Goal: Task Accomplishment & Management: Manage account settings

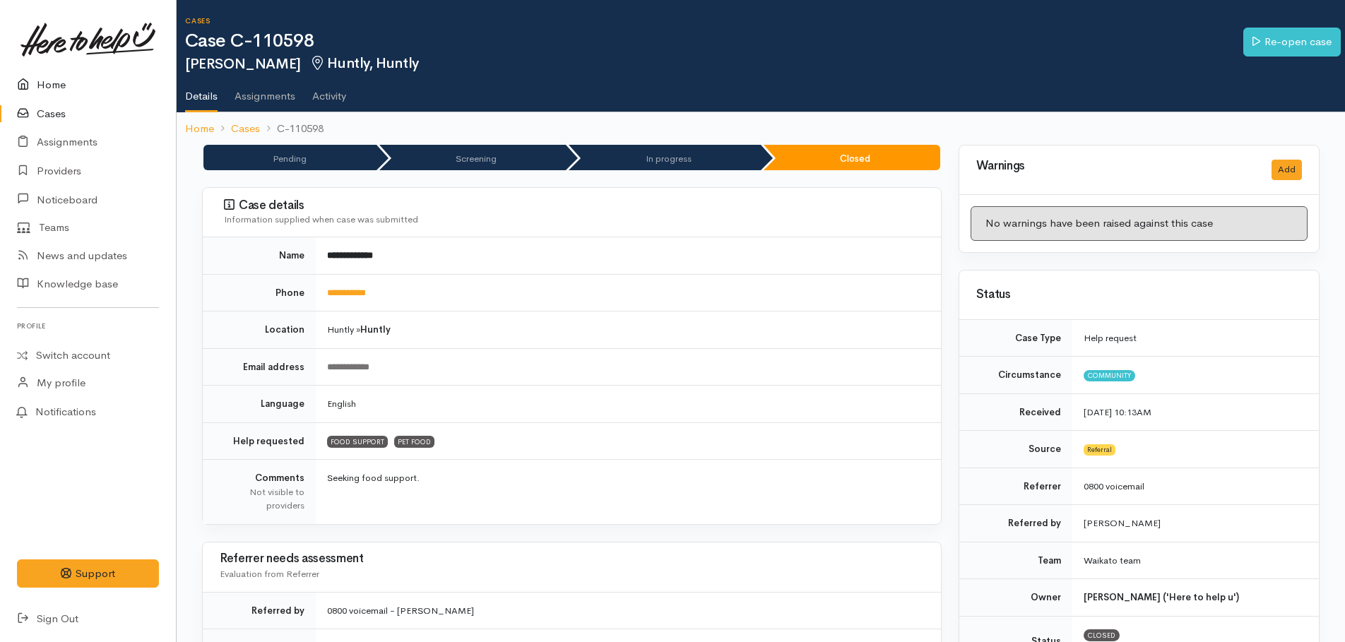
click at [53, 81] on link "Home" at bounding box center [88, 85] width 176 height 29
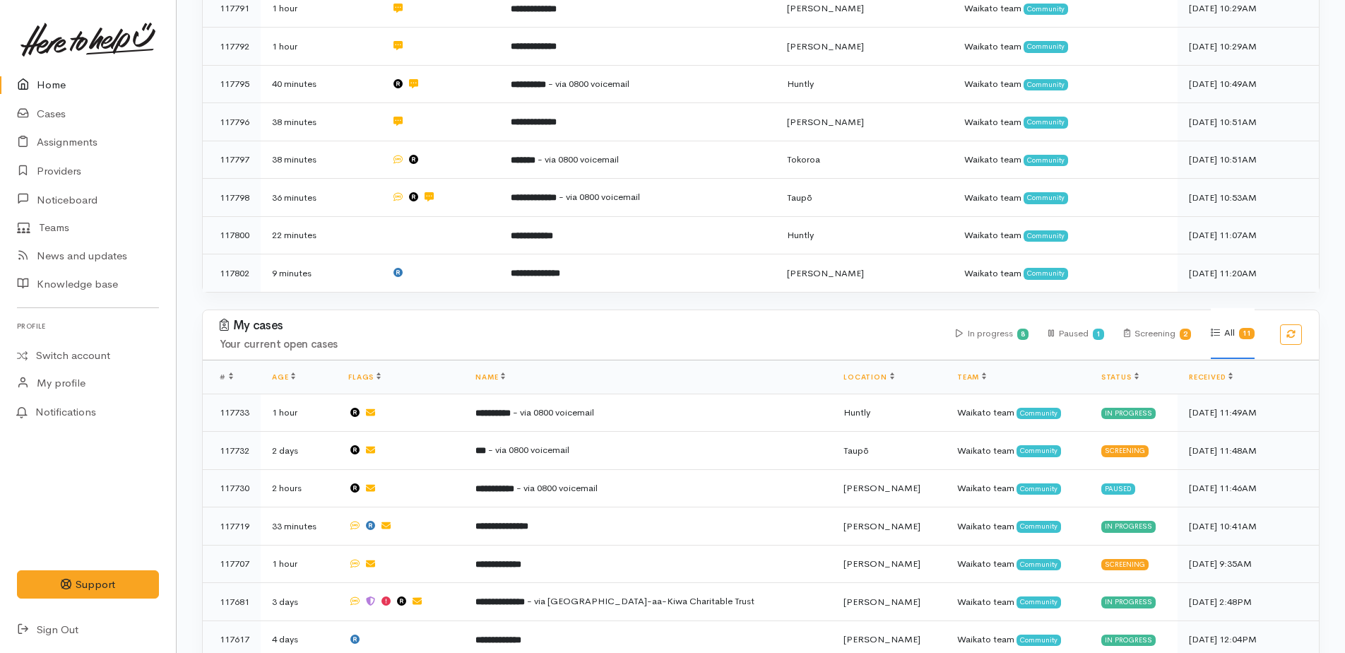
scroll to position [636, 0]
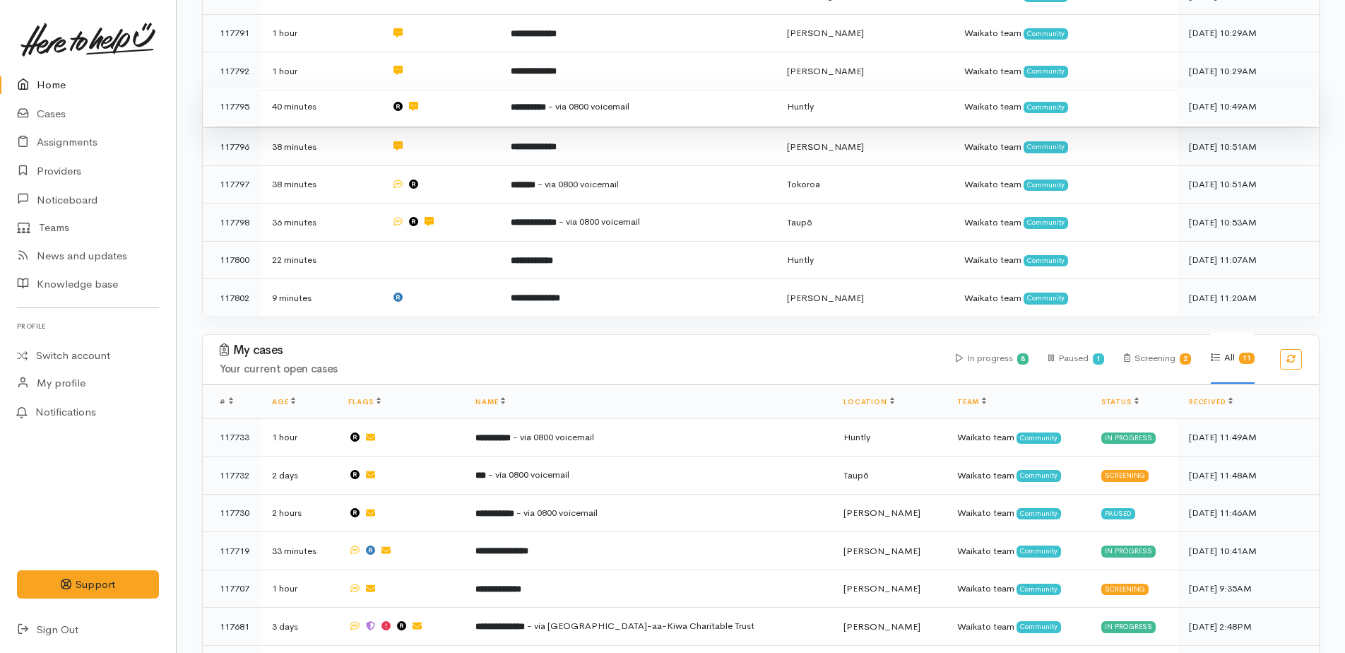
click at [534, 102] on b "**********" at bounding box center [528, 106] width 35 height 9
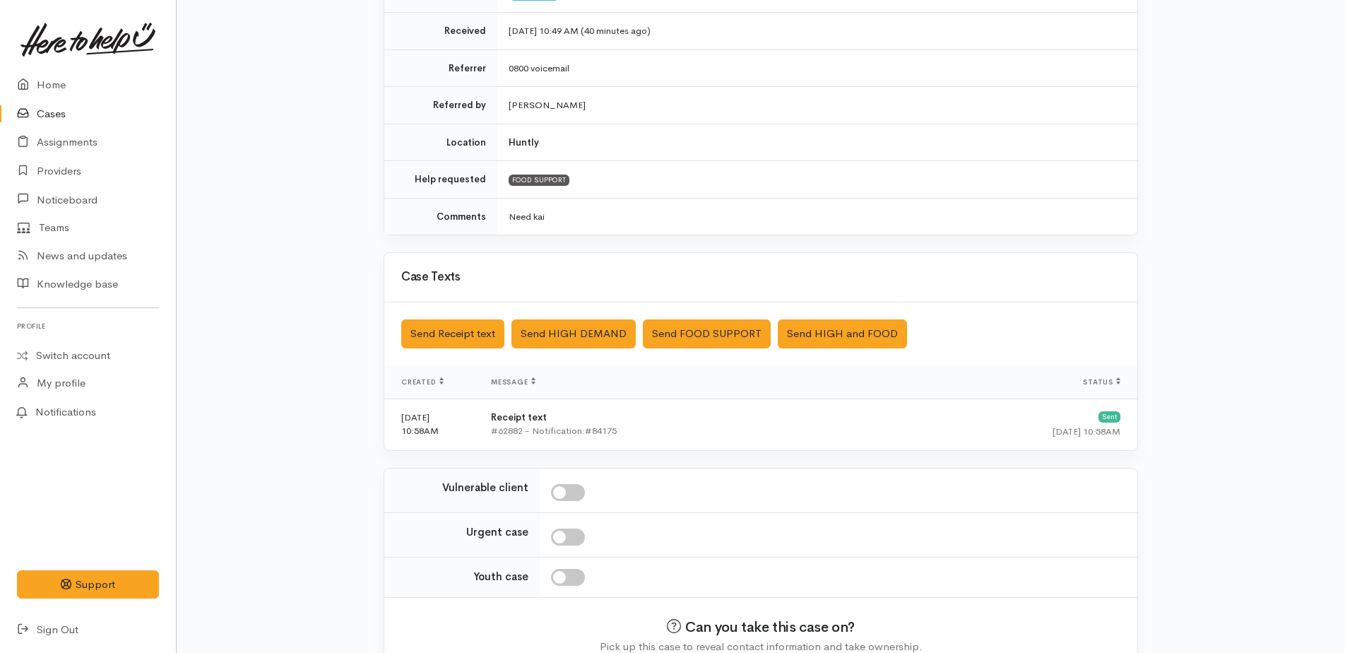
scroll to position [309, 0]
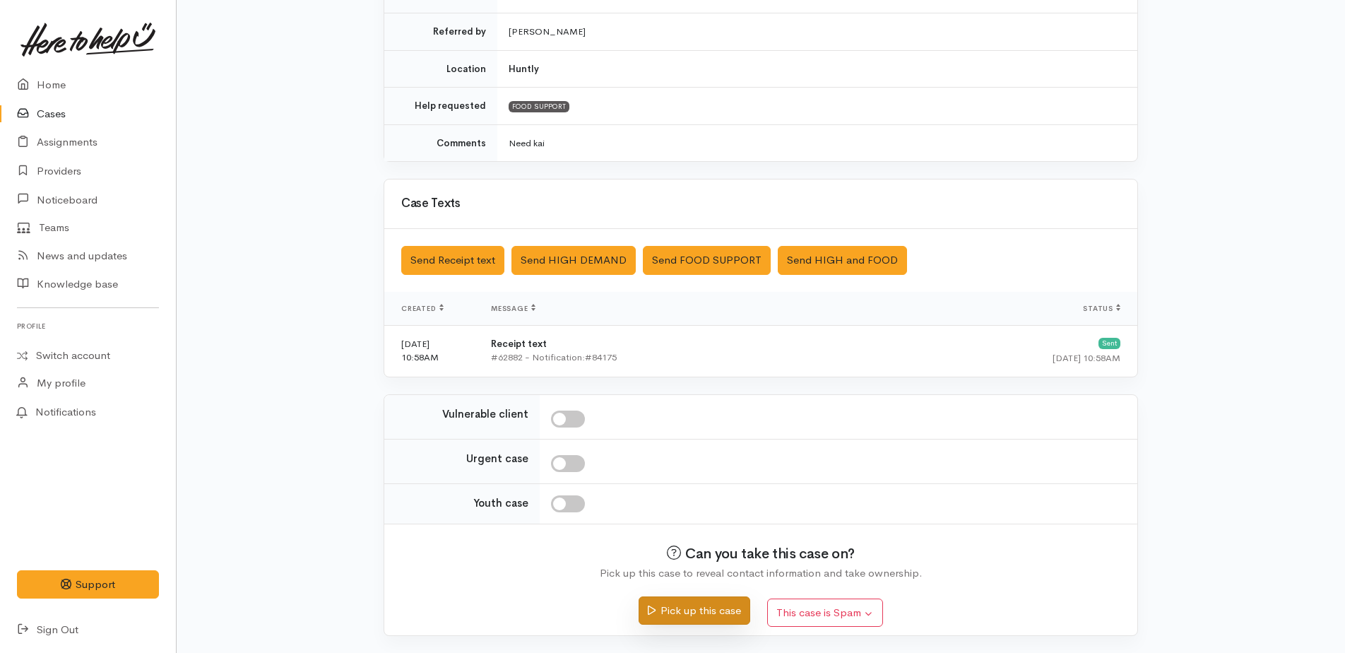
click at [693, 607] on button "Pick up this case" at bounding box center [693, 610] width 111 height 29
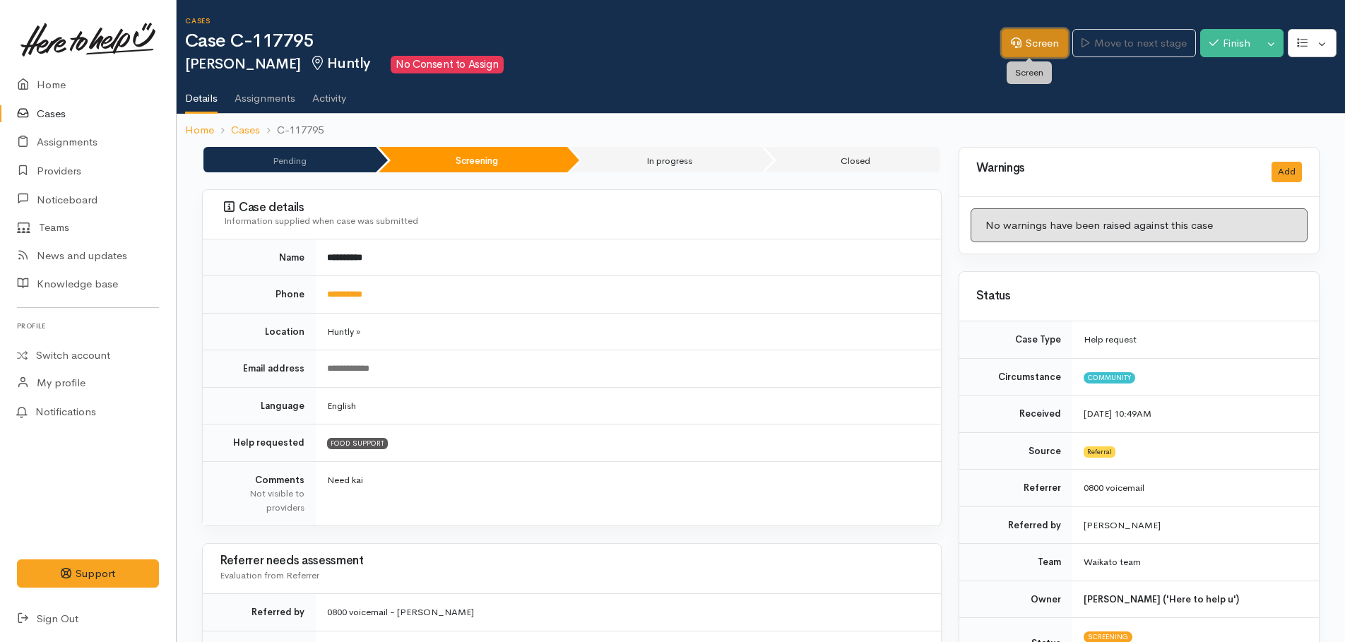
click at [1018, 52] on link "Screen" at bounding box center [1035, 43] width 66 height 29
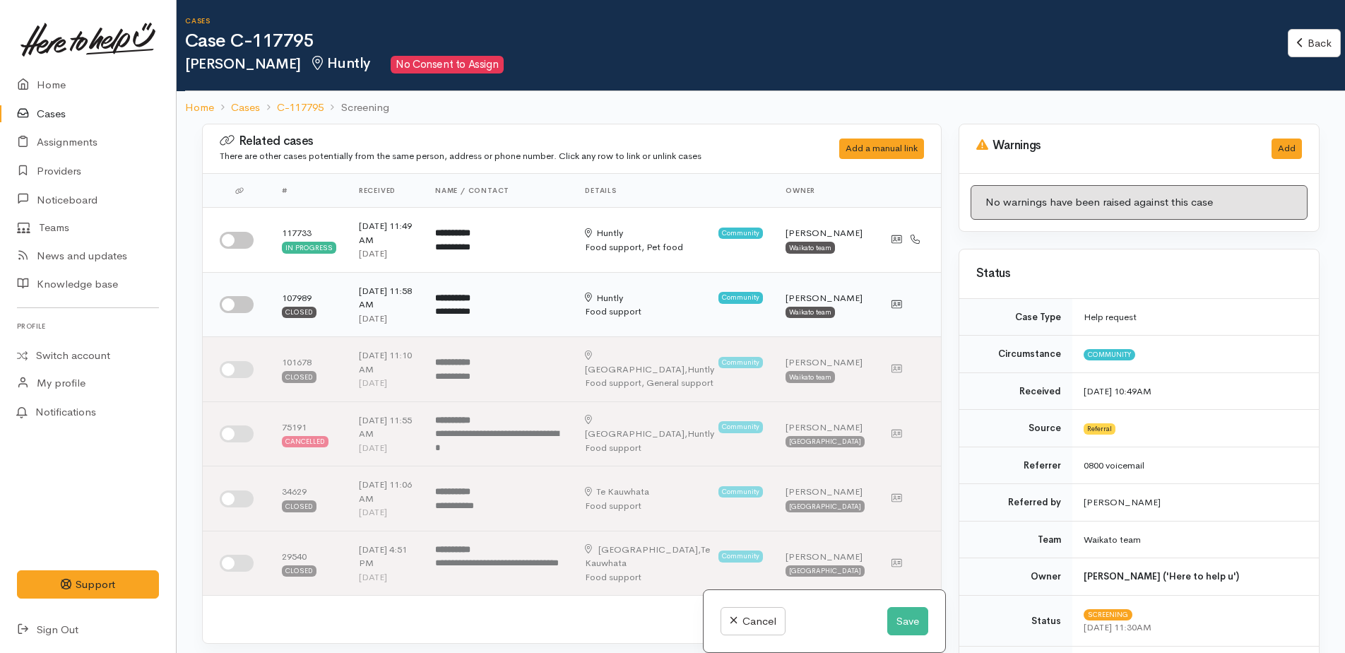
click at [227, 296] on input "checkbox" at bounding box center [237, 304] width 34 height 17
checkbox input "true"
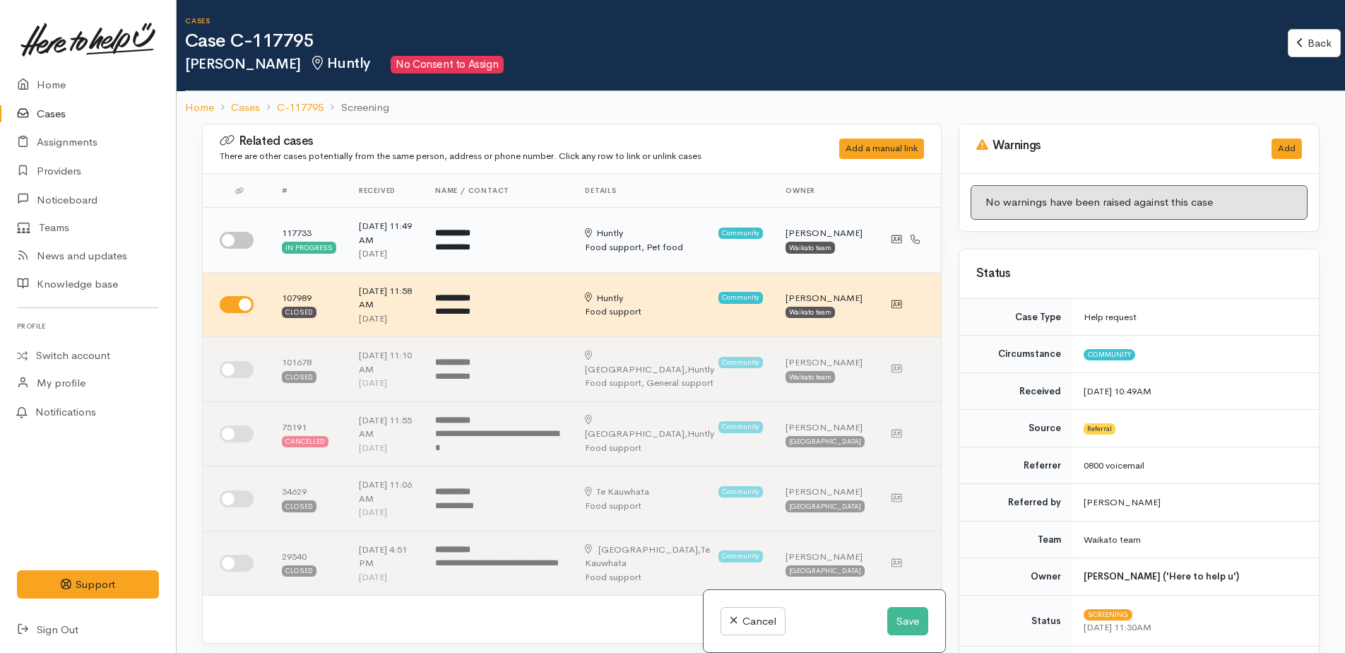
click at [228, 235] on input "checkbox" at bounding box center [237, 240] width 34 height 17
checkbox input "true"
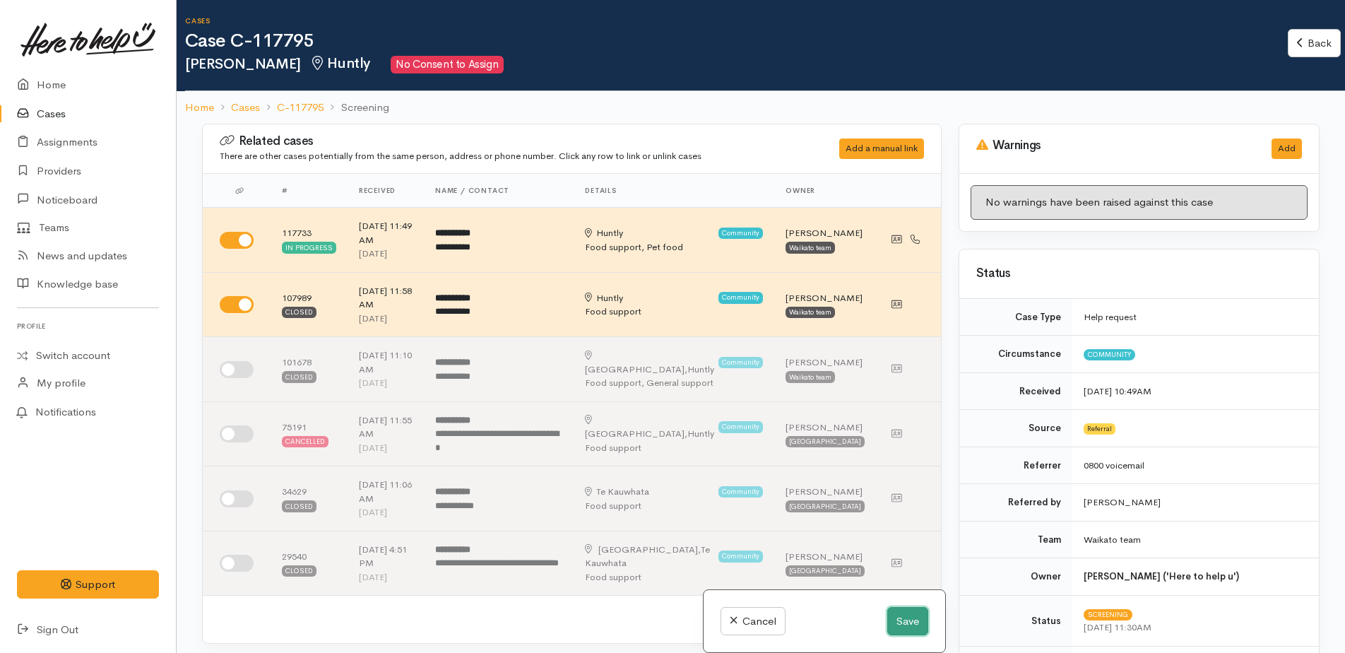
click at [910, 622] on button "Save" at bounding box center [907, 621] width 41 height 29
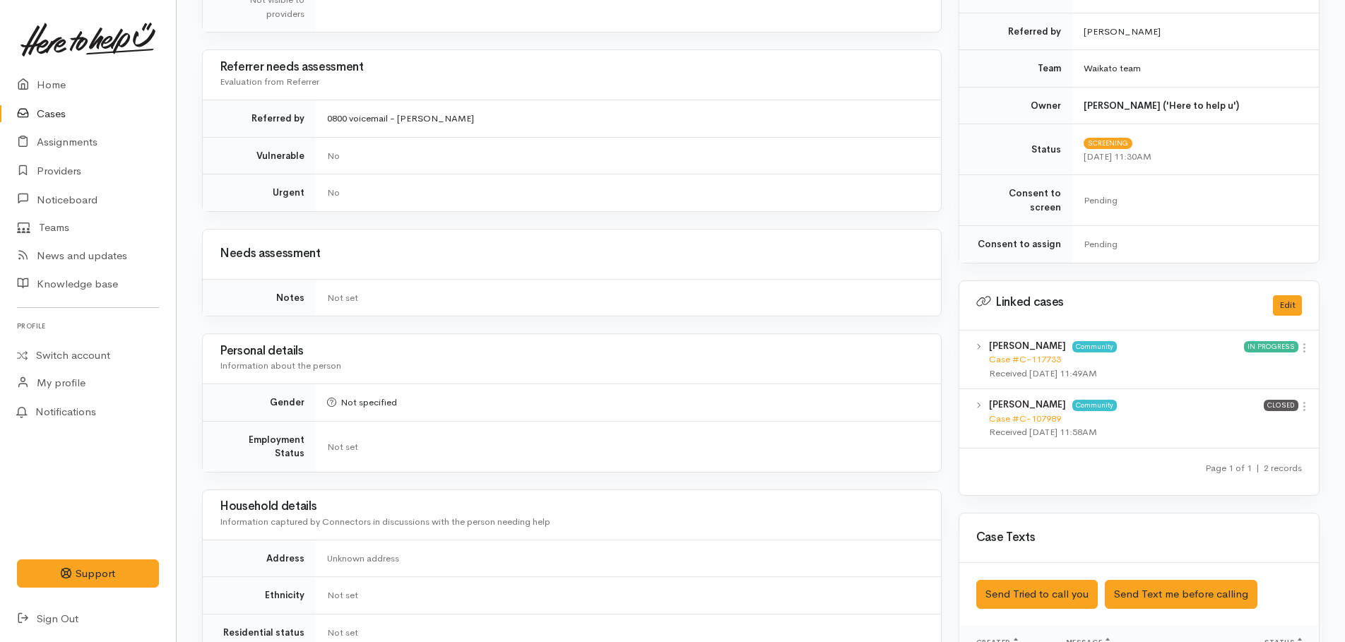
scroll to position [494, 0]
click at [1300, 341] on icon at bounding box center [1304, 347] width 12 height 12
click at [1238, 364] on link "View case" at bounding box center [1254, 375] width 112 height 22
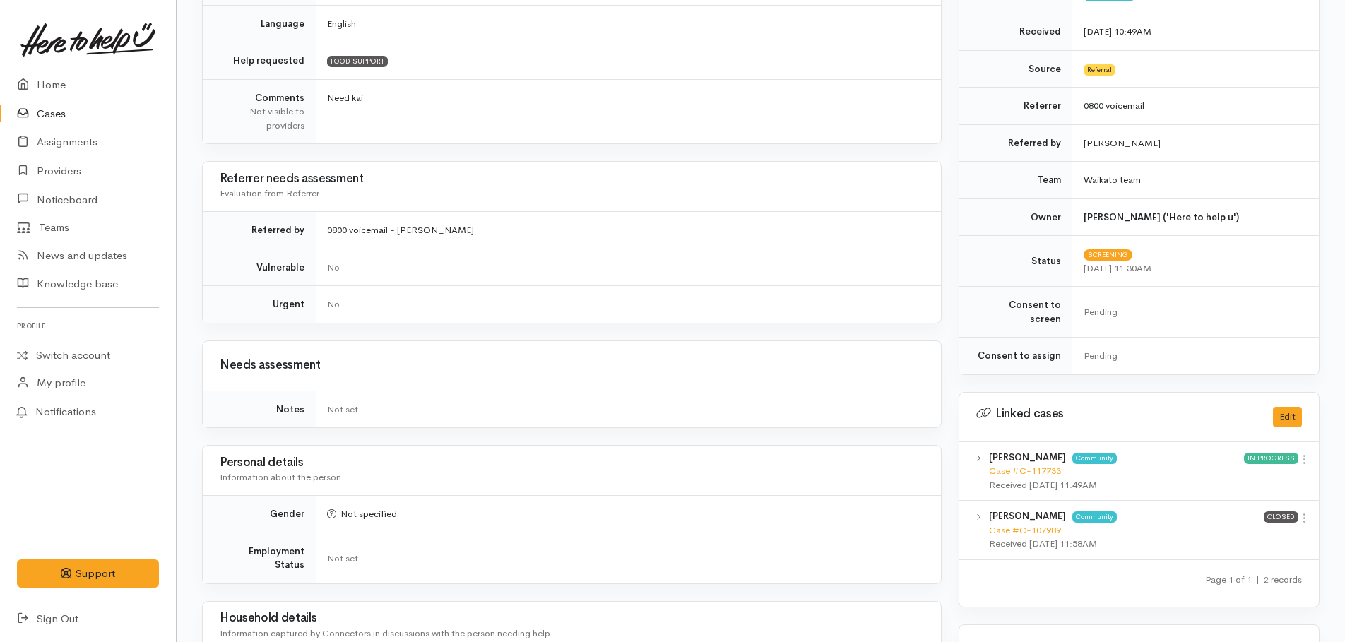
scroll to position [0, 0]
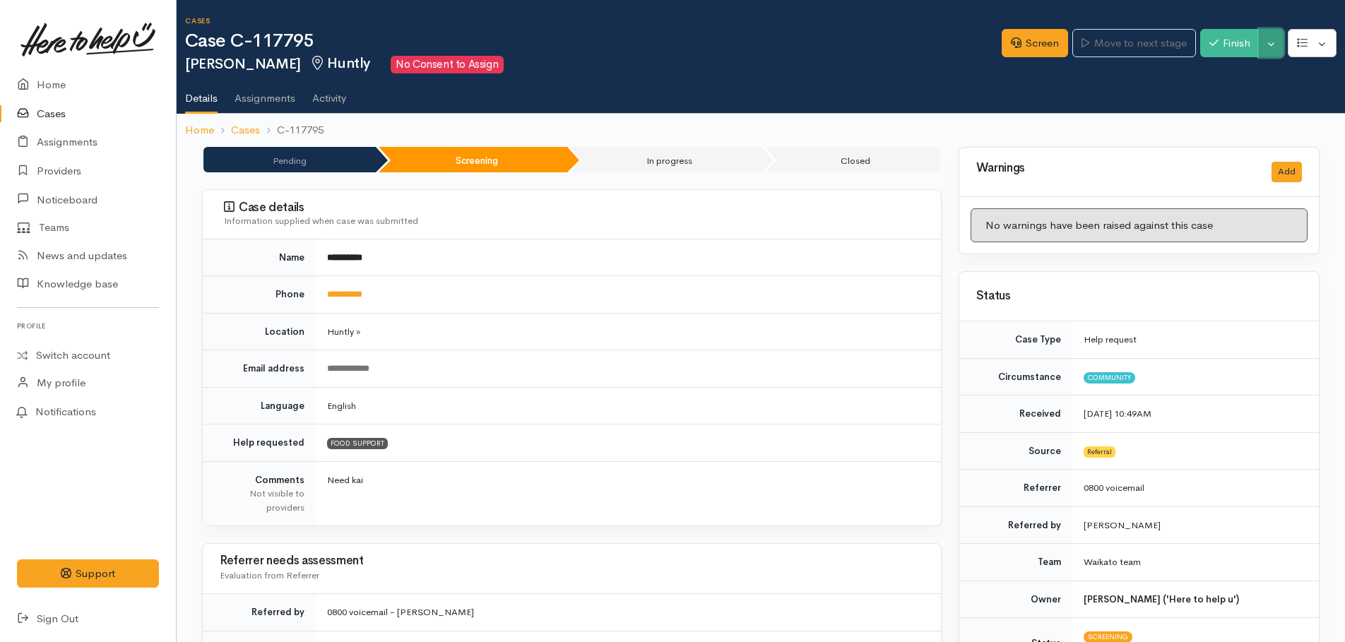
click at [1275, 52] on button "Toggle Dropdown" at bounding box center [1271, 43] width 25 height 29
click at [1205, 97] on link "Cancel" at bounding box center [1227, 98] width 112 height 22
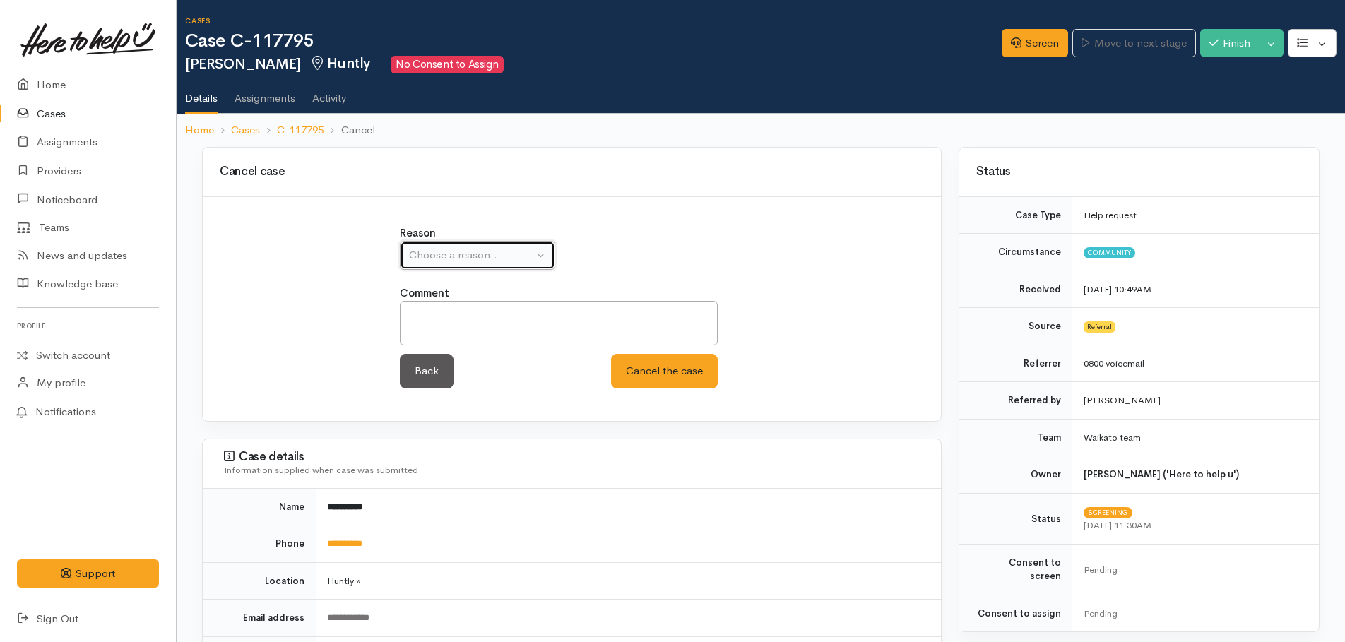
drag, startPoint x: 496, startPoint y: 254, endPoint x: 494, endPoint y: 271, distance: 17.0
click at [496, 255] on div "Choose a reason..." at bounding box center [471, 255] width 124 height 16
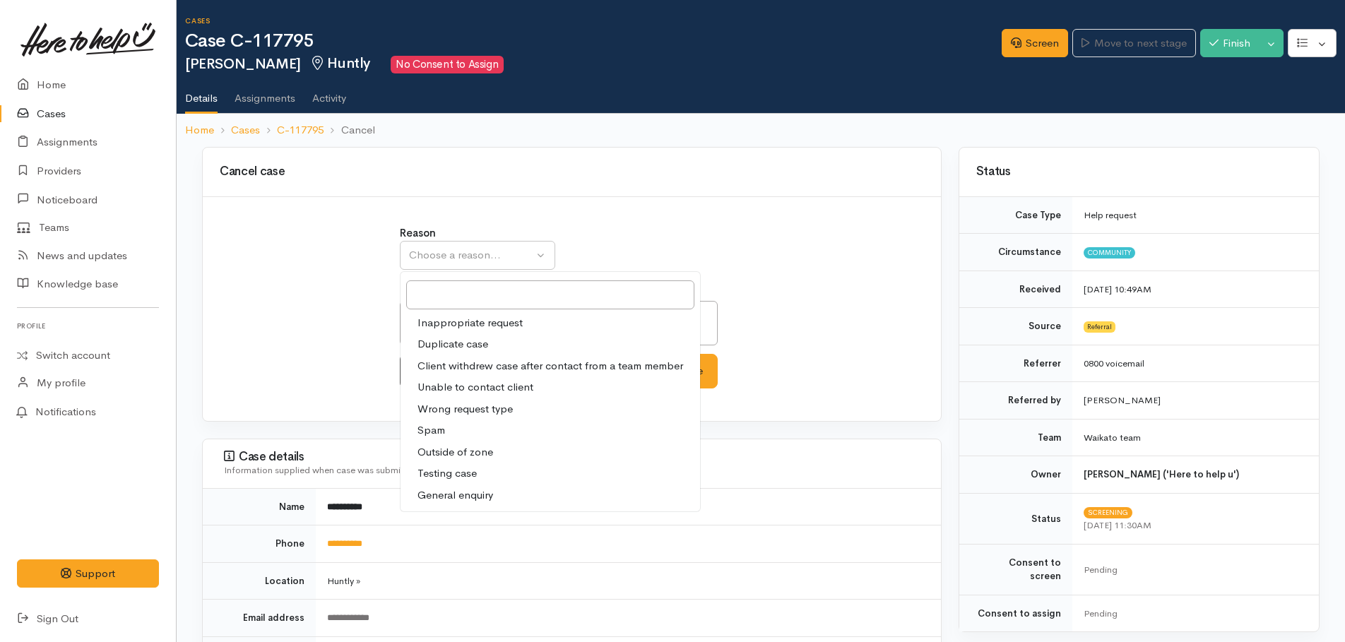
drag, startPoint x: 466, startPoint y: 345, endPoint x: 447, endPoint y: 325, distance: 28.0
click at [465, 345] on span "Duplicate case" at bounding box center [452, 344] width 71 height 16
select select "2"
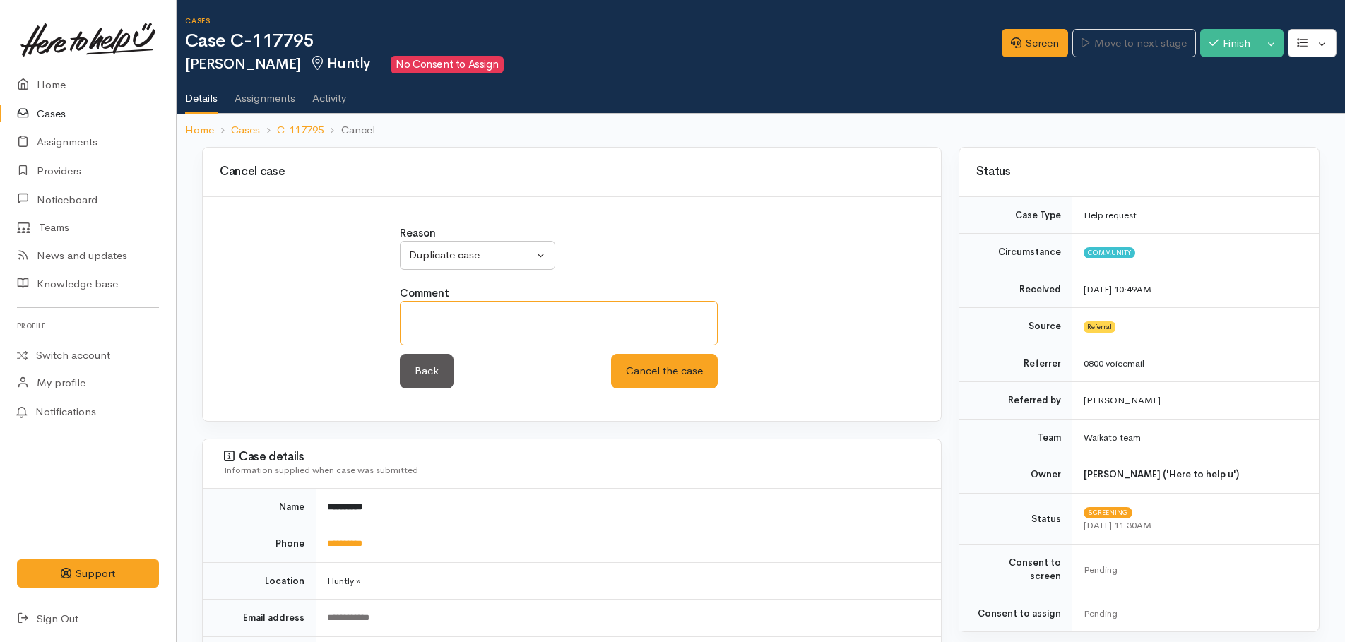
paste textarea "https://www.heretohelpu.nz/Admin/Cases/117733"
type textarea "https://www.heretohelpu.nz/Admin/Cases/117733"
click at [650, 375] on button "Cancel the case" at bounding box center [664, 371] width 107 height 35
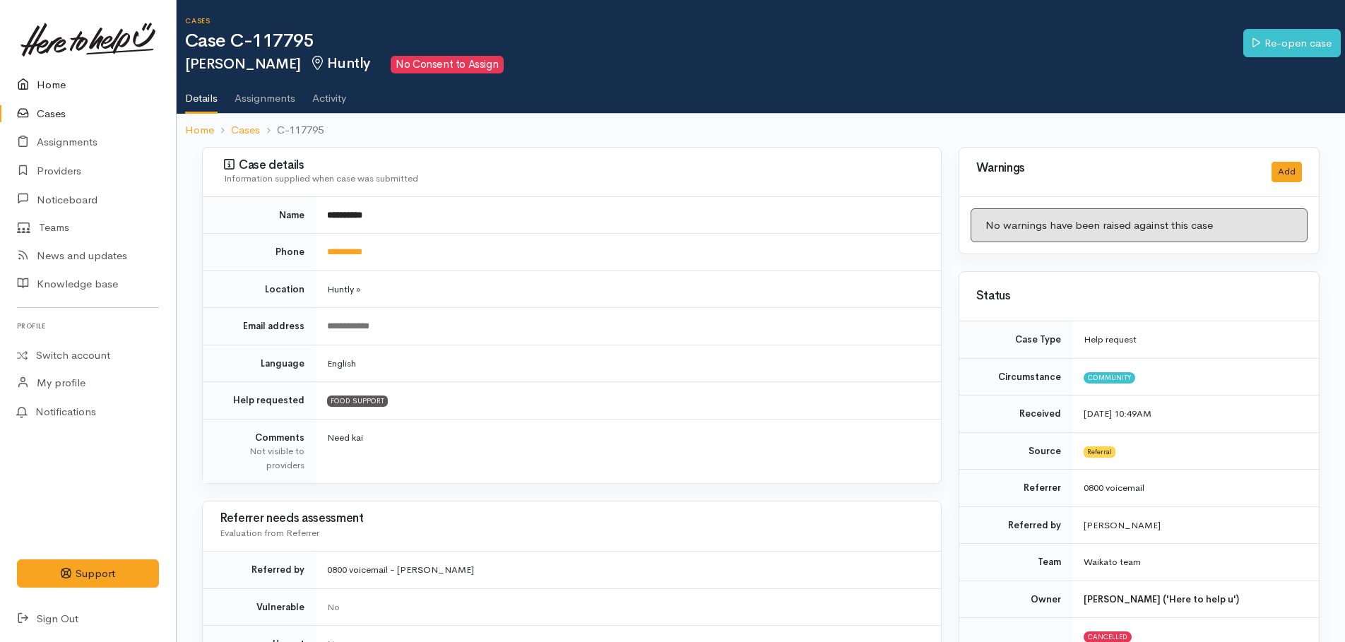
click at [58, 90] on link "Home" at bounding box center [88, 85] width 176 height 29
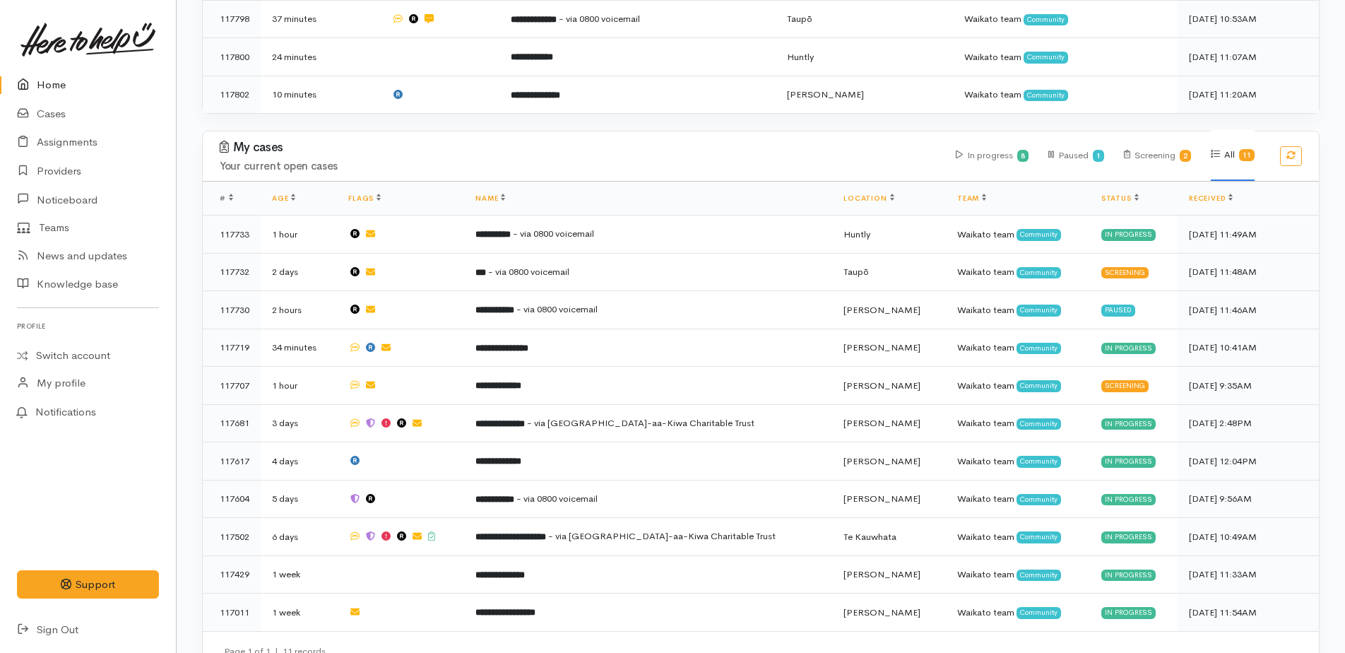
scroll to position [814, 0]
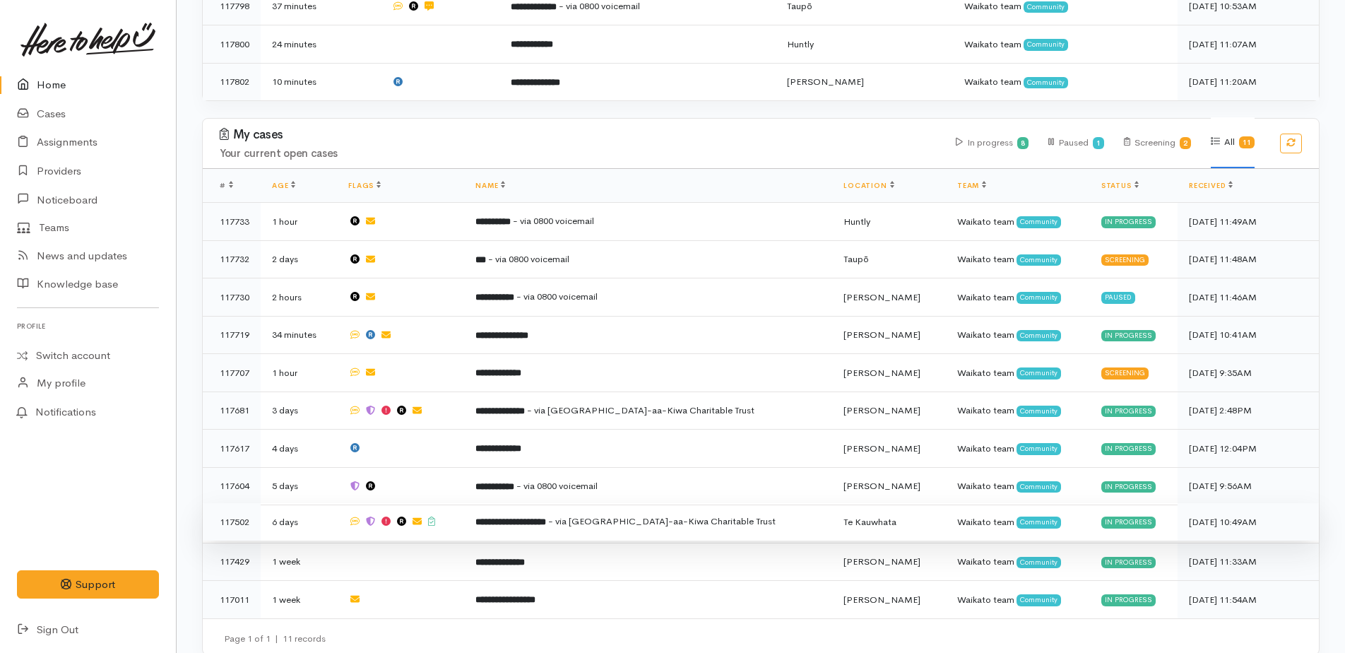
click at [590, 515] on span "- via Te Ngaakau-aa-Kiwa Charitable Trust" at bounding box center [661, 521] width 227 height 12
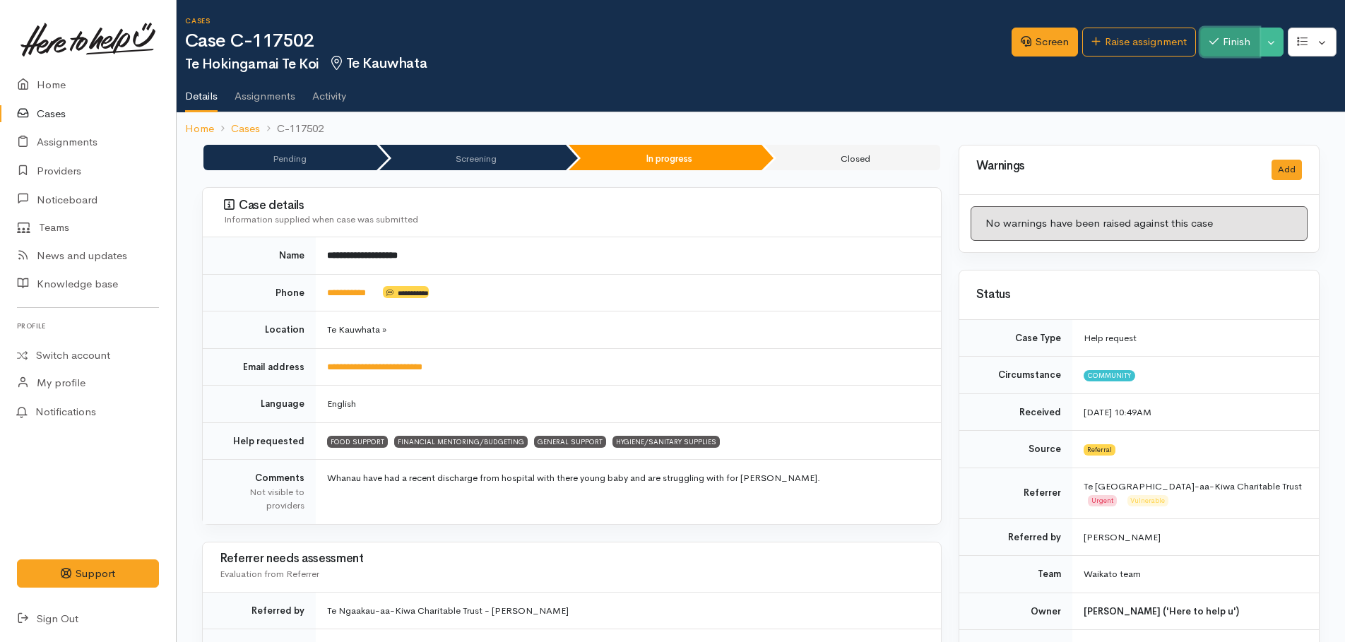
click at [1231, 47] on button "Finish" at bounding box center [1229, 42] width 59 height 29
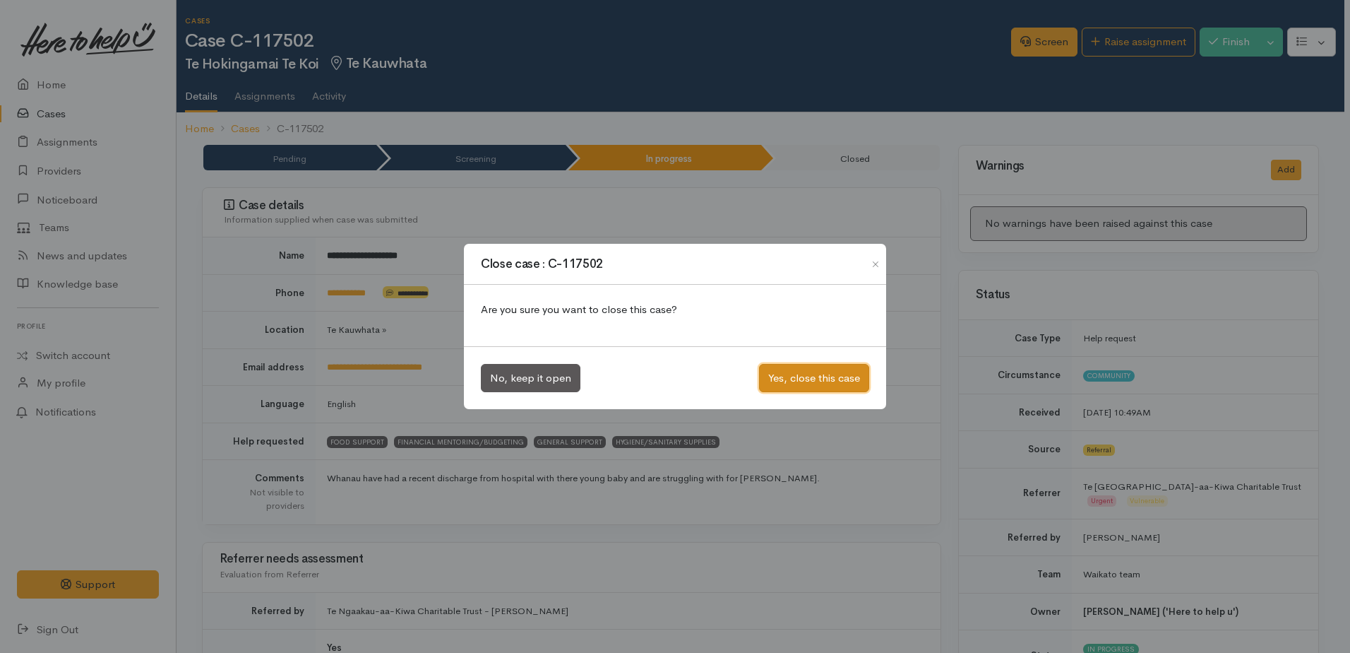
click at [814, 372] on button "Yes, close this case" at bounding box center [814, 378] width 110 height 29
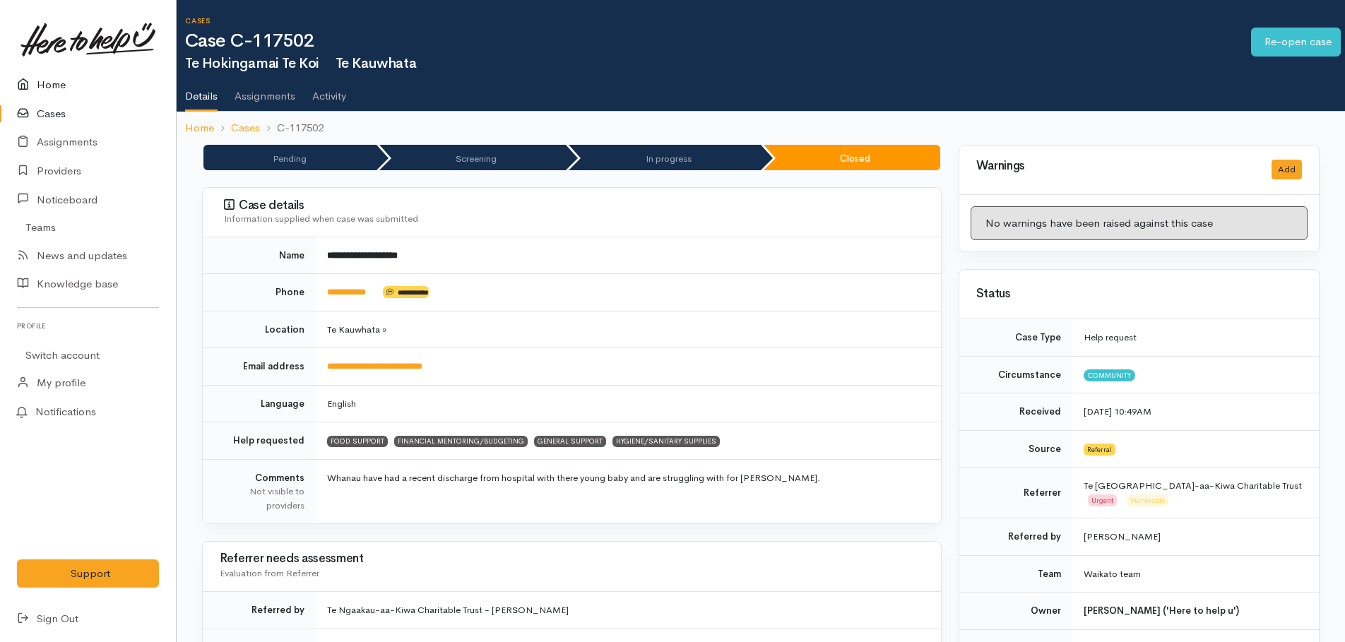
click at [37, 83] on link "Home" at bounding box center [88, 85] width 176 height 29
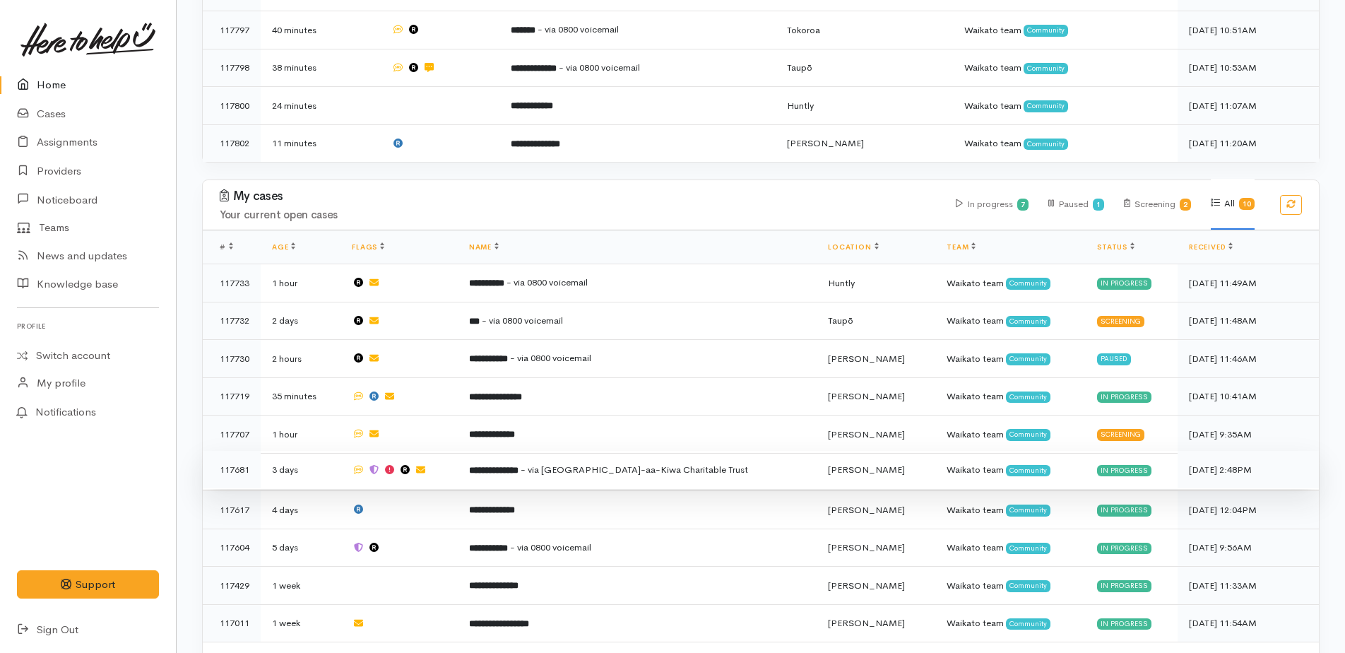
scroll to position [777, 0]
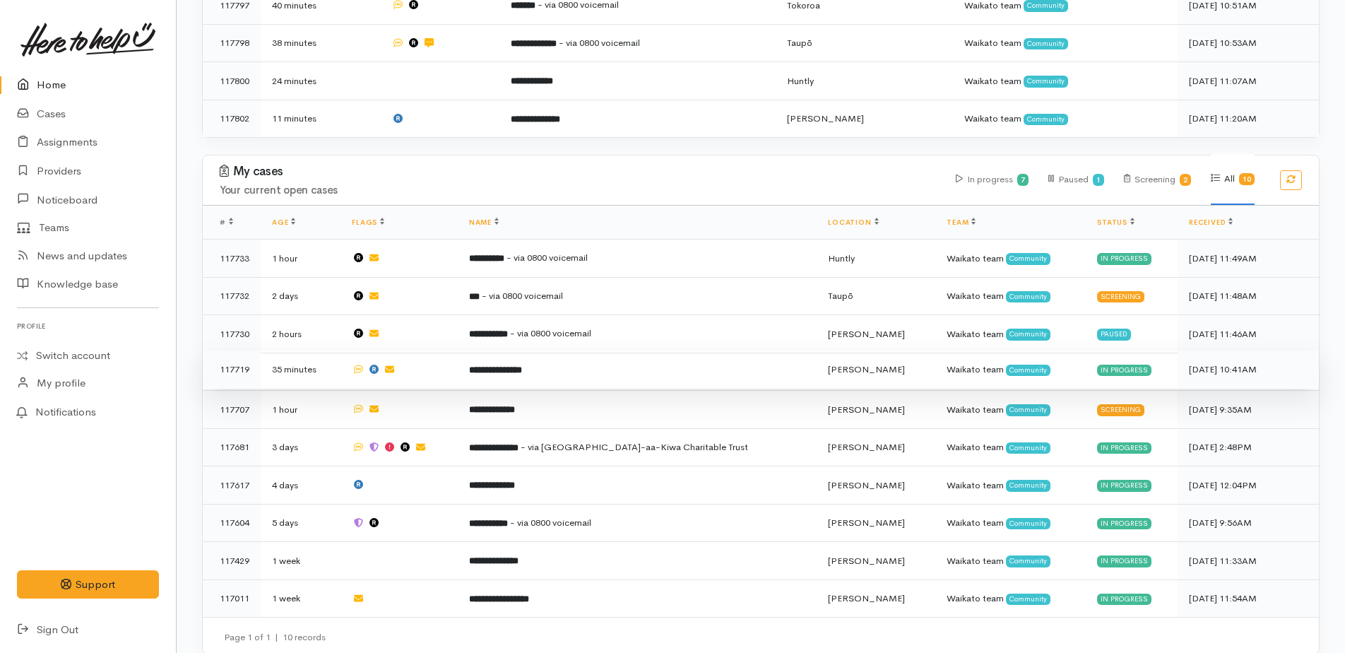
click at [522, 365] on b "**********" at bounding box center [495, 369] width 53 height 9
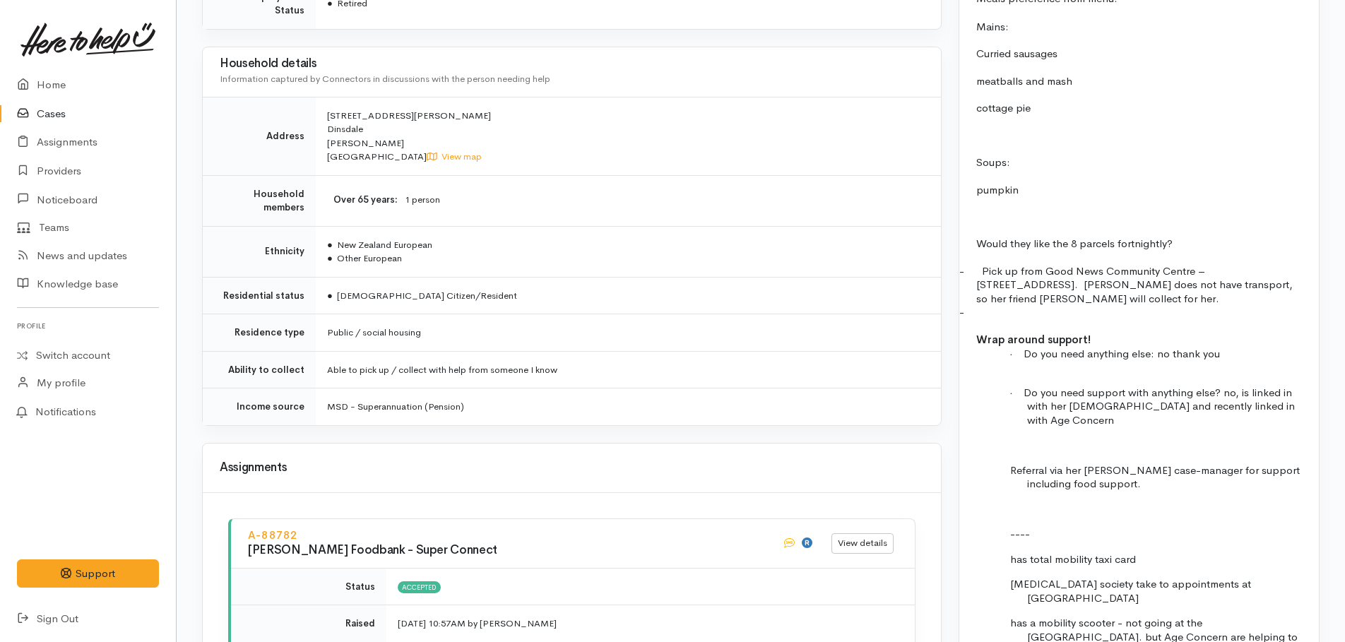
scroll to position [2294, 0]
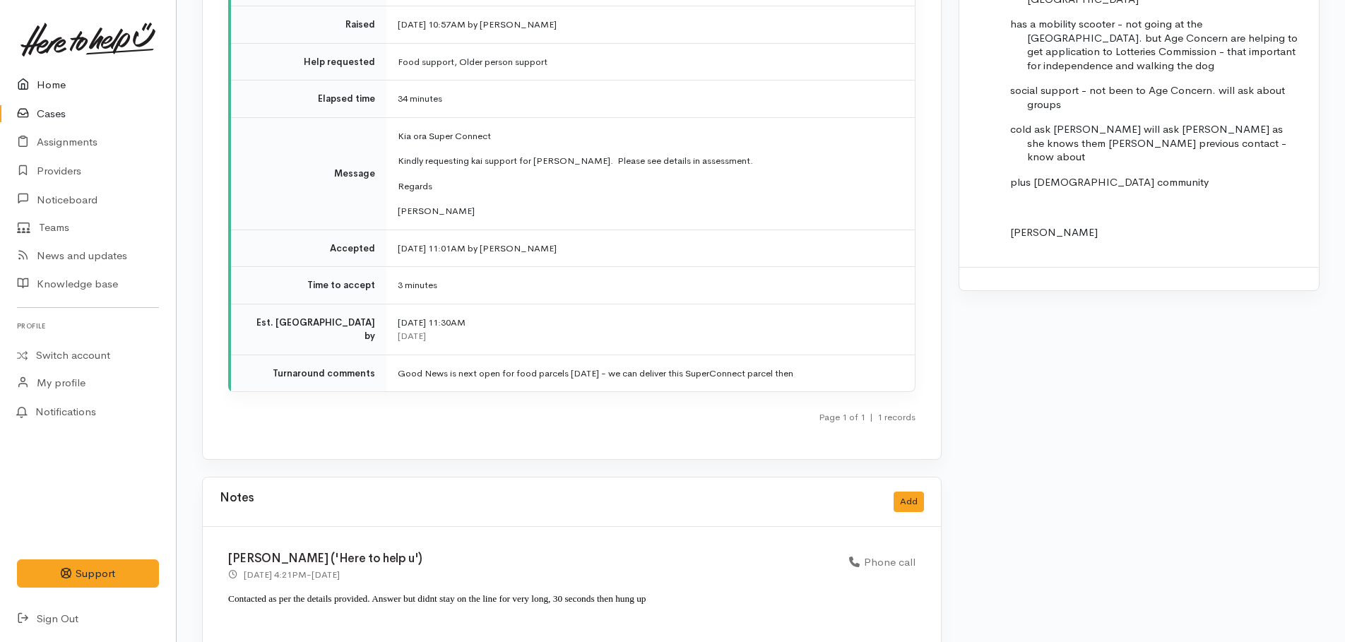
click at [52, 88] on link "Home" at bounding box center [88, 85] width 176 height 29
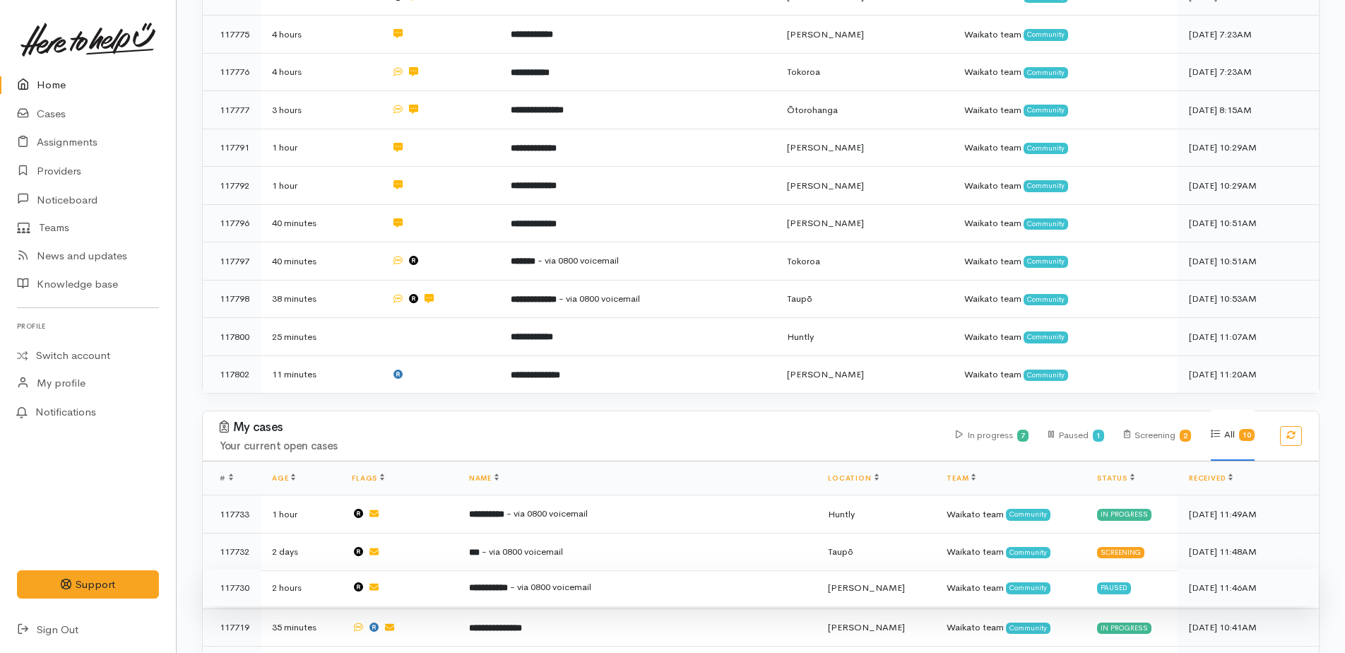
scroll to position [777, 0]
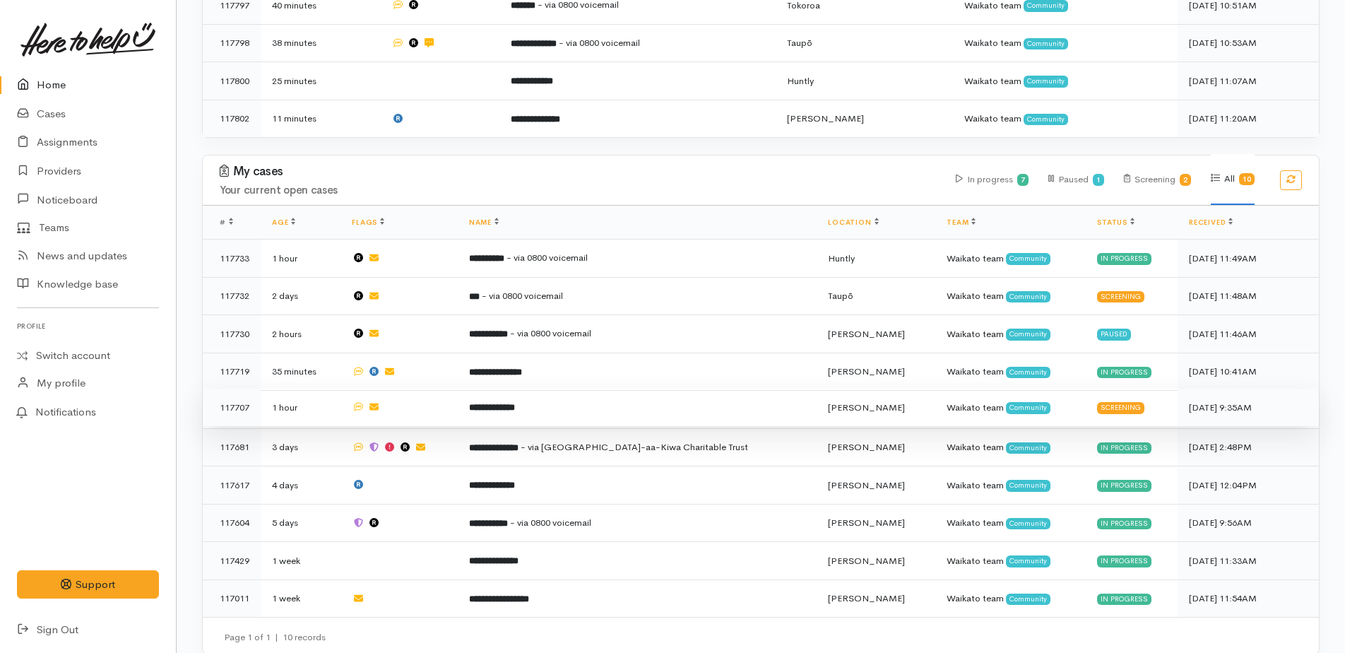
click at [515, 403] on b "**********" at bounding box center [492, 407] width 46 height 9
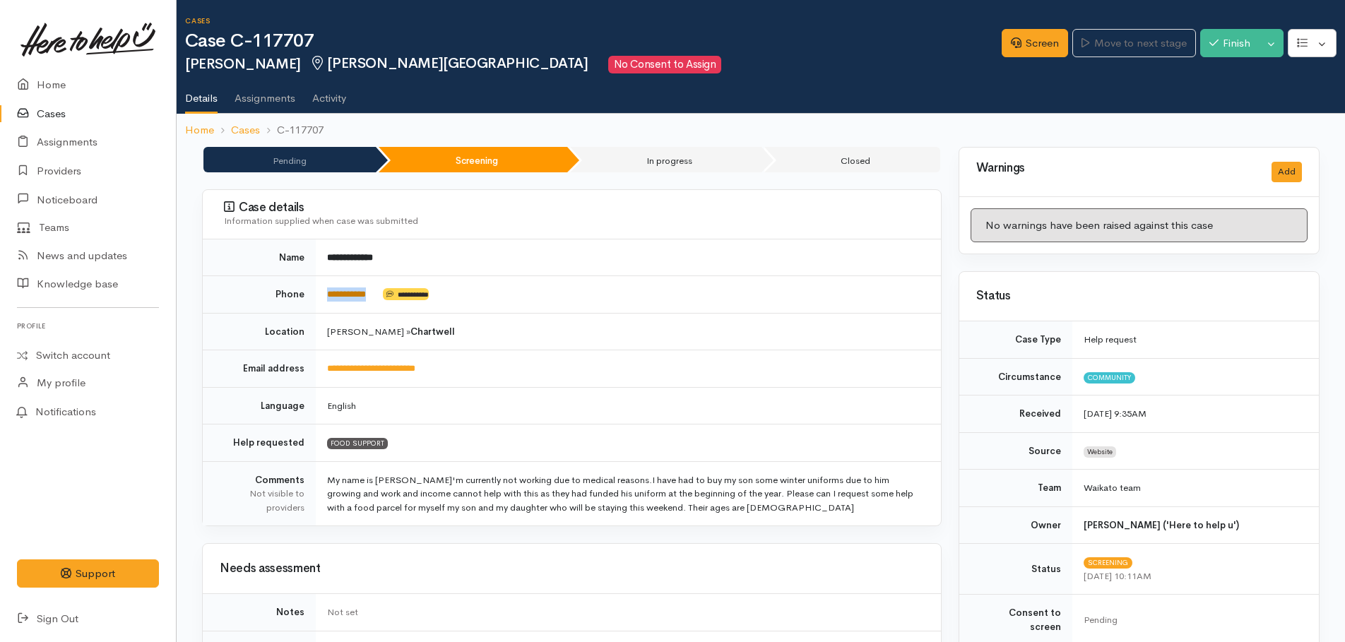
drag, startPoint x: 380, startPoint y: 295, endPoint x: 327, endPoint y: 288, distance: 53.4
click at [327, 288] on td "**********" at bounding box center [628, 294] width 625 height 37
copy td "**********"
click at [1011, 49] on link "Screen" at bounding box center [1035, 43] width 66 height 29
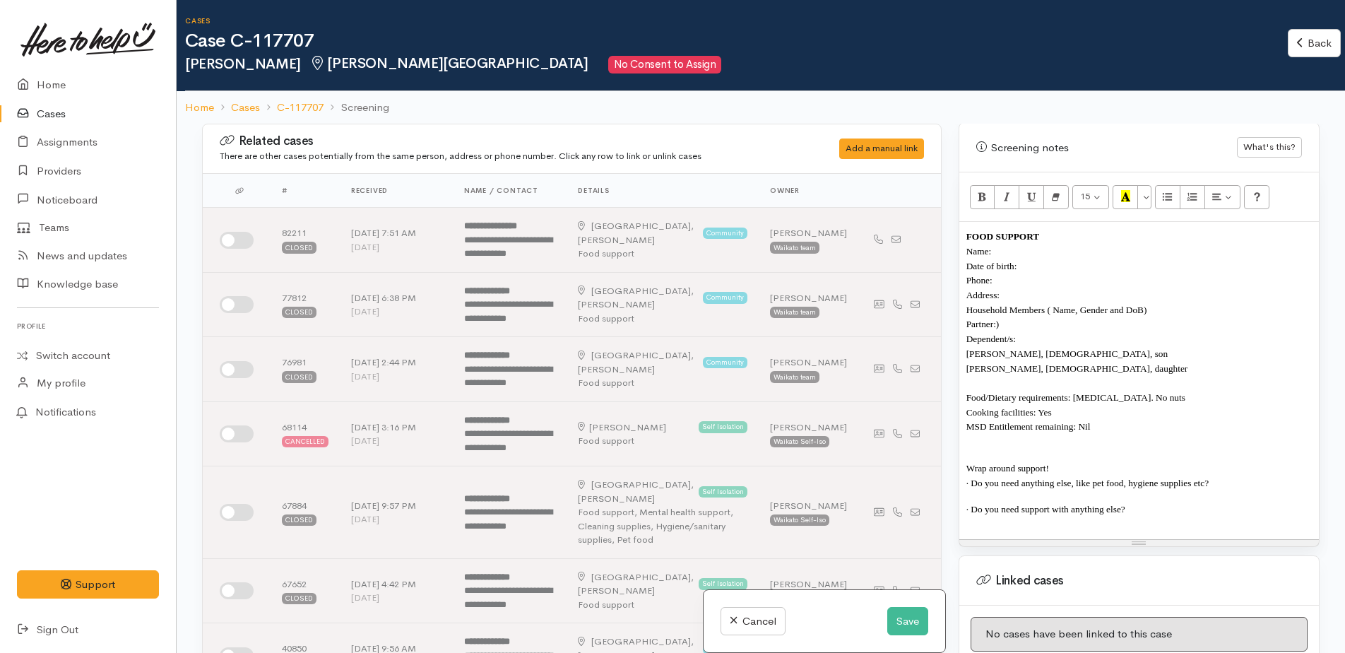
scroll to position [848, 0]
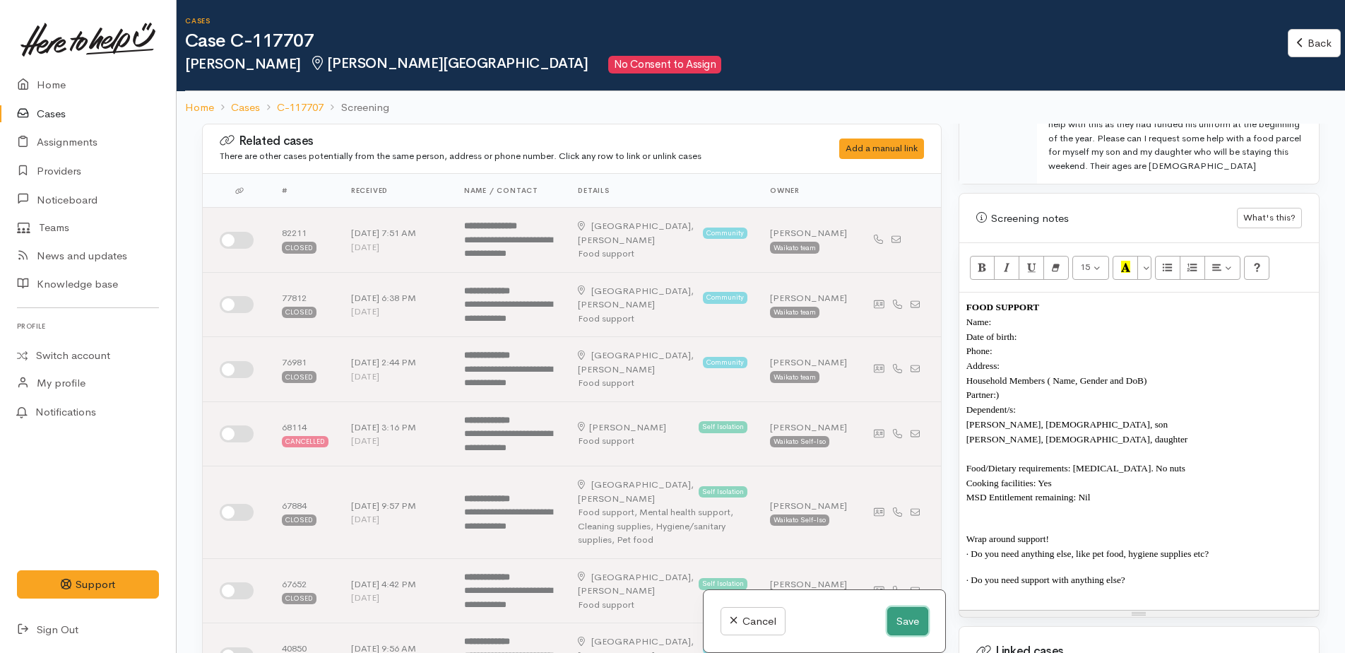
click at [899, 625] on button "Save" at bounding box center [907, 621] width 41 height 29
click at [901, 616] on button "Save" at bounding box center [907, 621] width 41 height 29
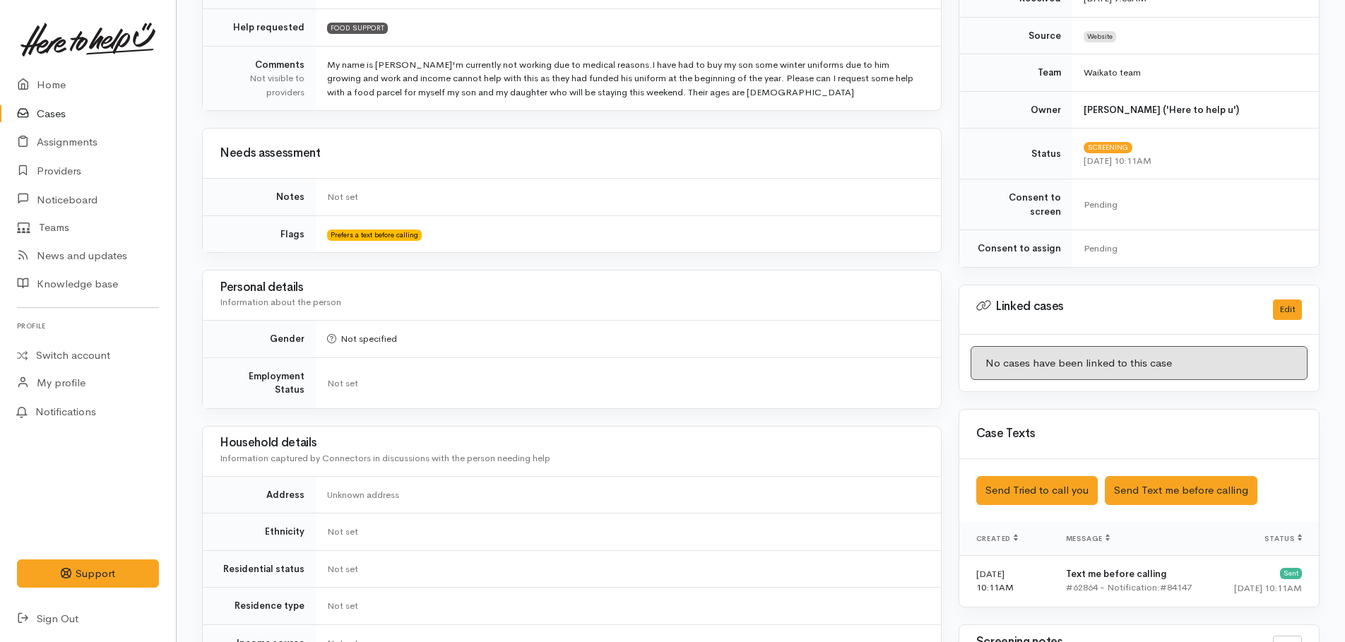
scroll to position [133, 0]
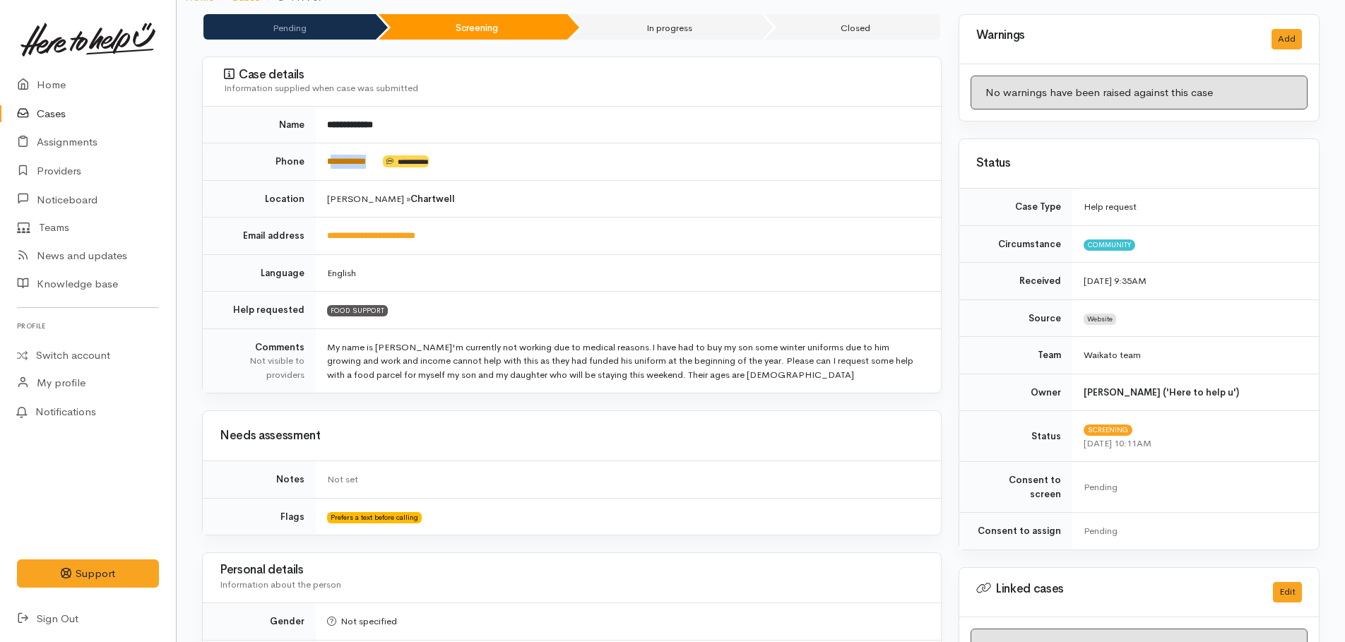
drag, startPoint x: 382, startPoint y: 157, endPoint x: 333, endPoint y: 157, distance: 49.4
click at [333, 157] on td "**********" at bounding box center [628, 161] width 625 height 37
drag, startPoint x: 333, startPoint y: 157, endPoint x: 350, endPoint y: 164, distance: 18.4
copy td "*********"
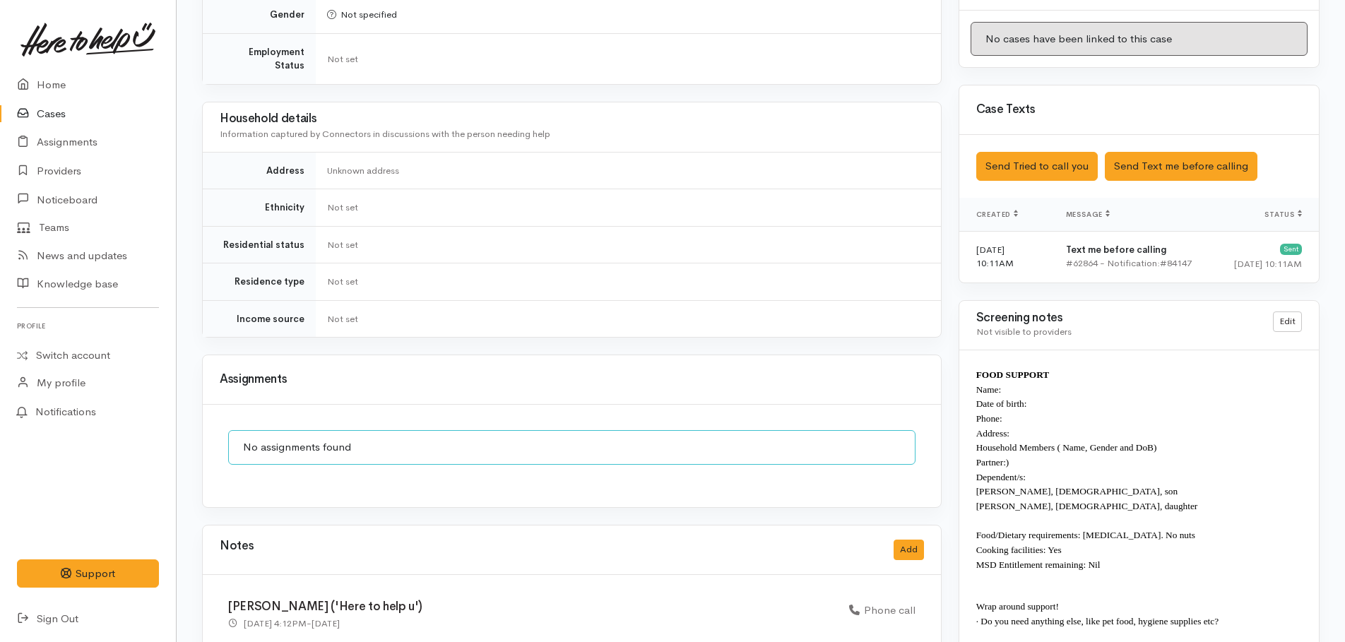
scroll to position [910, 0]
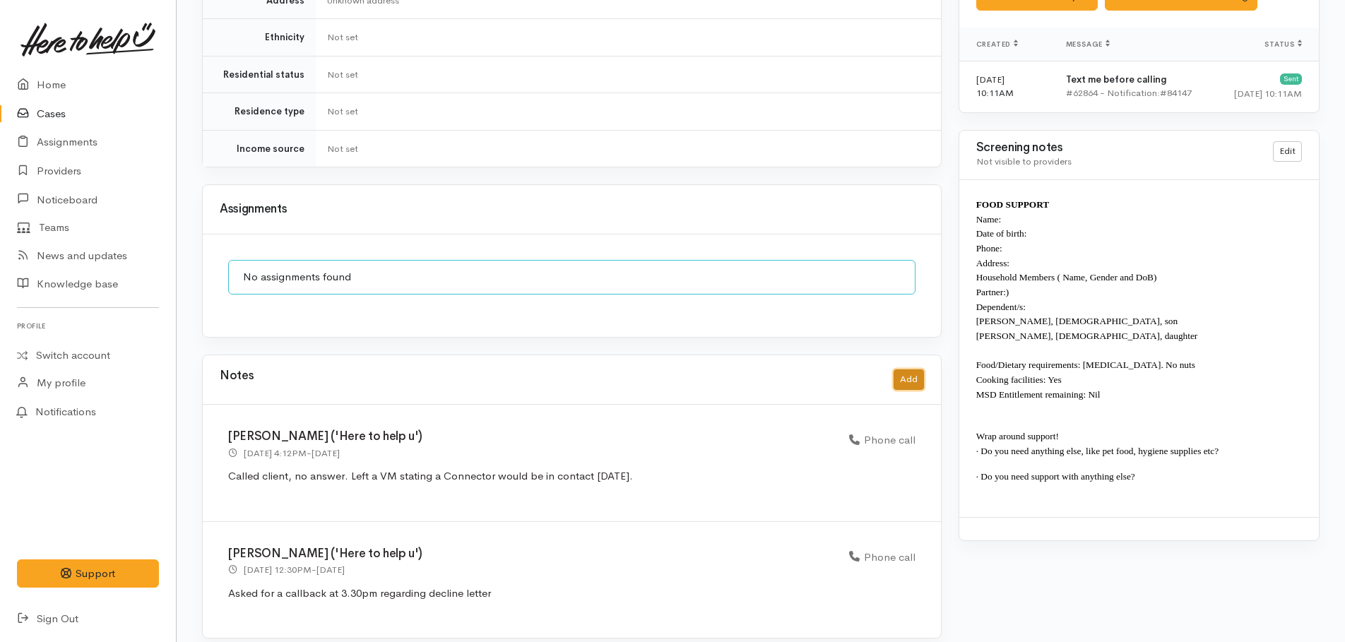
click at [903, 369] on button "Add" at bounding box center [908, 379] width 30 height 20
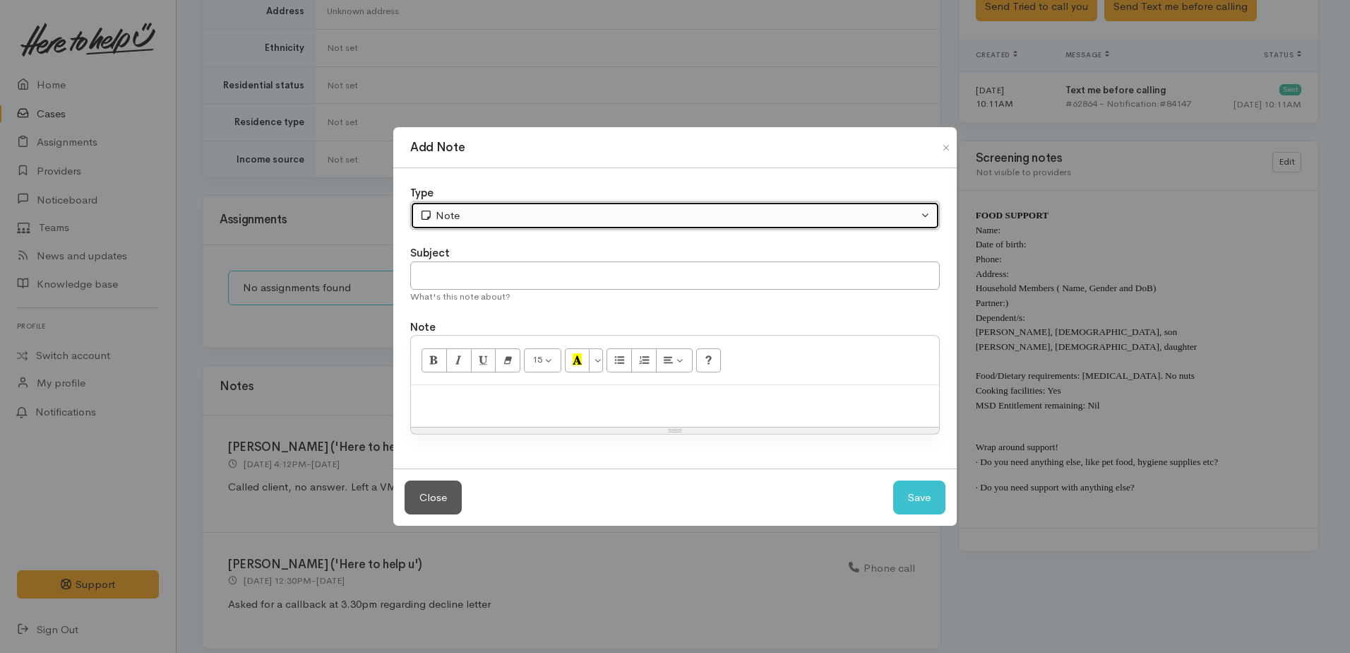
click at [576, 215] on div "Note" at bounding box center [669, 216] width 499 height 16
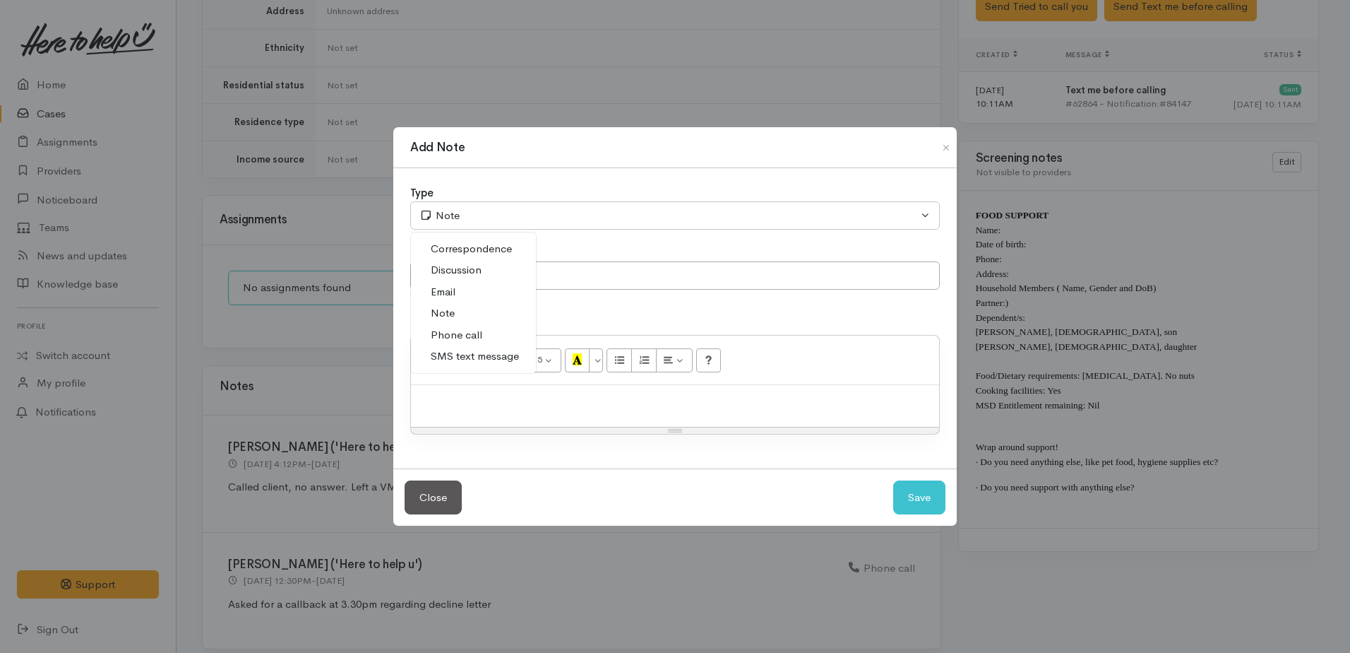
click at [470, 334] on span "Phone call" at bounding box center [457, 335] width 52 height 16
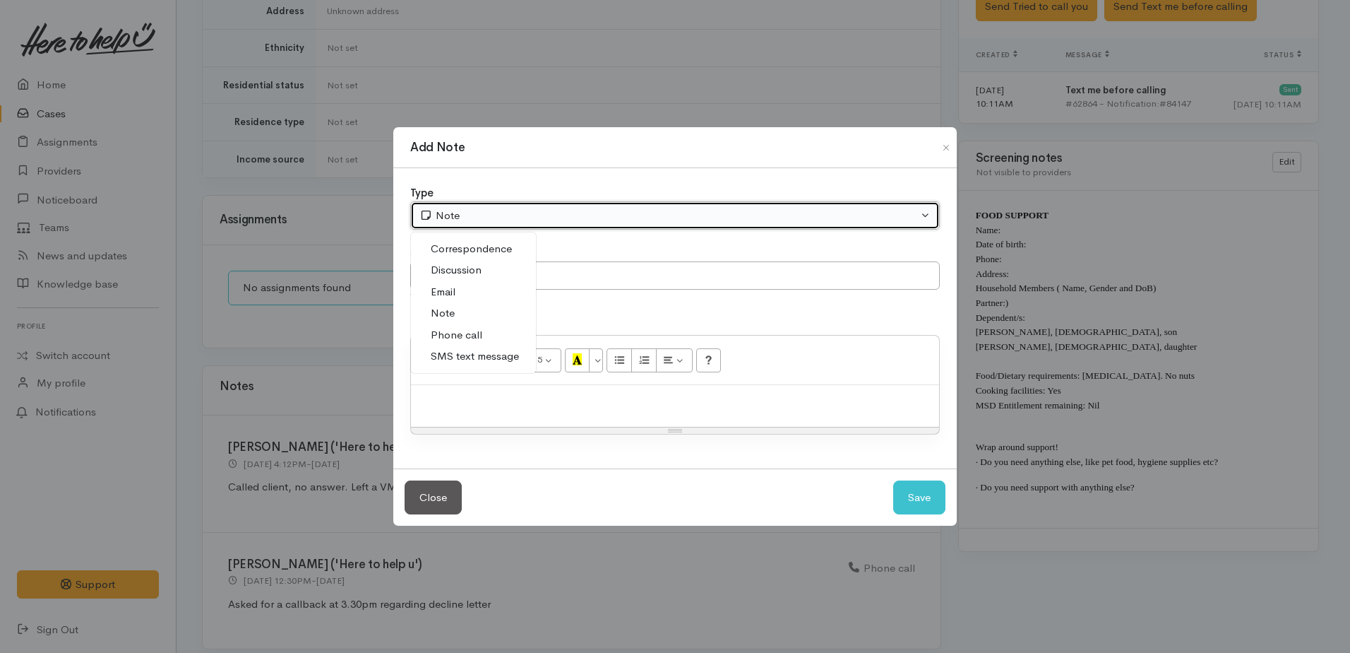
select select "3"
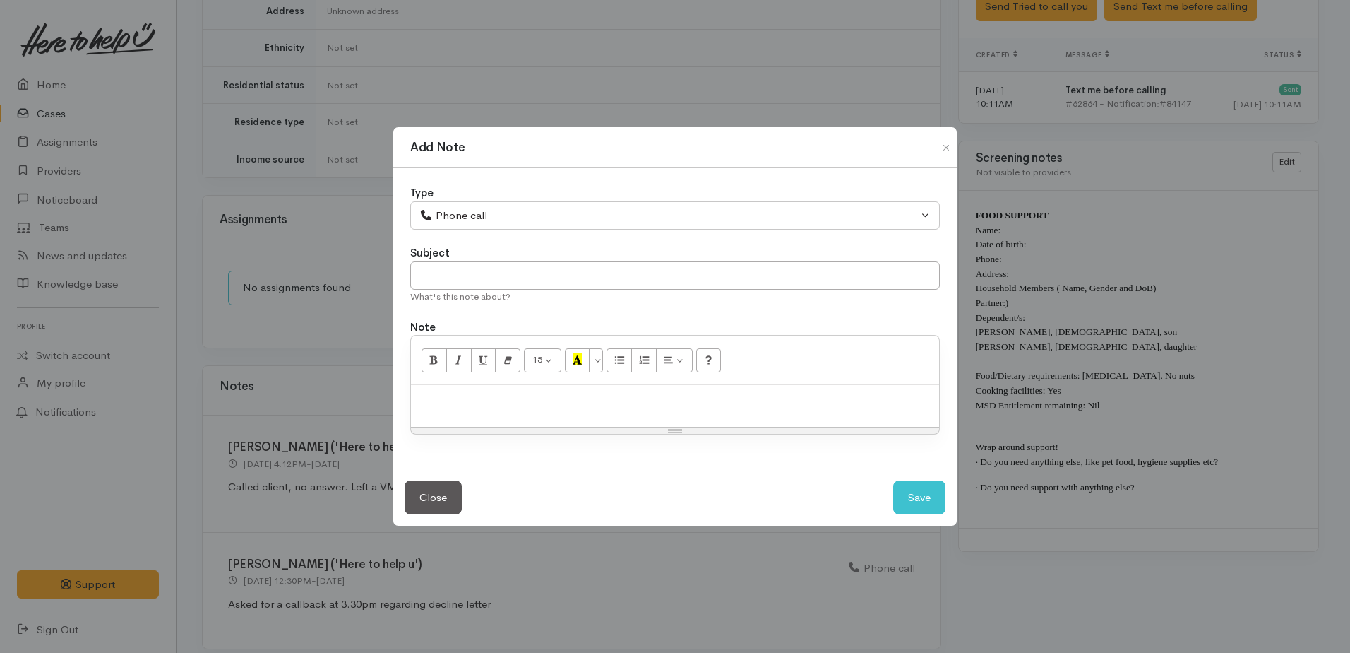
click at [489, 404] on p at bounding box center [675, 400] width 514 height 16
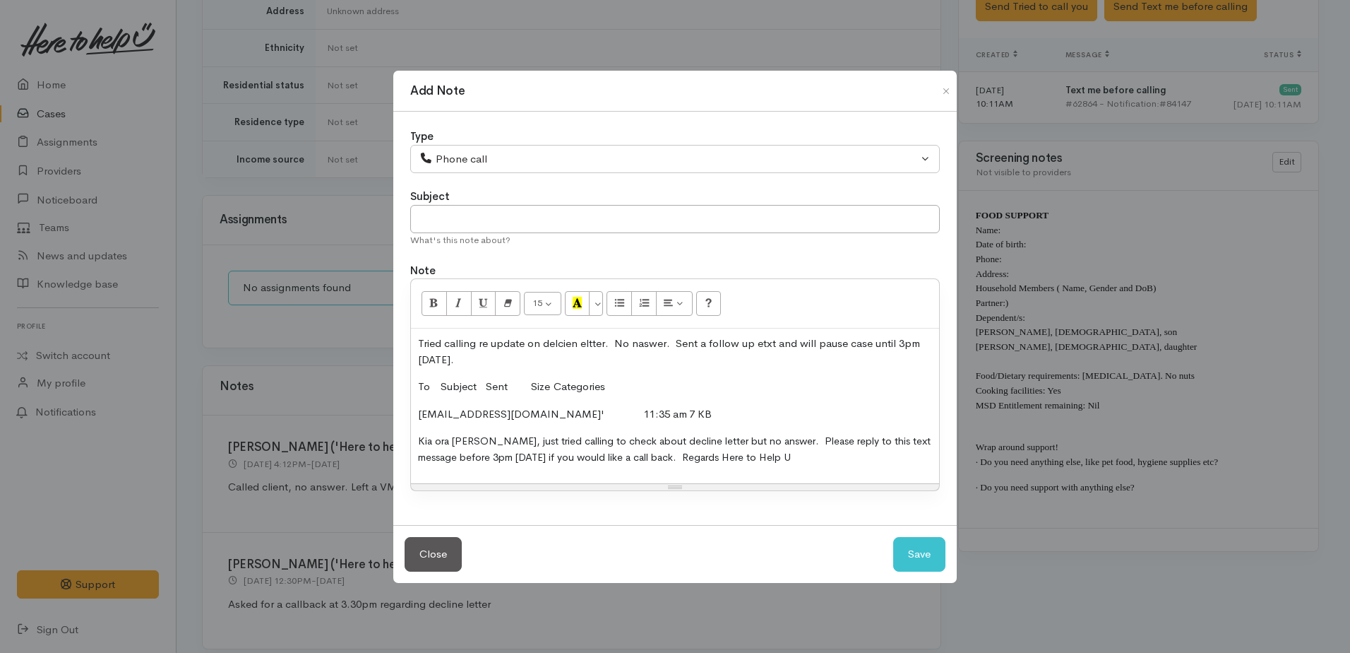
drag, startPoint x: 410, startPoint y: 376, endPoint x: 694, endPoint y: 390, distance: 283.5
click at [694, 390] on div "15 8 9 10 11 12 14 18 24 36 Background Color Transparent Select #ffff00 Text Co…" at bounding box center [675, 384] width 530 height 213
drag, startPoint x: 418, startPoint y: 381, endPoint x: 626, endPoint y: 386, distance: 208.4
click at [626, 386] on p "To Subject Sent Size Categories" at bounding box center [675, 387] width 514 height 16
click at [920, 561] on button "Save" at bounding box center [919, 554] width 52 height 35
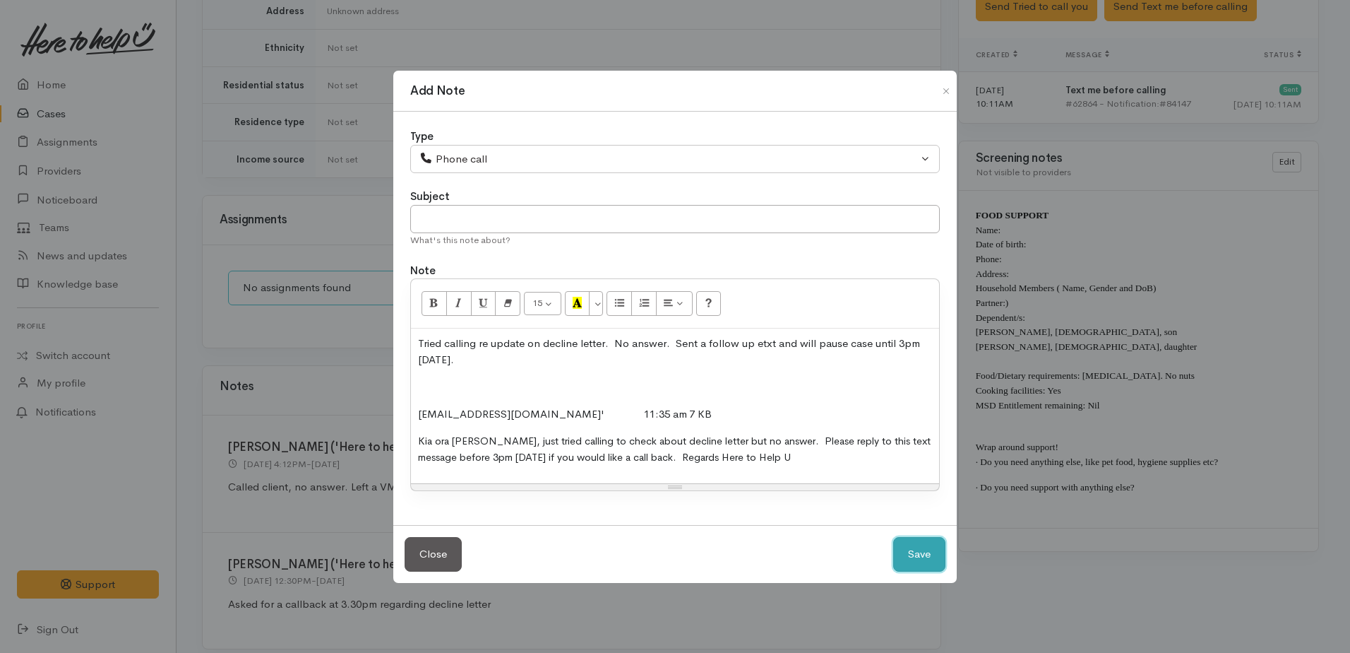
select select "1"
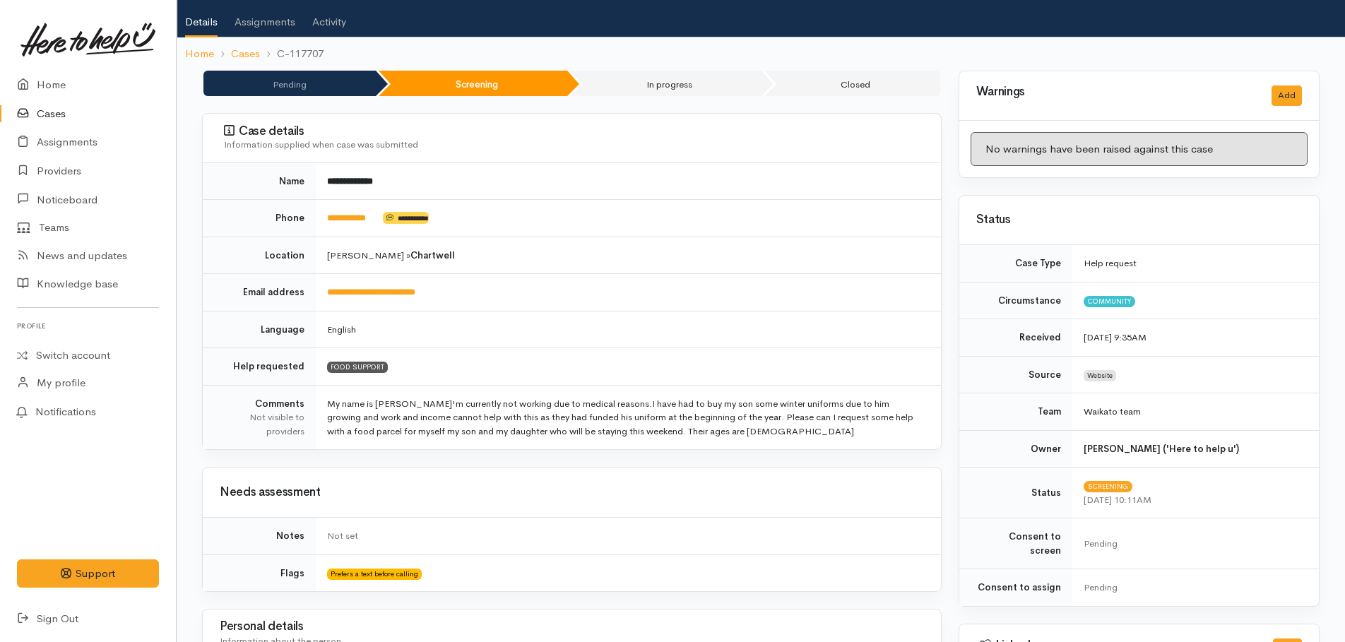
scroll to position [0, 0]
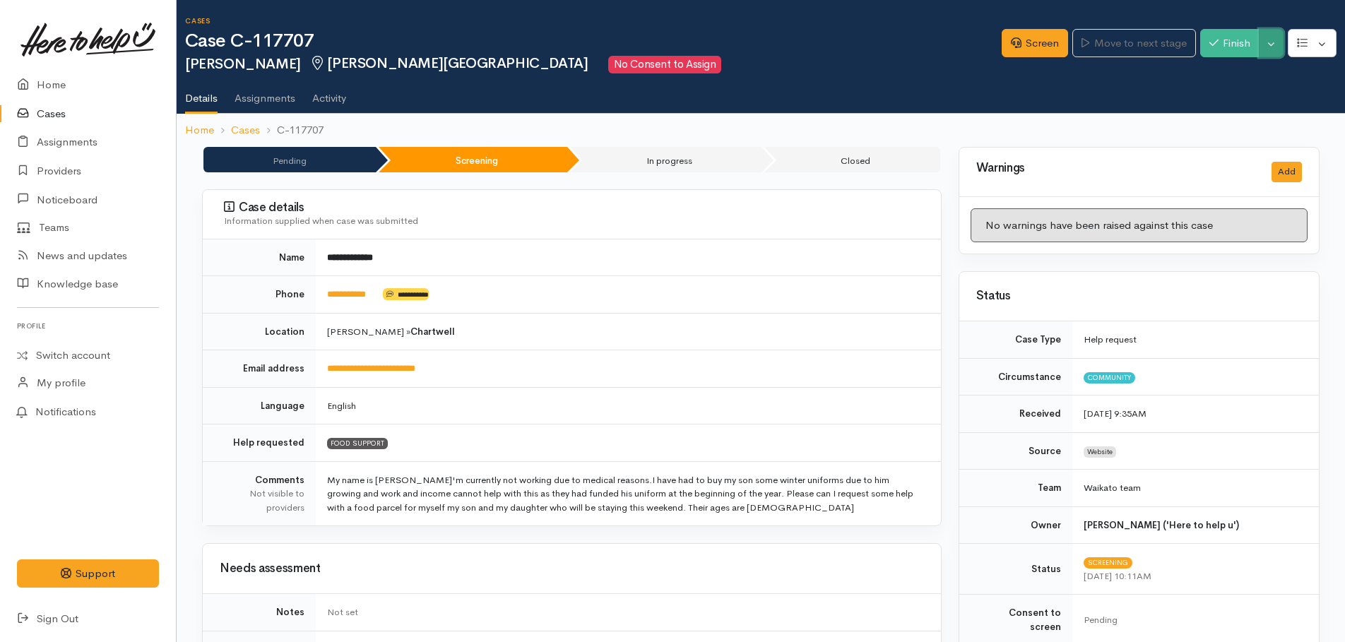
click at [1273, 52] on button "Toggle Dropdown" at bounding box center [1271, 43] width 25 height 29
click at [1232, 73] on link "Pause" at bounding box center [1227, 77] width 112 height 22
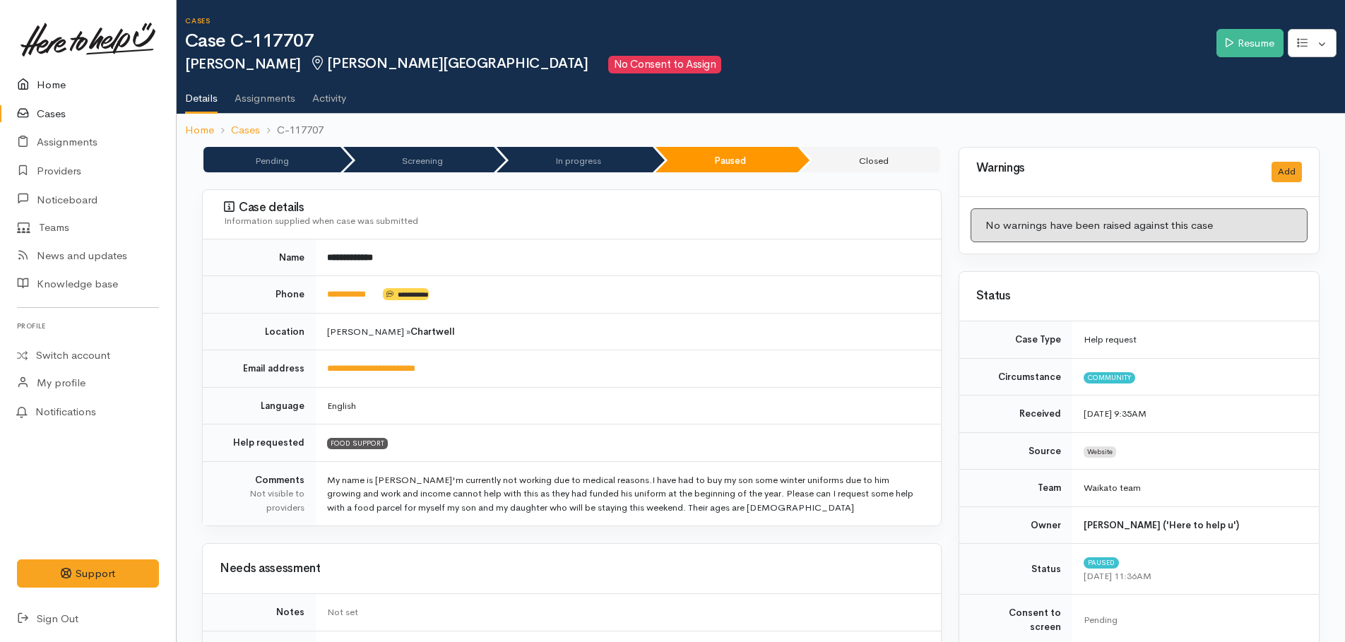
click at [52, 81] on link "Home" at bounding box center [88, 85] width 176 height 29
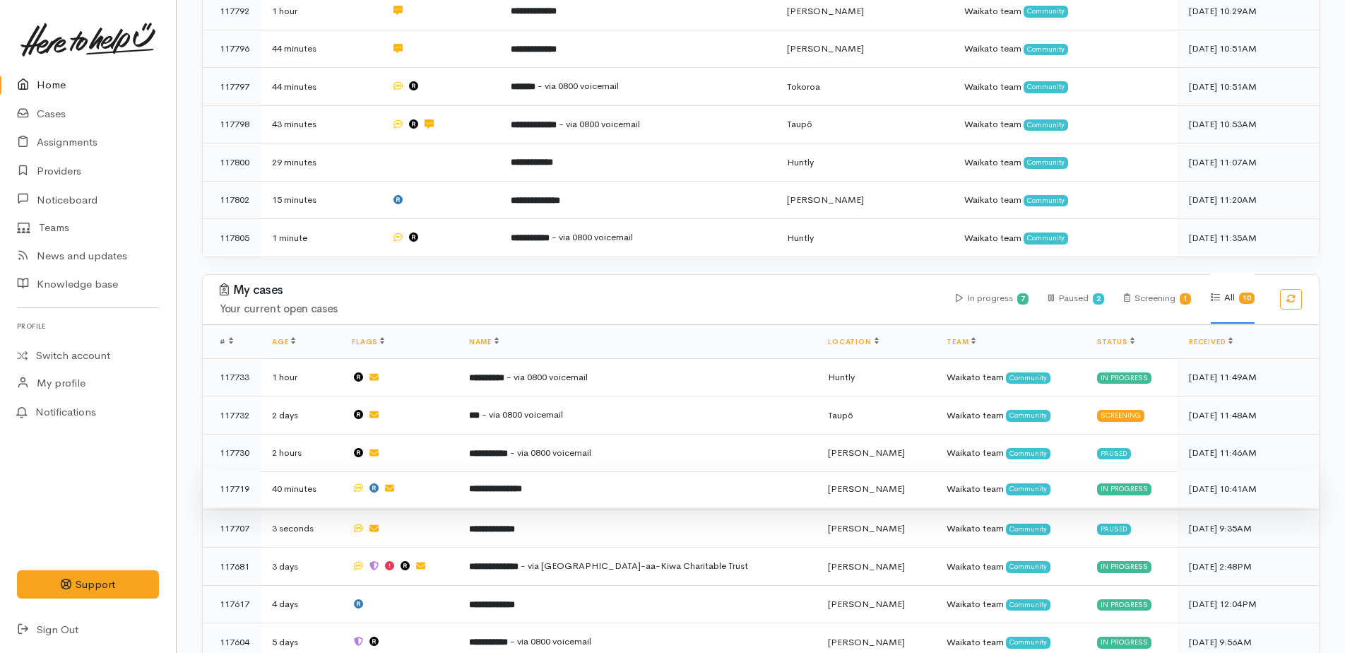
scroll to position [814, 0]
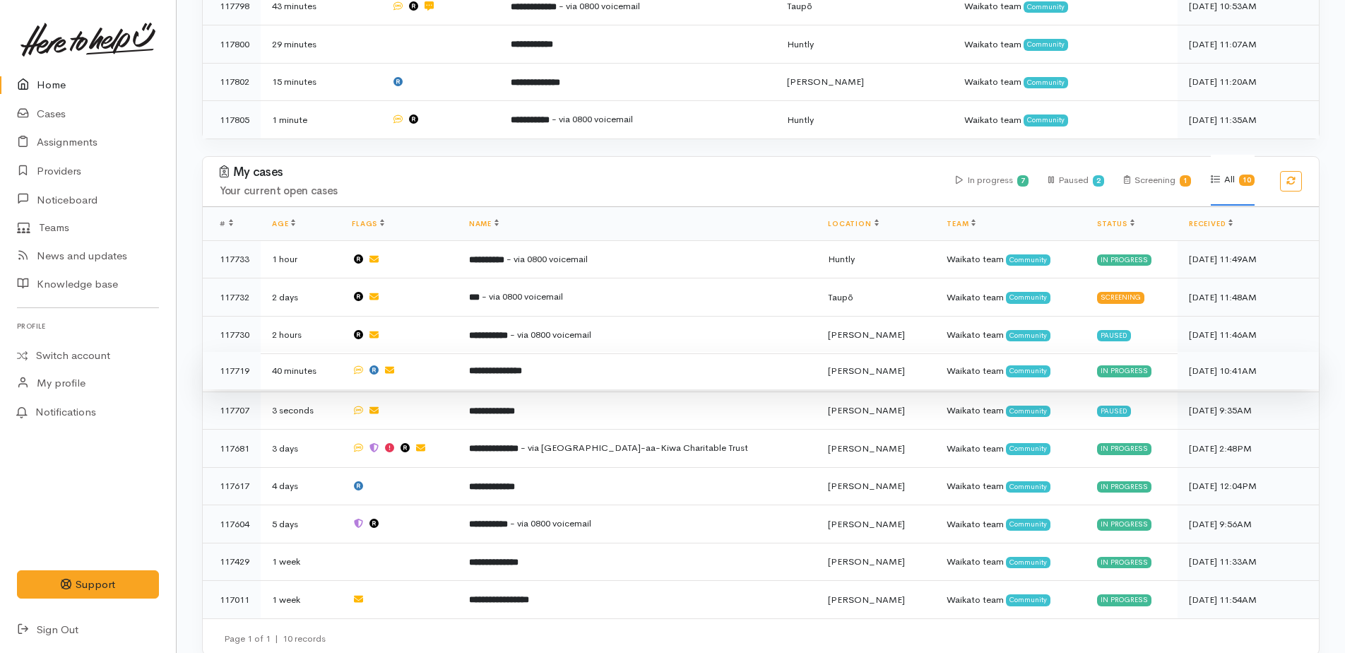
click at [522, 366] on b "**********" at bounding box center [495, 370] width 53 height 9
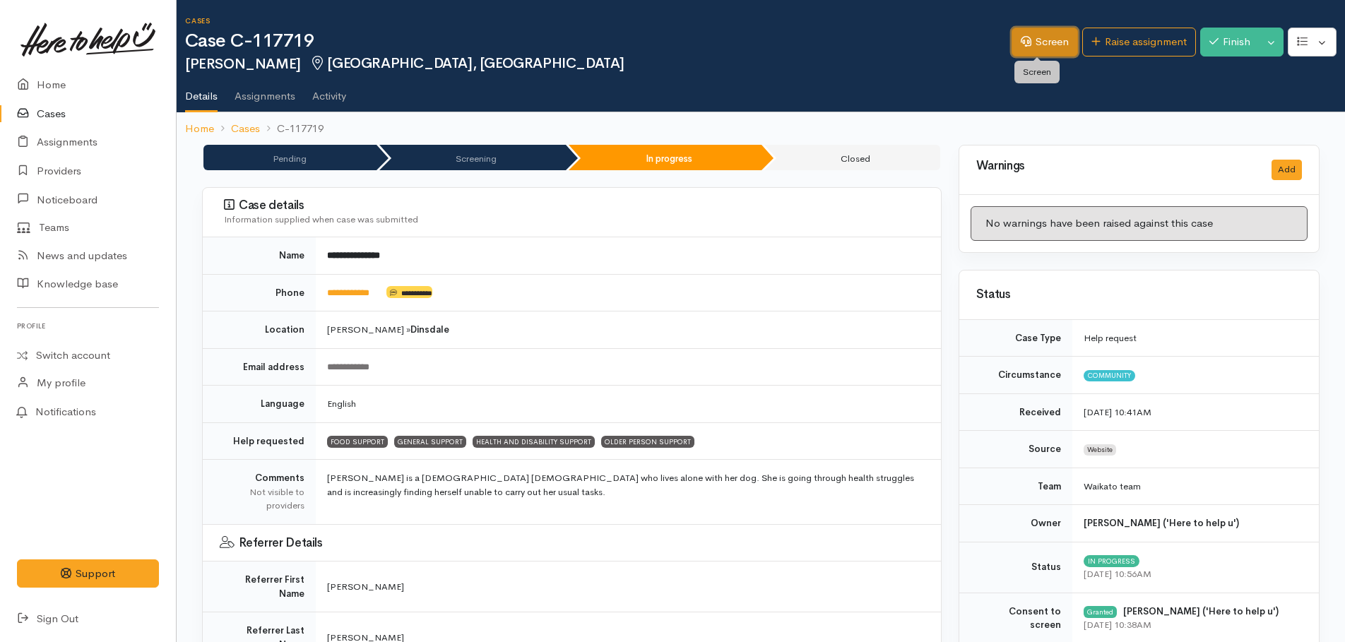
click at [1048, 45] on link "Screen" at bounding box center [1044, 42] width 66 height 29
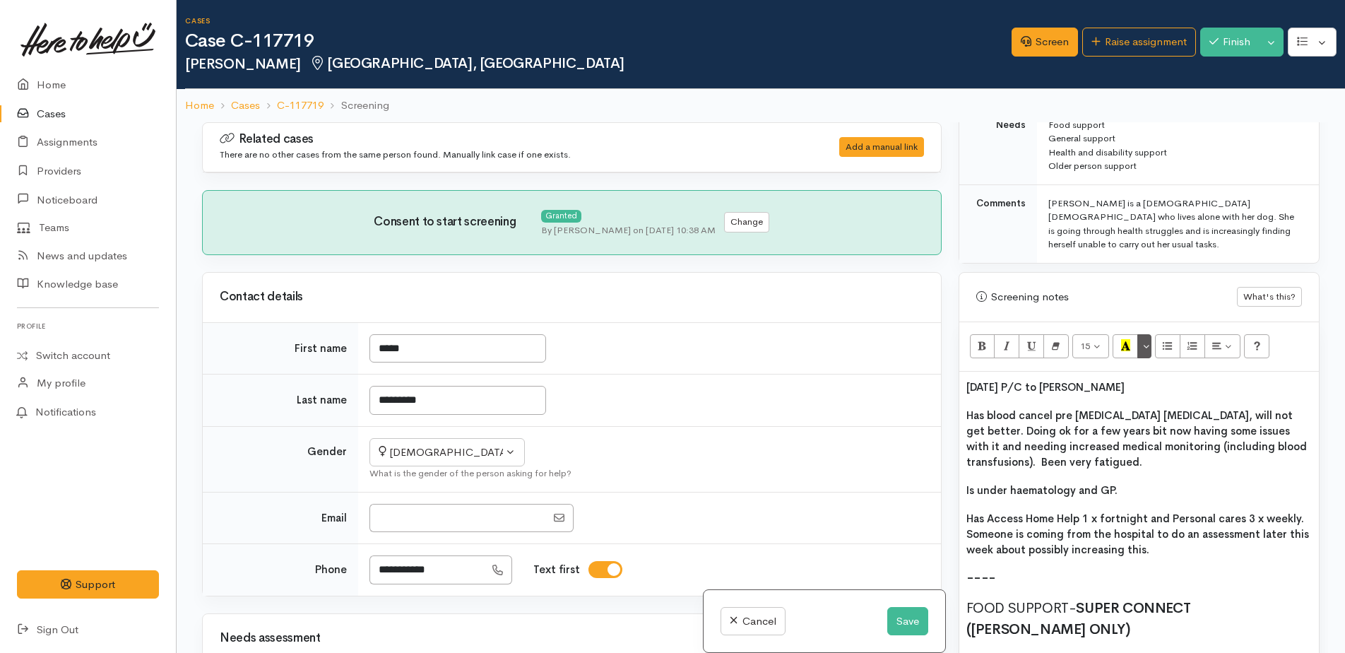
scroll to position [777, 0]
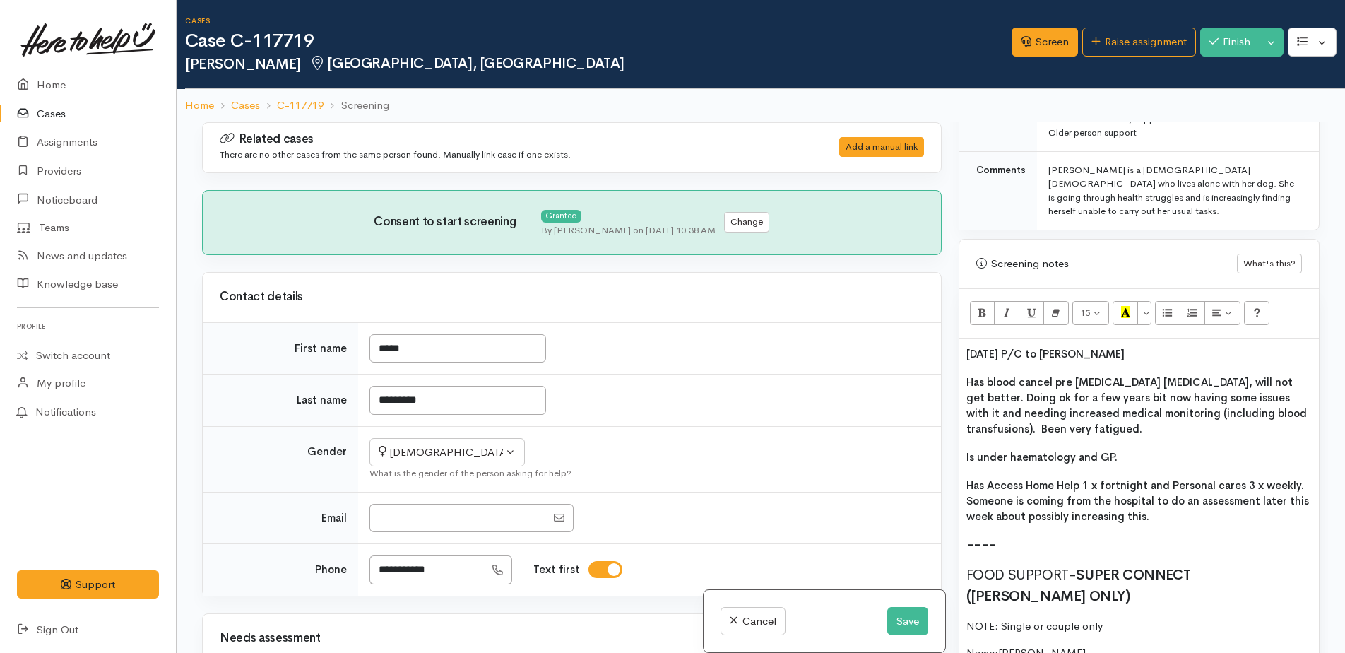
click at [1124, 375] on span "Lynne said she has blood cancel pre leukaemia cancer, will not get better. Doin…" at bounding box center [1132, 405] width 333 height 60
click at [1060, 375] on span "Lynne said she has blood cancer pre leukaemia cancer, will not get better. Doin…" at bounding box center [1138, 405] width 345 height 60
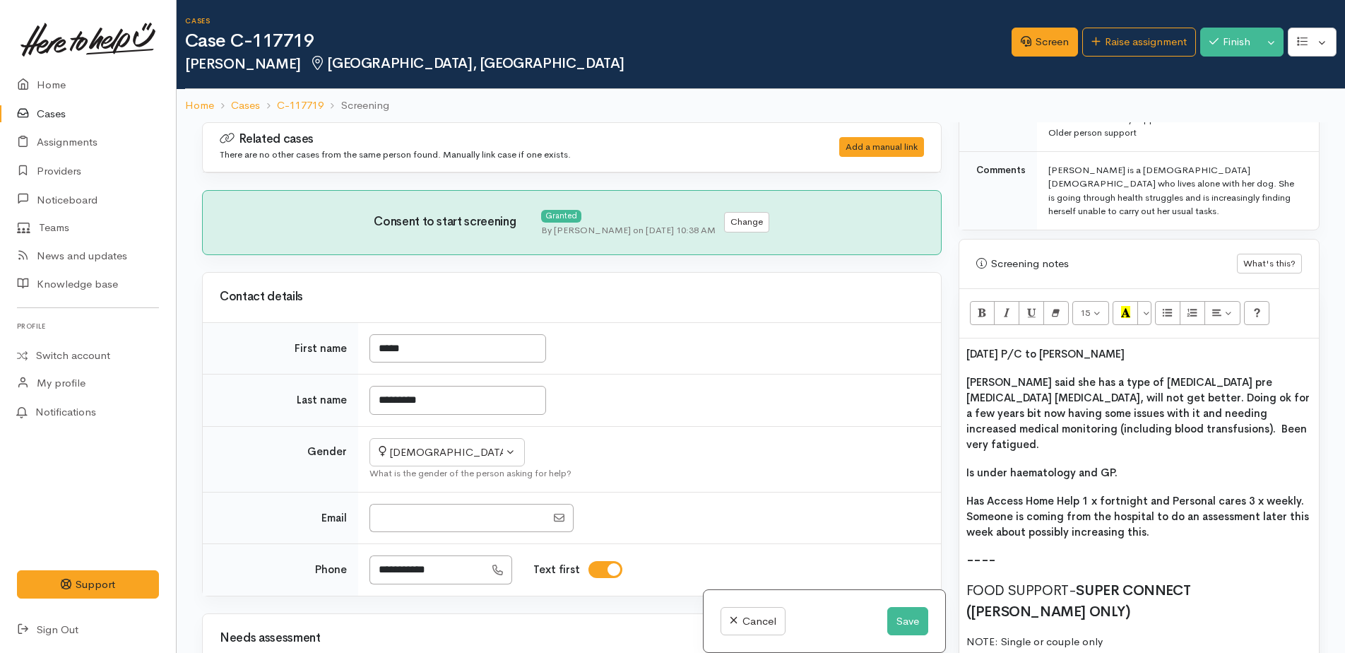
click at [1175, 375] on span "Lynne said she has a type of blood cancer pre leukaemia cancer, will not get be…" at bounding box center [1137, 413] width 343 height 76
click at [1002, 386] on span "Lynne said she has a type of blood cancer that is pre leukaemia cancer, will no…" at bounding box center [1137, 413] width 343 height 76
click at [1075, 385] on span "Lynne said she has a type of blood cancer that is pre leukaemia and she will no…" at bounding box center [1136, 413] width 341 height 76
click at [1024, 397] on span "Lynne said she has a type of blood cancer that is pre leukaemia and she will no…" at bounding box center [1138, 413] width 345 height 76
click at [1223, 416] on span "Lynne said she has a type of blood cancer that is pre leukaemia and she will no…" at bounding box center [1136, 413] width 341 height 76
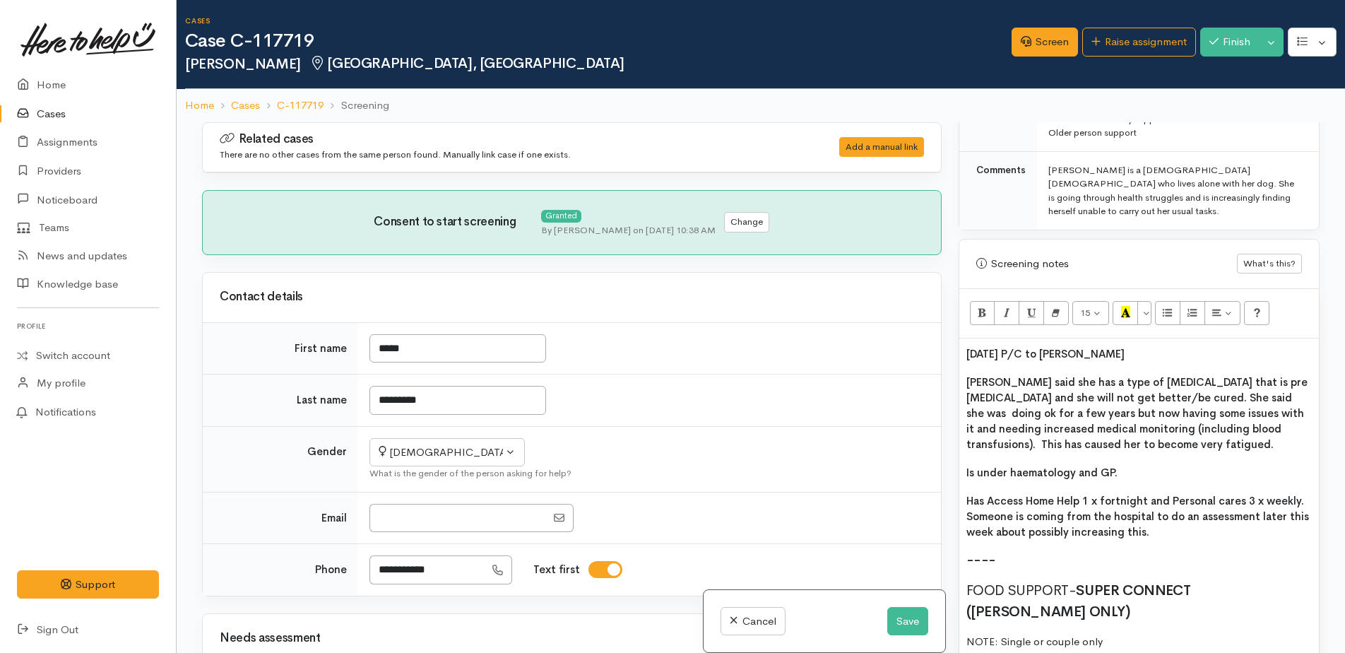
click at [1078, 465] on span "Is under haematology and GP." at bounding box center [1041, 471] width 151 height 13
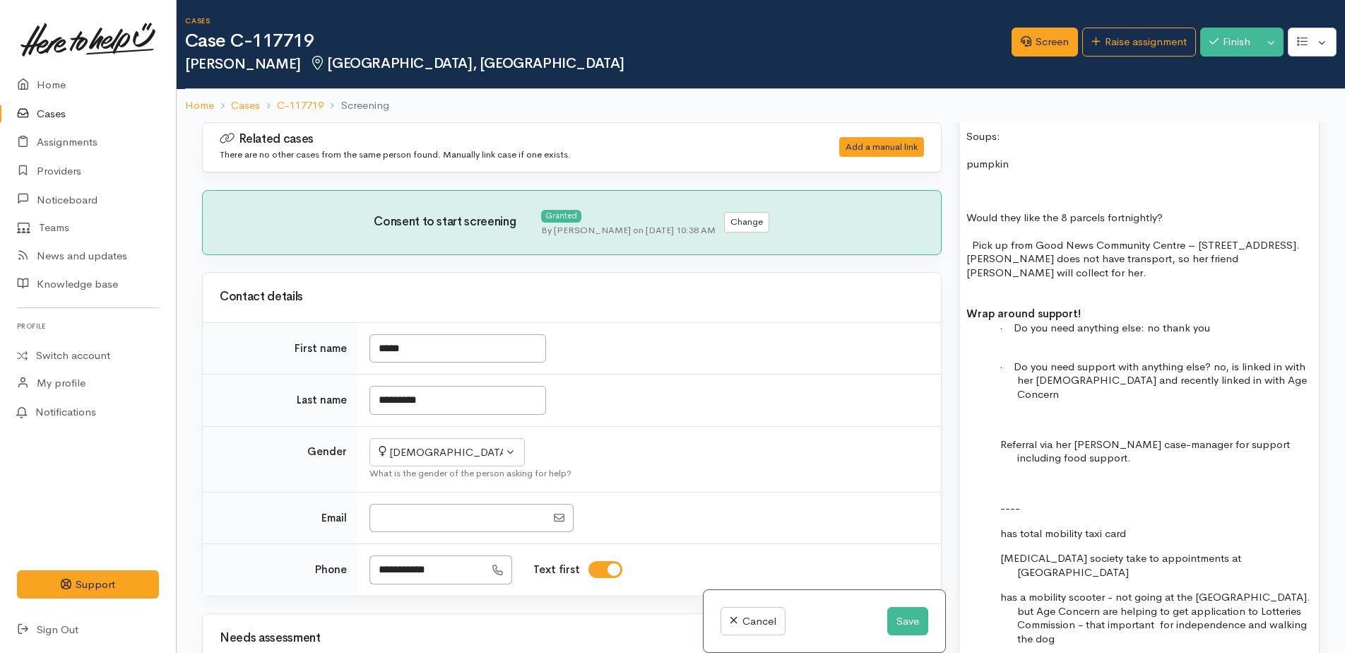
scroll to position [1766, 0]
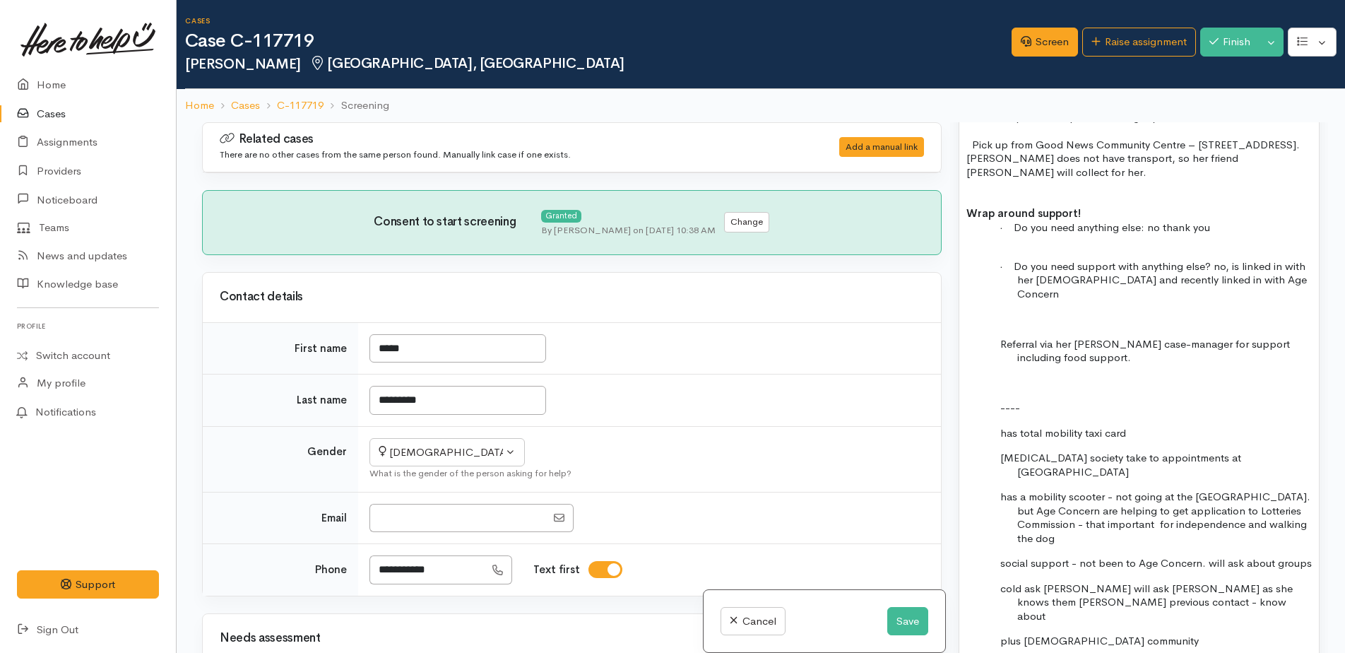
click at [1000, 426] on span "has total mobility taxi card" at bounding box center [1063, 432] width 126 height 13
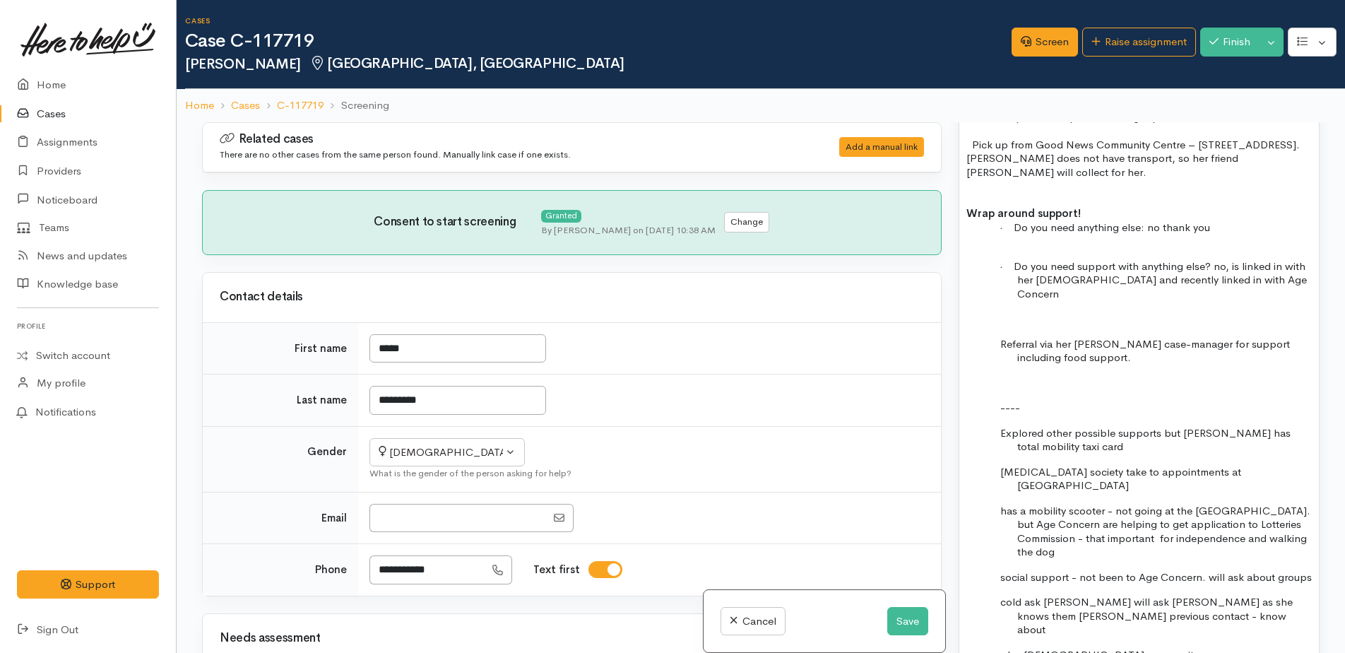
click at [1224, 426] on span "Explored other possible supports but Lynne has total mobility taxi card" at bounding box center [1145, 440] width 290 height 28
click at [1124, 426] on p "Explored other possible supports but Lynne already has a total mobility taxi ca…" at bounding box center [1164, 440] width 295 height 28
drag, startPoint x: 1183, startPoint y: 407, endPoint x: 1213, endPoint y: 405, distance: 29.7
click at [1213, 426] on p "Explored other possible supports but Lynne already has a total mobility taxi ca…" at bounding box center [1164, 440] width 295 height 28
click at [1206, 426] on p "Explored other possible supports but Lynne already has a total mobility taxi ca…" at bounding box center [1164, 440] width 295 height 28
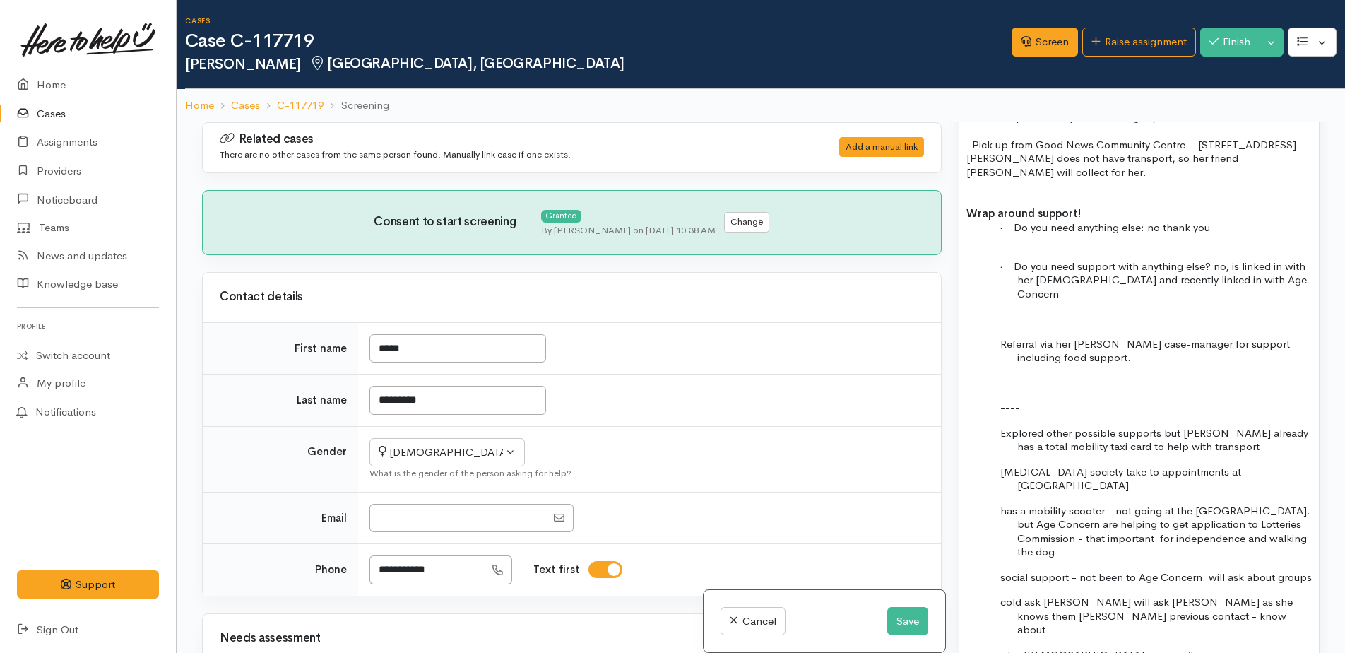
click at [997, 431] on div "15/9/25 P/C to Lynne Lynne said she has a type of blood cancer that is pre leuk…" at bounding box center [1138, 40] width 359 height 1381
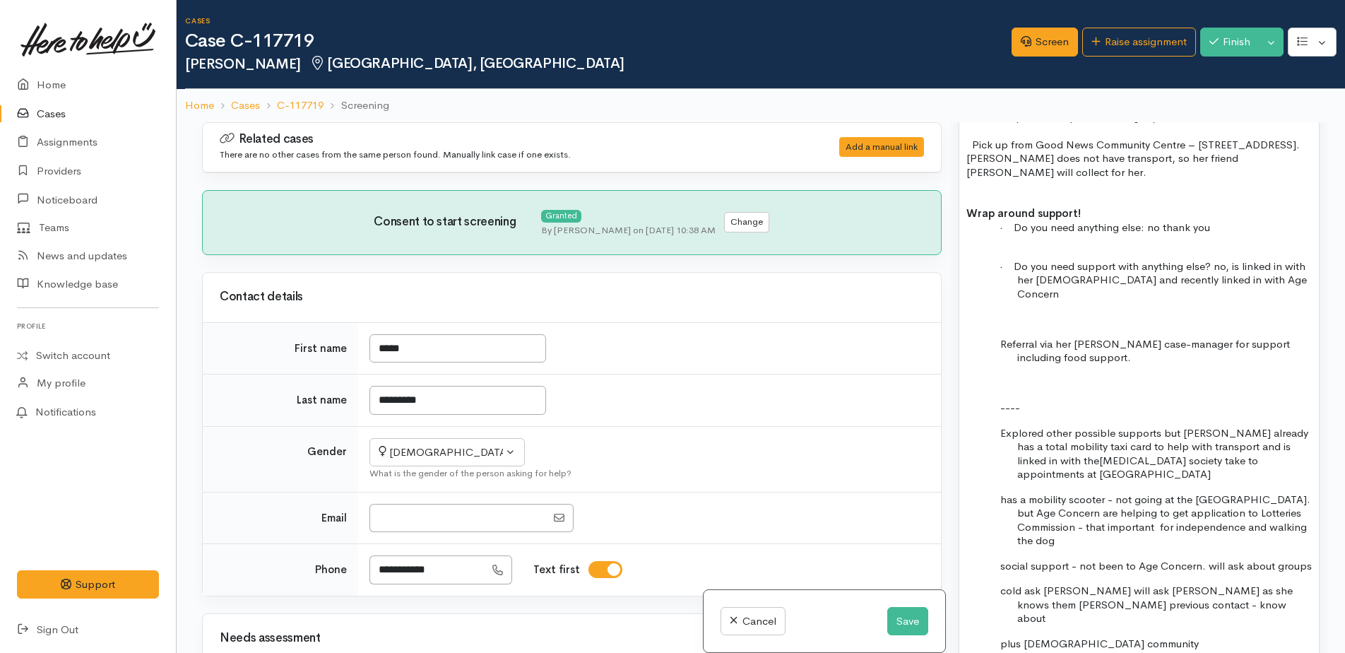
click at [1110, 453] on span "cancer society take to appointments at hospital" at bounding box center [1137, 467] width 241 height 28
click at [999, 445] on div "15/9/25 P/C to Lynne Lynne said she has a type of blood cancer that is pre leuk…" at bounding box center [1138, 34] width 359 height 1369
click at [1232, 492] on span "She has a mobility scooter - not going at the mo. but Age Concern are helping t…" at bounding box center [1153, 519] width 306 height 55
drag, startPoint x: 1078, startPoint y: 475, endPoint x: 1105, endPoint y: 483, distance: 28.8
click at [1105, 492] on p "She has a mobility scooter - not going at the moment but Age Concern are helpin…" at bounding box center [1164, 519] width 295 height 55
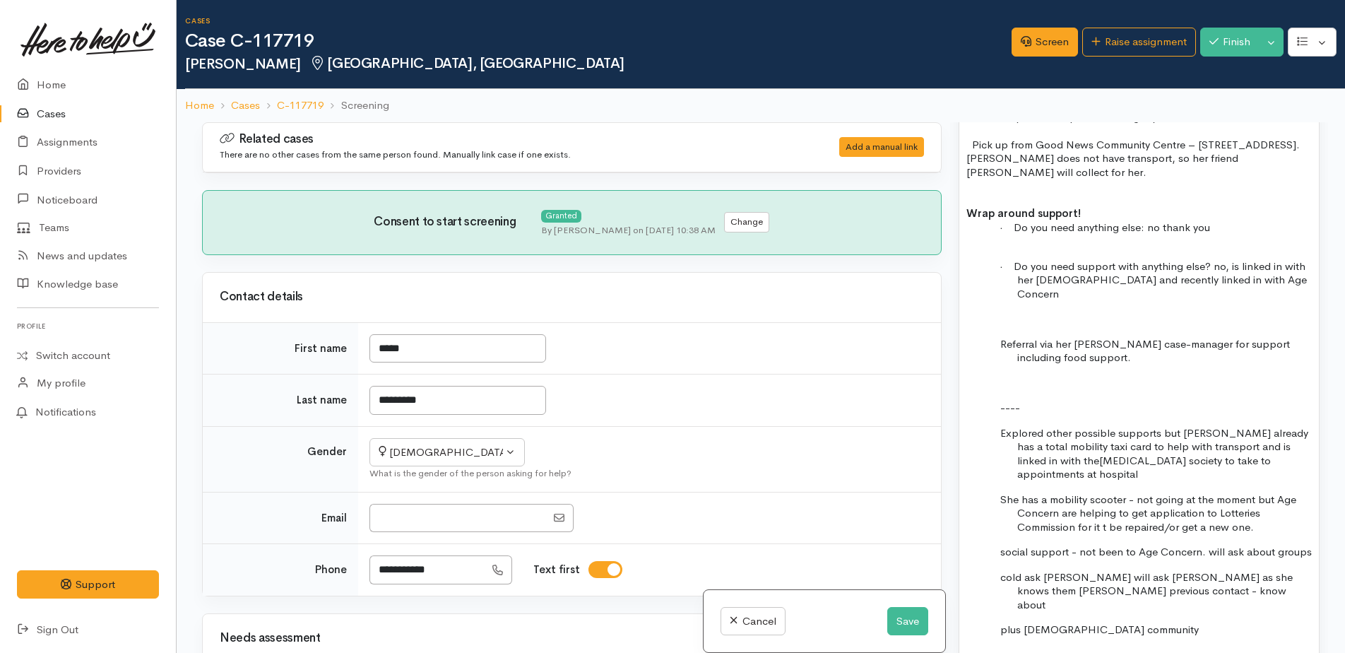
click at [1006, 545] on span "social support - not been to Age Concern. will ask about groups" at bounding box center [1155, 551] width 311 height 13
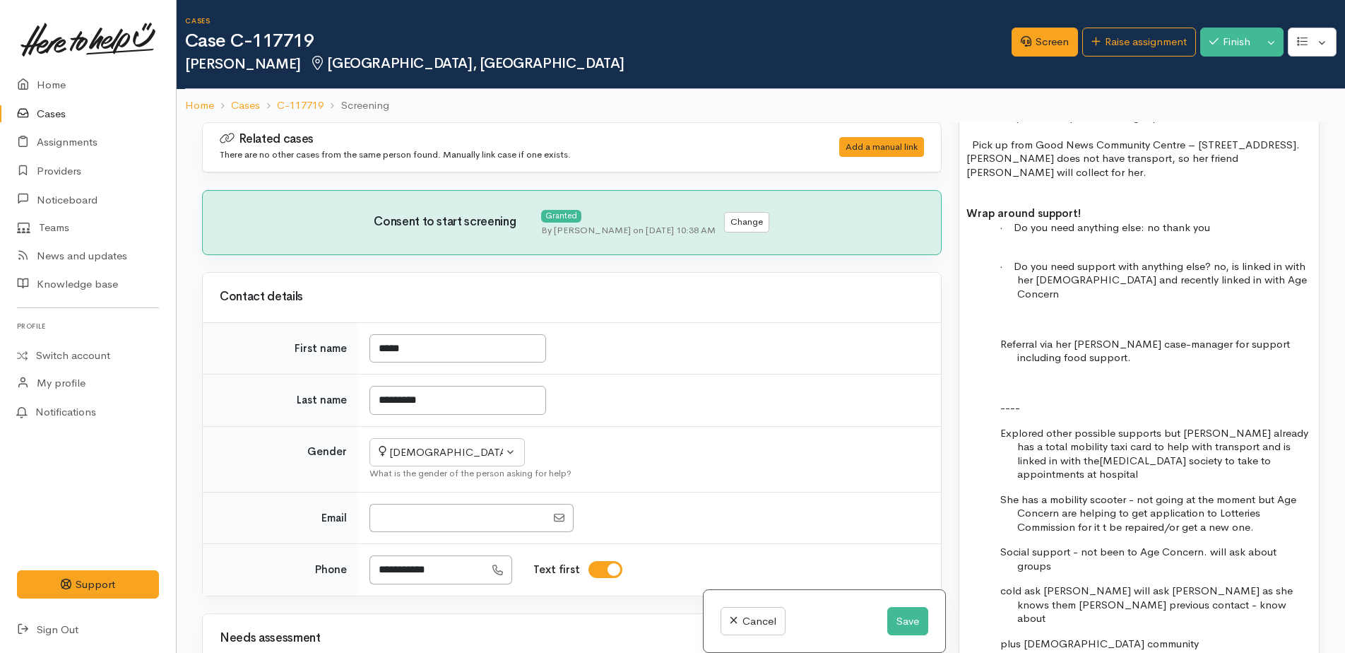
drag, startPoint x: 1071, startPoint y: 495, endPoint x: 1080, endPoint y: 507, distance: 14.7
click at [1080, 545] on p "Social support - not been to Age Concern. will ask about groups" at bounding box center [1164, 559] width 295 height 28
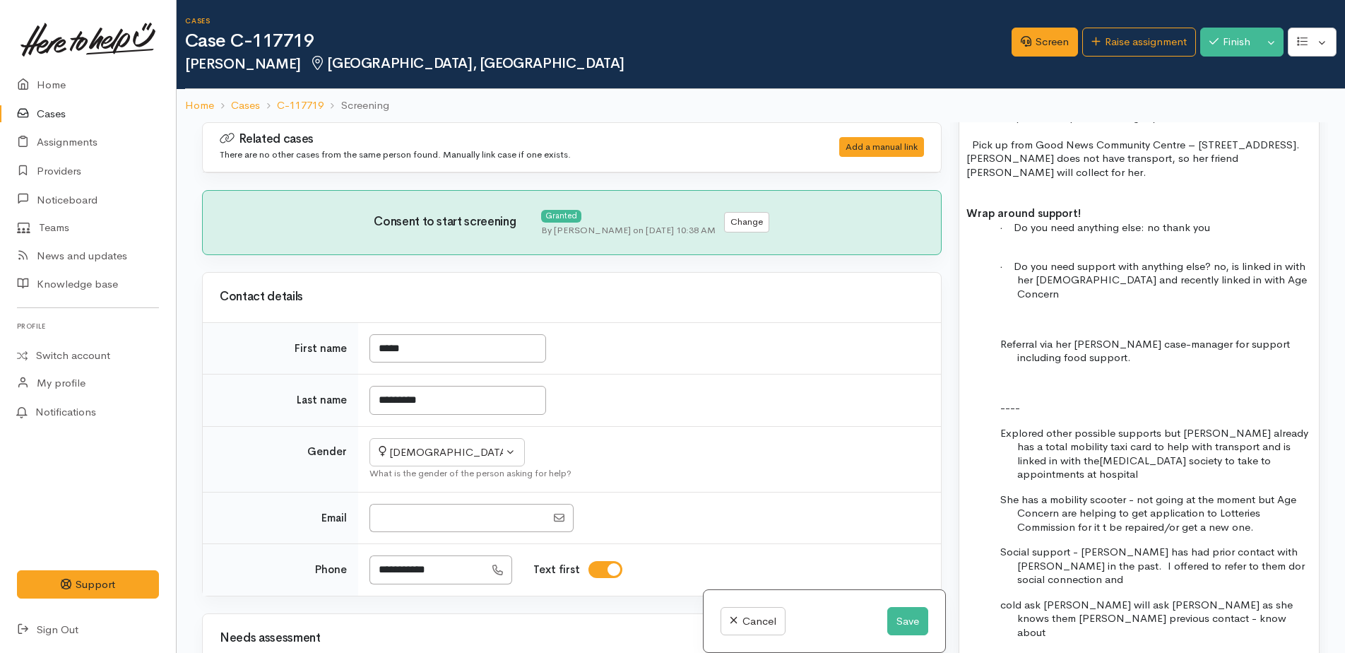
drag, startPoint x: 1191, startPoint y: 512, endPoint x: 1110, endPoint y: 516, distance: 80.6
click at [1082, 545] on p "Social support - Lynne has had prior contact with Rauawaawa in the past. I offe…" at bounding box center [1164, 566] width 295 height 42
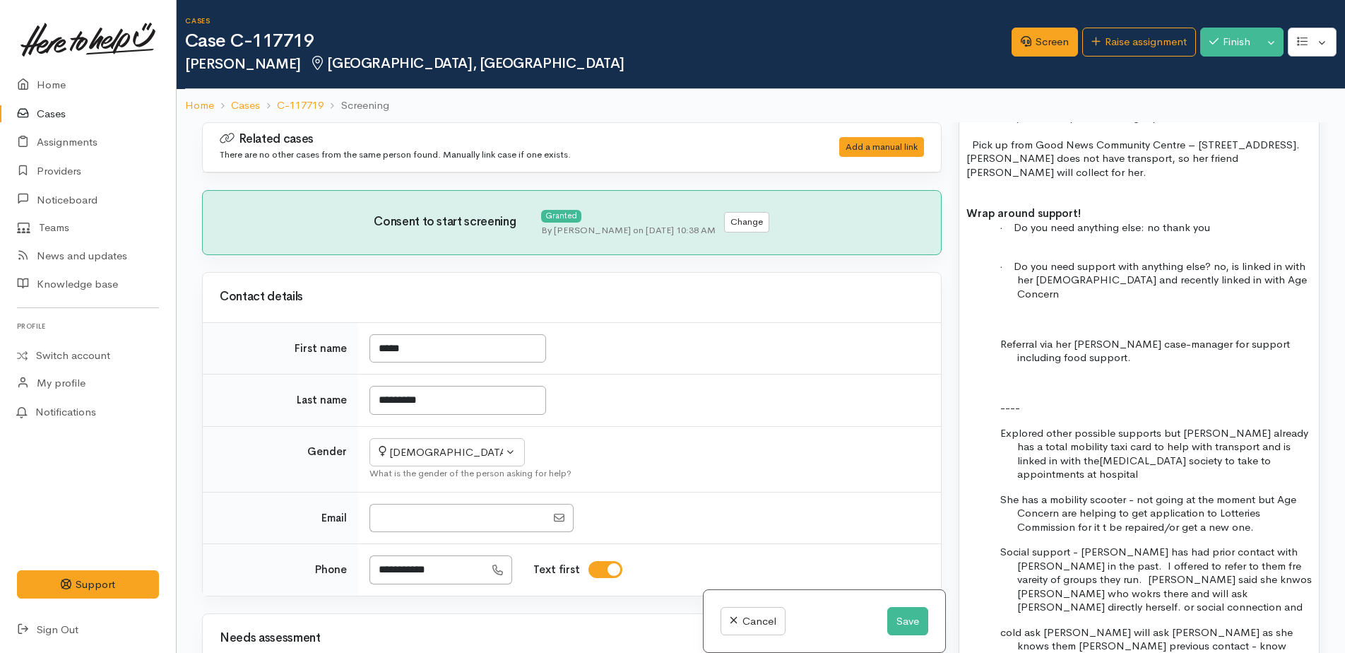
drag, startPoint x: 1239, startPoint y: 500, endPoint x: 1187, endPoint y: 509, distance: 53.1
drag, startPoint x: 1188, startPoint y: 509, endPoint x: 1220, endPoint y: 525, distance: 36.3
click at [1198, 545] on span "Social support - Lynne has had prior contact with Rauawaawa in the past. I offe…" at bounding box center [1155, 579] width 311 height 69
click at [1101, 545] on span "Social support - Lynne has had prior contact with Rauawaawa in the past. I offe…" at bounding box center [1153, 579] width 307 height 69
click at [1290, 545] on p "Social support - Lynne has had prior contact with Rauawaawa in the past. I offe…" at bounding box center [1164, 579] width 295 height 69
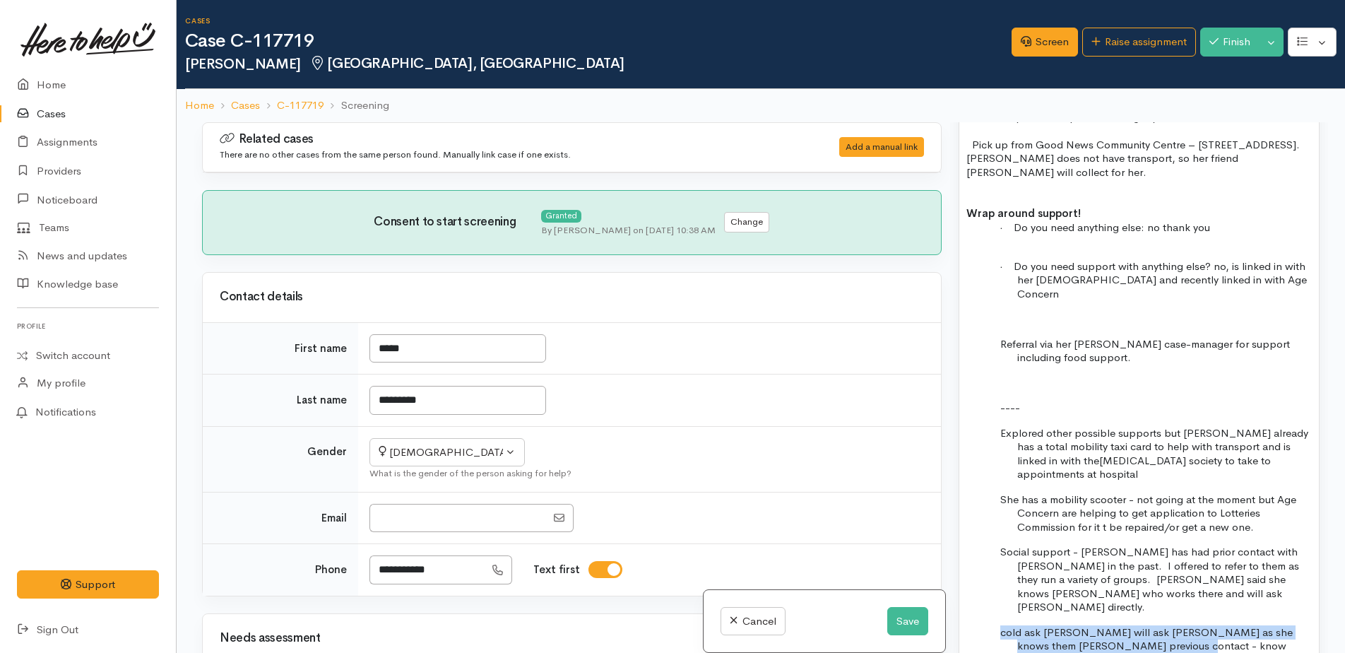
drag, startPoint x: 996, startPoint y: 567, endPoint x: 1194, endPoint y: 576, distance: 198.7
click at [1194, 576] on div "15/9/25 P/C to Lynne Lynne said she has a type of blood cancer that is pre leuk…" at bounding box center [1138, 55] width 359 height 1410
click at [1045, 625] on span "She also has a church community she is in contact with" at bounding box center [1144, 639] width 288 height 28
click at [1086, 584] on div "15/9/25 P/C to Lynne Lynne said she has a type of blood cancer that is pre leuk…" at bounding box center [1138, 48] width 359 height 1397
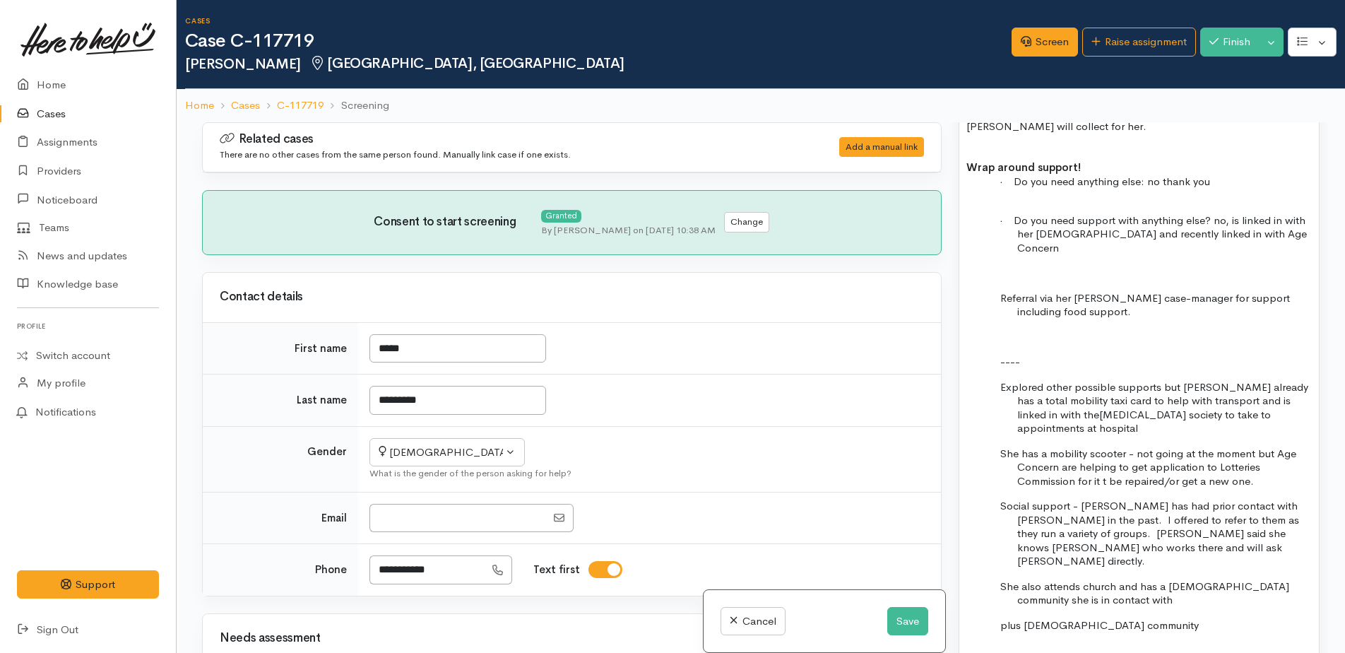
scroll to position [1836, 0]
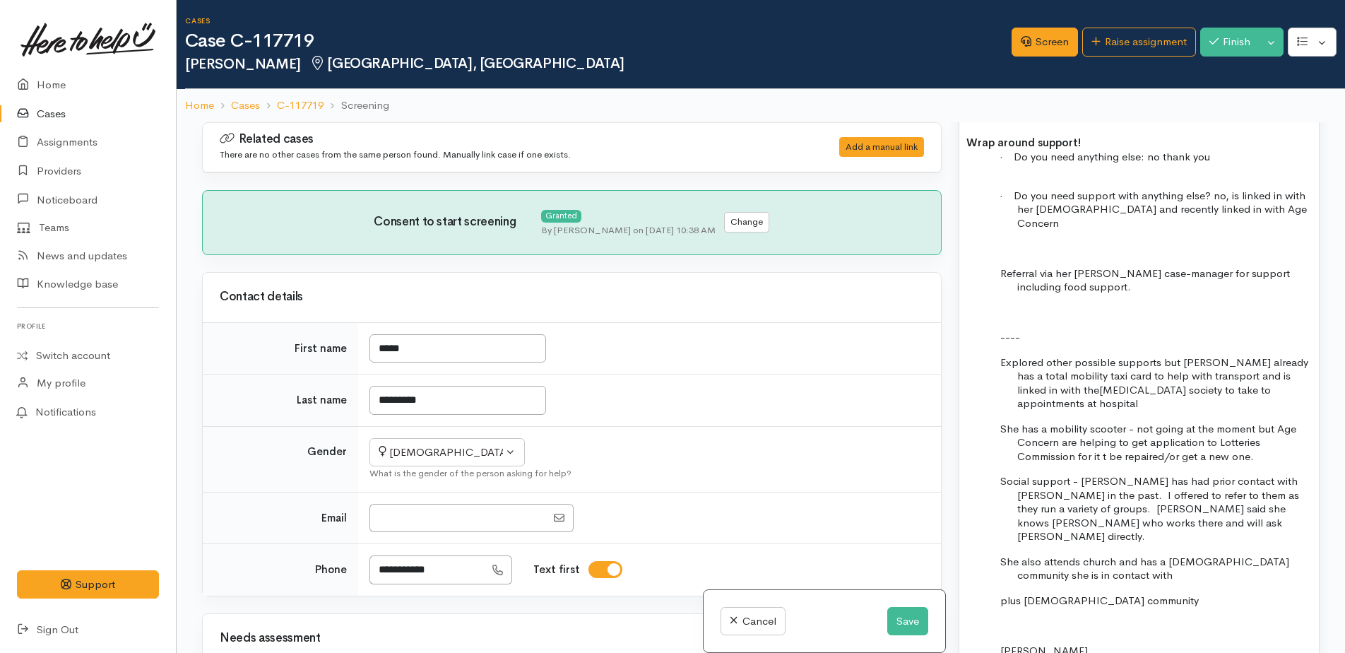
drag, startPoint x: 989, startPoint y: 533, endPoint x: 1082, endPoint y: 564, distance: 98.1
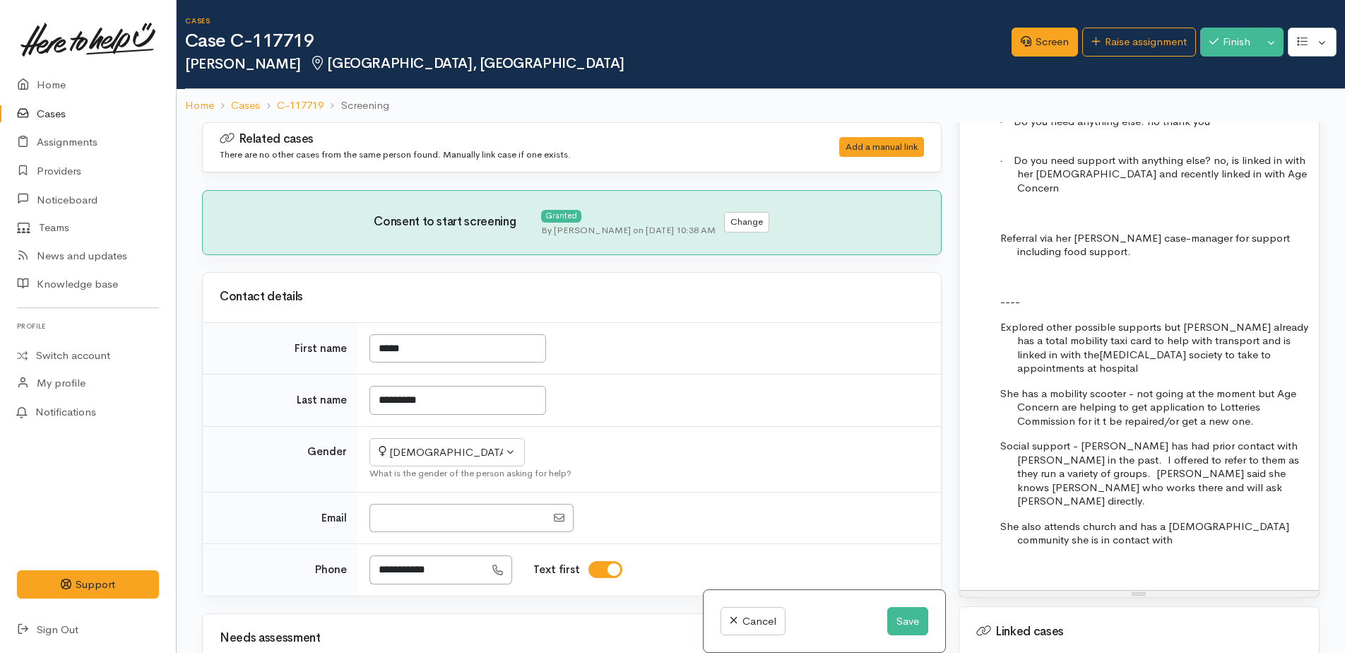
scroll to position [1978, 0]
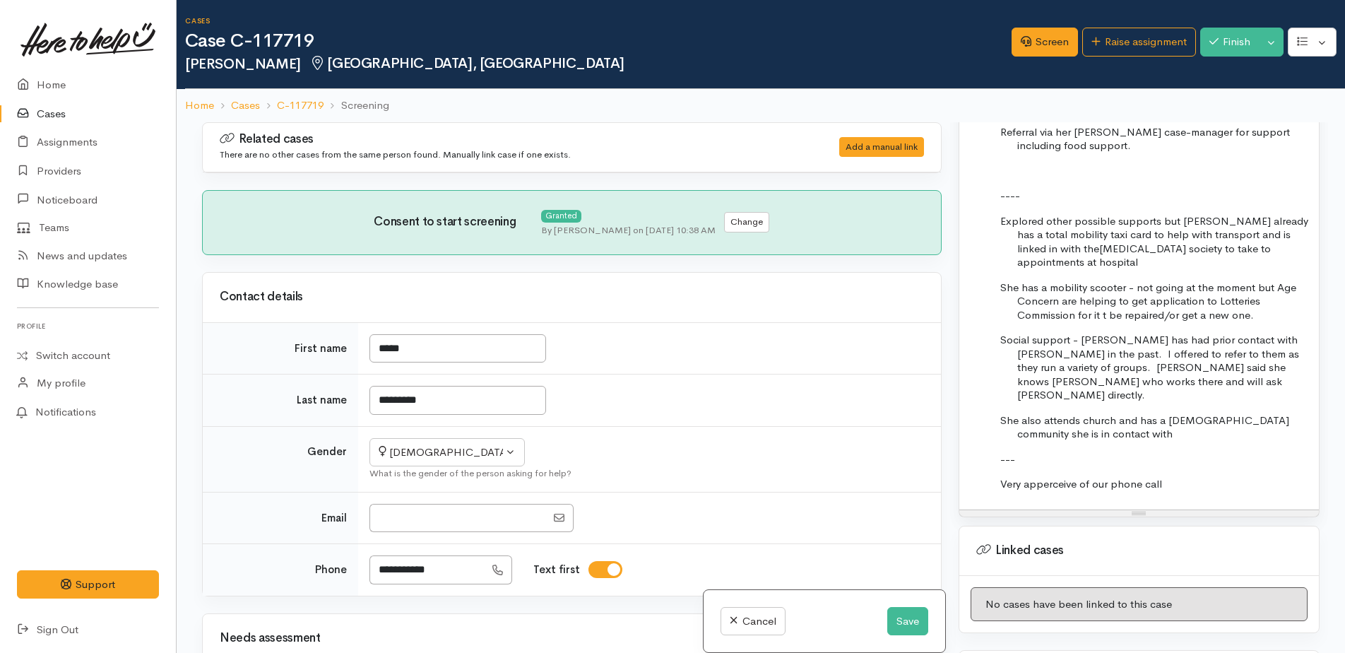
click at [1157, 477] on p "Very apperceive of our phone call" at bounding box center [1164, 484] width 295 height 14
click at [1207, 477] on p "Very apperceive of our phone call and supprt offered." at bounding box center [1164, 484] width 295 height 14
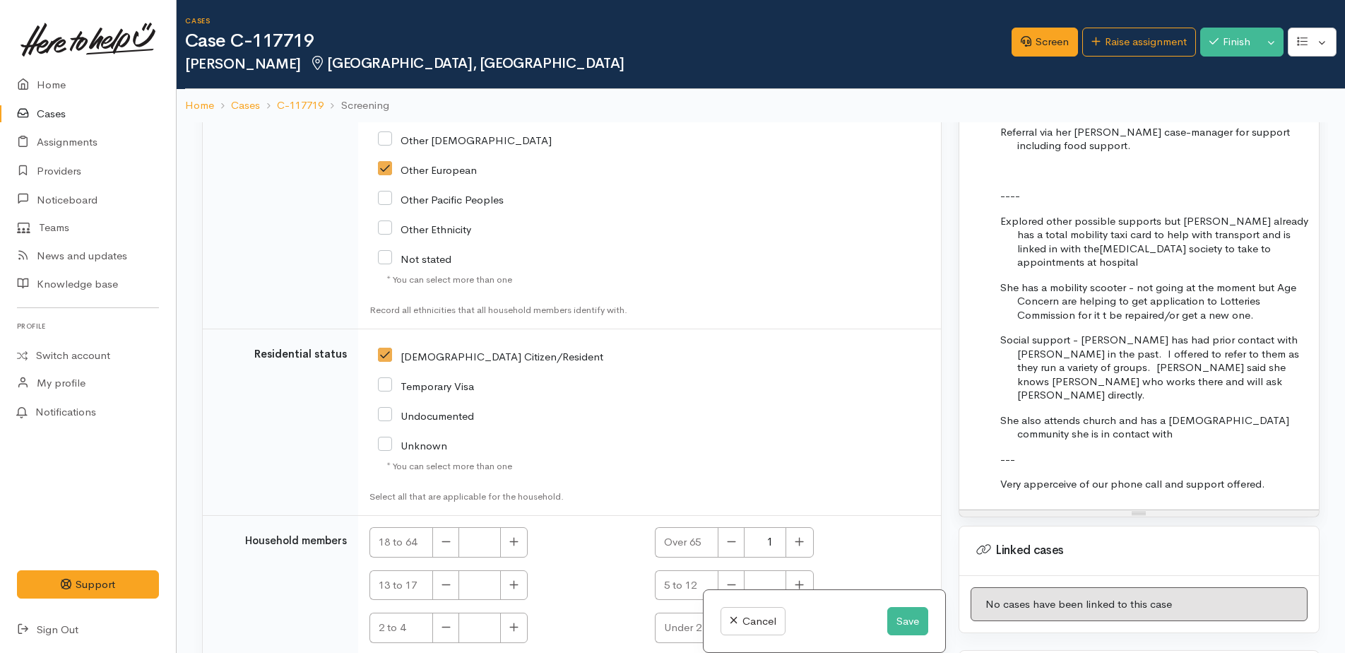
scroll to position [2845, 0]
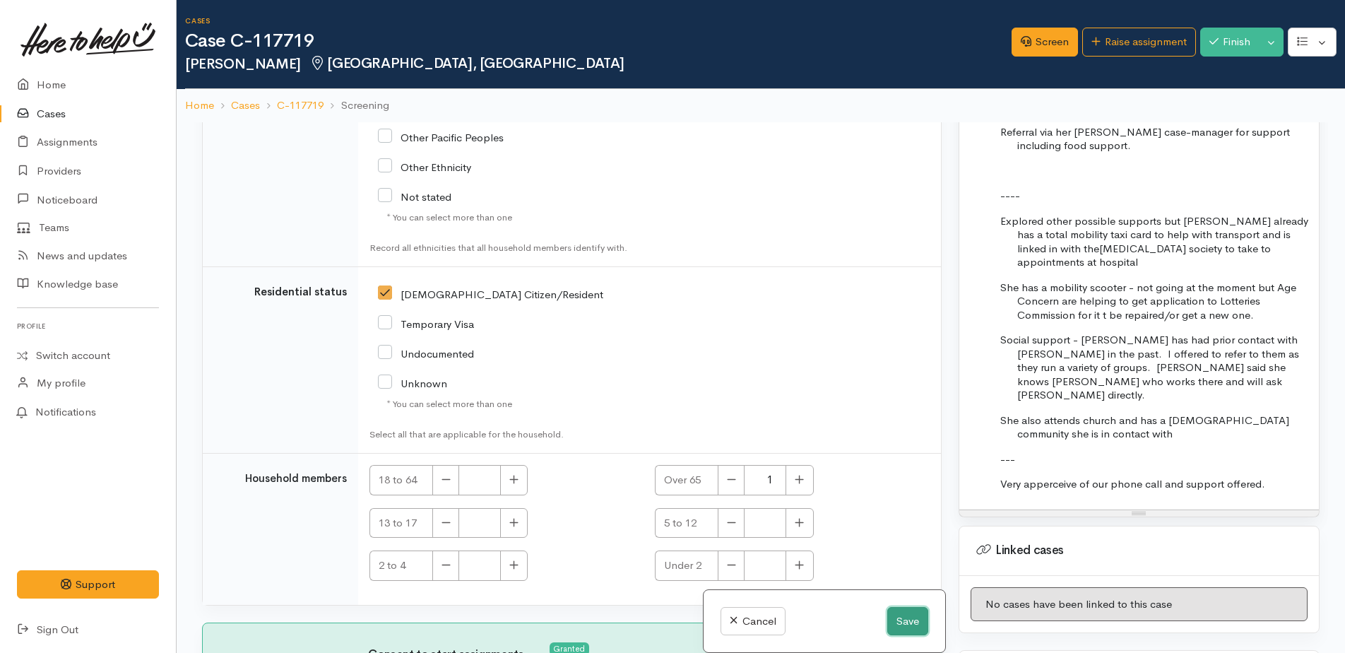
click at [901, 617] on button "Save" at bounding box center [907, 621] width 41 height 29
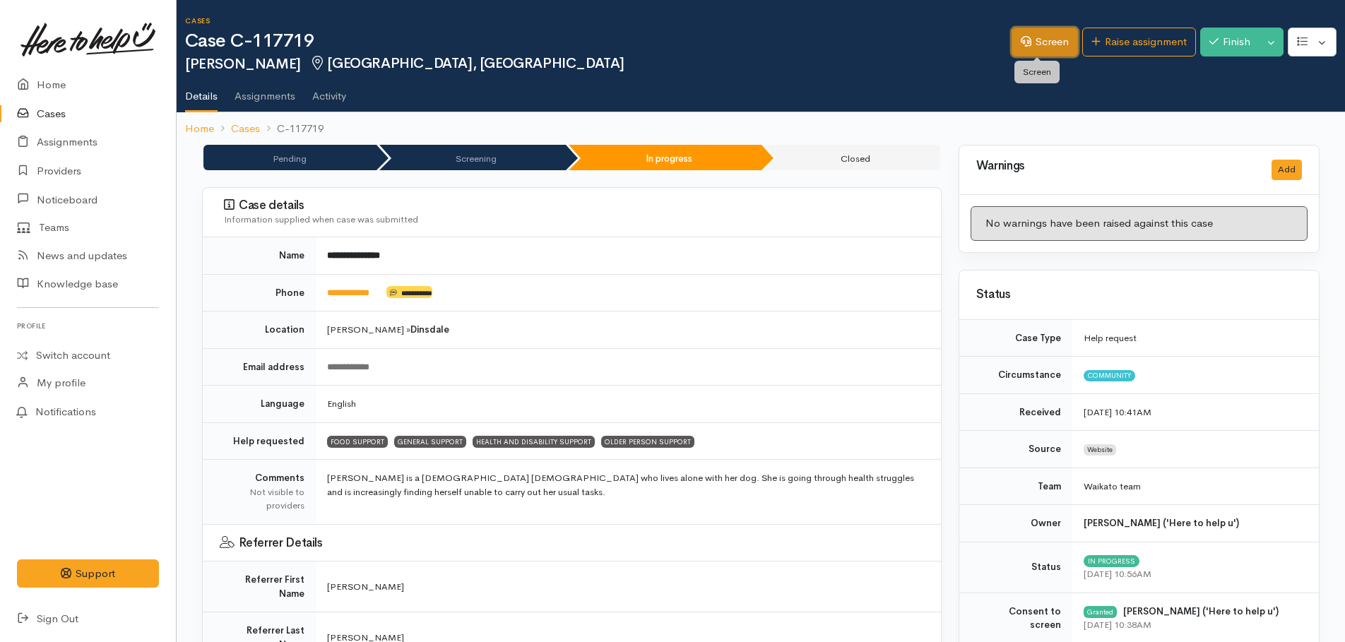
click at [1025, 42] on link "Screen" at bounding box center [1044, 42] width 66 height 29
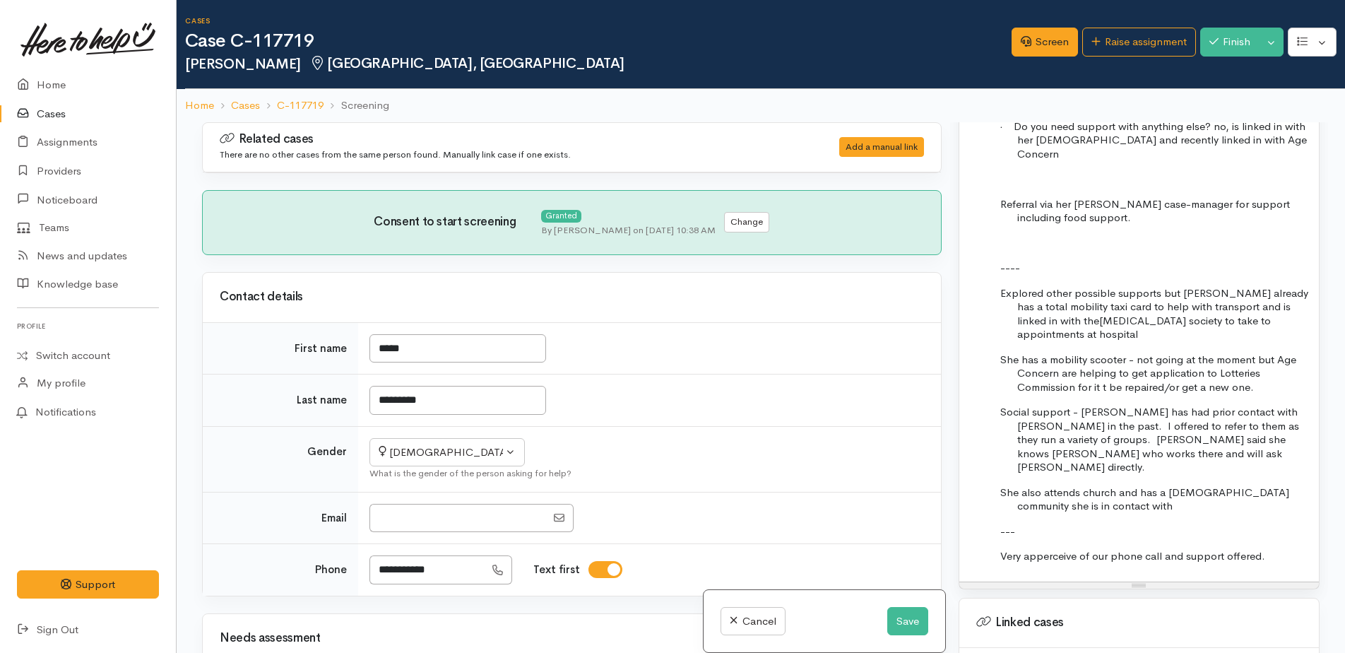
scroll to position [1907, 0]
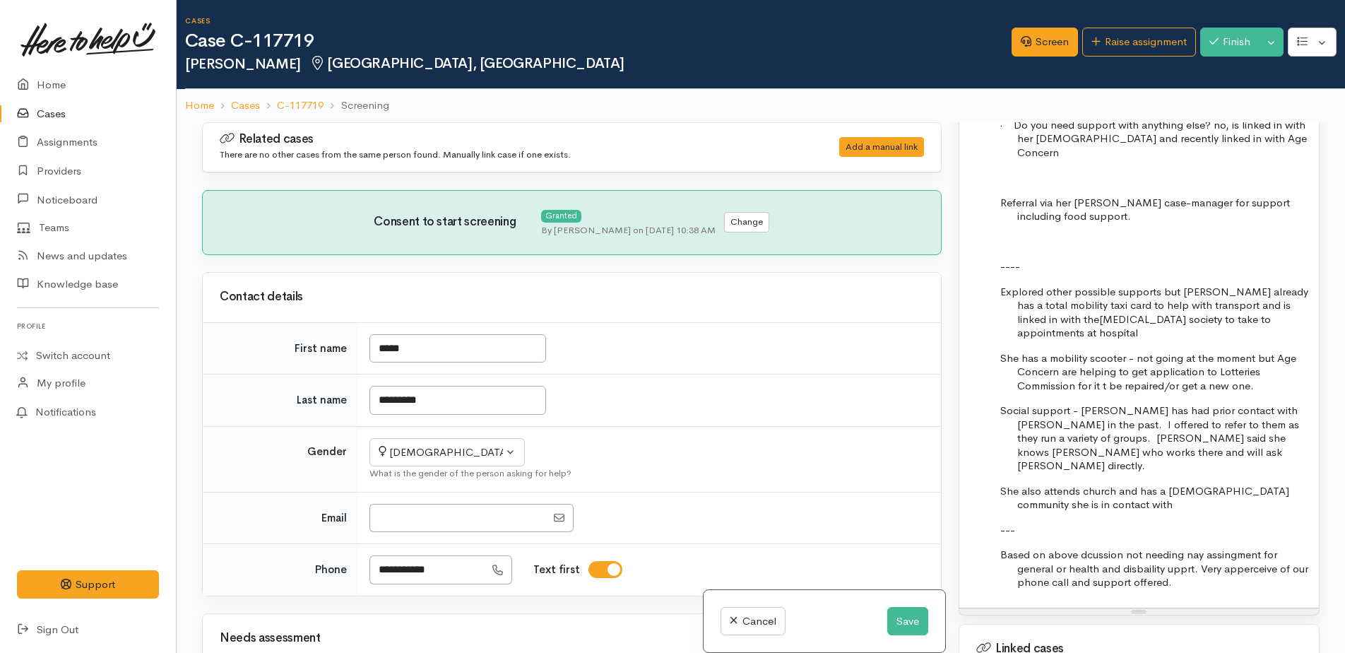
drag, startPoint x: 1085, startPoint y: 486, endPoint x: 1230, endPoint y: 460, distance: 147.1
click at [1230, 523] on p "---" at bounding box center [1164, 530] width 295 height 14
drag, startPoint x: 1095, startPoint y: 485, endPoint x: 1113, endPoint y: 492, distance: 19.0
click at [1113, 547] on p "Based on above discussion not needing nay assingment for general or health and …" at bounding box center [1164, 568] width 295 height 42
click at [1259, 608] on div "Resize" at bounding box center [1138, 611] width 359 height 6
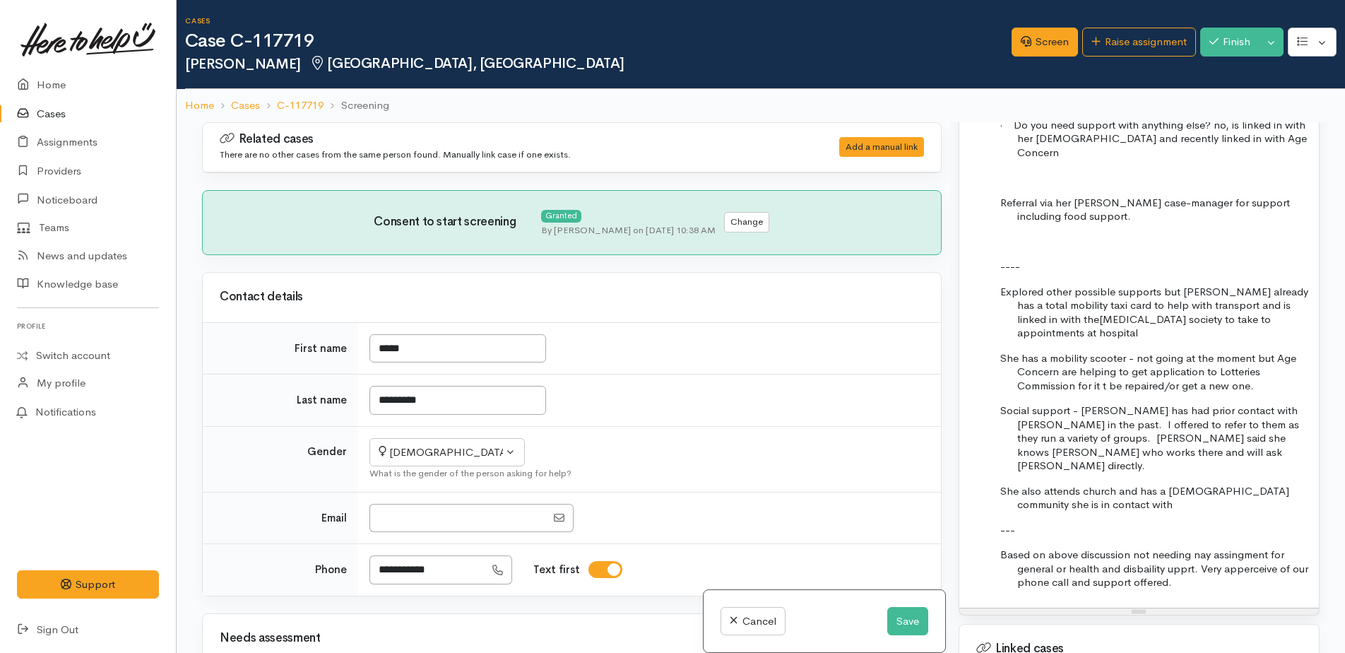
click at [1136, 547] on p "Based on above discussion not needing nay assingment for general or health and …" at bounding box center [1164, 568] width 295 height 42
click at [1133, 547] on p "Based on above discussion not needing nay assingment for general or health and …" at bounding box center [1164, 568] width 295 height 42
click at [1218, 547] on p "Based on above discussion is not needing nay assignment for general or health a…" at bounding box center [1164, 568] width 295 height 42
click at [1275, 547] on p "Based on above discussion is not needing an assignment for general or health an…" at bounding box center [1164, 568] width 295 height 42
drag, startPoint x: 1280, startPoint y: 503, endPoint x: 1237, endPoint y: 523, distance: 47.7
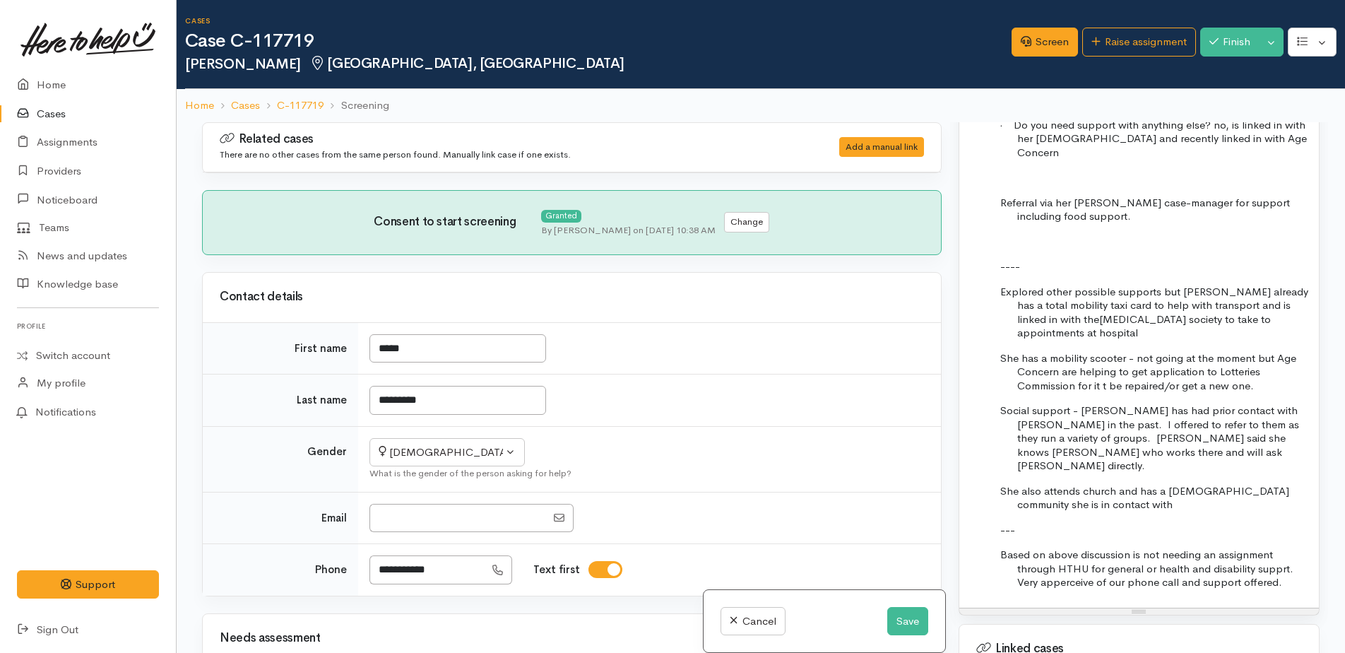
click at [1276, 547] on p "Based on above discussion is not needing an assignment through HTHU for general…" at bounding box center [1164, 568] width 295 height 42
click at [1297, 547] on p "Based on above discussion is not needing an assignment through HTHU for general…" at bounding box center [1164, 568] width 295 height 42
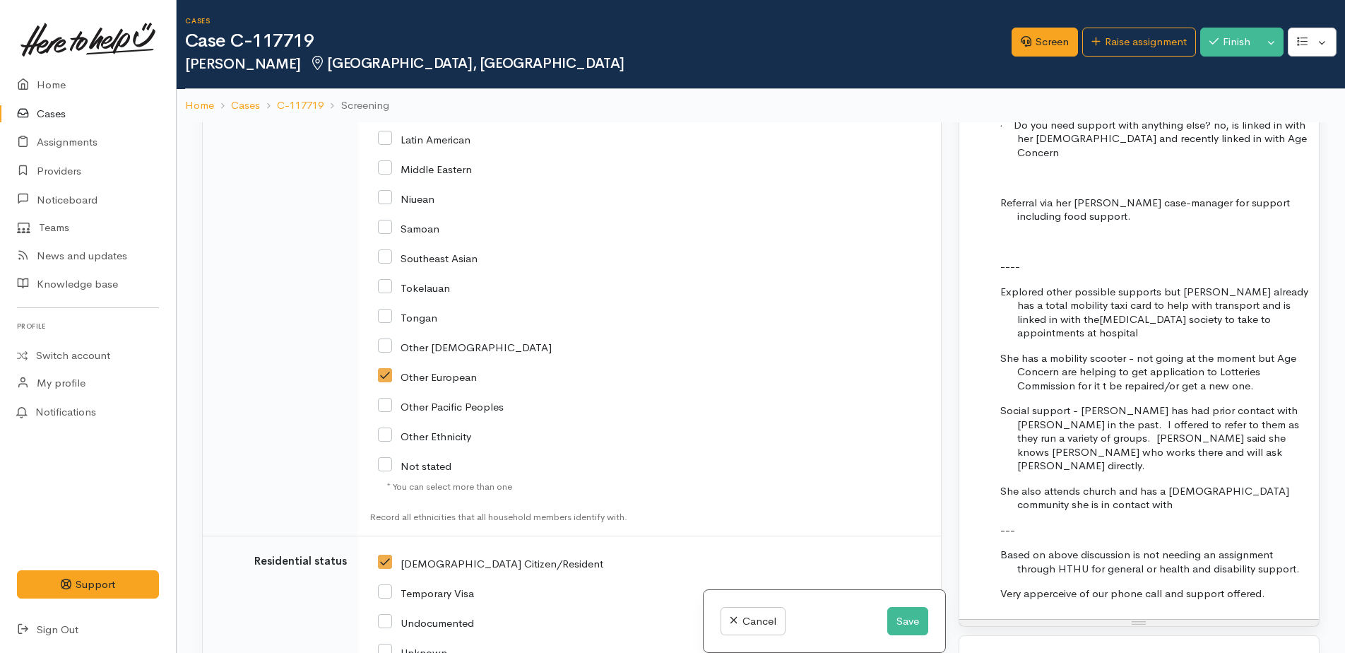
scroll to position [2845, 0]
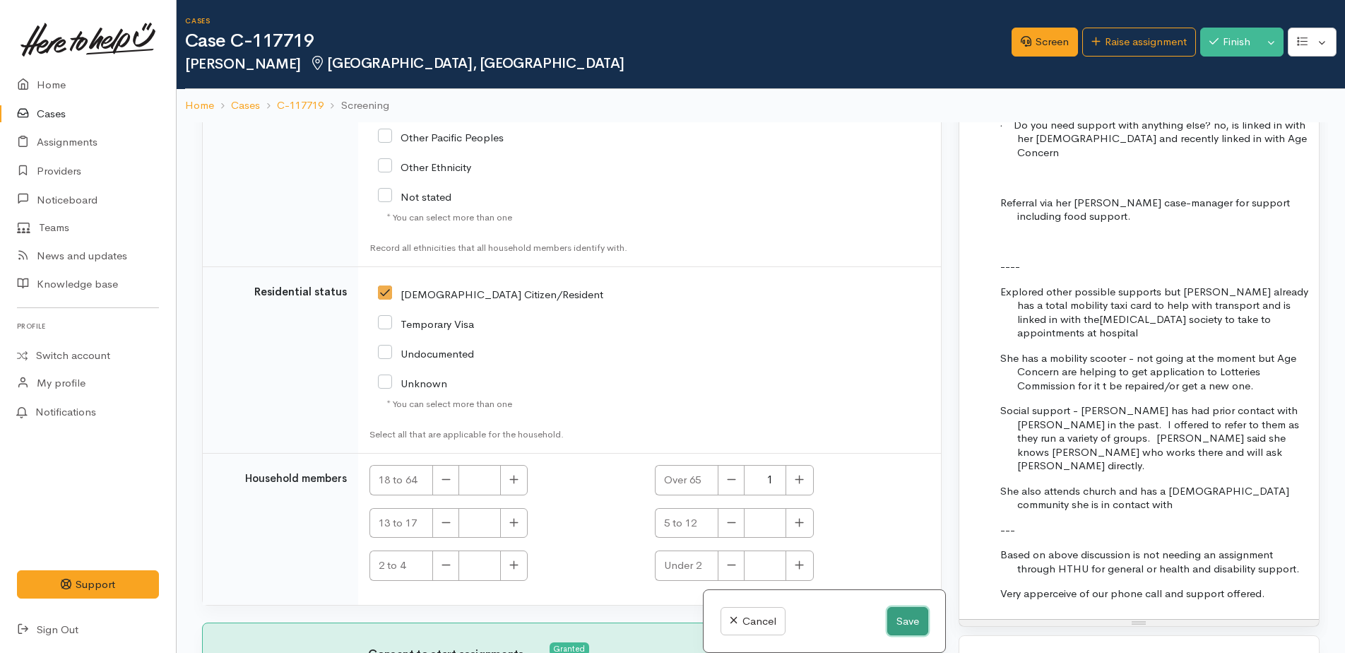
click at [900, 622] on button "Save" at bounding box center [907, 621] width 41 height 29
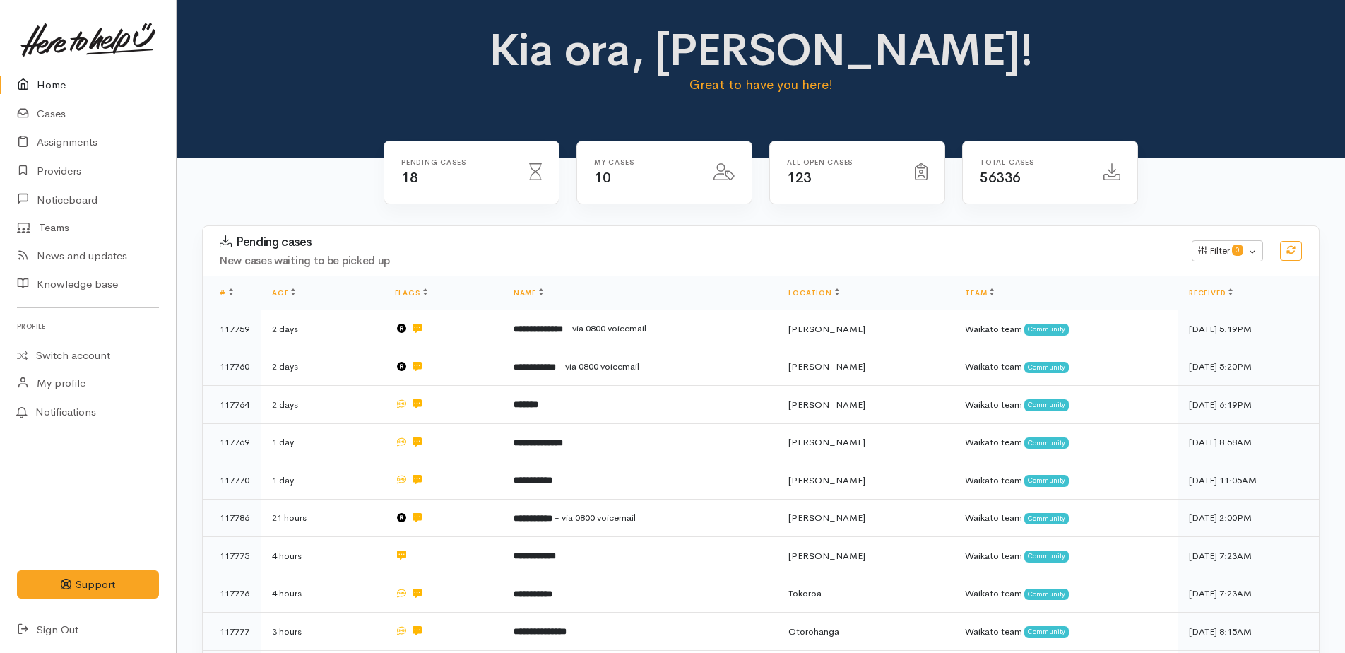
click at [52, 81] on link "Home" at bounding box center [88, 85] width 176 height 29
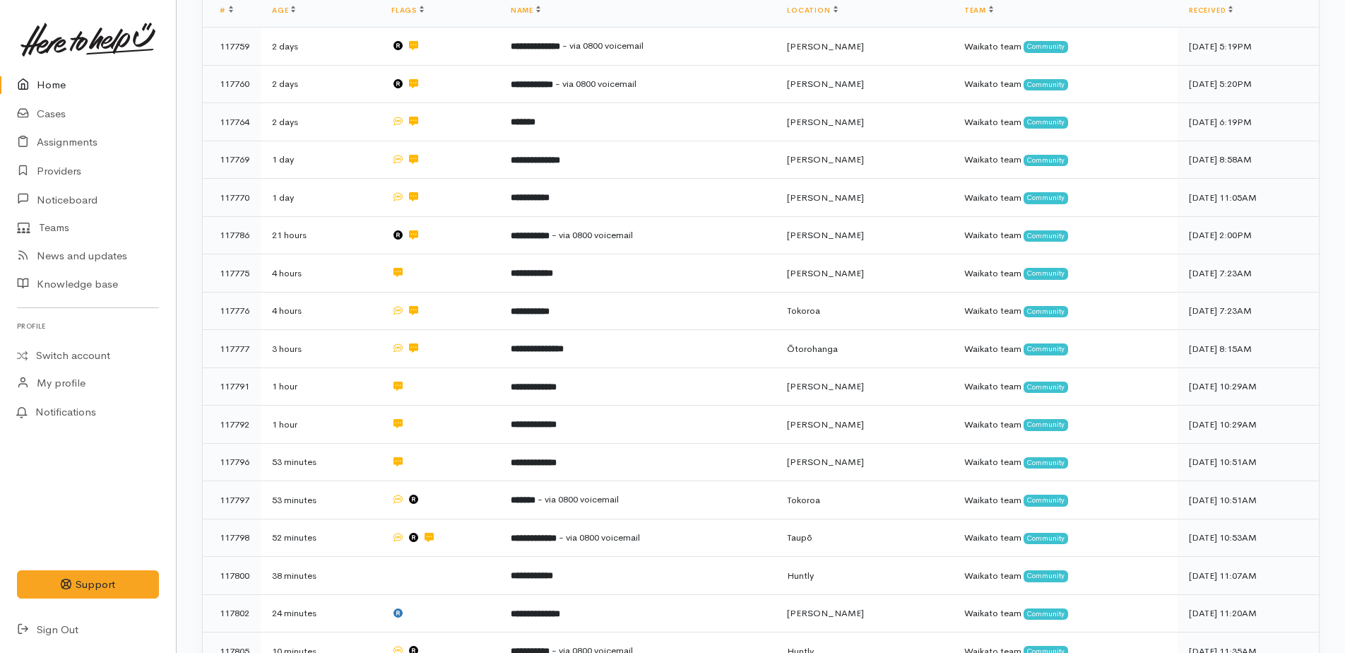
scroll to position [353, 0]
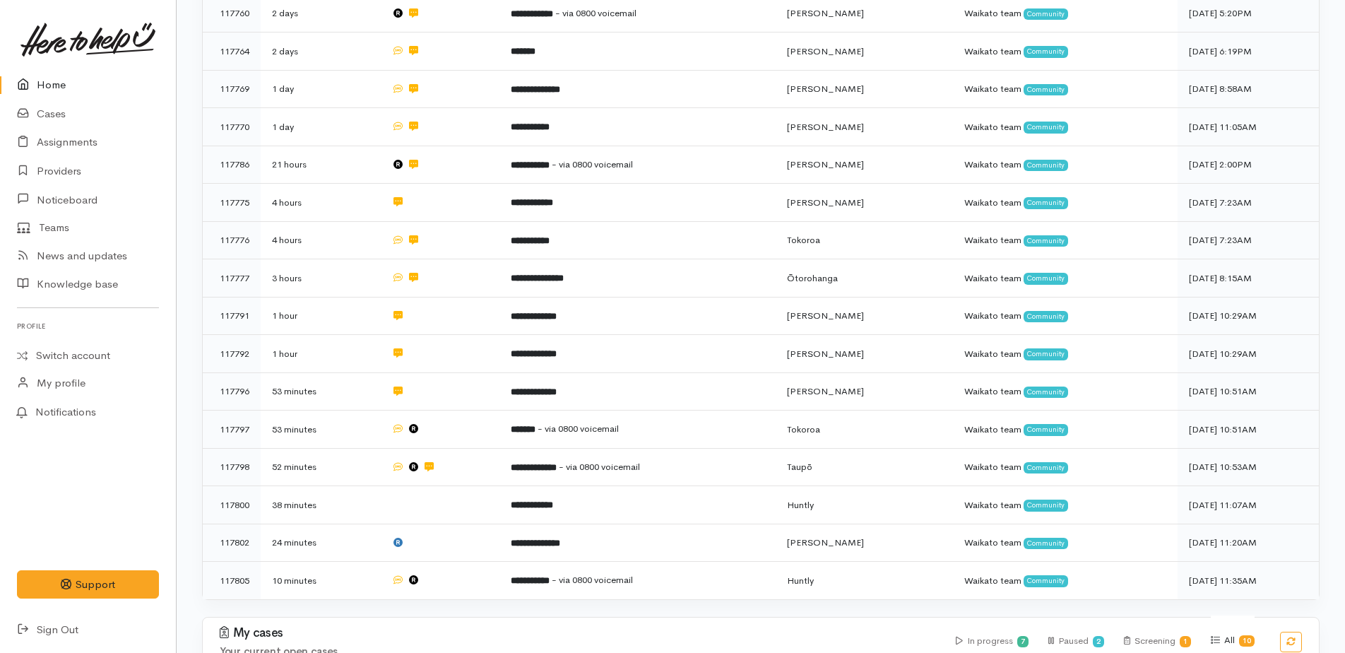
click at [55, 88] on link "Home" at bounding box center [88, 85] width 176 height 29
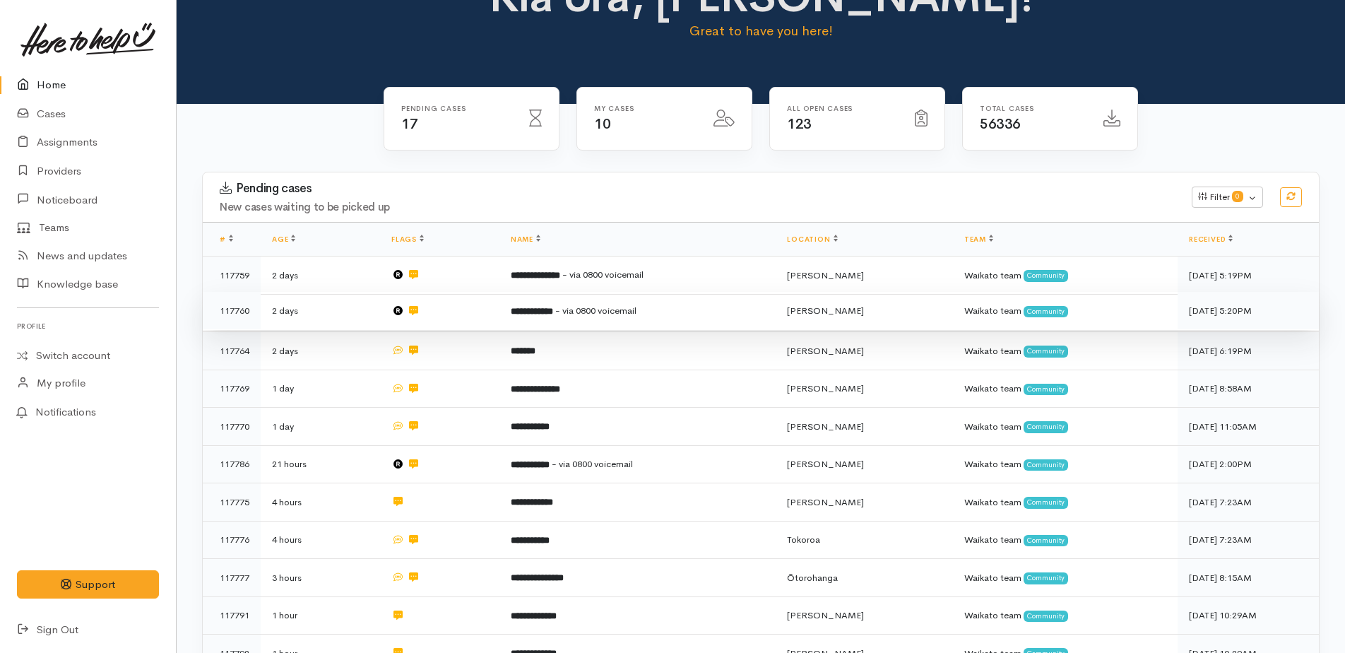
scroll to position [37, 0]
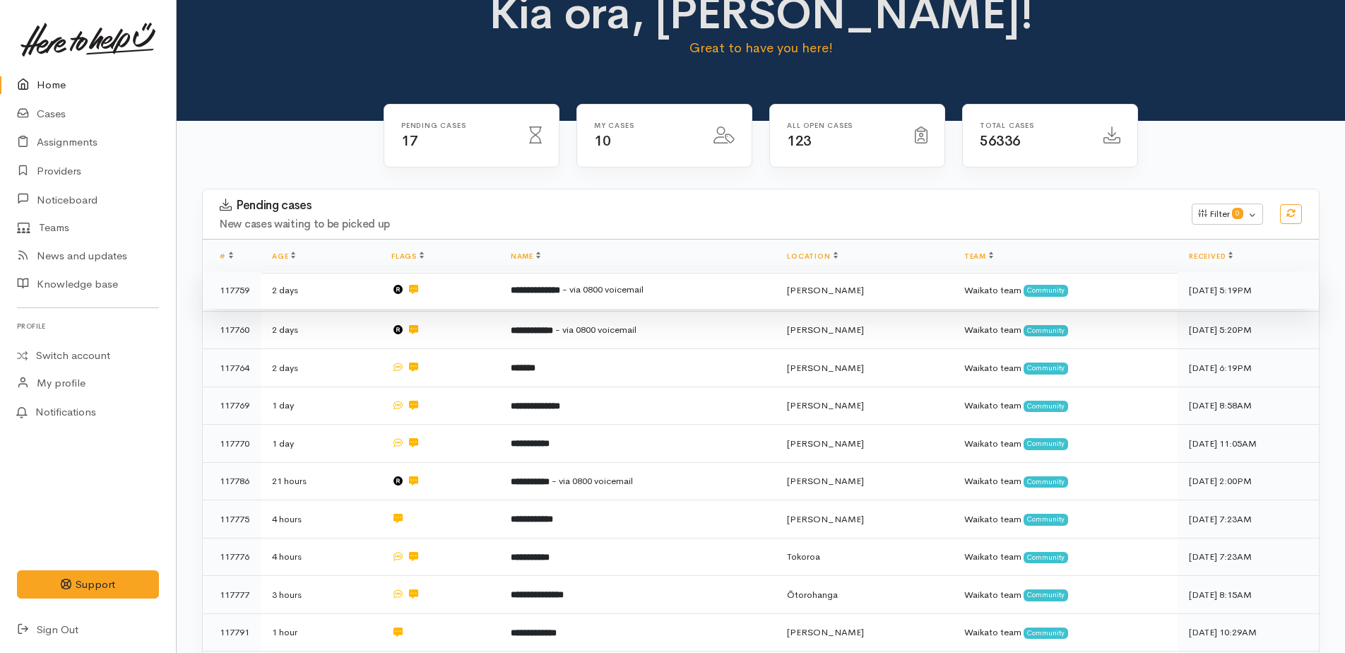
click at [560, 292] on b "**********" at bounding box center [535, 289] width 49 height 9
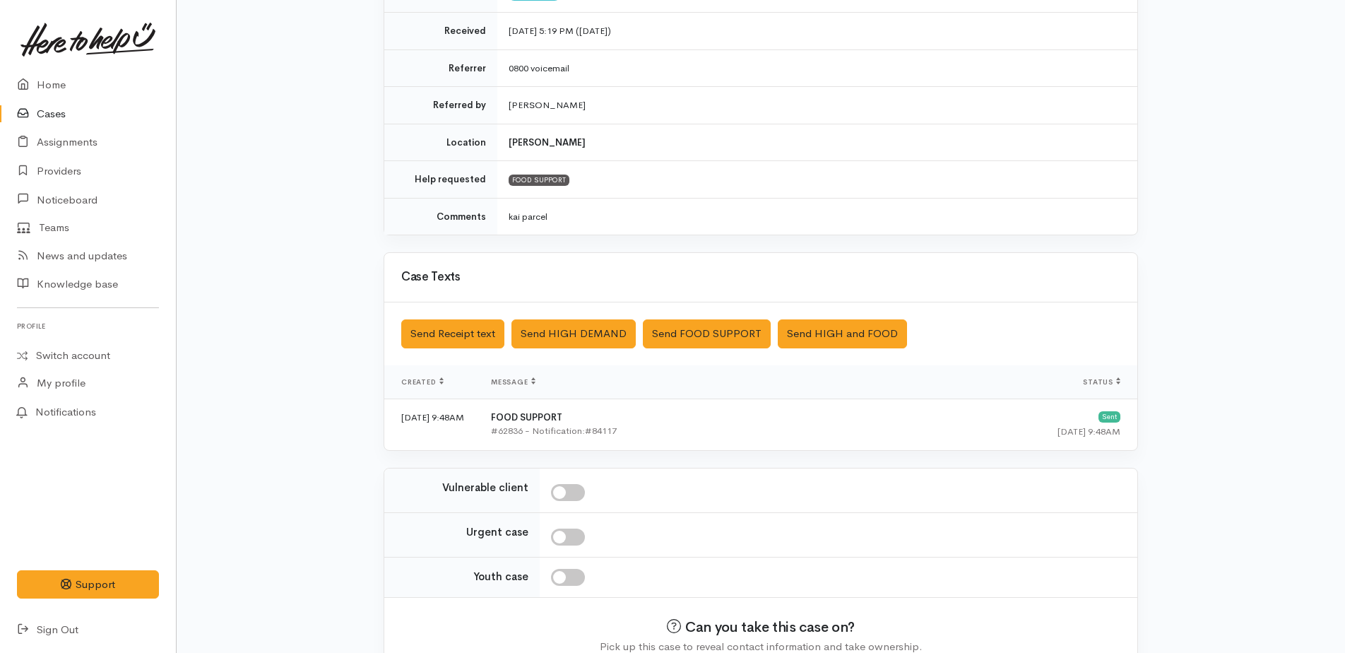
scroll to position [309, 0]
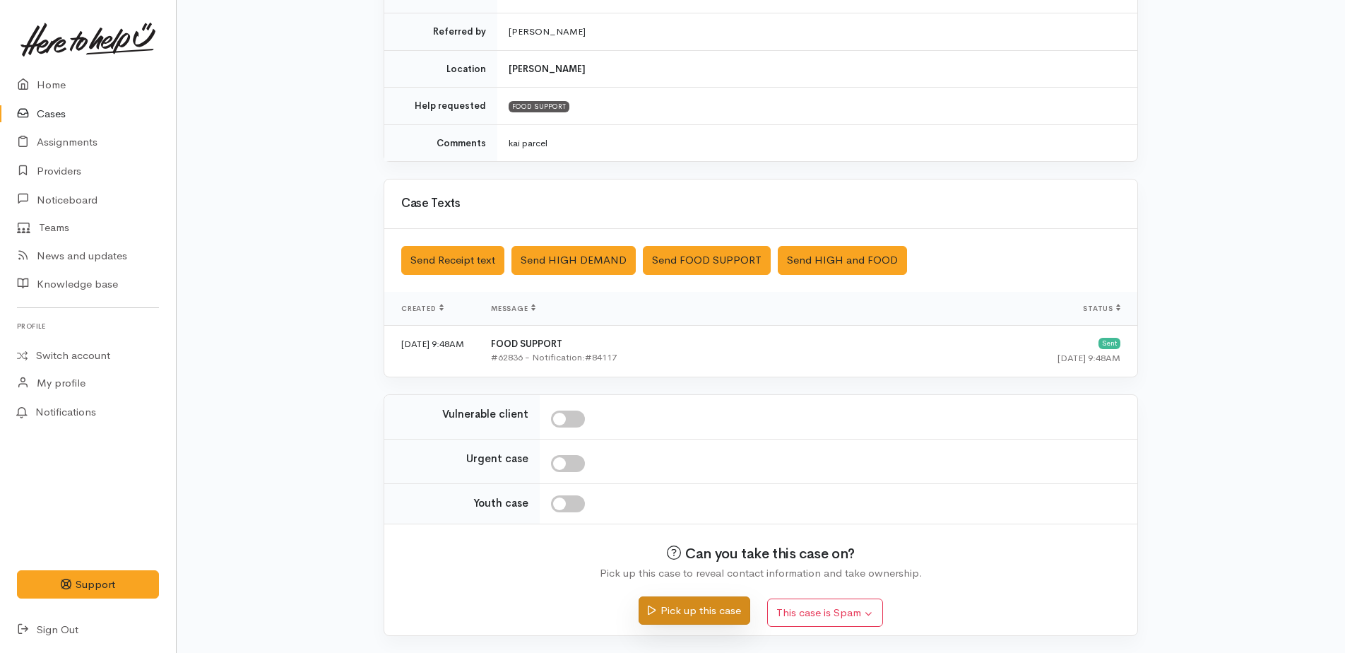
click at [706, 612] on button "Pick up this case" at bounding box center [693, 610] width 111 height 29
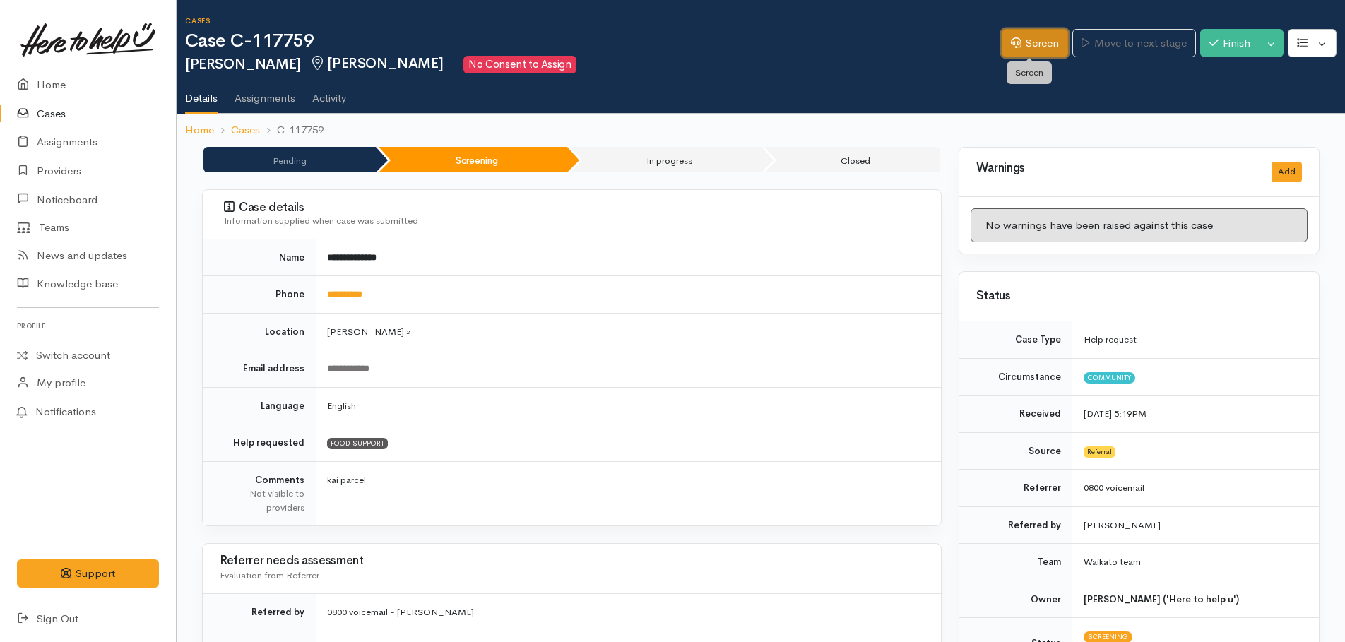
click at [1014, 44] on icon at bounding box center [1016, 42] width 11 height 11
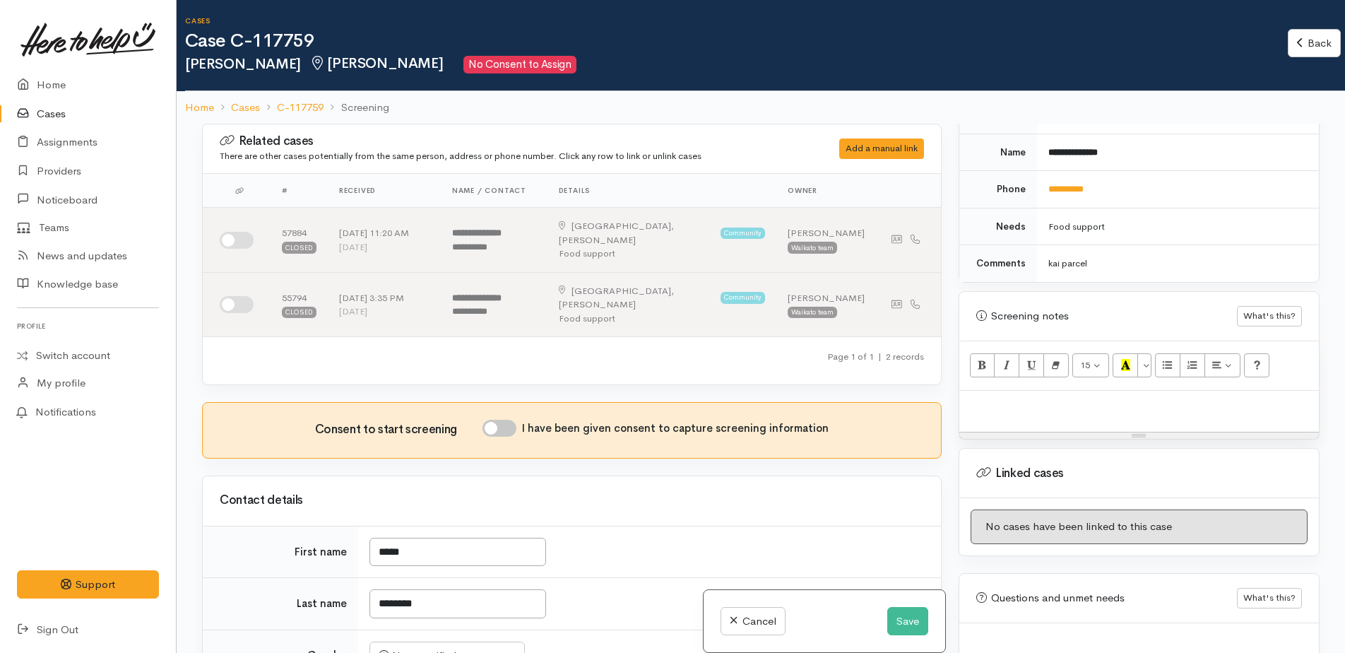
scroll to position [706, 0]
paste div
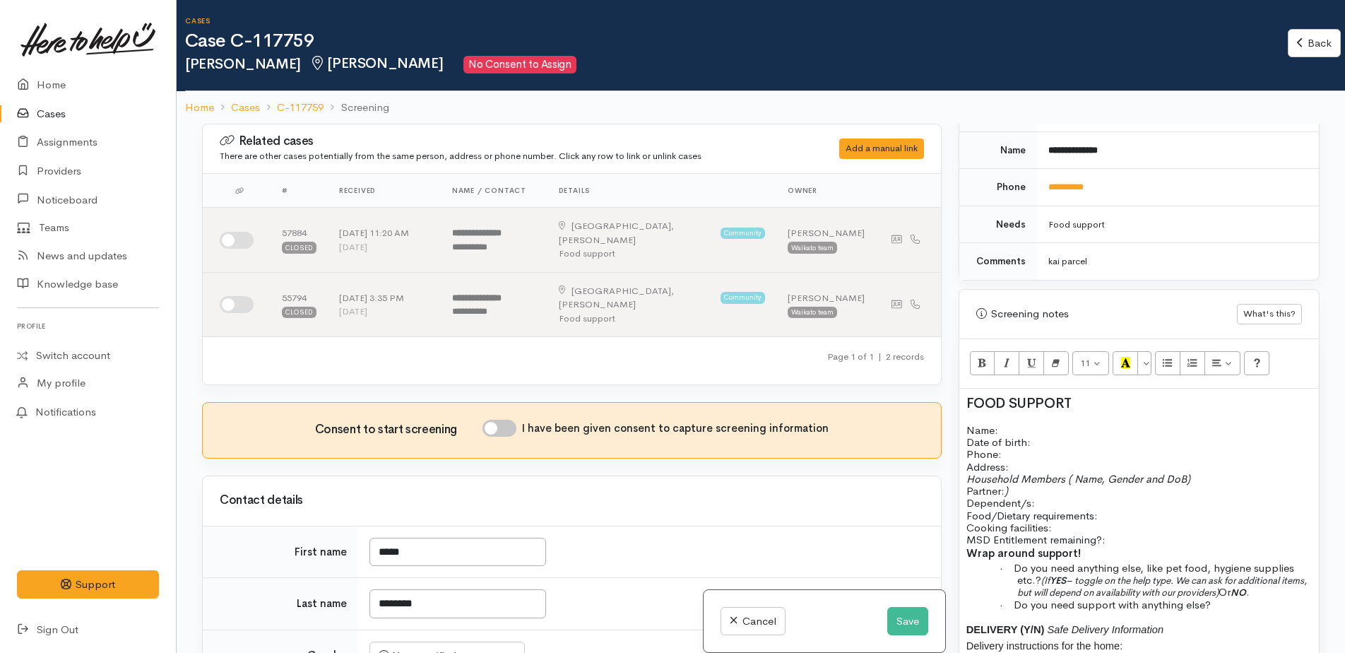
scroll to position [32, 0]
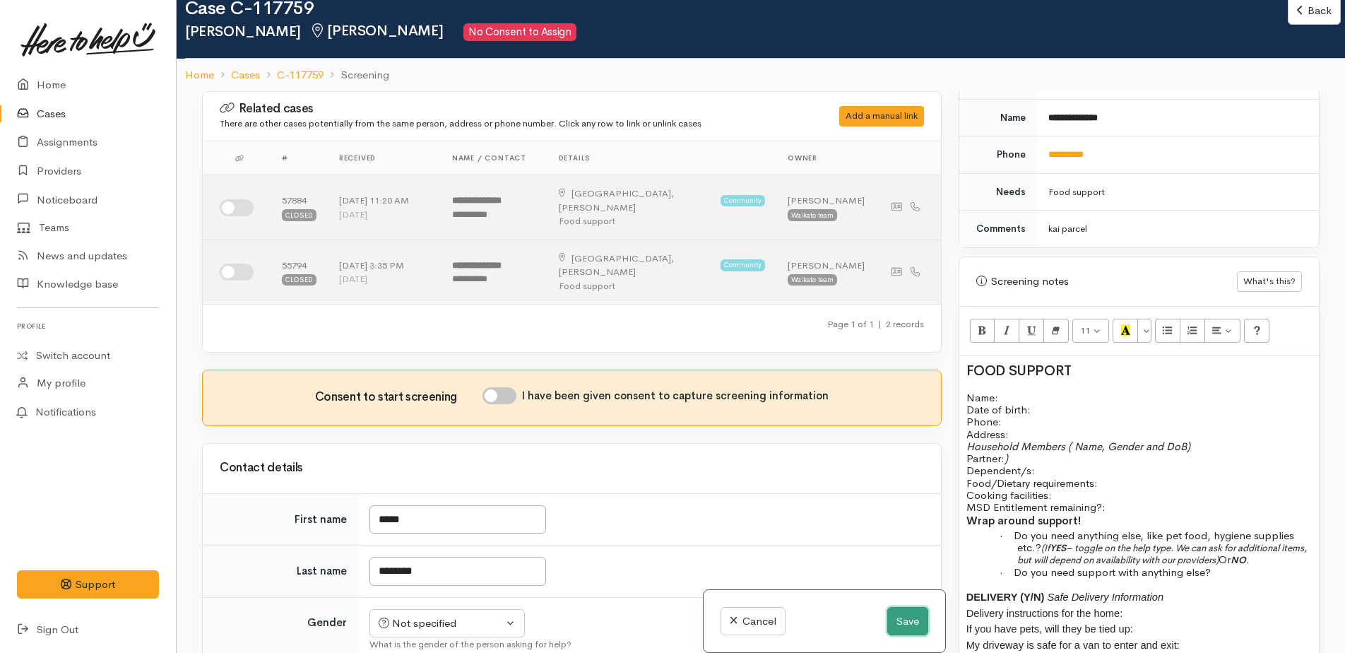
click at [901, 617] on button "Save" at bounding box center [907, 621] width 41 height 29
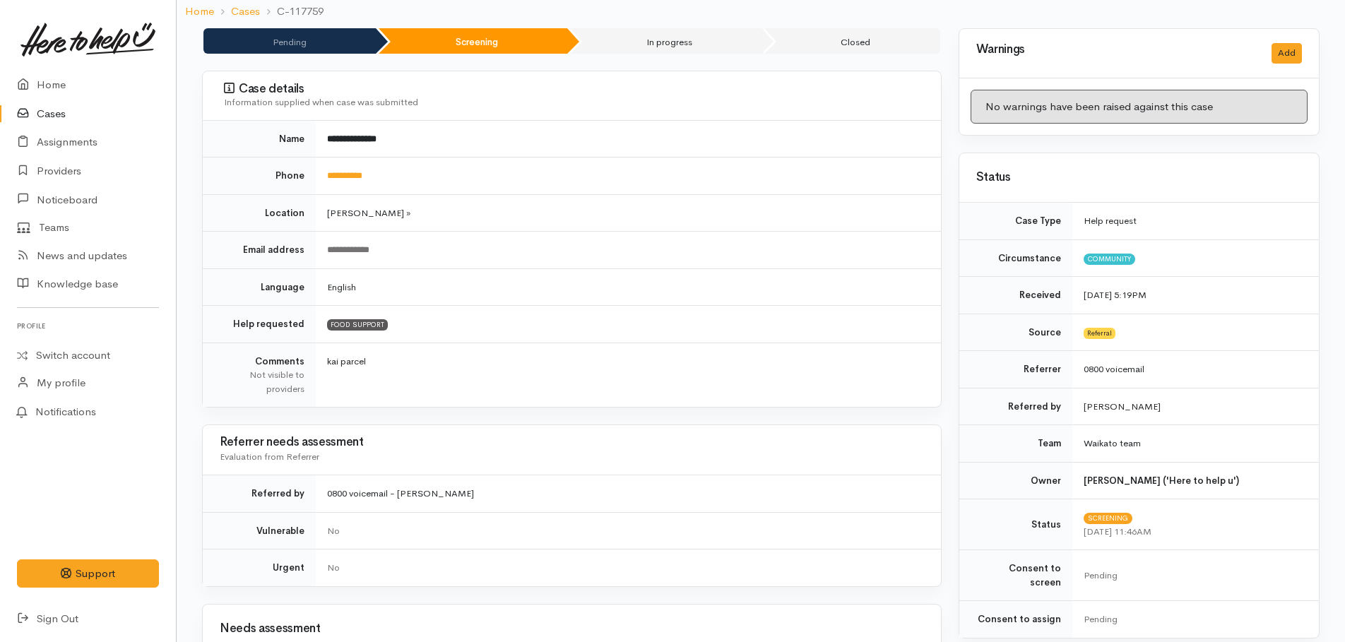
scroll to position [141, 0]
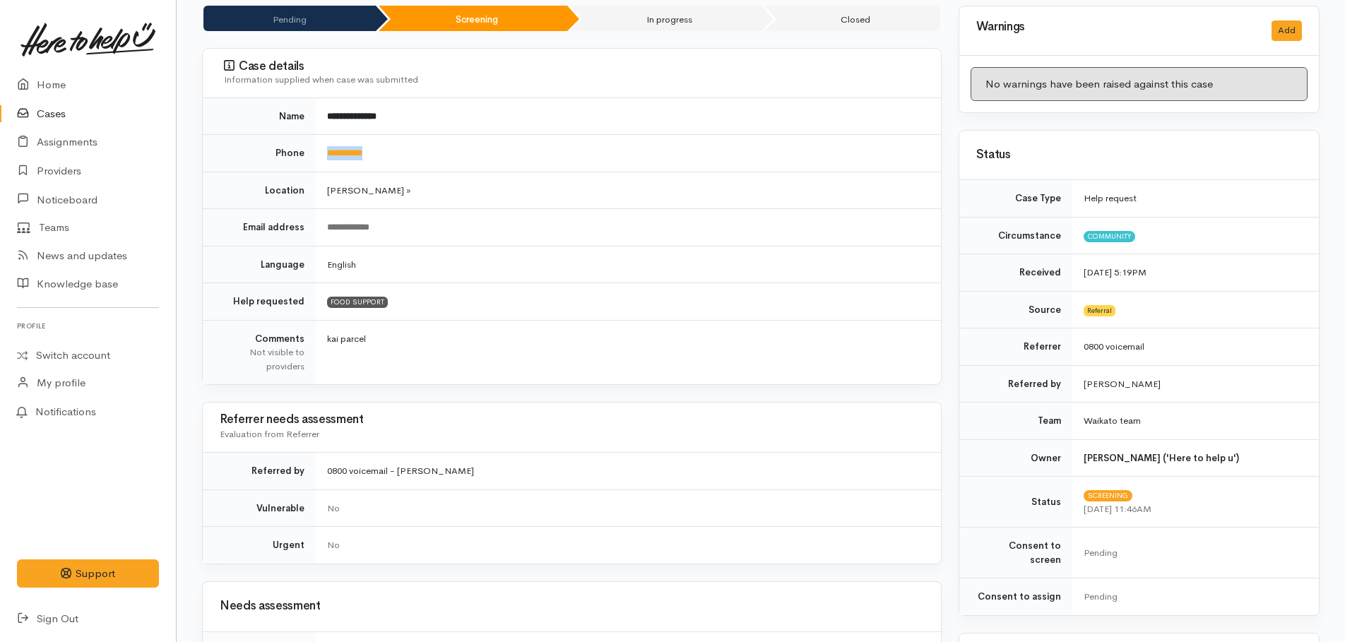
drag, startPoint x: 406, startPoint y: 151, endPoint x: 323, endPoint y: 149, distance: 82.7
click at [323, 149] on td "**********" at bounding box center [628, 153] width 625 height 37
copy link "**********"
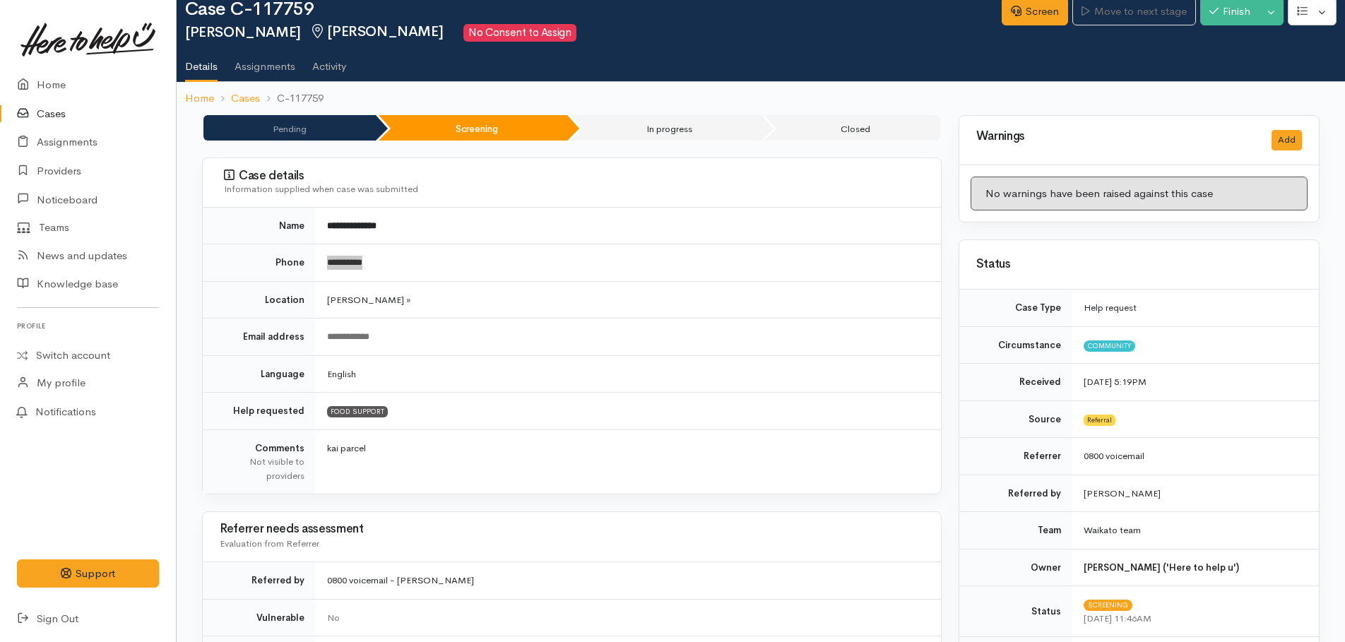
scroll to position [0, 0]
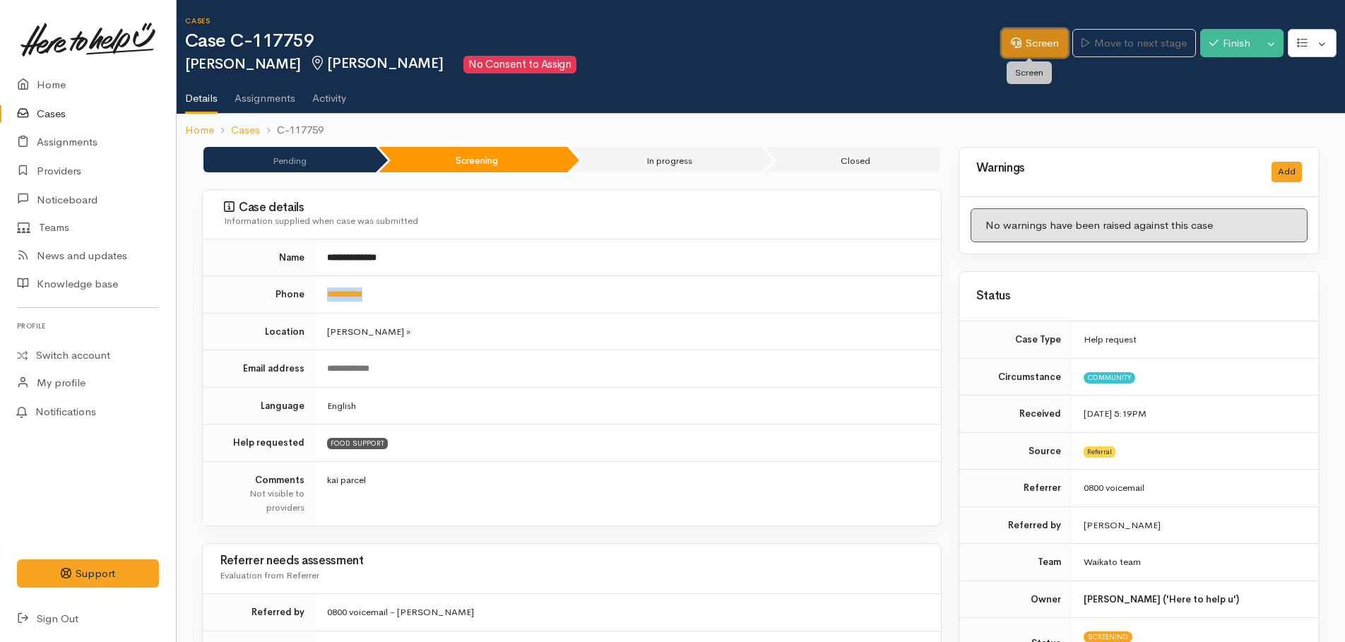
click at [1033, 50] on link "Screen" at bounding box center [1035, 43] width 66 height 29
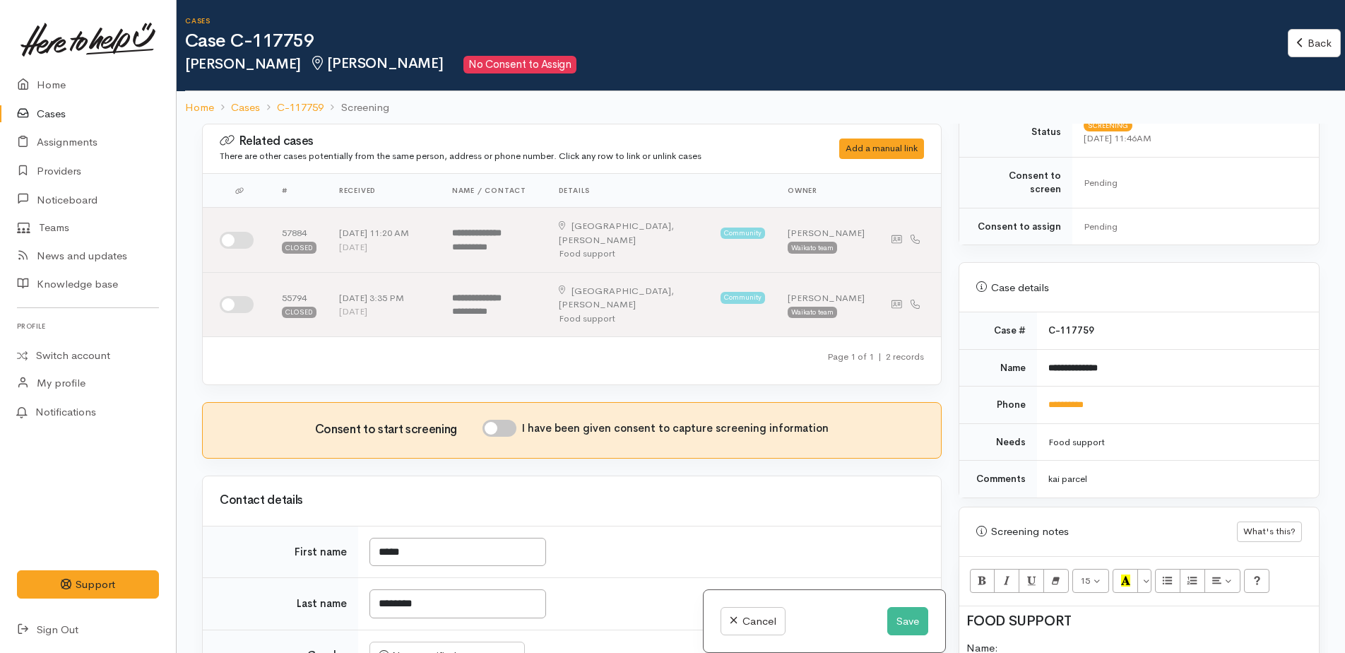
scroll to position [474, 0]
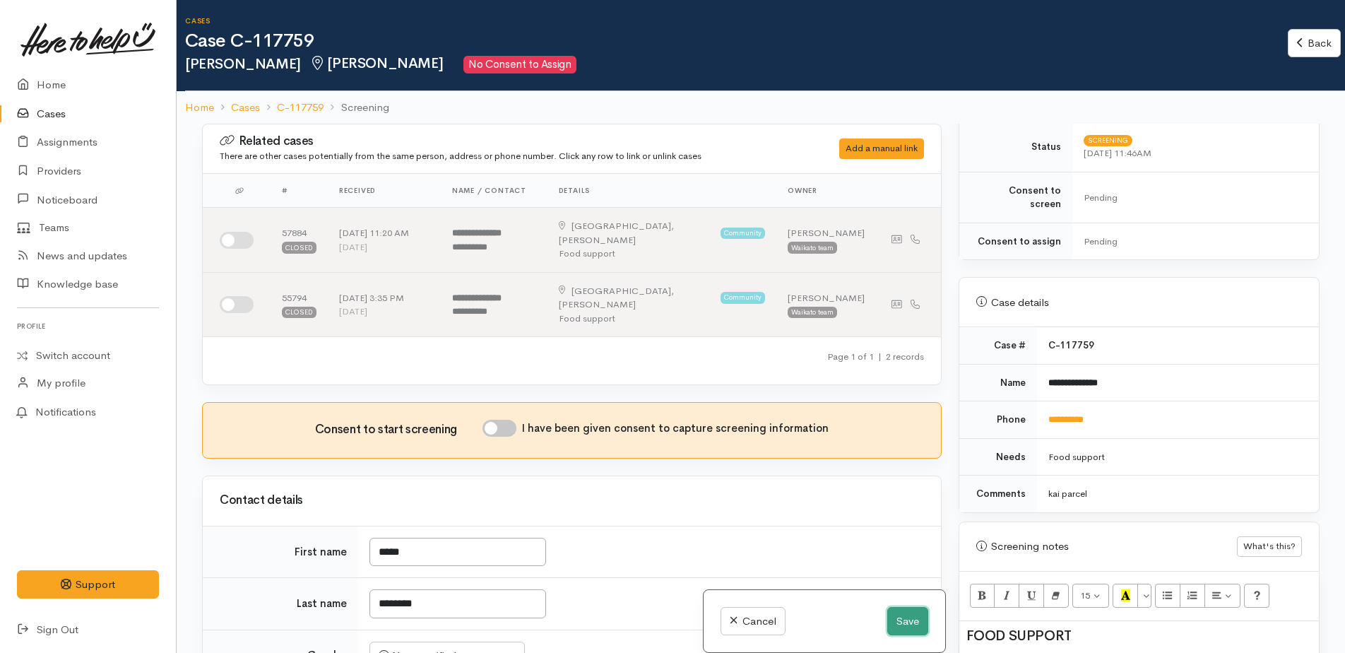
click at [907, 613] on button "Save" at bounding box center [907, 621] width 41 height 29
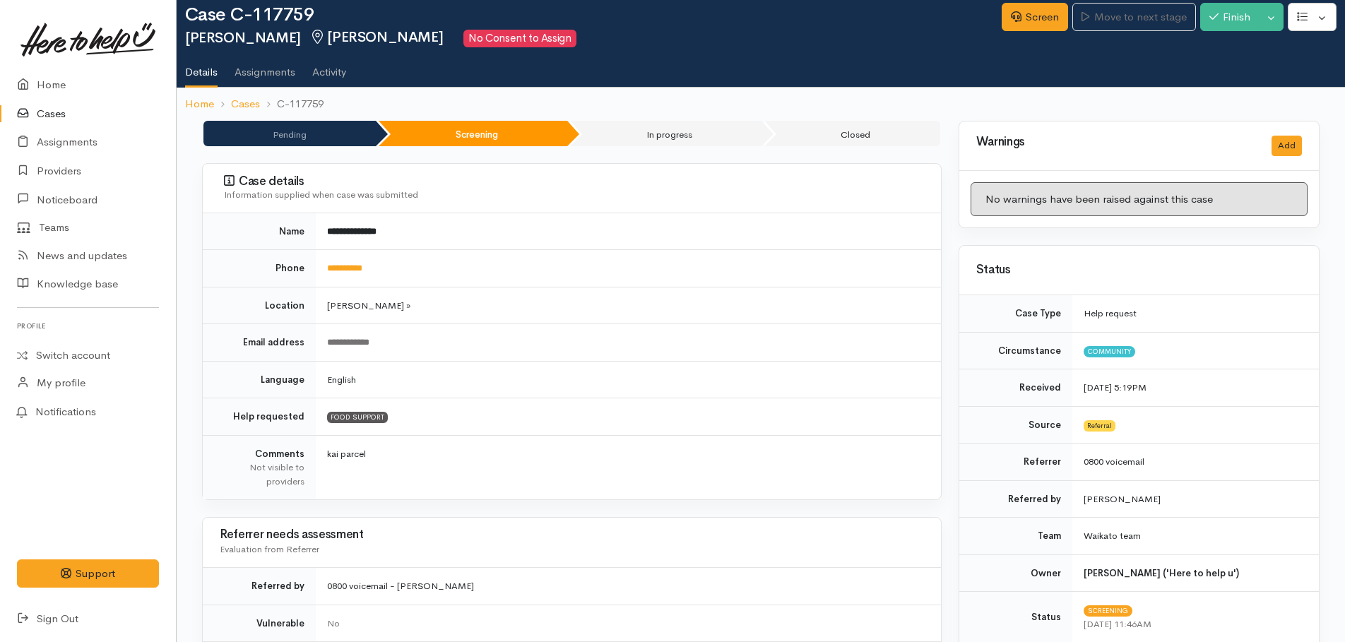
scroll to position [424, 0]
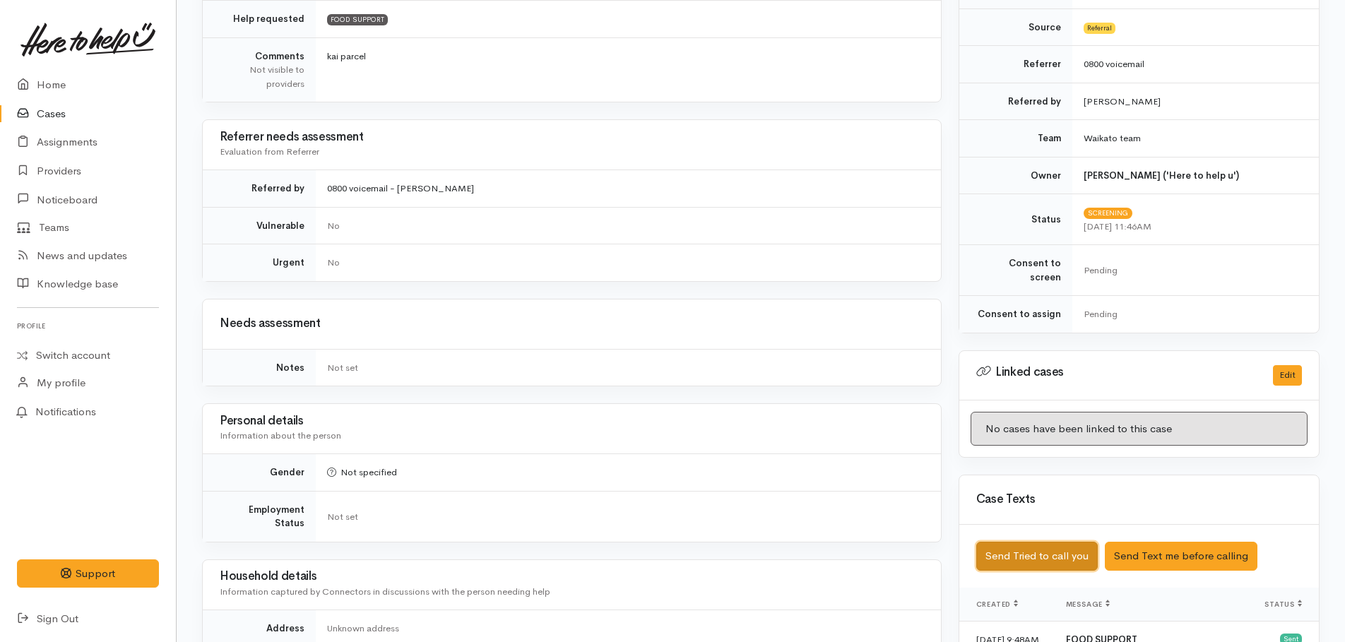
click at [1071, 547] on button "Send Tried to call you" at bounding box center [1036, 556] width 121 height 29
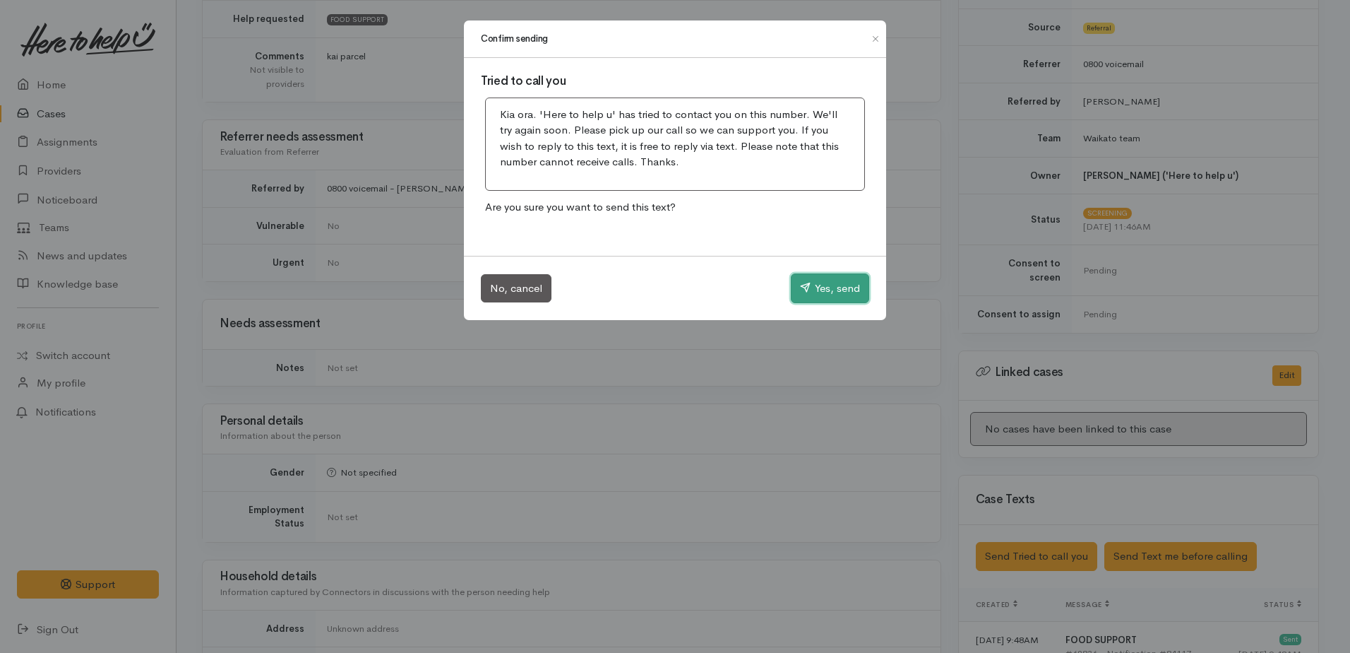
click at [832, 298] on button "Yes, send" at bounding box center [830, 288] width 78 height 30
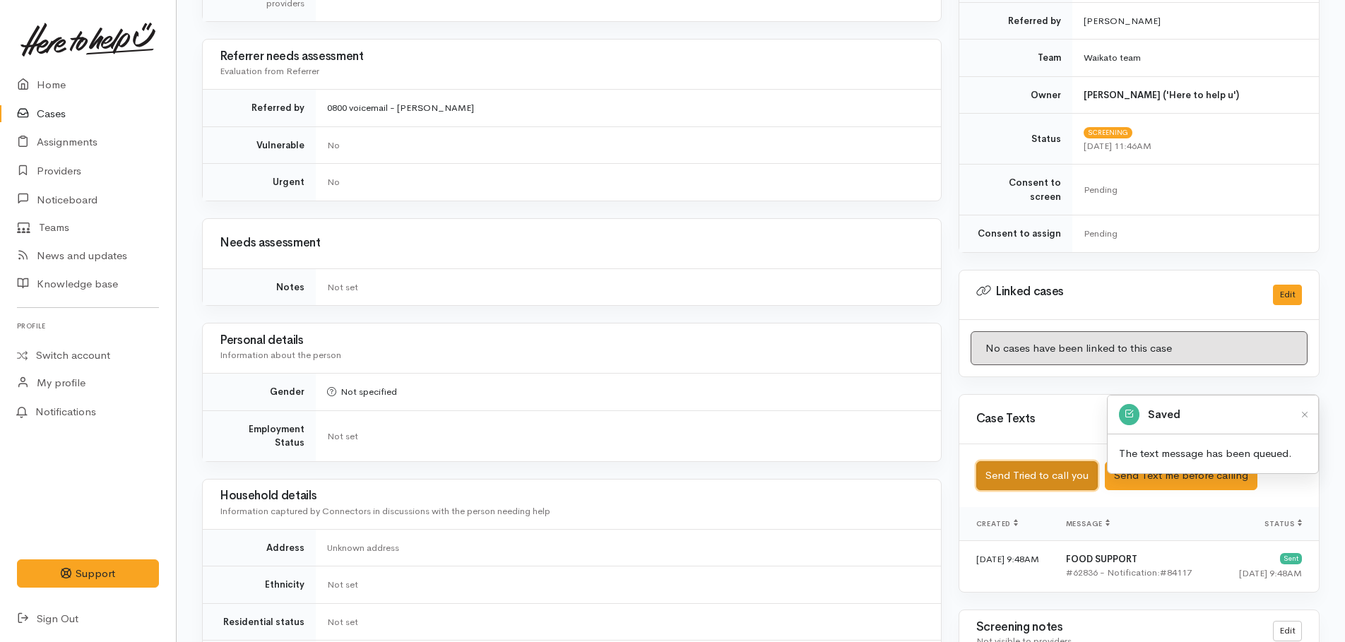
scroll to position [913, 0]
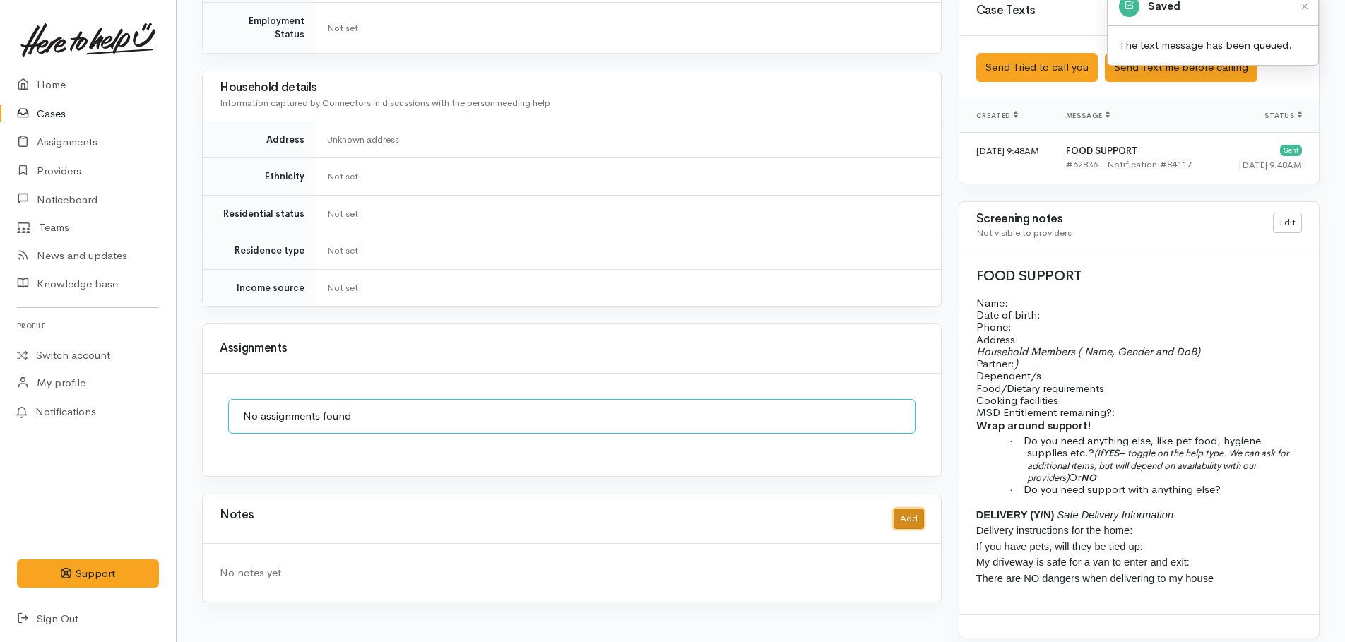
click at [909, 509] on button "Add" at bounding box center [908, 519] width 30 height 20
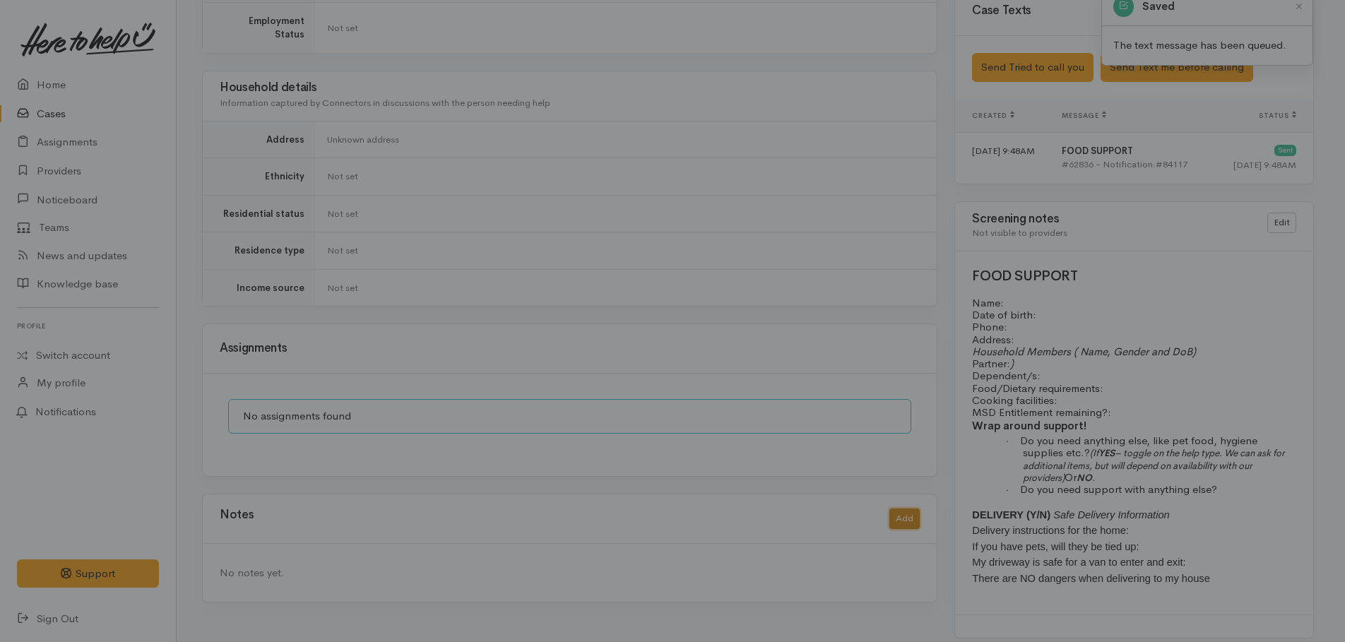
scroll to position [902, 0]
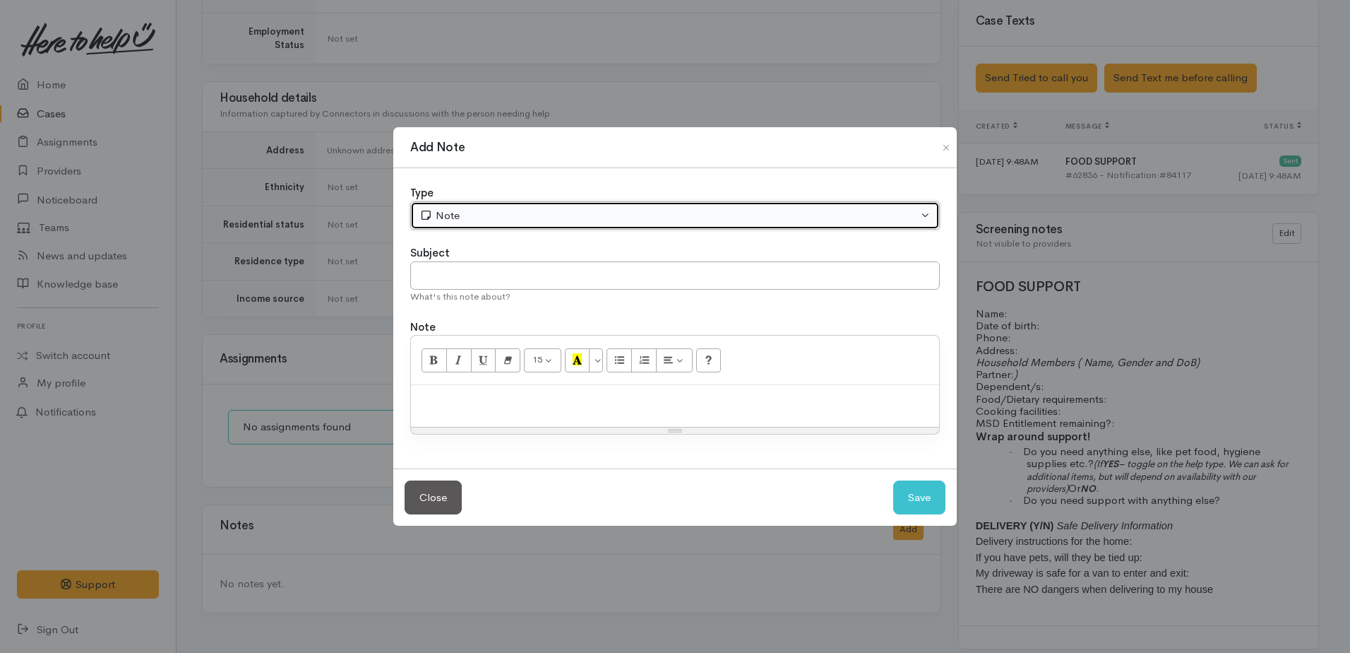
drag, startPoint x: 585, startPoint y: 210, endPoint x: 567, endPoint y: 282, distance: 74.2
click at [585, 213] on div "Note" at bounding box center [669, 216] width 499 height 16
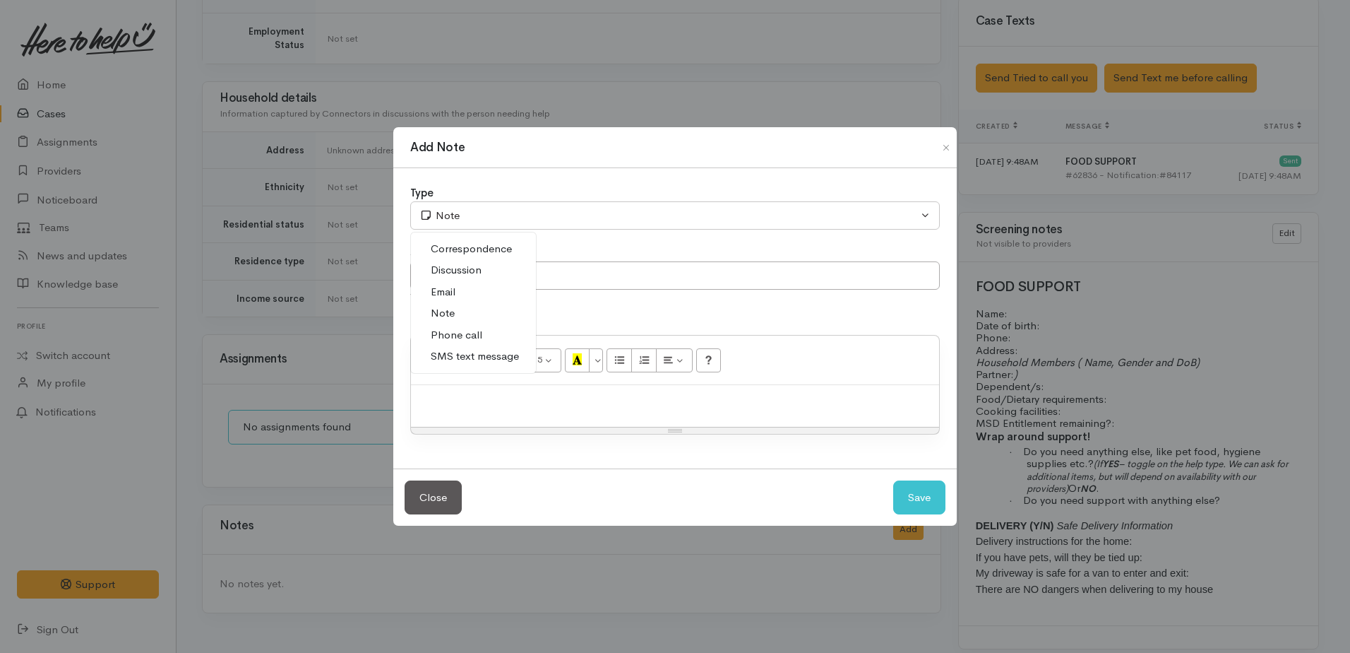
click at [480, 336] on span "Phone call" at bounding box center [457, 335] width 52 height 16
select select "3"
click at [522, 418] on div at bounding box center [675, 406] width 528 height 42
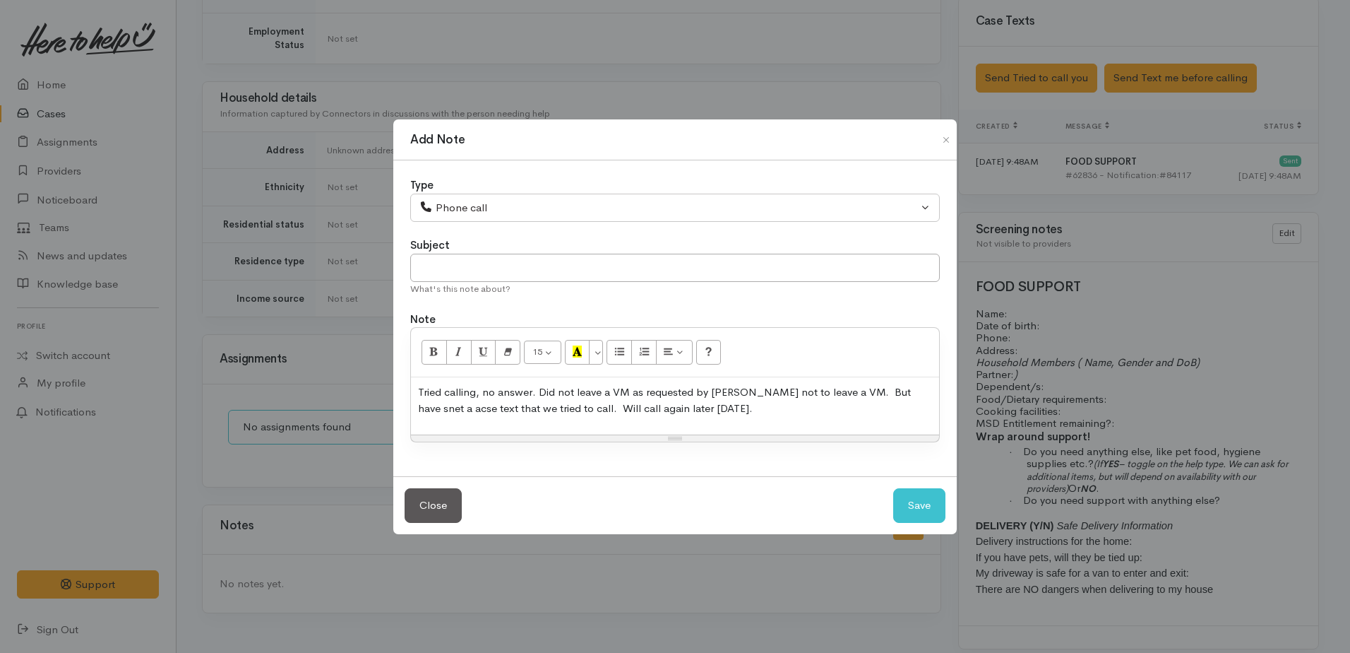
click at [629, 391] on p "Tried calling, no answer. Did not leave a VM as requested by [PERSON_NAME] not …" at bounding box center [675, 400] width 514 height 32
click at [935, 516] on button "Save" at bounding box center [919, 505] width 52 height 35
select select "1"
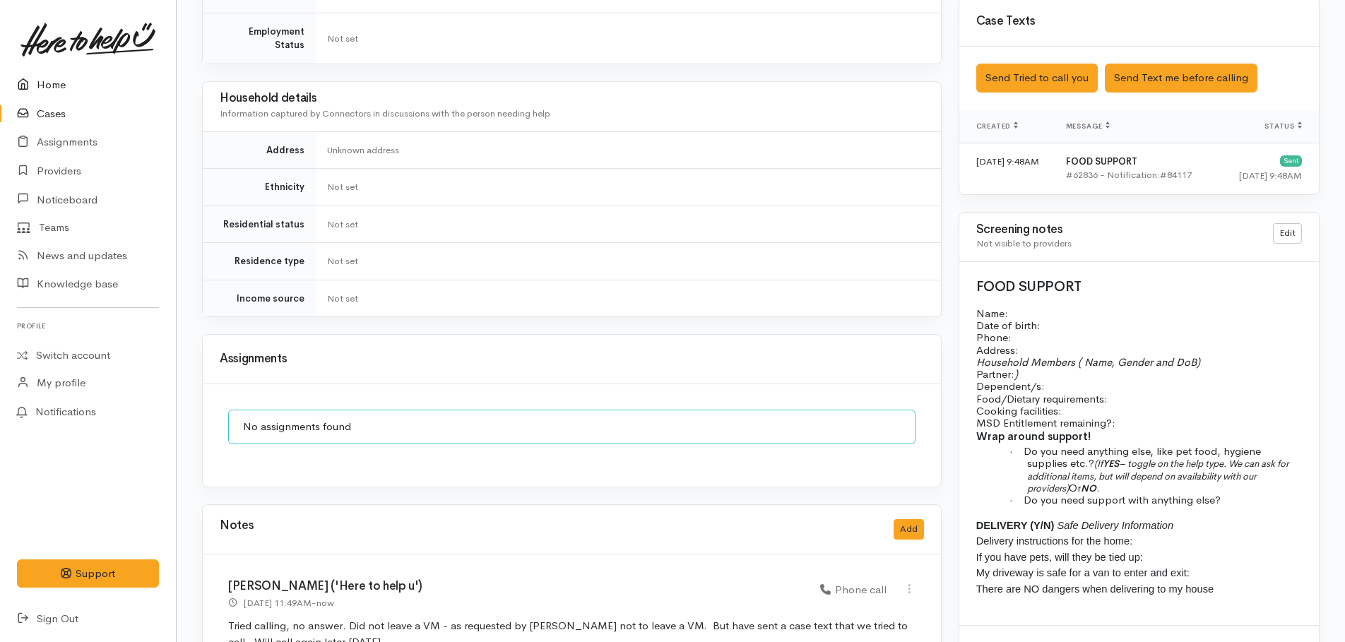
click at [49, 86] on link "Home" at bounding box center [88, 85] width 176 height 29
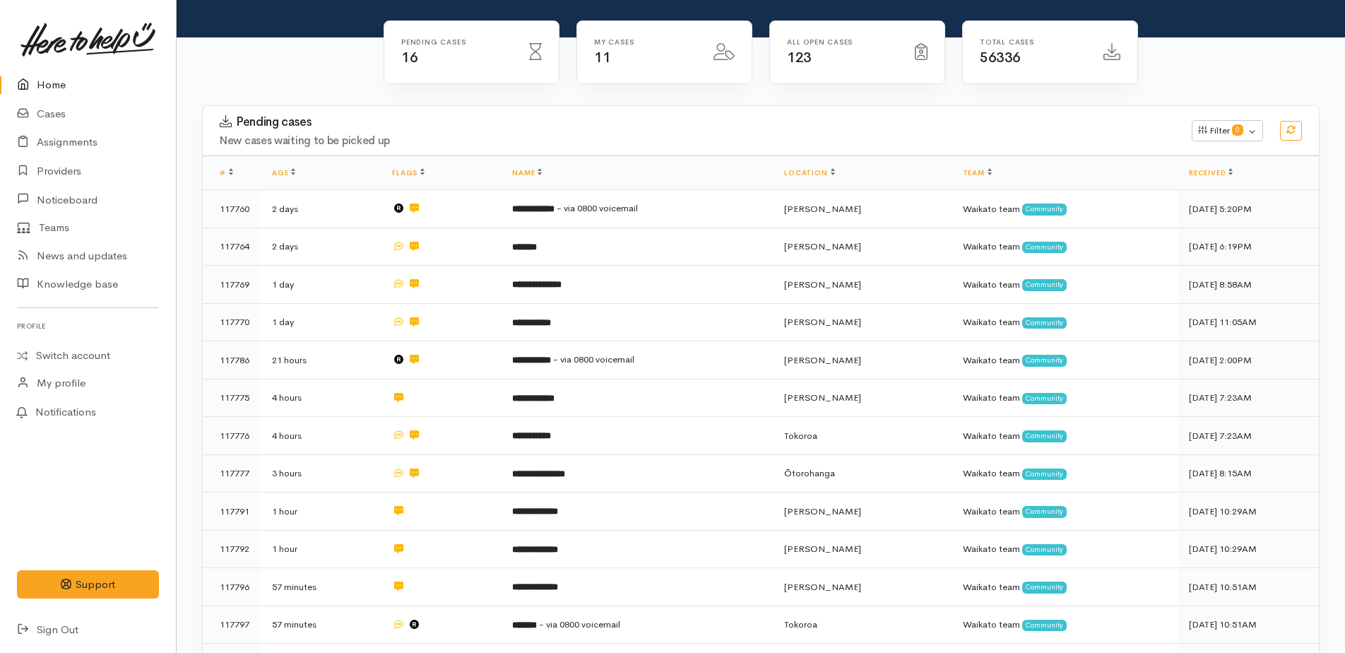
scroll to position [141, 0]
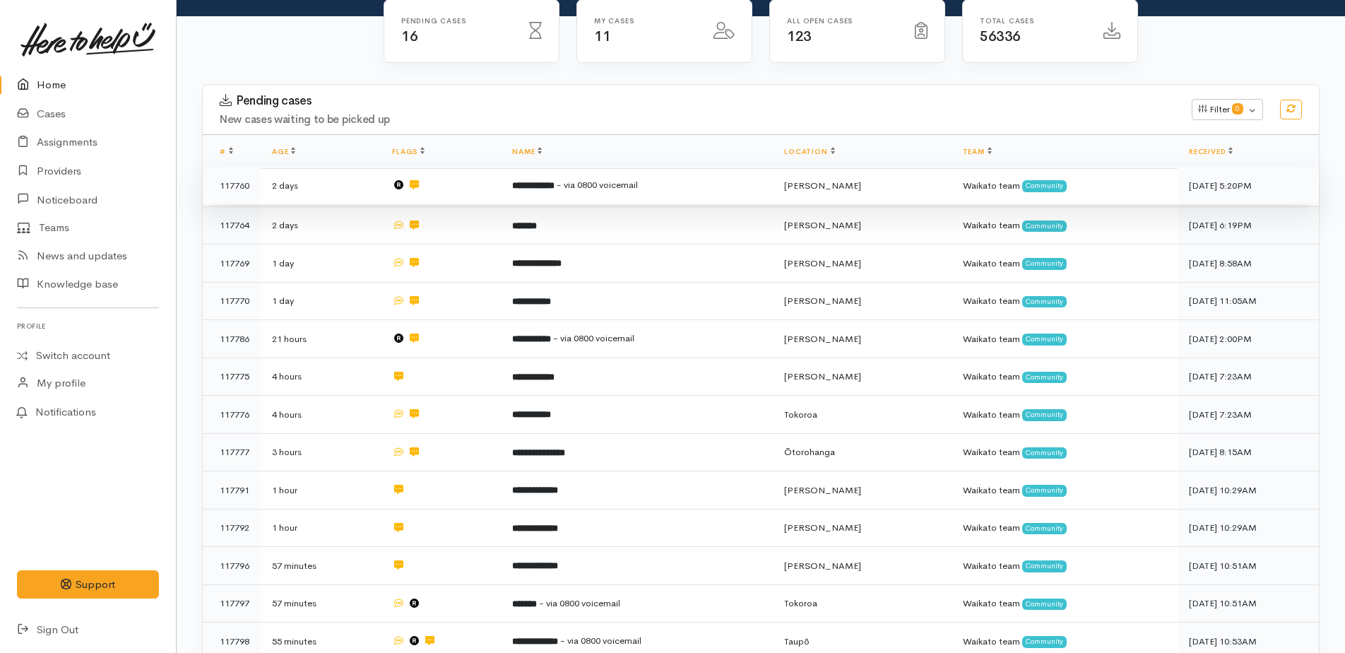
click at [554, 184] on b "**********" at bounding box center [533, 185] width 42 height 9
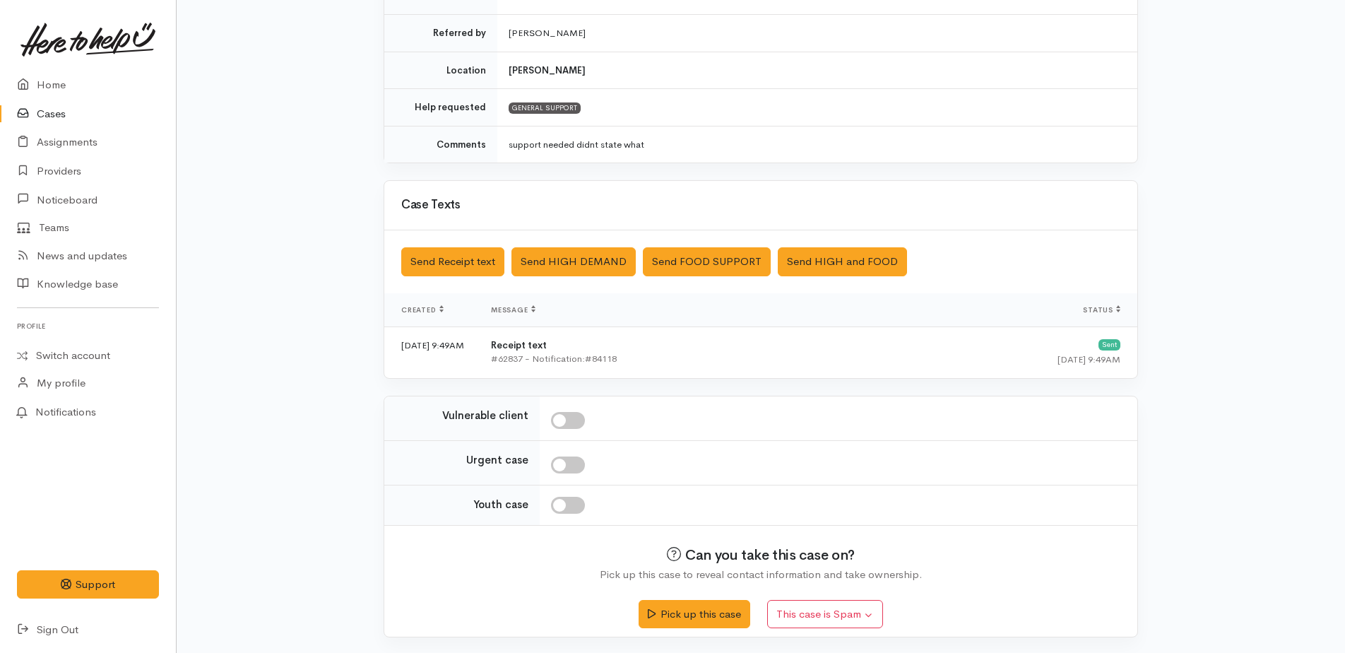
scroll to position [309, 0]
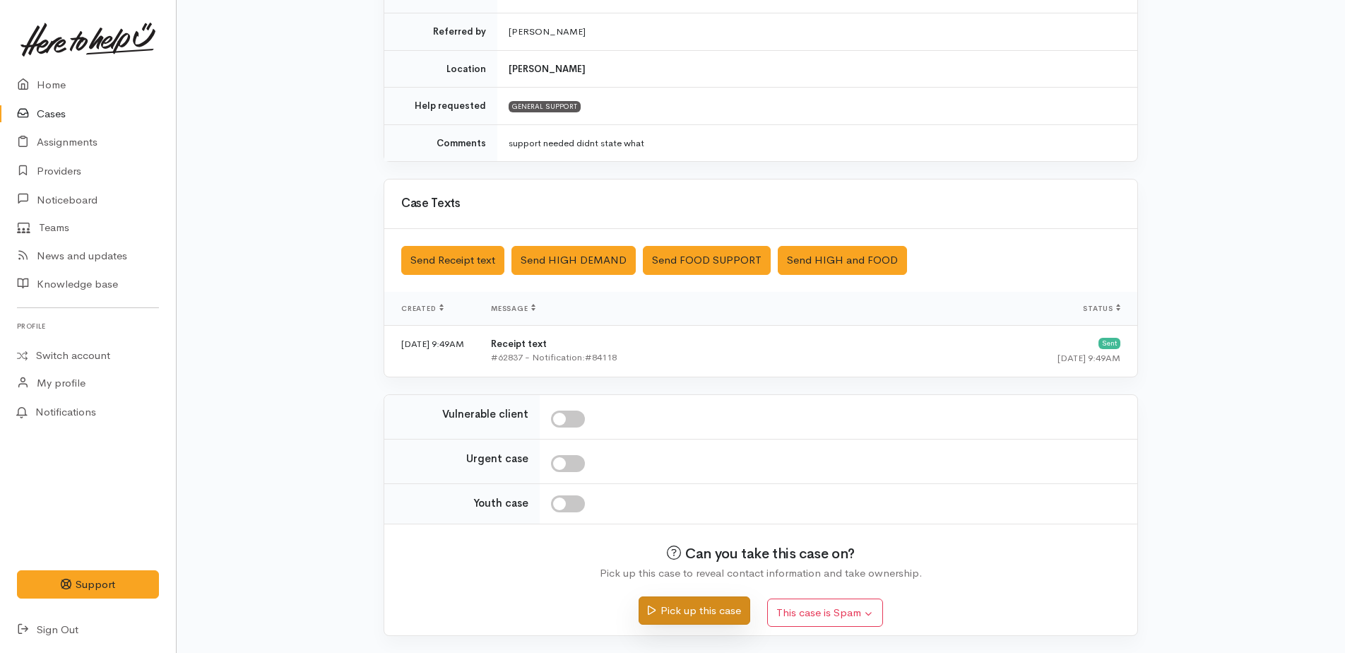
click at [724, 609] on button "Pick up this case" at bounding box center [693, 610] width 111 height 29
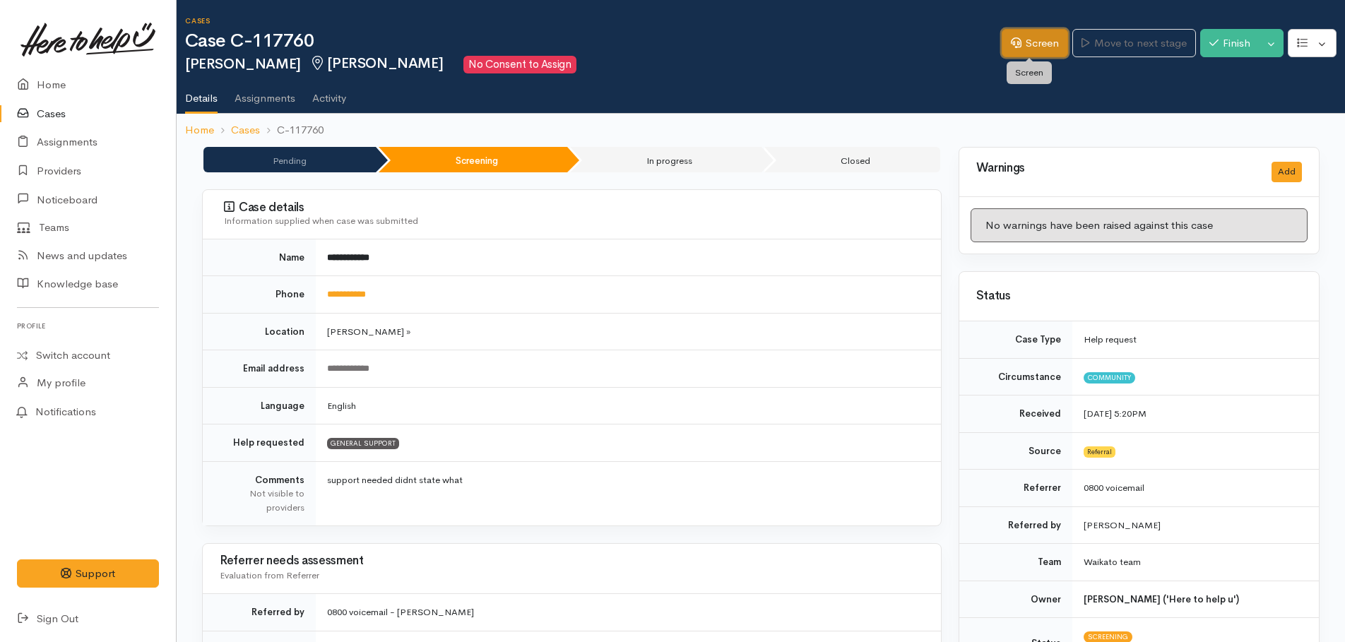
click at [1011, 47] on icon at bounding box center [1016, 42] width 11 height 11
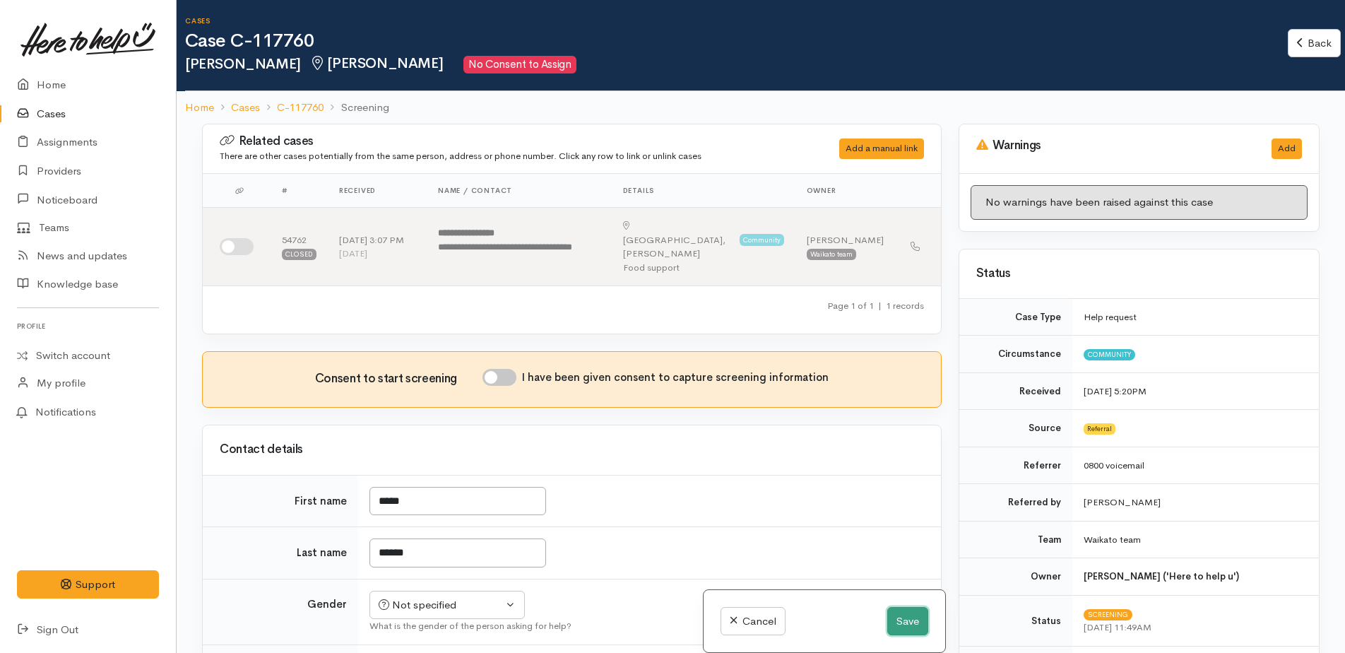
click at [914, 622] on button "Save" at bounding box center [907, 621] width 41 height 29
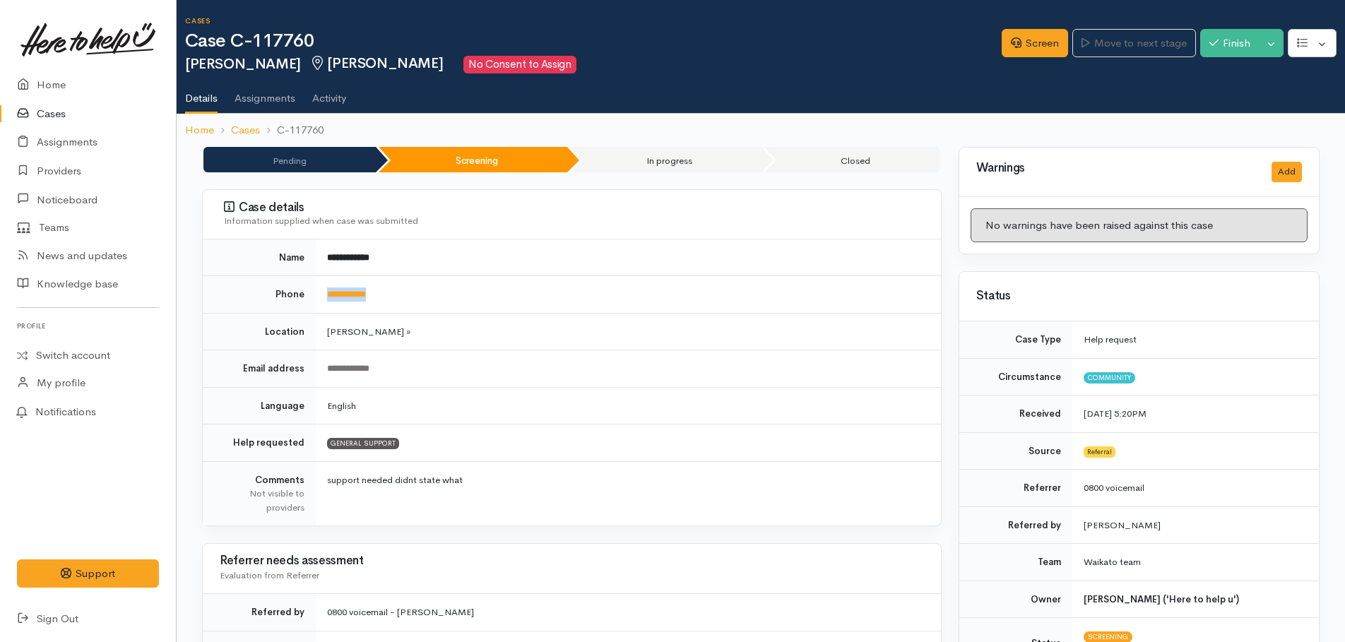
drag, startPoint x: 413, startPoint y: 294, endPoint x: 324, endPoint y: 292, distance: 89.0
click at [324, 292] on td "**********" at bounding box center [628, 294] width 625 height 37
copy link "**********"
click at [1021, 49] on link "Screen" at bounding box center [1035, 43] width 66 height 29
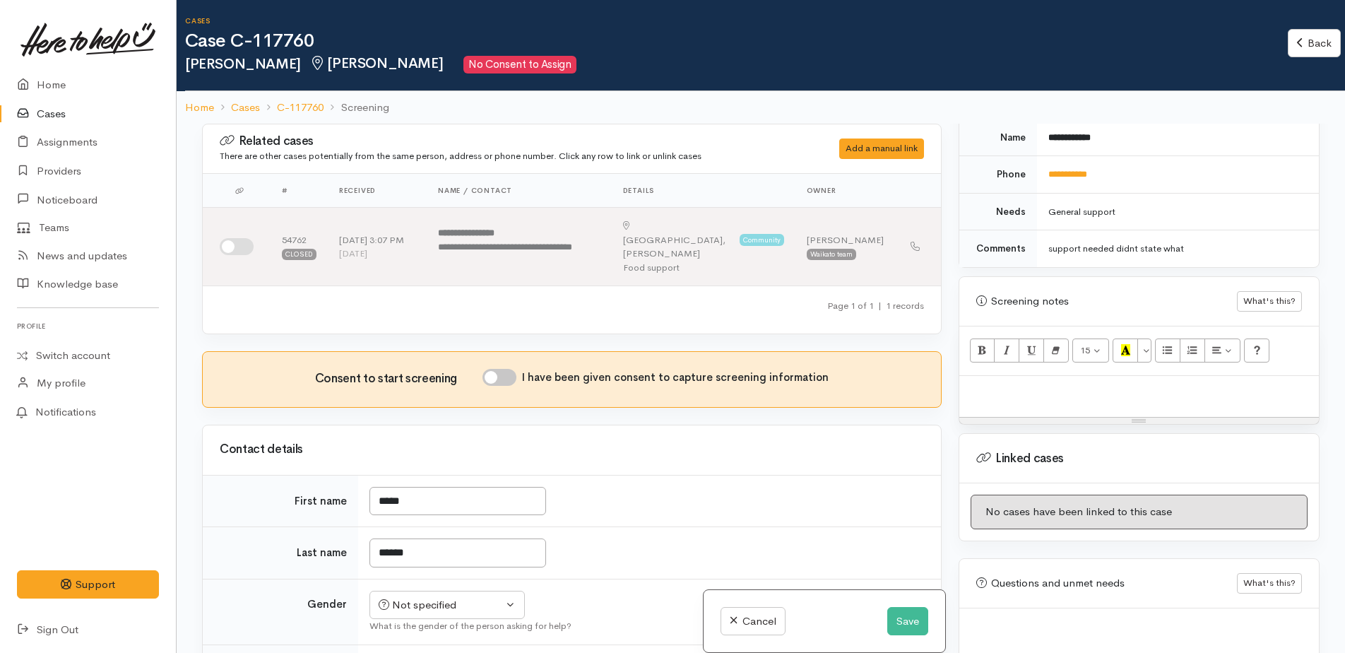
scroll to position [749, 0]
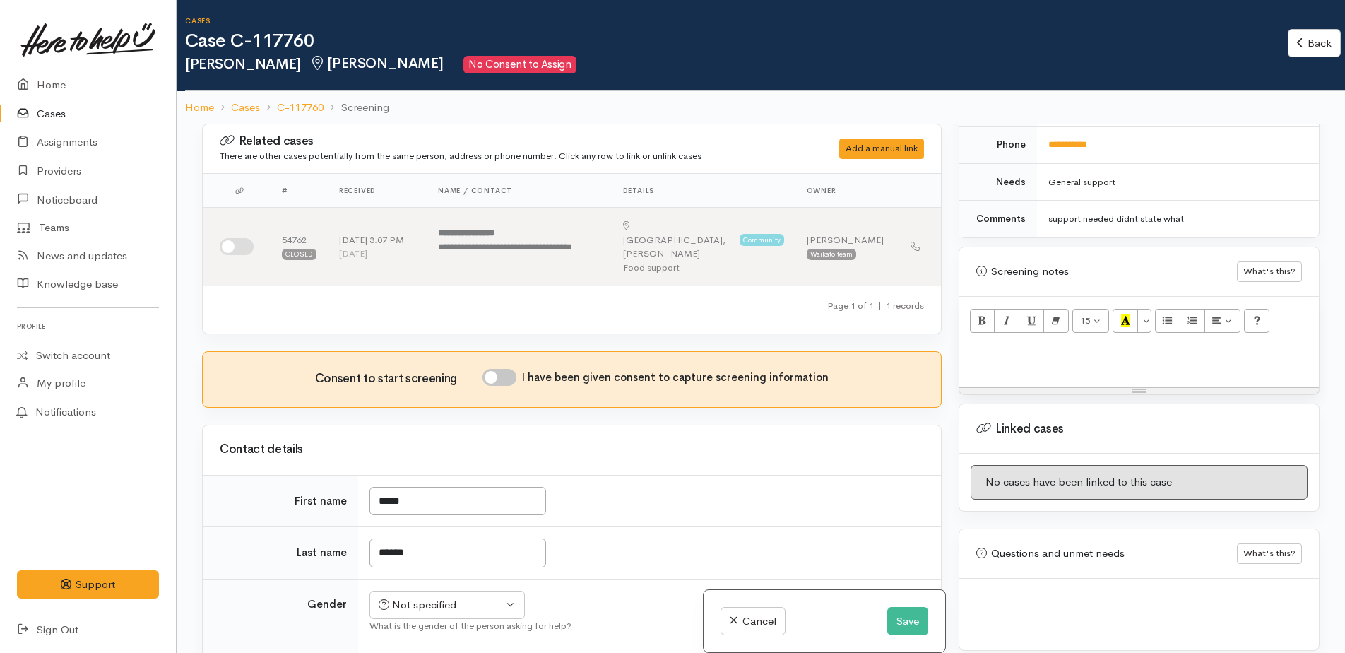
click at [1040, 353] on p at bounding box center [1138, 361] width 345 height 16
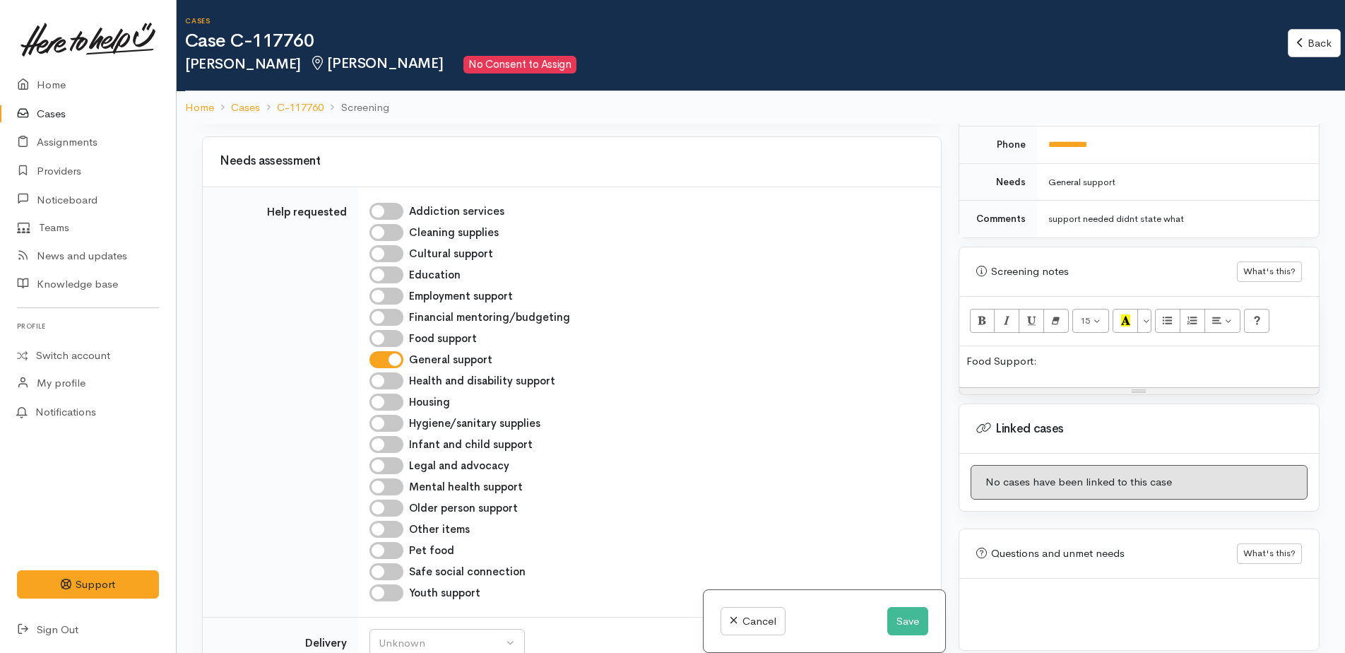
scroll to position [636, 0]
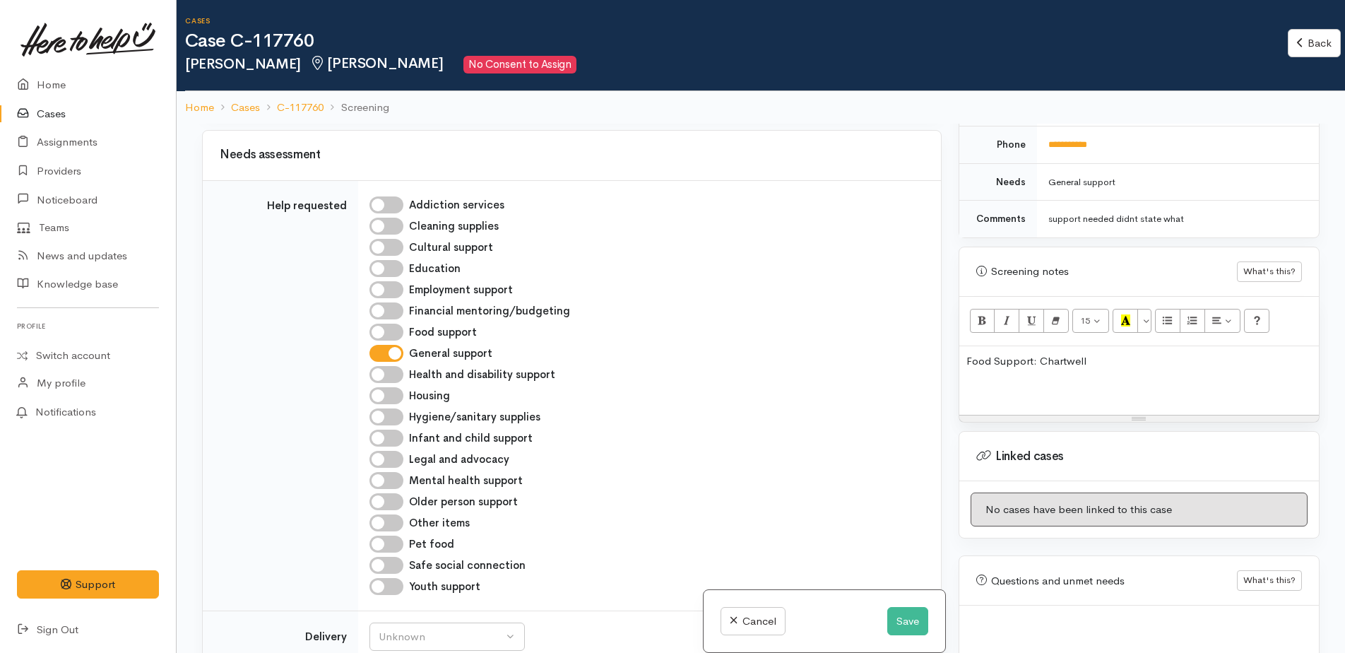
click at [1039, 353] on p "Food Support: Chartwell" at bounding box center [1138, 361] width 345 height 16
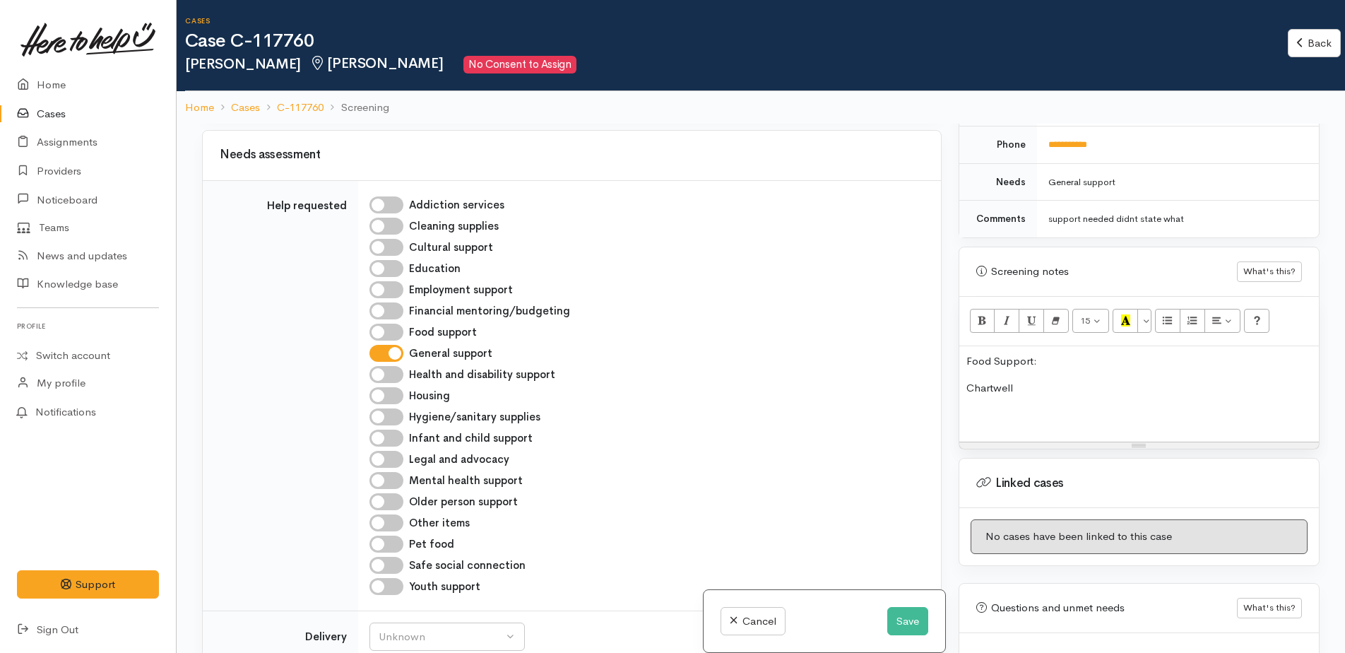
click at [1045, 380] on p "Chartwell" at bounding box center [1138, 388] width 345 height 16
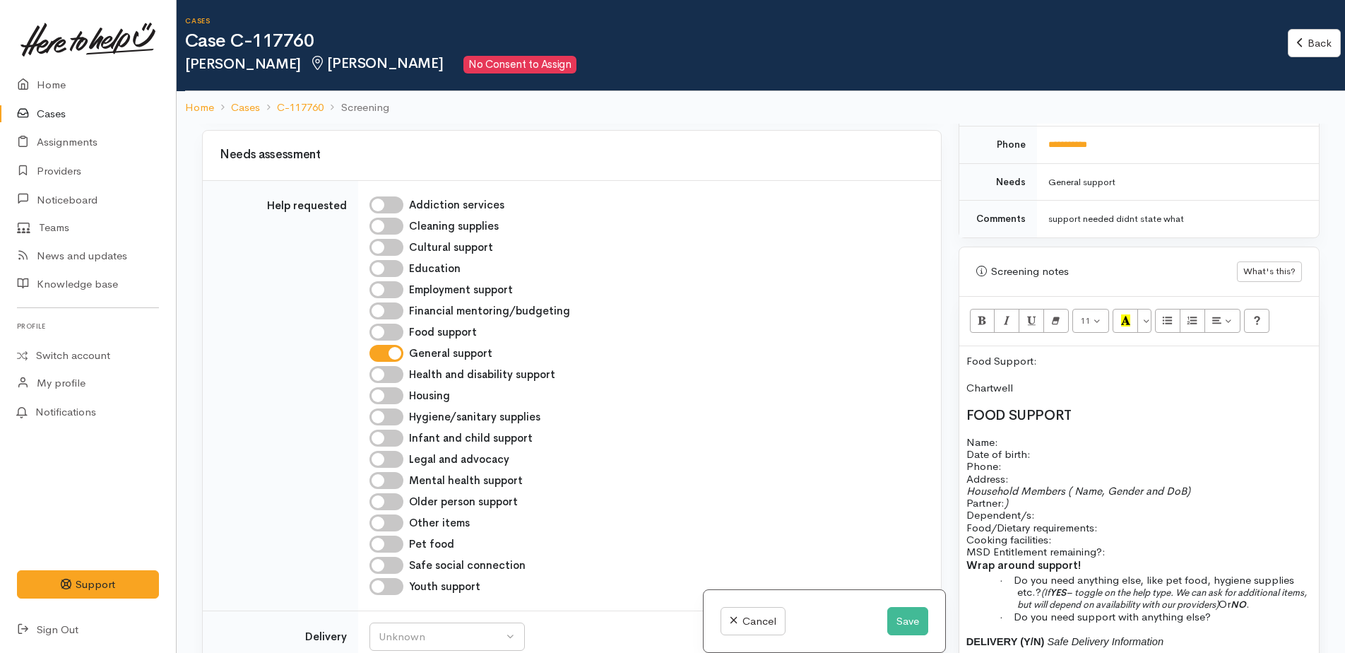
scroll to position [44, 0]
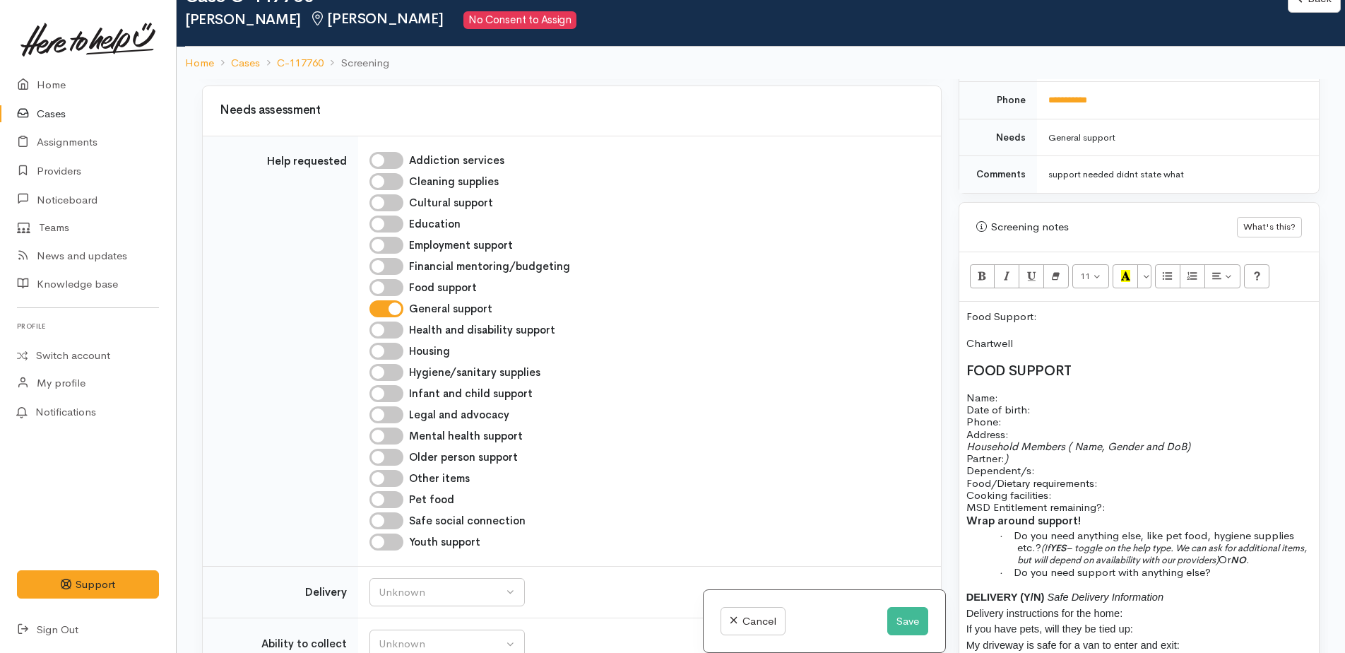
click at [1047, 391] on p "Name: Date of birth: Phone:" at bounding box center [1138, 409] width 345 height 37
click at [1014, 391] on p "Name: Date of birth: Phone:" at bounding box center [1138, 409] width 345 height 37
click at [1023, 408] on p "Name: Jodie Coombs Date of birth: Phone:" at bounding box center [1138, 409] width 345 height 37
click at [381, 279] on input "Food support" at bounding box center [386, 287] width 34 height 17
checkbox input "true"
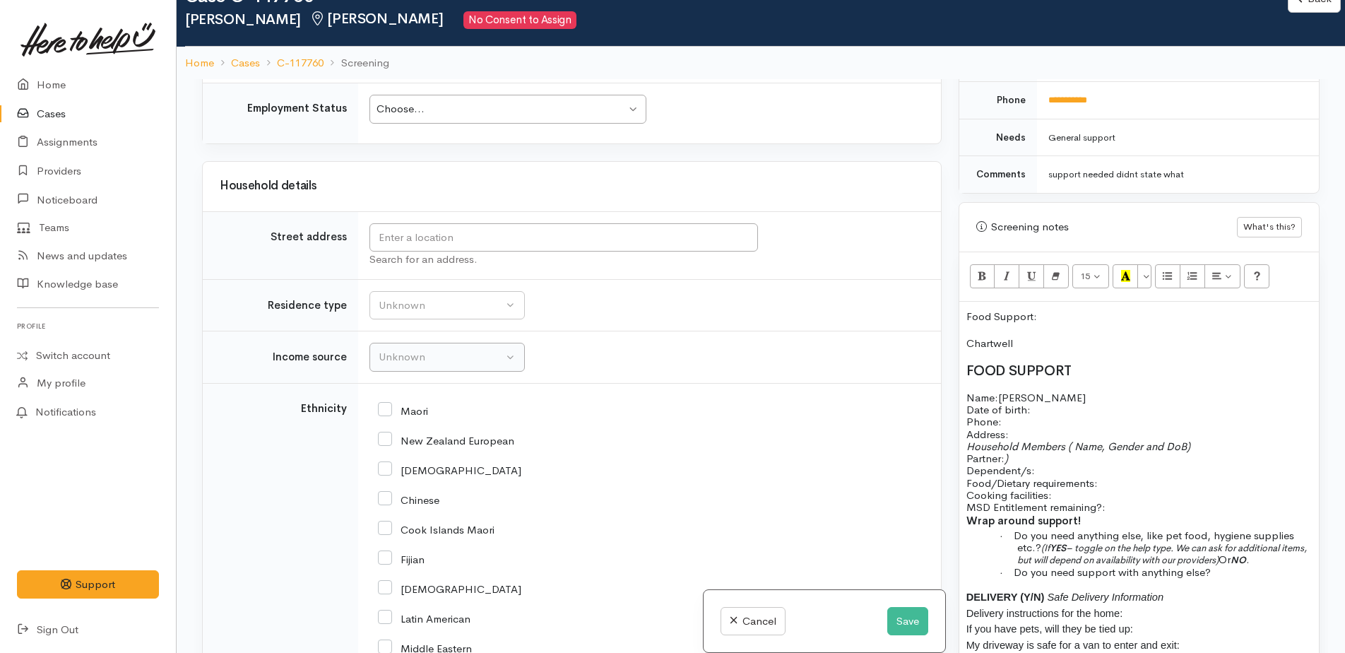
scroll to position [1570, 0]
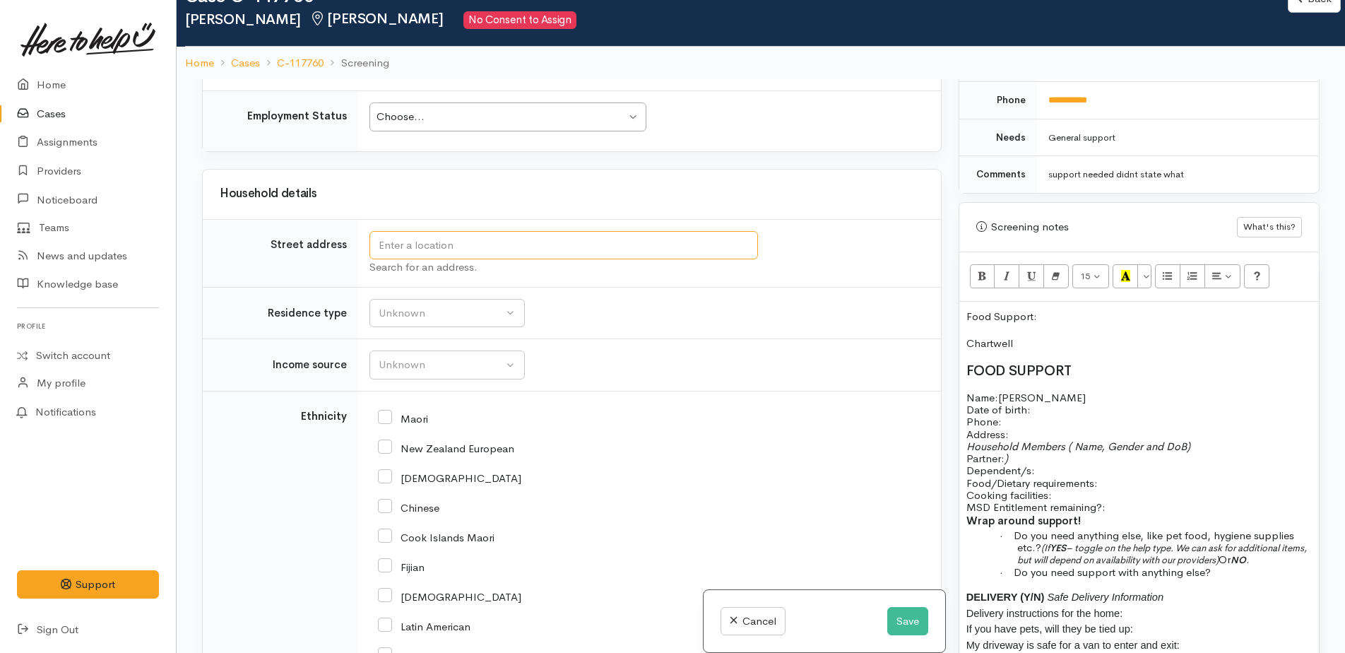
click at [402, 231] on input "text" at bounding box center [563, 245] width 388 height 29
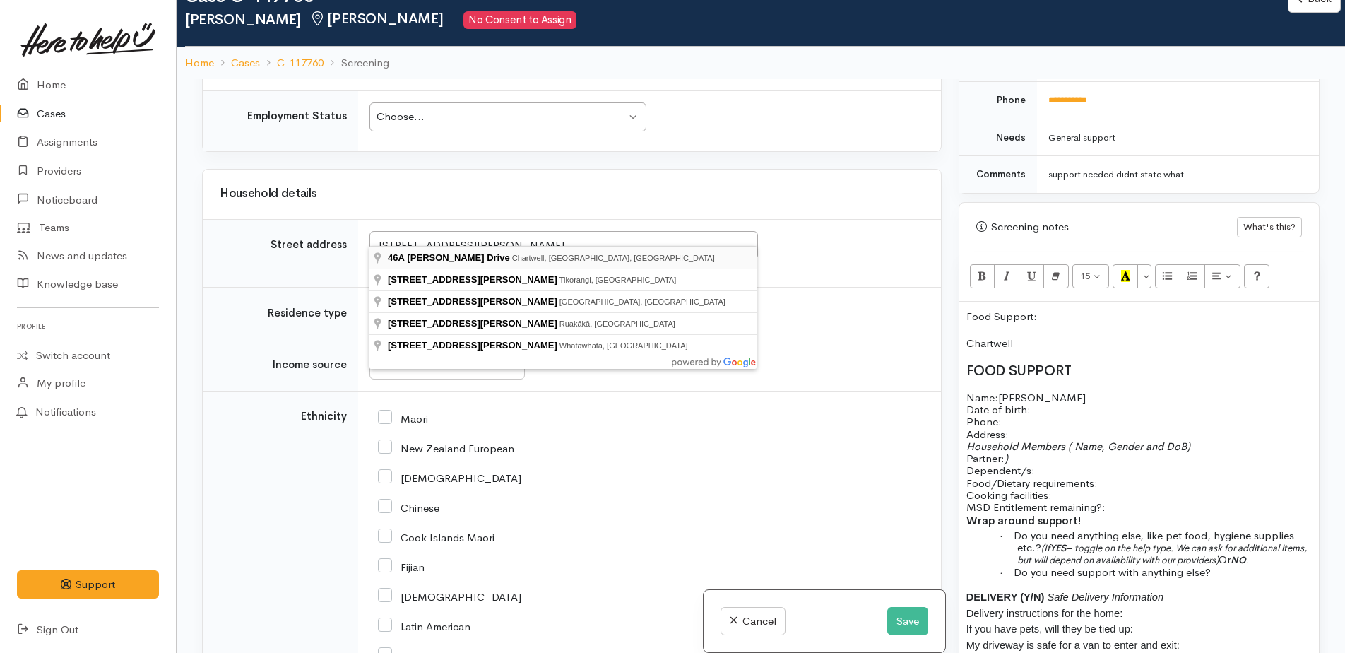
type input "46A Snell Drive, Chartwell, Hamilton, New Zealand"
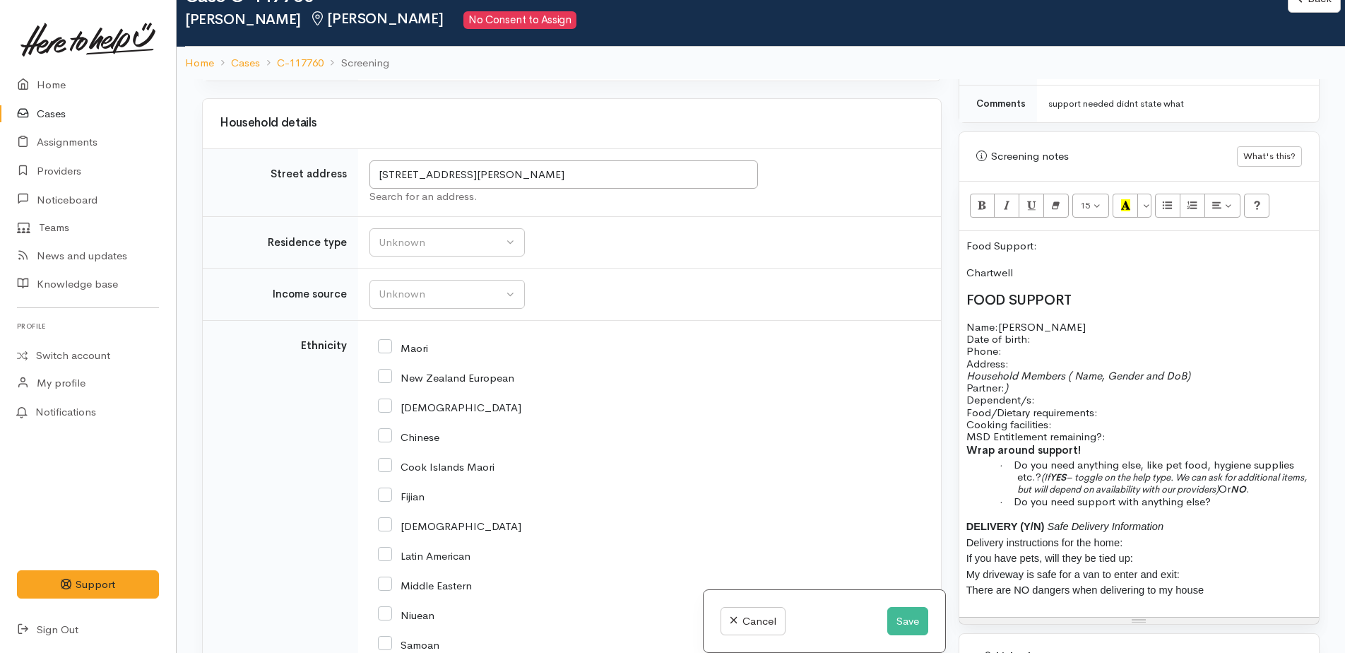
scroll to position [890, 0]
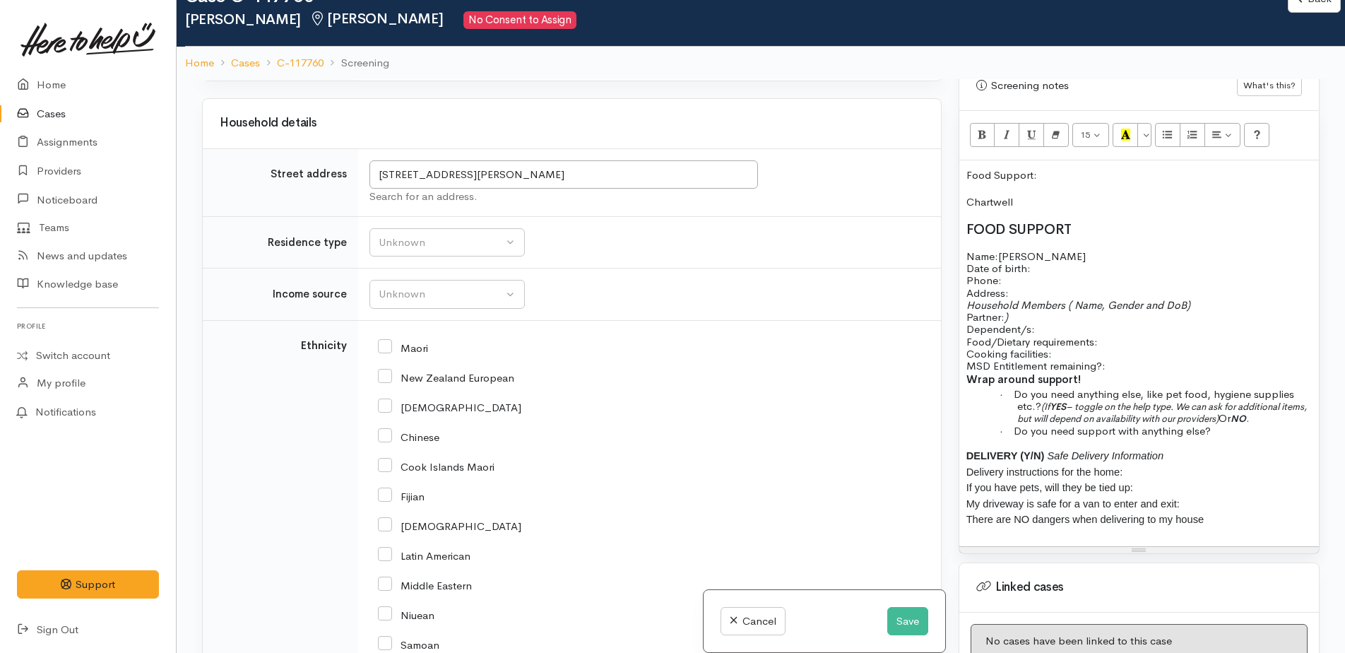
click at [1047, 313] on p "Household Members ( Name, Gender and DoB) Partner: ) Dependent/s:" at bounding box center [1138, 317] width 345 height 37
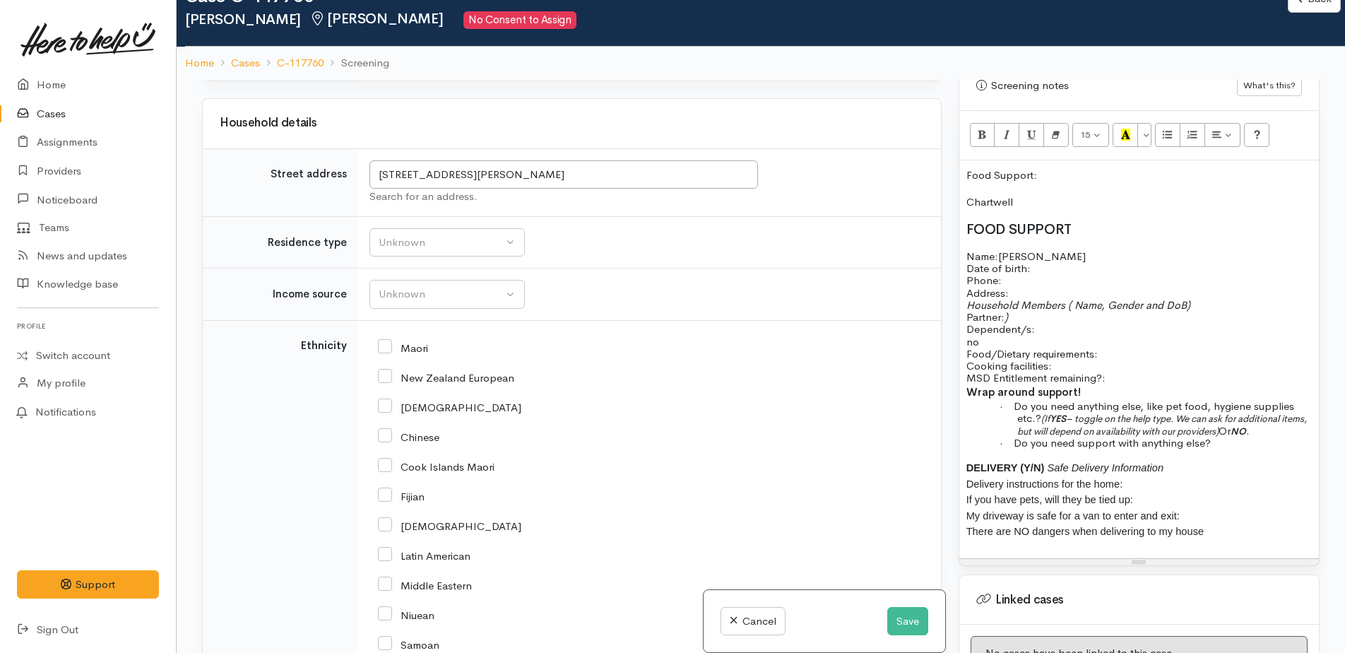
click at [1047, 313] on p "Household Members ( Name, Gender and DoB) Partner: ) Dependent/s:" at bounding box center [1138, 317] width 345 height 37
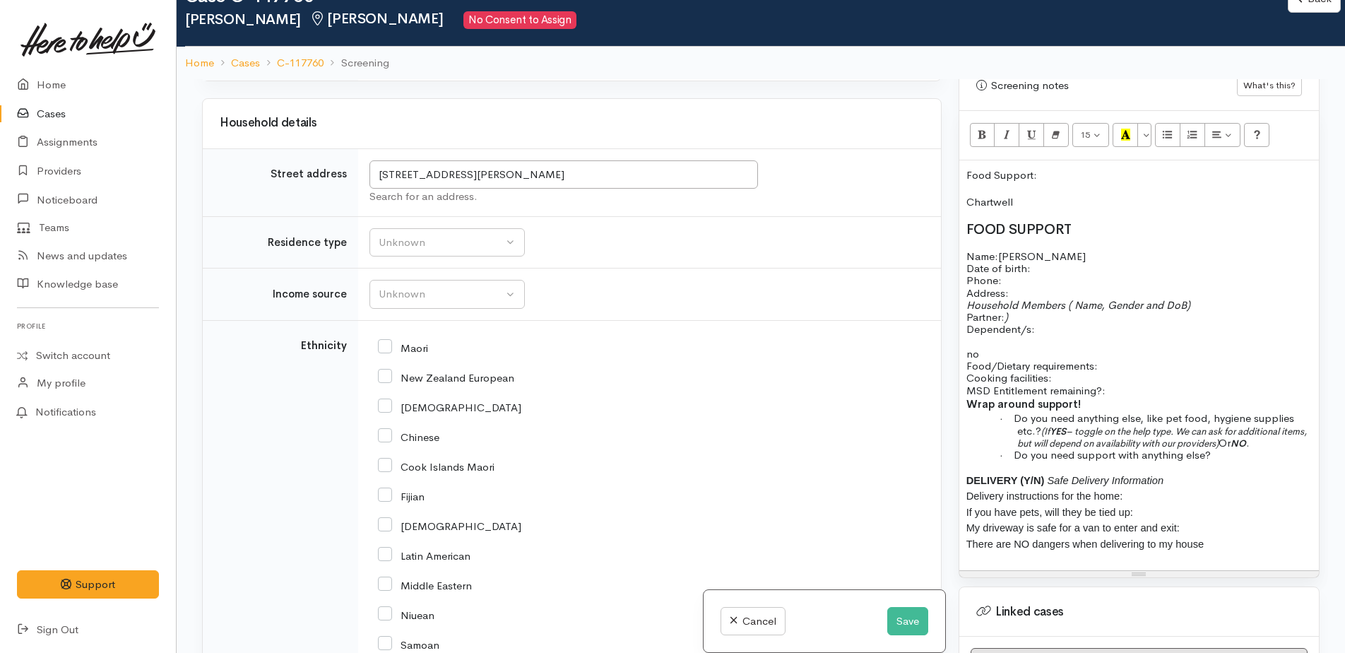
click at [1006, 347] on p "no" at bounding box center [1138, 353] width 345 height 12
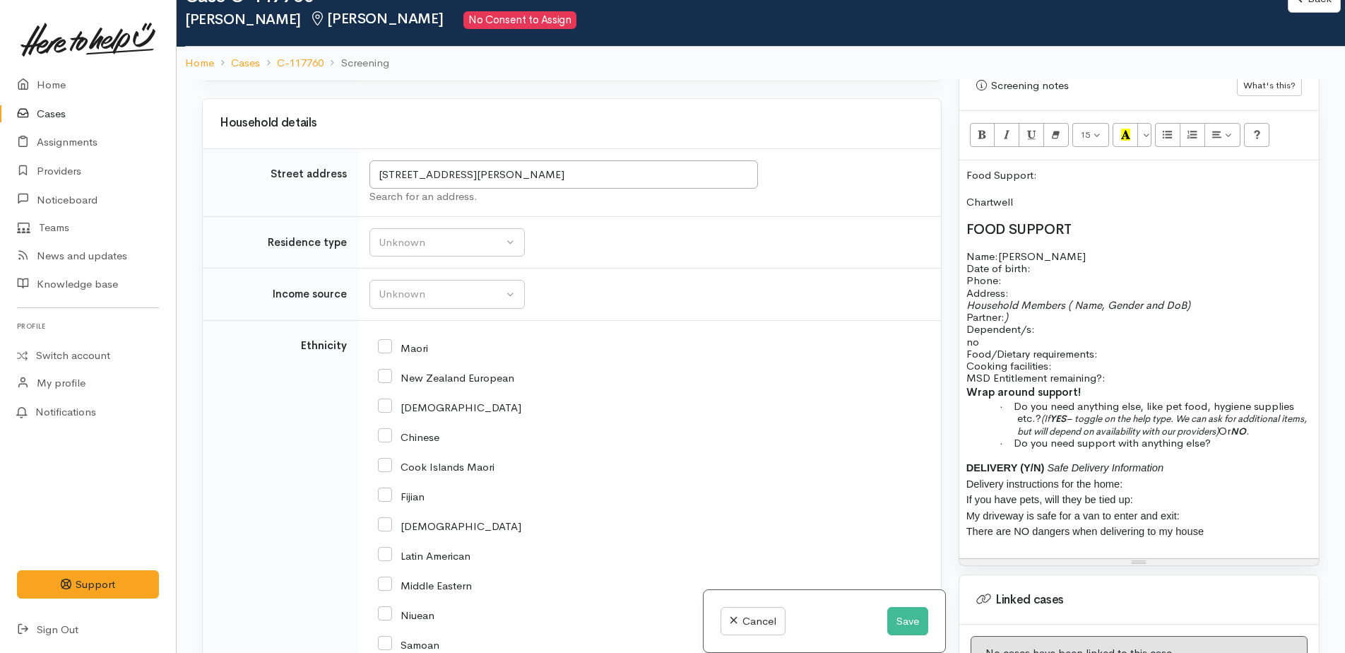
click at [1100, 347] on span at bounding box center [1099, 353] width 3 height 13
click at [1098, 352] on p "Food/Dietary requirements: no Cooking facilities: MSD Entitlement remaining?:" at bounding box center [1138, 365] width 345 height 37
click at [1119, 362] on p "Food/Dietary requirements: no Cooking facilities: yes MSD Entitlement remaining…" at bounding box center [1138, 365] width 345 height 37
click at [1112, 371] on span "has letter" at bounding box center [1127, 377] width 44 height 13
click at [1208, 369] on p "Food/Dietary requirements: no Cooking facilities: yes MSD Entitlement remaining…" at bounding box center [1138, 365] width 345 height 37
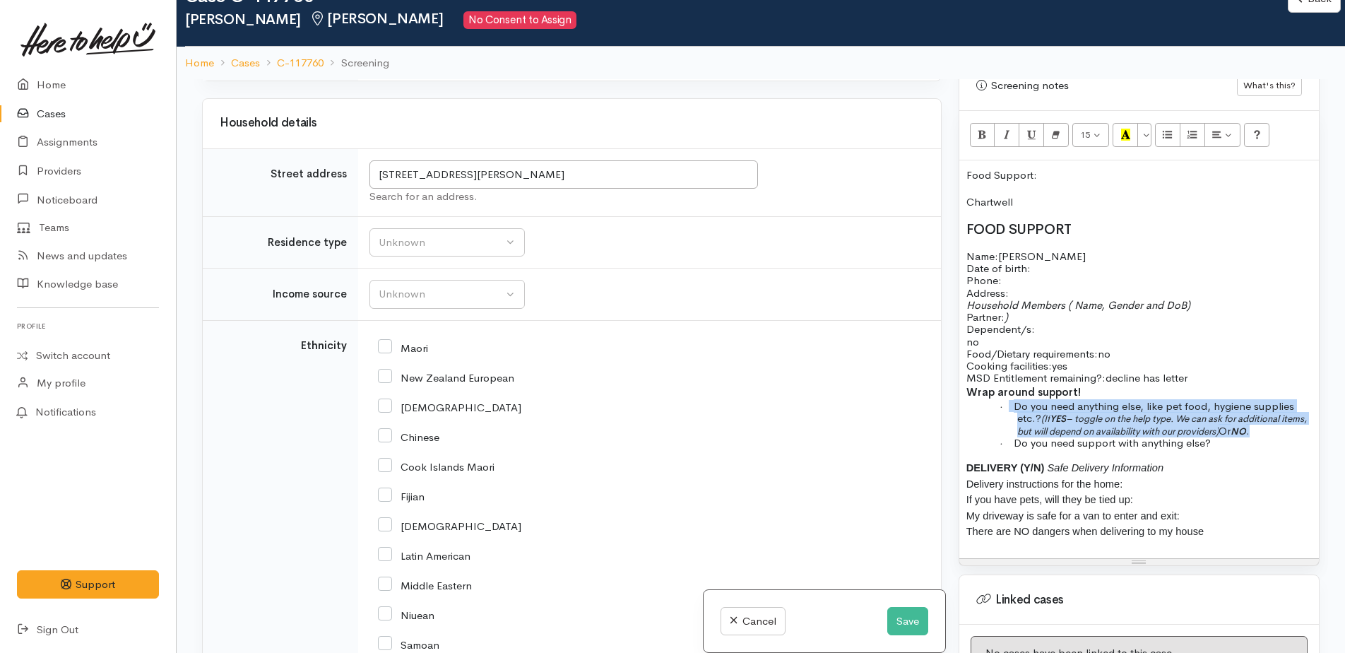
drag, startPoint x: 1011, startPoint y: 390, endPoint x: 1297, endPoint y: 415, distance: 287.1
click at [1297, 415] on p "· Do you need anything else, like pet food, hygiene supplies etc.? (If YES – to…" at bounding box center [1164, 418] width 295 height 37
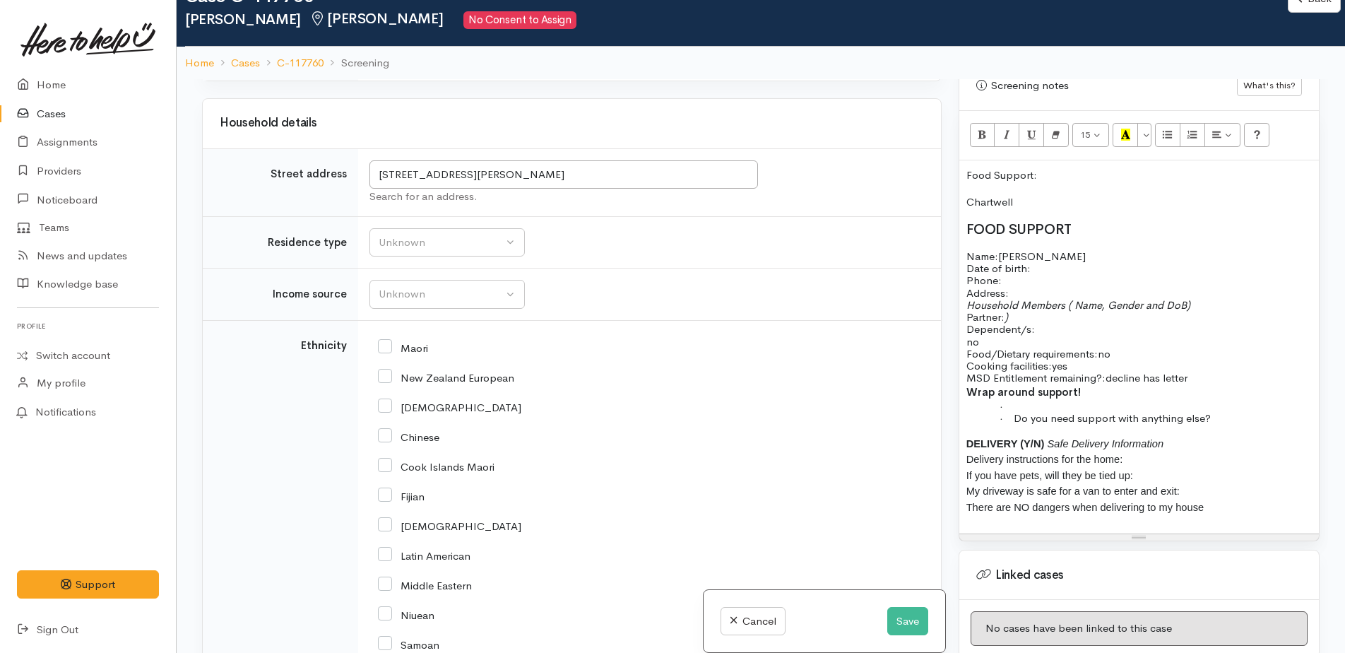
click at [1062, 400] on p "·" at bounding box center [1164, 406] width 295 height 12
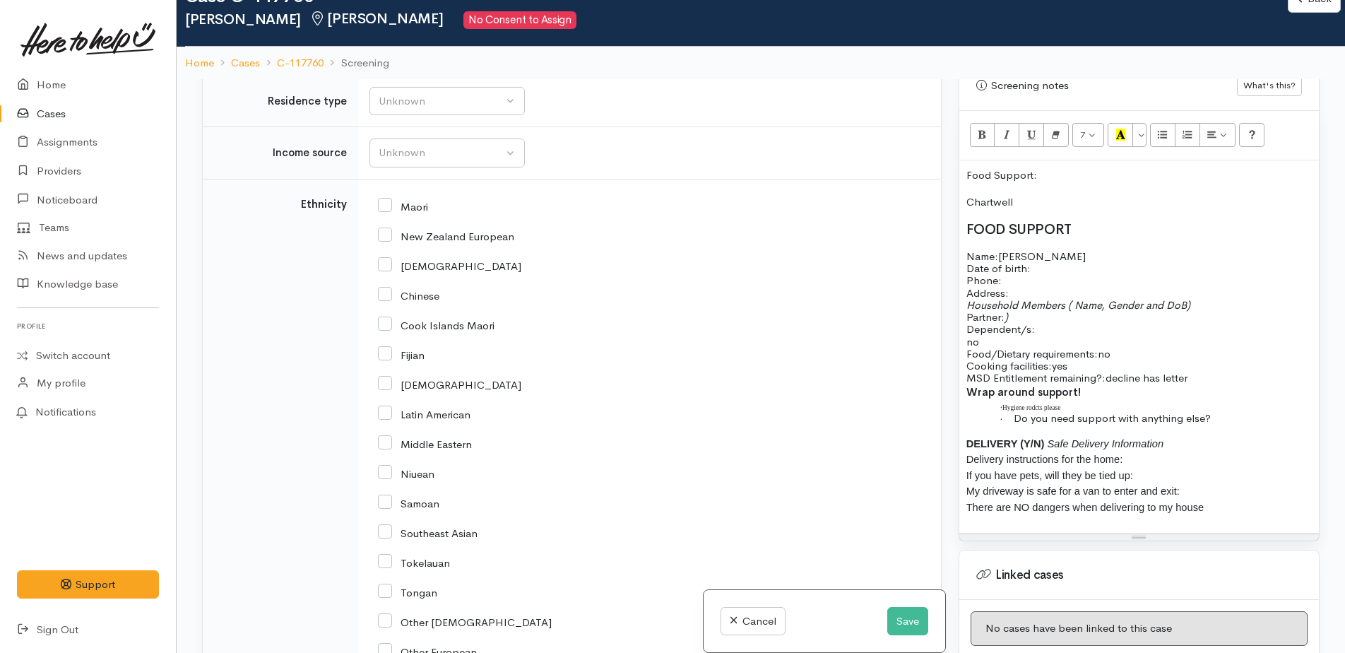
scroll to position [1570, 0]
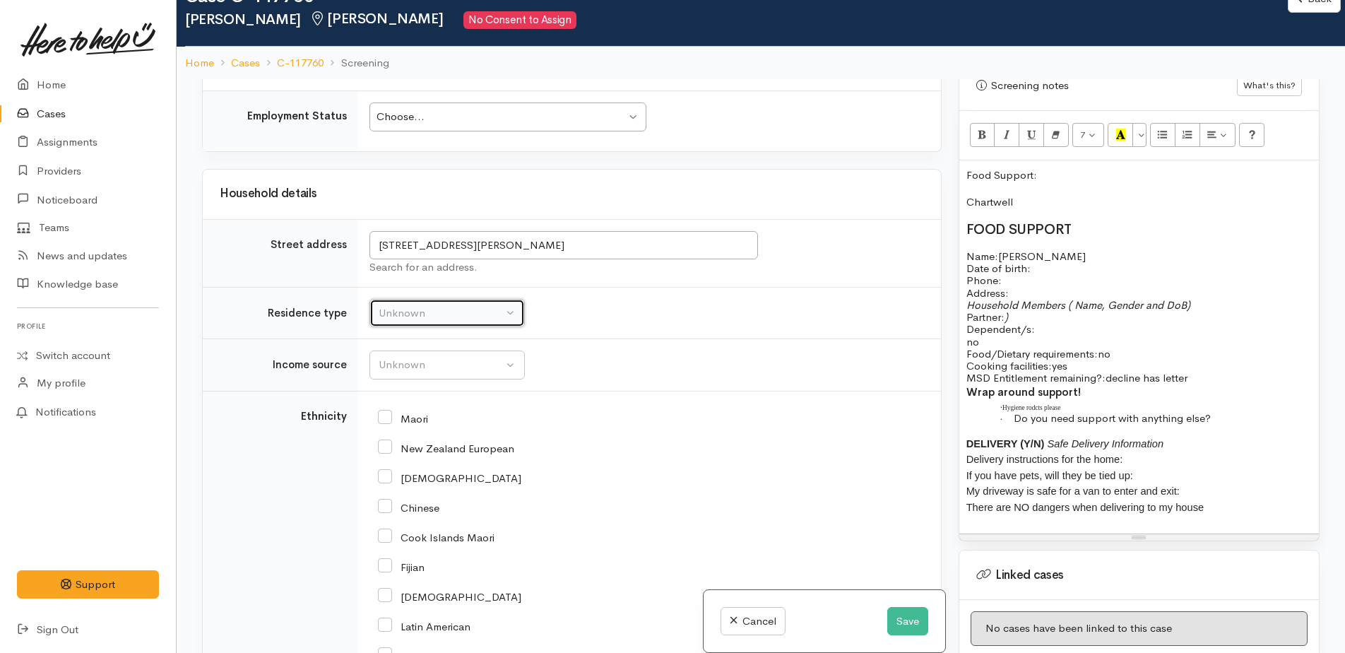
click at [386, 305] on div "Unknown" at bounding box center [441, 313] width 124 height 16
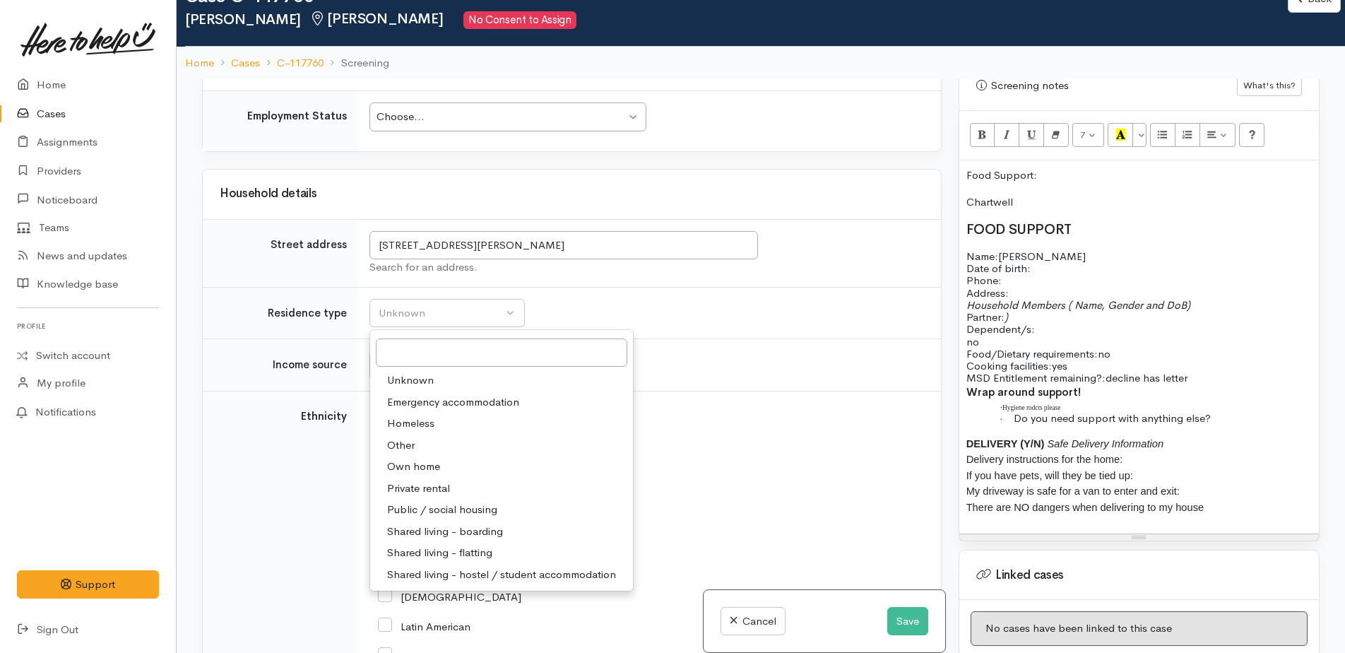
click at [426, 501] on span "Public / social housing" at bounding box center [442, 509] width 110 height 16
select select "3"
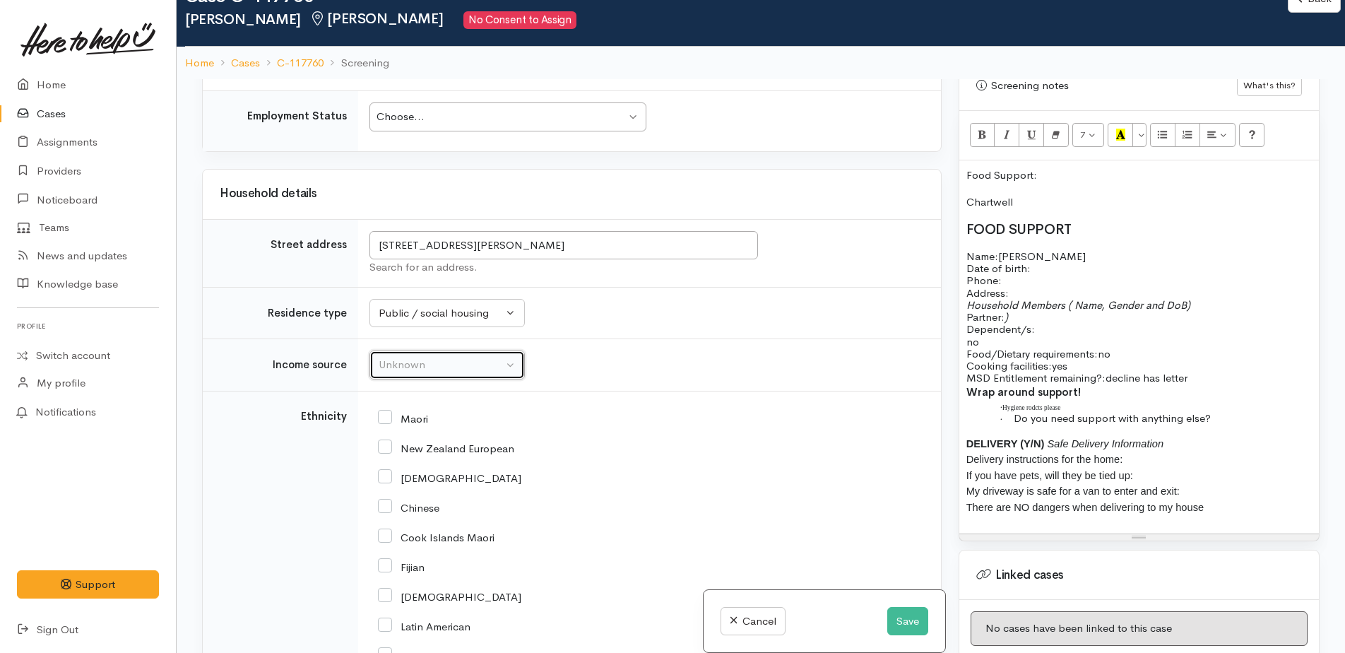
click at [395, 357] on div "Unknown" at bounding box center [441, 365] width 124 height 16
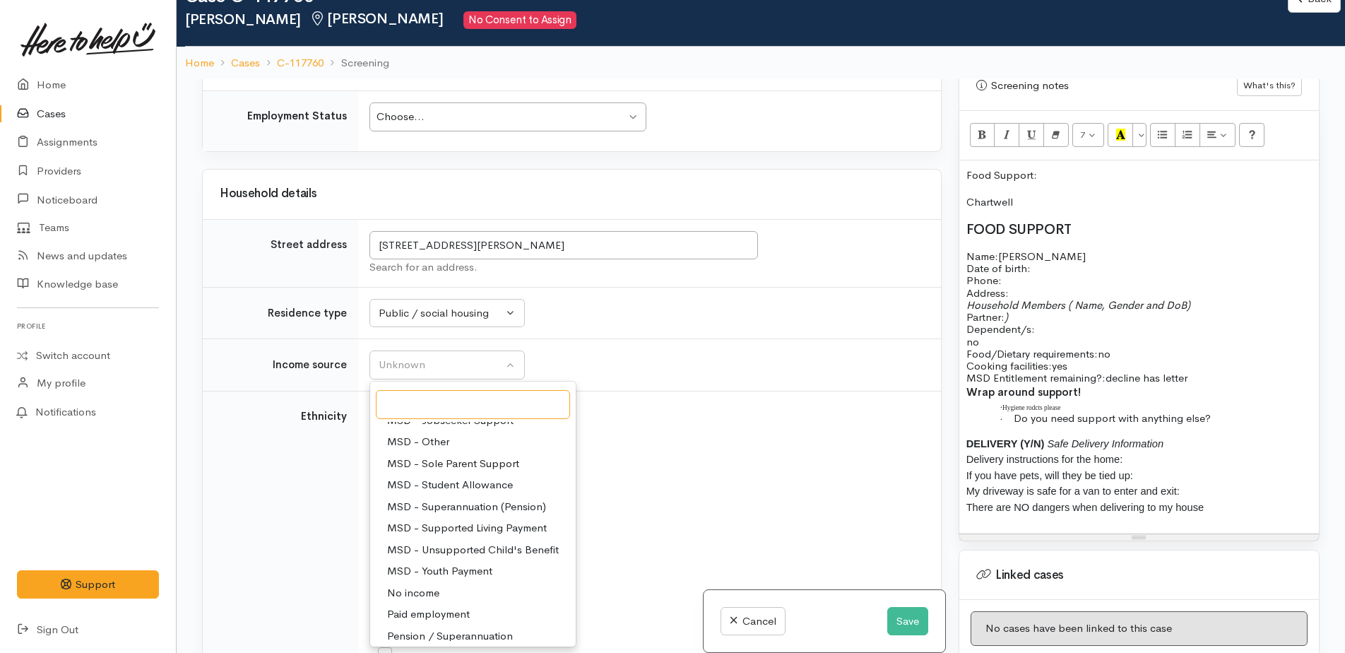
scroll to position [71, 0]
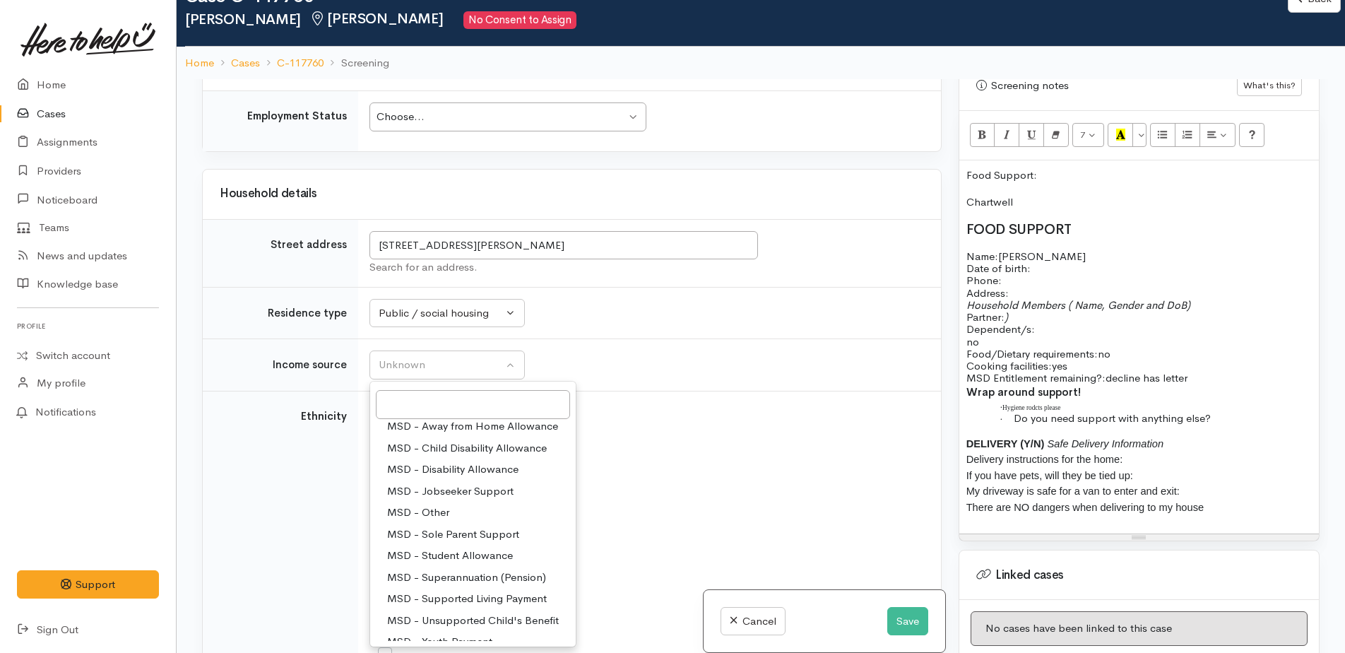
click at [470, 590] on span "MSD - Supported Living Payment" at bounding box center [467, 598] width 160 height 16
select select "3"
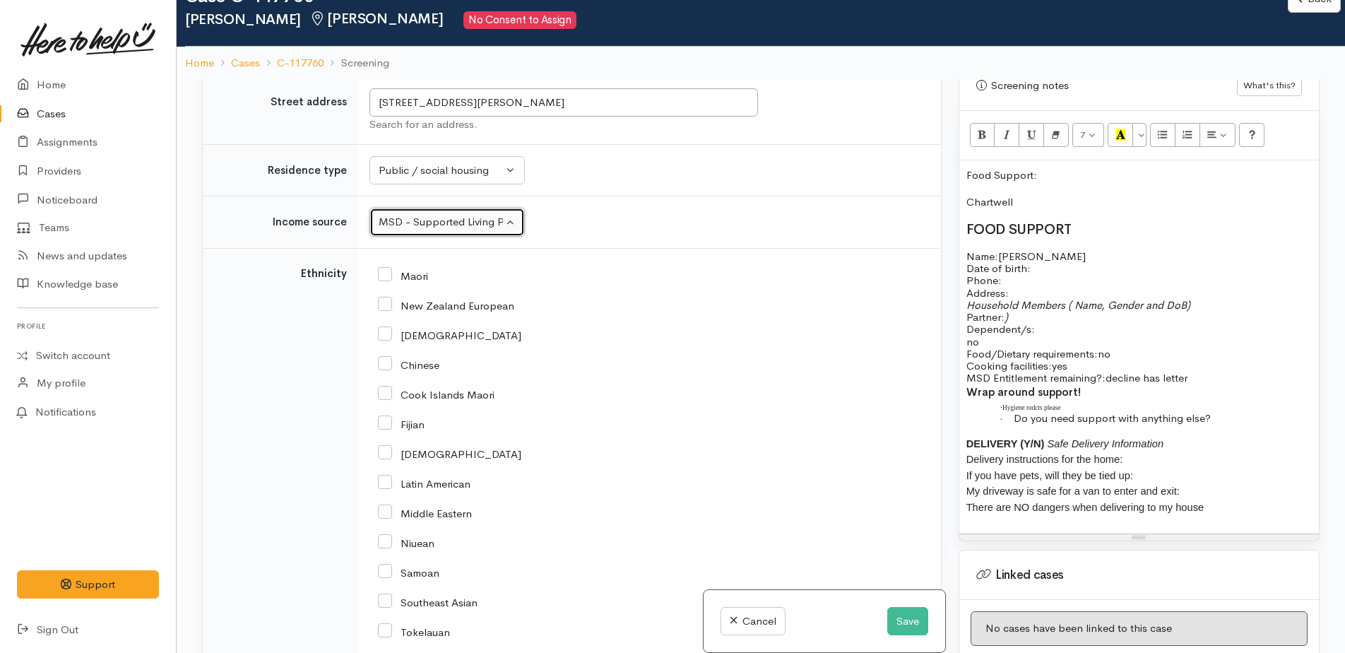
scroll to position [1711, 0]
click at [384, 299] on input "New Zealand European" at bounding box center [446, 305] width 136 height 13
checkbox input "true"
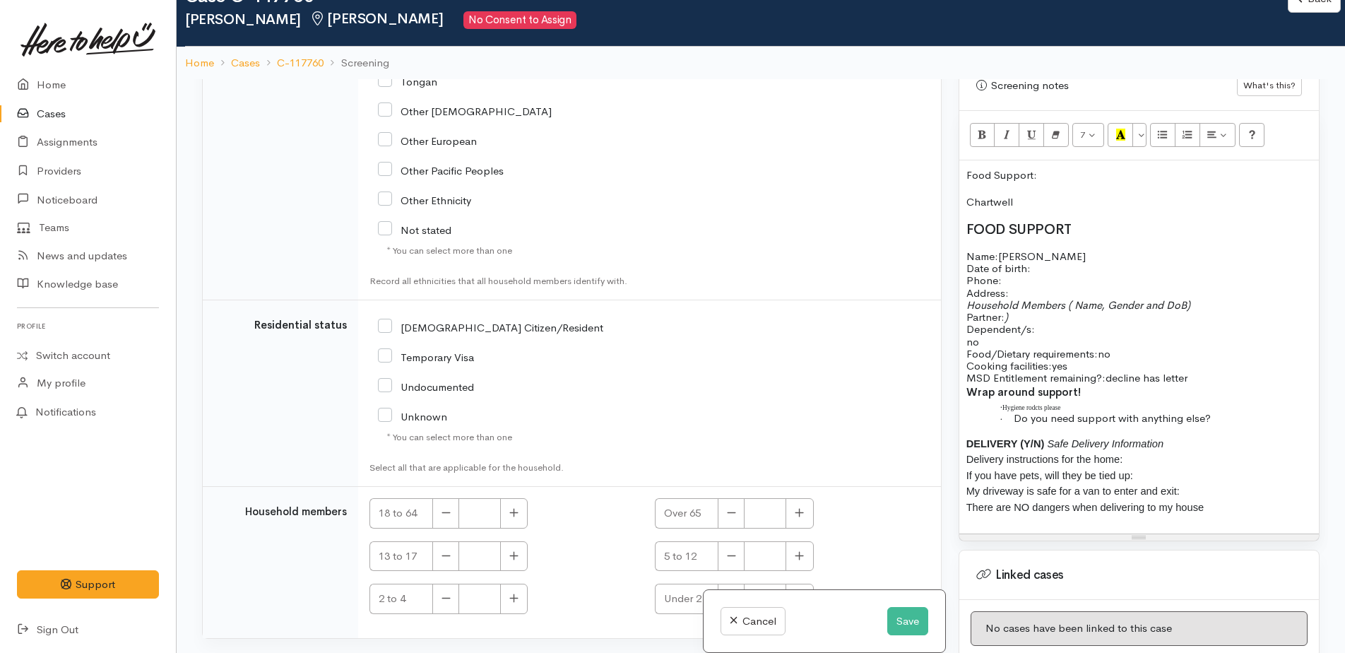
scroll to position [2346, 0]
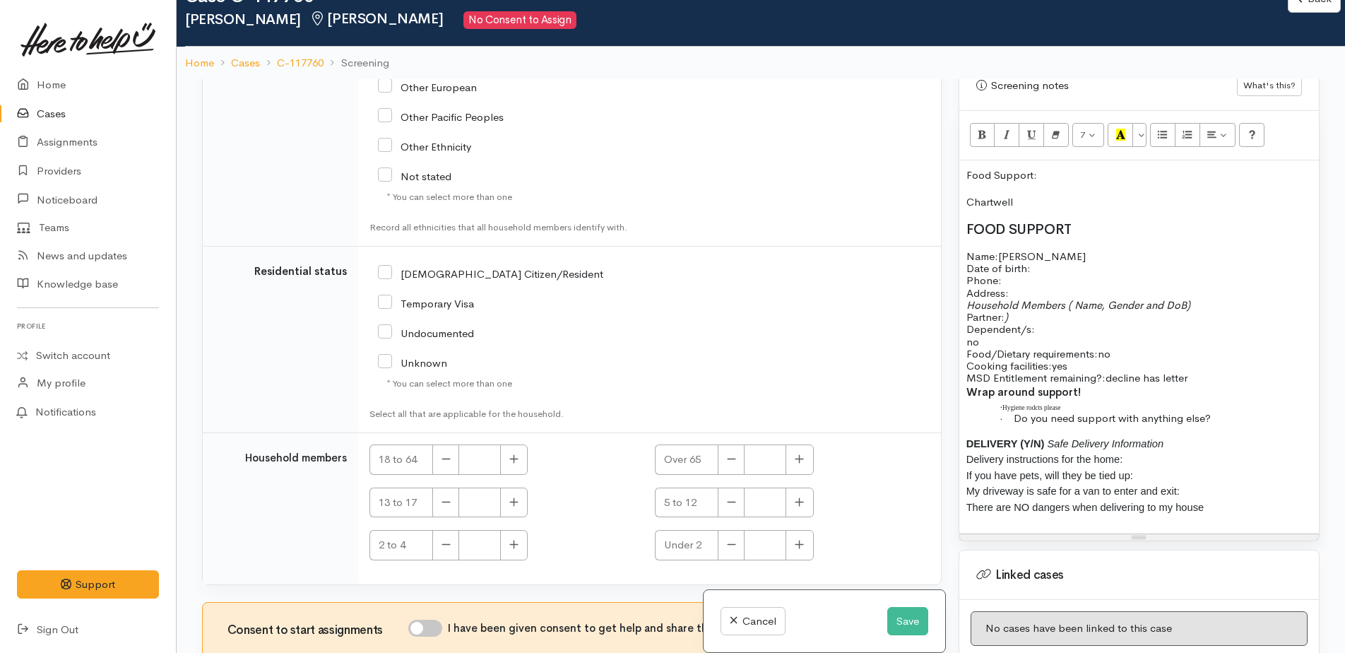
click at [384, 266] on input "NZ Citizen/Resident" at bounding box center [490, 272] width 225 height 13
checkbox input "true"
click at [424, 619] on input "I have been given consent to get help and share this information with appropria…" at bounding box center [425, 627] width 34 height 17
checkbox input "true"
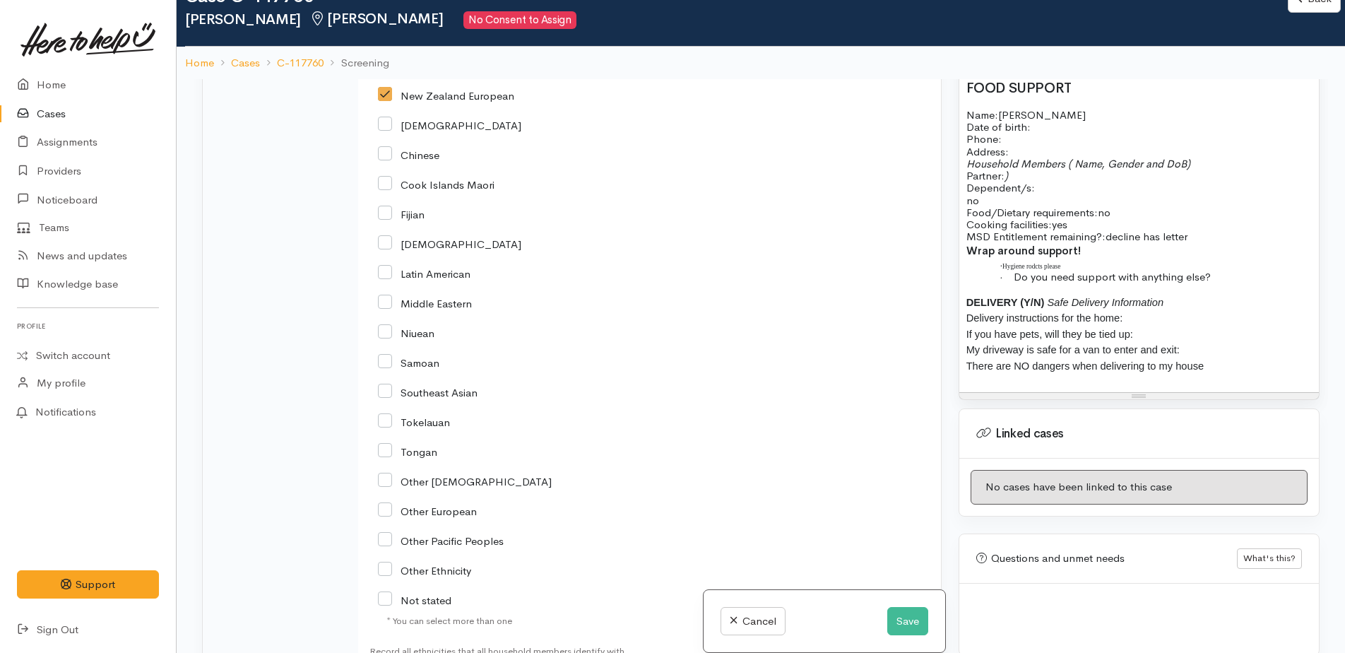
scroll to position [1081, 0]
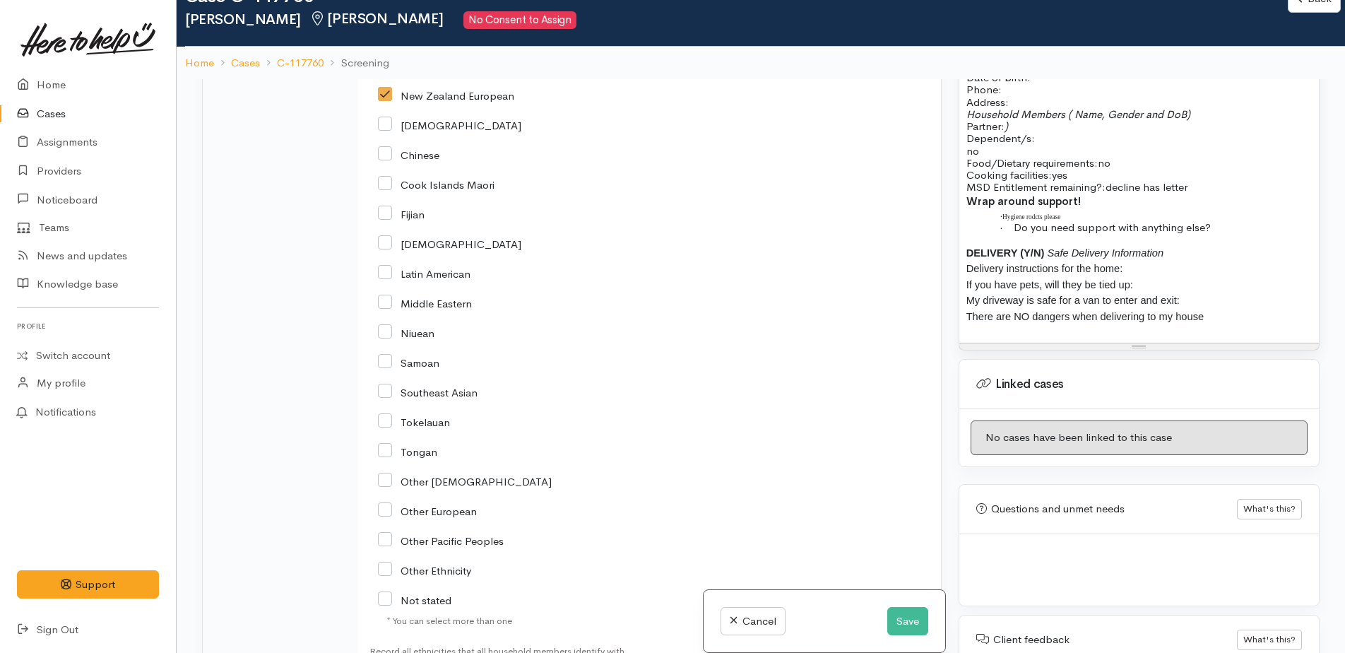
click at [1213, 293] on p "DELIVERY (Y/N) Safe Delivery Information Delivery instructions for the home: If…" at bounding box center [1138, 285] width 345 height 80
drag, startPoint x: 963, startPoint y: 237, endPoint x: 1207, endPoint y: 309, distance: 254.1
click at [1207, 309] on div "Food Support: Chartwell FOOD SUPPORT Name: Jodie Coombs Date of birth: Phone:  …" at bounding box center [1138, 156] width 359 height 373
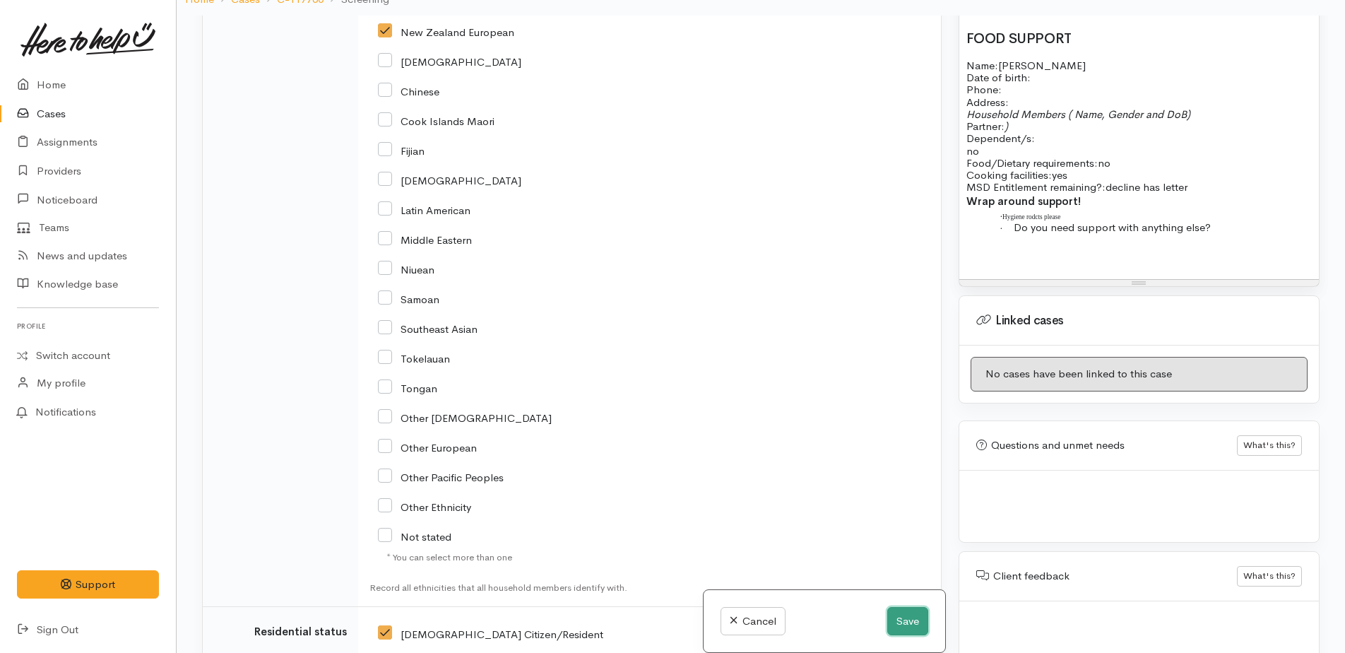
click at [909, 623] on button "Save" at bounding box center [907, 621] width 41 height 29
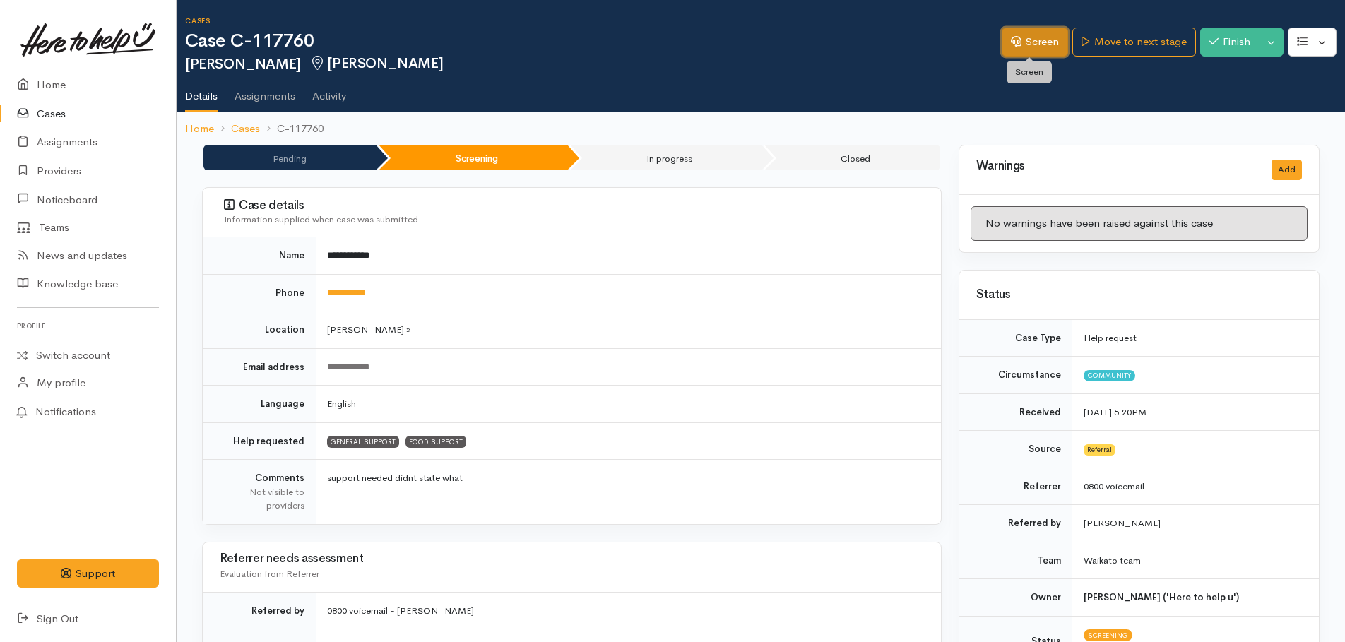
click at [1032, 42] on link "Screen" at bounding box center [1035, 42] width 66 height 29
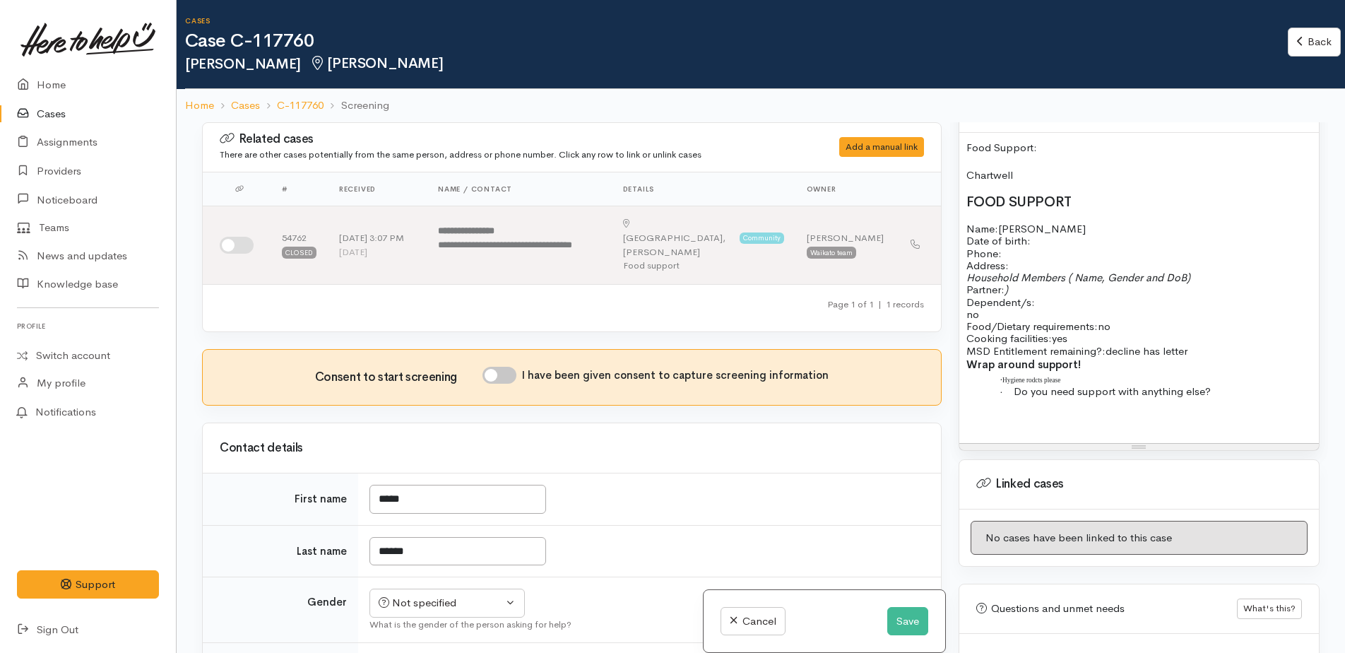
scroll to position [989, 0]
click at [501, 367] on input "I have been given consent to capture screening information" at bounding box center [499, 375] width 34 height 17
checkbox input "true"
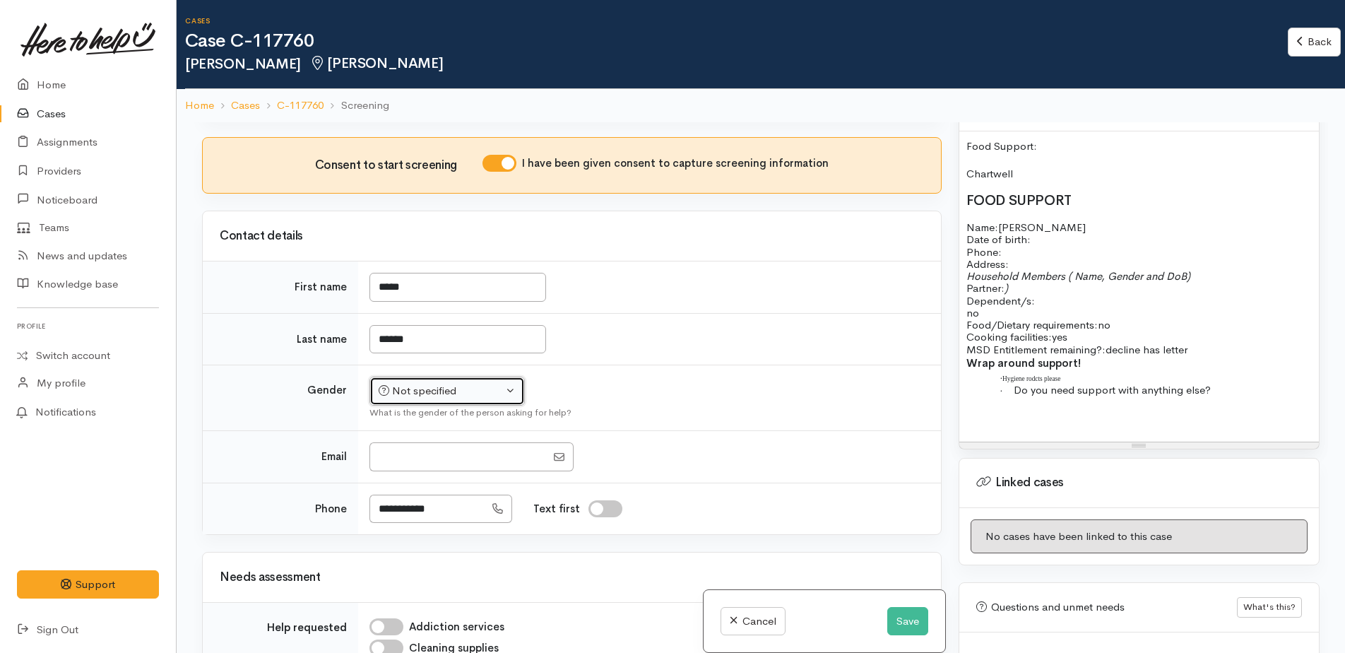
click at [439, 383] on div "Not specified" at bounding box center [441, 391] width 124 height 16
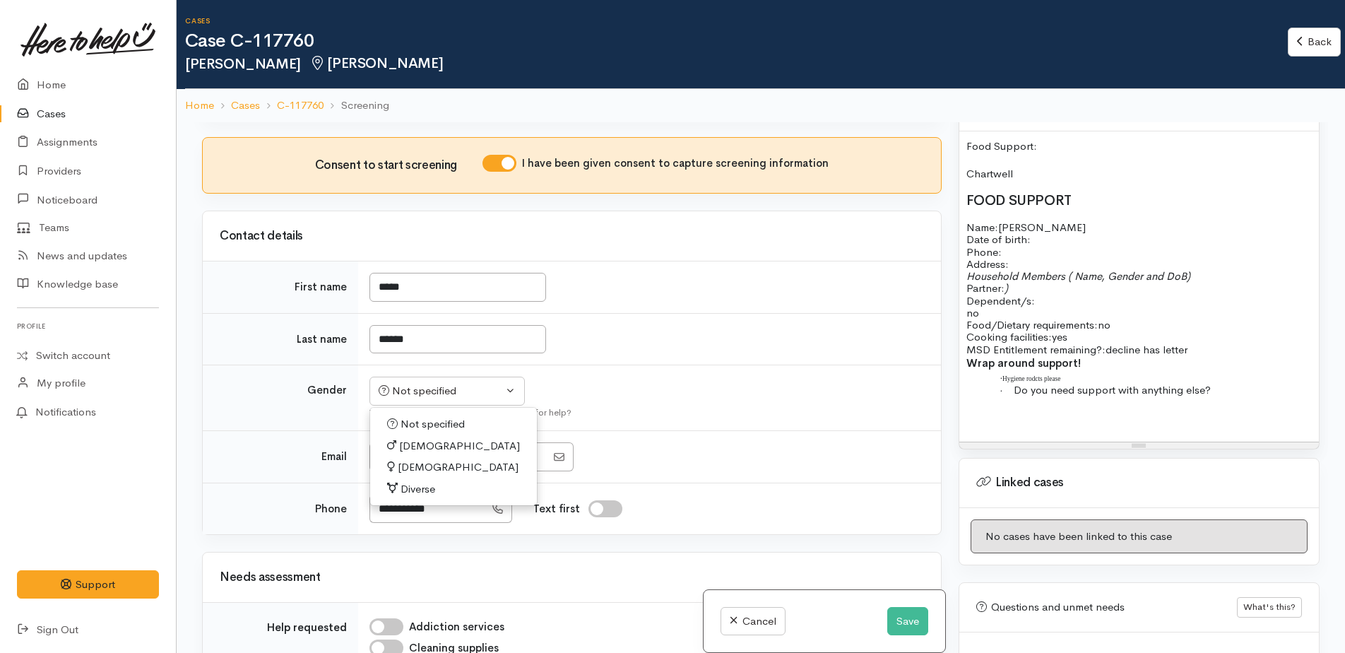
click at [416, 438] on span "Male" at bounding box center [459, 446] width 121 height 16
select select "Male"
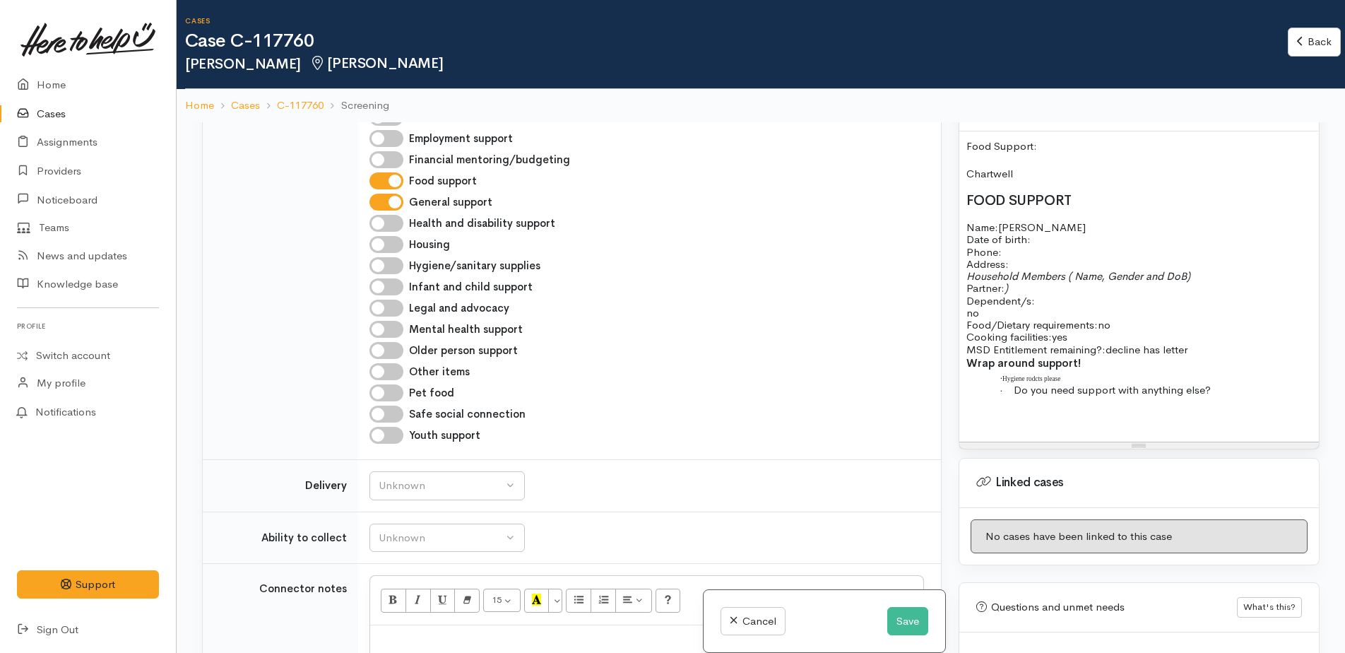
scroll to position [706, 0]
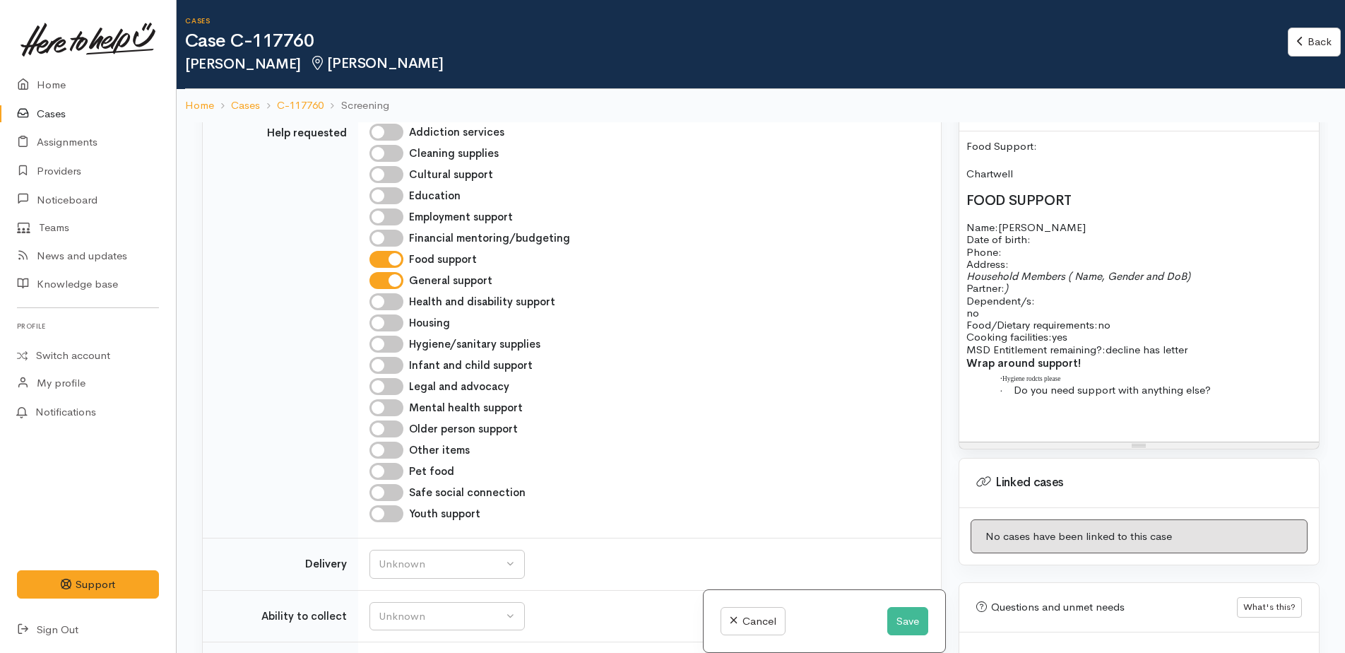
click at [393, 272] on input "General support" at bounding box center [386, 280] width 34 height 17
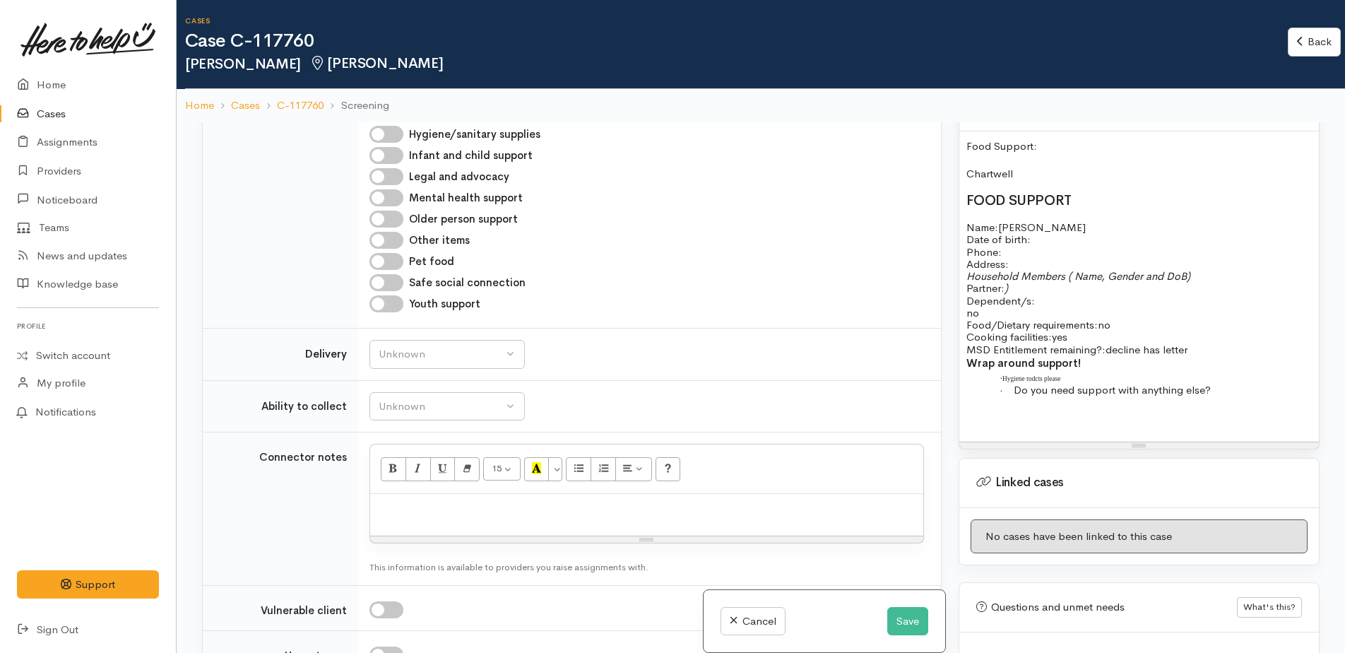
scroll to position [848, 0]
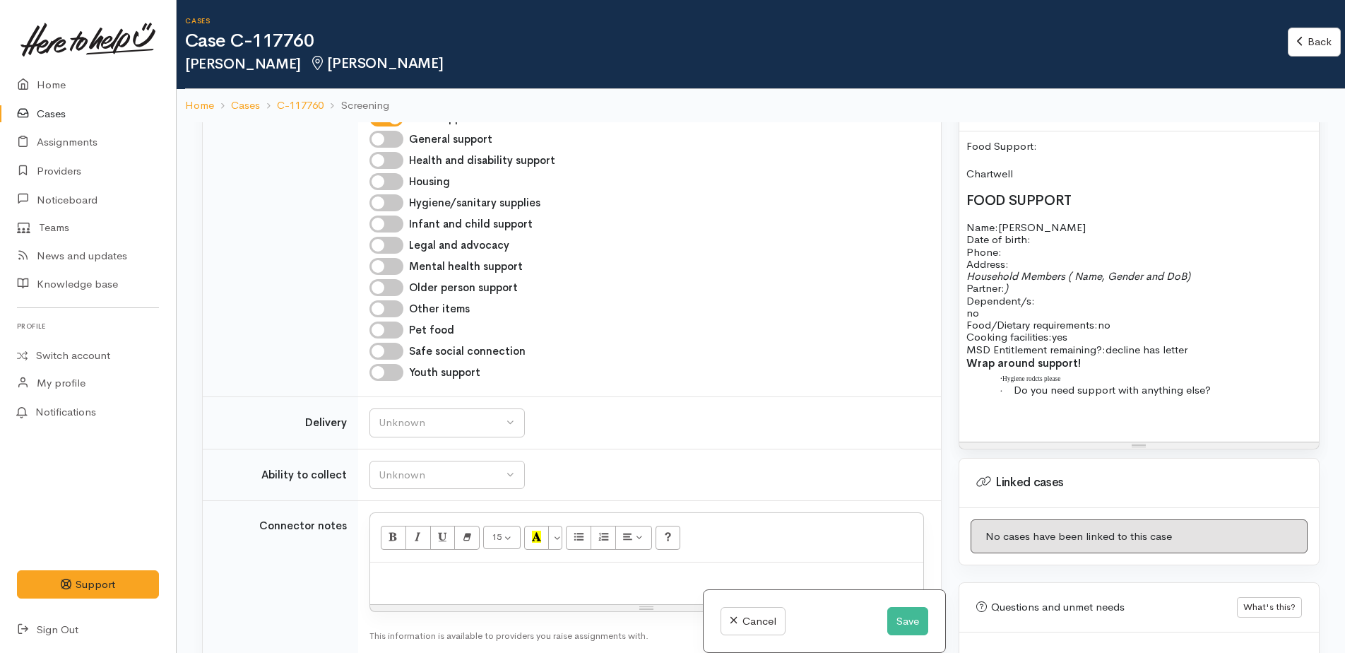
click at [379, 131] on input "General support" at bounding box center [386, 139] width 34 height 17
checkbox input "true"
click at [448, 415] on div "Unknown" at bounding box center [441, 423] width 124 height 16
drag, startPoint x: 411, startPoint y: 541, endPoint x: 410, endPoint y: 516, distance: 25.4
click at [410, 544] on link "No" at bounding box center [447, 555] width 154 height 22
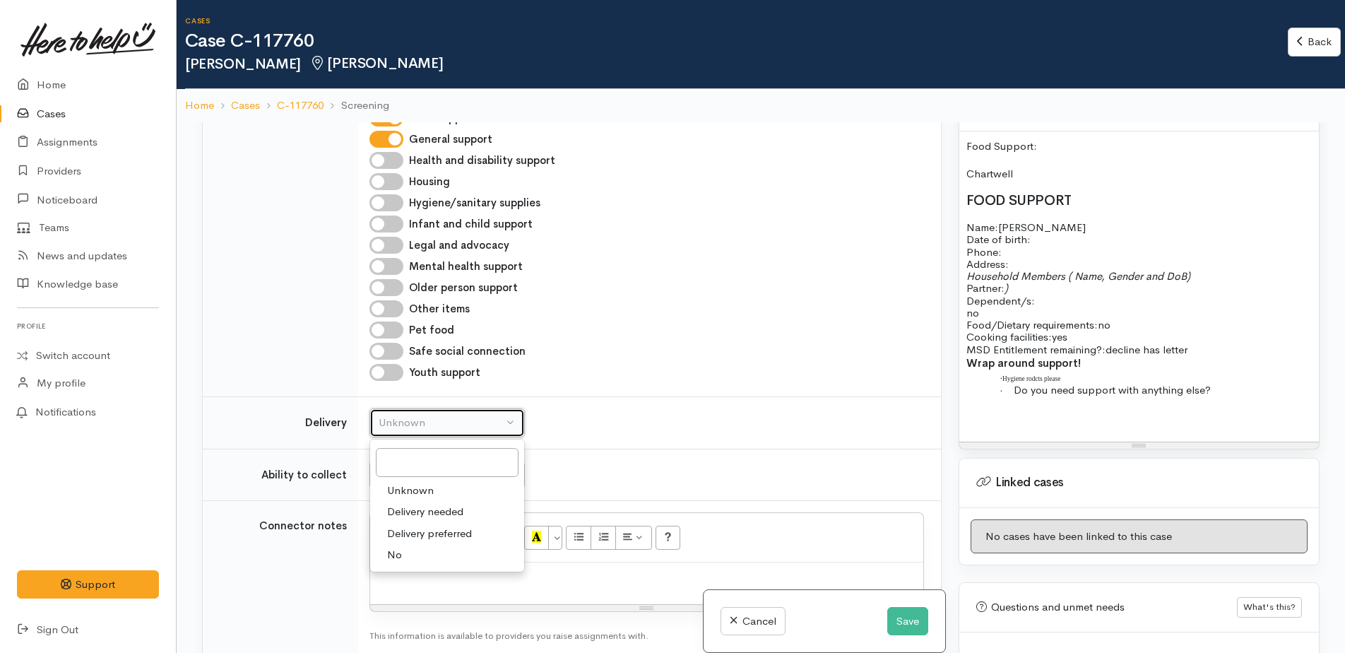
select select "1"
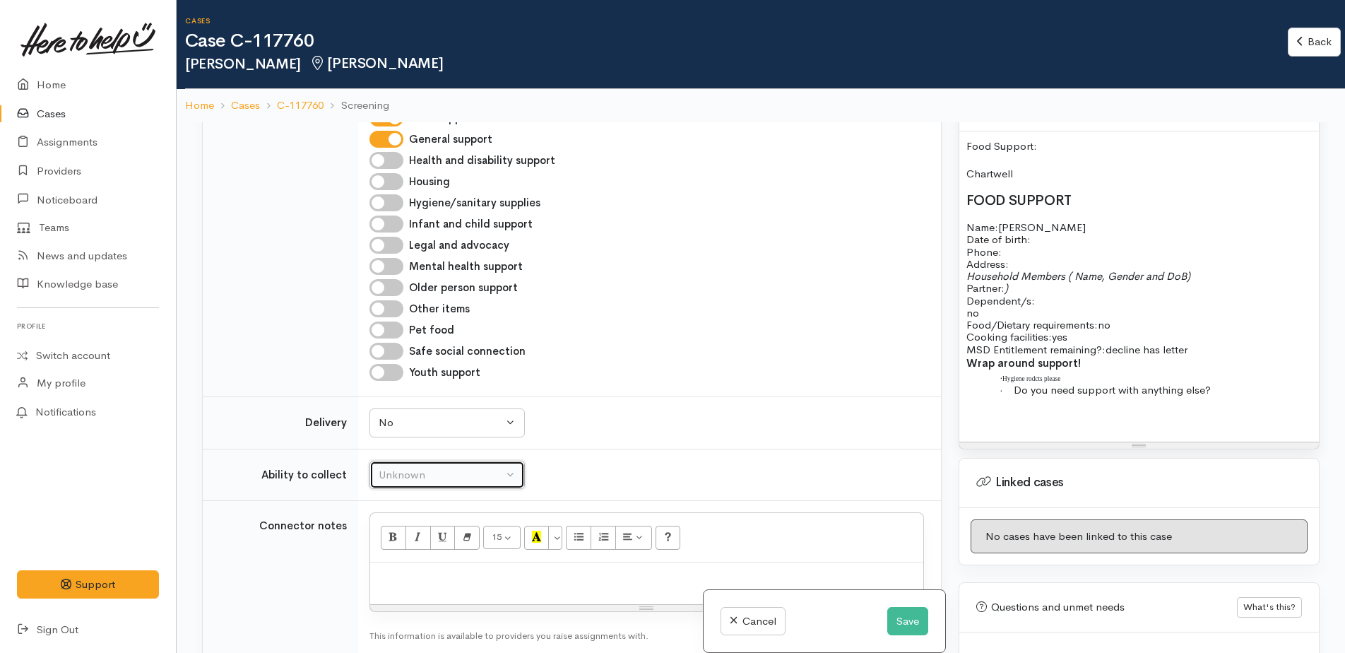
click at [421, 467] on div "Unknown" at bounding box center [441, 475] width 124 height 16
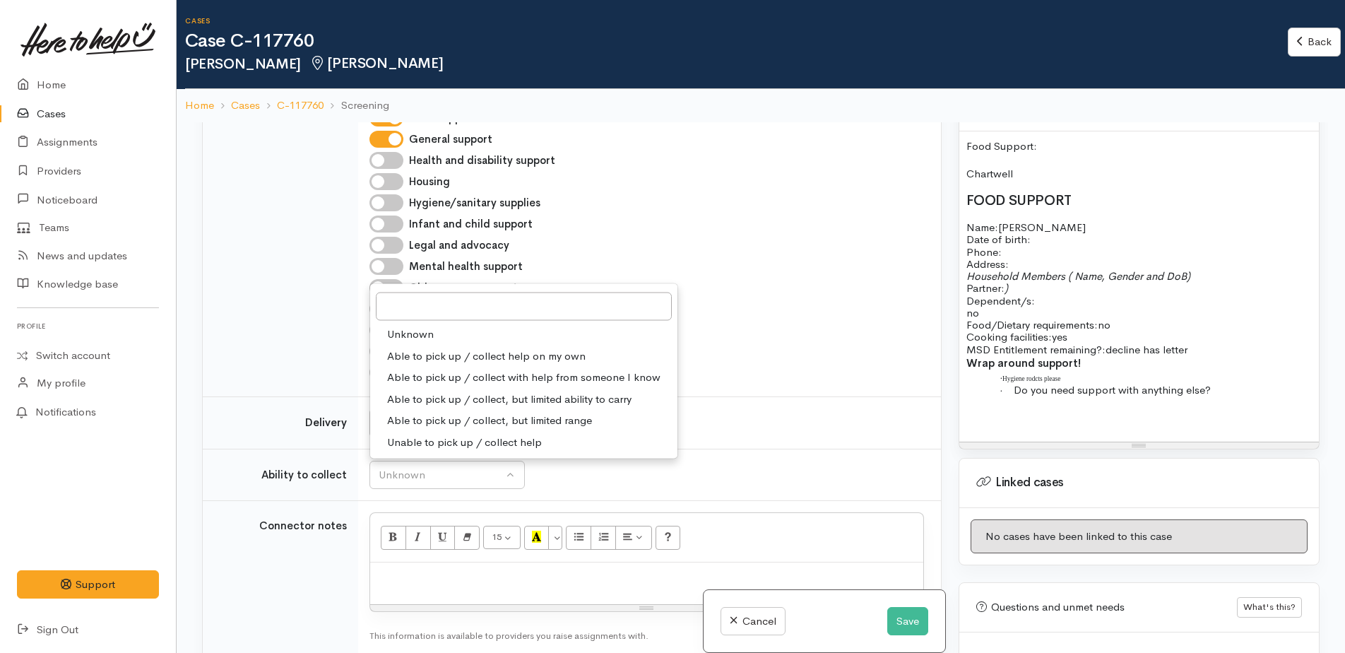
click at [432, 347] on span "Able to pick up / collect help on my own" at bounding box center [486, 355] width 198 height 16
select select "2"
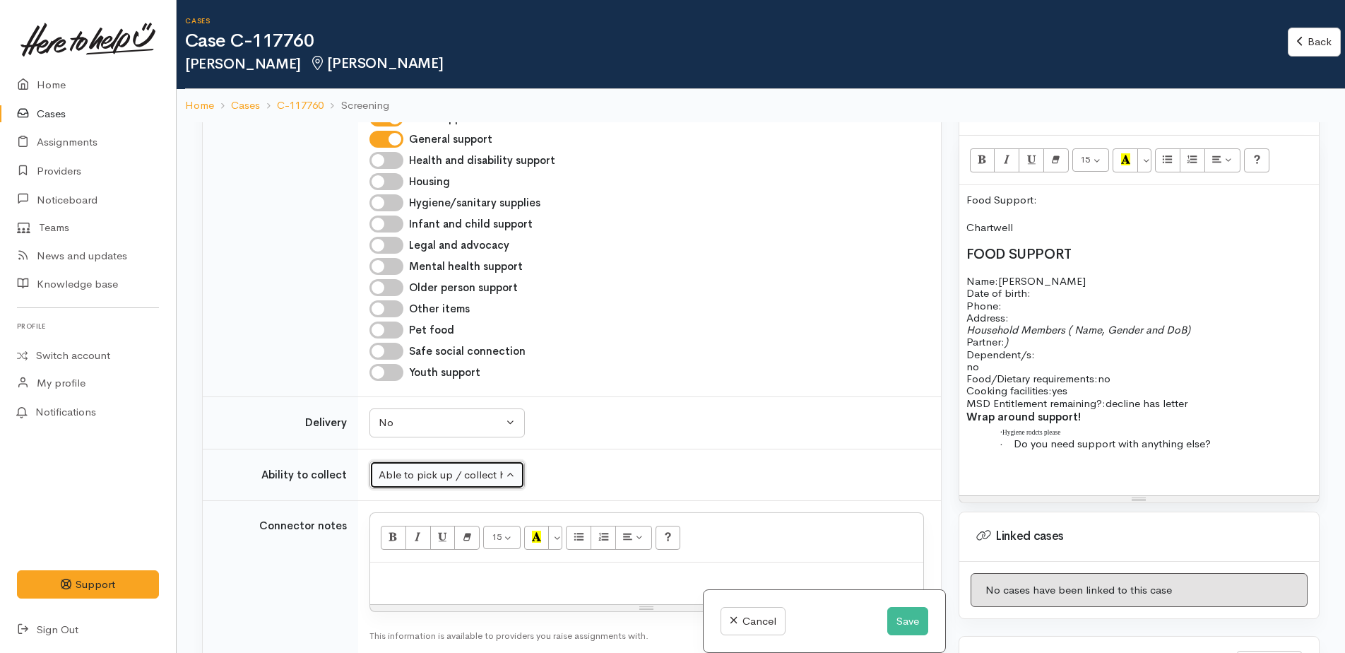
scroll to position [777, 0]
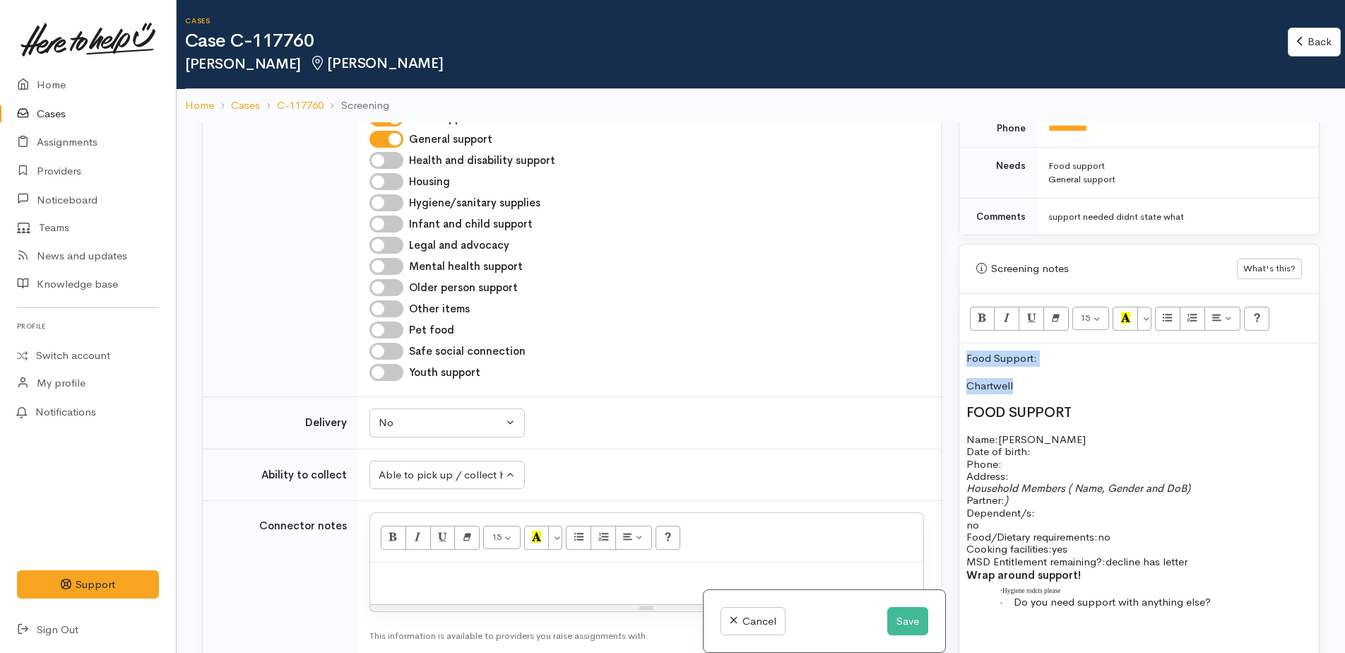
drag, startPoint x: 964, startPoint y: 340, endPoint x: 1018, endPoint y: 359, distance: 57.4
click at [1018, 359] on div "Food Support: Chartwell FOOD SUPPORT Name: Jodie Coombs Date of birth: Phone:  …" at bounding box center [1138, 497] width 359 height 309
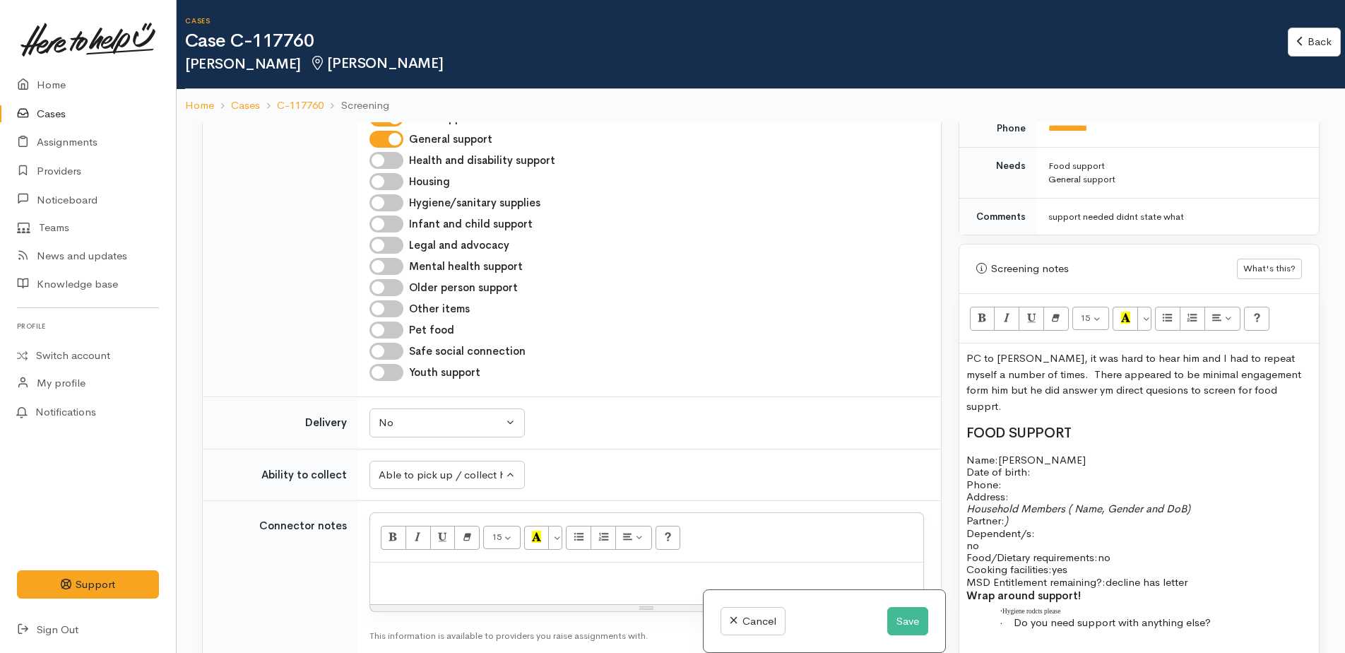
click at [1280, 364] on p "PC to Jodie, it was hard to hear him and I had to repeat myself a number of tim…" at bounding box center [1138, 382] width 345 height 64
click at [1019, 376] on p "PC to Jodie, it was hard to hear him and I had to repeat myself a number of tim…" at bounding box center [1138, 382] width 345 height 64
click at [1172, 396] on p "PC to Jodie, it was hard to hear him and I had to repeat myself a number of tim…" at bounding box center [1138, 382] width 345 height 64
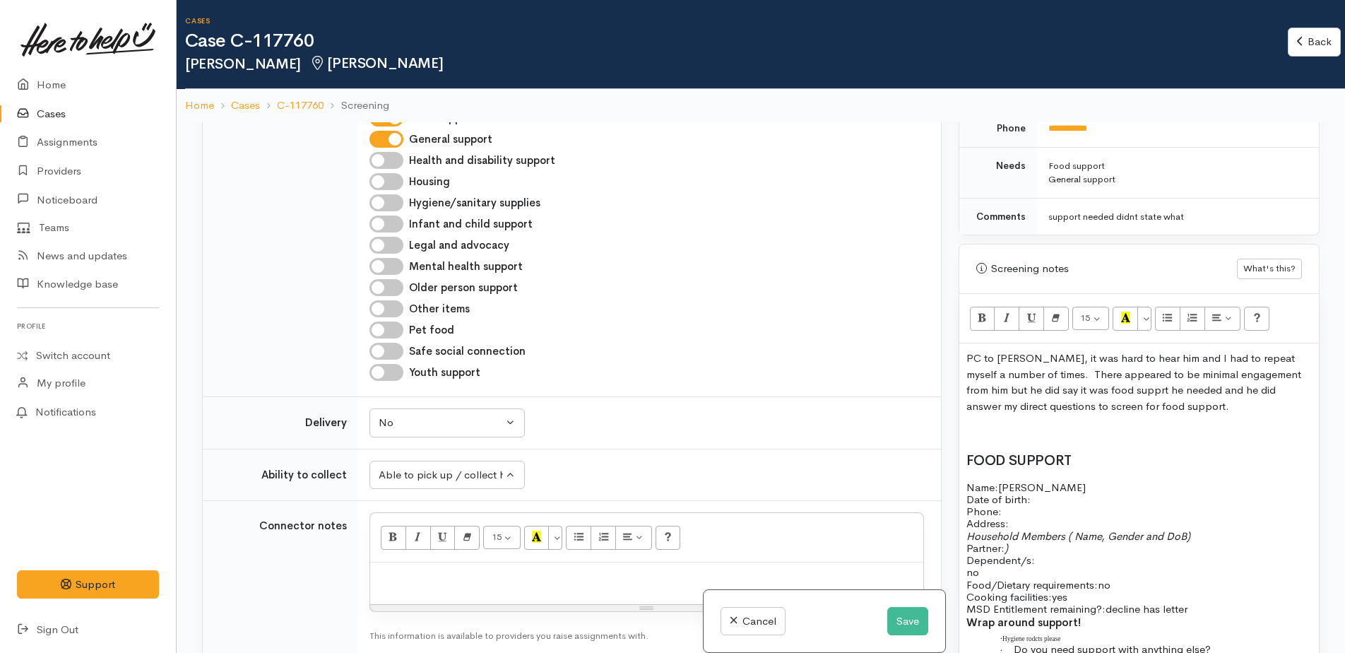
click at [1064, 491] on p "Name: Jodie Coombs Date of birth: Phone:" at bounding box center [1138, 499] width 345 height 37
click at [1016, 499] on p "Name: Jodie Coombs Date of birth: Phone:" at bounding box center [1138, 499] width 345 height 37
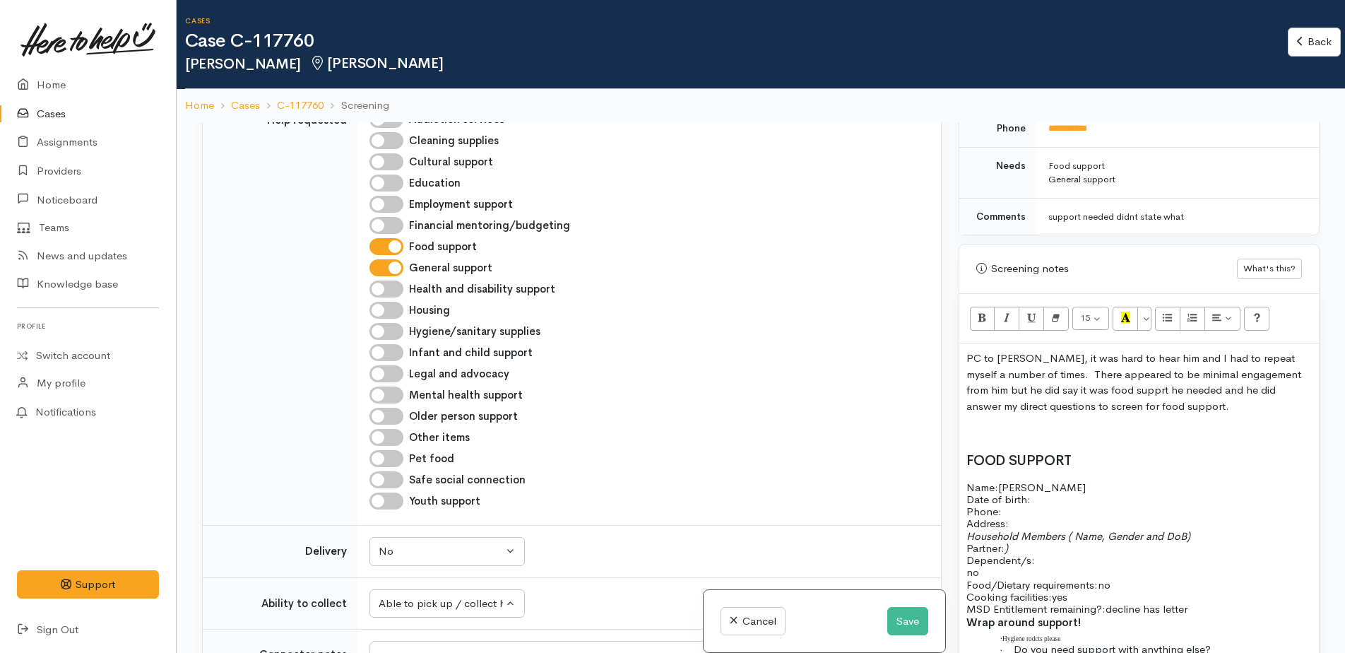
scroll to position [424, 0]
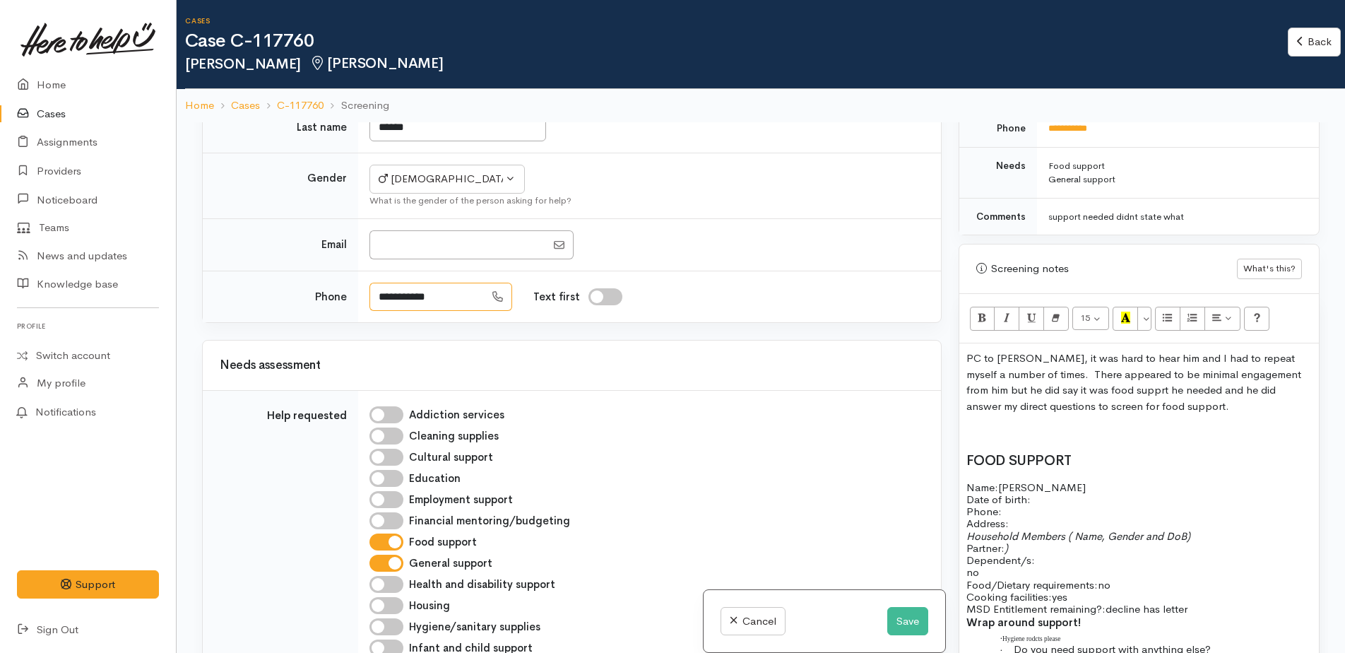
drag, startPoint x: 455, startPoint y: 285, endPoint x: 380, endPoint y: 280, distance: 75.0
click at [380, 283] on input "**********" at bounding box center [426, 297] width 115 height 29
click at [1011, 516] on span at bounding box center [1011, 522] width 3 height 13
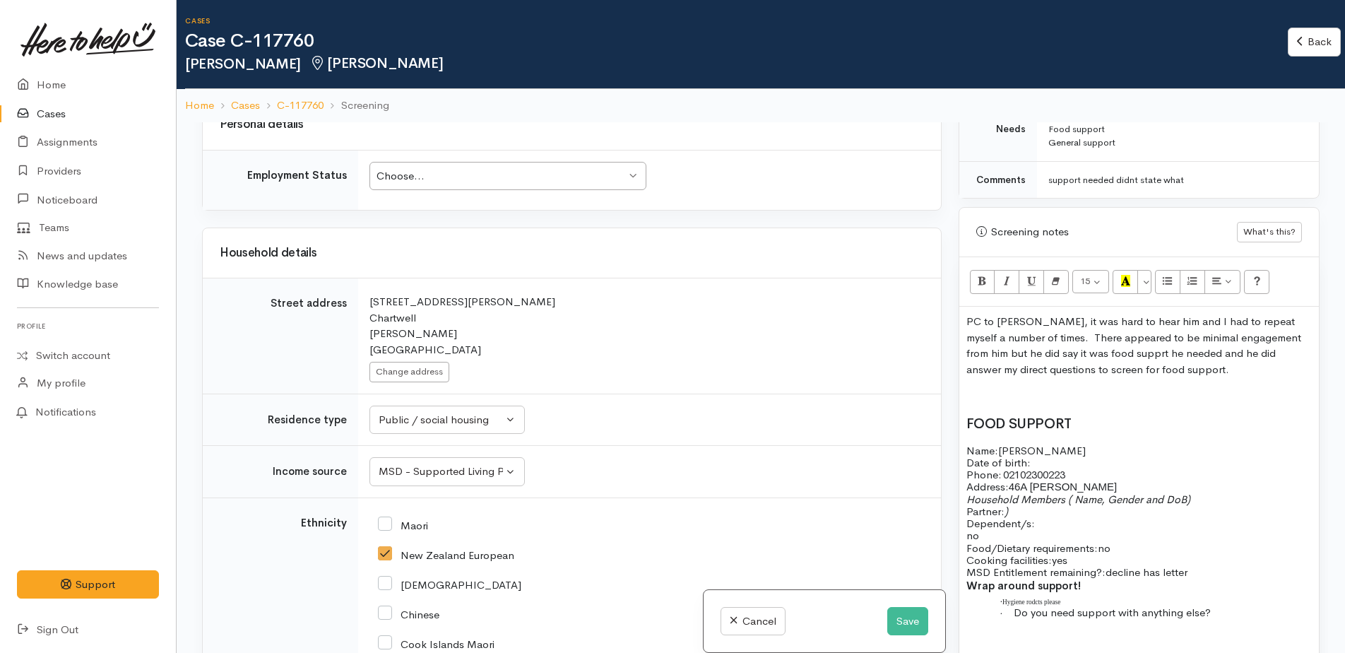
scroll to position [848, 0]
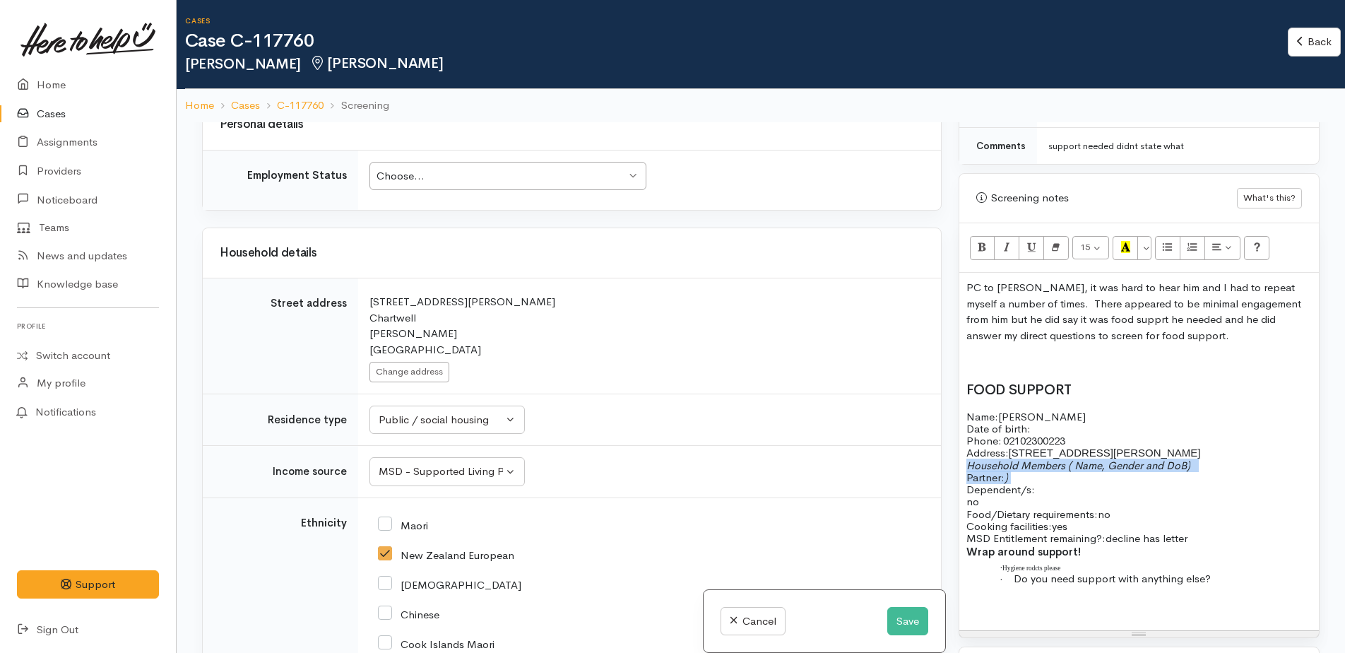
drag, startPoint x: 965, startPoint y: 448, endPoint x: 1018, endPoint y: 468, distance: 57.5
click at [1018, 468] on div "PC to Jodie, it was hard to hear him and I had to repeat myself a number of tim…" at bounding box center [1138, 451] width 359 height 357
click at [1095, 470] on p "Household Members ( Name, Gender and DoB) Partner: ) Dependent/s:" at bounding box center [1138, 477] width 345 height 37
drag, startPoint x: 1066, startPoint y: 452, endPoint x: 1086, endPoint y: 473, distance: 29.0
click at [1086, 473] on p "Household Members ( Name, Gender and DoB) Partner: ) Dependent/s:" at bounding box center [1138, 477] width 345 height 37
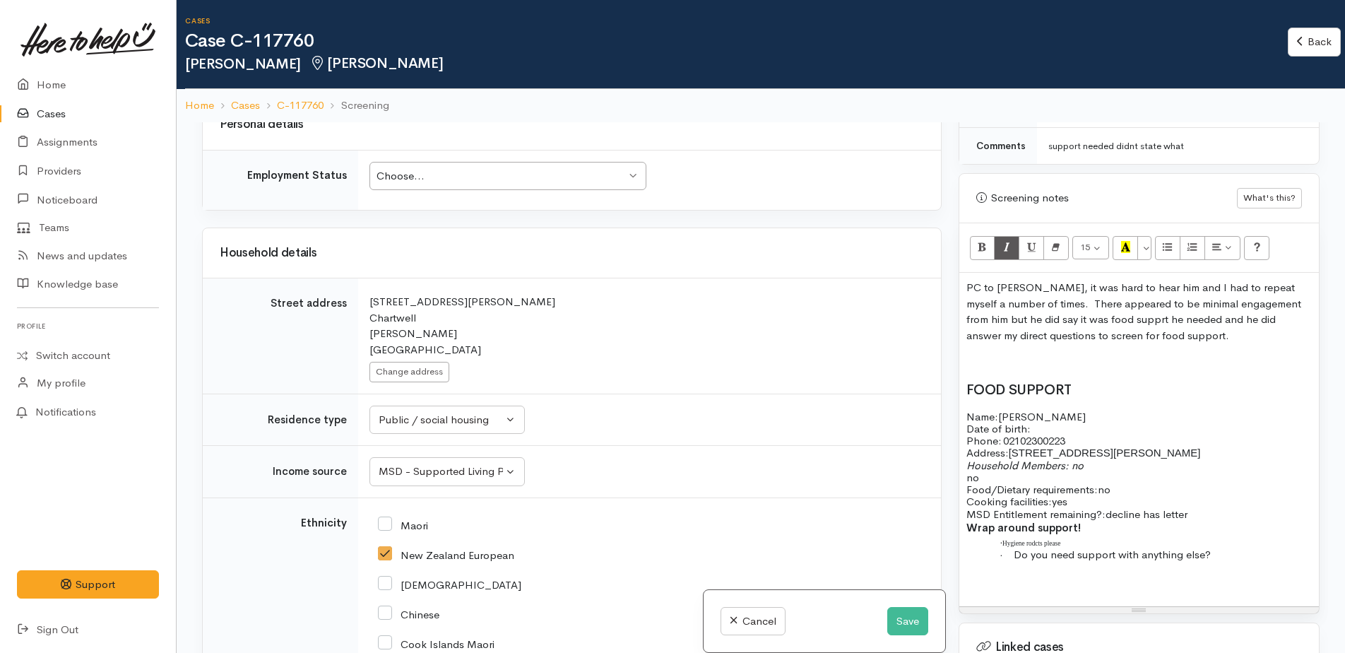
click at [1200, 446] on span at bounding box center [1201, 452] width 3 height 13
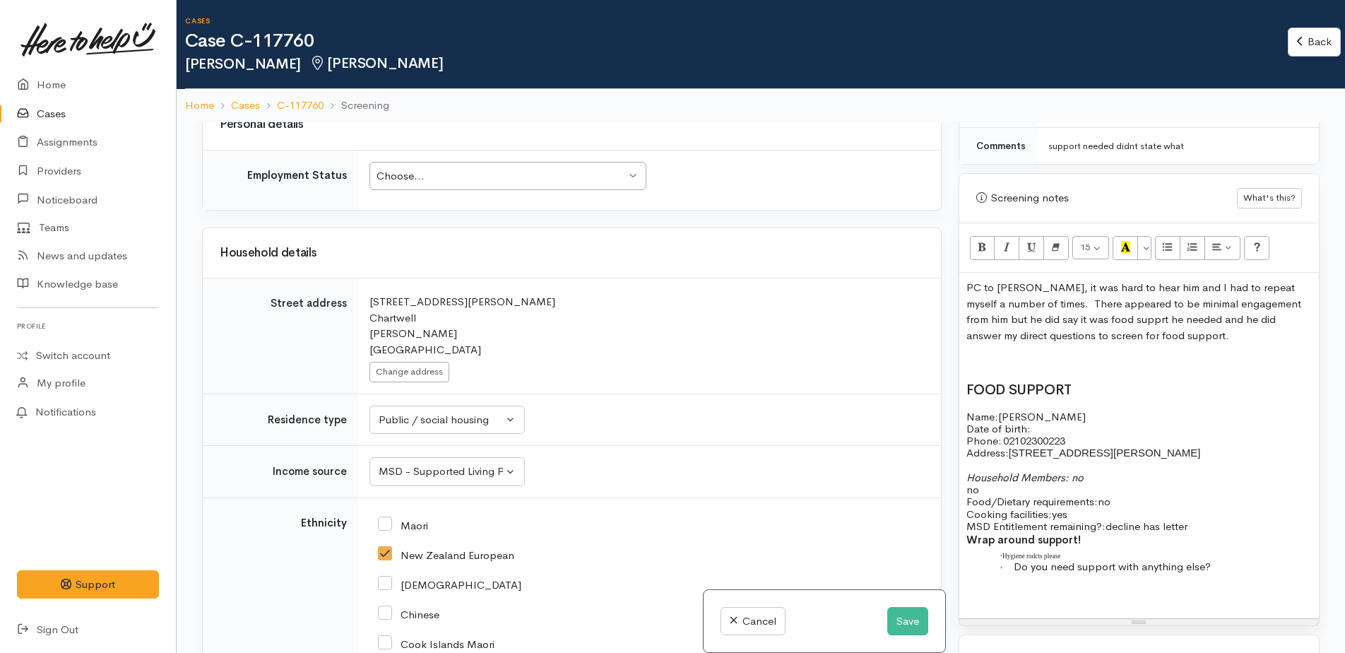
click at [993, 483] on p "no" at bounding box center [1138, 489] width 345 height 12
click at [1082, 548] on p "· Hygiene rodcts please" at bounding box center [1164, 554] width 295 height 12
click at [1203, 513] on p "Food/Dietary requirements: no Cooking facilities: yes MSD Entitlement remaining…" at bounding box center [1138, 513] width 345 height 37
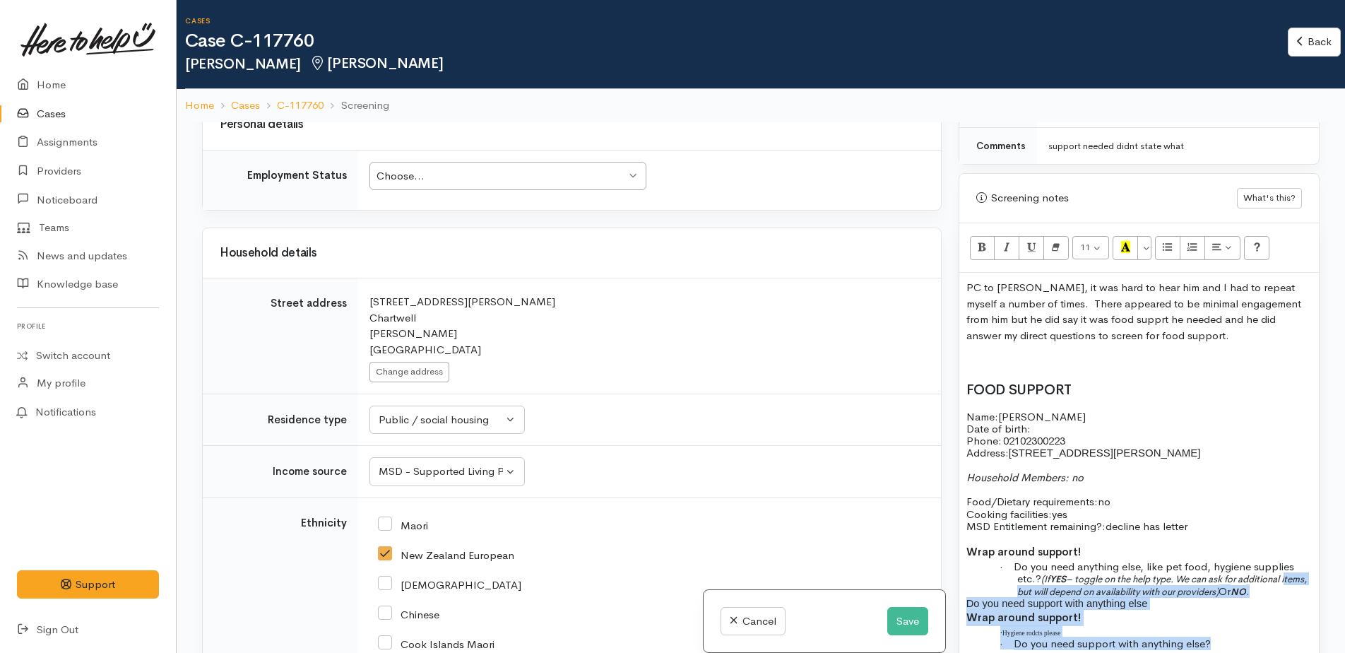
drag, startPoint x: 963, startPoint y: 581, endPoint x: 1240, endPoint y: 631, distance: 281.4
click at [1240, 631] on div "PC to Jodie, it was hard to hear him and I had to repeat myself a number of tim…" at bounding box center [1138, 484] width 359 height 422
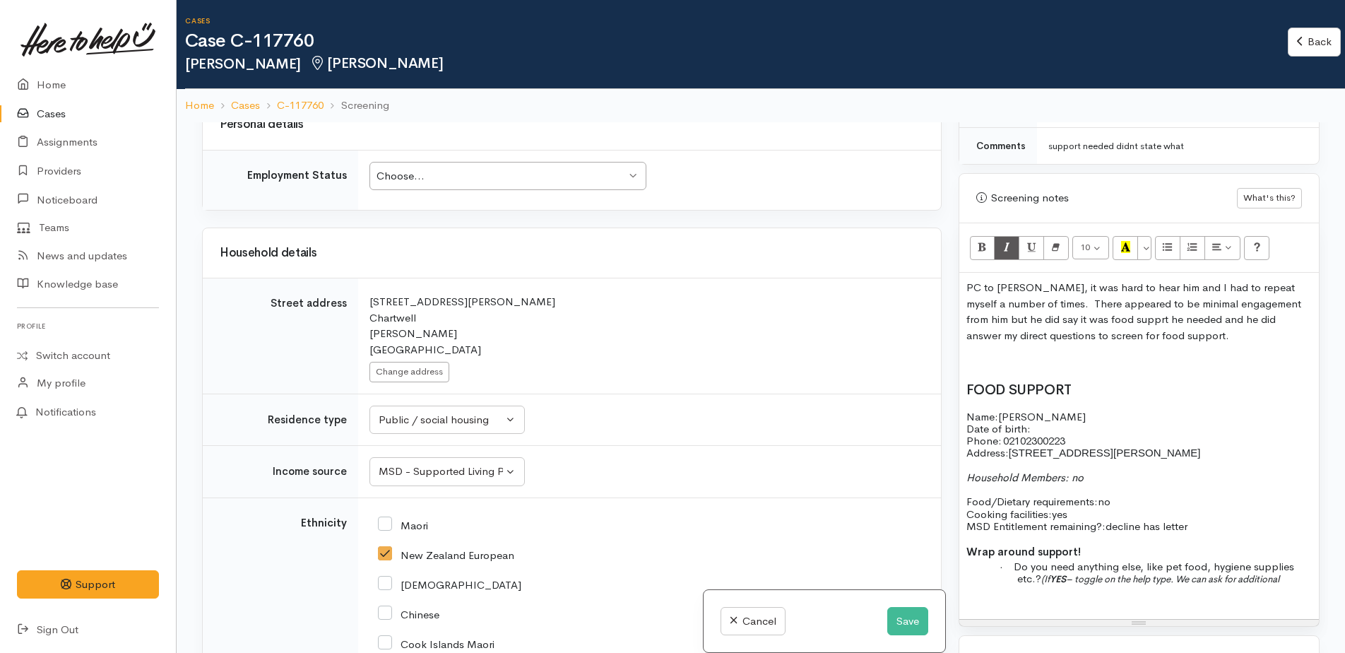
click at [1148, 559] on span "Do you need anything else, like pet food, hygiene supplies etc.?" at bounding box center [1154, 571] width 280 height 25
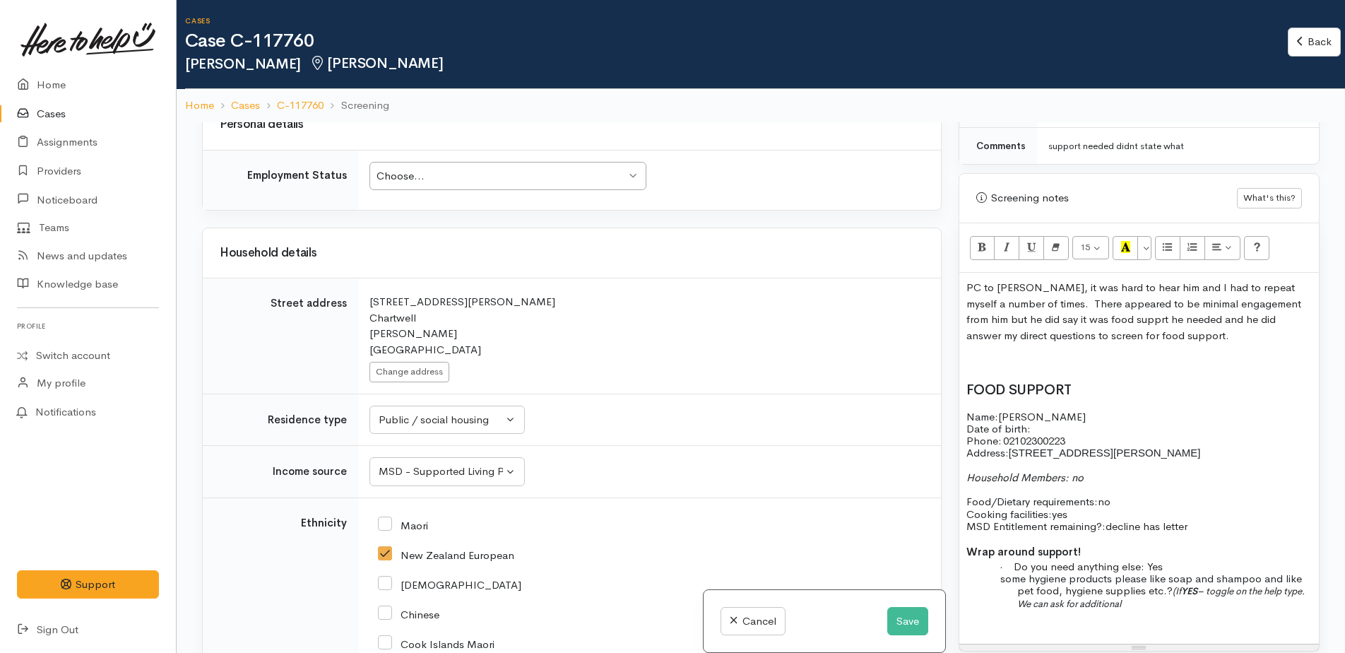
click at [1171, 587] on p "some hygiene products please like soap and shampoo and like pet food, hygiene s…" at bounding box center [1164, 590] width 295 height 37
drag, startPoint x: 977, startPoint y: 593, endPoint x: 1072, endPoint y: 612, distance: 96.4
click at [1072, 612] on div "PC to Jodie, it was hard to hear him and I had to repeat myself a number of tim…" at bounding box center [1138, 458] width 359 height 370
click at [1031, 609] on p "·" at bounding box center [1164, 615] width 295 height 12
click at [1228, 633] on p "· Do you need support with anything else?" at bounding box center [1164, 639] width 295 height 12
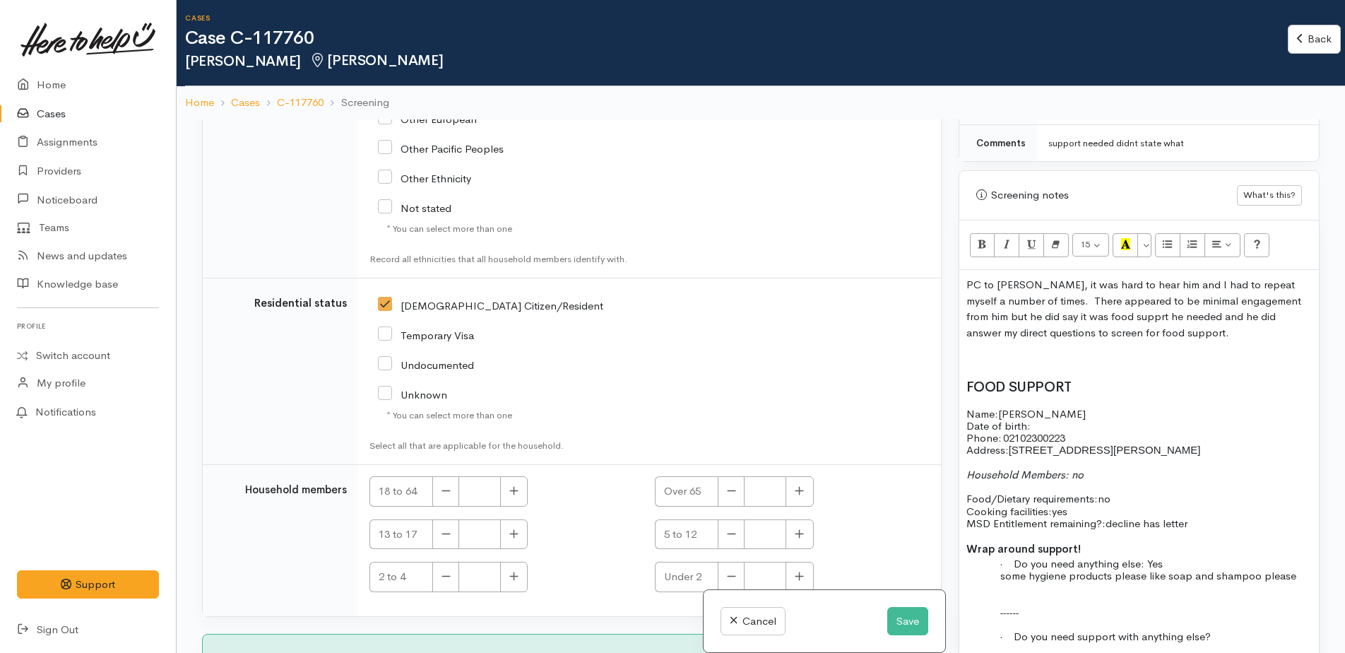
scroll to position [2403, 0]
click at [517, 485] on icon "button" at bounding box center [513, 490] width 9 height 11
type input "1"
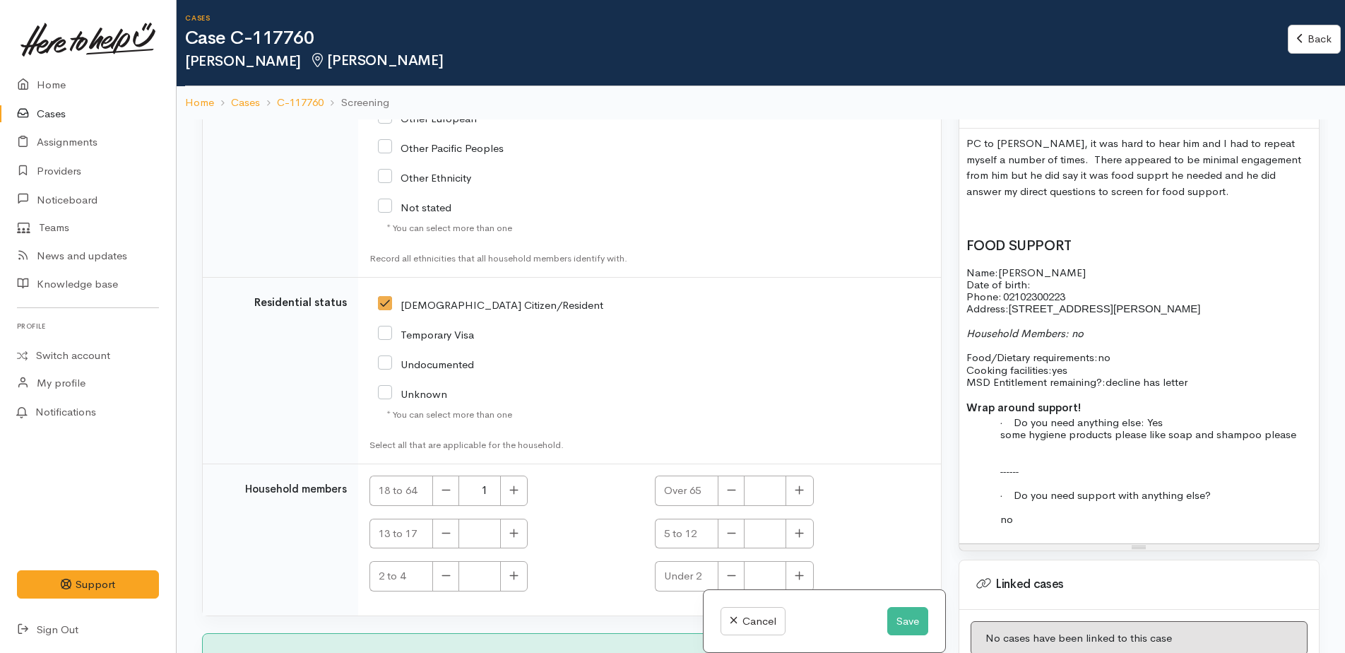
click at [1050, 271] on p "Name: Jodie Coombs Date of birth: Phone:   02102300223" at bounding box center [1138, 284] width 345 height 37
click at [905, 621] on button "Save" at bounding box center [907, 621] width 41 height 29
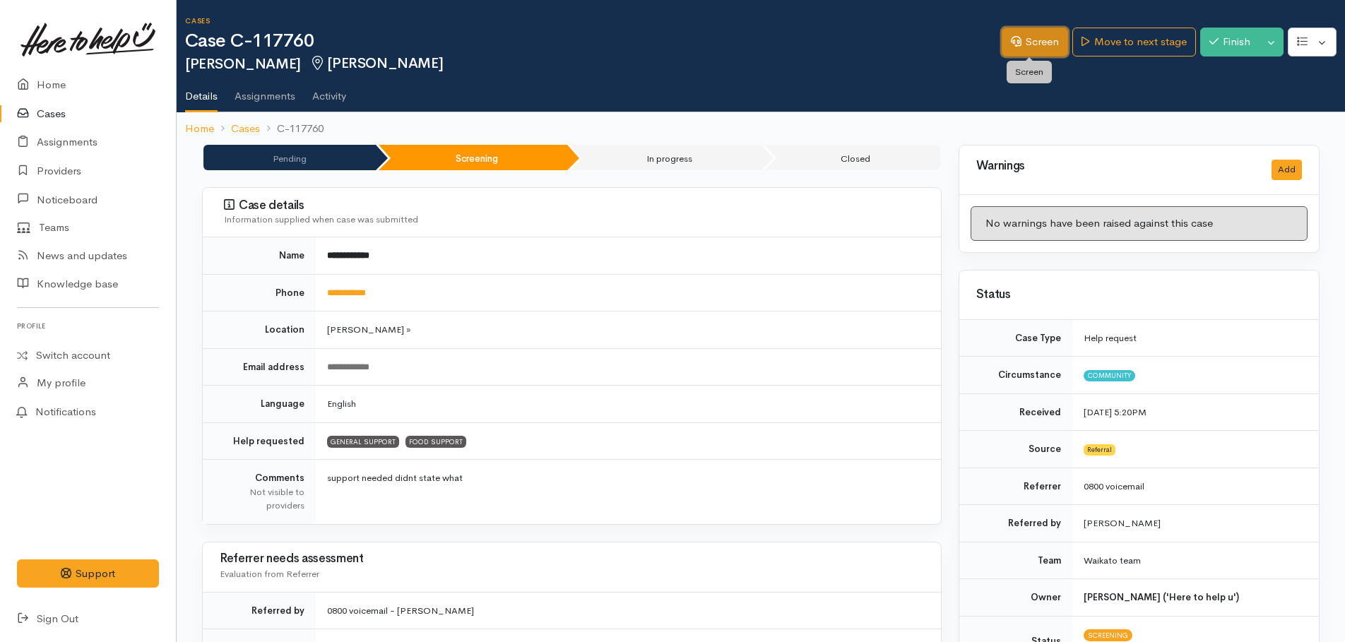
drag, startPoint x: 1018, startPoint y: 40, endPoint x: 1007, endPoint y: 42, distance: 10.8
click at [1018, 40] on link "Screen" at bounding box center [1035, 42] width 66 height 29
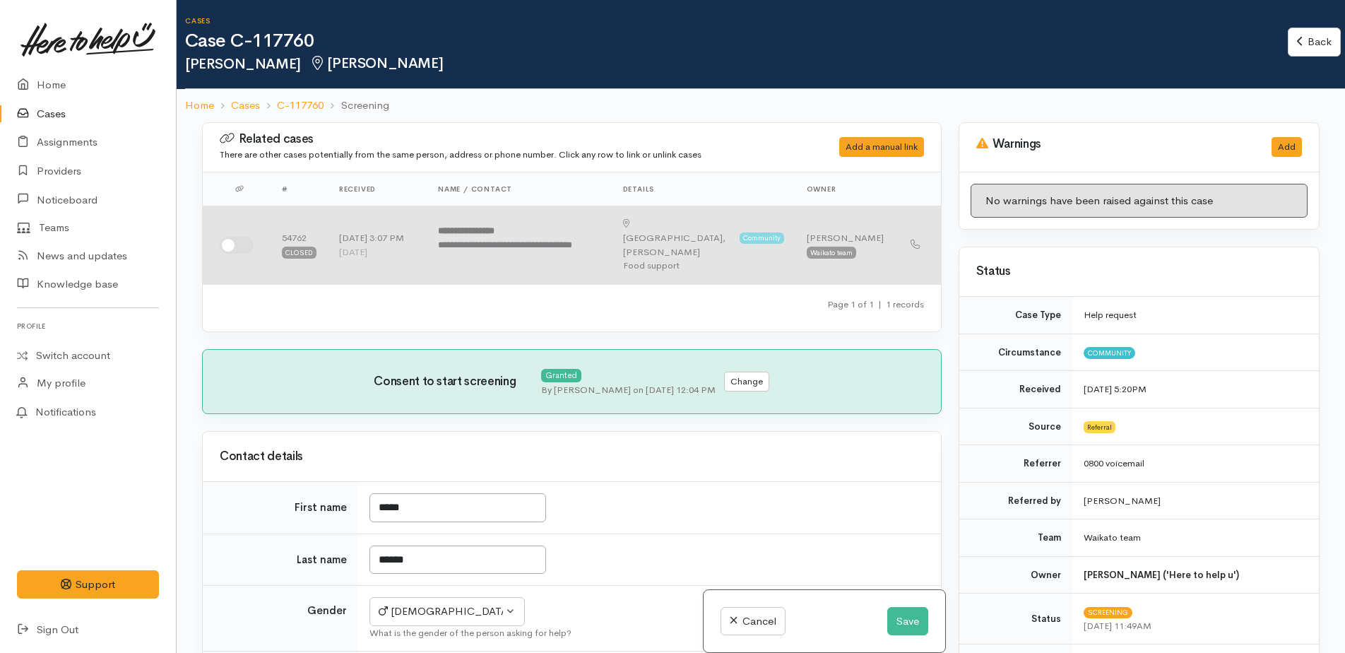
click at [233, 238] on input "checkbox" at bounding box center [237, 245] width 34 height 17
click at [245, 237] on input "checkbox" at bounding box center [237, 245] width 34 height 17
checkbox input "false"
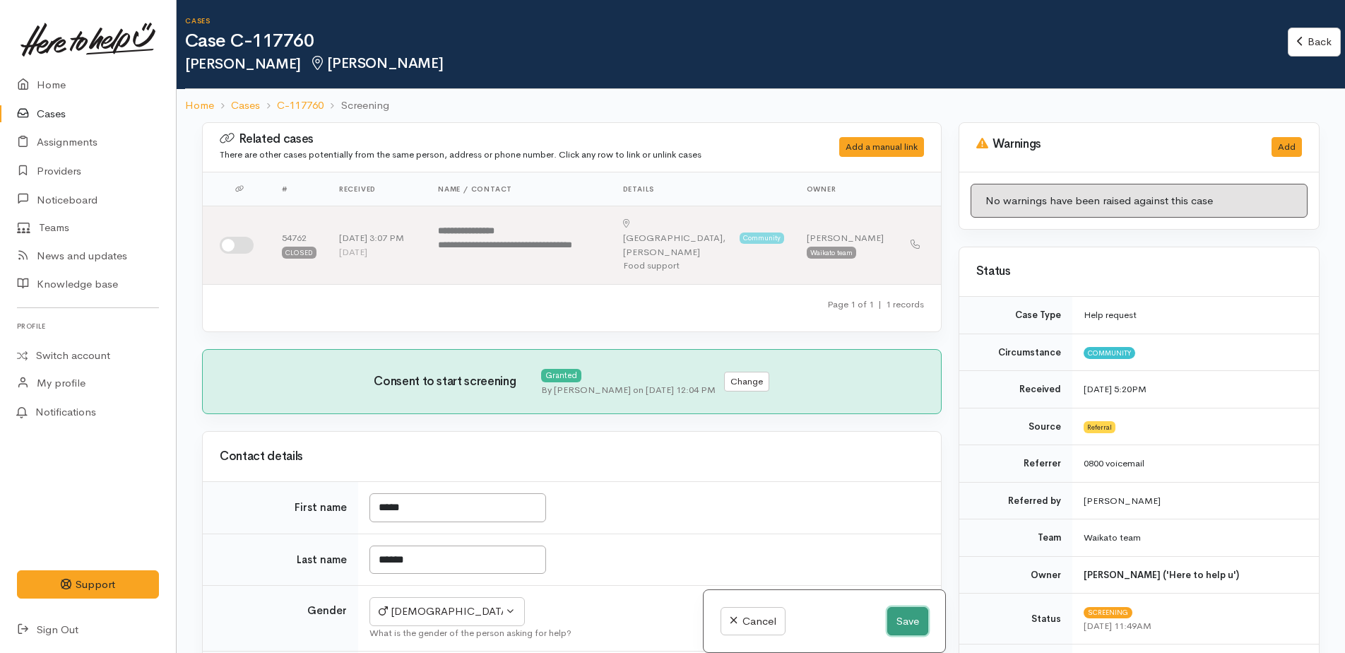
click at [896, 619] on button "Save" at bounding box center [907, 621] width 41 height 29
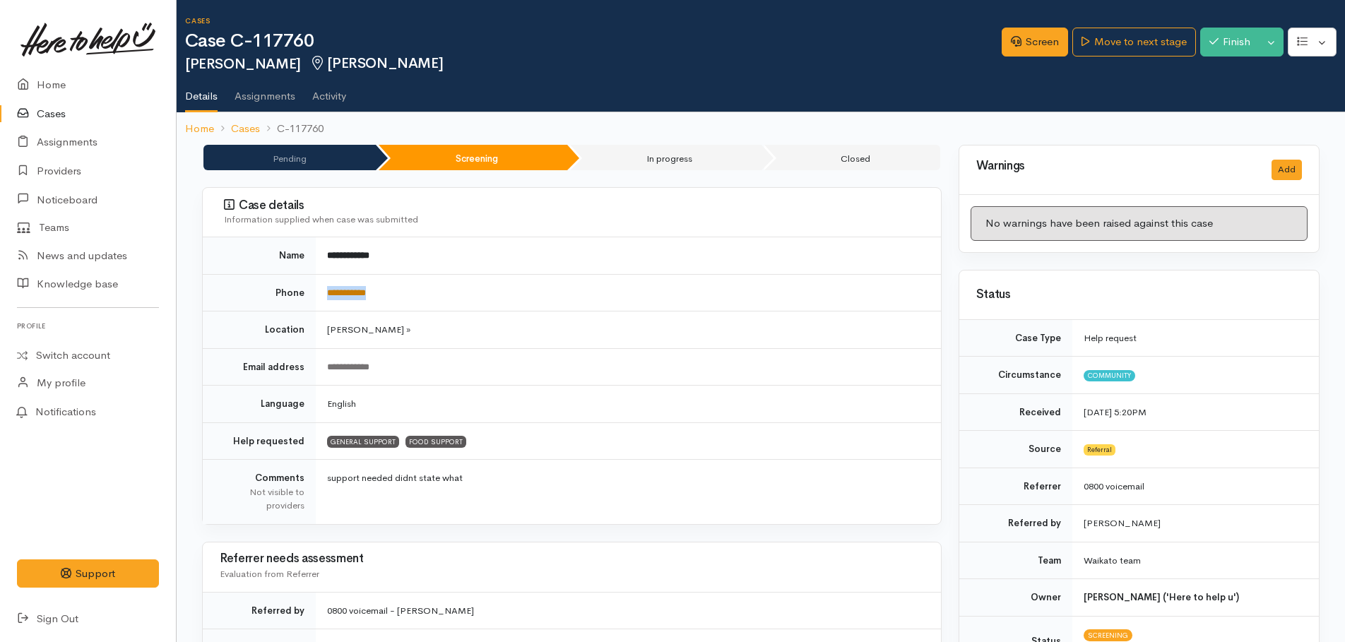
drag, startPoint x: 407, startPoint y: 290, endPoint x: 328, endPoint y: 287, distance: 79.1
click at [328, 287] on td "**********" at bounding box center [628, 292] width 625 height 37
drag, startPoint x: 328, startPoint y: 287, endPoint x: 338, endPoint y: 294, distance: 12.4
copy link "**********"
click at [1277, 49] on button "Toggle Dropdown" at bounding box center [1271, 42] width 25 height 29
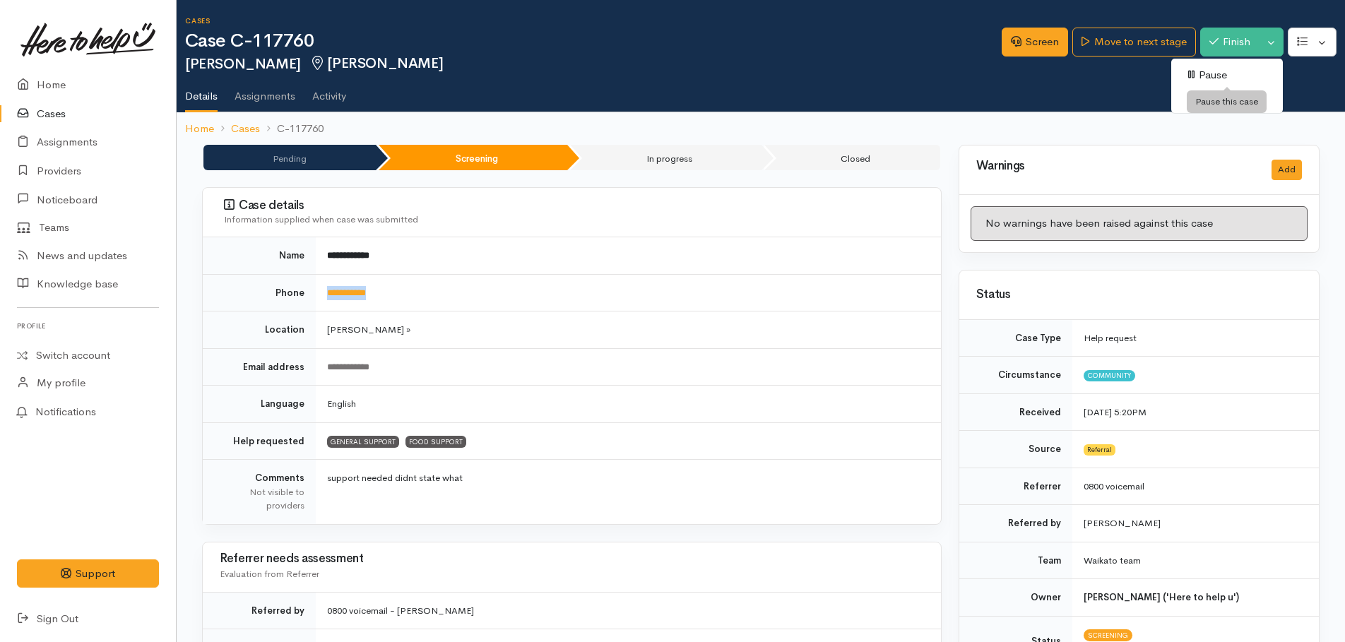
click at [1216, 78] on link "Pause" at bounding box center [1227, 75] width 112 height 22
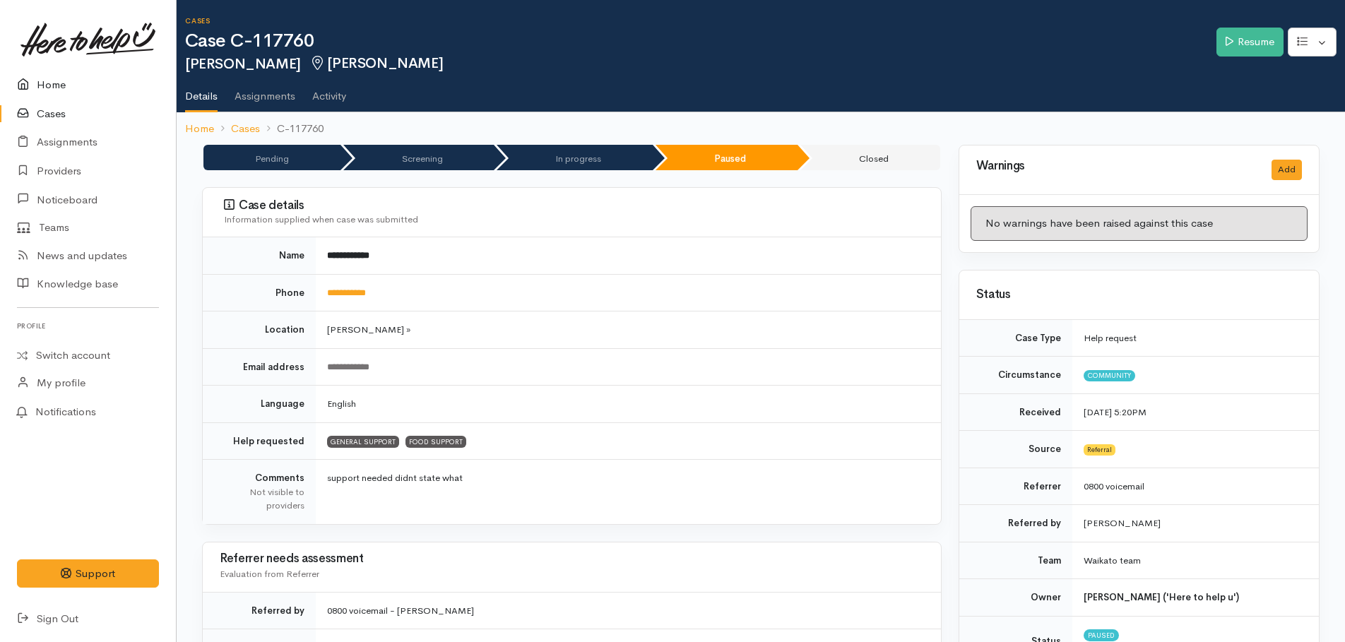
click at [54, 85] on link "Home" at bounding box center [88, 85] width 176 height 29
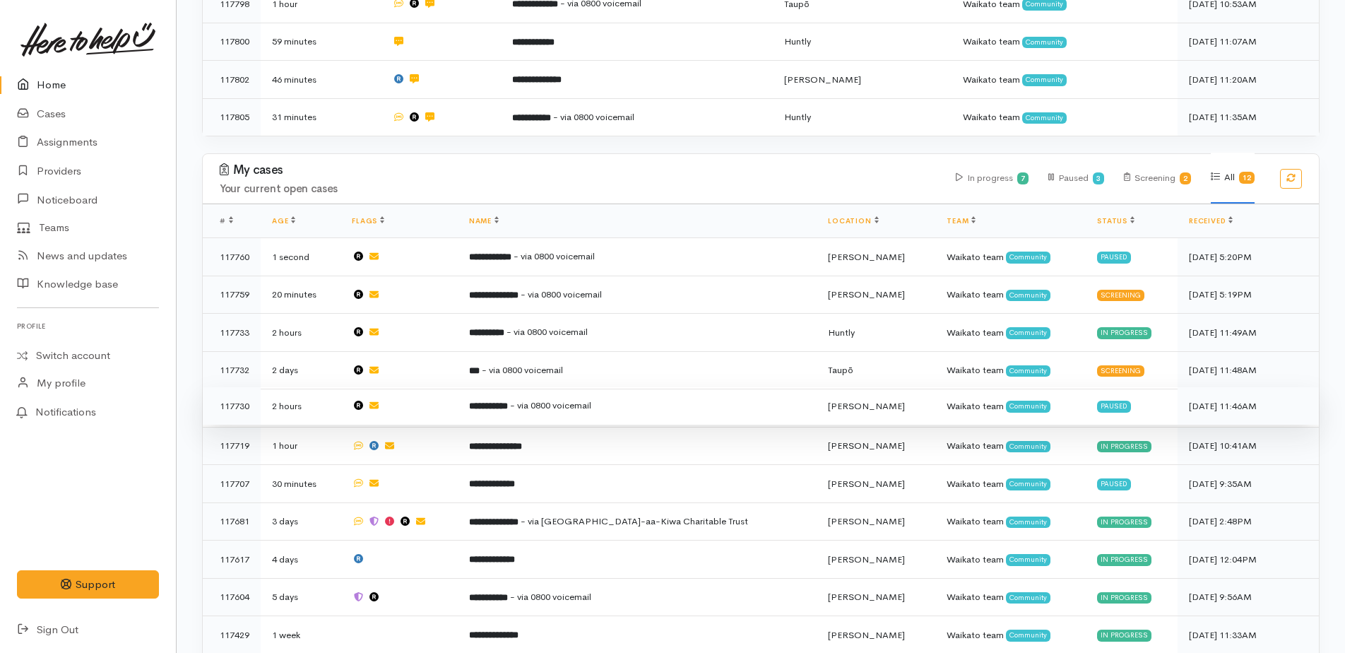
scroll to position [777, 0]
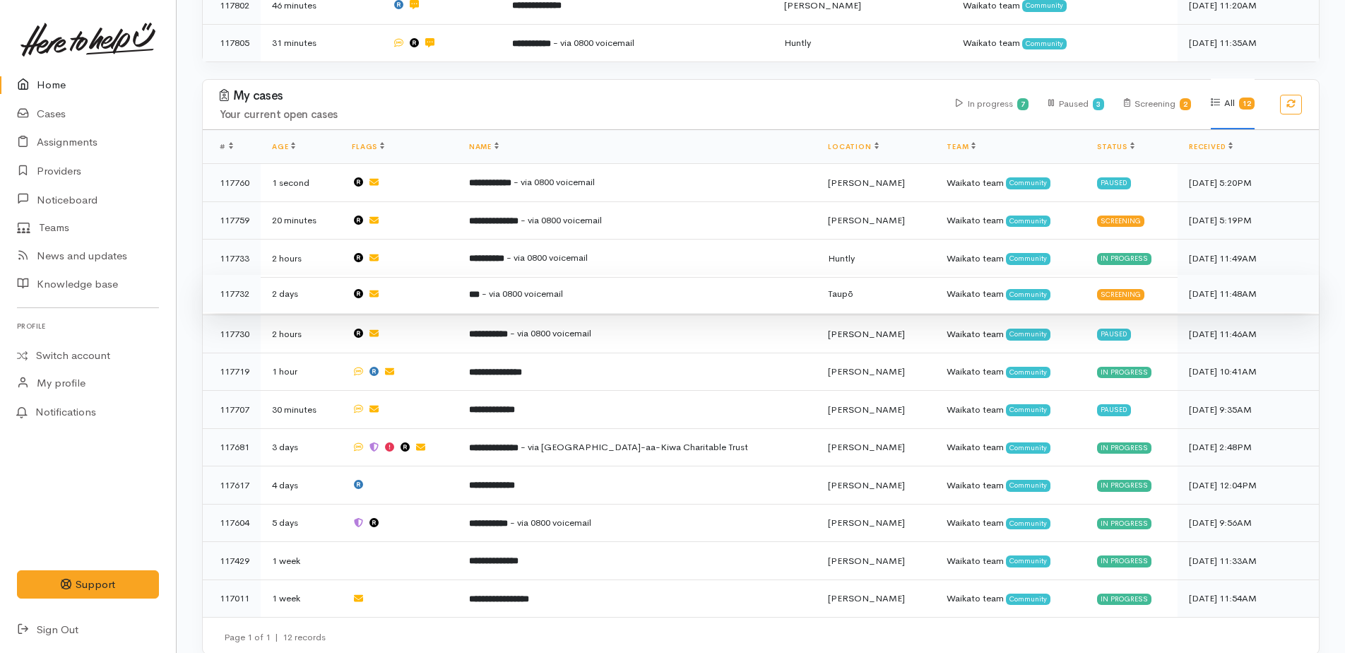
click at [563, 287] on span "- via 0800 voicemail" at bounding box center [522, 293] width 81 height 12
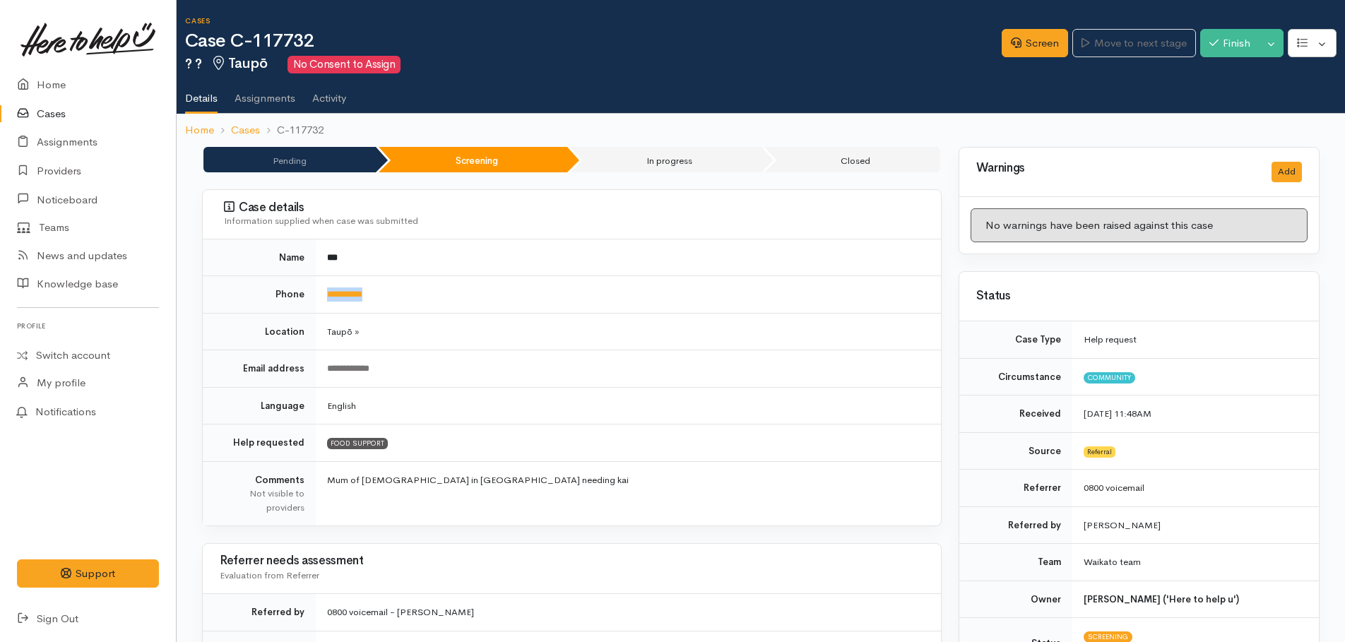
drag, startPoint x: 403, startPoint y: 297, endPoint x: 328, endPoint y: 287, distance: 75.4
click at [328, 287] on td "**********" at bounding box center [628, 294] width 625 height 37
copy link "**********"
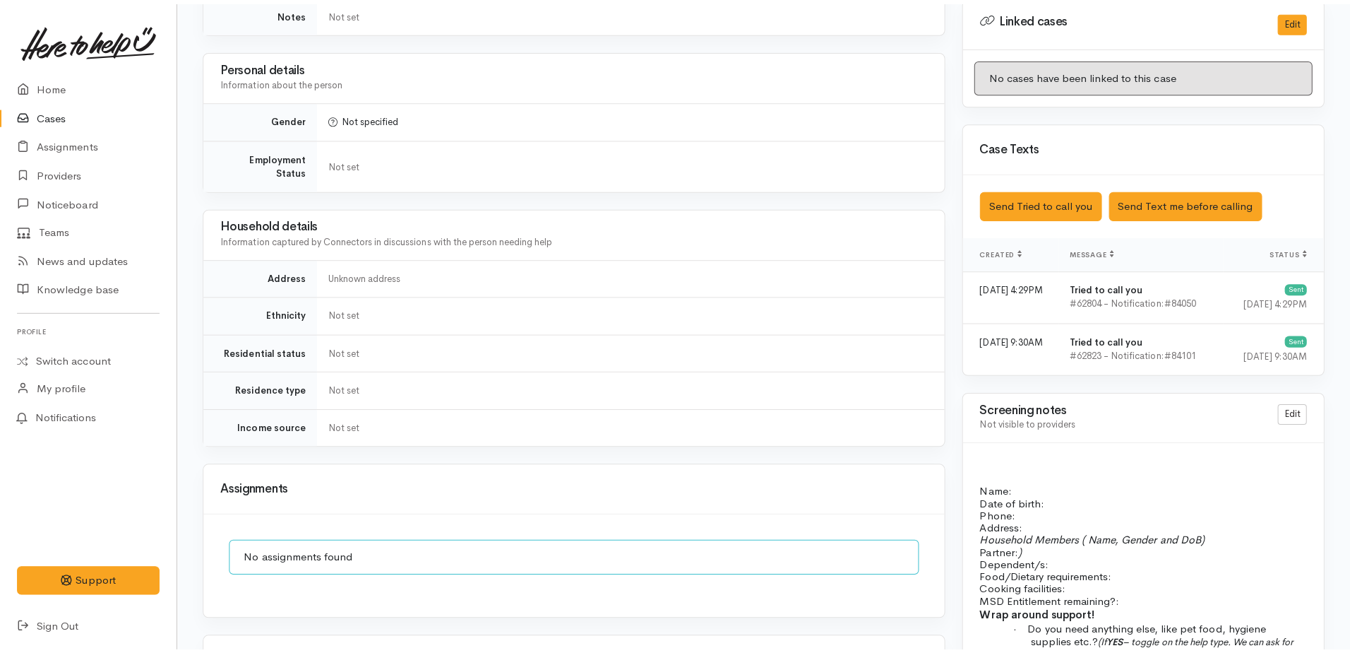
scroll to position [565, 0]
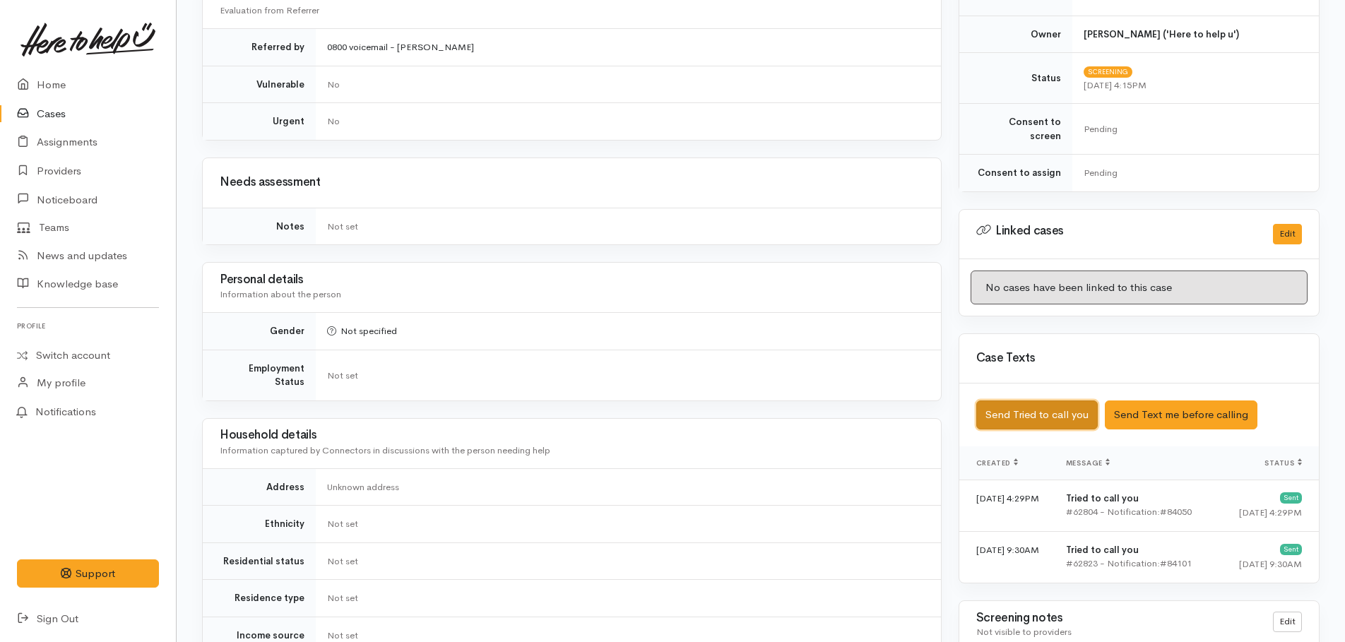
click at [1061, 400] on button "Send Tried to call you" at bounding box center [1036, 414] width 121 height 29
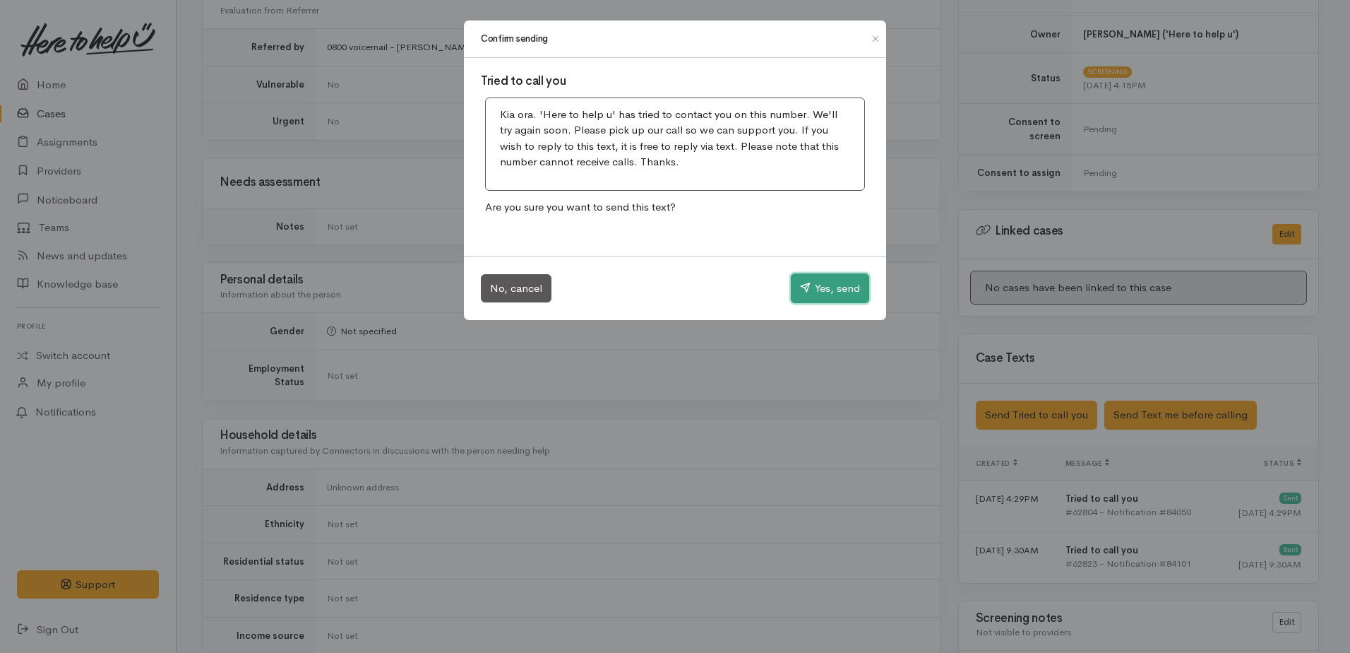
click at [826, 286] on button "Yes, send" at bounding box center [830, 288] width 78 height 30
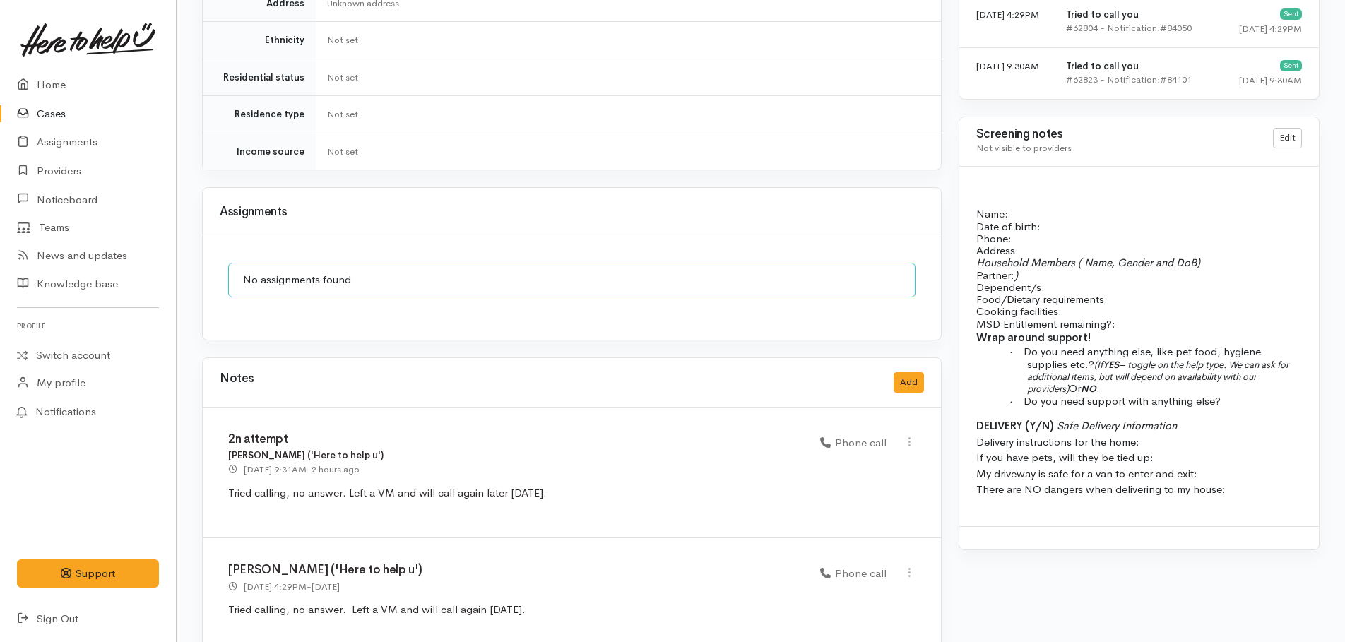
scroll to position [1065, 0]
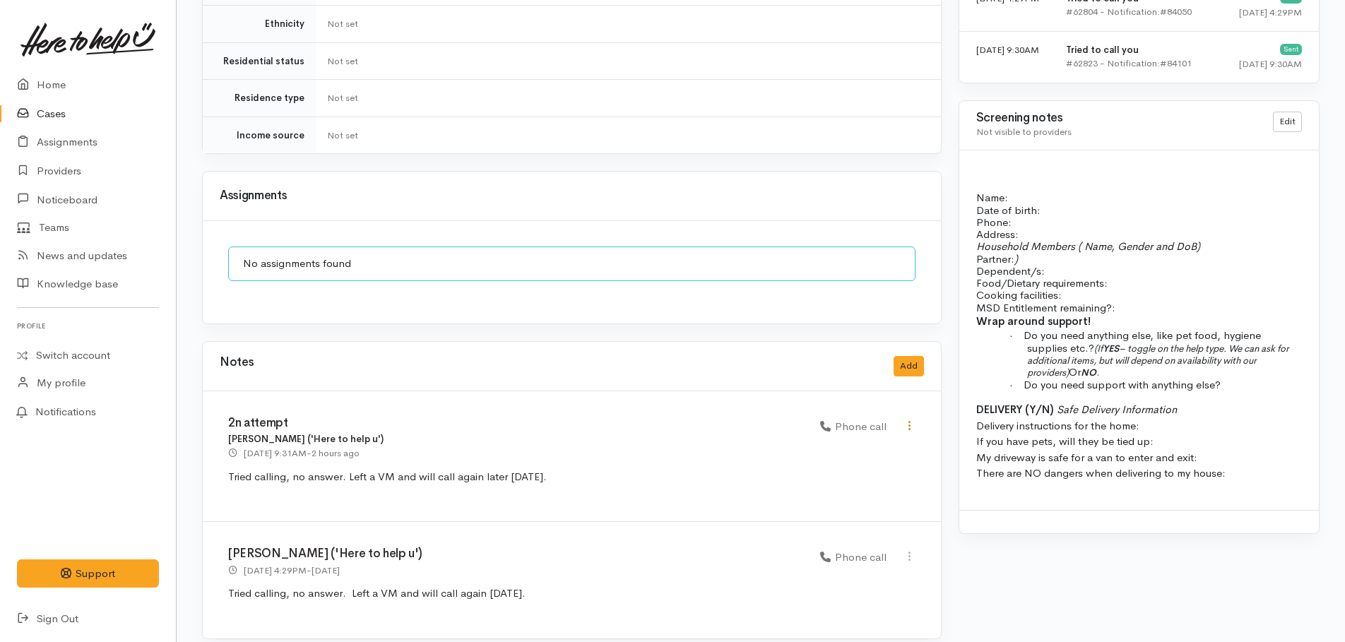
click at [908, 420] on icon at bounding box center [909, 426] width 12 height 12
click at [828, 442] on link "Edit" at bounding box center [859, 453] width 112 height 22
select select "3"
type input "2n attempt"
select select "3"
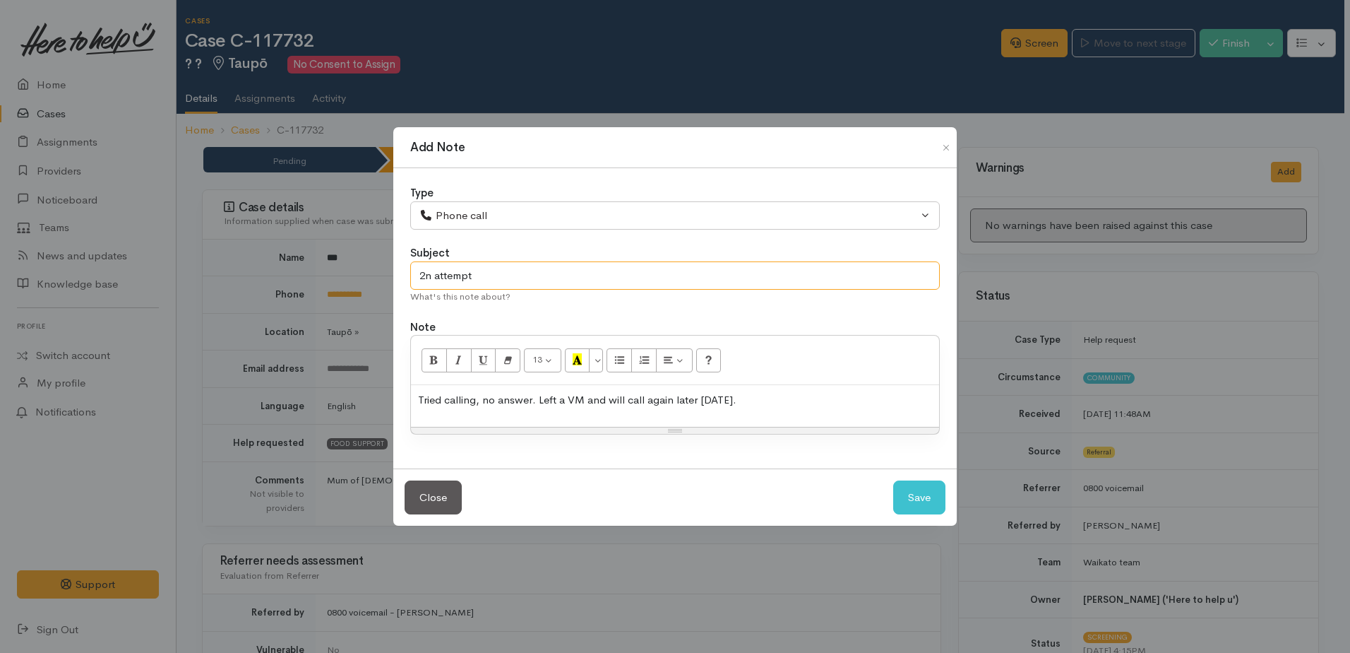
click at [431, 275] on input "2n attempt" at bounding box center [675, 275] width 530 height 29
type input "2nd attempt"
drag, startPoint x: 410, startPoint y: 398, endPoint x: 675, endPoint y: 408, distance: 265.0
click at [675, 408] on div "Type Correspondence Discussion Email Note Phone call SMS text message Phone cal…" at bounding box center [675, 318] width 564 height 300
drag, startPoint x: 686, startPoint y: 400, endPoint x: 418, endPoint y: 409, distance: 267.8
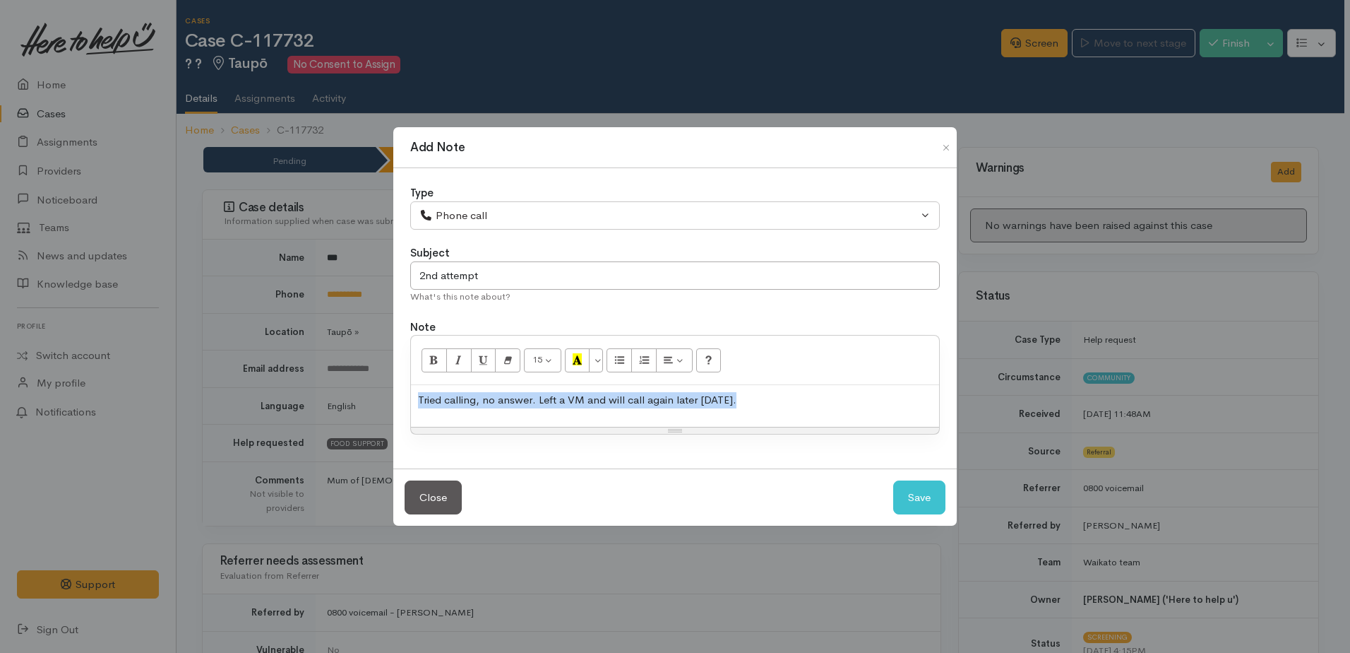
click at [418, 409] on div "Tried calling, no answer. Left a VM and will call again later today." at bounding box center [675, 406] width 528 height 42
copy p "Tried calling, no answer. Left a VM and will call again later today."
click at [907, 494] on button "Save" at bounding box center [919, 497] width 52 height 35
select select "1"
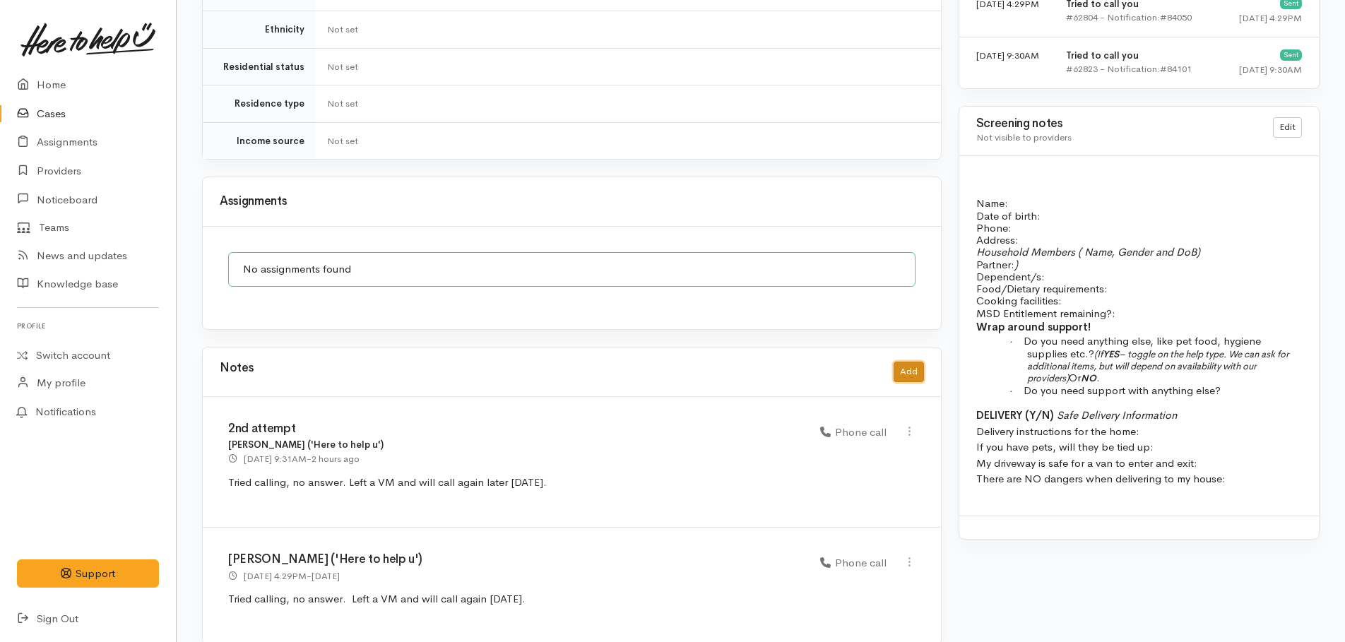
click at [907, 364] on button "Add" at bounding box center [908, 372] width 30 height 20
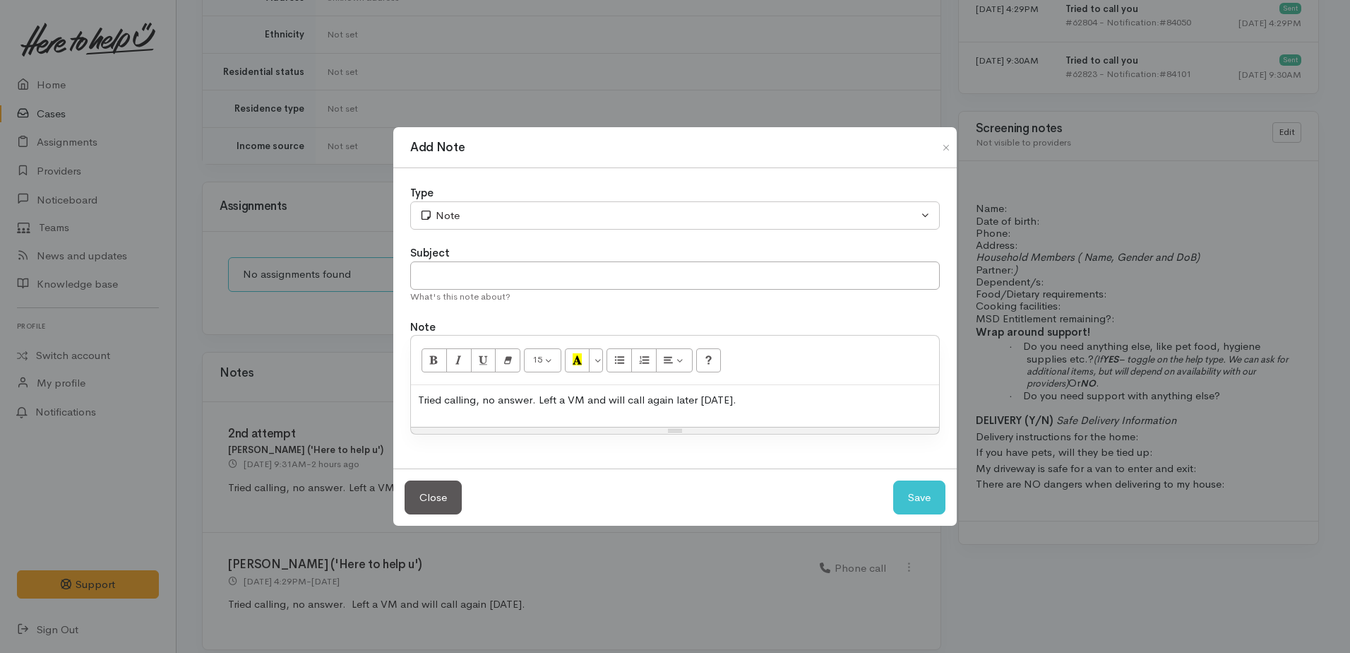
click at [1043, 570] on div "Add Note Type Correspondence Discussion Email Note Phone call SMS text message …" at bounding box center [675, 326] width 1350 height 653
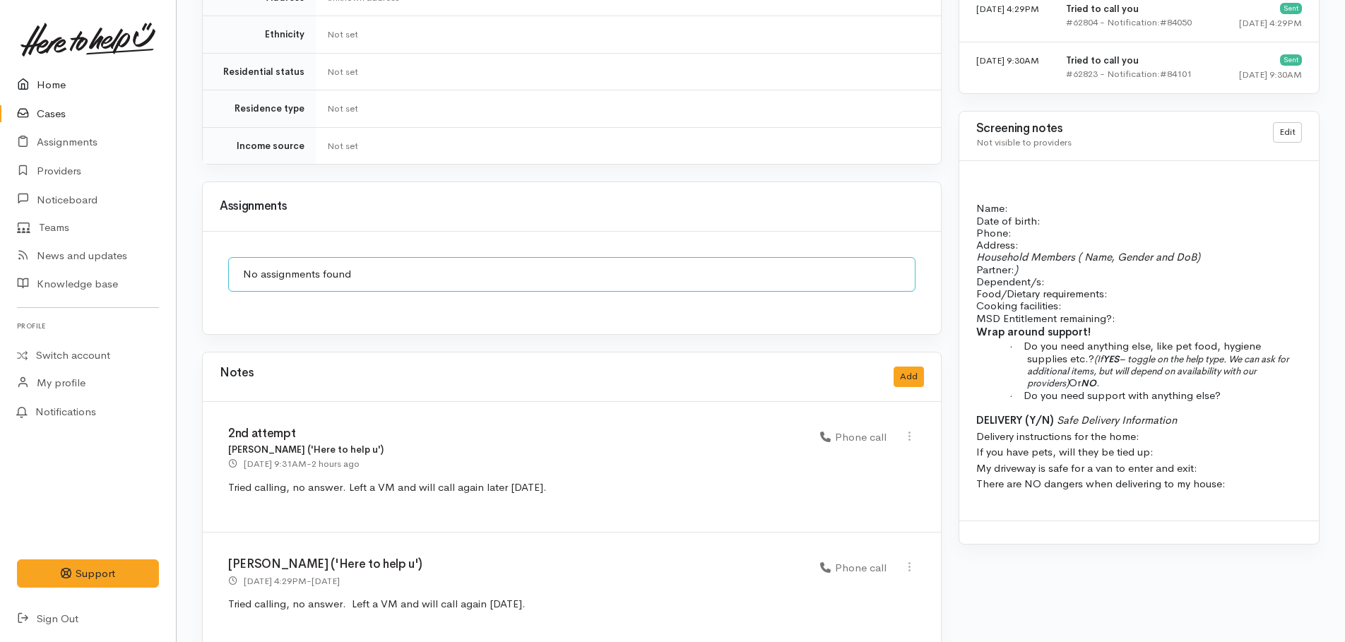
click at [50, 91] on link "Home" at bounding box center [88, 85] width 176 height 29
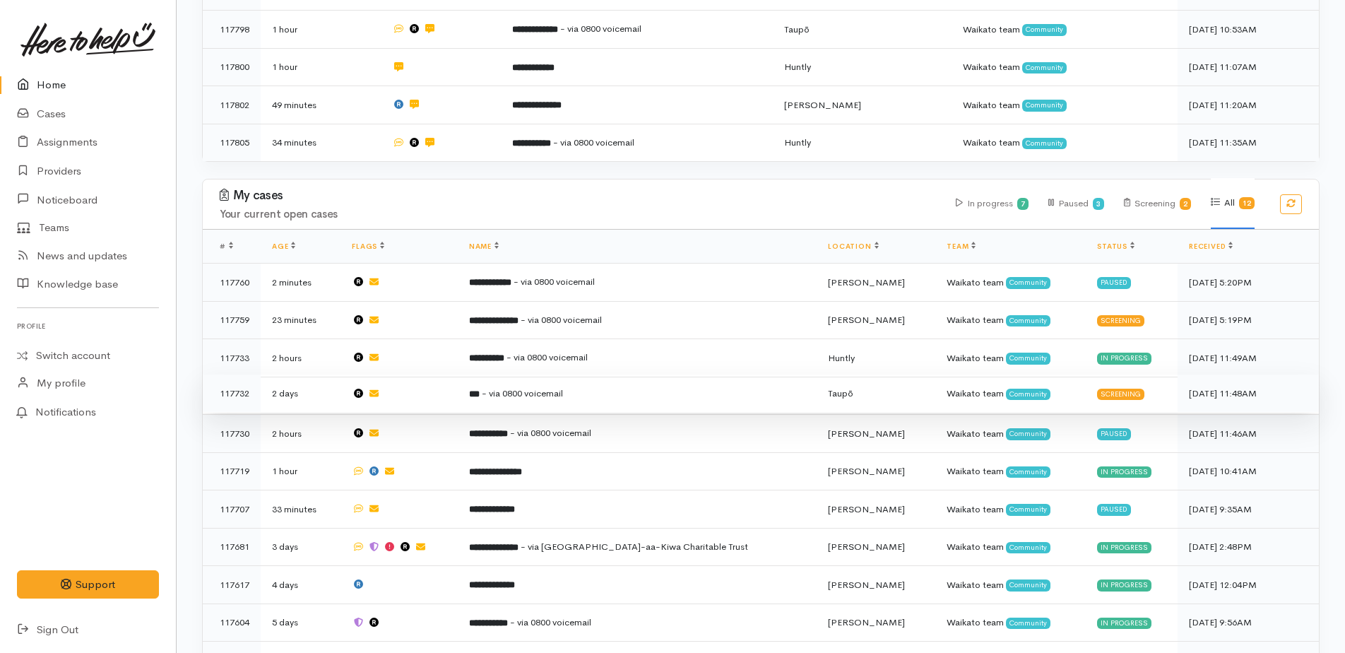
scroll to position [777, 0]
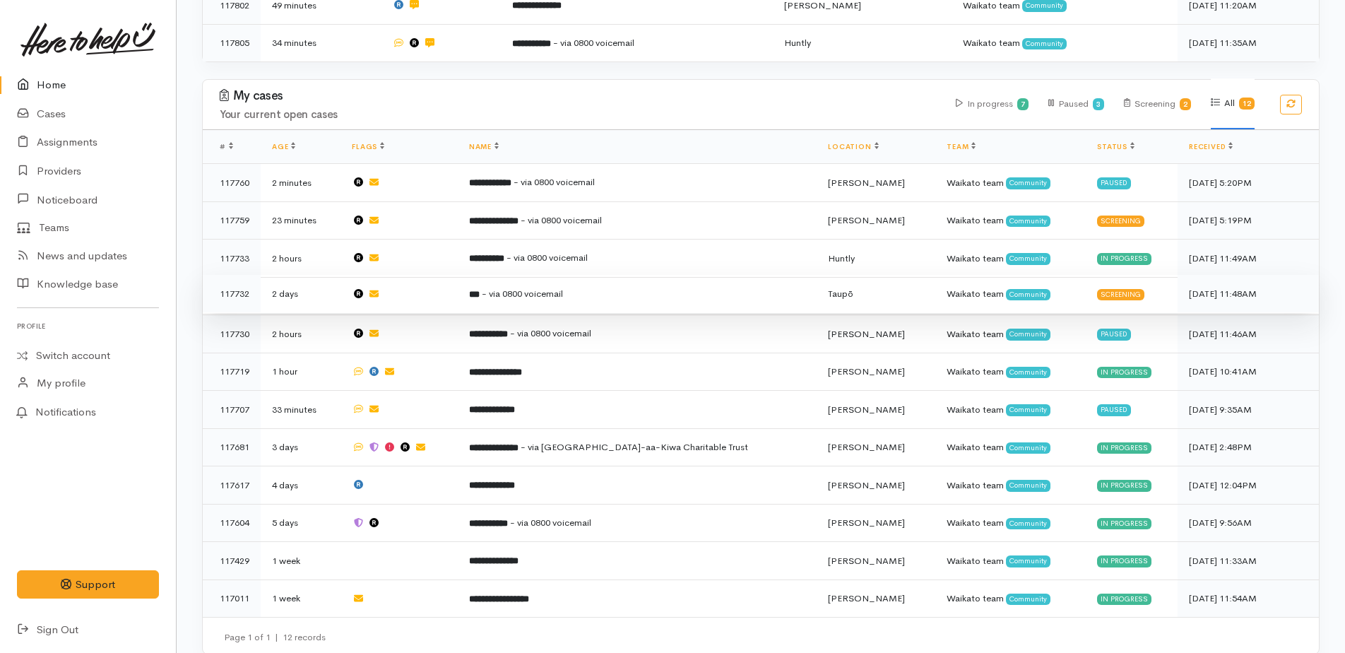
click at [535, 287] on span "- via 0800 voicemail" at bounding box center [522, 293] width 81 height 12
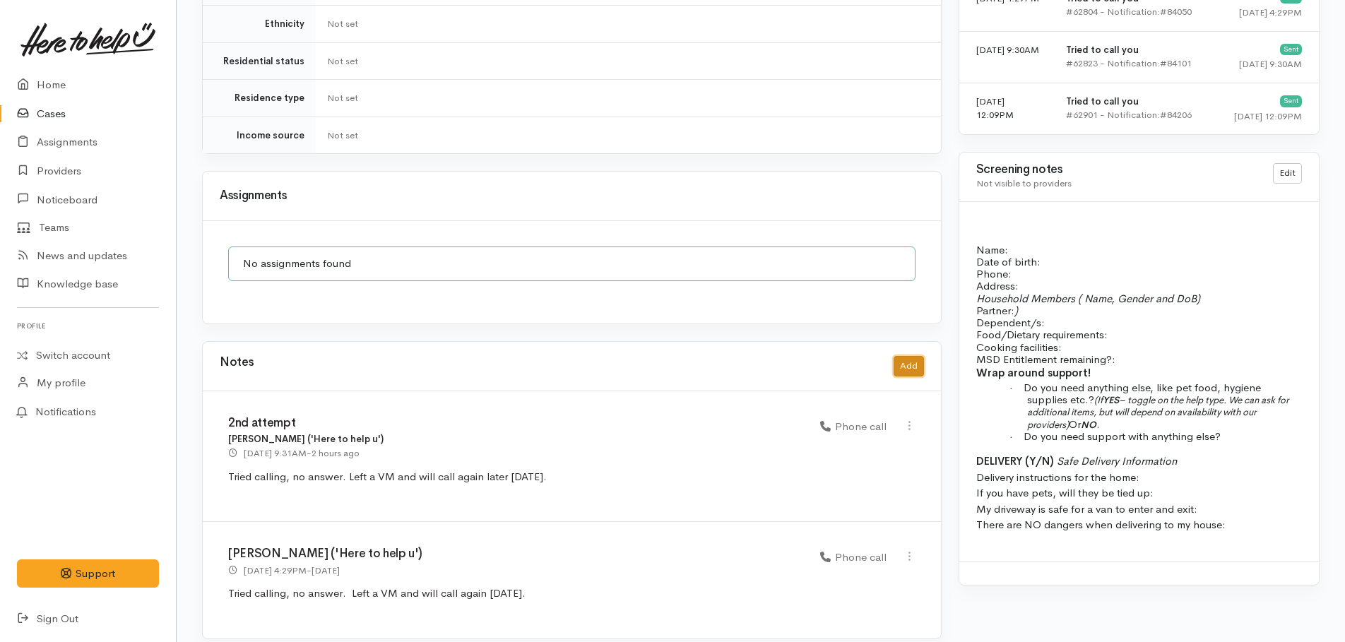
click at [909, 357] on button "Add" at bounding box center [908, 366] width 30 height 20
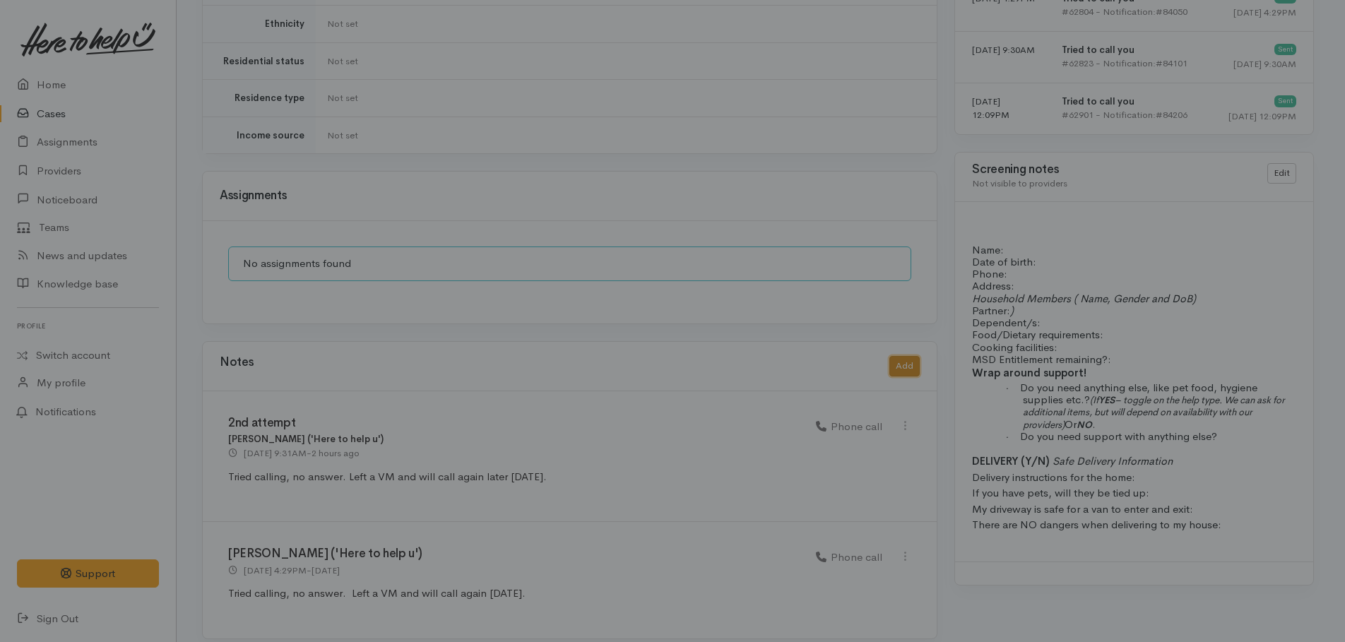
scroll to position [1054, 0]
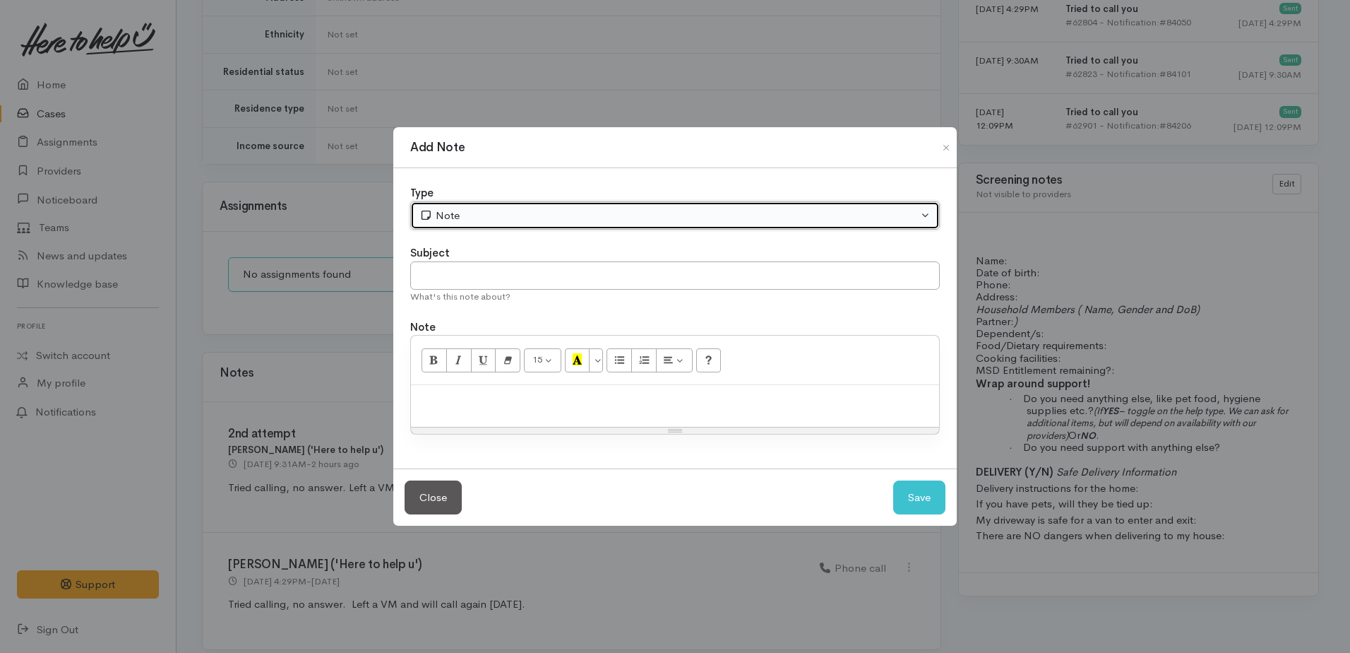
click at [481, 217] on div "Note" at bounding box center [669, 216] width 499 height 16
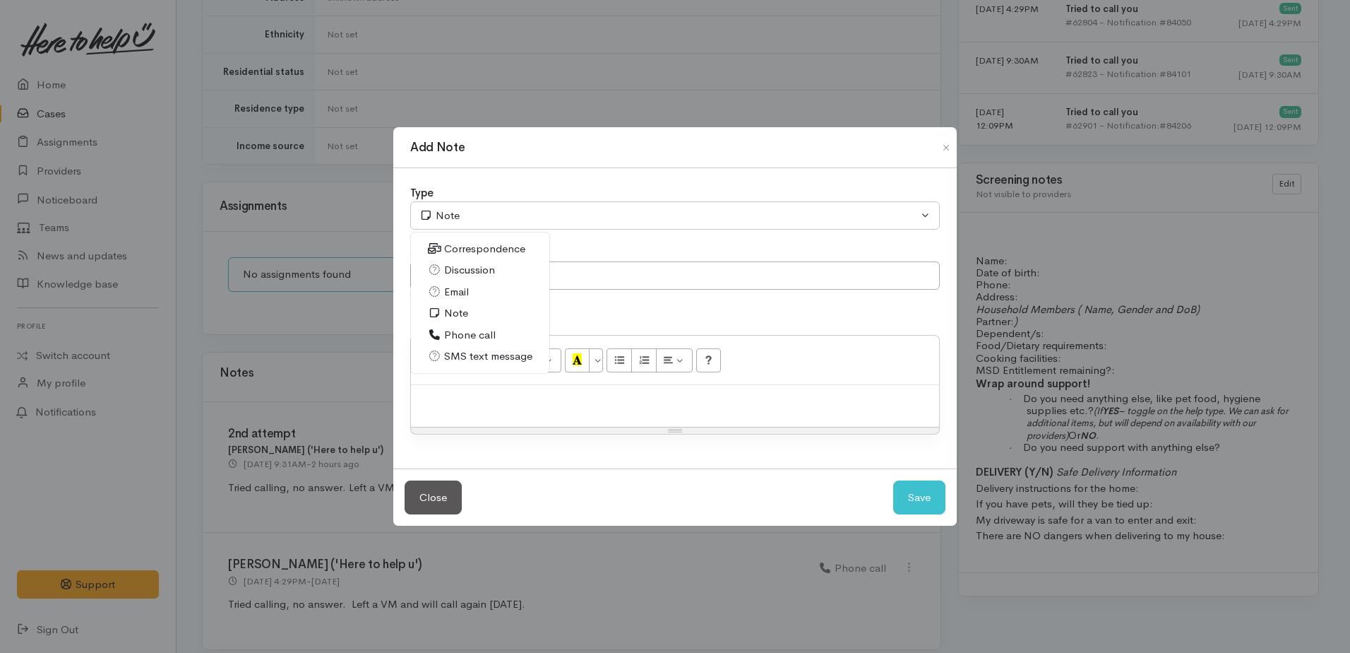
click at [470, 332] on span "Phone call" at bounding box center [470, 335] width 52 height 16
select select "3"
click at [460, 272] on input "text" at bounding box center [675, 275] width 530 height 29
type input "3rd attempt"
paste div
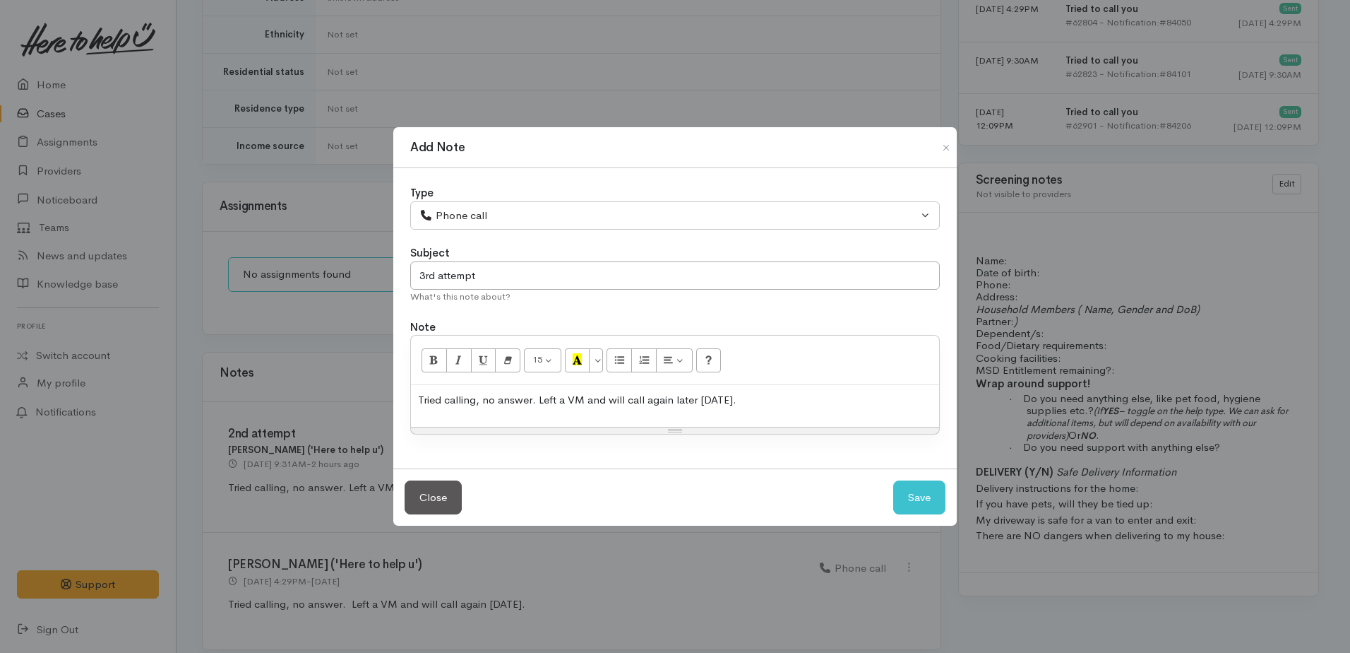
click at [624, 400] on p "Tried calling, no answer. Left a VM and will call again later [DATE]." at bounding box center [675, 400] width 514 height 16
click at [777, 398] on p "Tried calling, no answer. Left a VM and will make final attempt to call again l…" at bounding box center [675, 400] width 514 height 16
drag, startPoint x: 929, startPoint y: 507, endPoint x: 909, endPoint y: 494, distance: 24.5
click at [930, 507] on button "Save" at bounding box center [919, 497] width 52 height 35
select select "1"
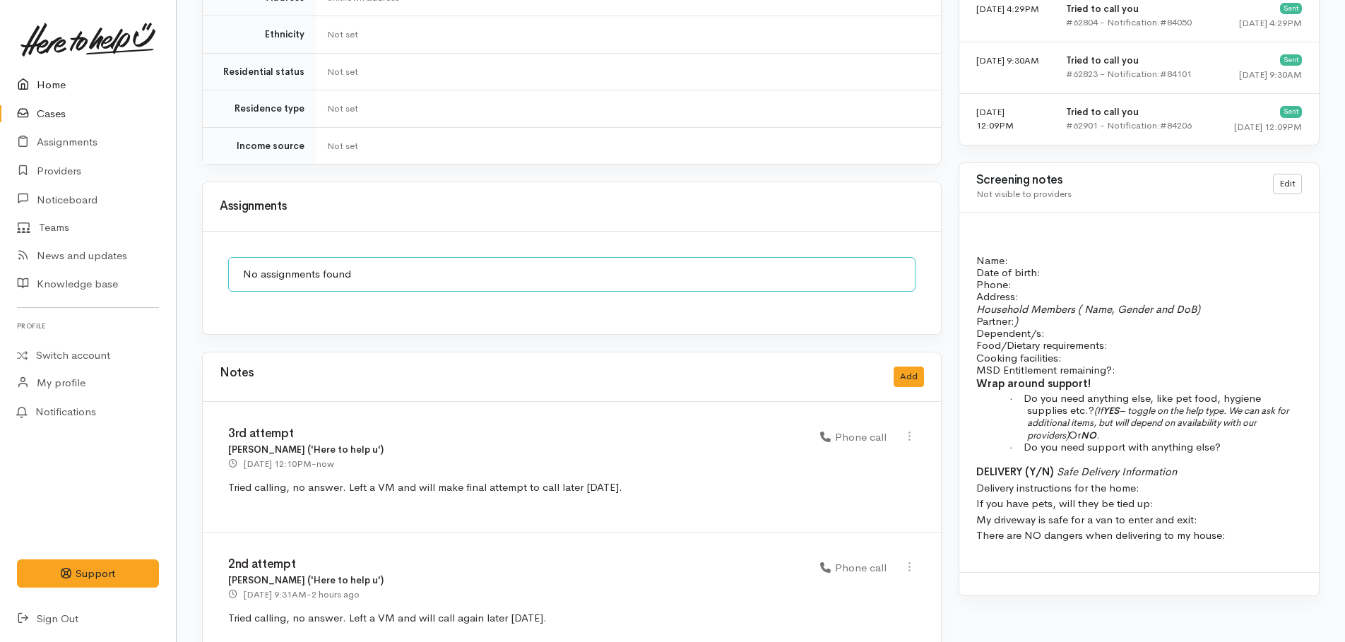
click at [62, 87] on link "Home" at bounding box center [88, 85] width 176 height 29
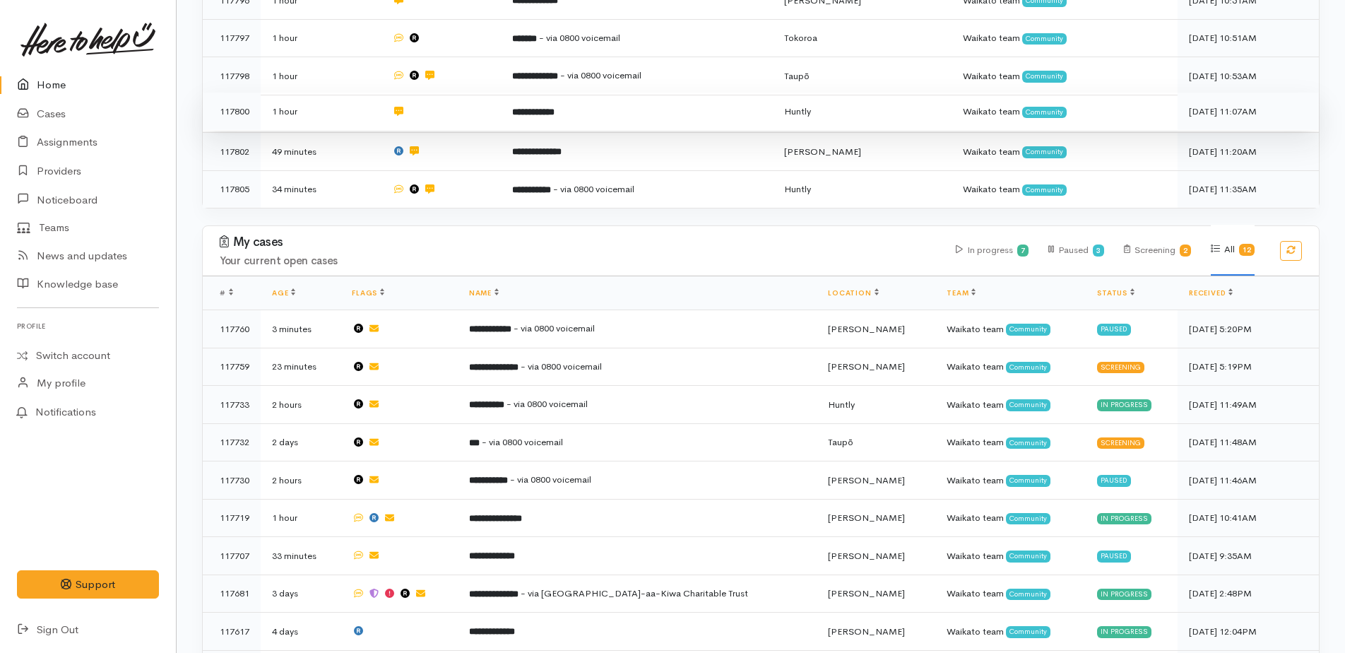
scroll to position [777, 0]
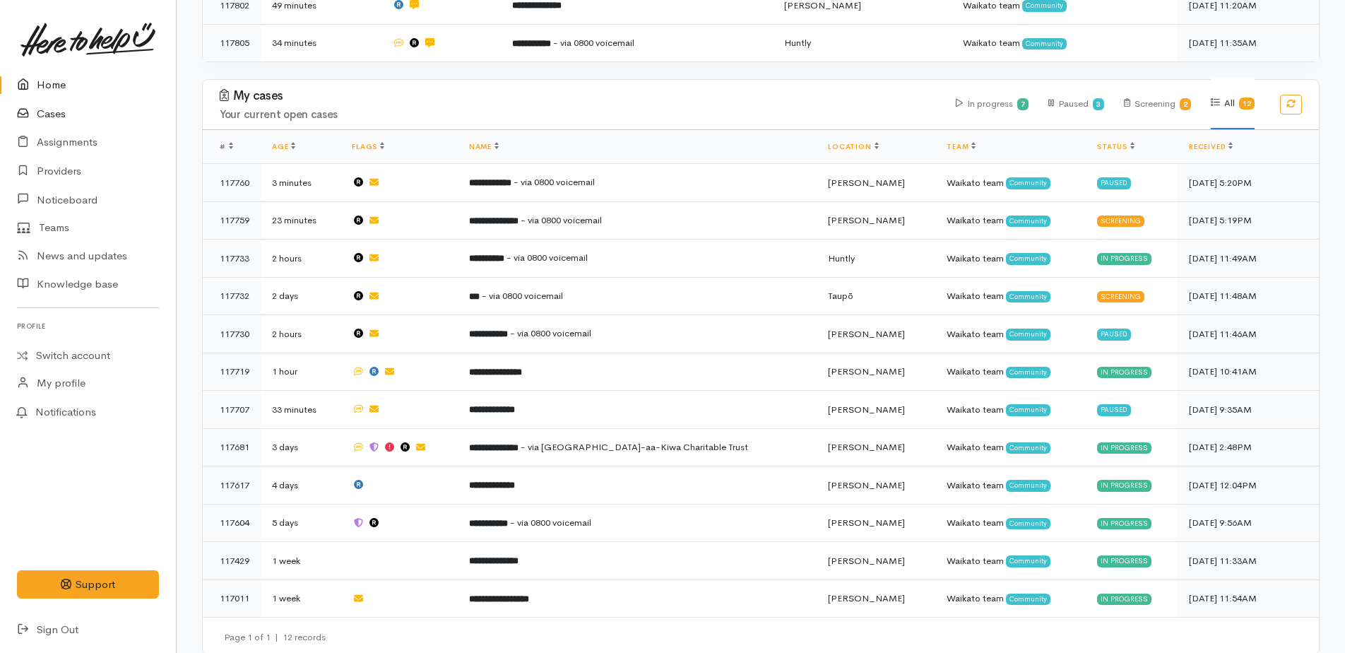
drag, startPoint x: 41, startPoint y: 112, endPoint x: 47, endPoint y: 119, distance: 9.6
click at [41, 112] on link "Cases" at bounding box center [88, 114] width 176 height 29
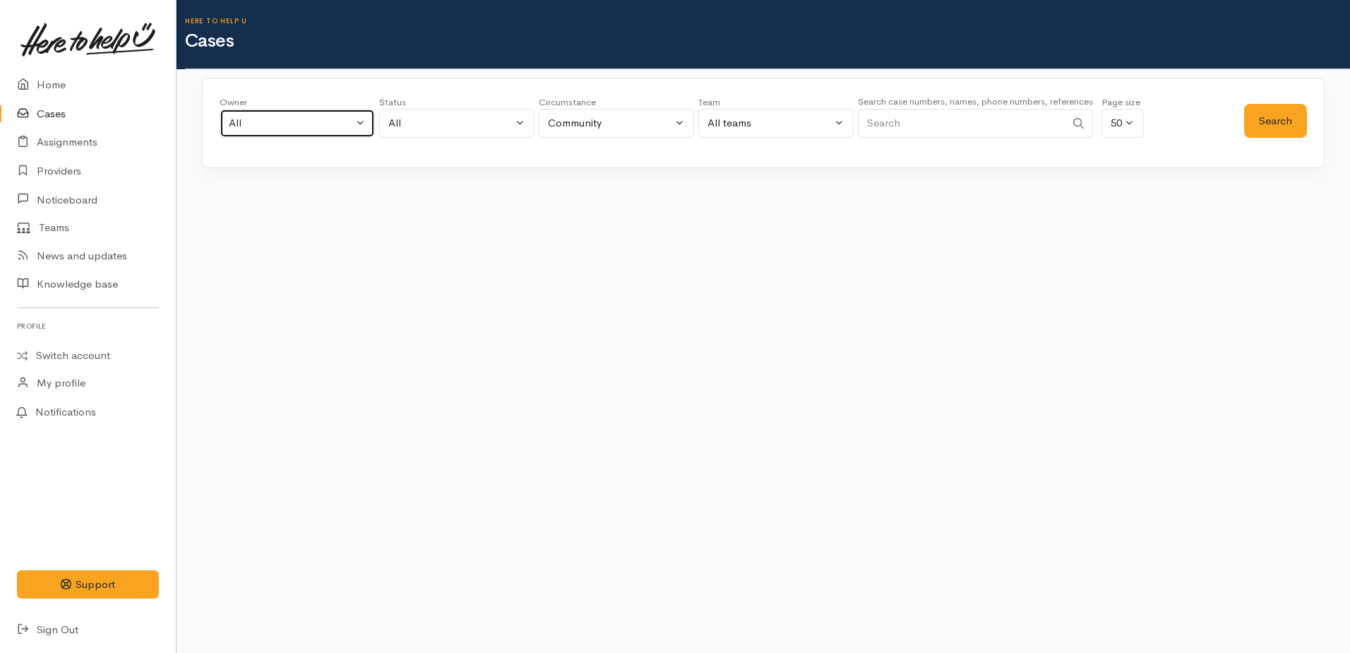
click at [246, 128] on div "All" at bounding box center [291, 123] width 124 height 16
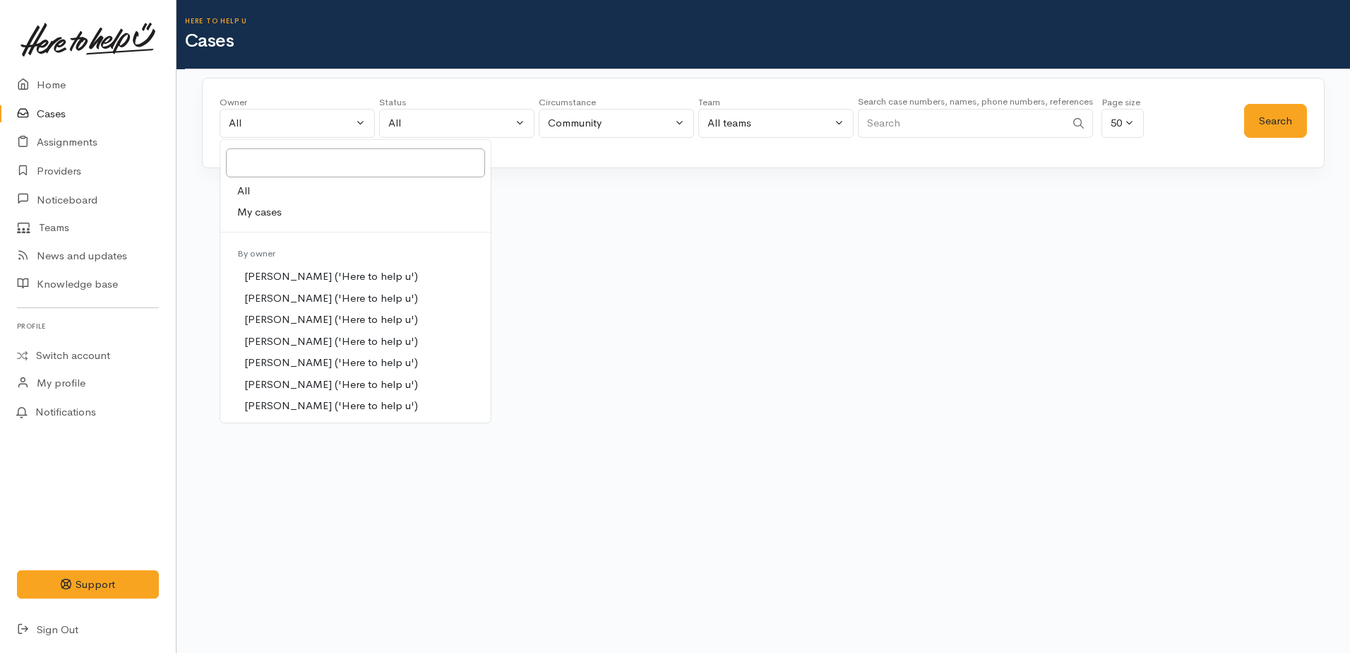
click at [254, 211] on span "My cases" at bounding box center [259, 212] width 44 height 16
select select "1759"
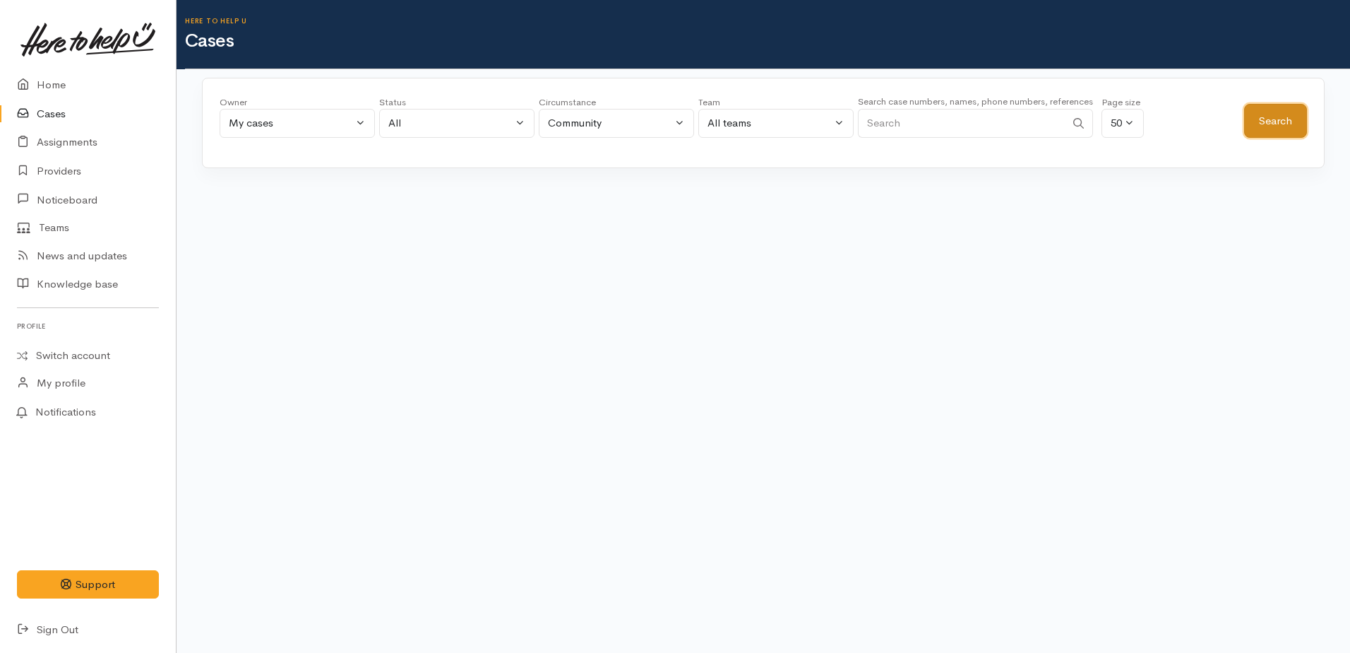
click at [1284, 129] on button "Search" at bounding box center [1275, 121] width 63 height 35
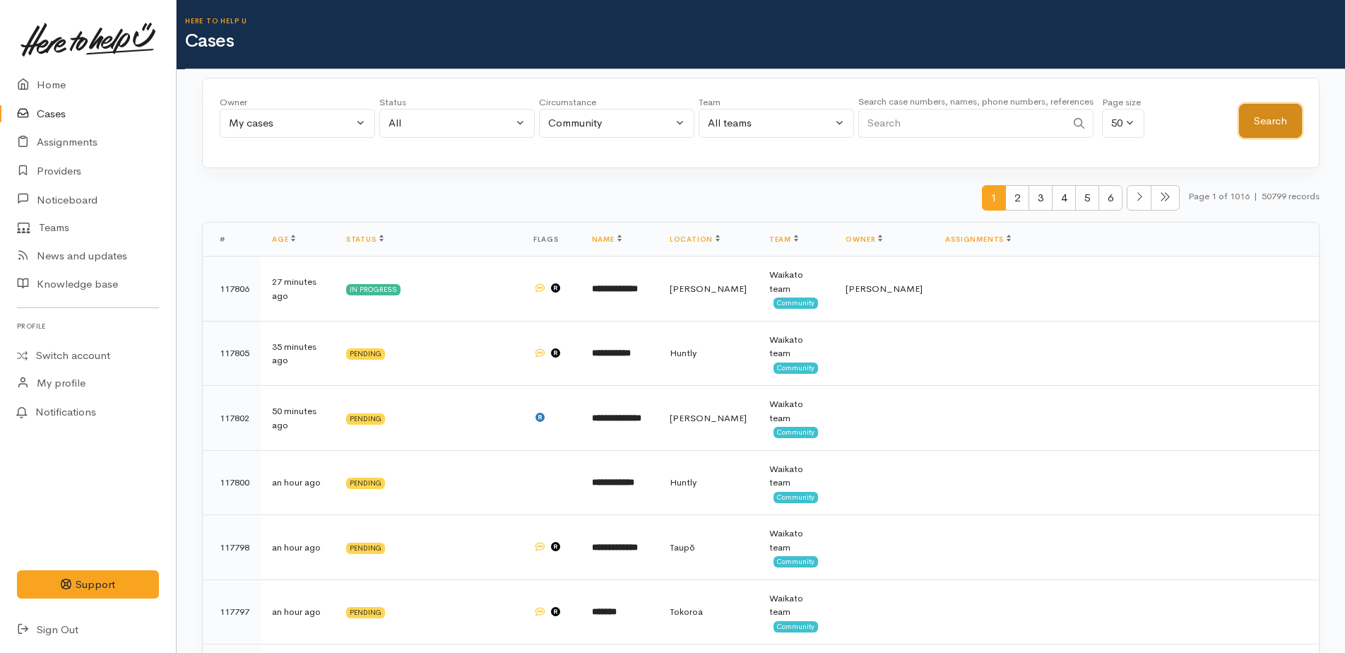
click at [1266, 127] on button "Search" at bounding box center [1270, 121] width 63 height 35
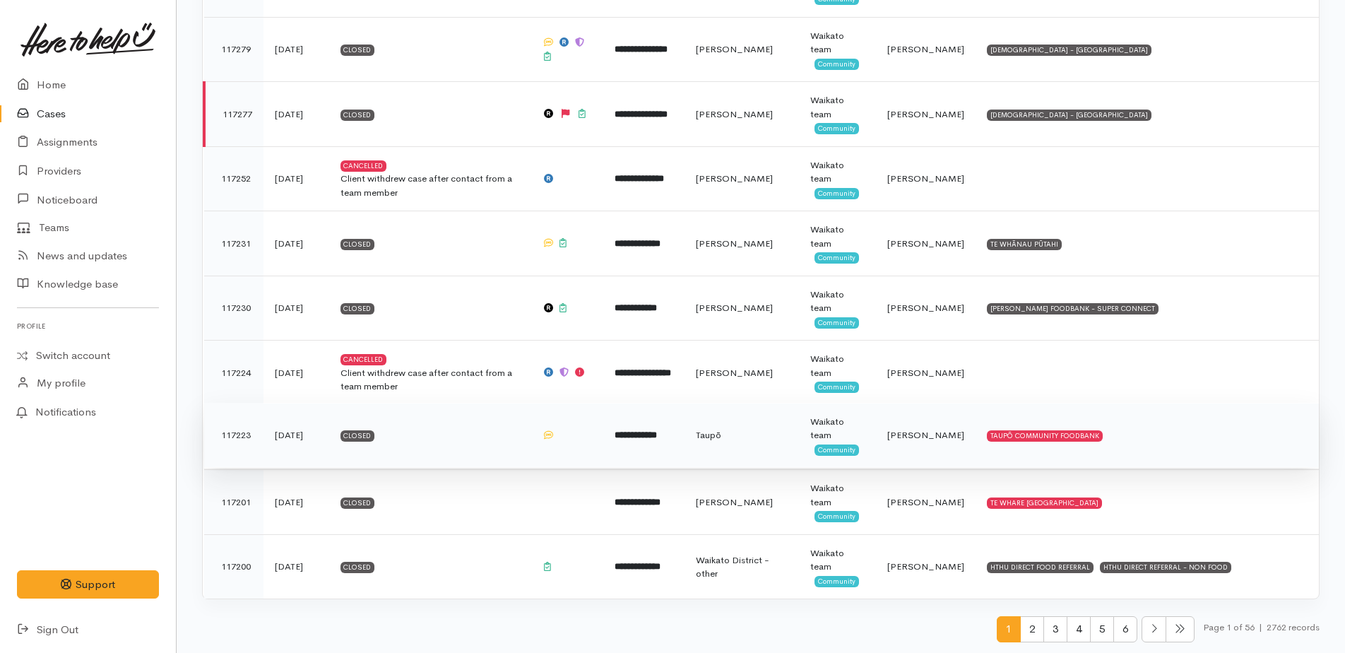
scroll to position [2889, 0]
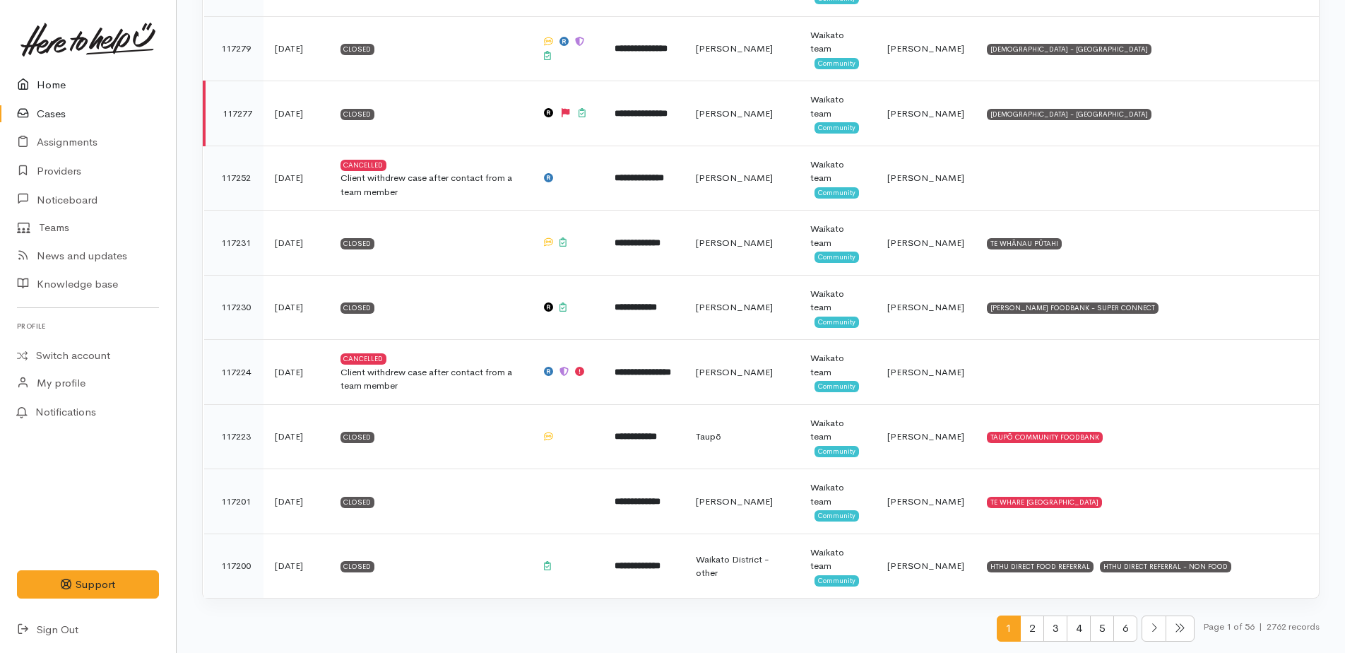
click at [57, 88] on link "Home" at bounding box center [88, 85] width 176 height 29
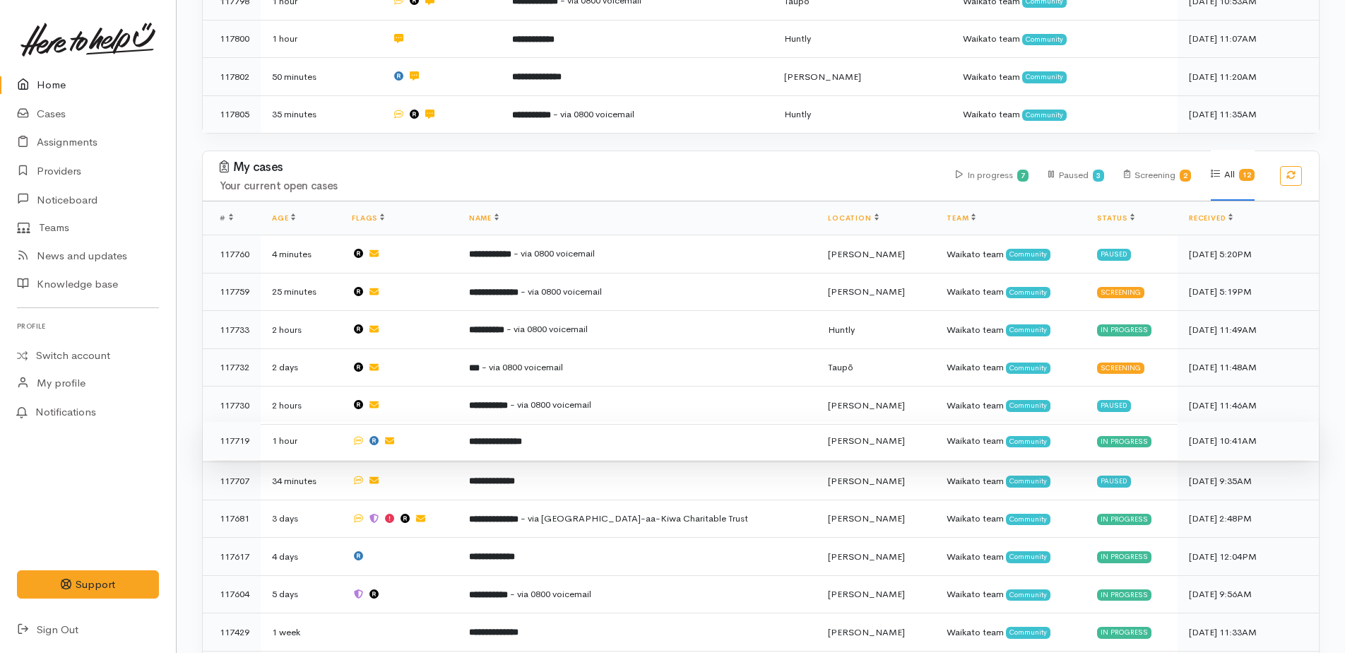
scroll to position [777, 0]
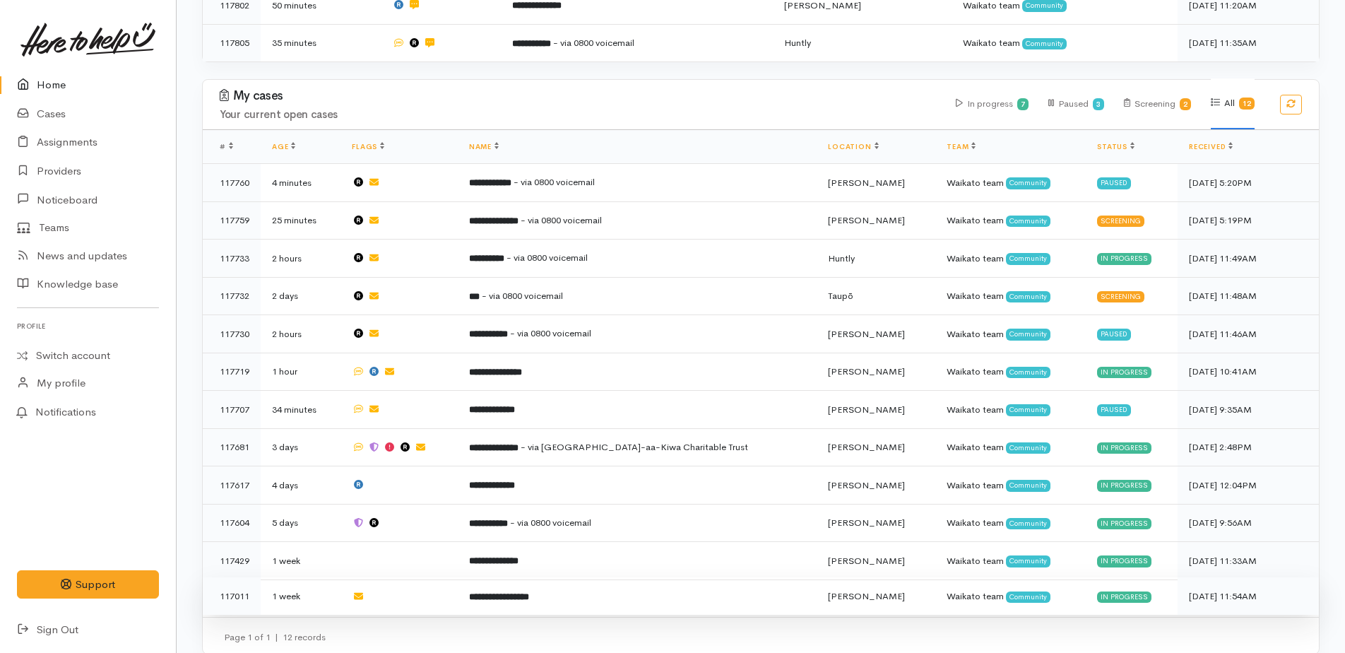
click at [529, 592] on b "**********" at bounding box center [499, 596] width 60 height 9
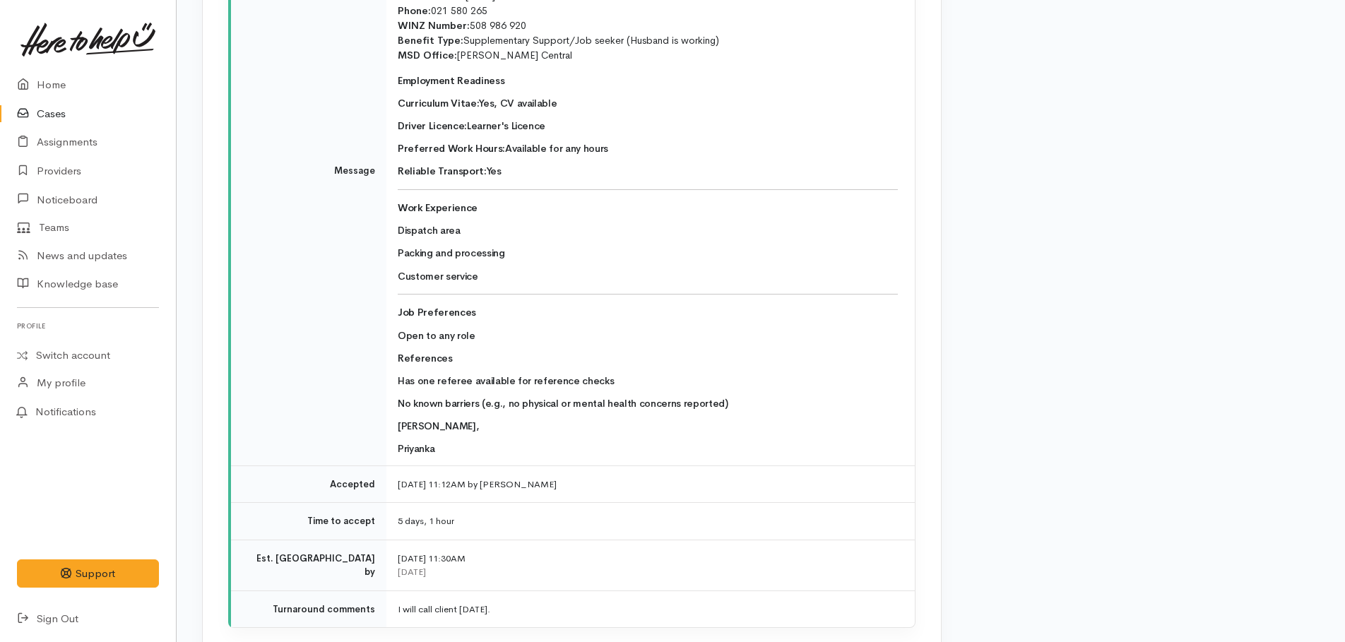
scroll to position [3461, 0]
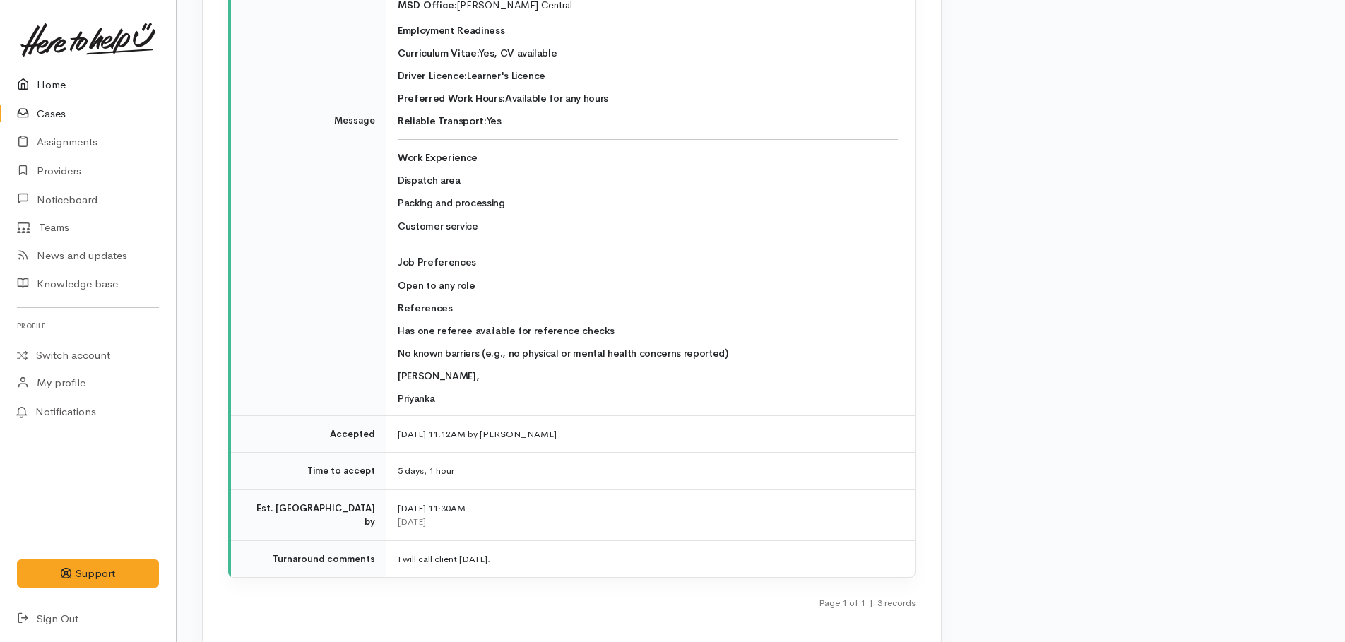
click at [57, 84] on link "Home" at bounding box center [88, 85] width 176 height 29
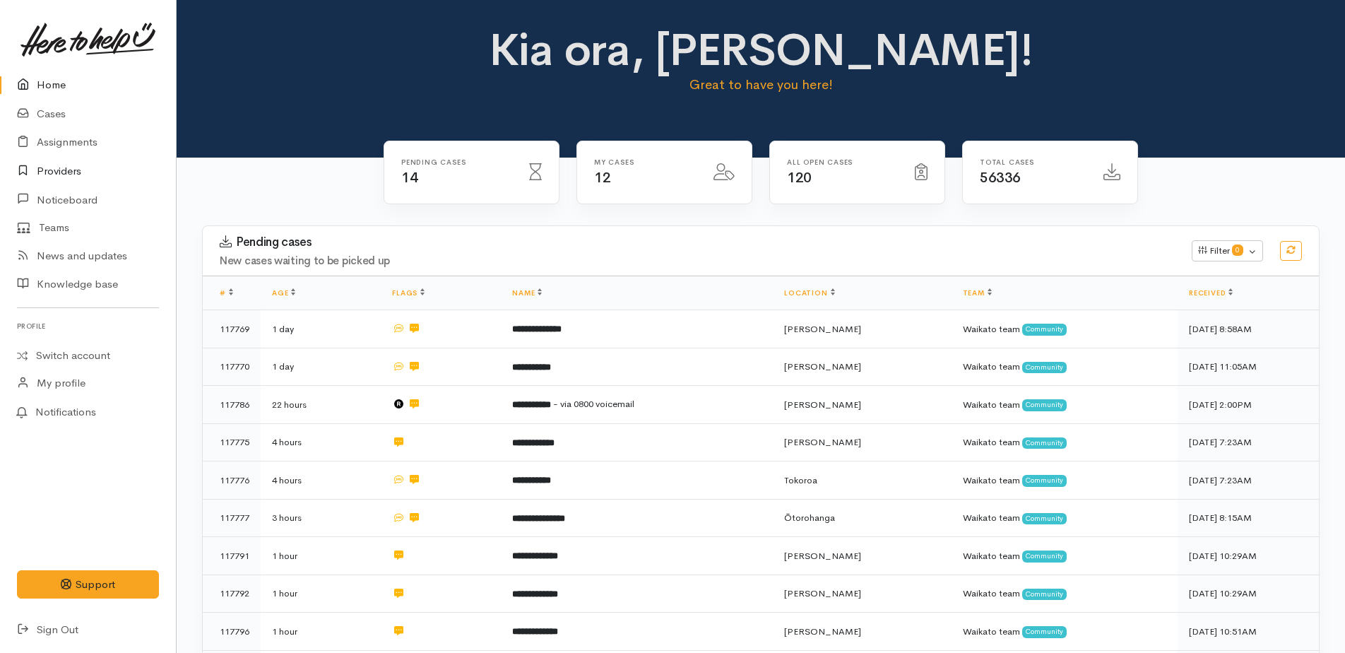
click at [59, 170] on link "Providers" at bounding box center [88, 171] width 176 height 29
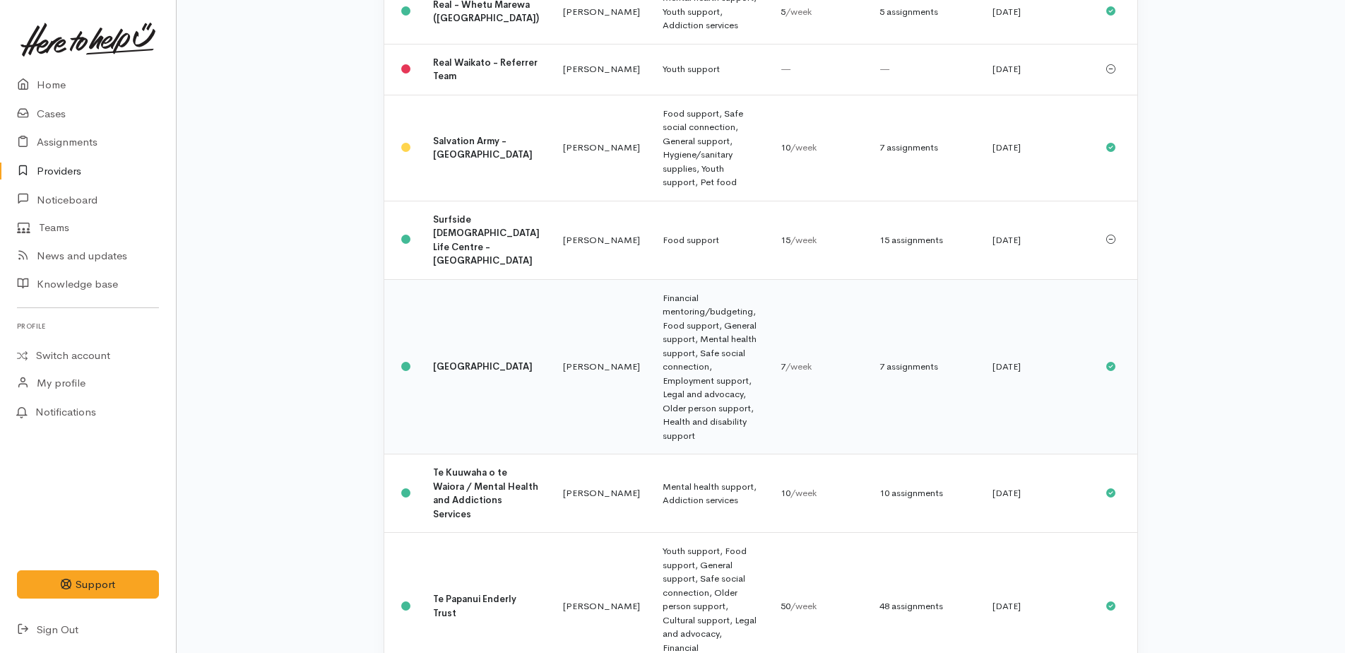
scroll to position [1624, 0]
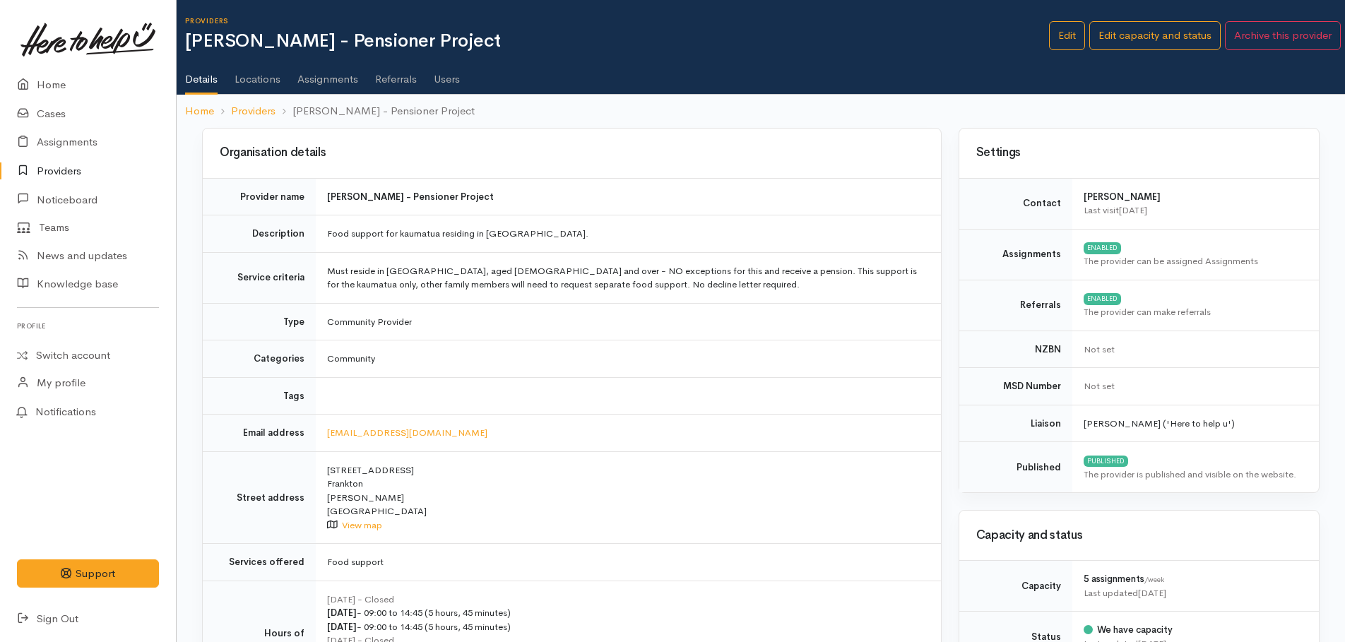
click at [335, 80] on link "Assignments" at bounding box center [327, 74] width 61 height 40
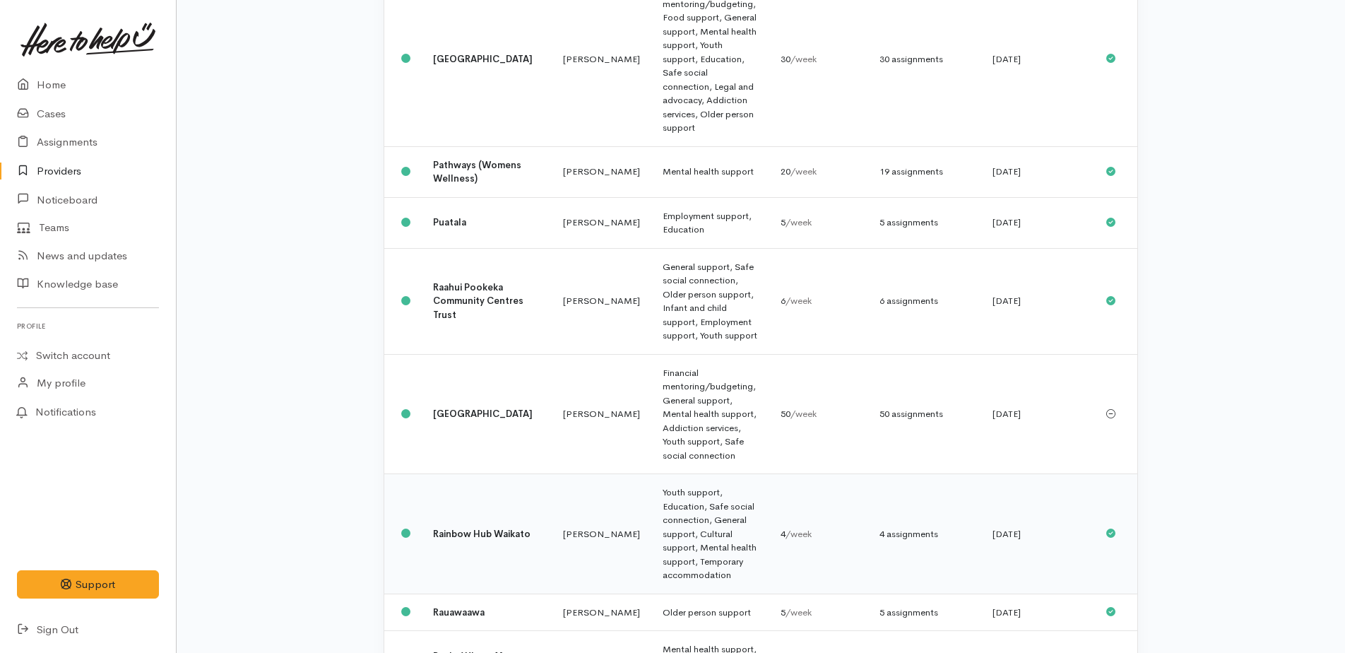
scroll to position [921, 0]
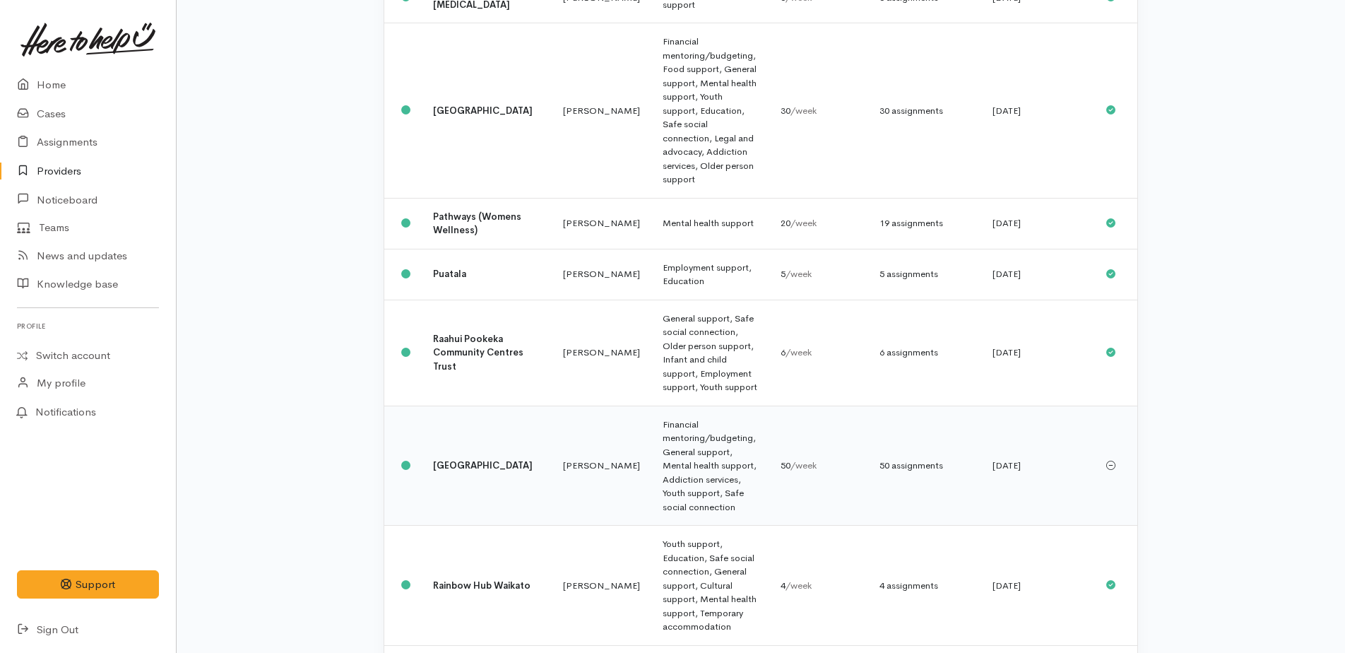
click at [665, 405] on td "Financial mentoring/budgeting, General support, Mental health support, Addictio…" at bounding box center [710, 465] width 118 height 120
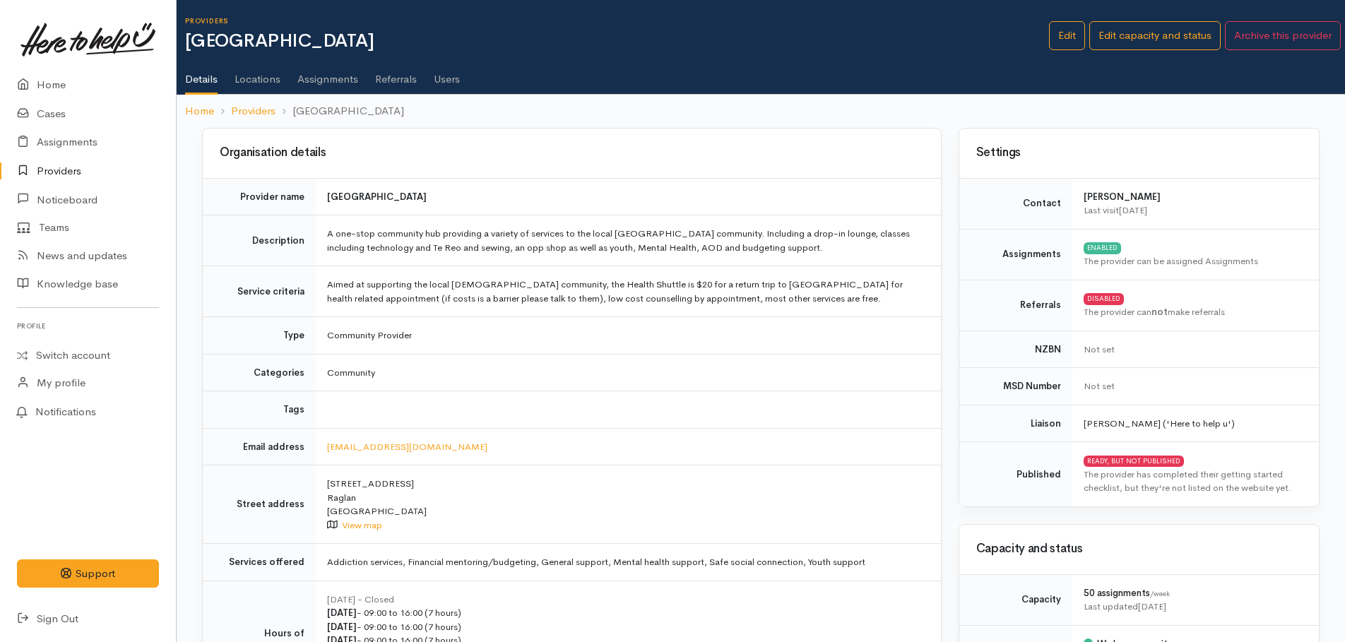
click at [317, 75] on link "Assignments" at bounding box center [327, 74] width 61 height 40
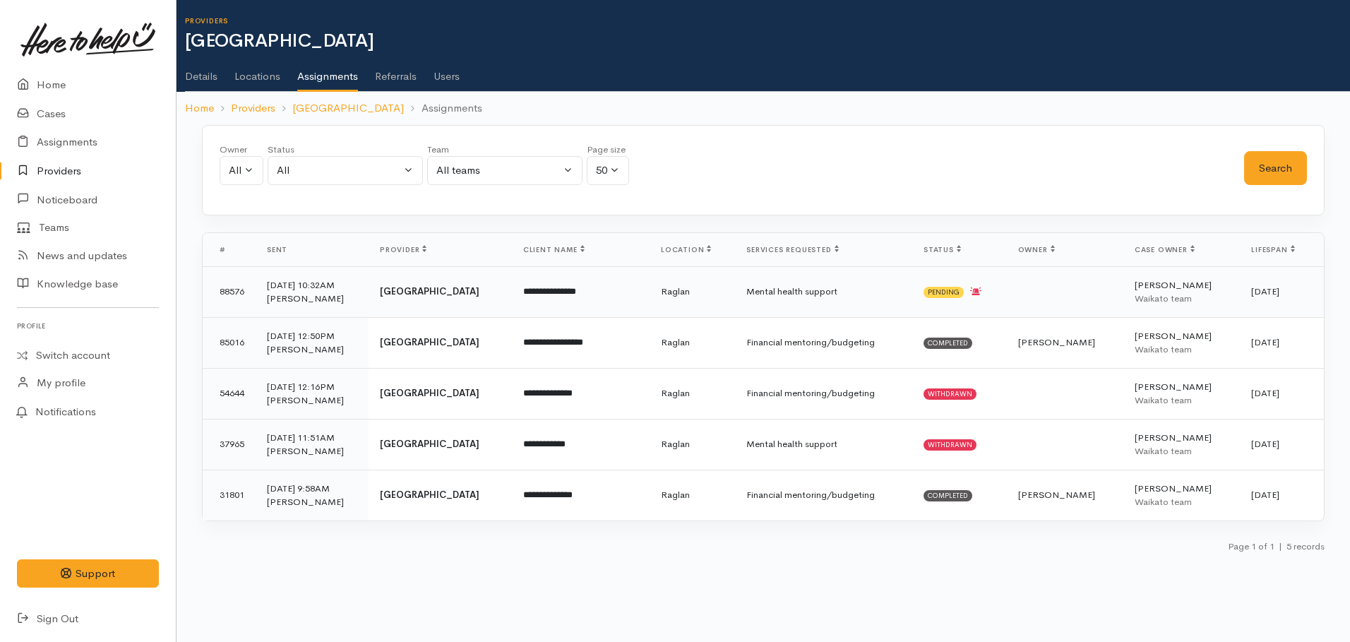
click at [429, 290] on b "[GEOGRAPHIC_DATA]" at bounding box center [430, 291] width 100 height 12
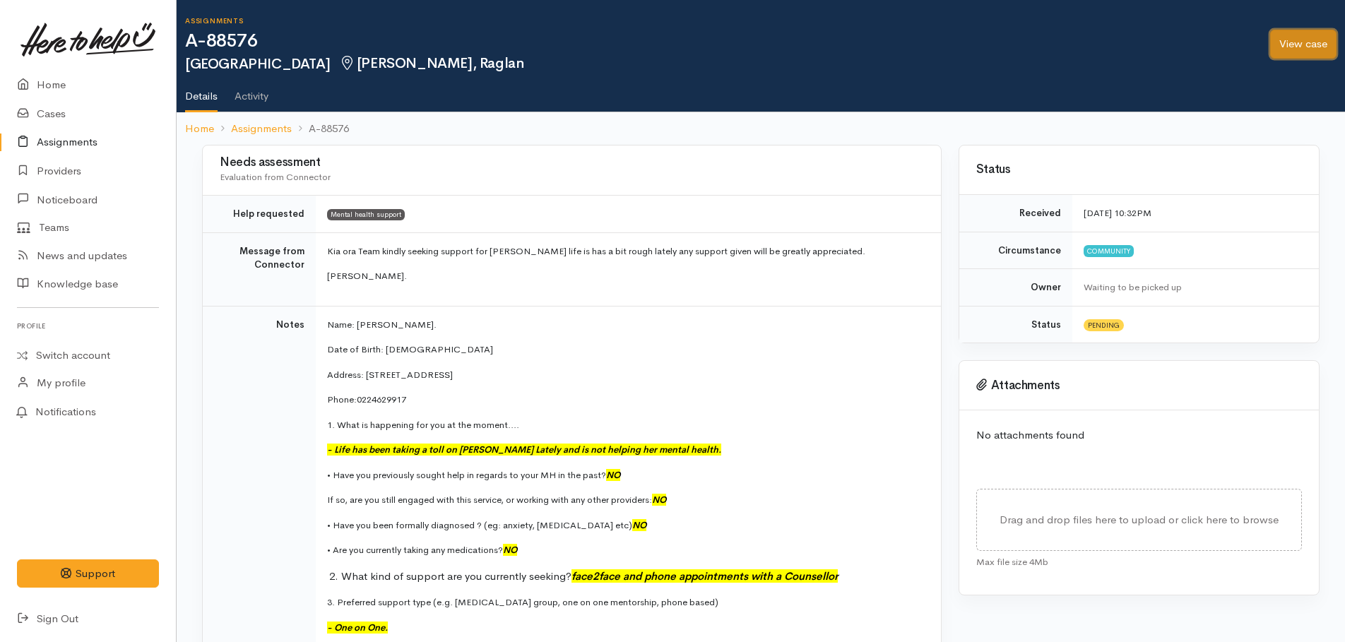
click at [1302, 49] on link "View case" at bounding box center [1303, 44] width 66 height 29
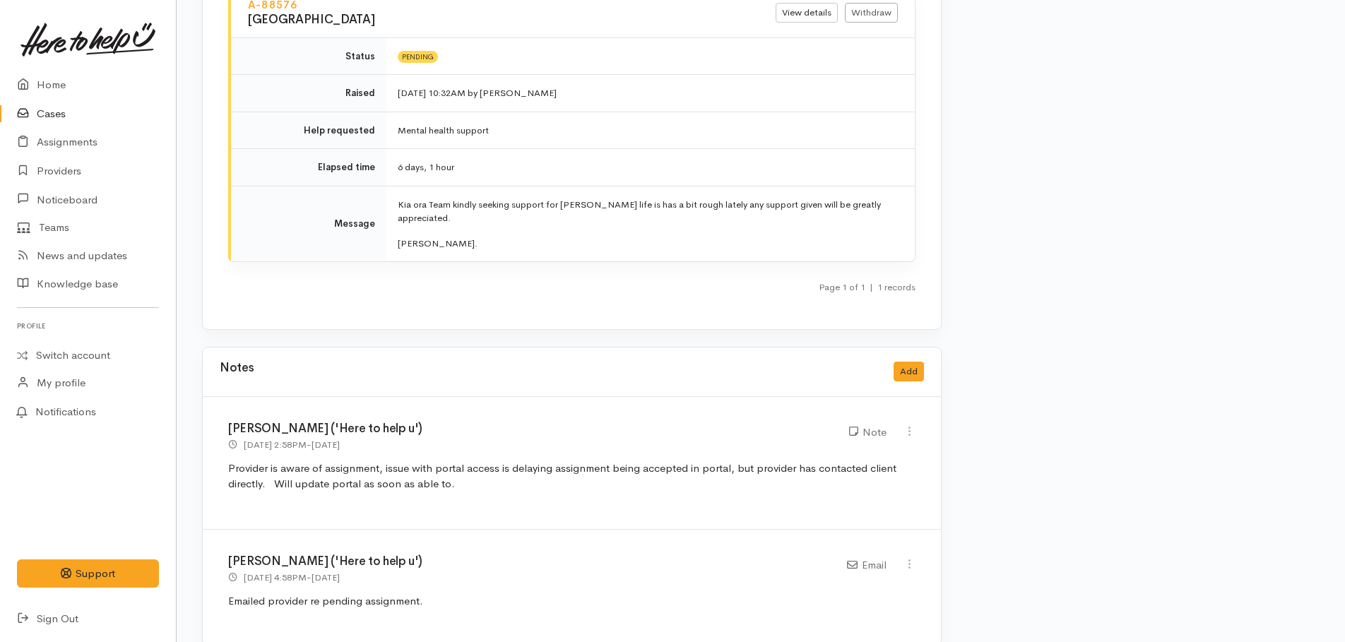
scroll to position [1851, 0]
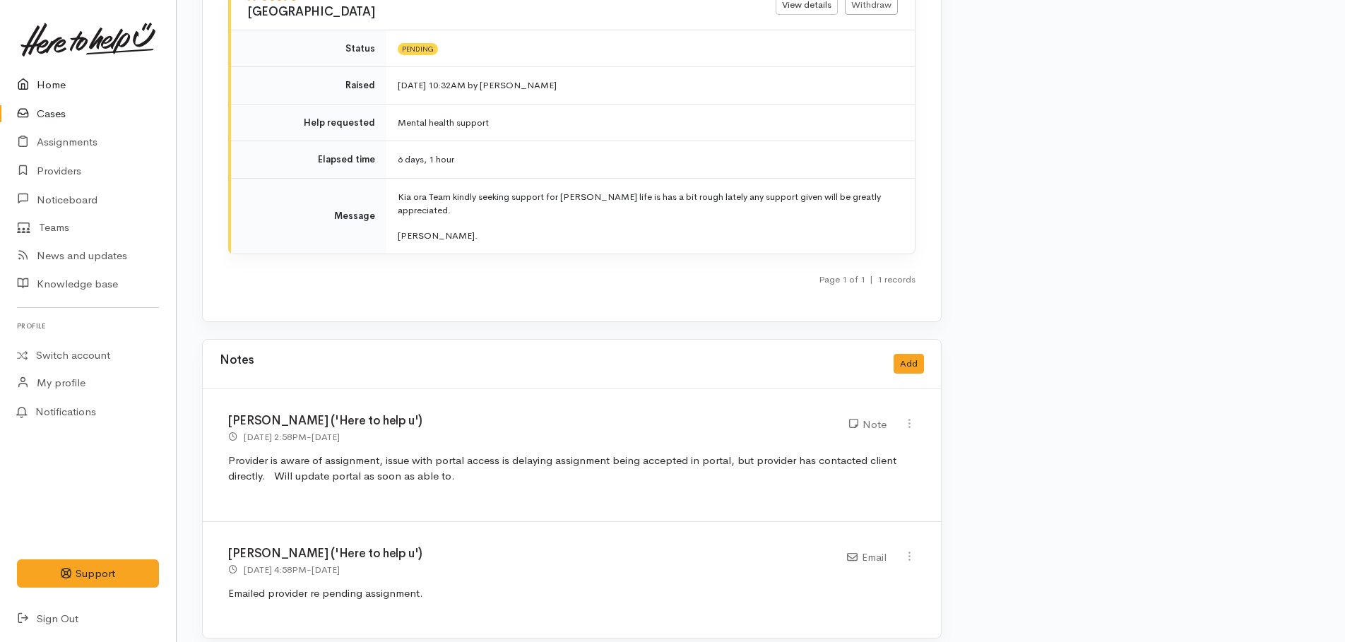
click at [55, 83] on link "Home" at bounding box center [88, 85] width 176 height 29
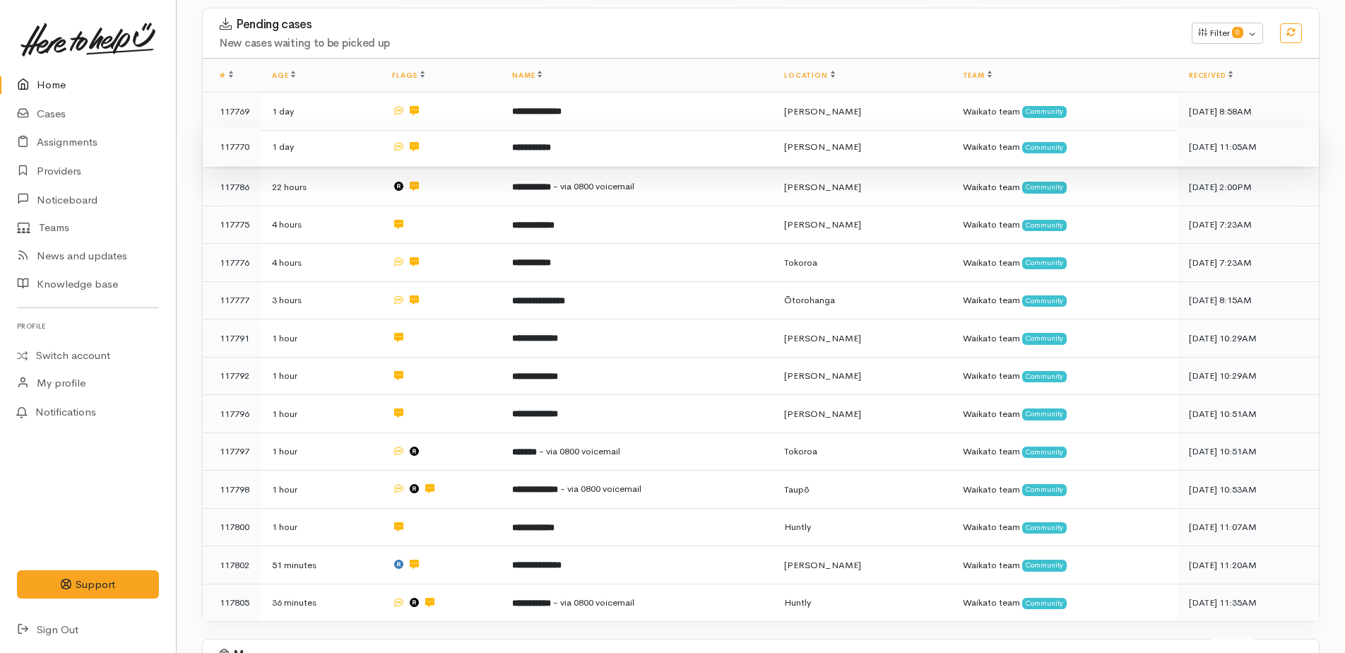
scroll to position [212, 0]
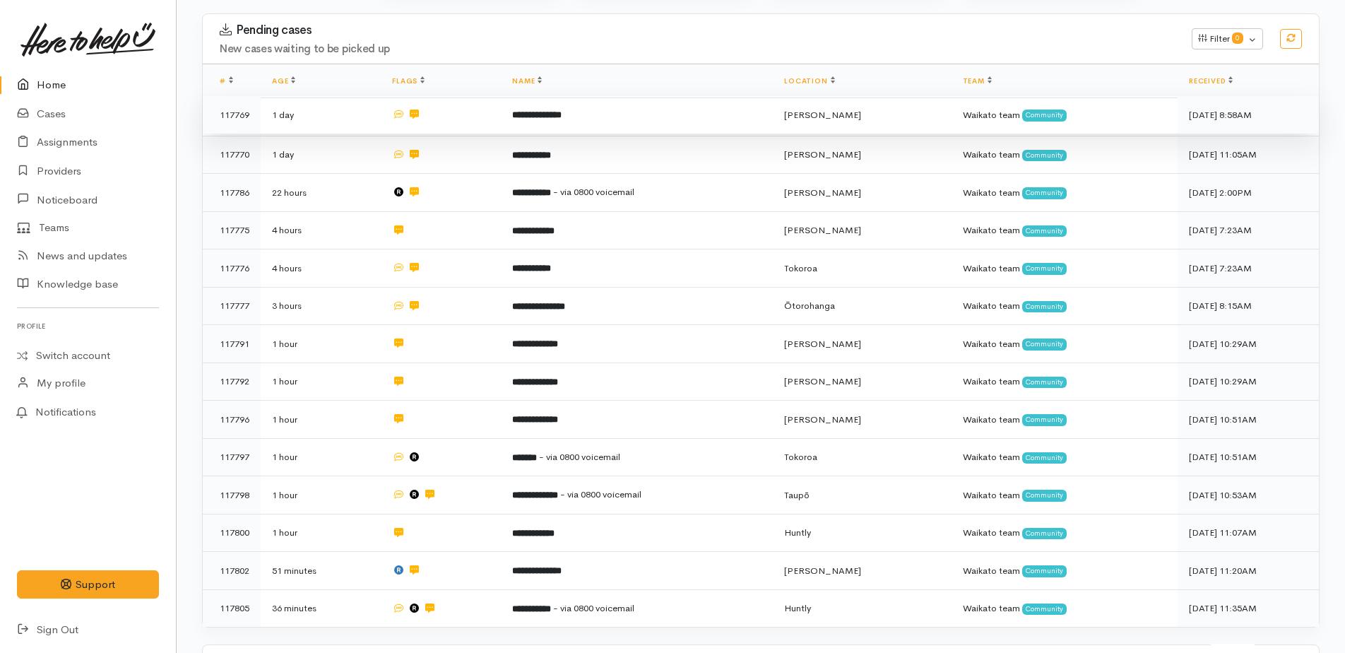
click at [554, 115] on b "**********" at bounding box center [536, 114] width 49 height 9
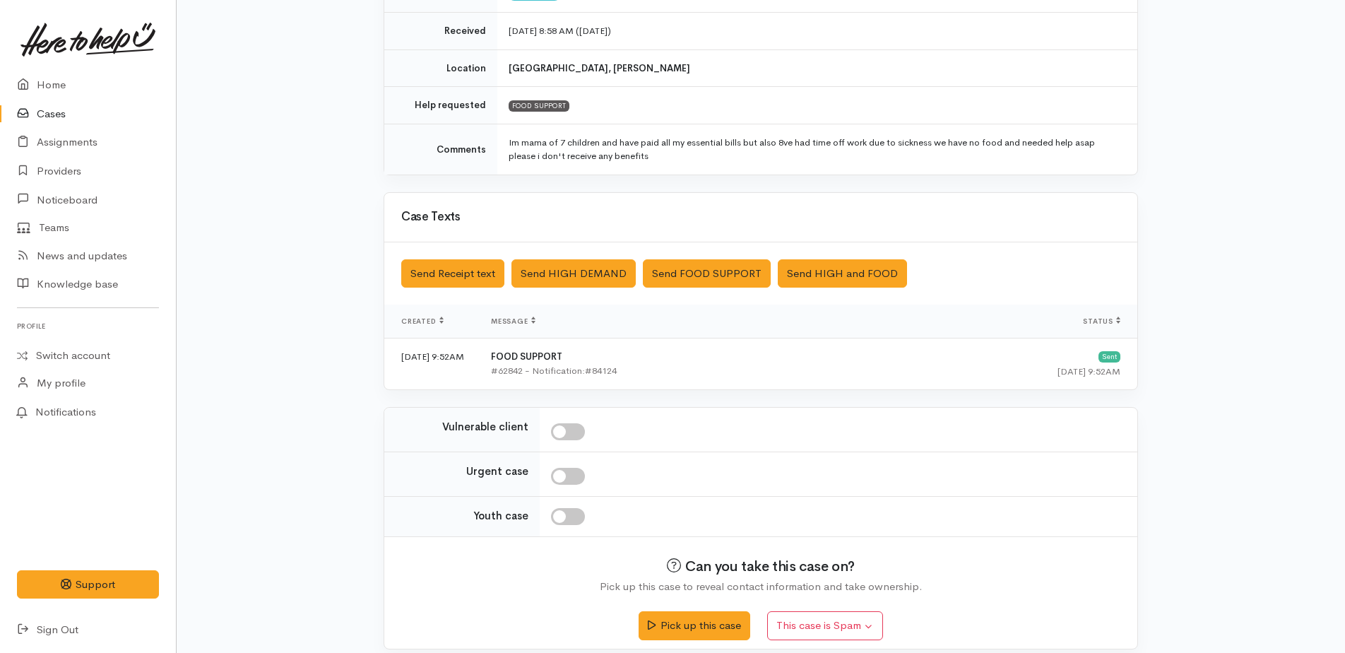
scroll to position [249, 0]
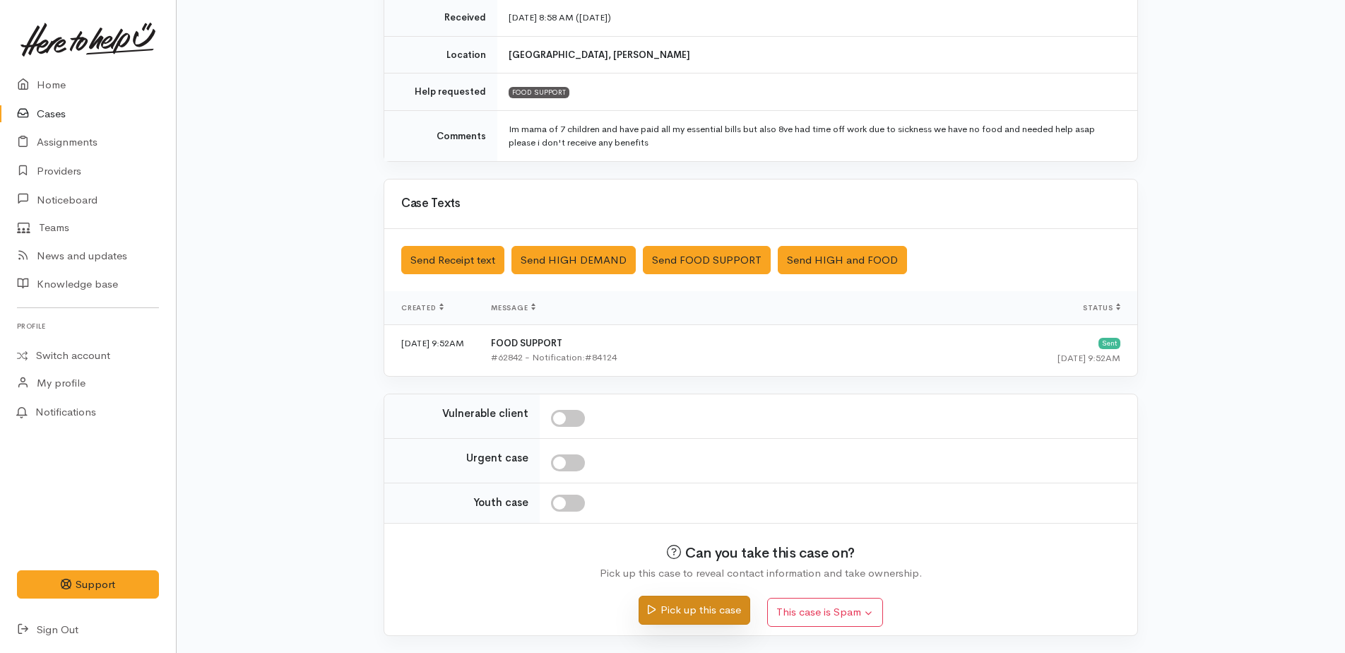
click at [724, 605] on button "Pick up this case" at bounding box center [693, 609] width 111 height 29
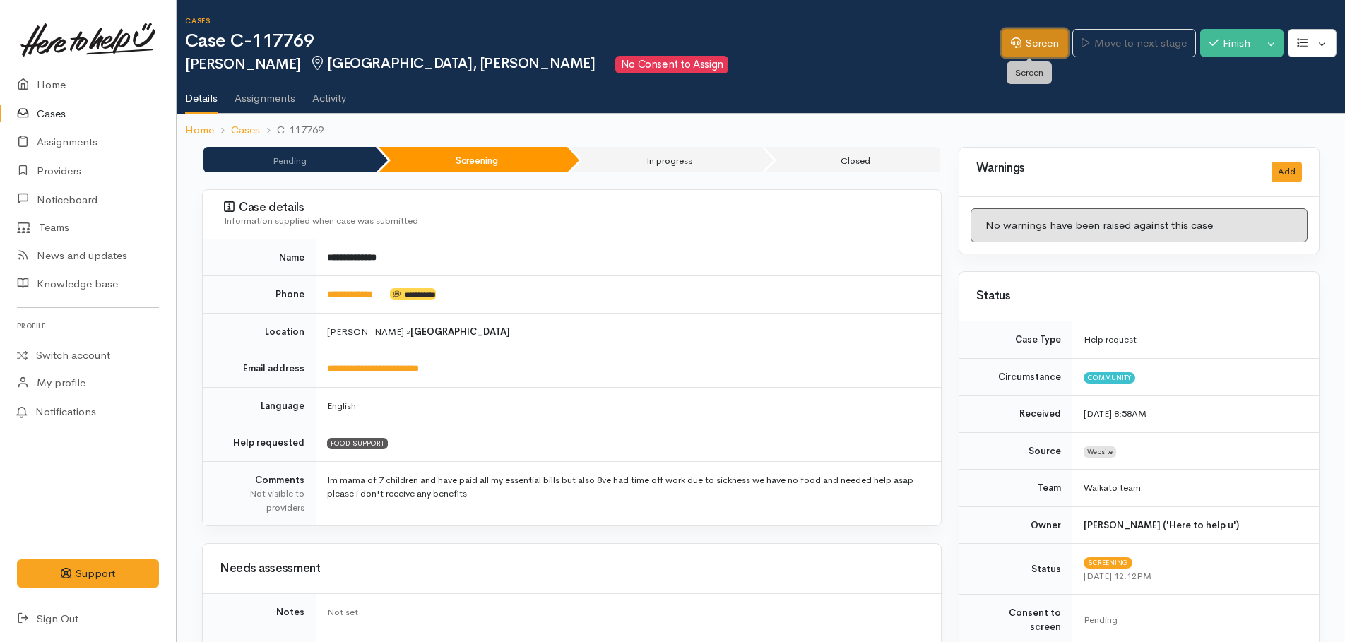
click at [1032, 43] on link "Screen" at bounding box center [1035, 43] width 66 height 29
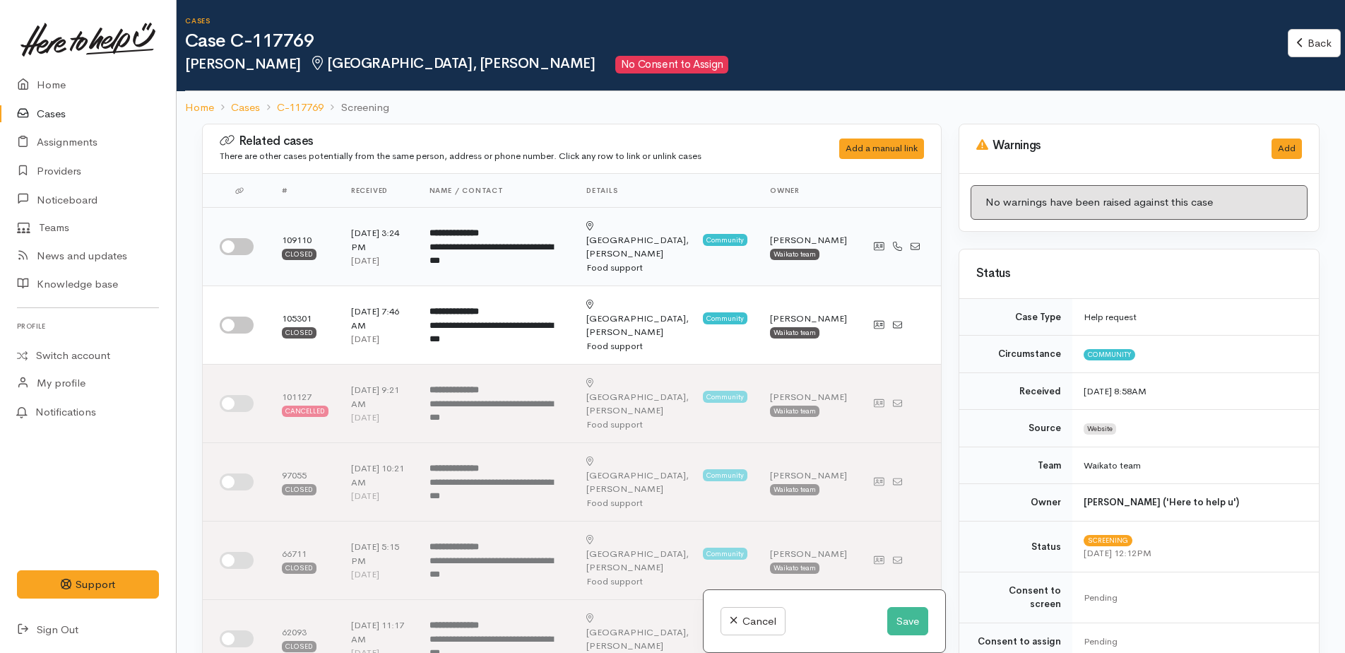
click at [234, 244] on input "checkbox" at bounding box center [237, 246] width 34 height 17
checkbox input "true"
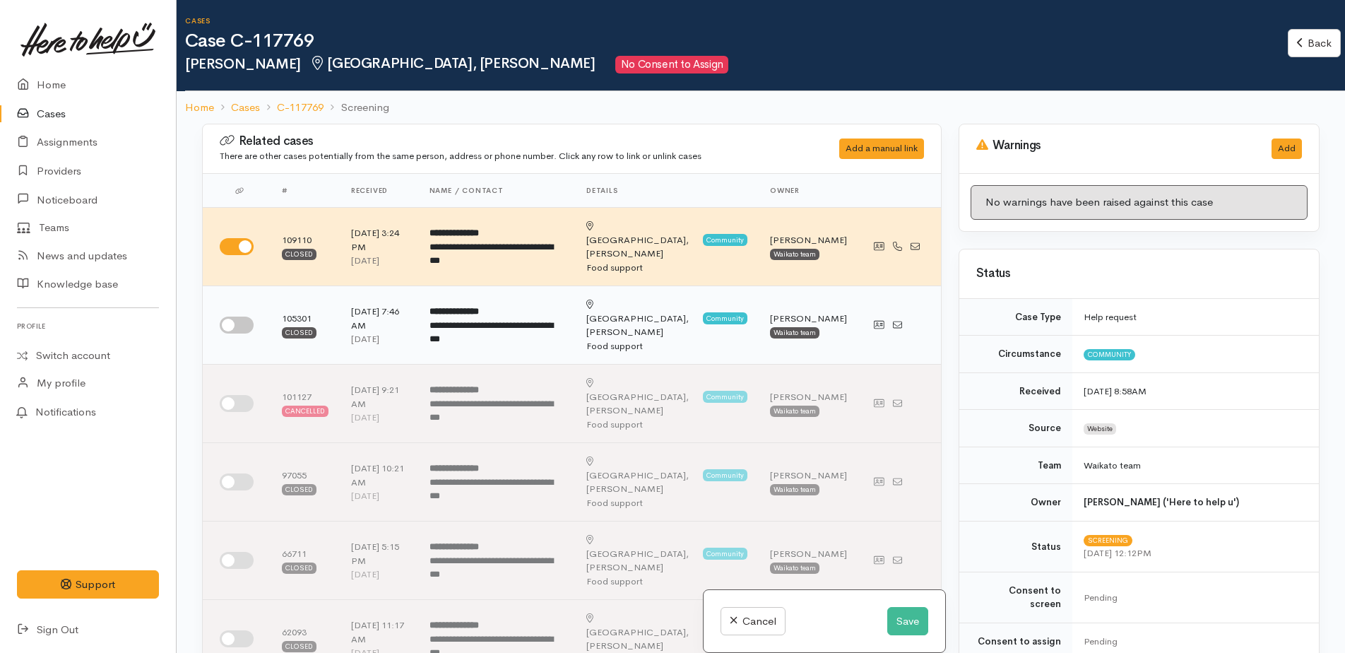
click at [228, 316] on input "checkbox" at bounding box center [237, 324] width 34 height 17
checkbox input "true"
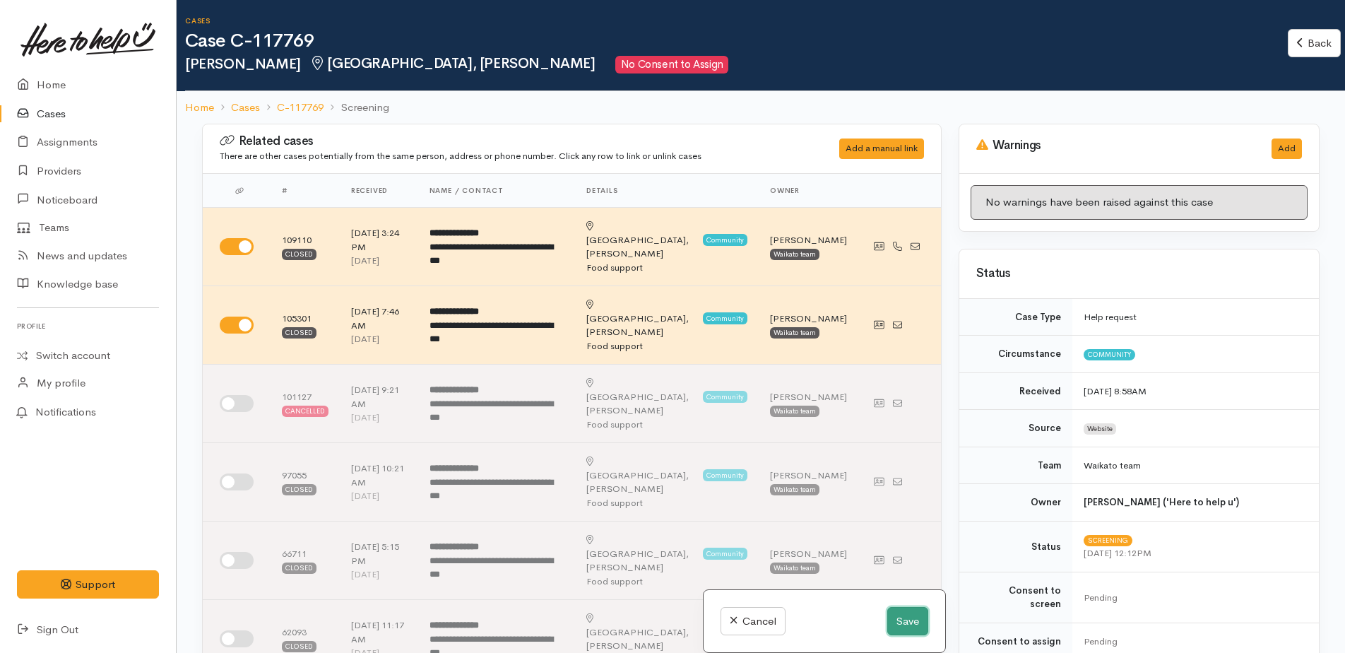
click at [907, 619] on button "Save" at bounding box center [907, 621] width 41 height 29
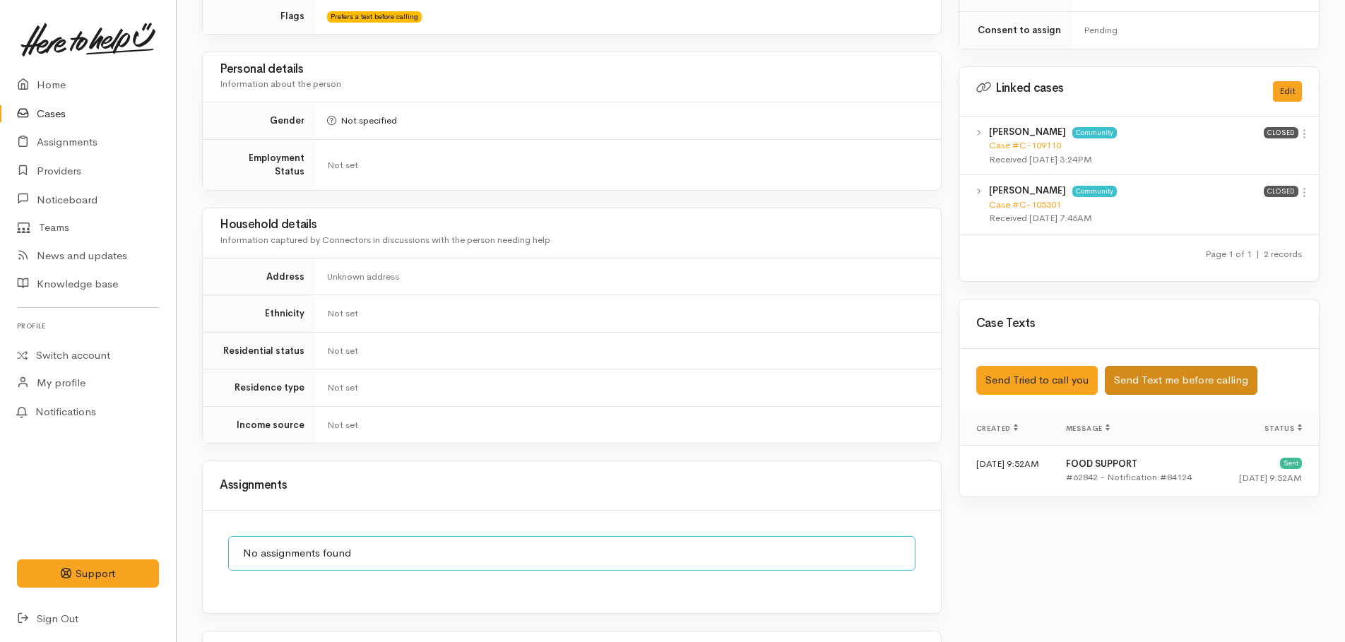
scroll to position [636, 0]
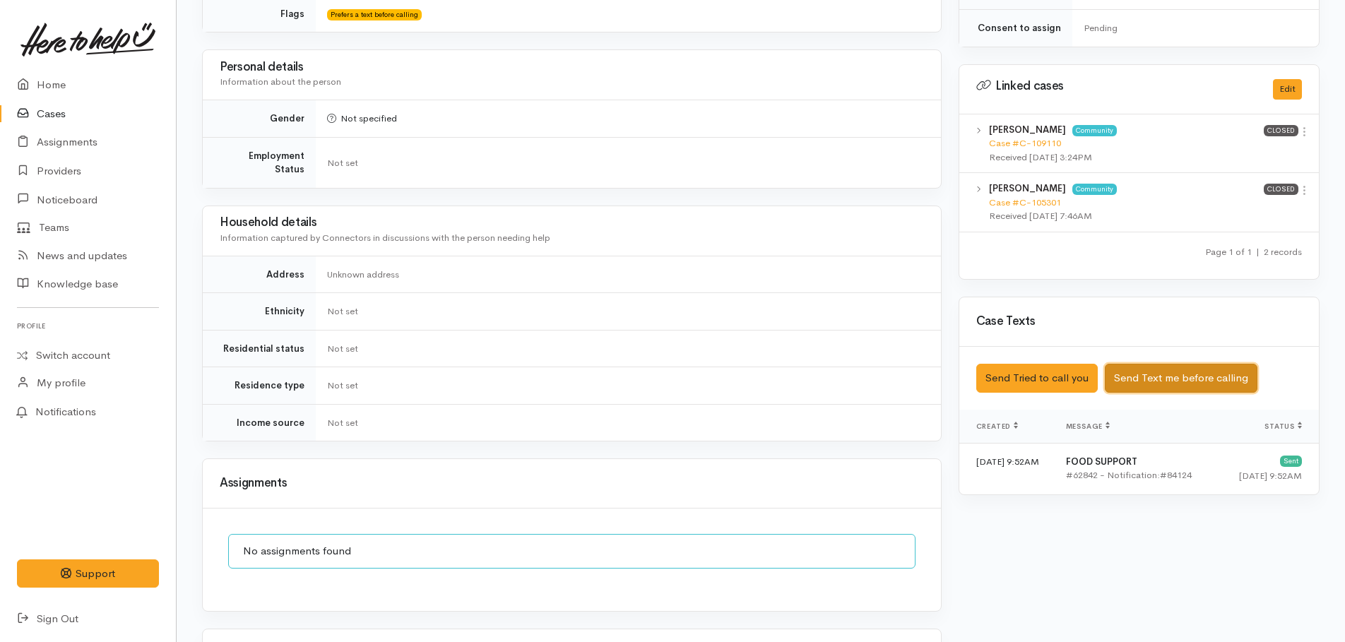
click at [1181, 373] on button "Send Text me before calling" at bounding box center [1181, 378] width 153 height 29
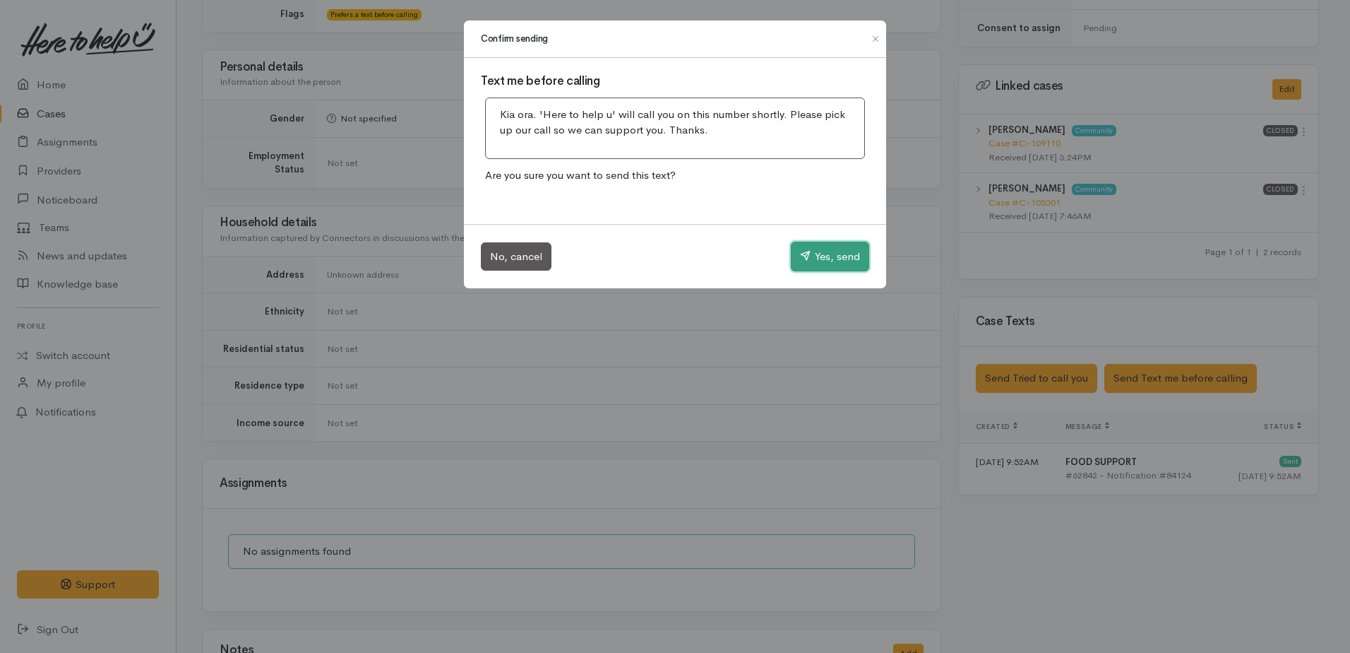
click at [838, 261] on button "Yes, send" at bounding box center [830, 257] width 78 height 30
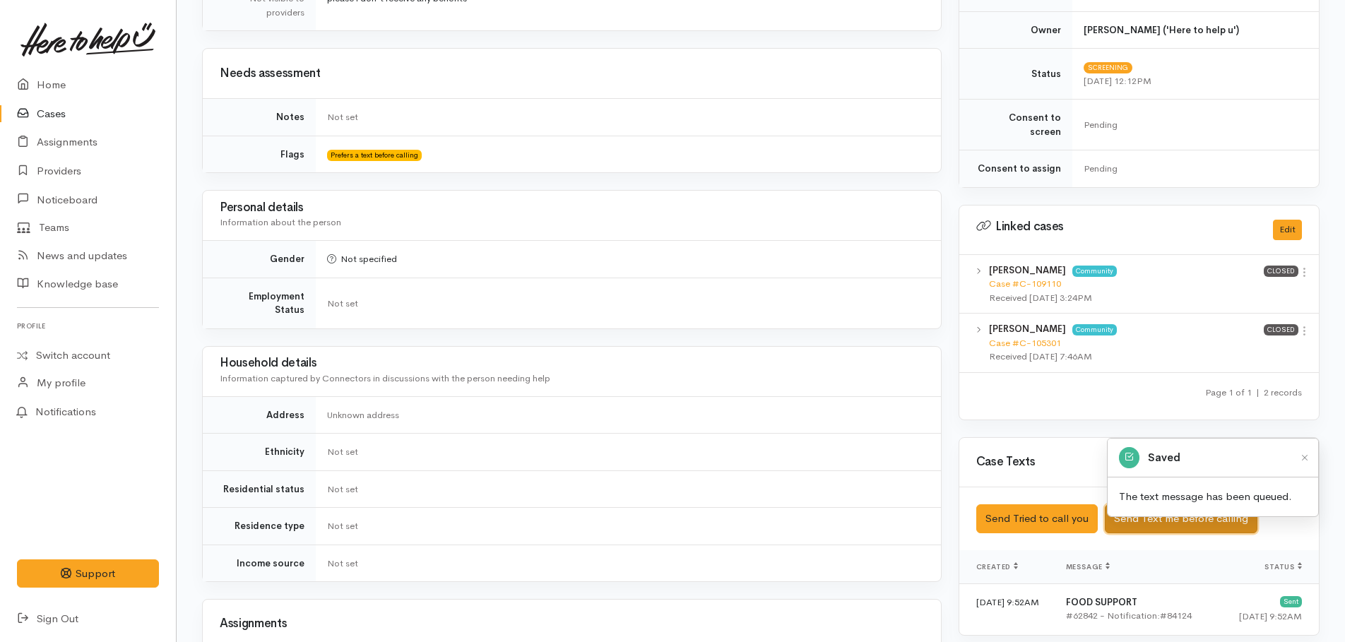
scroll to position [494, 0]
click at [1305, 267] on icon at bounding box center [1304, 273] width 12 height 12
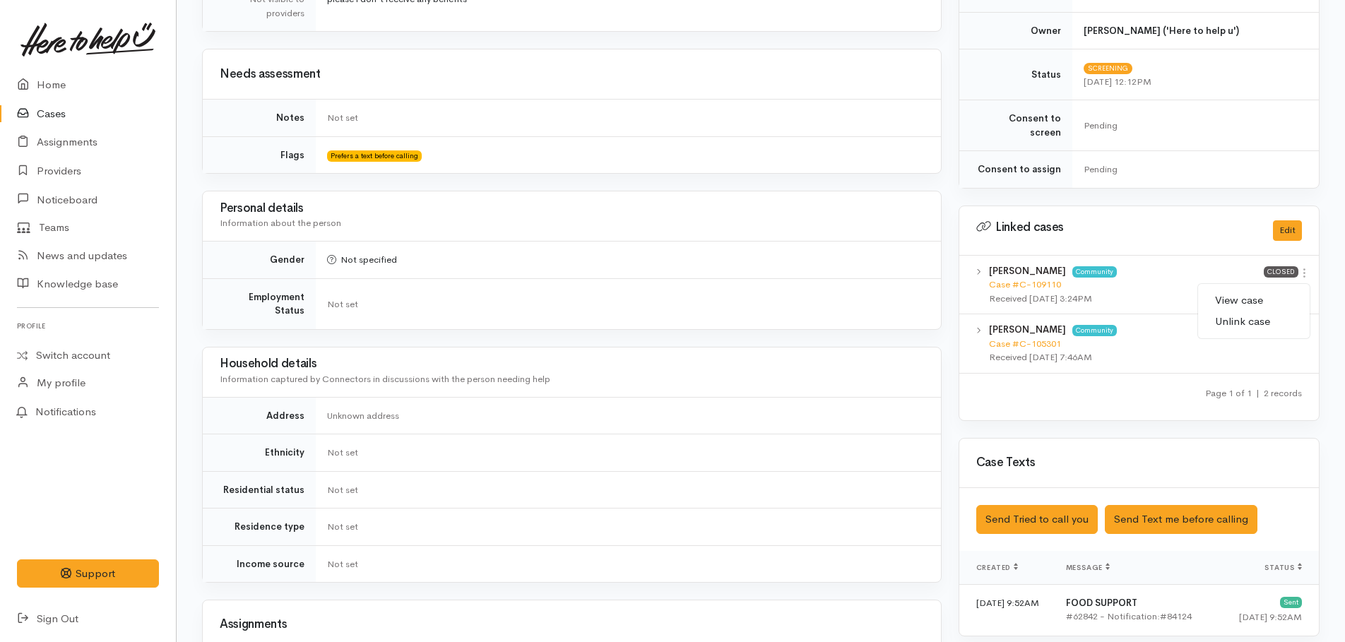
click at [1248, 290] on link "View case" at bounding box center [1254, 301] width 112 height 22
click at [1303, 326] on icon at bounding box center [1304, 332] width 12 height 12
click at [1249, 348] on link "View case" at bounding box center [1254, 359] width 112 height 22
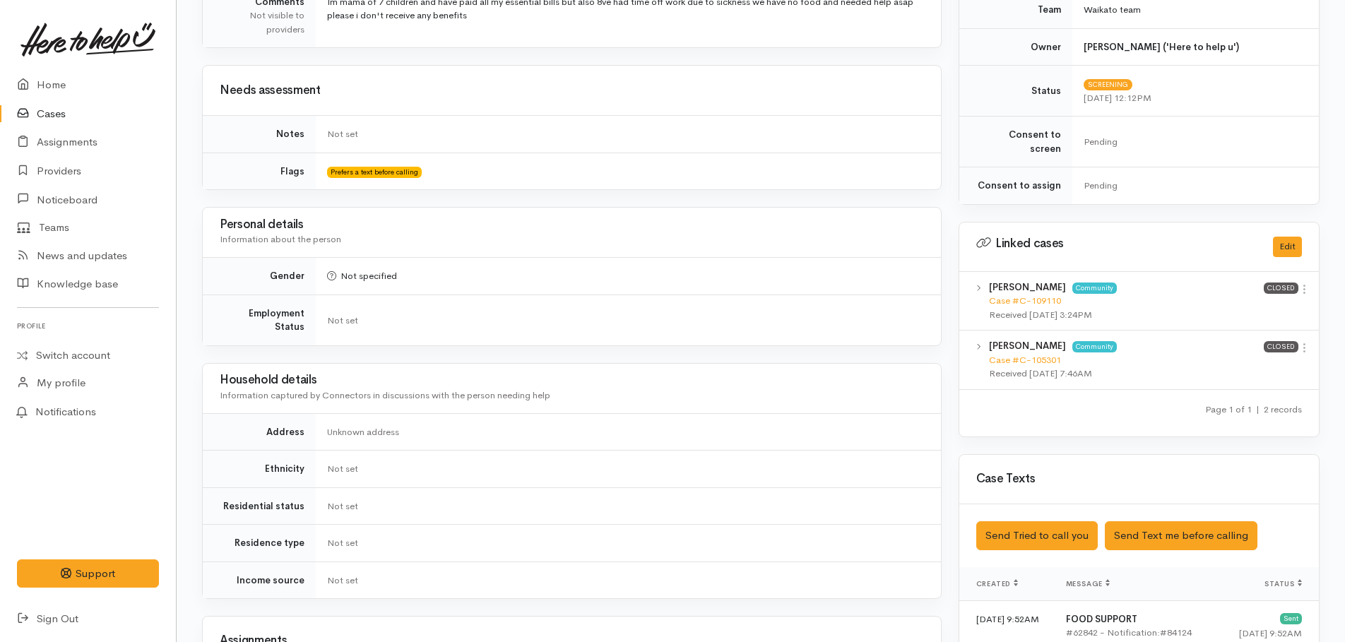
scroll to position [0, 0]
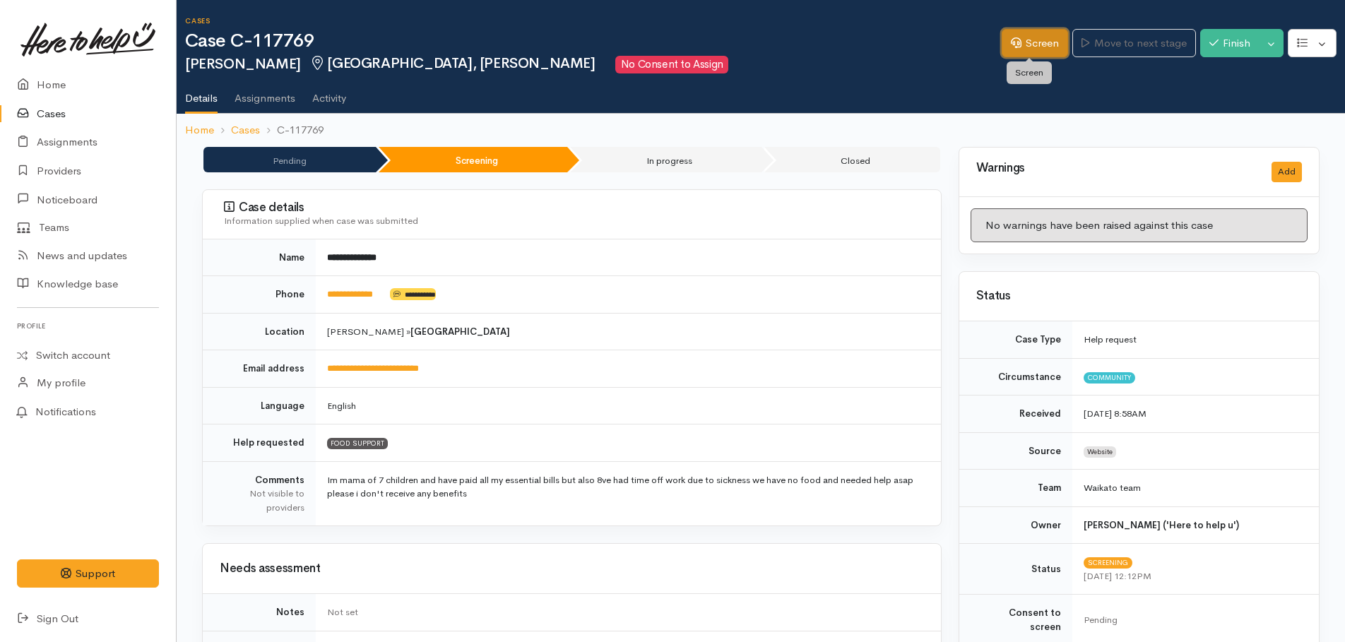
click at [1023, 46] on link "Screen" at bounding box center [1035, 43] width 66 height 29
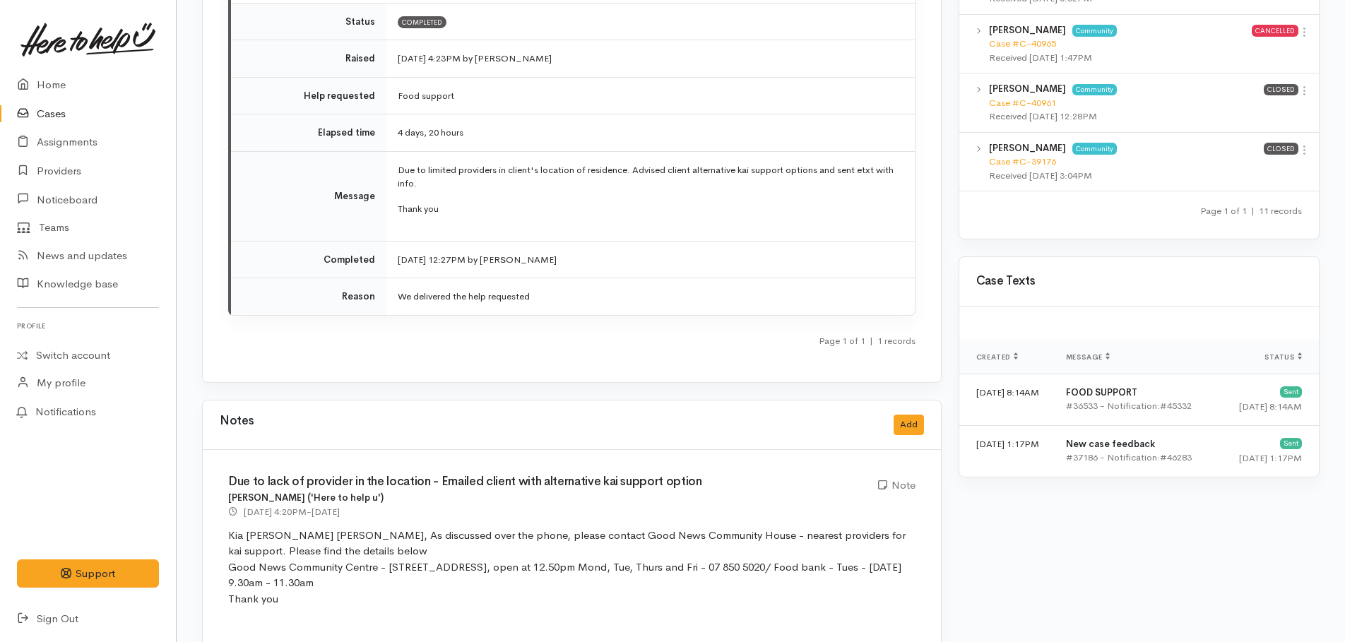
scroll to position [1355, 0]
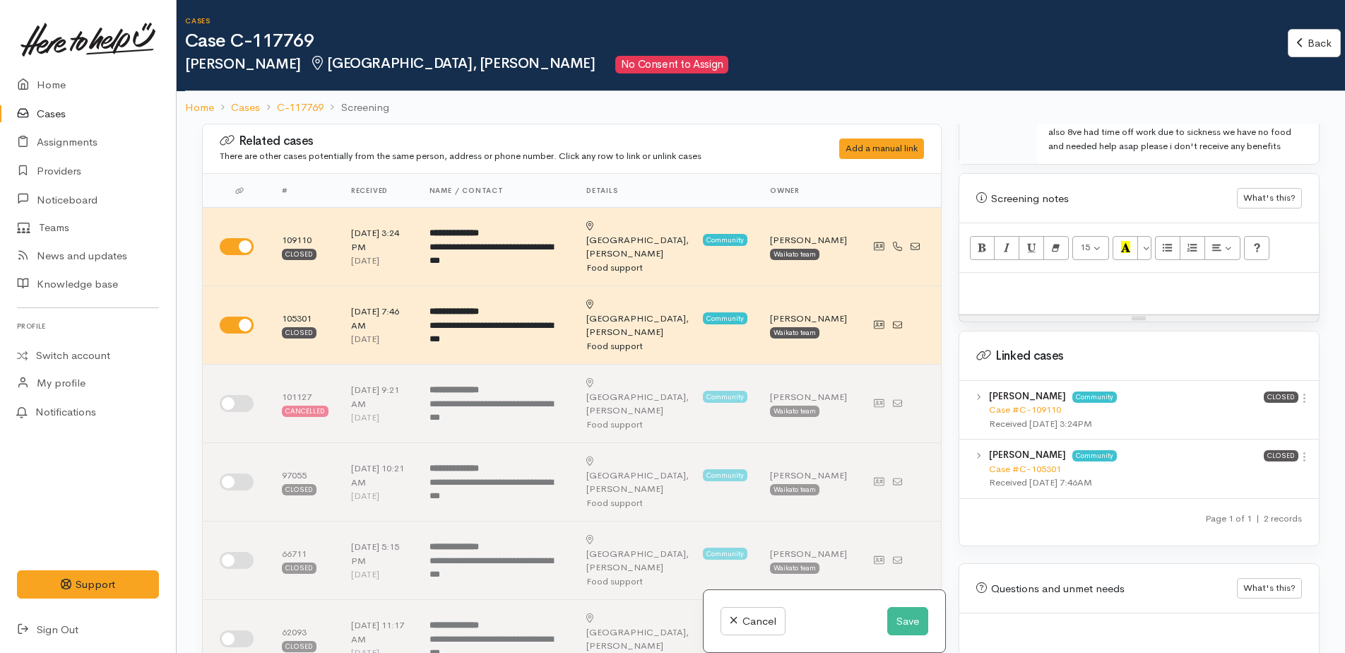
scroll to position [861, 0]
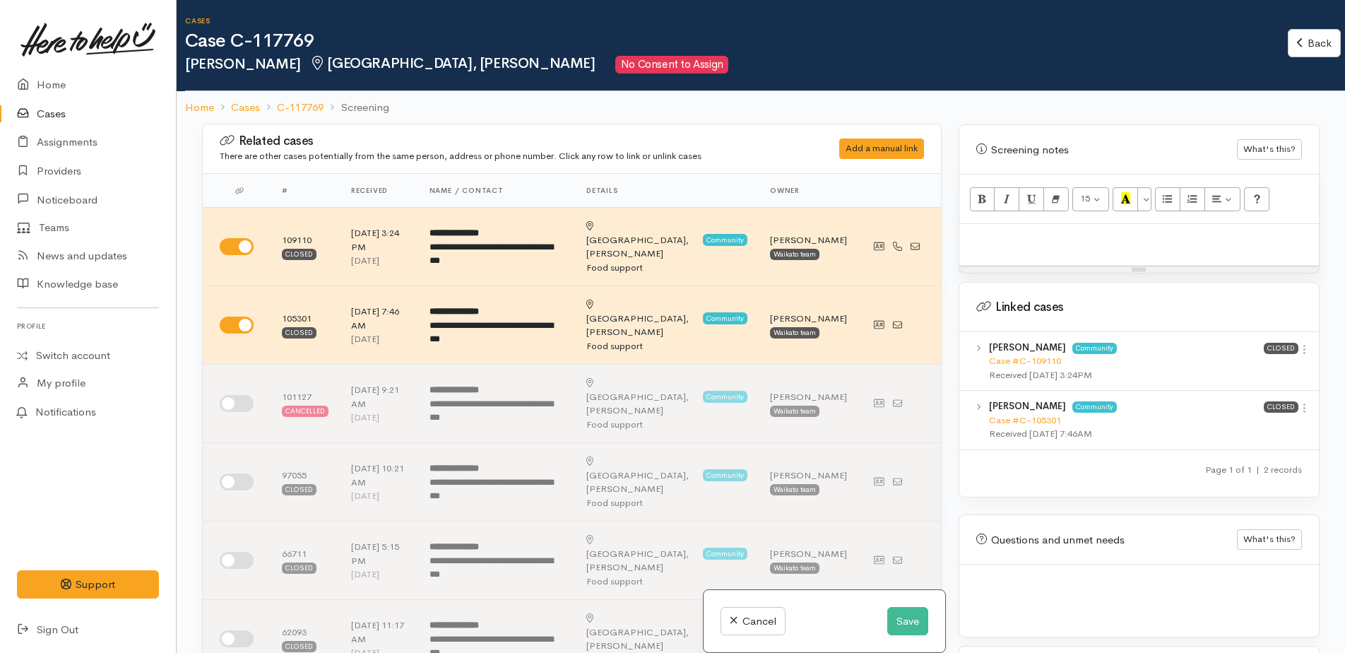
click at [1002, 244] on p at bounding box center [1138, 239] width 345 height 16
paste div
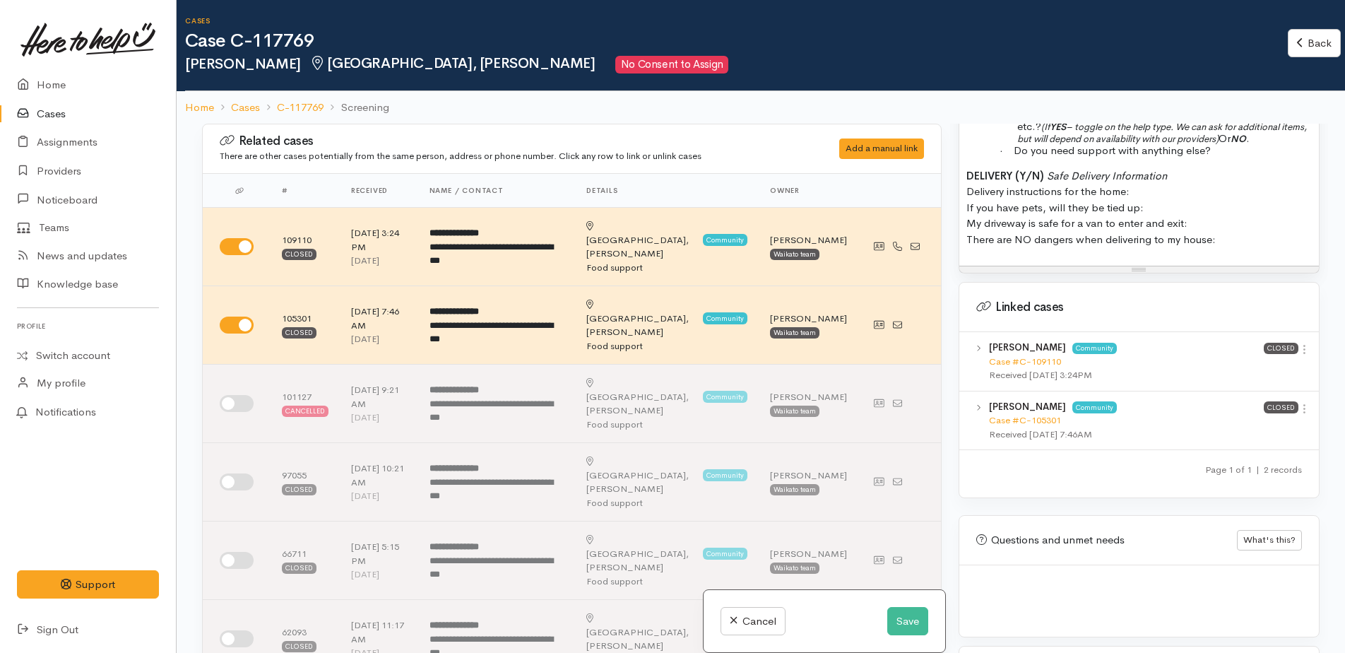
scroll to position [124, 0]
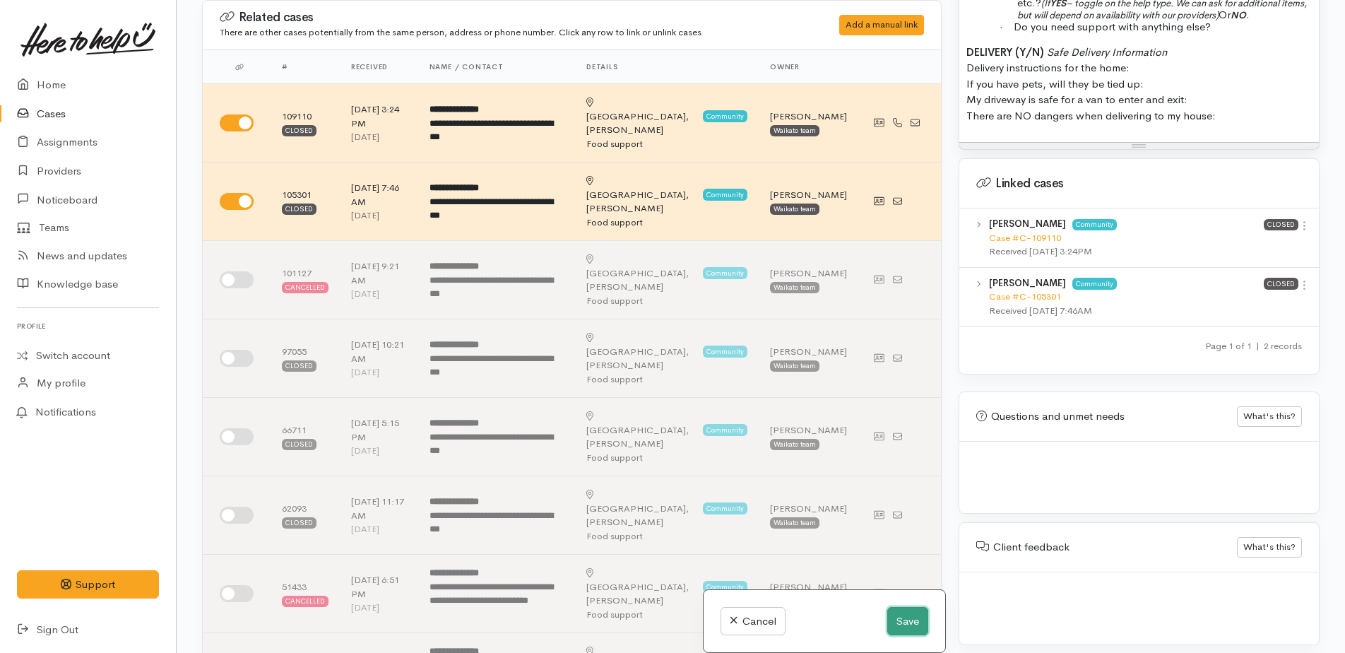
click at [900, 626] on button "Save" at bounding box center [907, 621] width 41 height 29
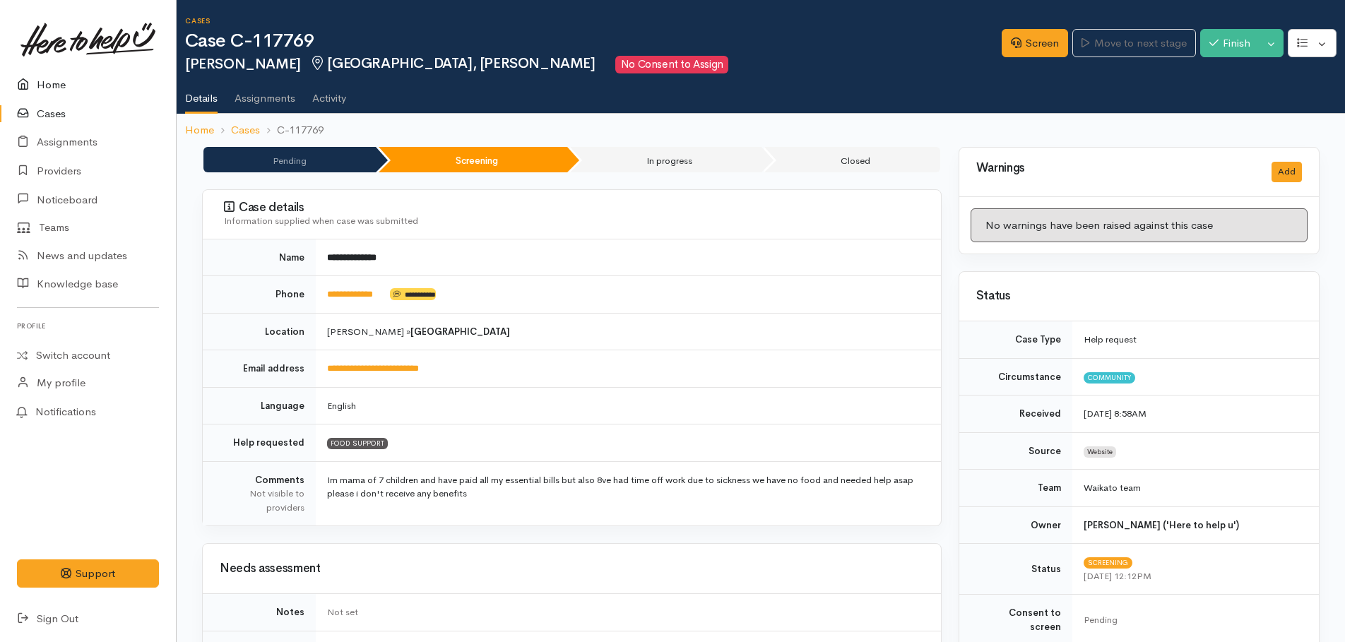
click at [51, 89] on link "Home" at bounding box center [88, 85] width 176 height 29
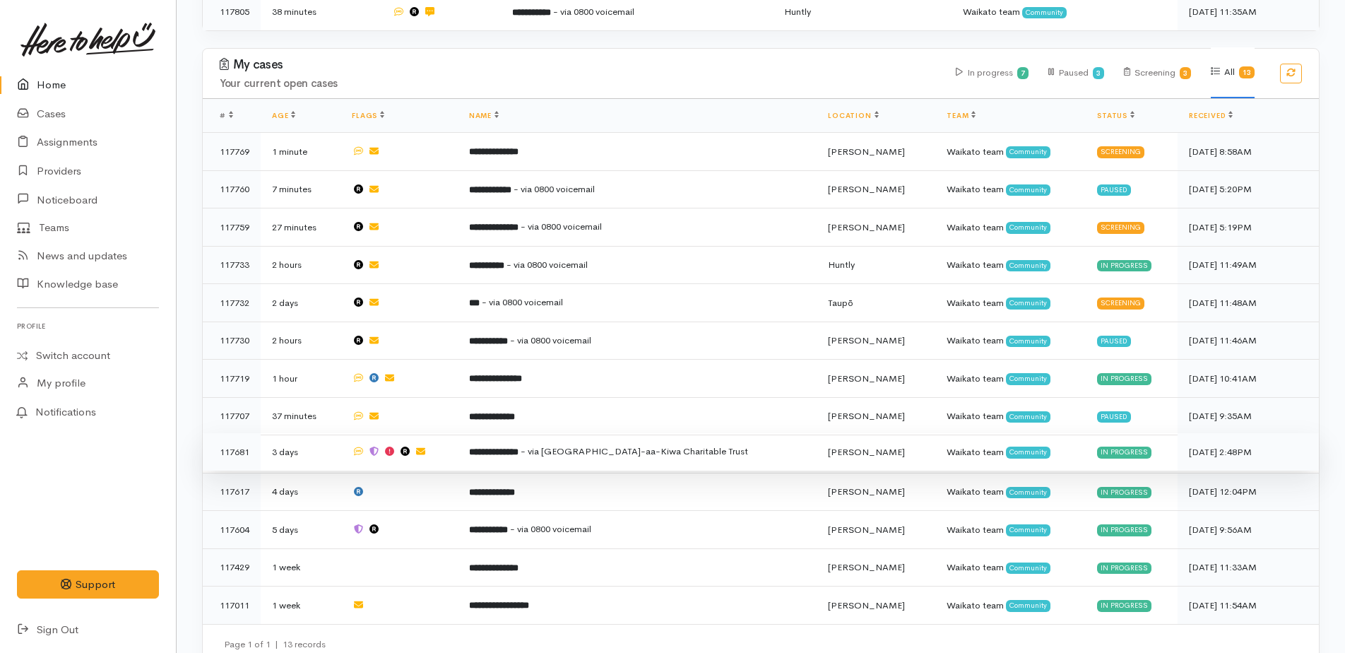
scroll to position [739, 0]
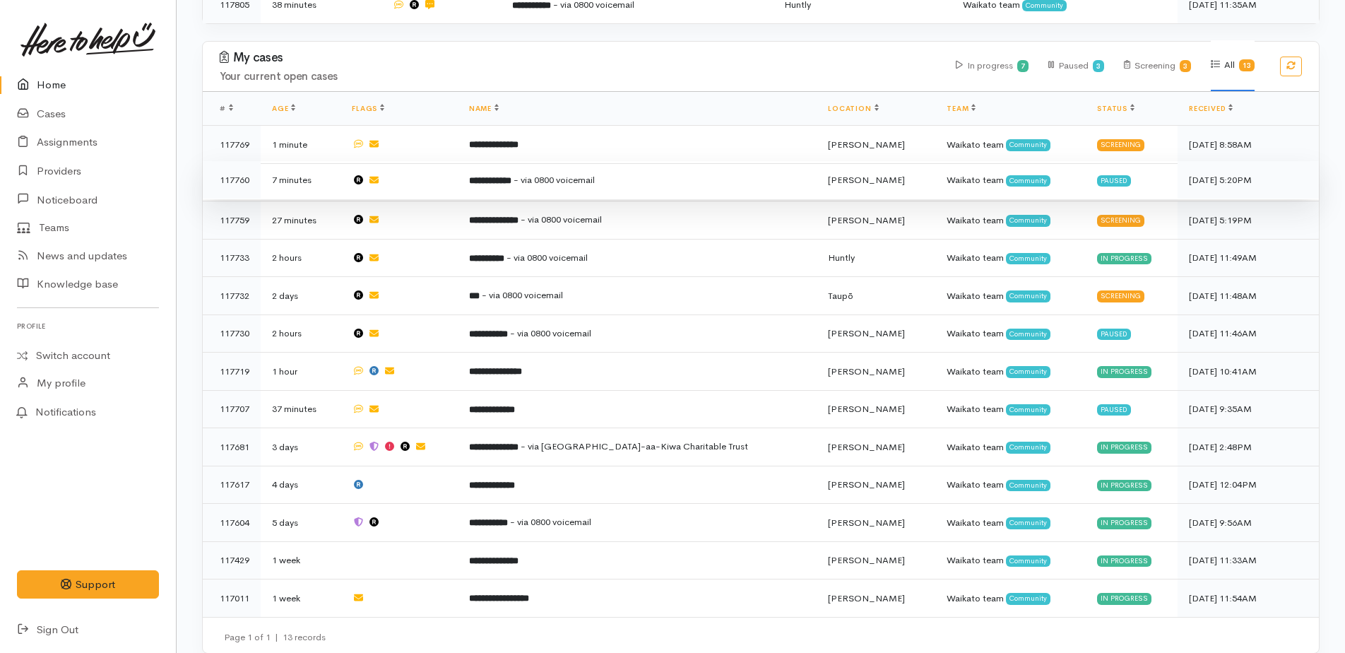
click at [511, 176] on b "**********" at bounding box center [490, 180] width 42 height 9
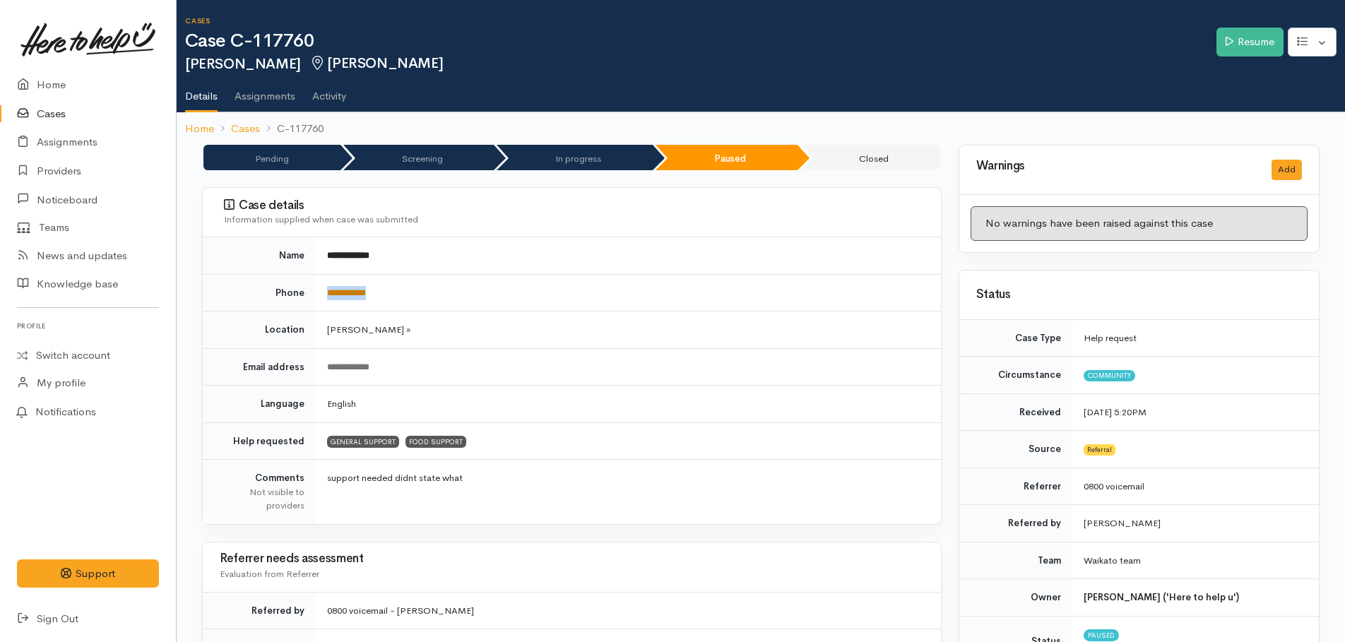
drag, startPoint x: 400, startPoint y: 291, endPoint x: 328, endPoint y: 290, distance: 72.1
click at [328, 290] on td "**********" at bounding box center [628, 292] width 625 height 37
drag, startPoint x: 328, startPoint y: 290, endPoint x: 334, endPoint y: 297, distance: 9.5
copy link "**********"
click at [1239, 52] on link "Resume" at bounding box center [1249, 42] width 67 height 29
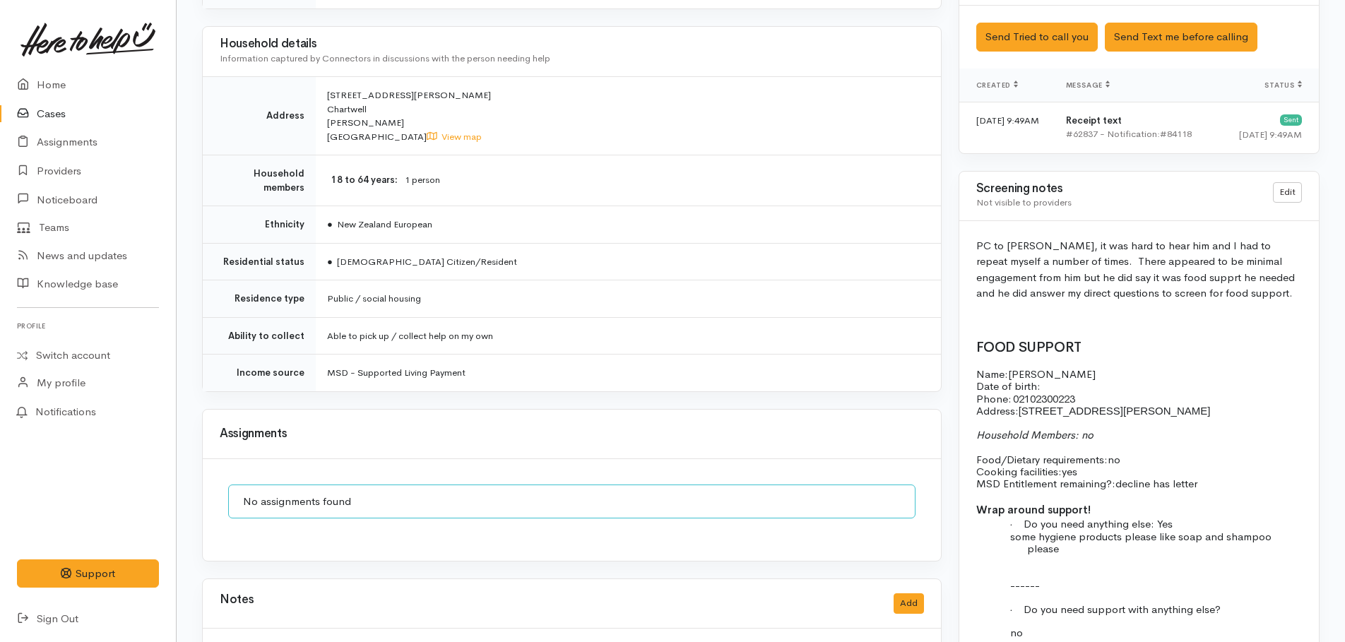
scroll to position [989, 0]
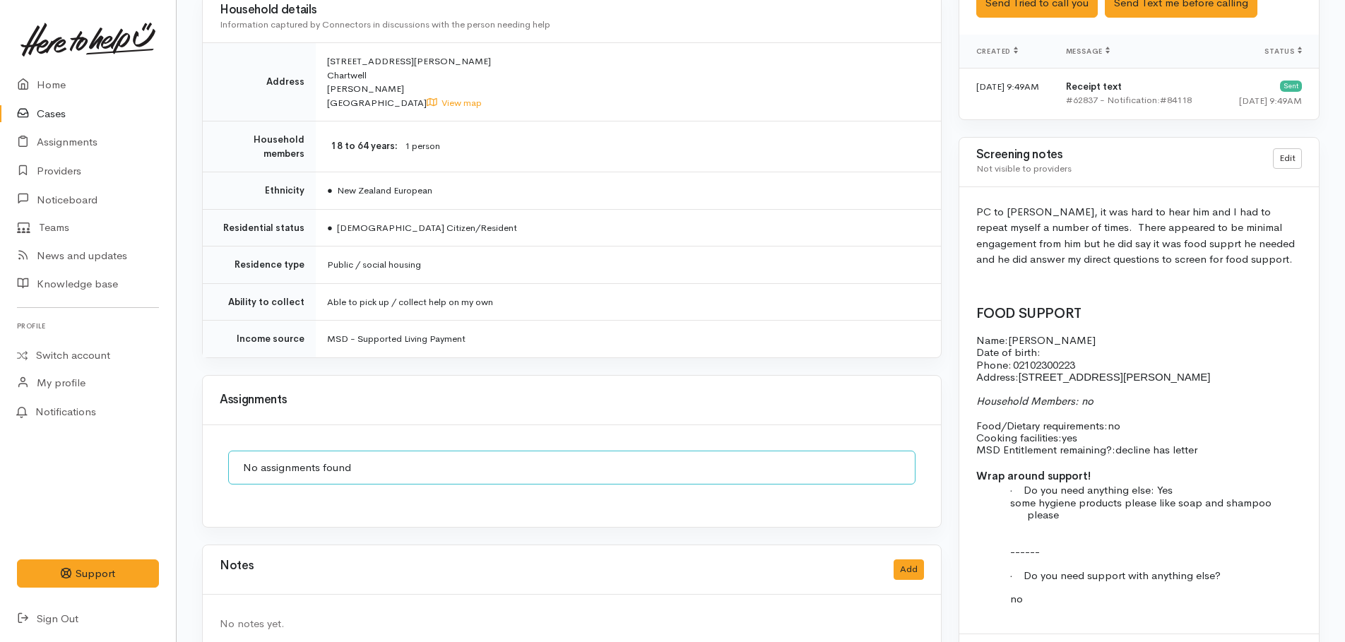
click at [1050, 355] on p "Name: [PERSON_NAME] Date of birth: Phone:   [PHONE_NUMBER]" at bounding box center [1139, 352] width 326 height 37
click at [1052, 347] on span "[PERSON_NAME]" at bounding box center [1052, 339] width 88 height 13
click at [1085, 353] on p "Name: [PERSON_NAME] Date of birth: Phone:   [PHONE_NUMBER]" at bounding box center [1139, 352] width 326 height 37
click at [1038, 351] on span "Date of birth:" at bounding box center [1008, 351] width 64 height 13
click at [1045, 351] on p "Name: [PERSON_NAME] Date of birth: Phone:   [PHONE_NUMBER]" at bounding box center [1139, 352] width 326 height 37
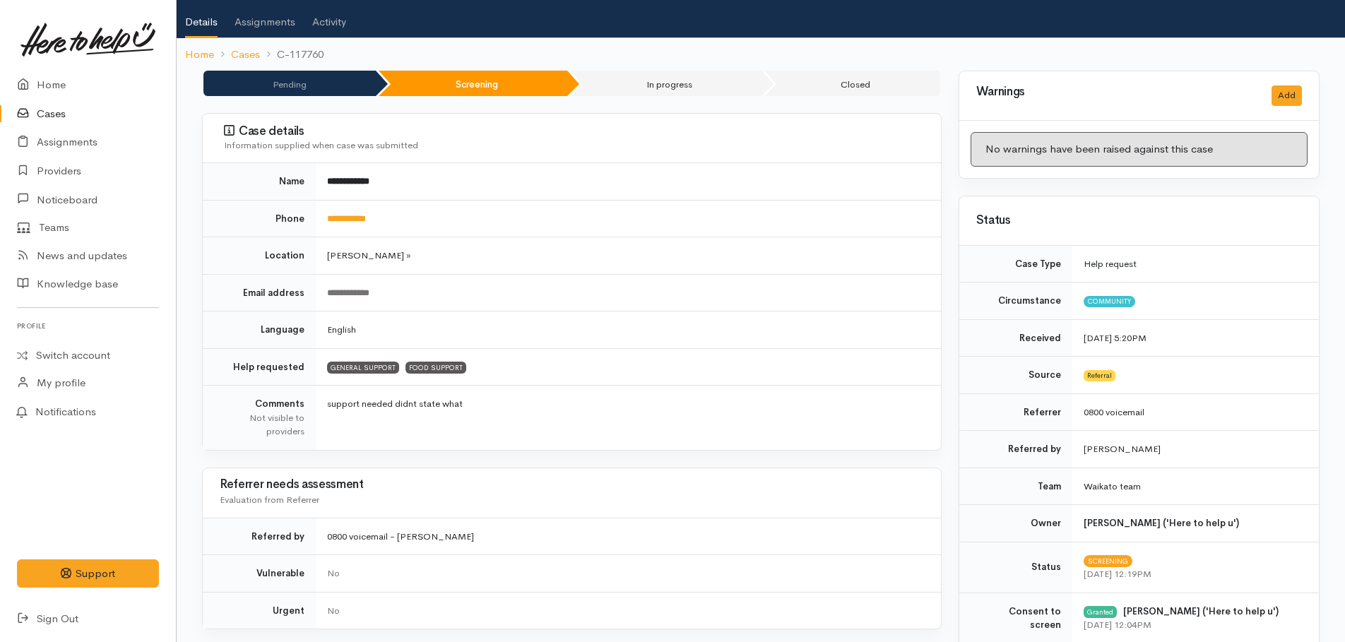
scroll to position [0, 0]
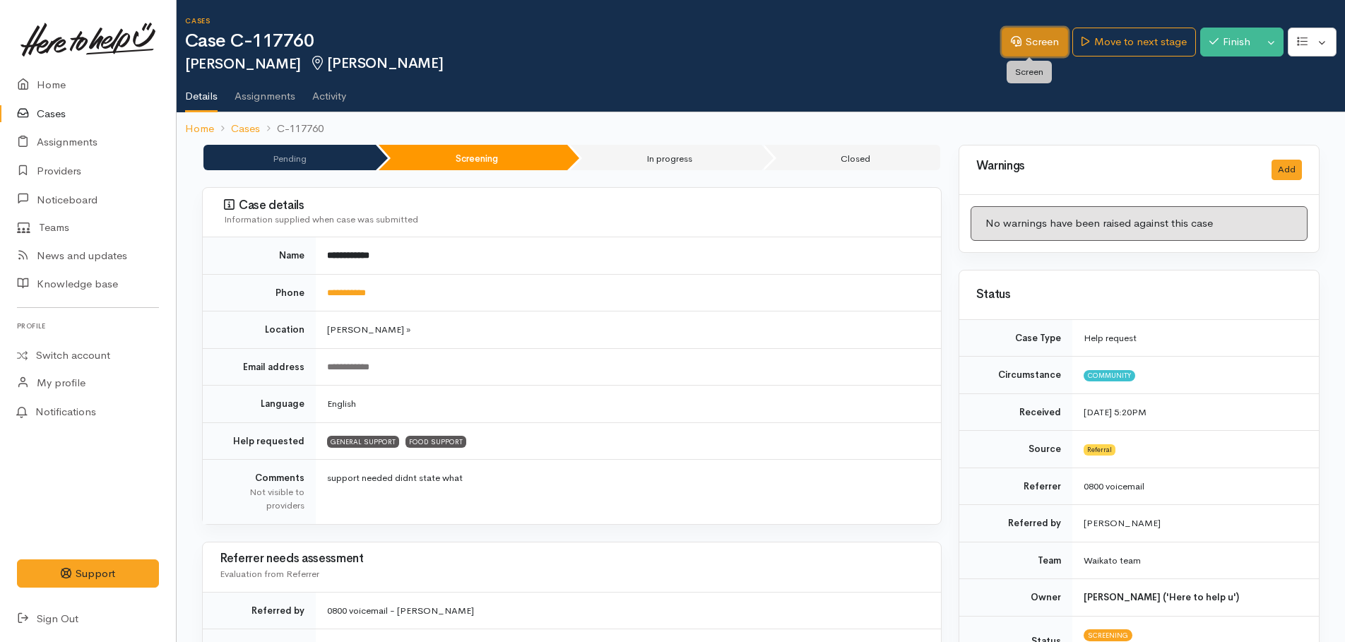
click at [1021, 52] on link "Screen" at bounding box center [1035, 42] width 66 height 29
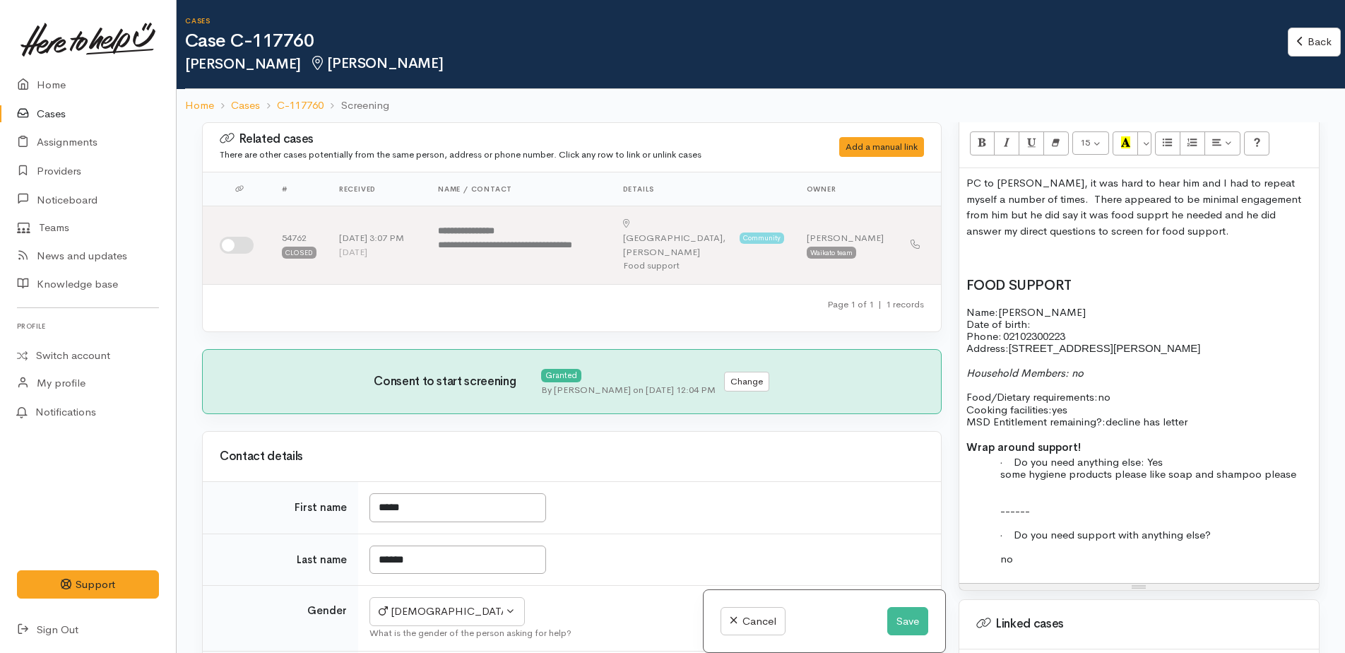
scroll to position [989, 0]
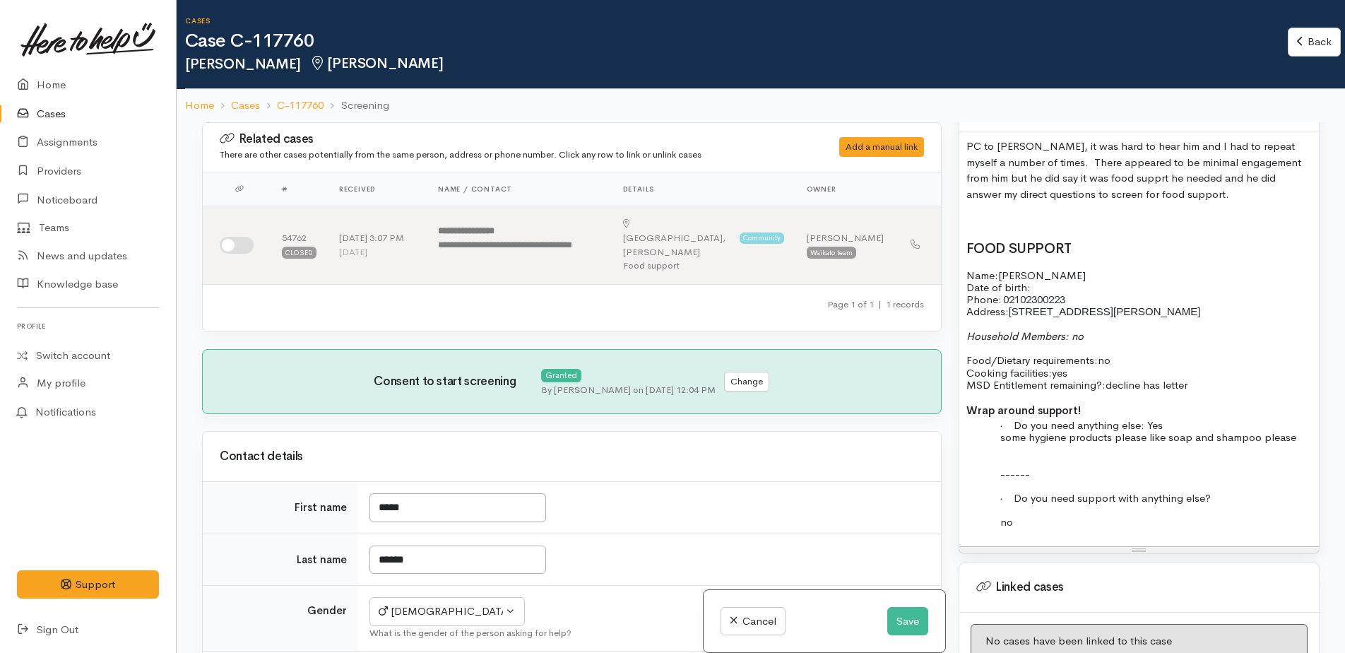
click at [1047, 285] on p "Name: [PERSON_NAME] Date of birth: Phone:   [PHONE_NUMBER]" at bounding box center [1138, 287] width 345 height 37
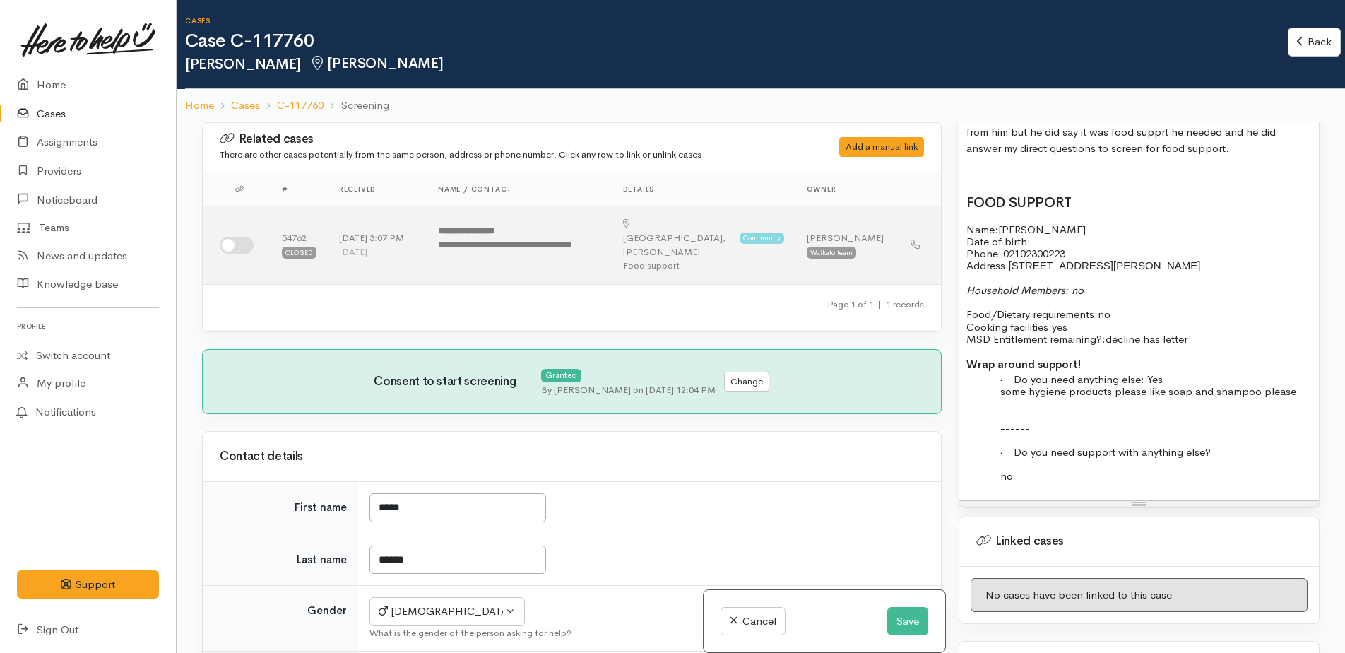
scroll to position [1059, 0]
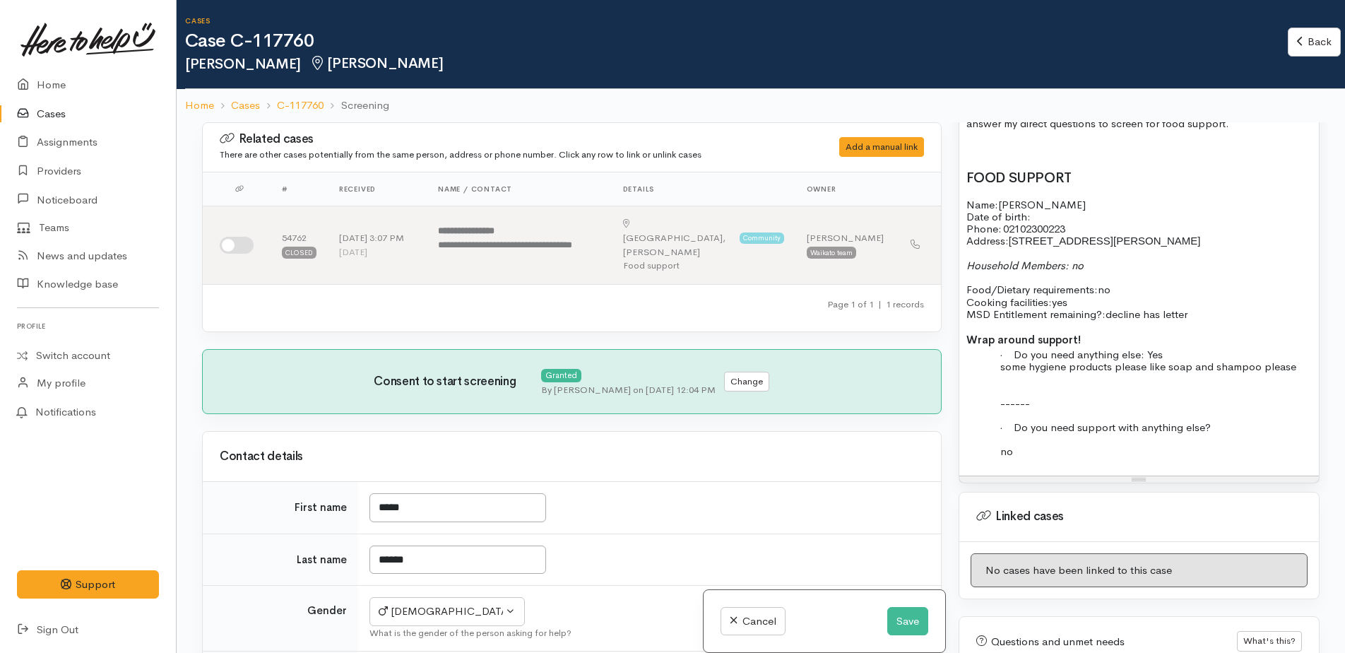
click at [1054, 219] on p "Name: [PERSON_NAME] Date of birth: Phone:   [PHONE_NUMBER]" at bounding box center [1138, 216] width 345 height 37
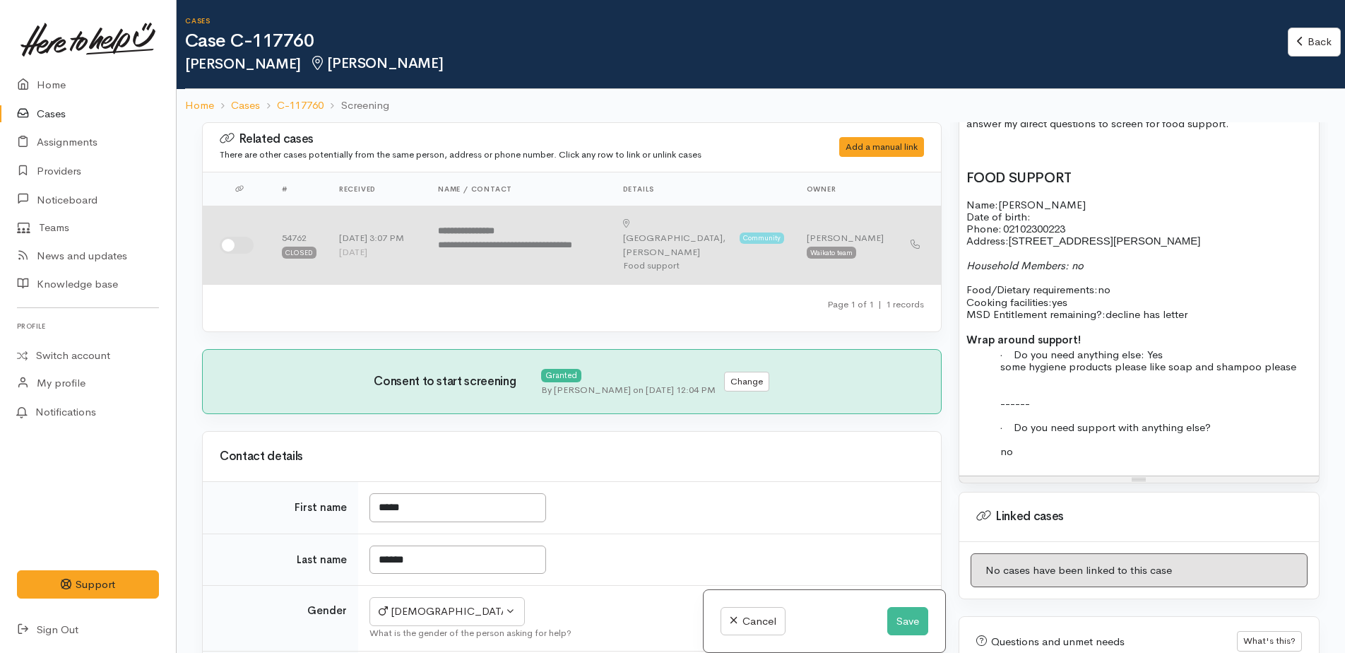
click at [223, 237] on input "checkbox" at bounding box center [237, 245] width 34 height 17
checkbox input "true"
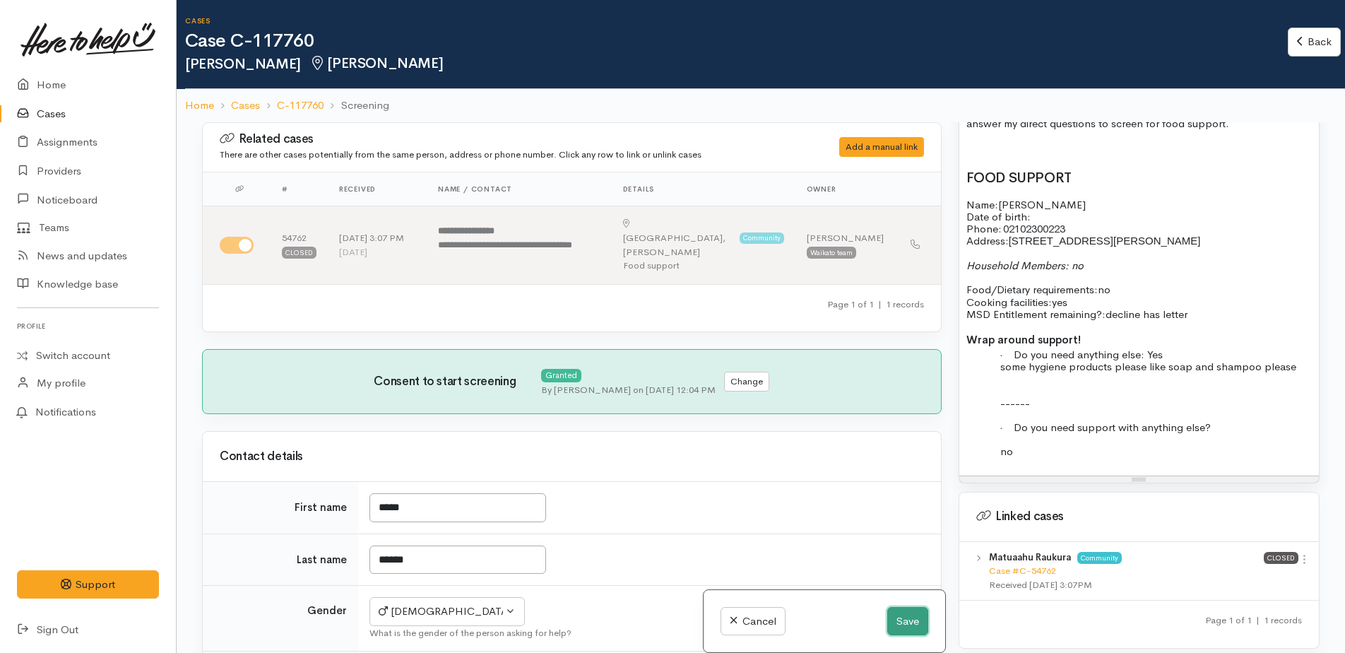
click at [903, 614] on button "Save" at bounding box center [907, 621] width 41 height 29
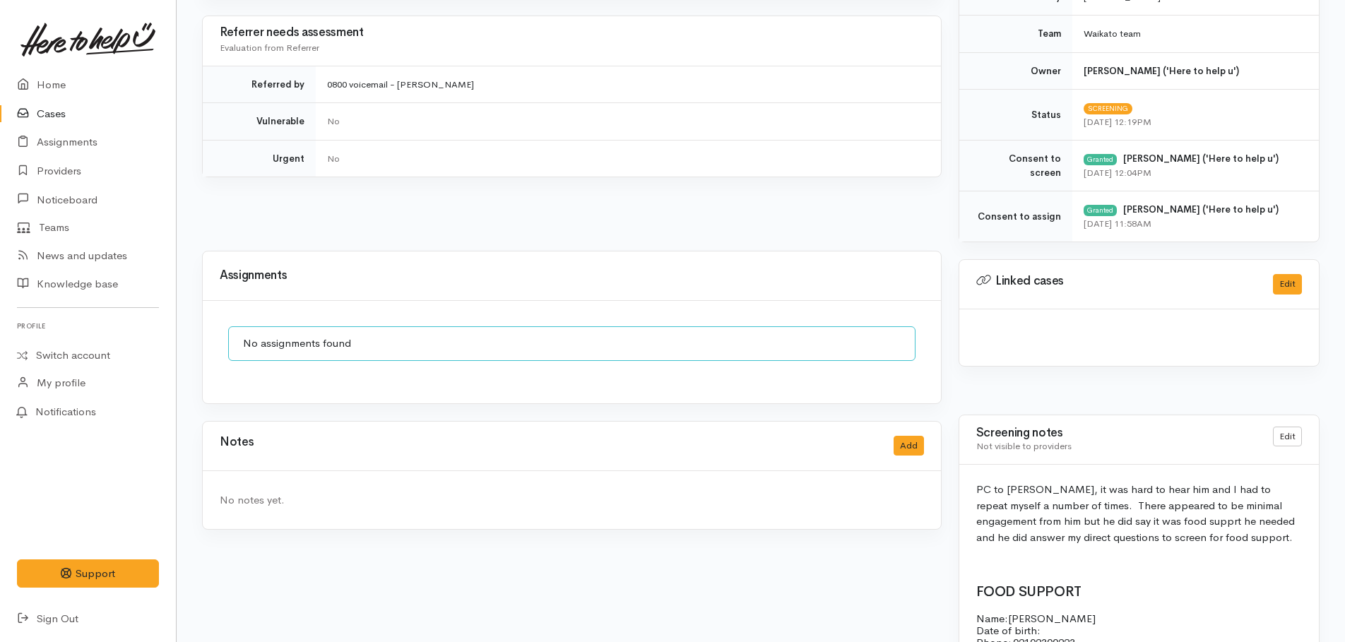
scroll to position [565, 0]
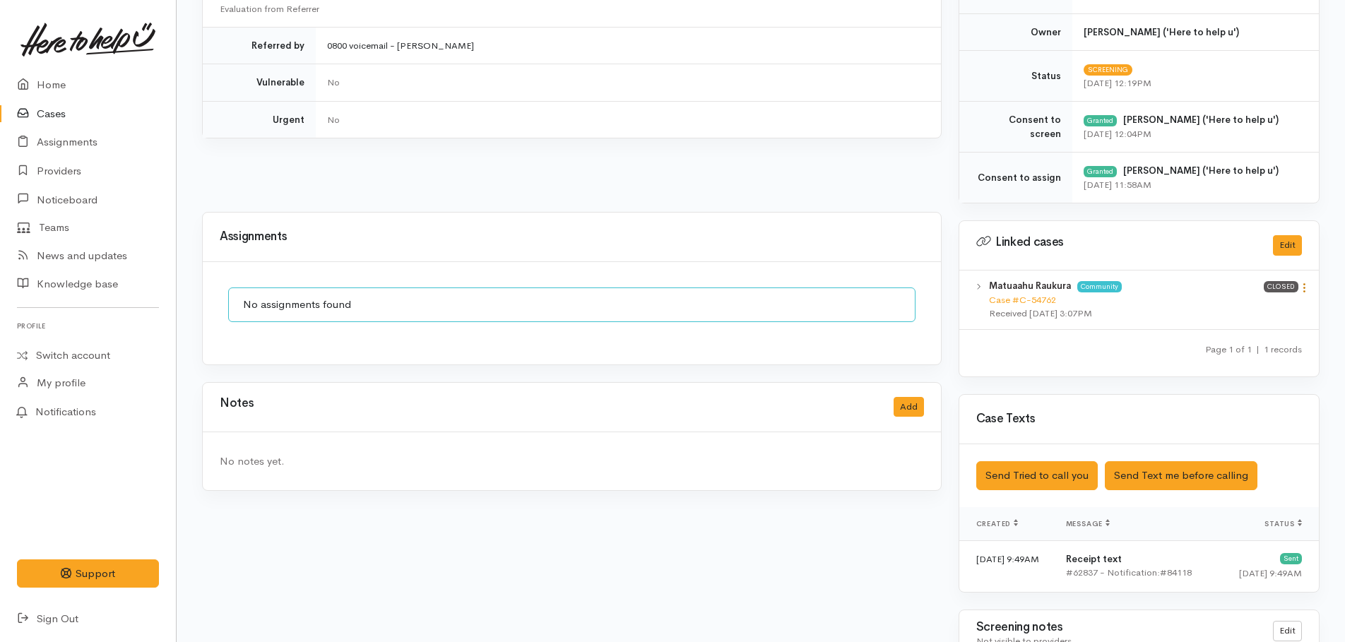
click at [1305, 285] on icon at bounding box center [1304, 288] width 12 height 12
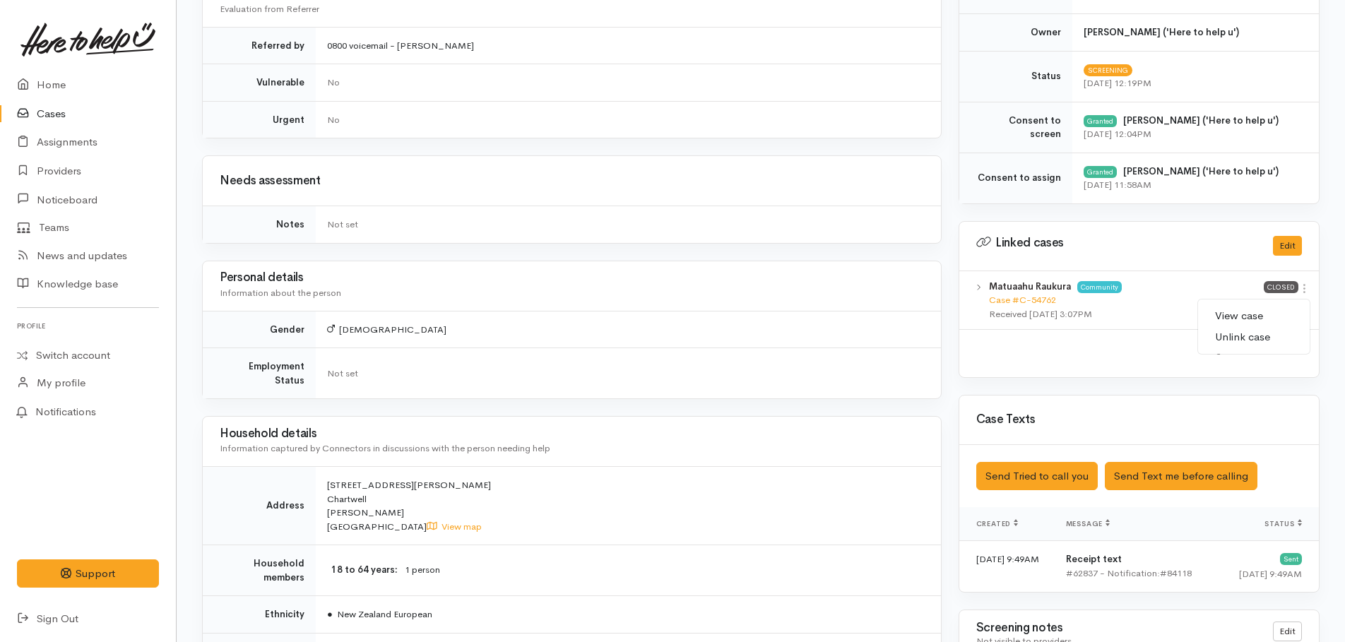
click at [1235, 313] on link "View case" at bounding box center [1254, 316] width 112 height 22
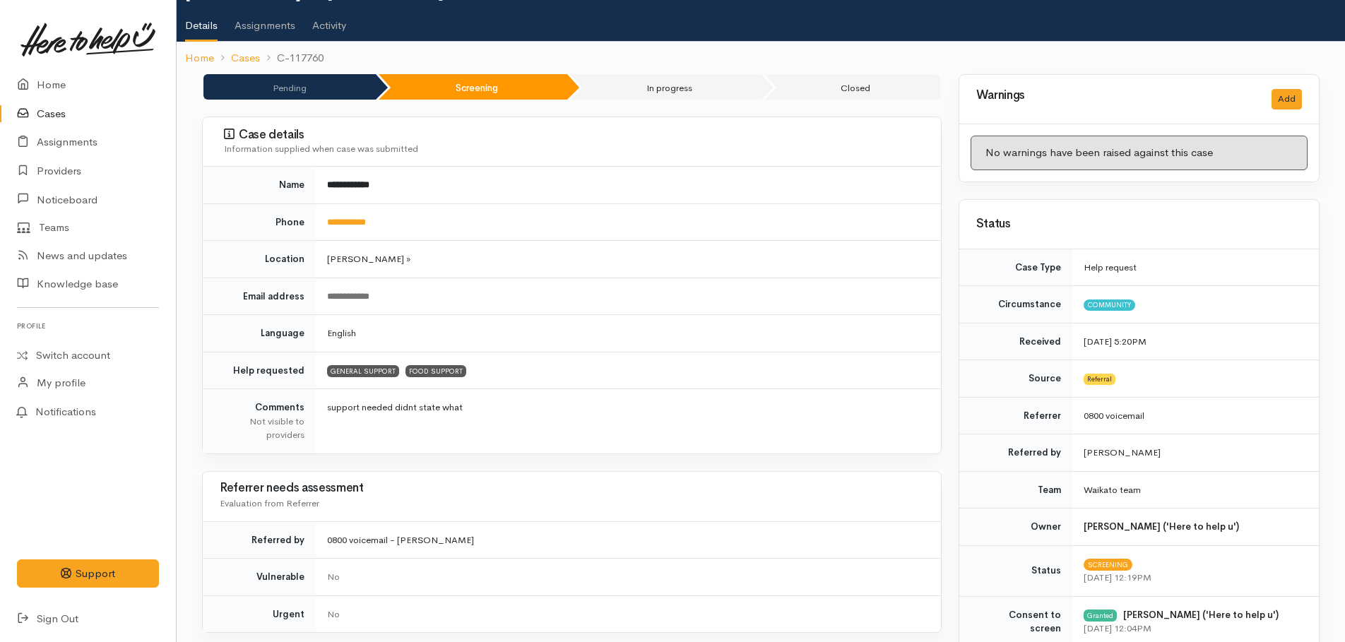
scroll to position [0, 0]
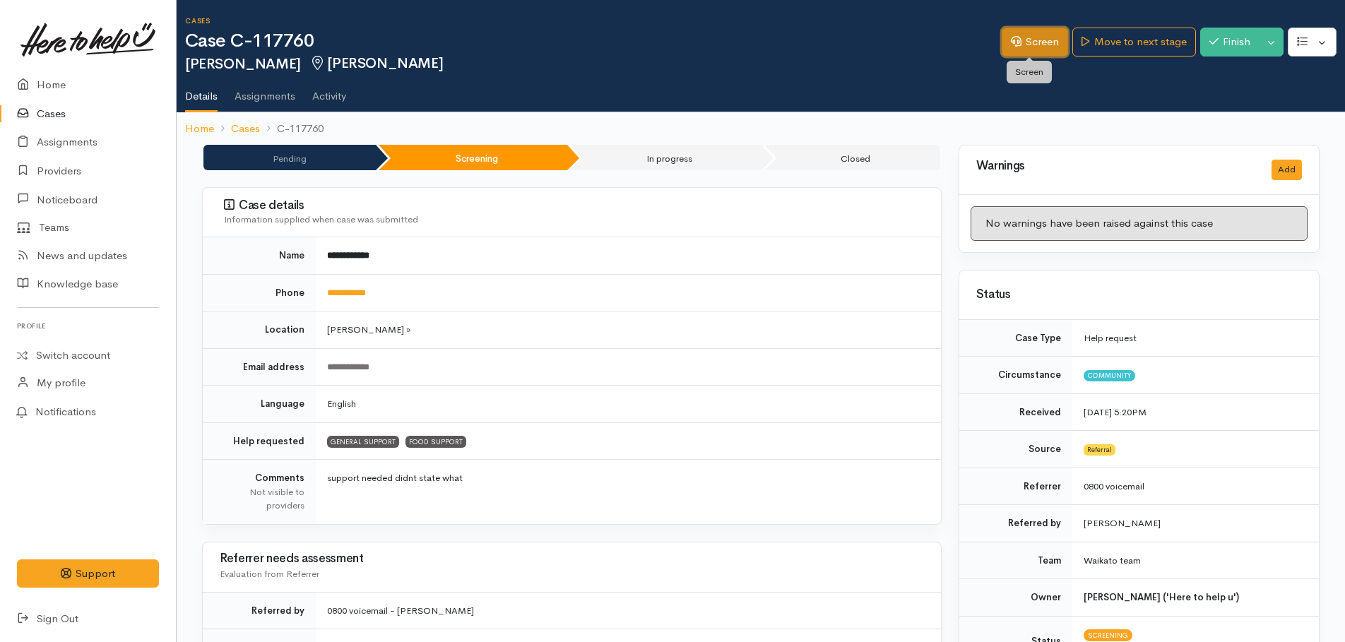
click at [1037, 37] on link "Screen" at bounding box center [1035, 42] width 66 height 29
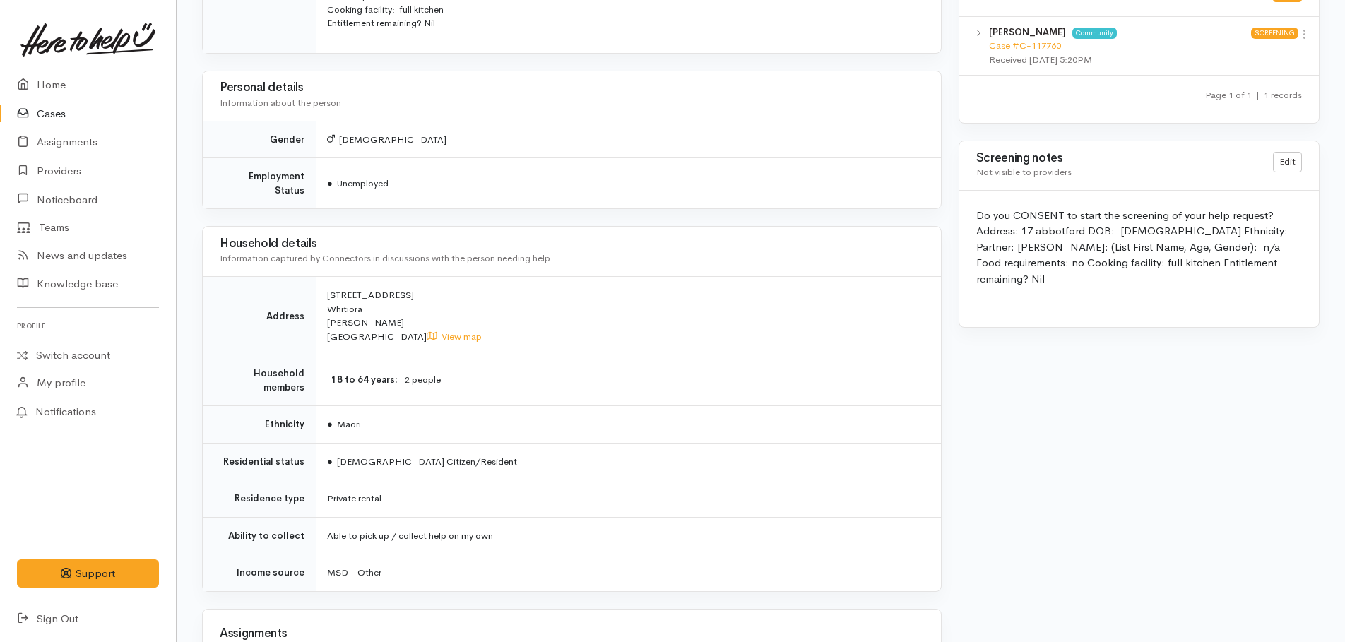
scroll to position [766, 0]
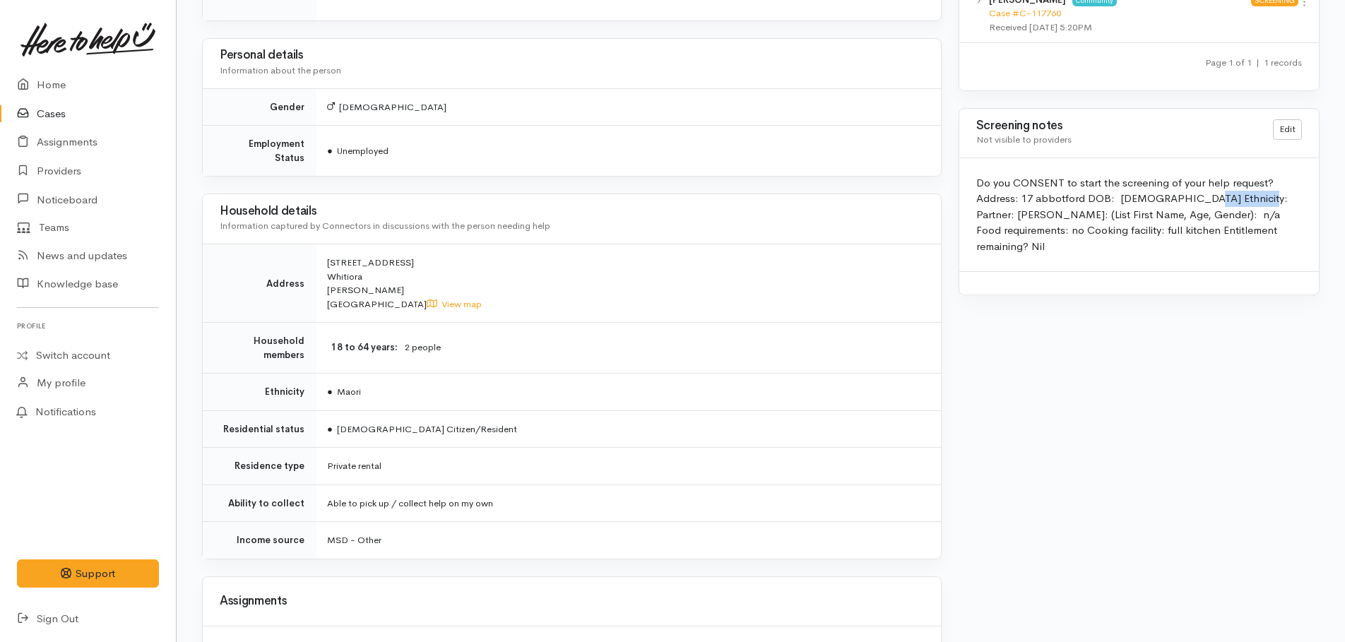
drag, startPoint x: 1163, startPoint y: 184, endPoint x: 1112, endPoint y: 182, distance: 50.2
click at [1112, 182] on div "Do you CONSENT to start the screening of your help request? Address: 17 abbotfo…" at bounding box center [1138, 215] width 359 height 114
copy div "[DATE]"
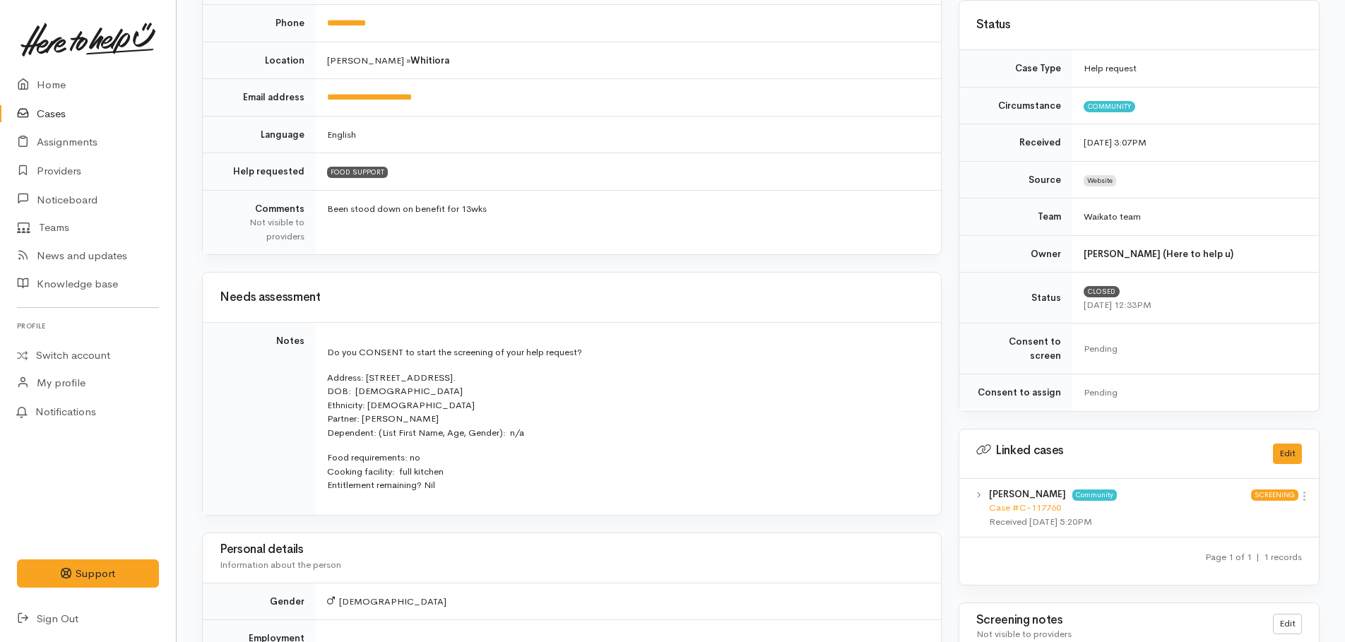
scroll to position [0, 0]
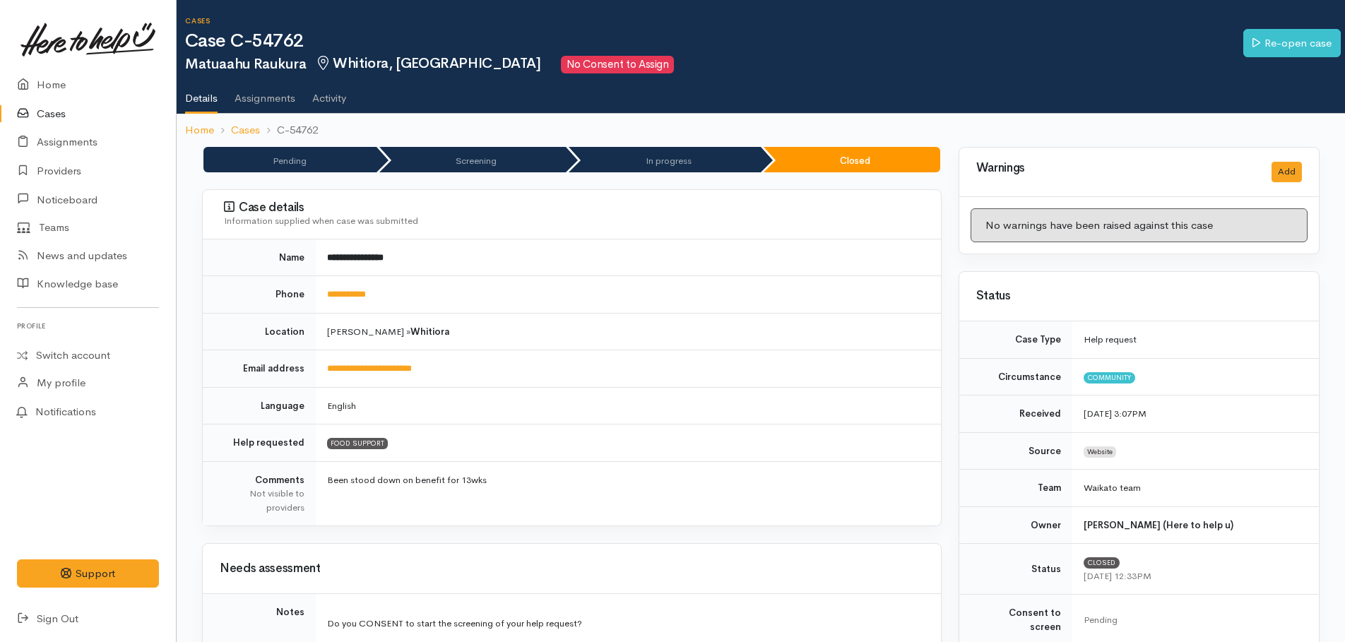
click at [756, 222] on div "Information supplied when case was submitted" at bounding box center [574, 221] width 700 height 14
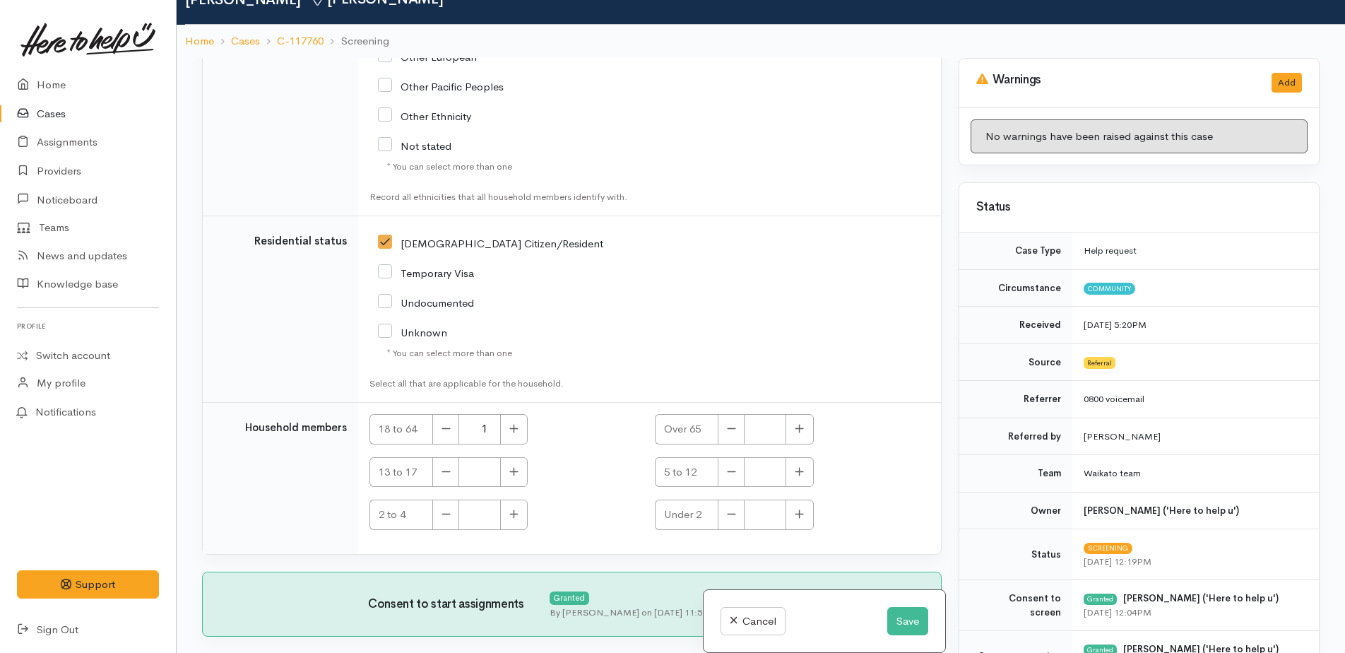
scroll to position [122, 0]
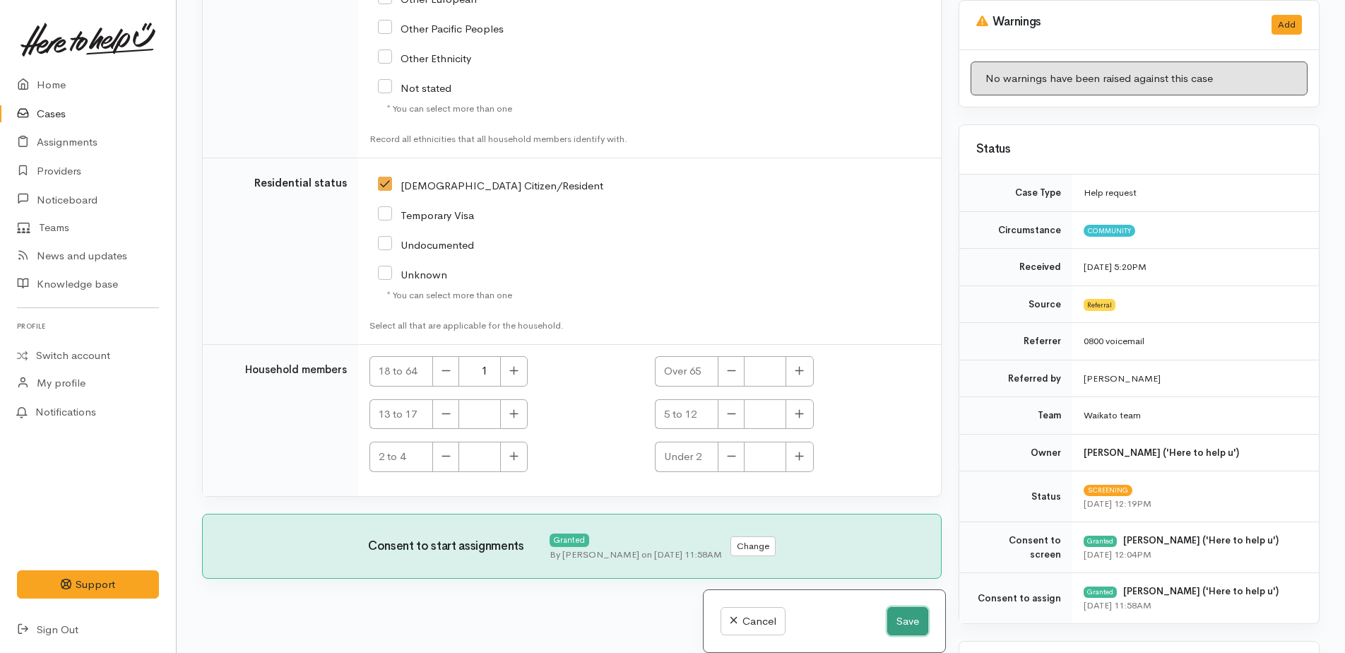
click at [887, 621] on button "Save" at bounding box center [907, 621] width 41 height 29
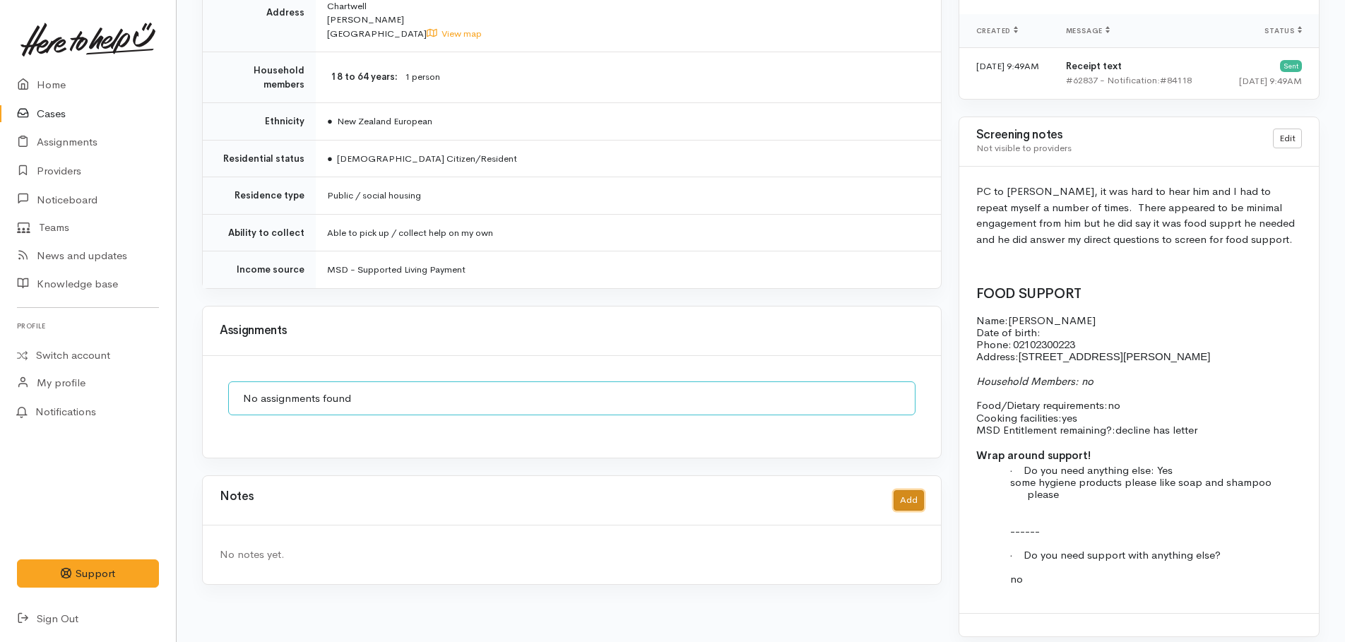
click at [905, 490] on button "Add" at bounding box center [908, 500] width 30 height 20
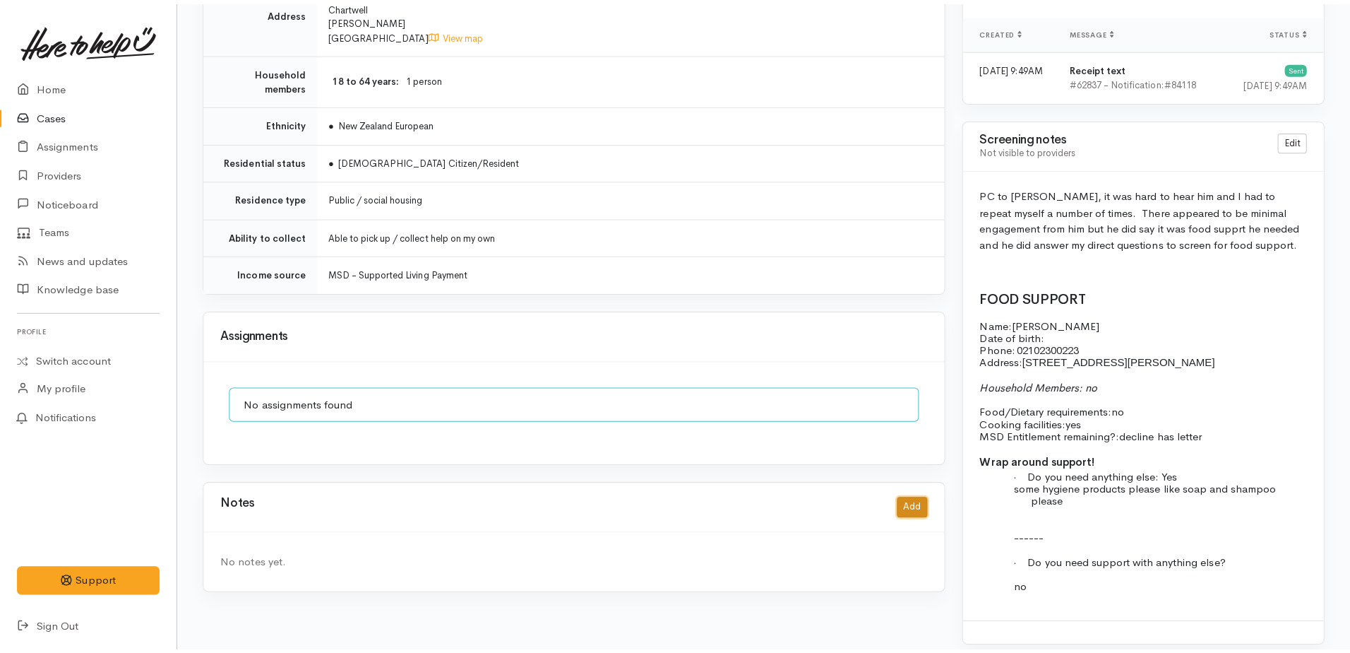
scroll to position [1047, 0]
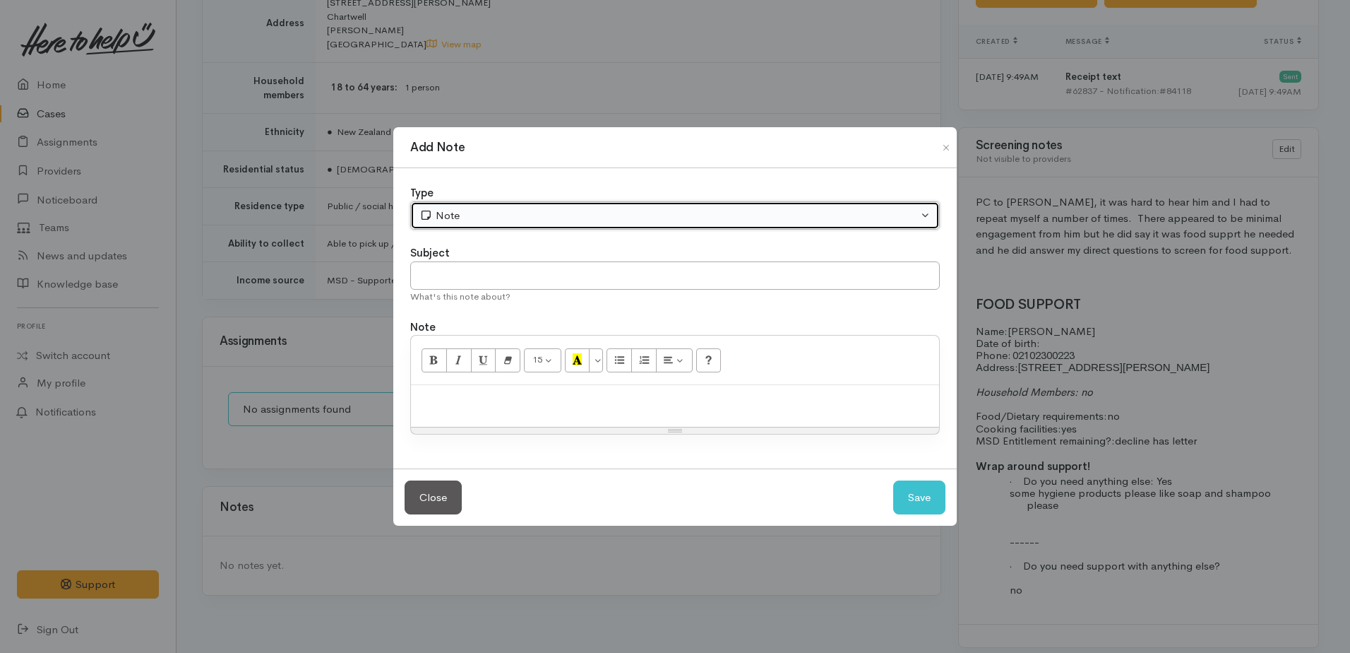
click at [460, 215] on div "Note" at bounding box center [669, 216] width 499 height 16
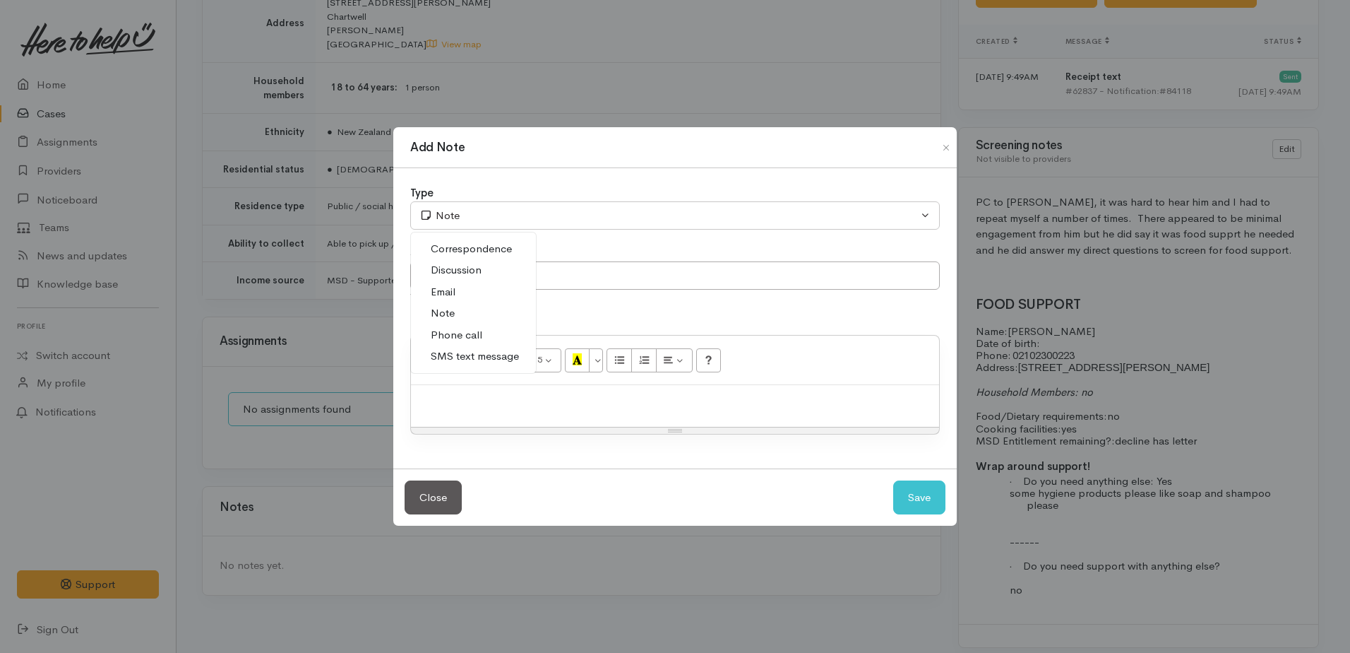
click at [468, 335] on span "Phone call" at bounding box center [457, 335] width 52 height 16
select select "3"
click at [491, 398] on p at bounding box center [675, 400] width 514 height 16
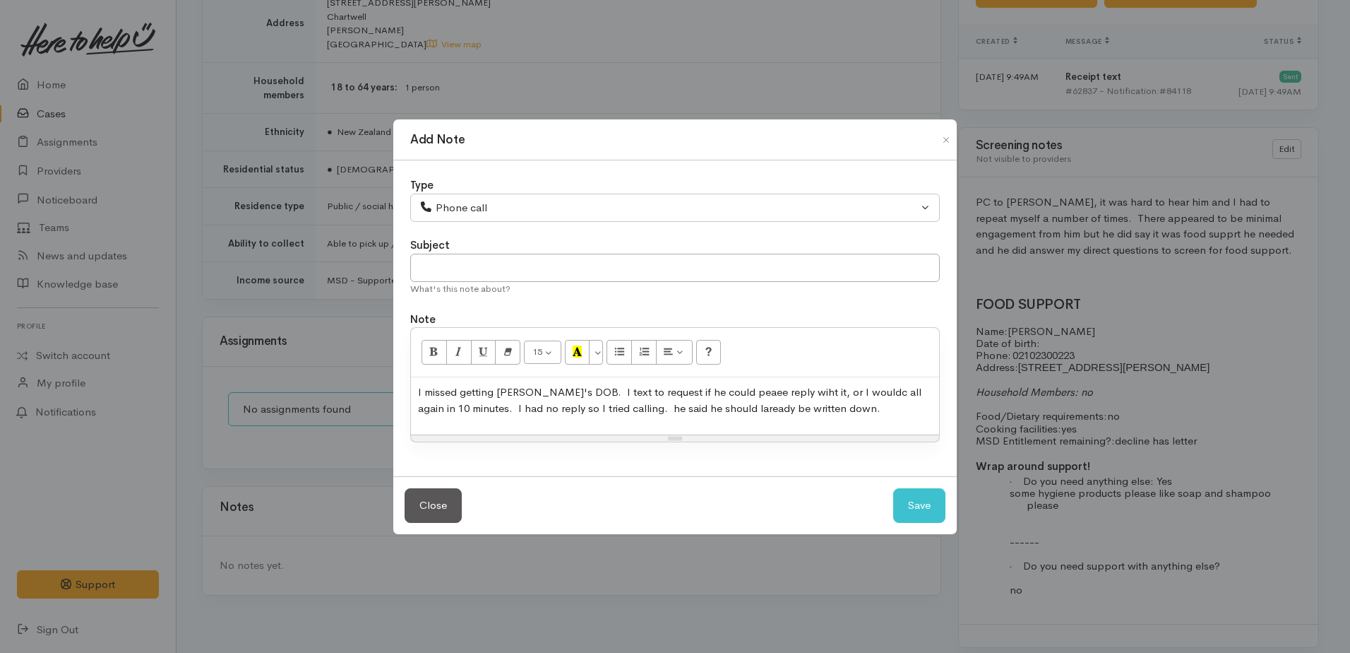
drag, startPoint x: 714, startPoint y: 398, endPoint x: 865, endPoint y: 424, distance: 153.5
click at [865, 424] on div "I missed getting [PERSON_NAME]'s DOB. I text to request if he could peaee reply…" at bounding box center [675, 405] width 528 height 57
drag, startPoint x: 708, startPoint y: 393, endPoint x: 809, endPoint y: 421, distance: 104.2
click at [856, 436] on div "Resize" at bounding box center [675, 438] width 528 height 6
click at [728, 393] on p "I missed getting [PERSON_NAME]'s DOB. I text to request if he could peaee reply…" at bounding box center [675, 401] width 514 height 32
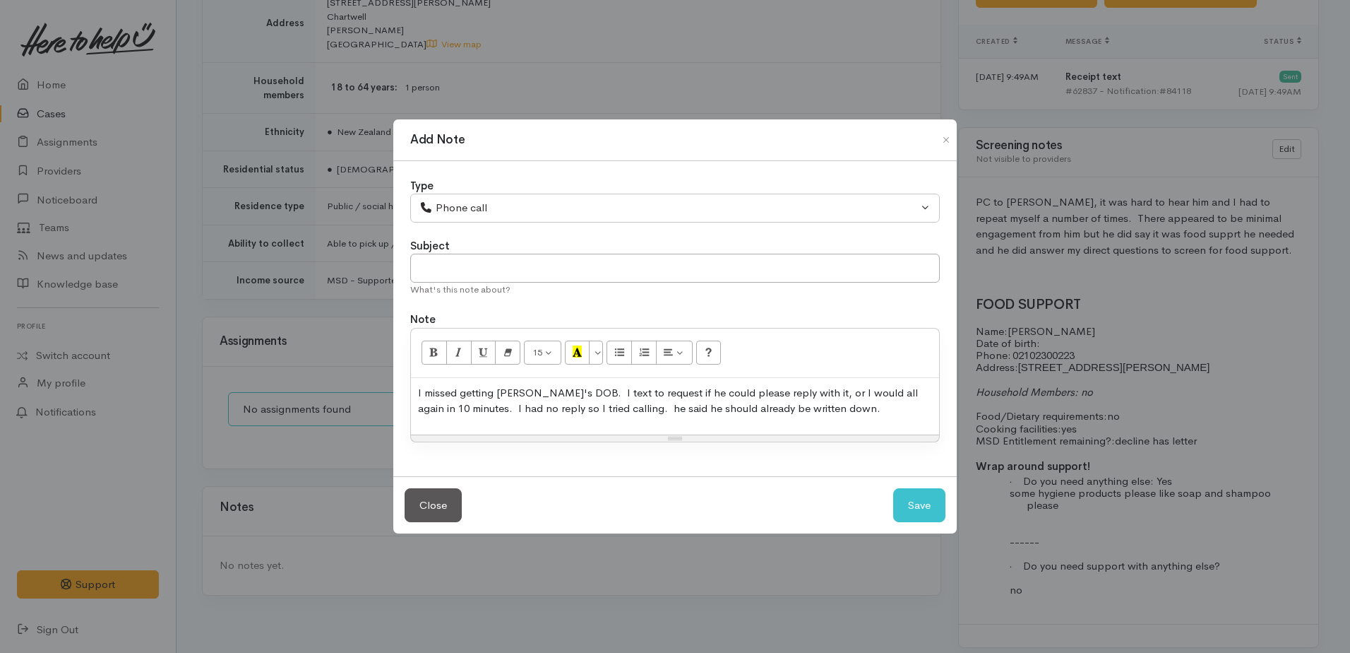
click at [824, 412] on p "I missed getting Jodie's DOB. I text to request if he could please reply with i…" at bounding box center [675, 401] width 514 height 32
click at [508, 421] on p "I missed getting Jodie's DOB. I text to request if he could please reply with i…" at bounding box center [675, 409] width 514 height 48
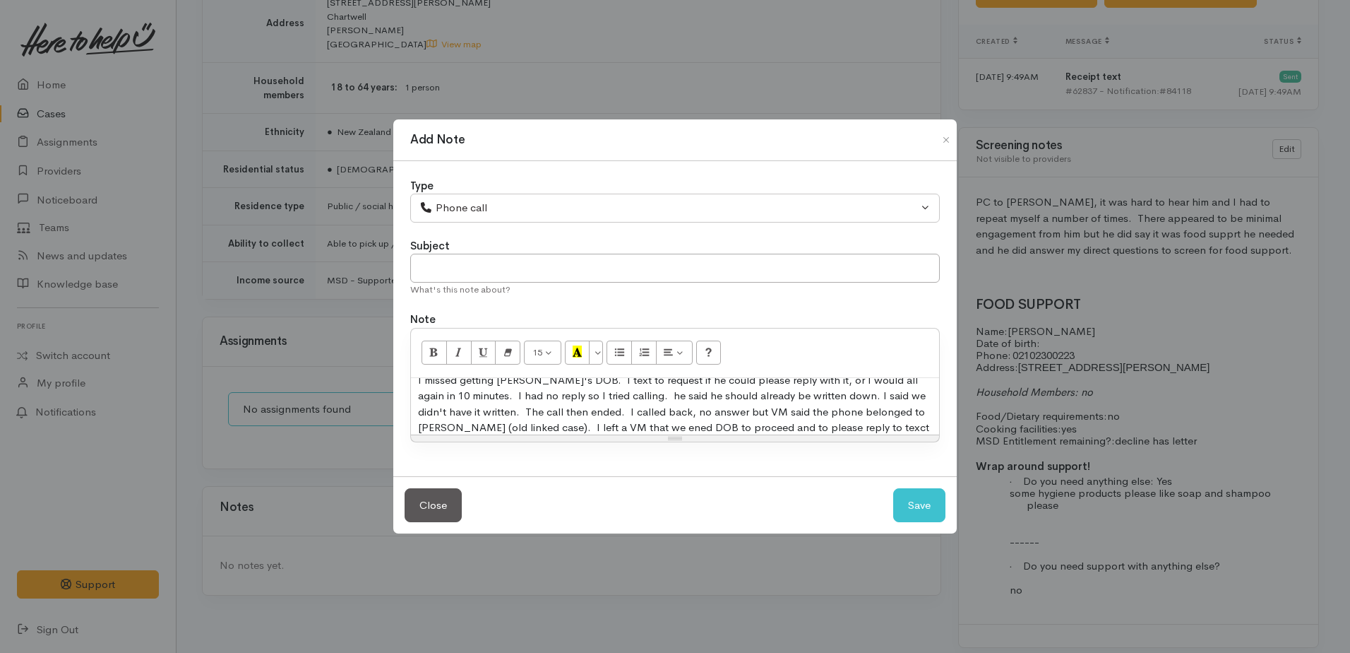
scroll to position [29, 0]
click at [924, 412] on p "I missed getting Jodie's DOB. I text to request if he could please reply with i…" at bounding box center [675, 396] width 514 height 80
click at [567, 431] on p "I missed getting Jodie's DOB. I text to request if he could please reply with i…" at bounding box center [675, 396] width 514 height 80
click at [787, 393] on p "I missed getting Jodie's DOB. I text to request if he could please reply with i…" at bounding box center [675, 425] width 514 height 80
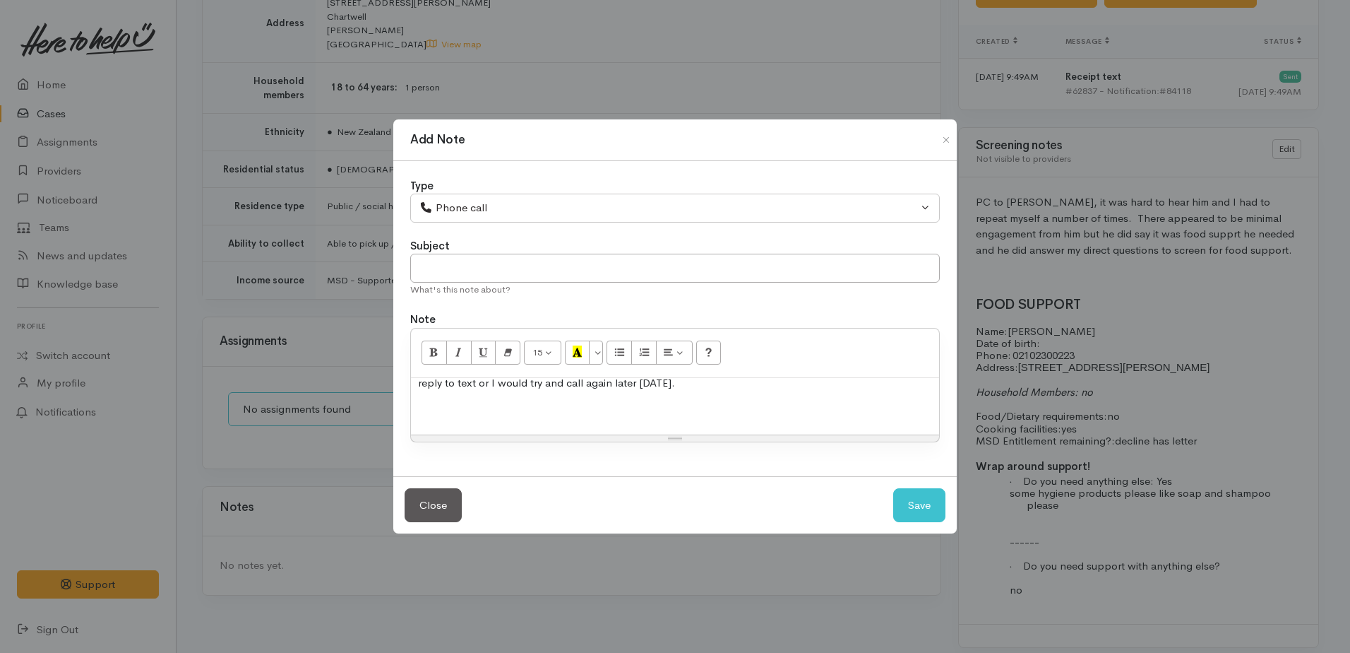
scroll to position [76, 0]
click at [483, 412] on p at bounding box center [675, 408] width 514 height 16
drag, startPoint x: 410, startPoint y: 400, endPoint x: 477, endPoint y: 415, distance: 68.0
click at [509, 420] on div "I missed getting [PERSON_NAME]'s DOB. I text to request if he could please repl…" at bounding box center [675, 406] width 528 height 57
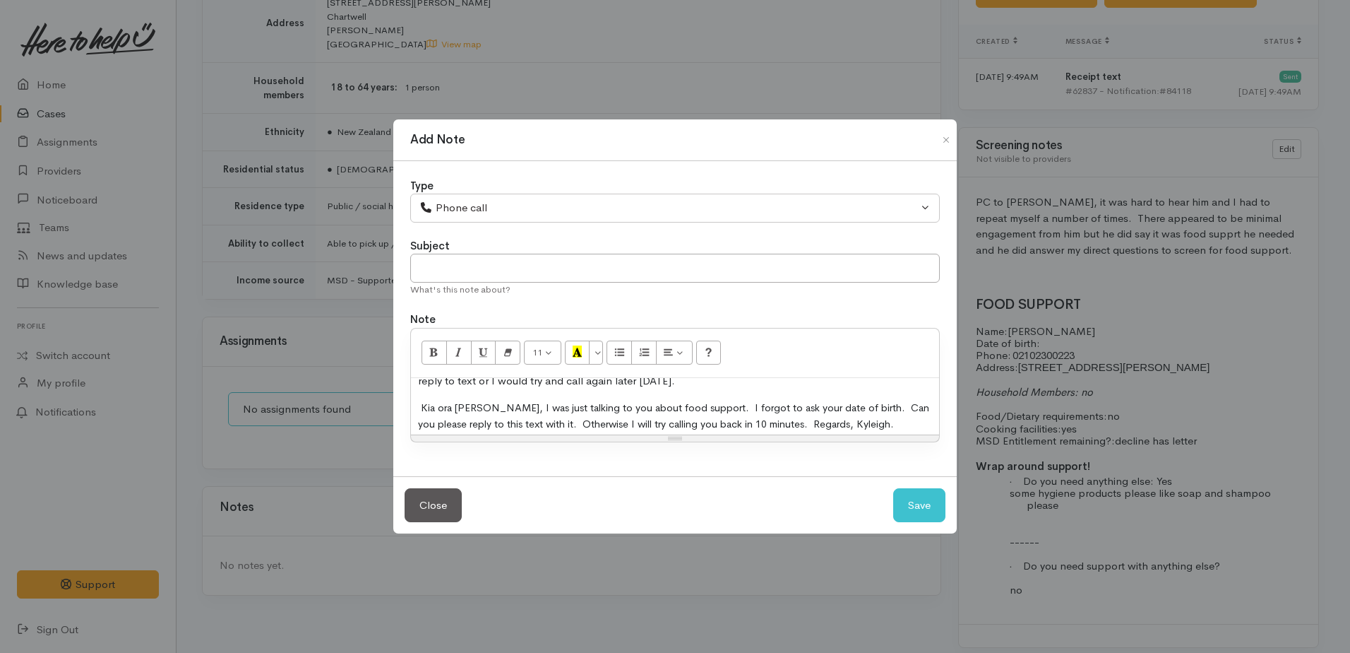
click at [421, 406] on span "Kia ora [PERSON_NAME], I was just talking to you about food support. I forgot t…" at bounding box center [673, 415] width 511 height 29
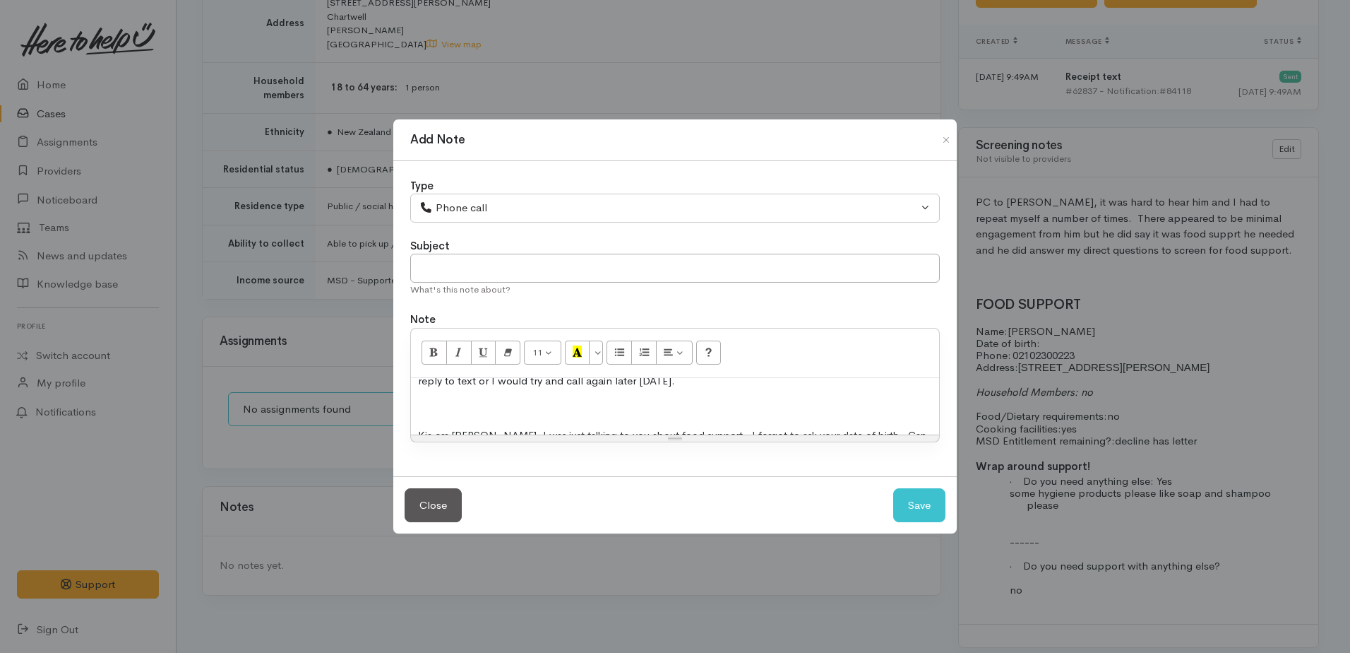
click at [427, 410] on p at bounding box center [675, 408] width 514 height 16
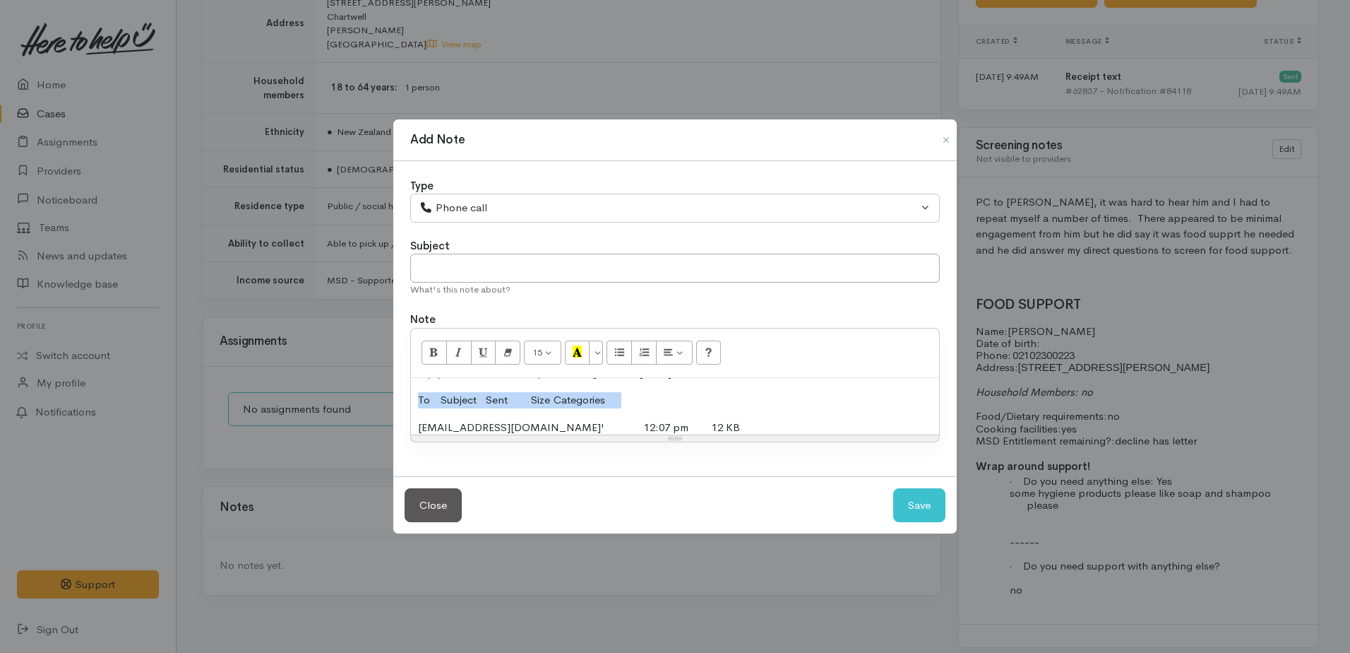
drag, startPoint x: 415, startPoint y: 400, endPoint x: 634, endPoint y: 403, distance: 219.0
click at [634, 403] on div "I missed getting Jodie's DOB. I text to request if he could please reply with i…" at bounding box center [675, 406] width 528 height 57
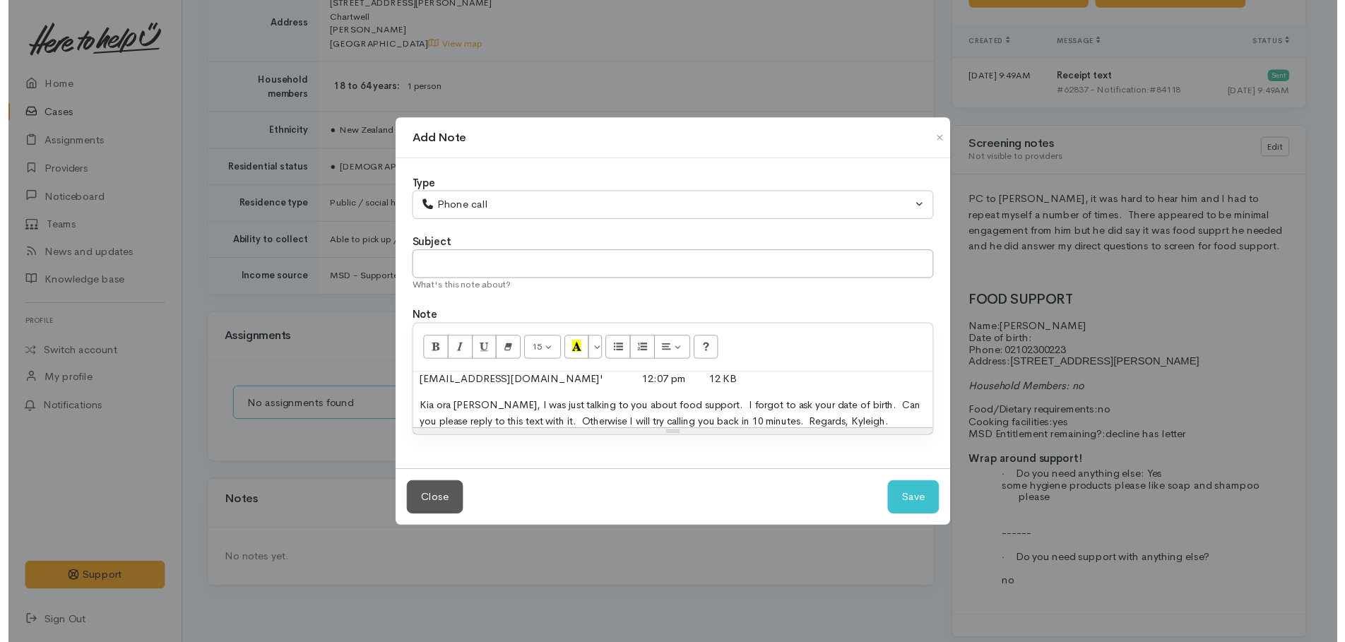
scroll to position [145, 0]
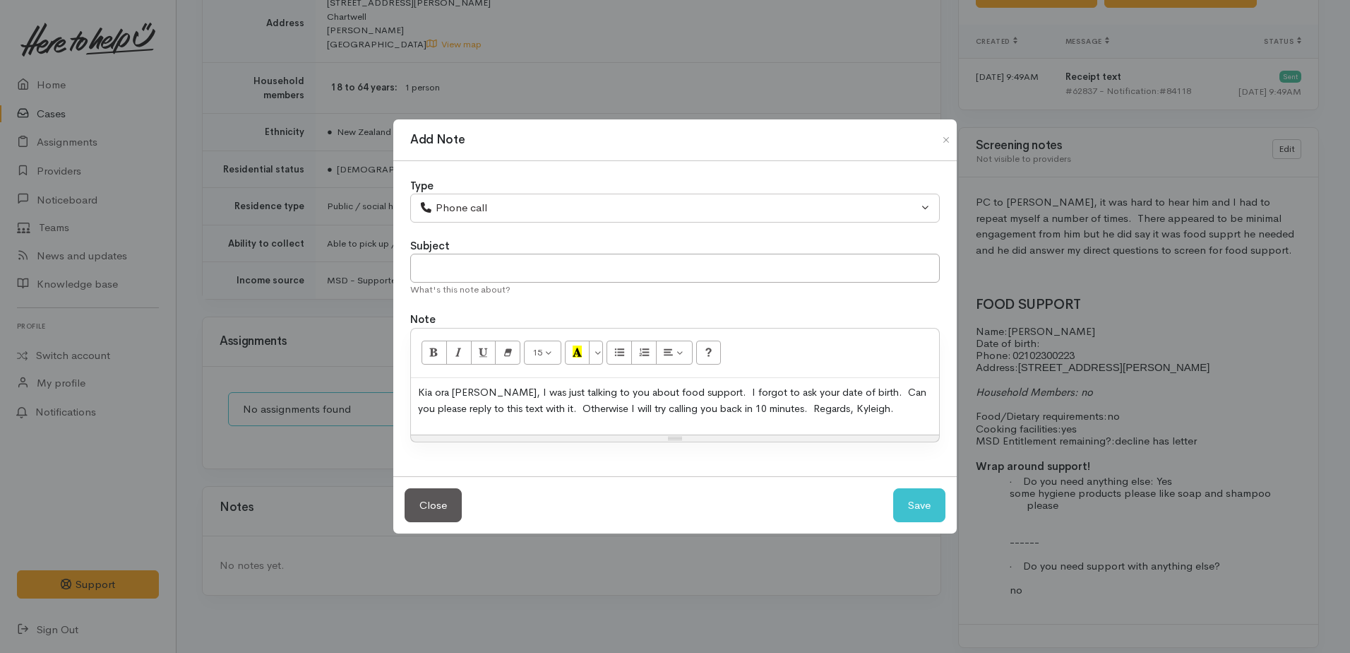
click at [927, 528] on div "Close Save" at bounding box center [675, 505] width 564 height 58
click at [915, 501] on button "Save" at bounding box center [919, 505] width 52 height 35
select select "1"
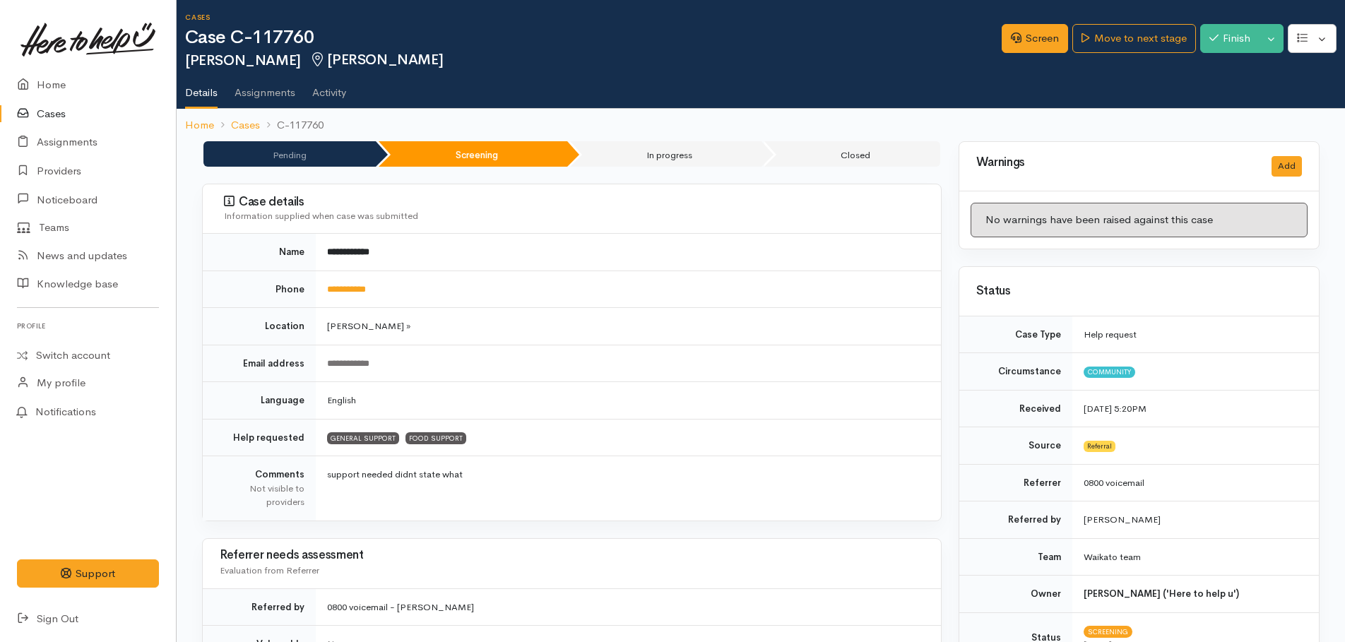
scroll to position [0, 0]
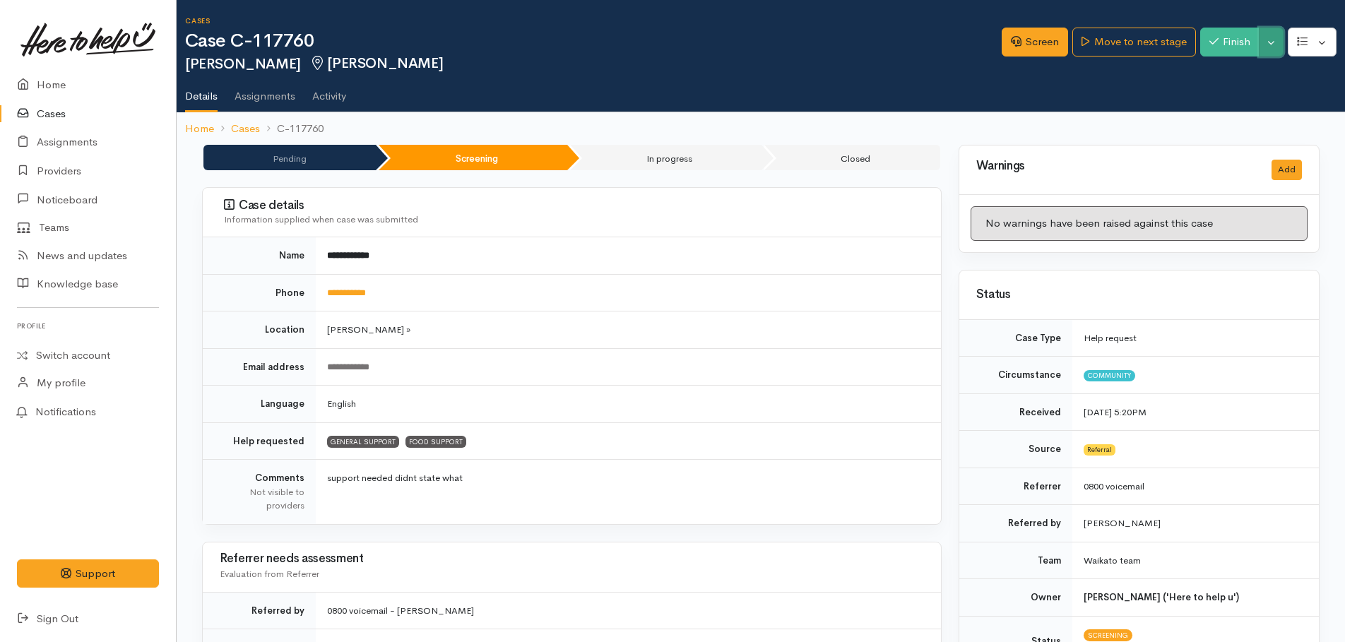
click at [1273, 50] on button "Toggle Dropdown" at bounding box center [1271, 42] width 25 height 29
click at [1222, 75] on link "Pause" at bounding box center [1227, 75] width 112 height 22
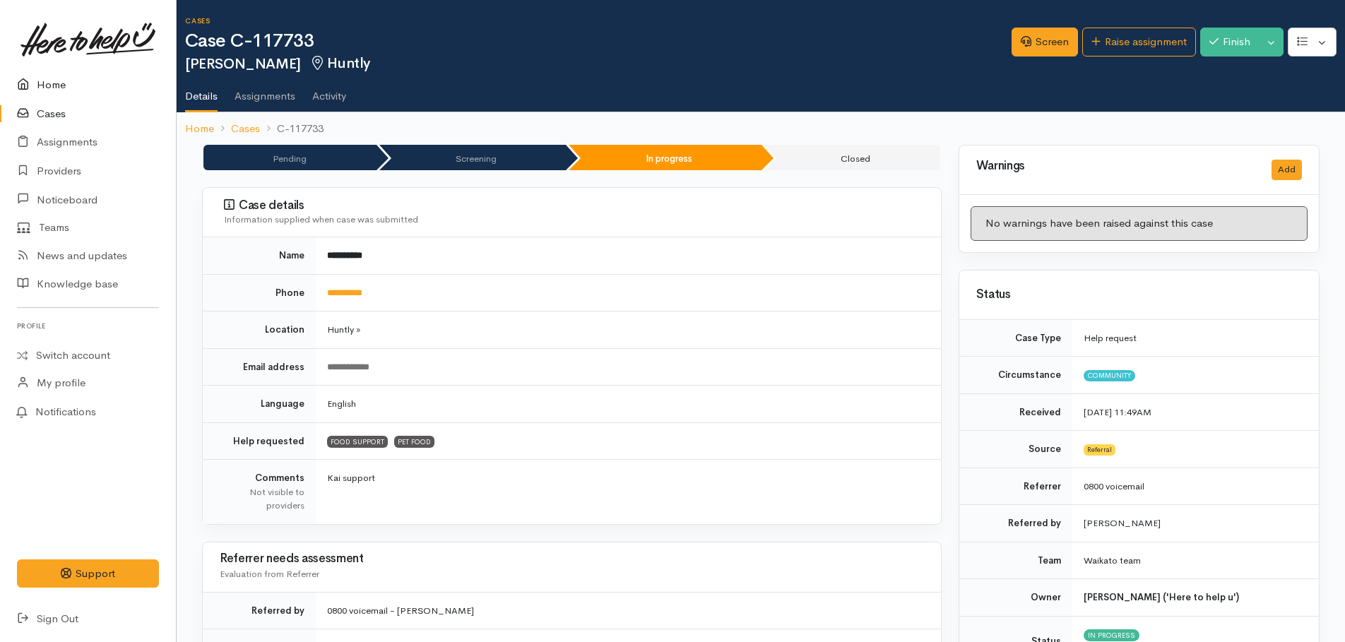
click at [40, 83] on link "Home" at bounding box center [88, 85] width 176 height 29
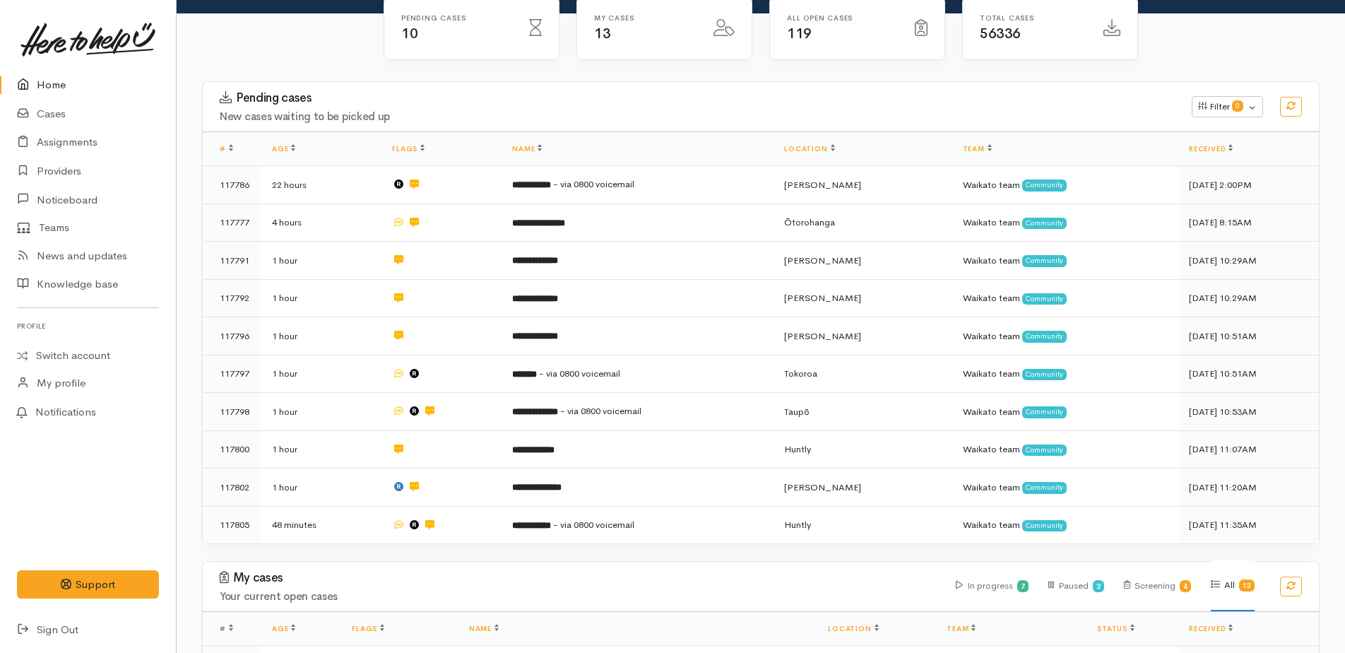
scroll to position [424, 0]
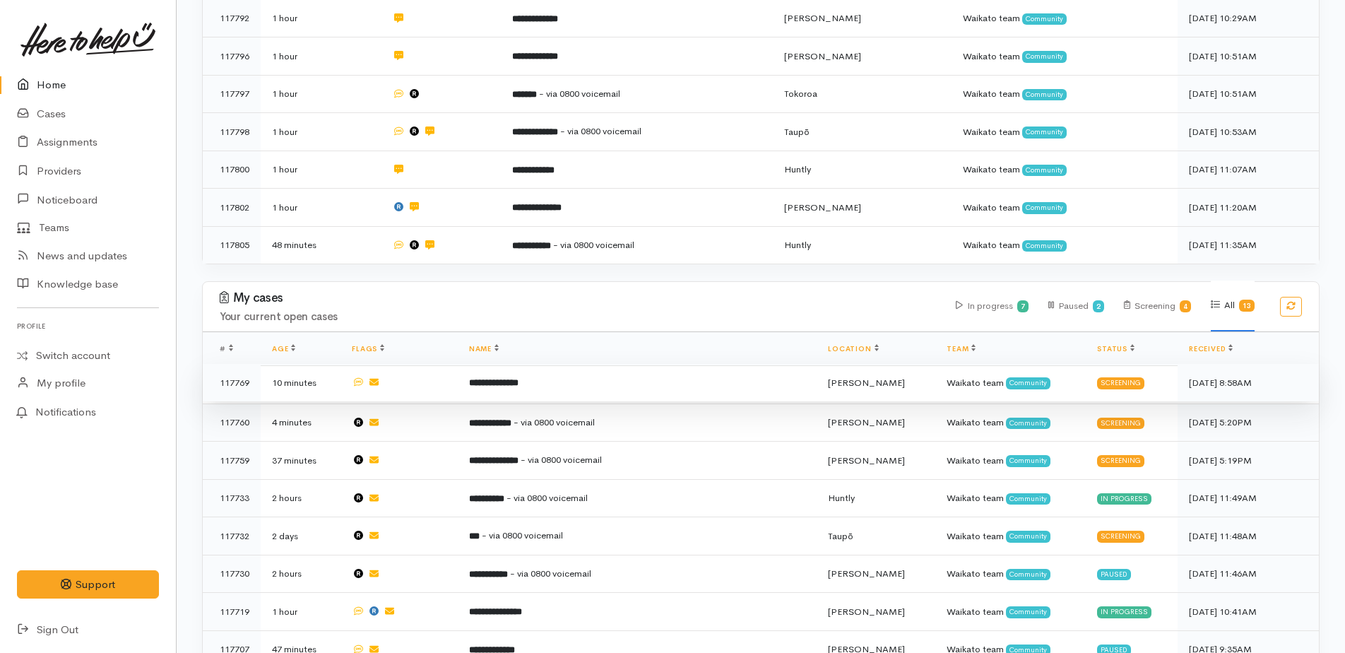
click at [518, 378] on b "**********" at bounding box center [493, 382] width 49 height 9
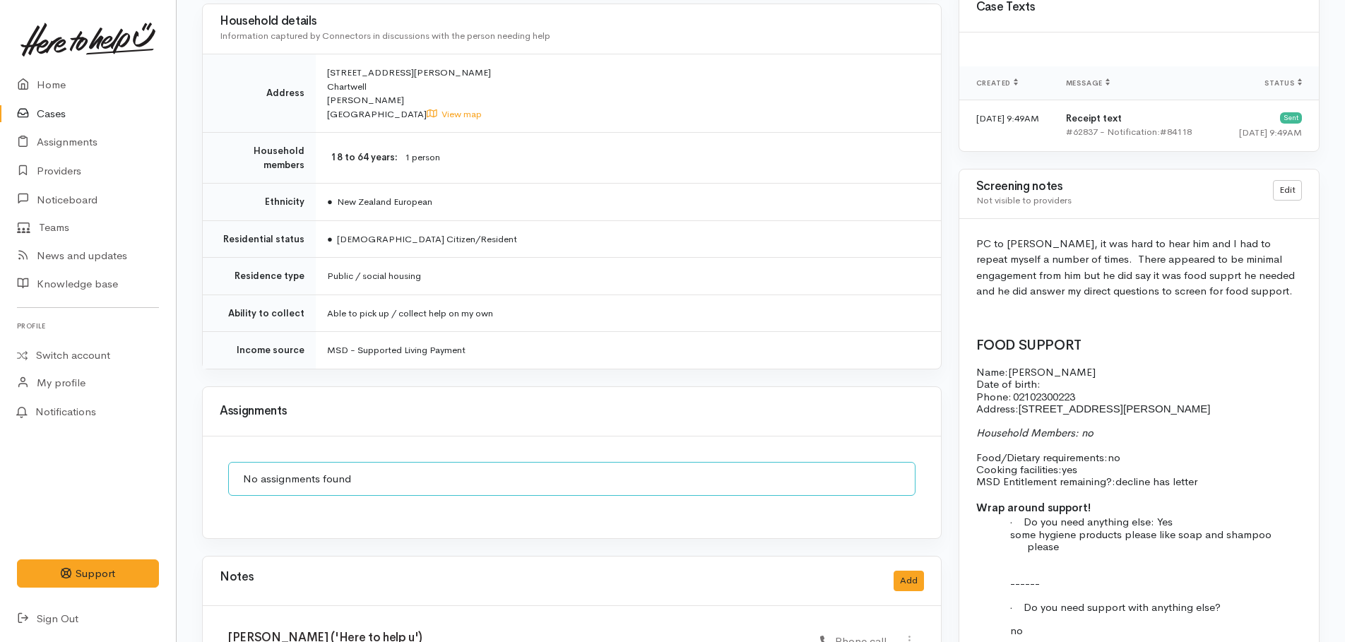
scroll to position [989, 0]
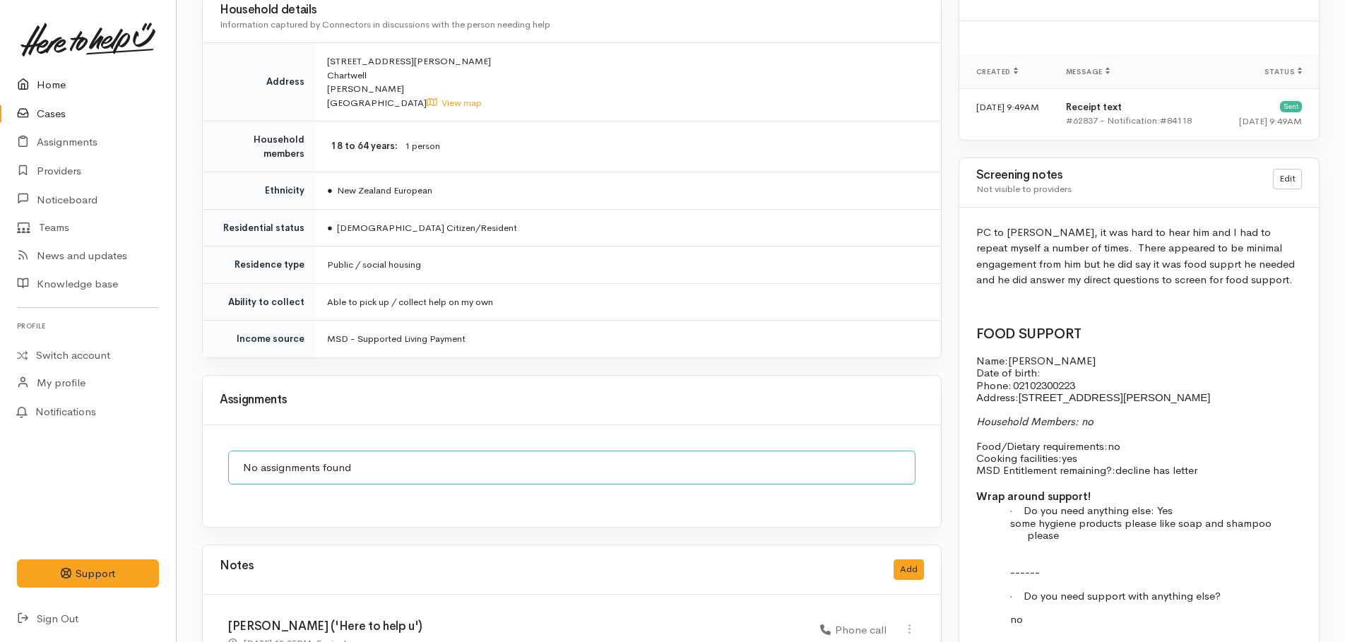
drag, startPoint x: 40, startPoint y: 83, endPoint x: 62, endPoint y: 94, distance: 24.3
click at [40, 85] on link "Home" at bounding box center [88, 85] width 176 height 29
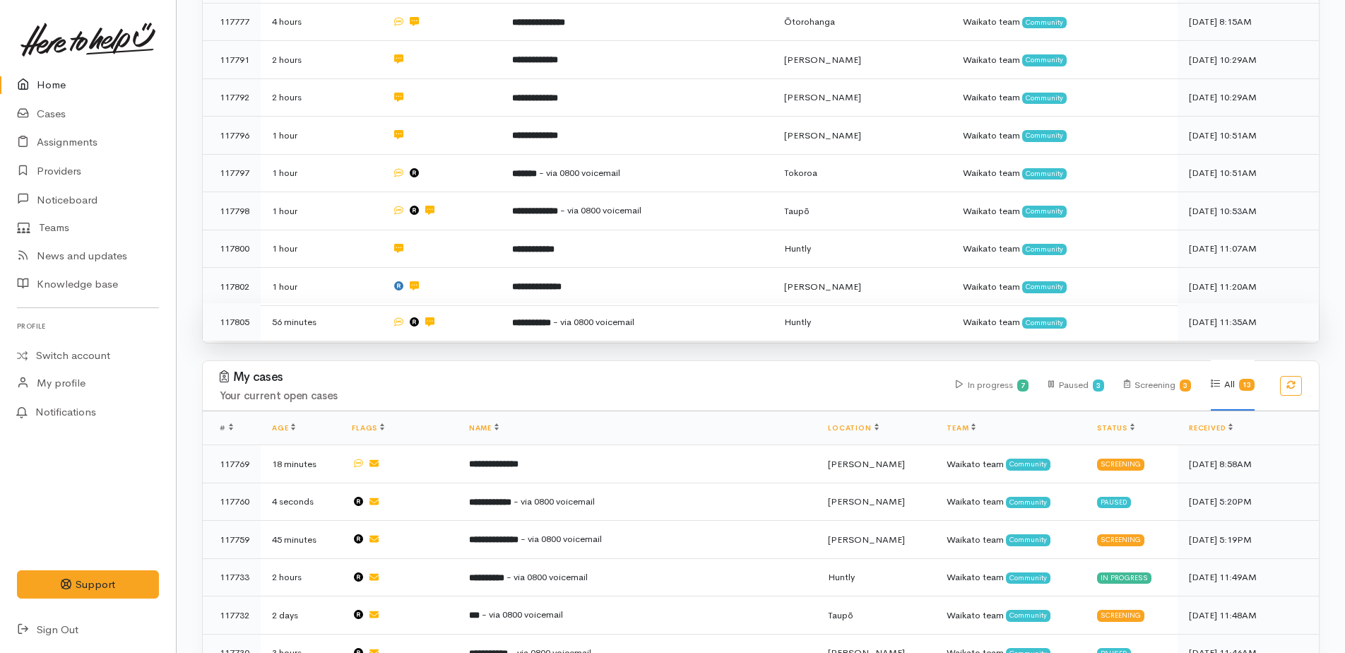
scroll to position [665, 0]
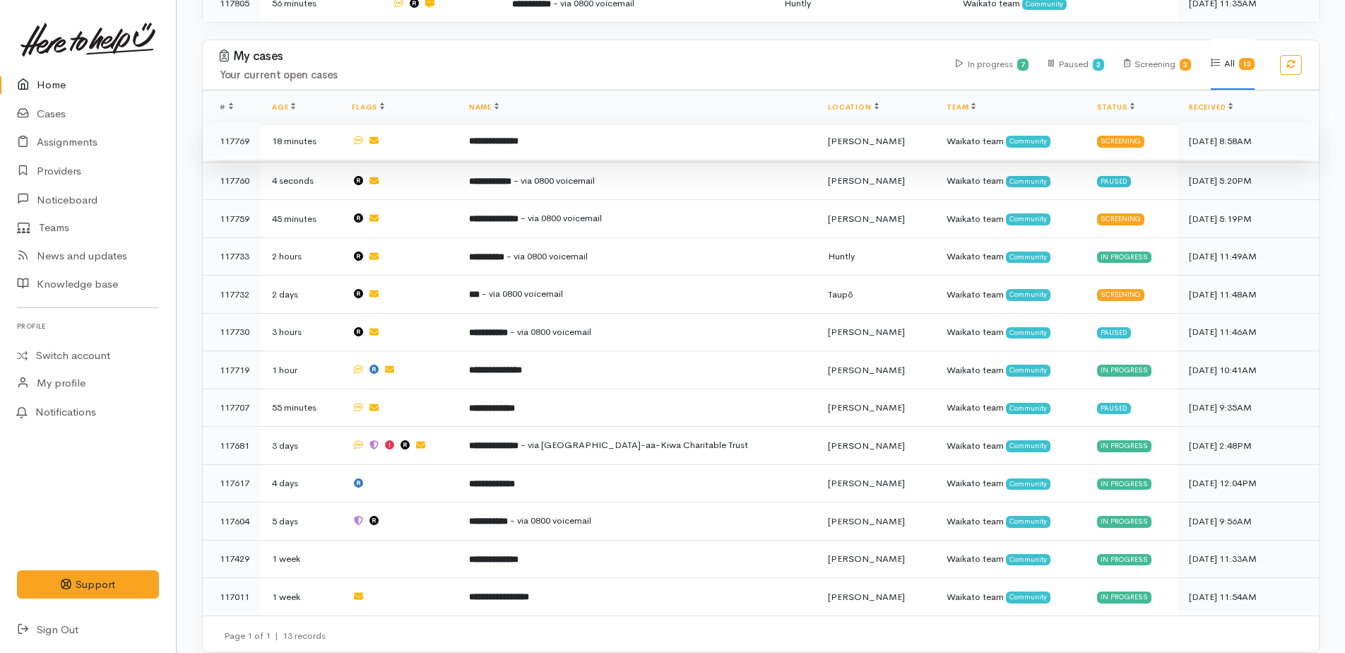
click at [511, 136] on b "**********" at bounding box center [493, 140] width 49 height 9
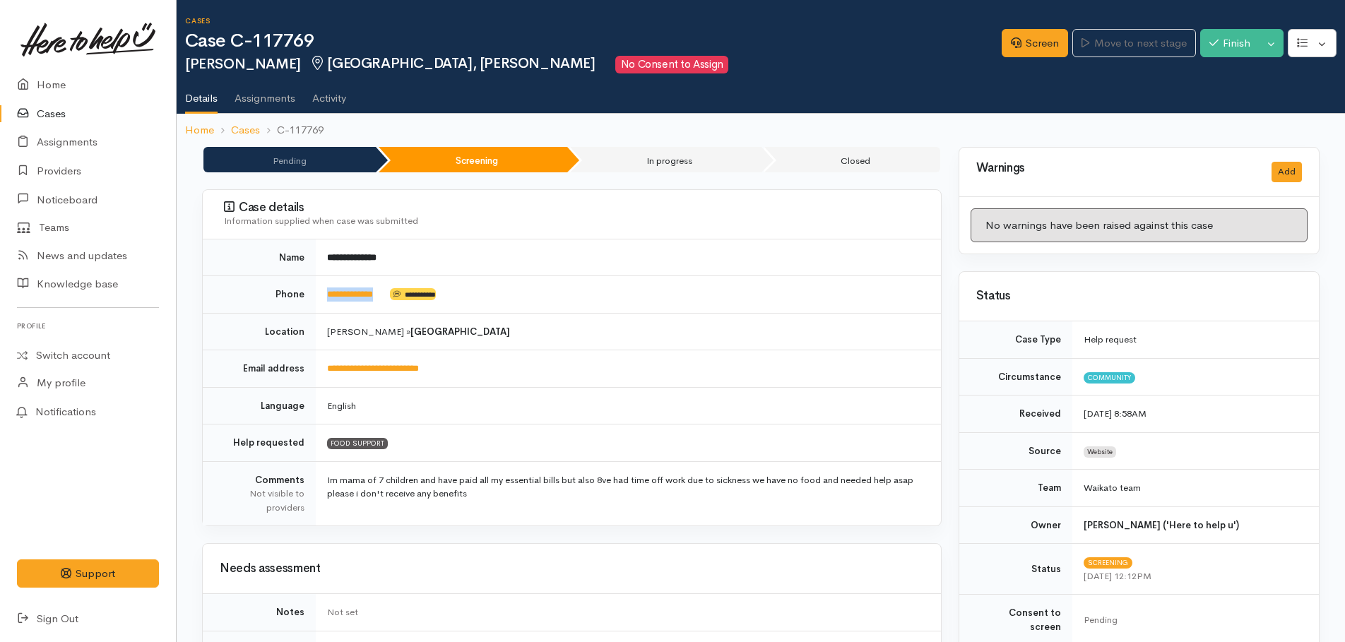
drag, startPoint x: 386, startPoint y: 291, endPoint x: 325, endPoint y: 295, distance: 60.9
click at [325, 295] on td "**********" at bounding box center [628, 294] width 625 height 37
copy td "**********"
click at [1030, 40] on link "Screen" at bounding box center [1035, 43] width 66 height 29
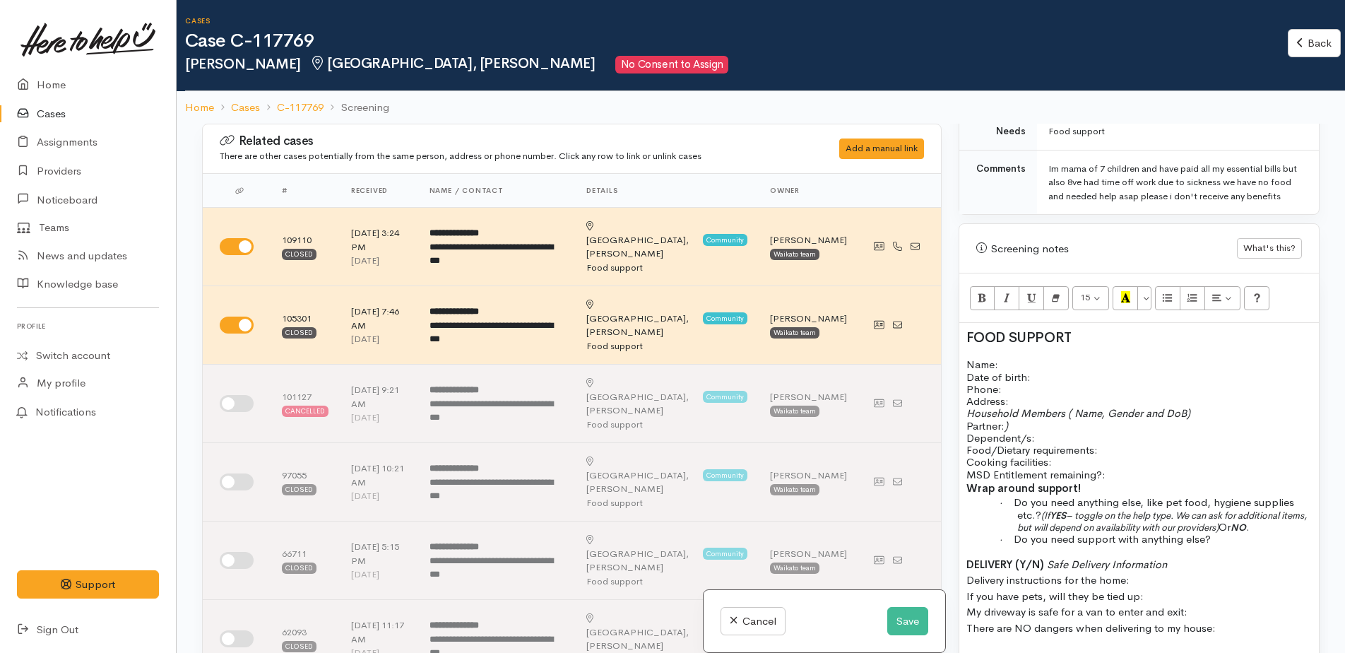
scroll to position [777, 0]
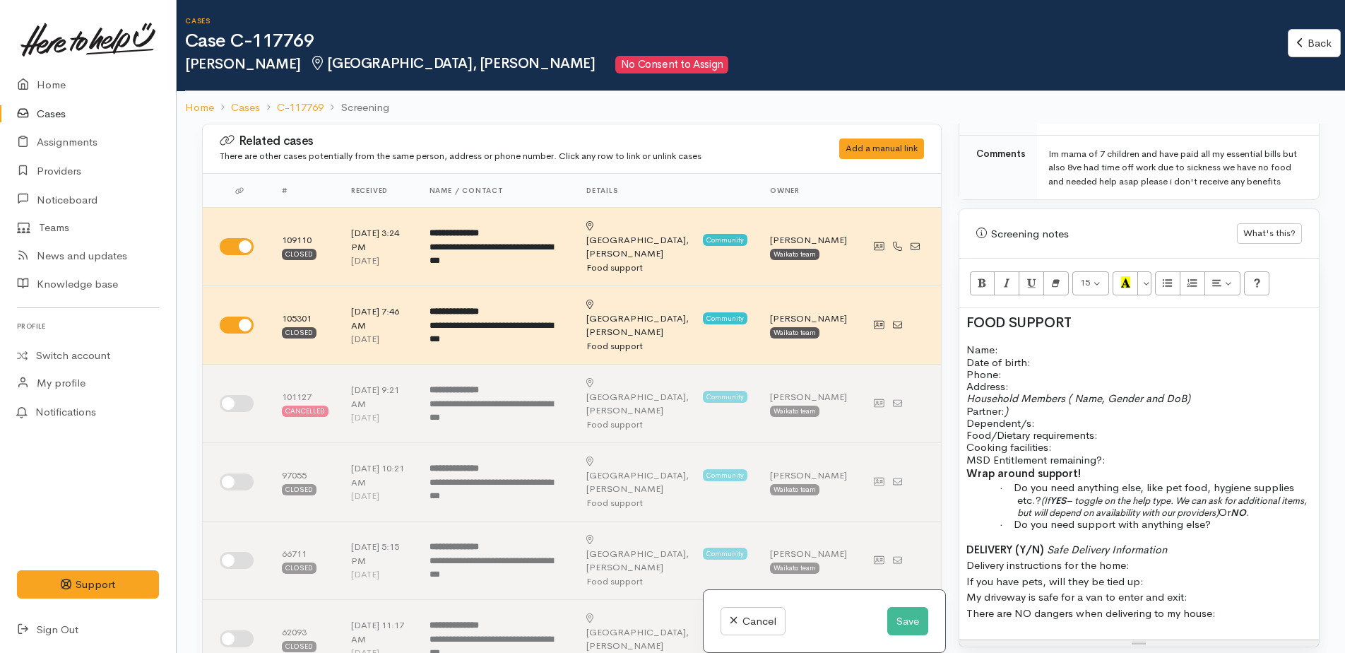
drag, startPoint x: 960, startPoint y: 317, endPoint x: 1264, endPoint y: 610, distance: 422.1
click at [1264, 610] on div "FOOD SUPPORT Name: Date of birth: Phone:   Address:   Household Members ( Name,…" at bounding box center [1138, 473] width 359 height 331
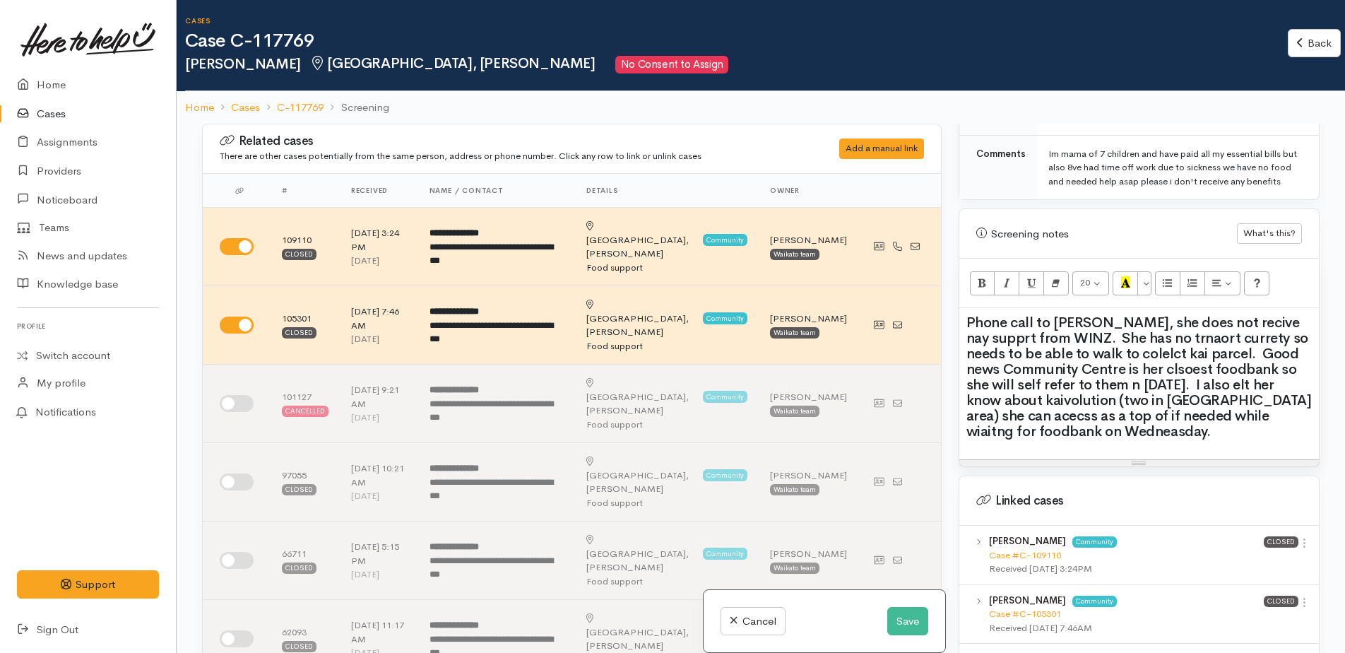
drag, startPoint x: 1141, startPoint y: 338, endPoint x: 1285, endPoint y: 400, distance: 156.9
click at [1285, 400] on h2 "Phone call to [PERSON_NAME], she does not recive nay supprt from WINZ. She has …" at bounding box center [1138, 377] width 345 height 124
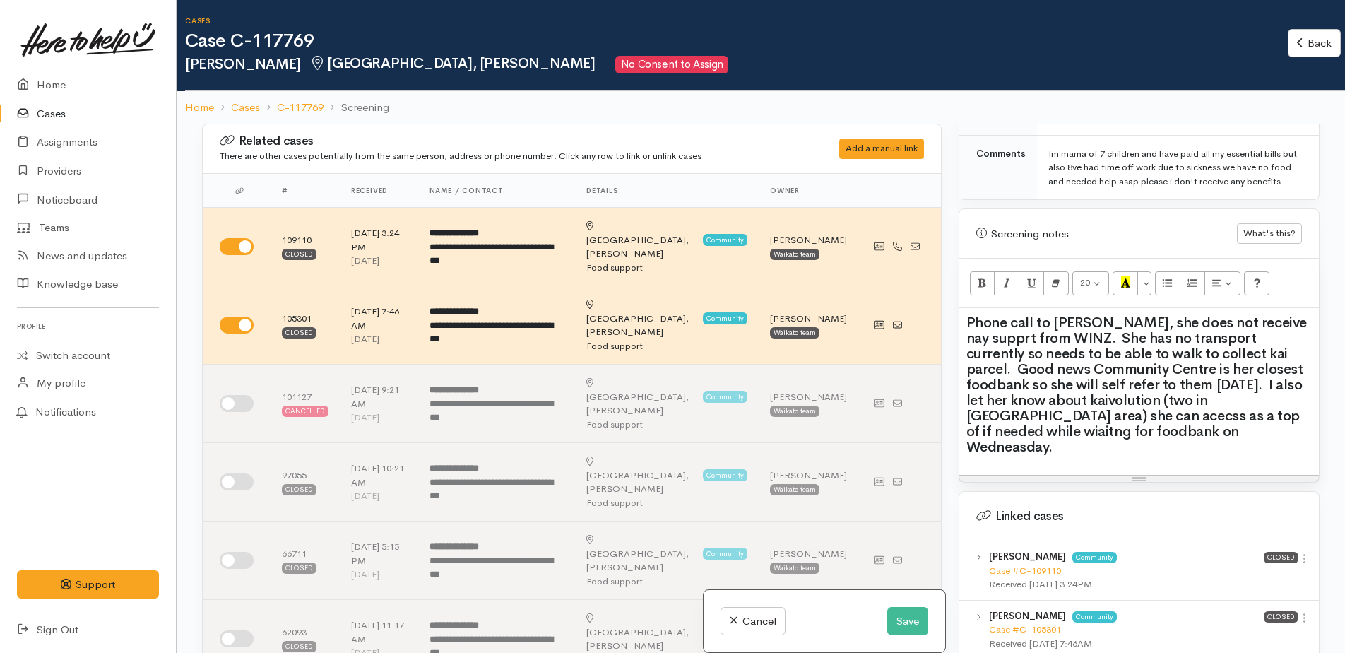
drag, startPoint x: 1086, startPoint y: 401, endPoint x: 1257, endPoint y: 442, distance: 176.4
click at [1260, 448] on div "Phone call to Shantel, she does not receive nay supprt from WINZ. She has no tr…" at bounding box center [1138, 391] width 359 height 167
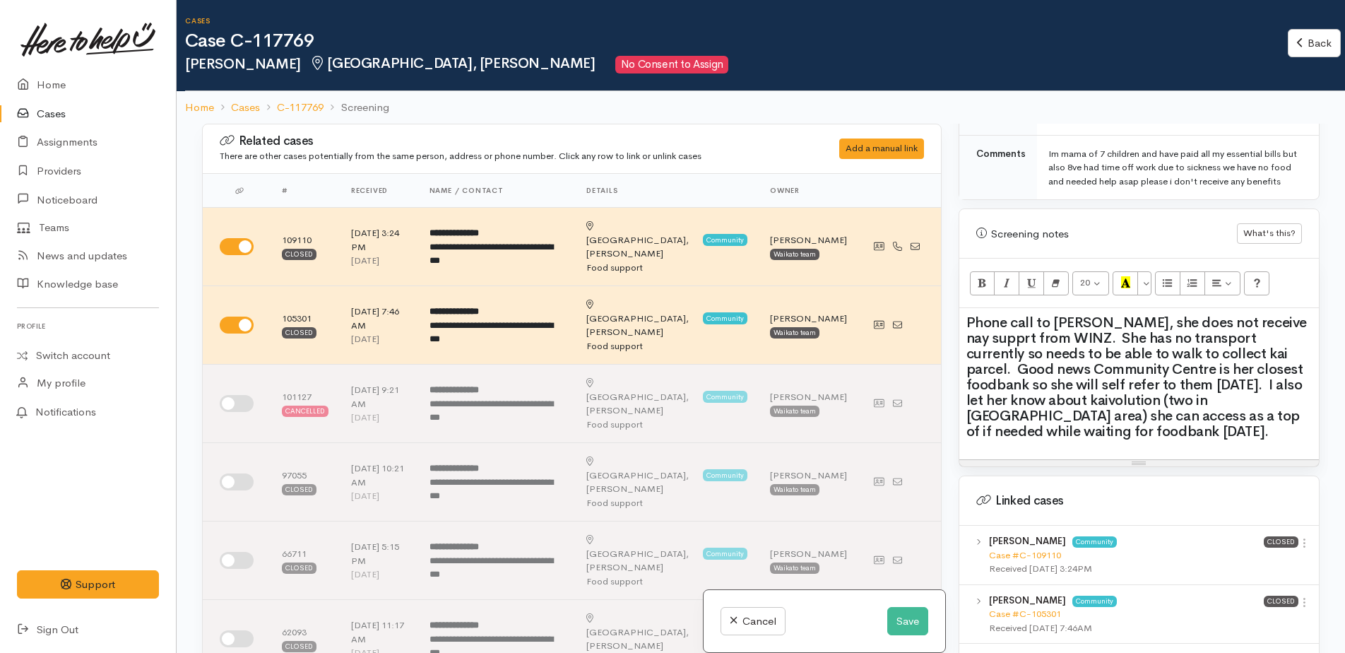
click at [1158, 436] on h2 "Phone call to Shantel, she does not receive nay supprt from WINZ. She has no tr…" at bounding box center [1138, 377] width 345 height 124
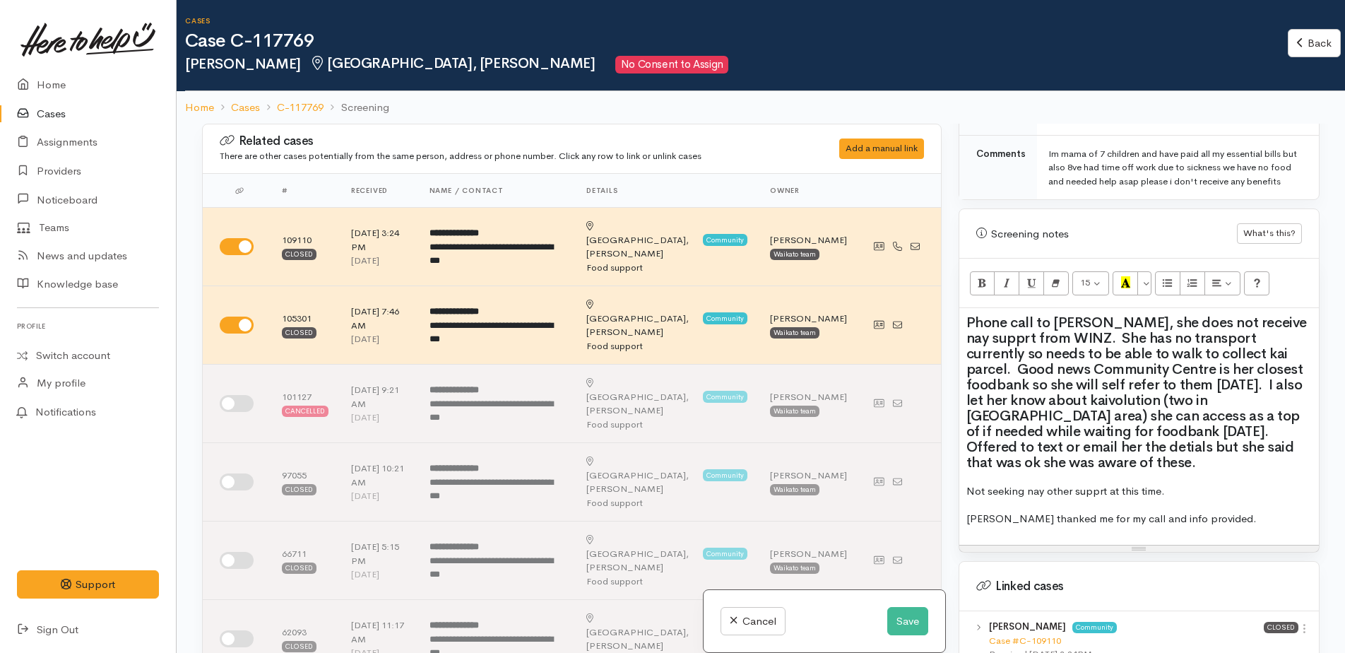
click at [1026, 487] on p "Not seeking nay other supprt at this time." at bounding box center [1138, 491] width 345 height 16
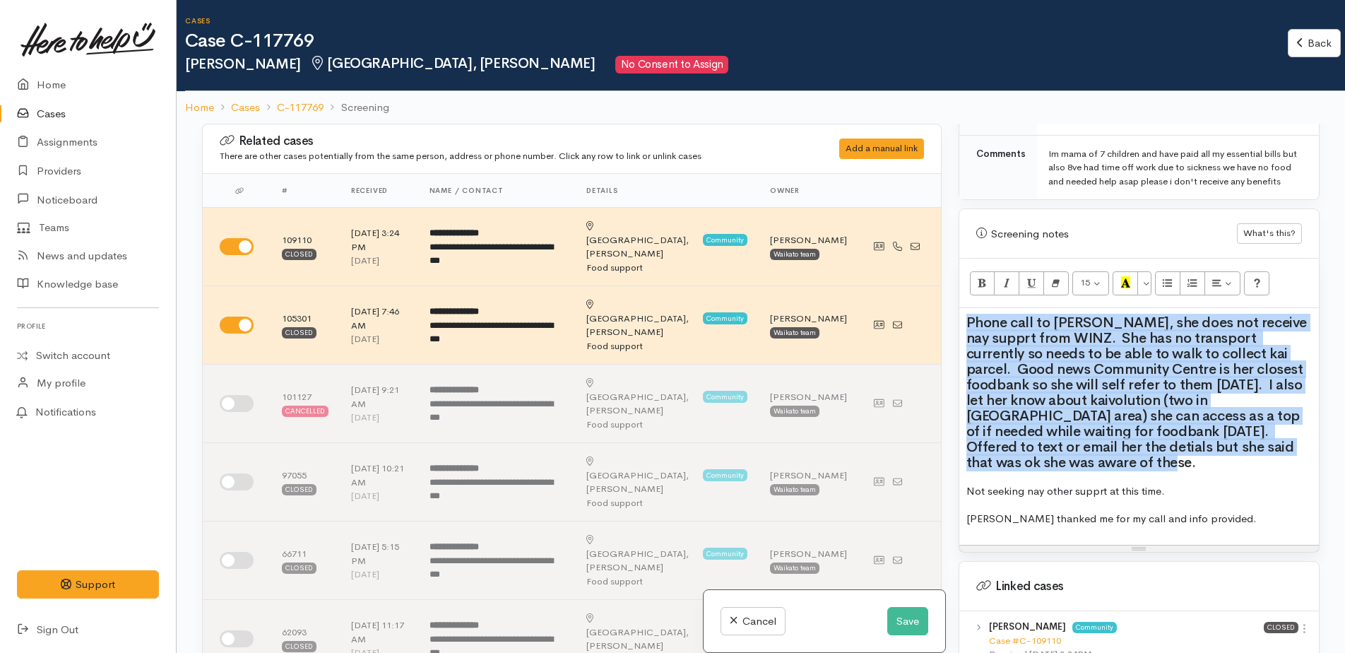
drag, startPoint x: 961, startPoint y: 314, endPoint x: 1132, endPoint y: 444, distance: 214.8
click at [1140, 460] on div "Phone call to Shantel, she does not receive nay supprt from WINZ. She has no tr…" at bounding box center [1138, 426] width 359 height 237
click at [1132, 444] on h2 "Phone call to Shantel, she does not receive nay supprt from WINZ. She has no tr…" at bounding box center [1138, 392] width 345 height 155
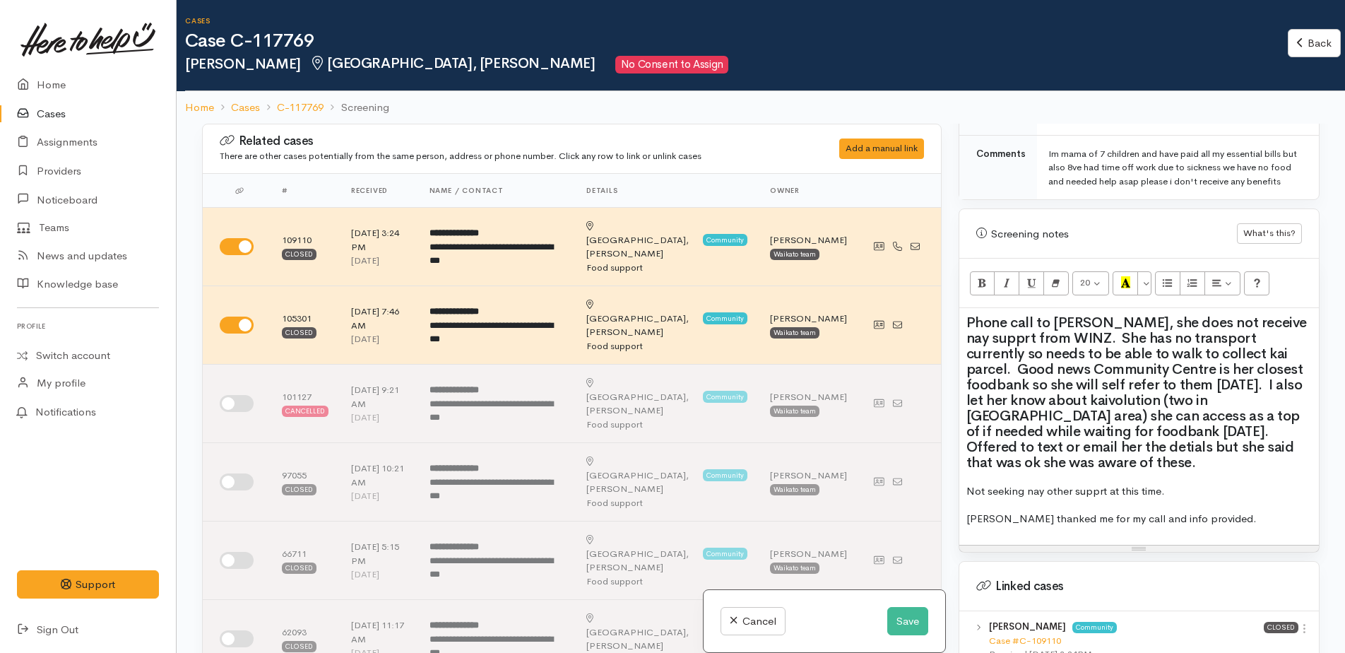
drag, startPoint x: 1163, startPoint y: 472, endPoint x: 1082, endPoint y: 436, distance: 88.2
click at [1163, 472] on div "Phone call to Shantel, she does not receive nay supprt from WINZ. She has no tr…" at bounding box center [1138, 426] width 359 height 237
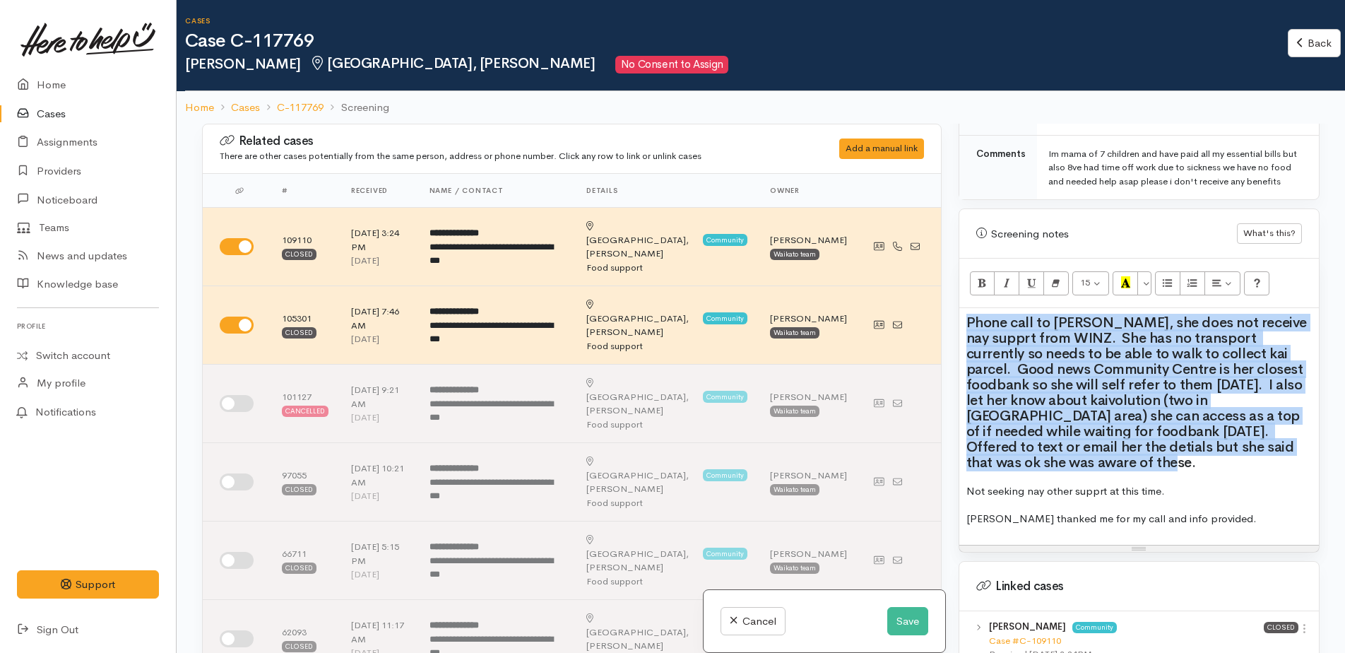
drag, startPoint x: 966, startPoint y: 318, endPoint x: 1102, endPoint y: 396, distance: 156.6
click at [1103, 461] on h2 "Phone call to Shantel, she does not receive nay supprt from WINZ. She has no tr…" at bounding box center [1138, 392] width 345 height 155
click at [1102, 287] on button "20" at bounding box center [1090, 283] width 37 height 24
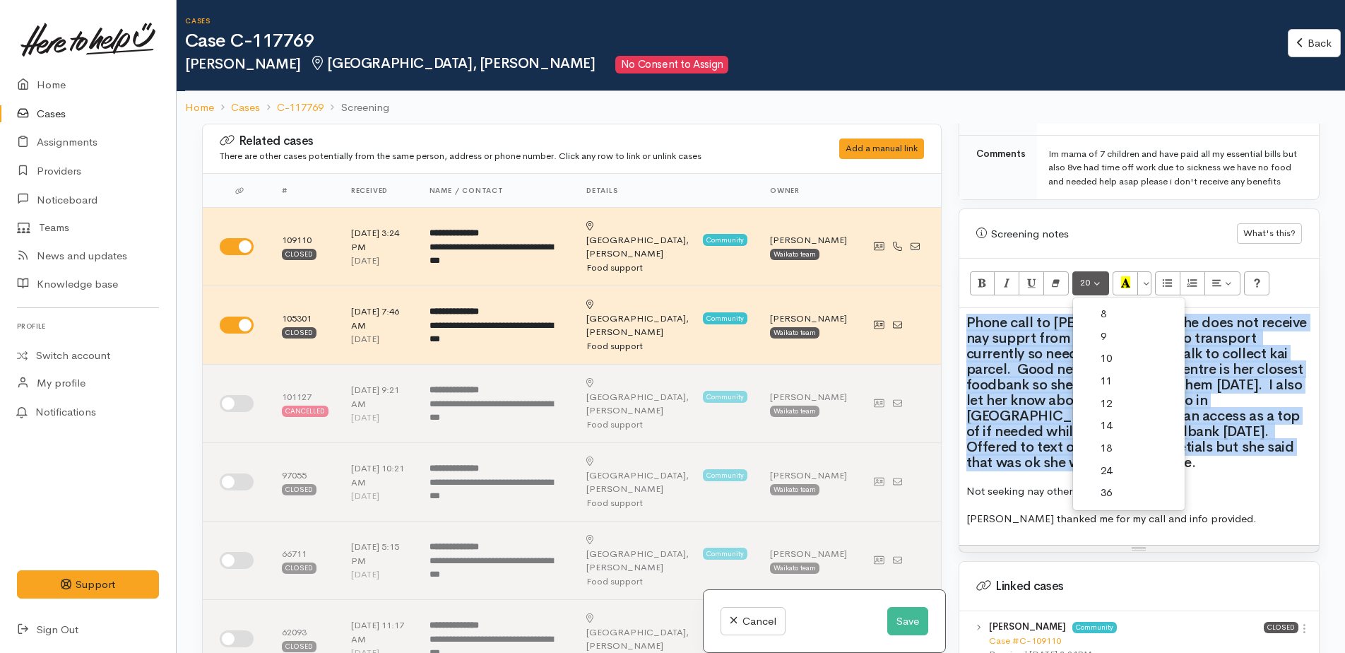
drag, startPoint x: 1117, startPoint y: 427, endPoint x: 1154, endPoint y: 453, distance: 45.5
click at [1118, 427] on link "14" at bounding box center [1129, 426] width 112 height 23
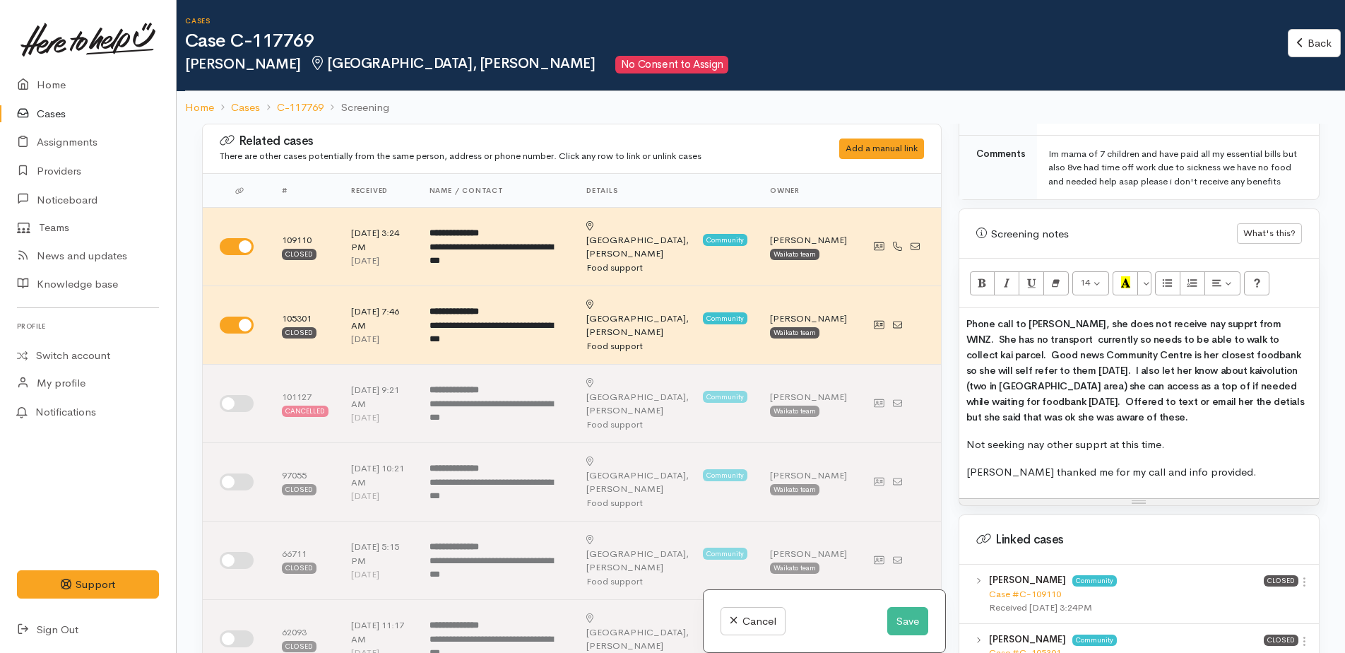
drag, startPoint x: 1249, startPoint y: 482, endPoint x: 1254, endPoint y: 475, distance: 9.0
click at [1251, 481] on div "Phone call to Shantel, she does not receive nay supprt from WINZ. She has no tr…" at bounding box center [1138, 403] width 359 height 190
click at [973, 355] on span "Phone call to Shantel, she does not receive any supprt from WINZ. She has no tr…" at bounding box center [1138, 370] width 345 height 106
click at [1043, 444] on p "Not seeking nay other supprt at this time." at bounding box center [1138, 444] width 345 height 16
click at [1214, 475] on p "Shentel thanked me for my call and info provided." at bounding box center [1138, 472] width 345 height 16
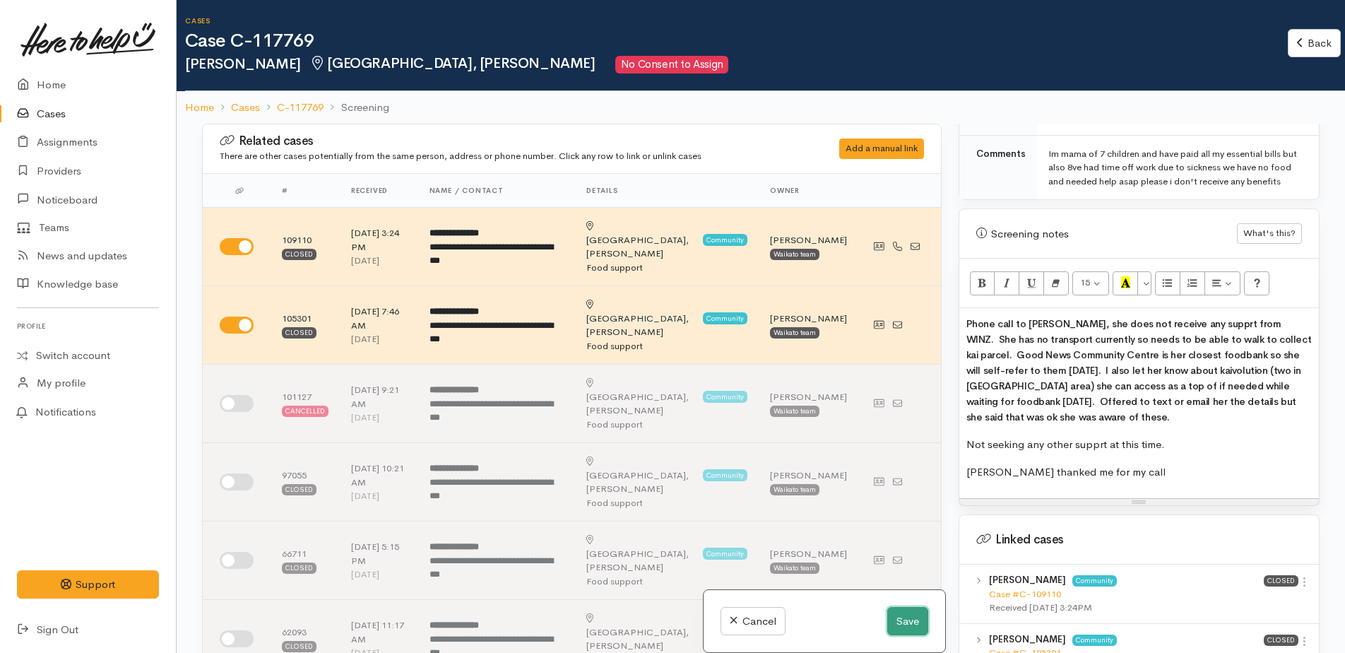
click at [903, 621] on button "Save" at bounding box center [907, 621] width 41 height 29
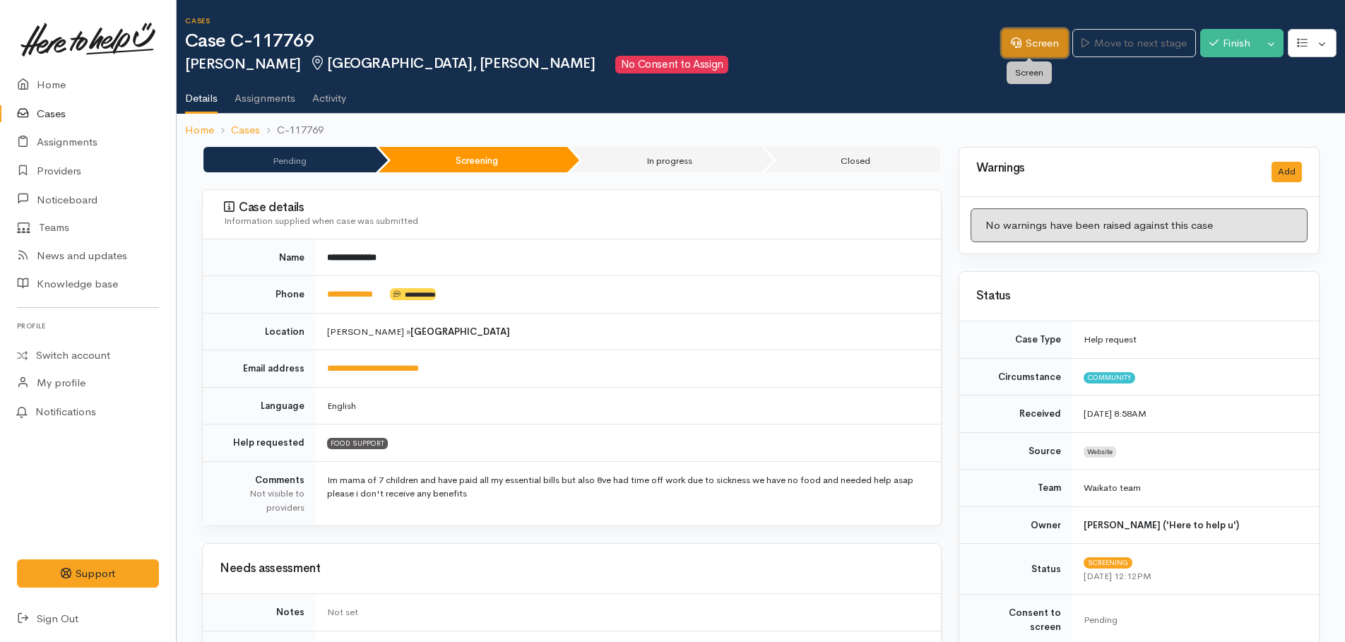
click at [1042, 55] on link "Screen" at bounding box center [1035, 43] width 66 height 29
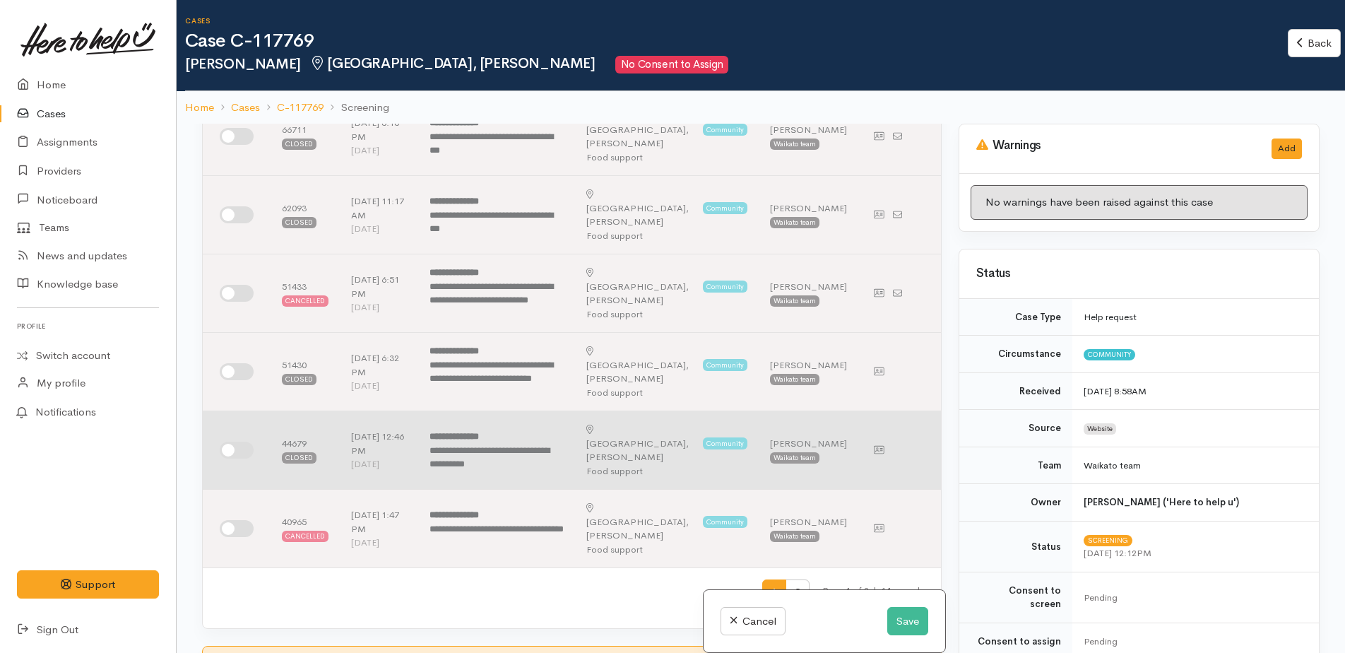
scroll to position [636, 0]
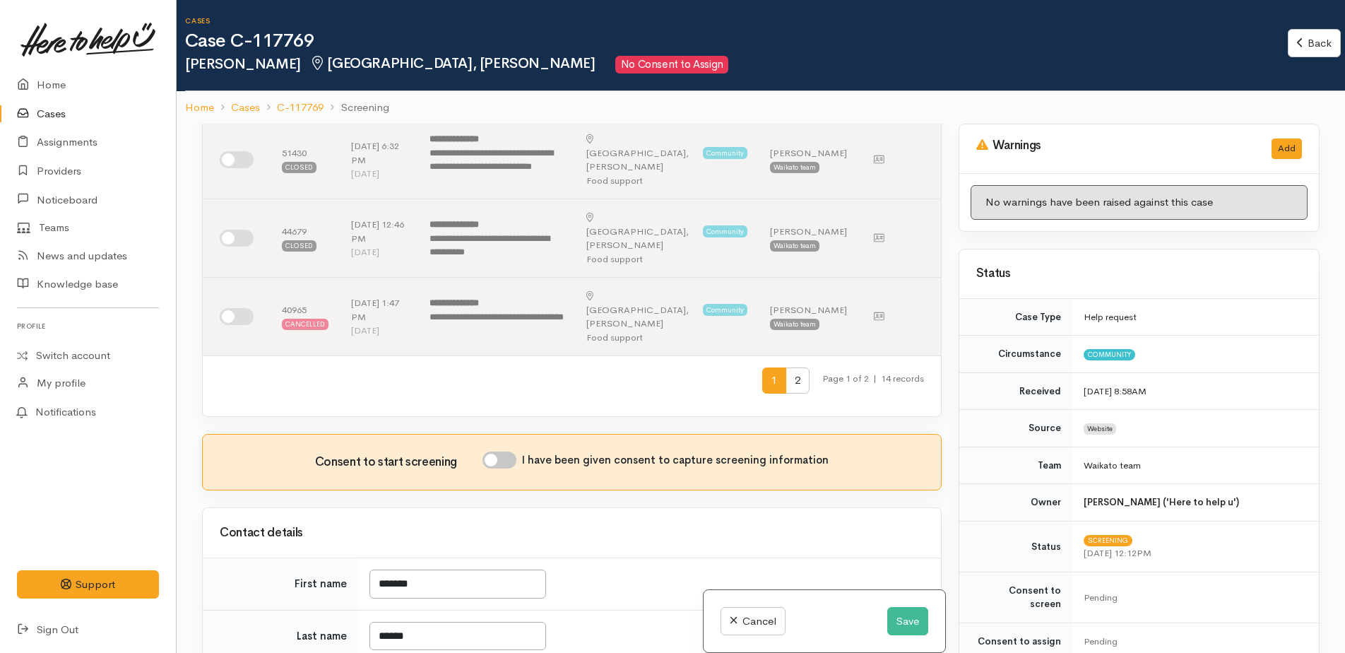
click at [498, 451] on input "I have been given consent to capture screening information" at bounding box center [499, 459] width 34 height 17
checkbox input "true"
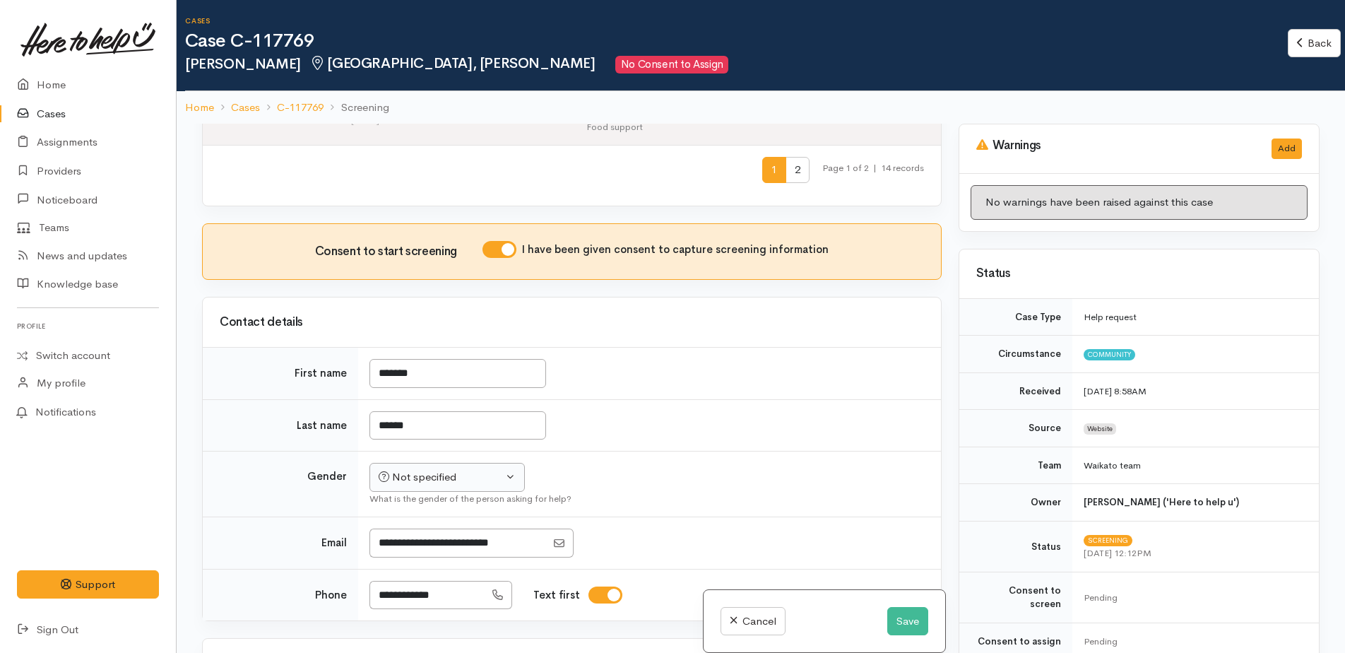
scroll to position [848, 0]
click at [463, 468] on div "Not specified" at bounding box center [441, 476] width 124 height 16
click at [423, 544] on span "Female" at bounding box center [458, 552] width 121 height 16
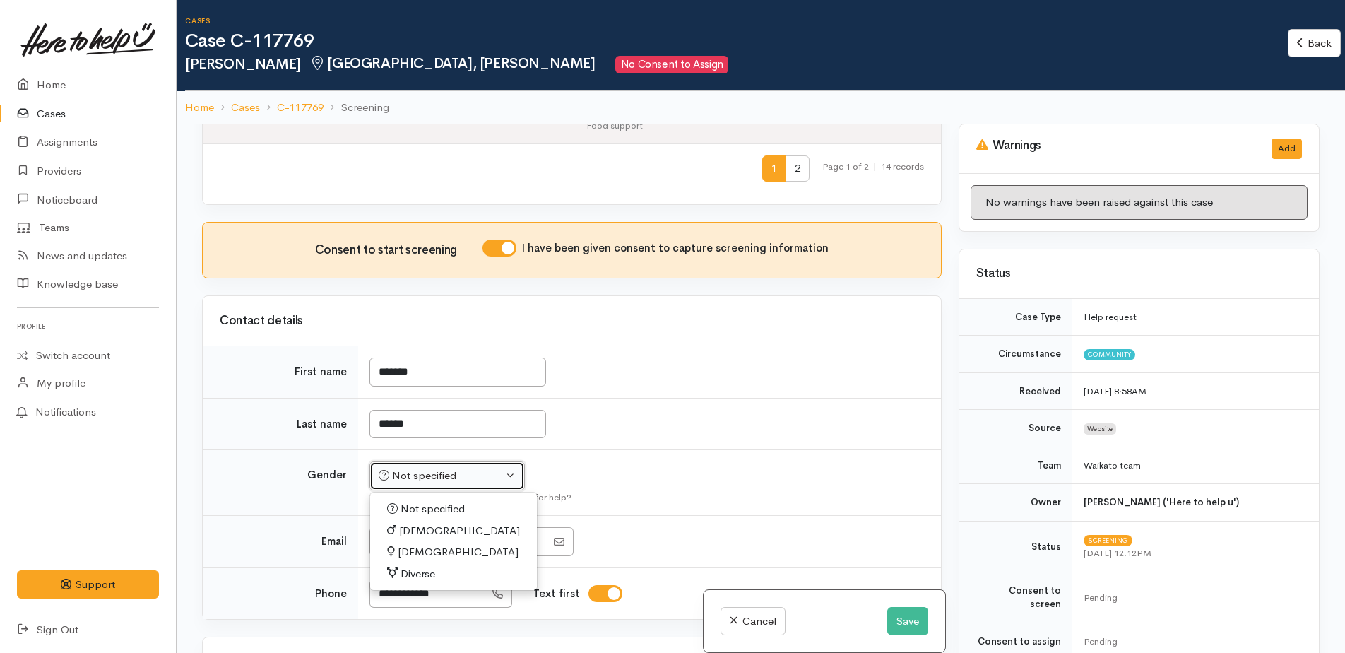
select select "Female"
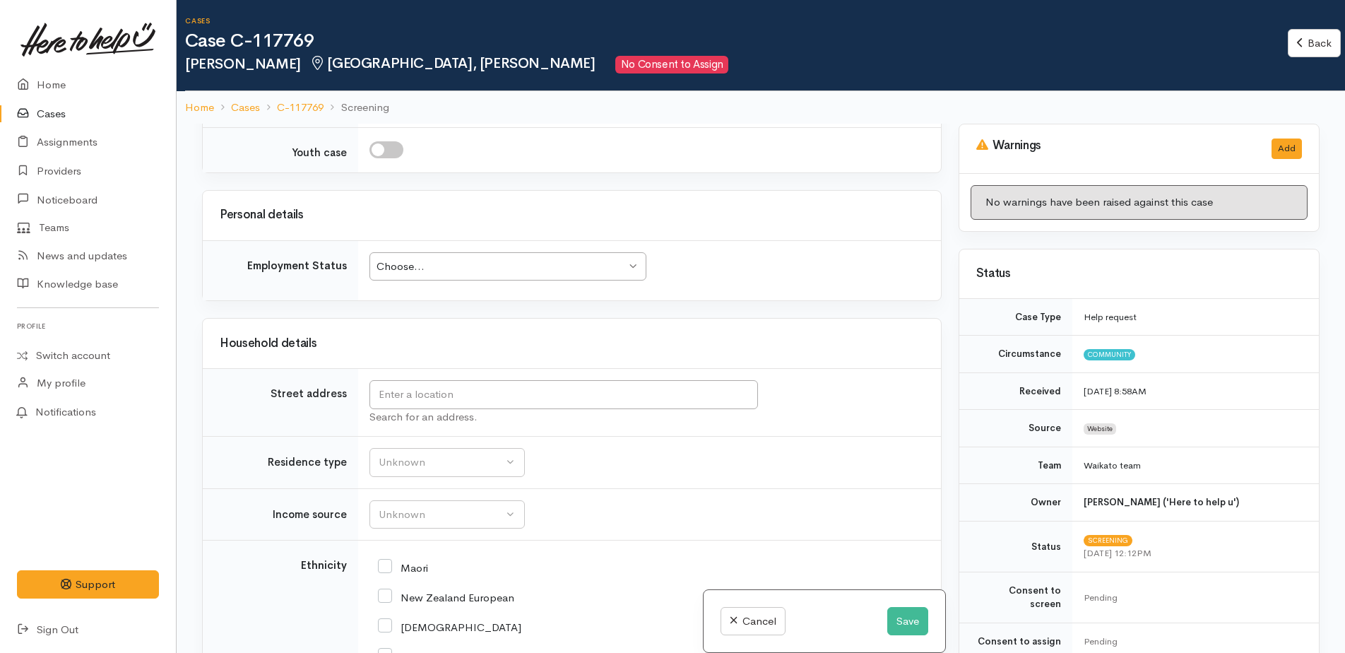
scroll to position [2189, 0]
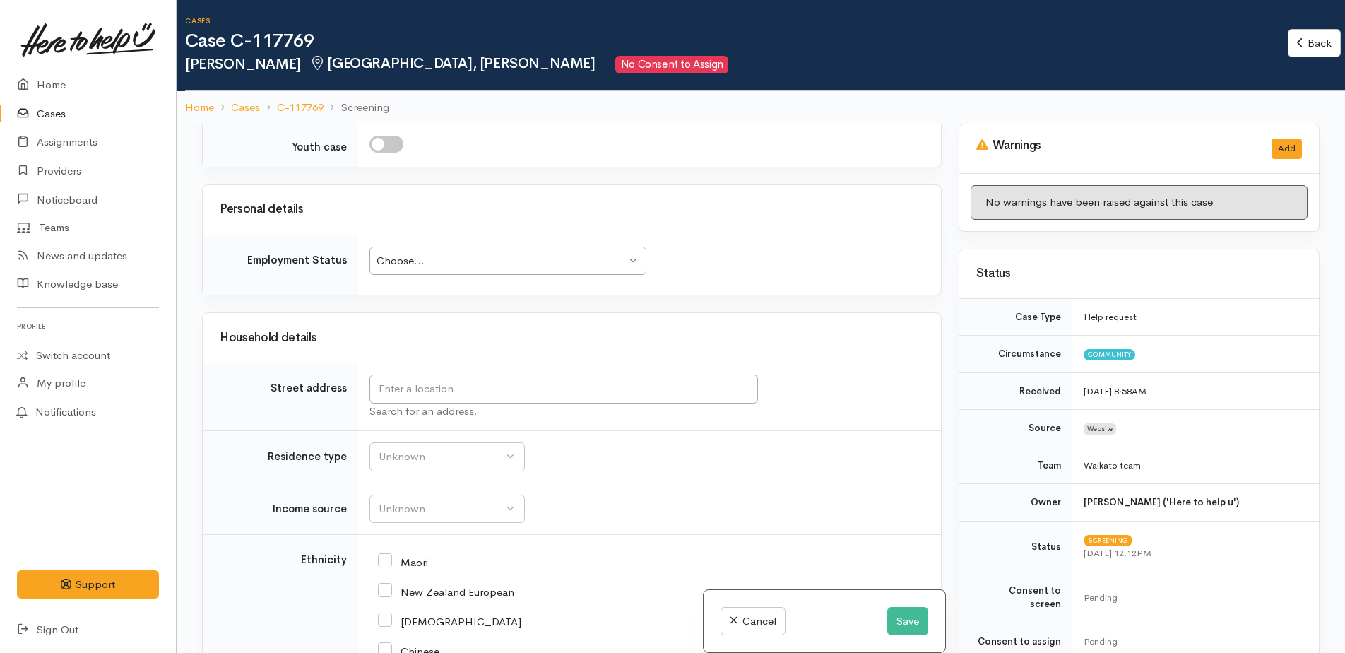
click at [568, 246] on div "Choose... Choose..." at bounding box center [507, 260] width 277 height 29
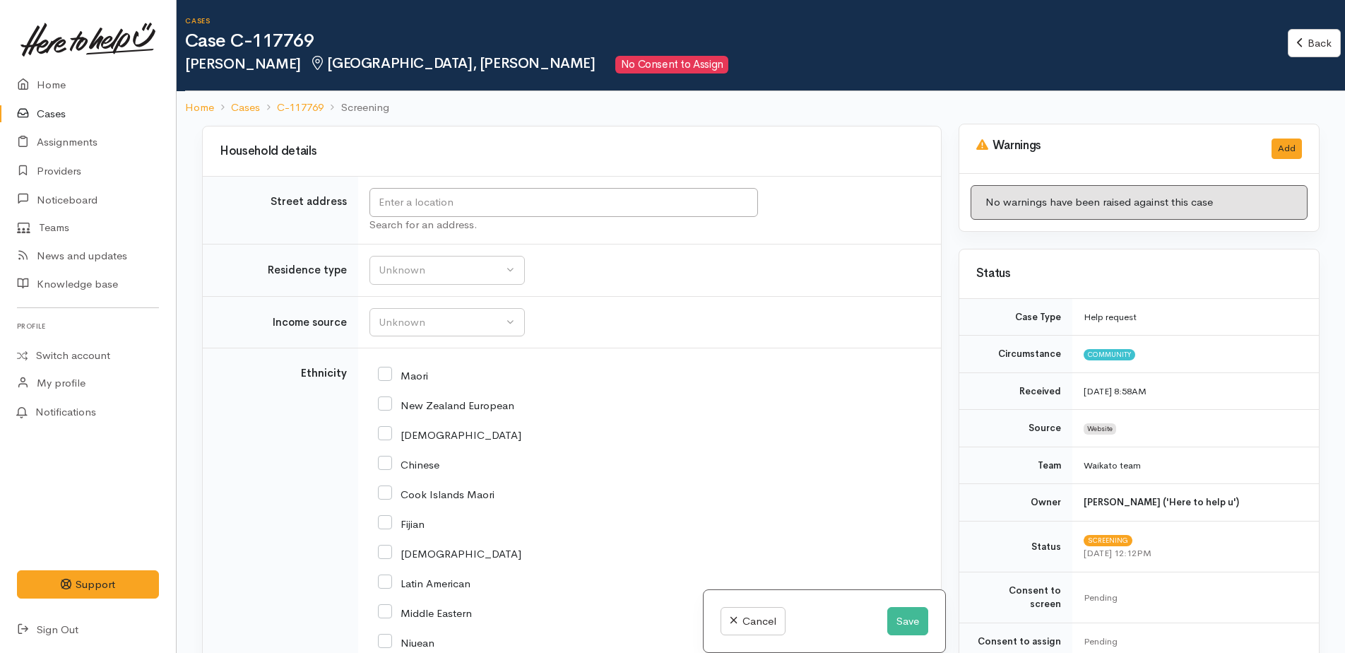
scroll to position [2401, 0]
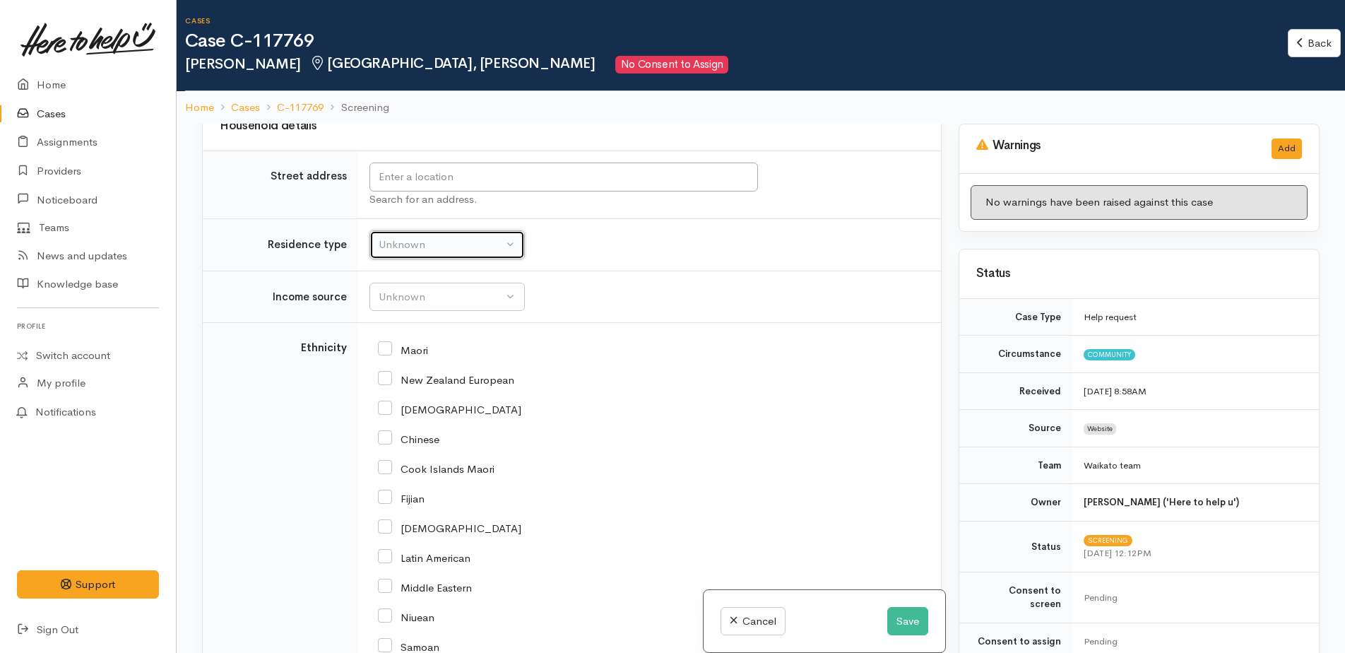
click at [417, 230] on button "Unknown" at bounding box center [446, 244] width 155 height 29
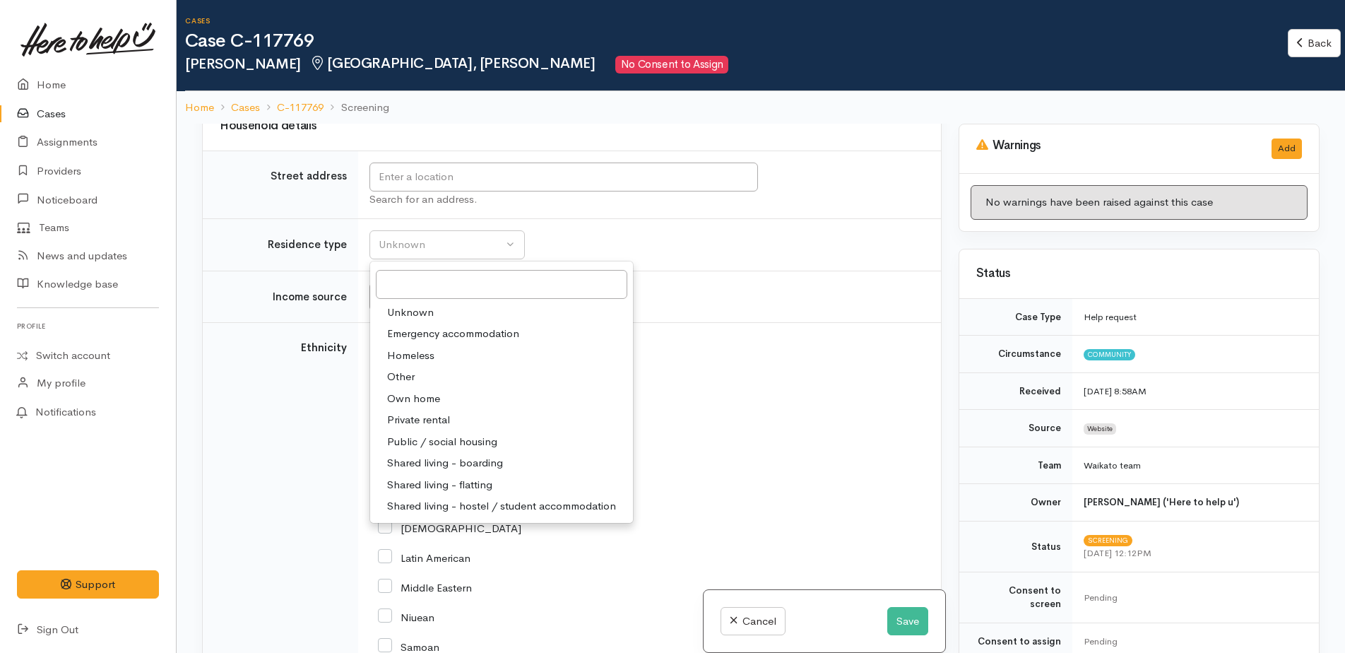
click at [425, 304] on span "Unknown" at bounding box center [410, 312] width 47 height 16
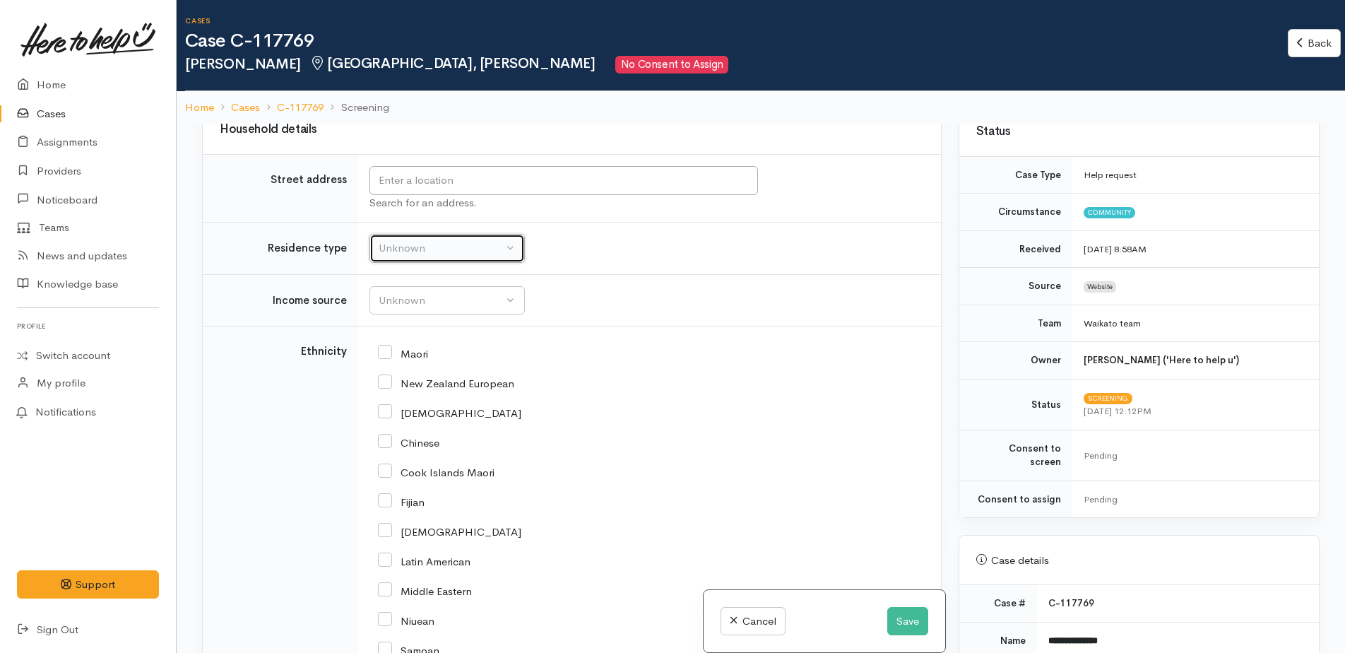
scroll to position [424, 0]
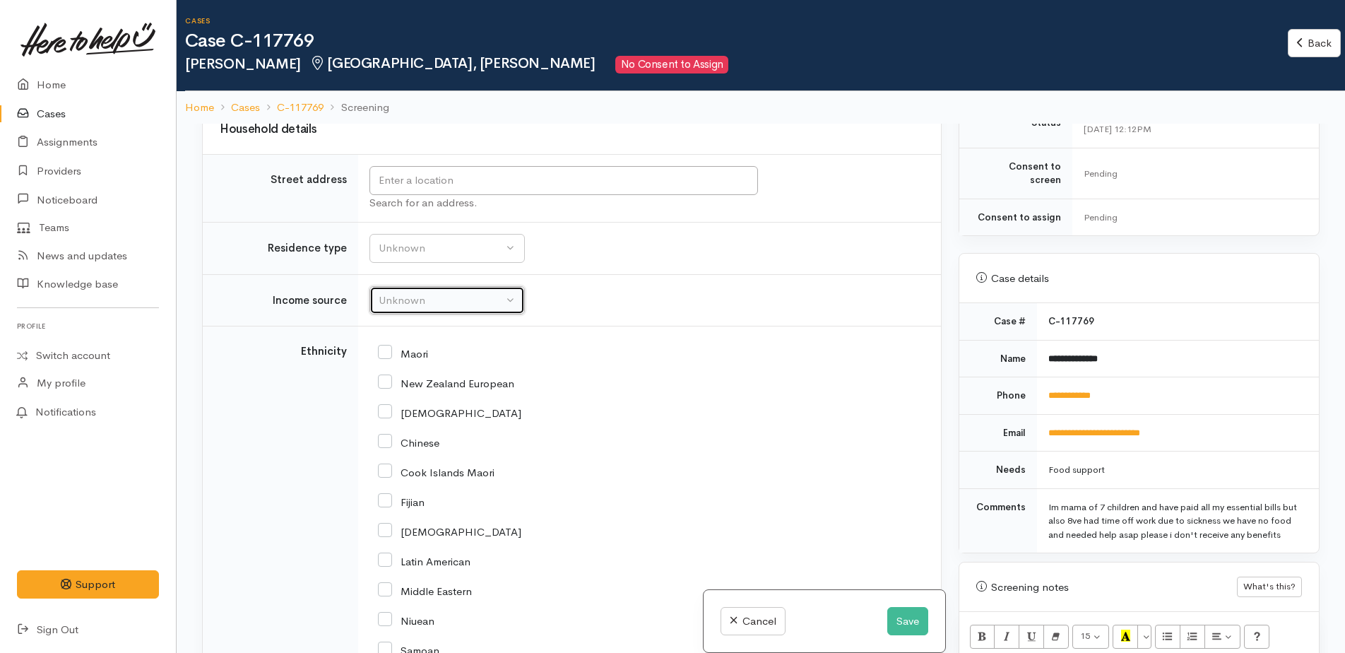
click at [403, 292] on div "Unknown" at bounding box center [441, 300] width 124 height 16
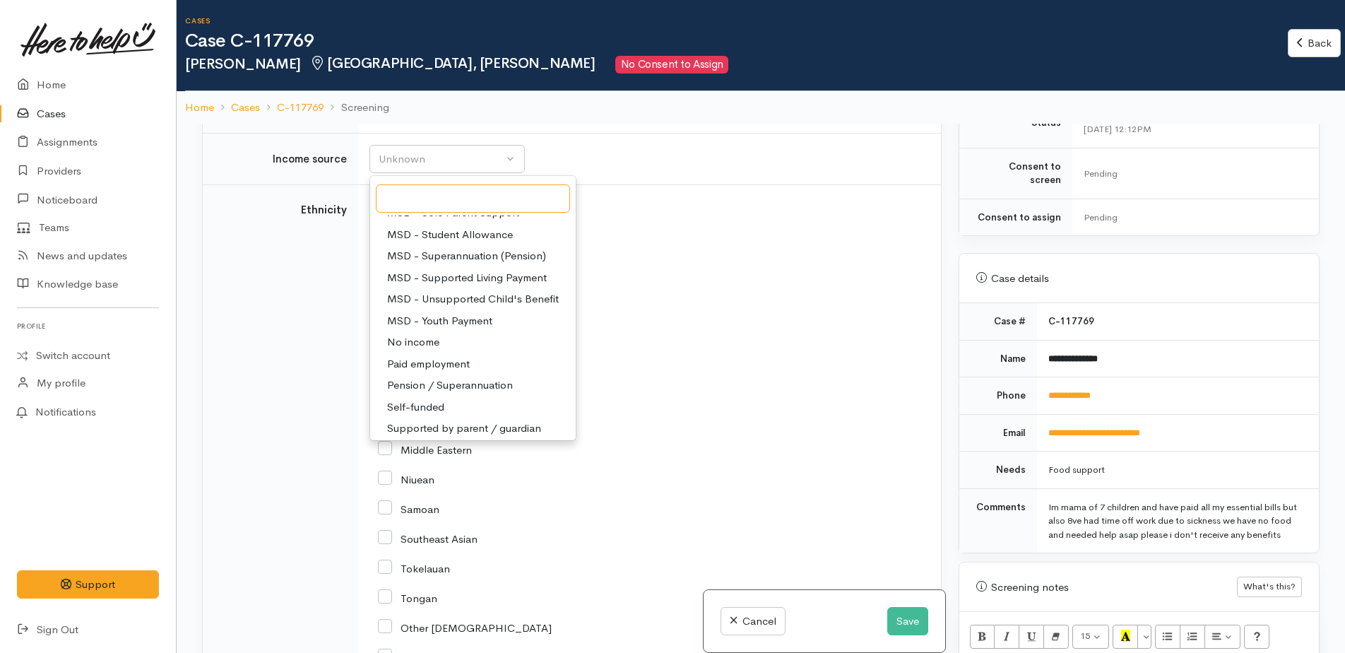
scroll to position [212, 0]
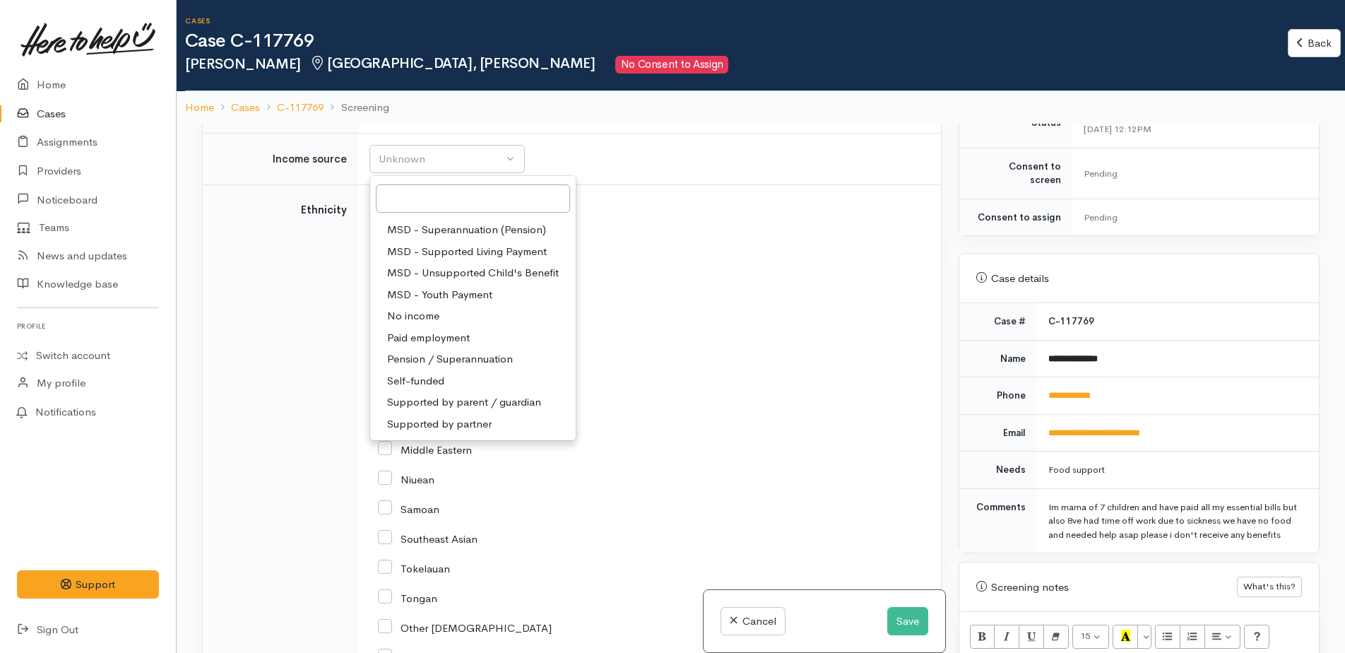
click at [412, 330] on span "Paid employment" at bounding box center [428, 338] width 83 height 16
select select "1"
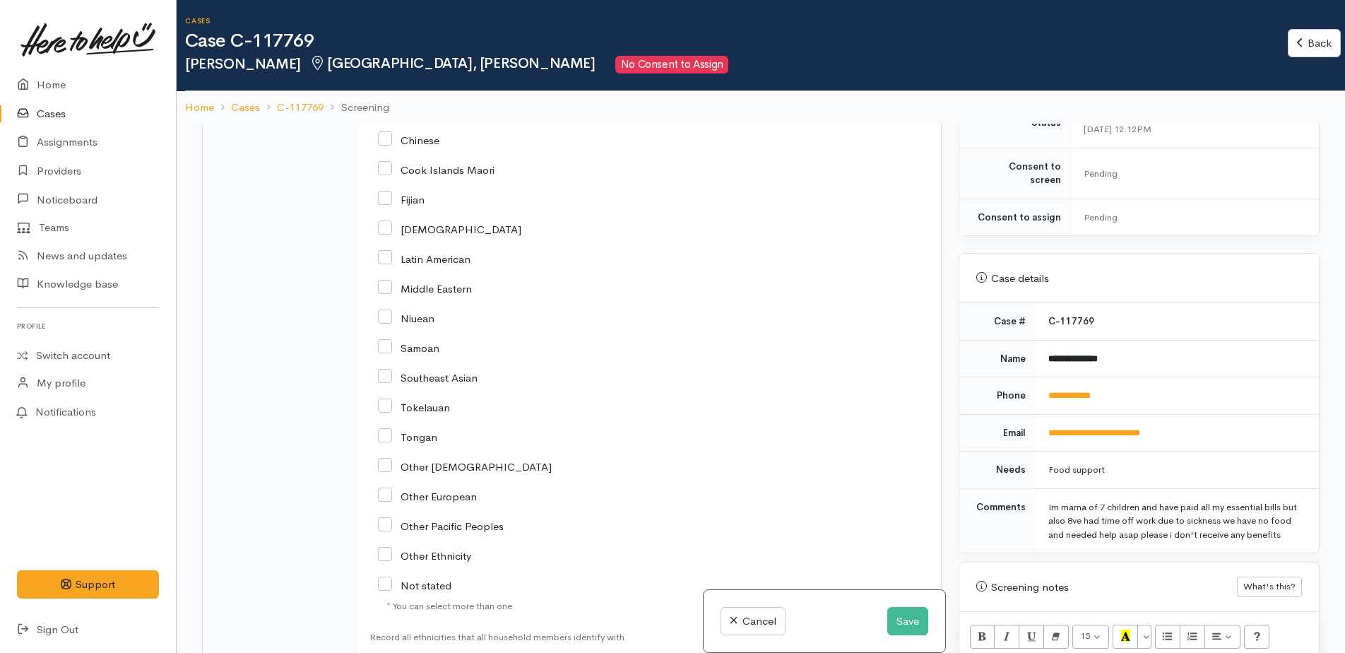
scroll to position [2703, 0]
click at [392, 575] on input "Not stated" at bounding box center [414, 581] width 73 height 13
checkbox input "true"
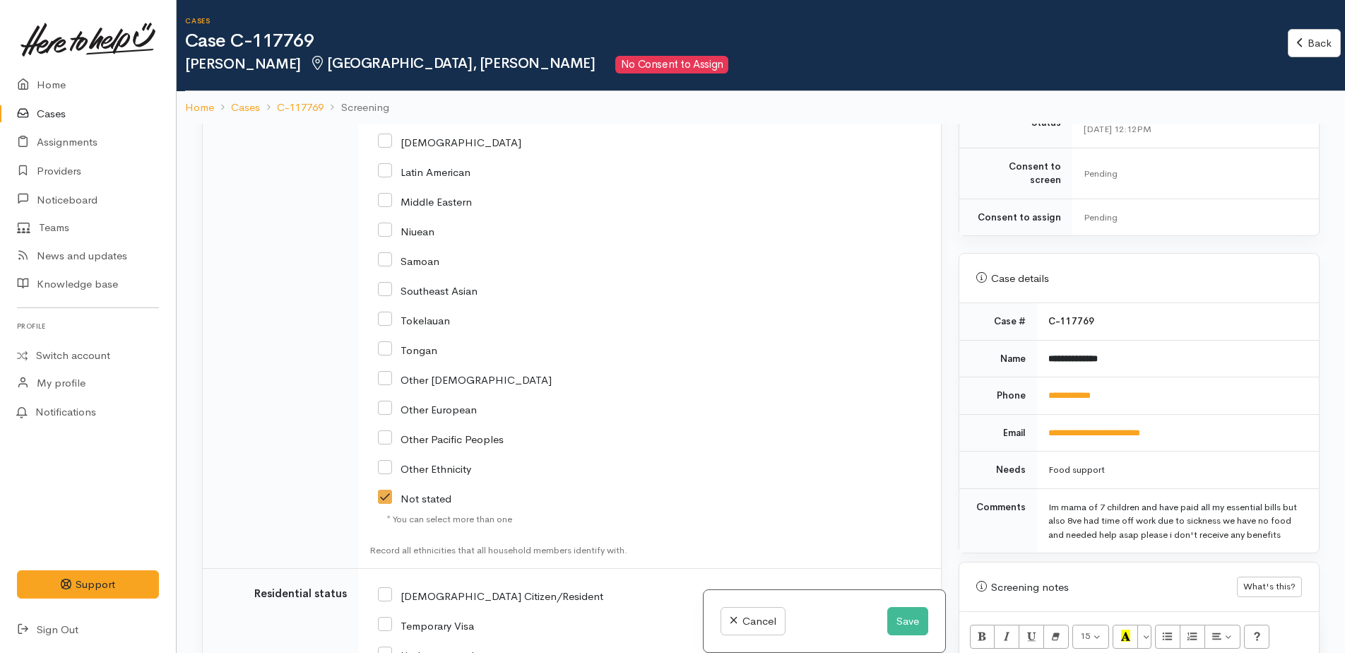
scroll to position [2915, 0]
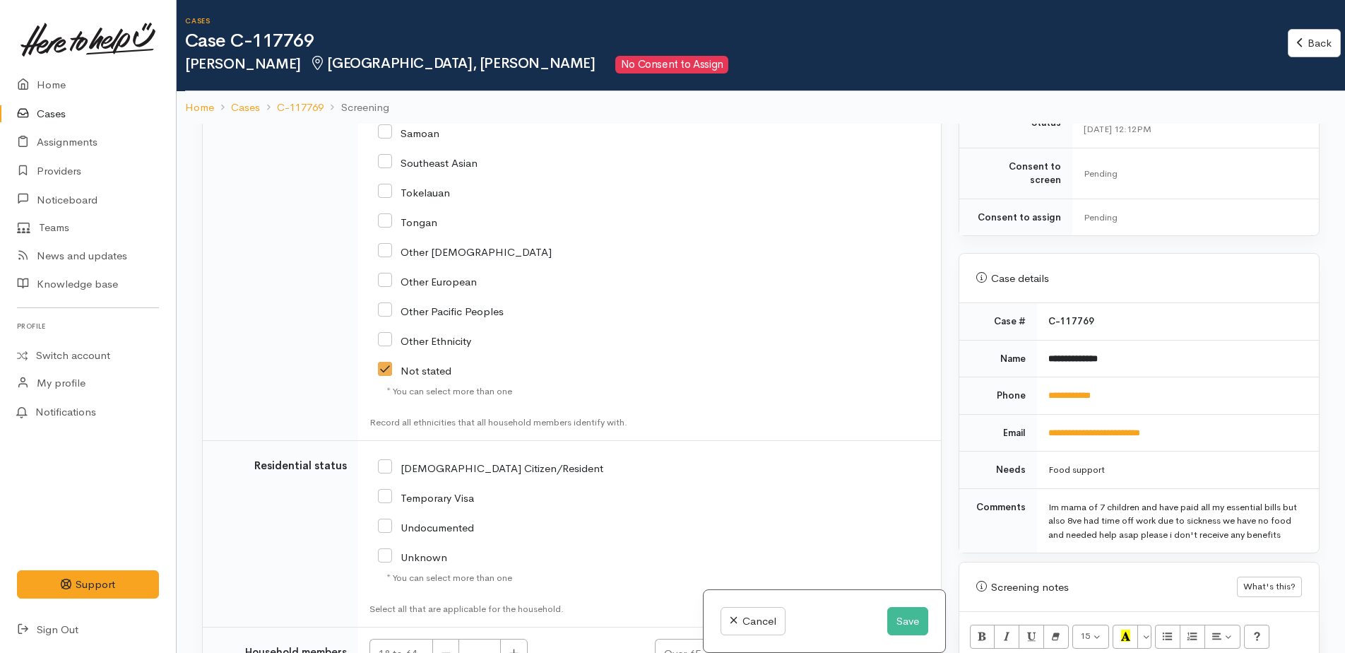
click at [388, 460] on input "NZ Citizen/Resident" at bounding box center [490, 466] width 225 height 13
checkbox input "true"
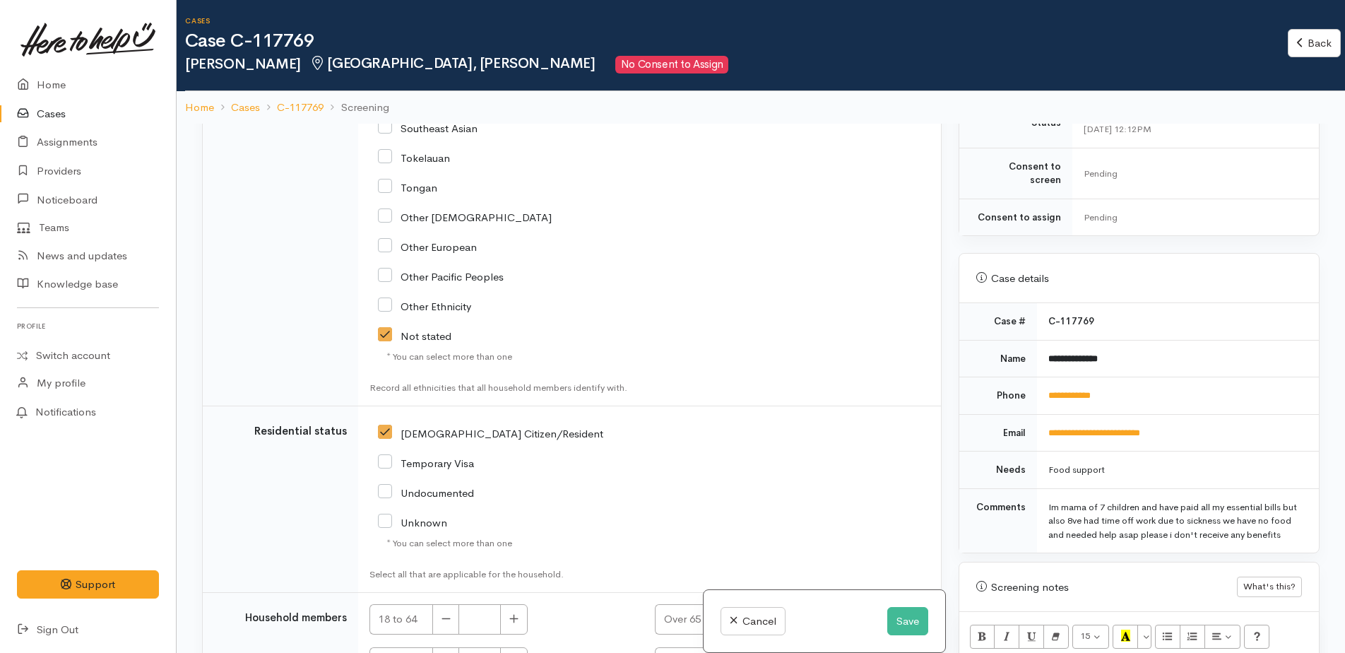
scroll to position [2968, 0]
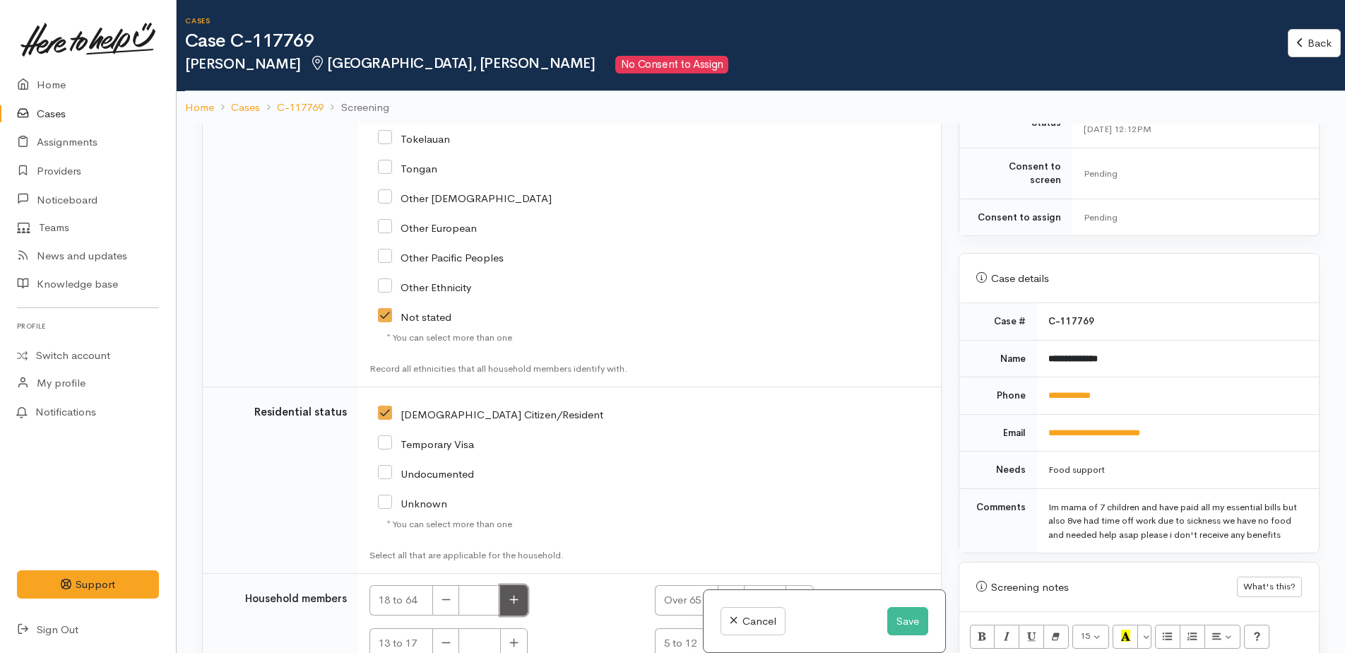
click at [511, 594] on icon "button" at bounding box center [513, 599] width 9 height 11
type input "1"
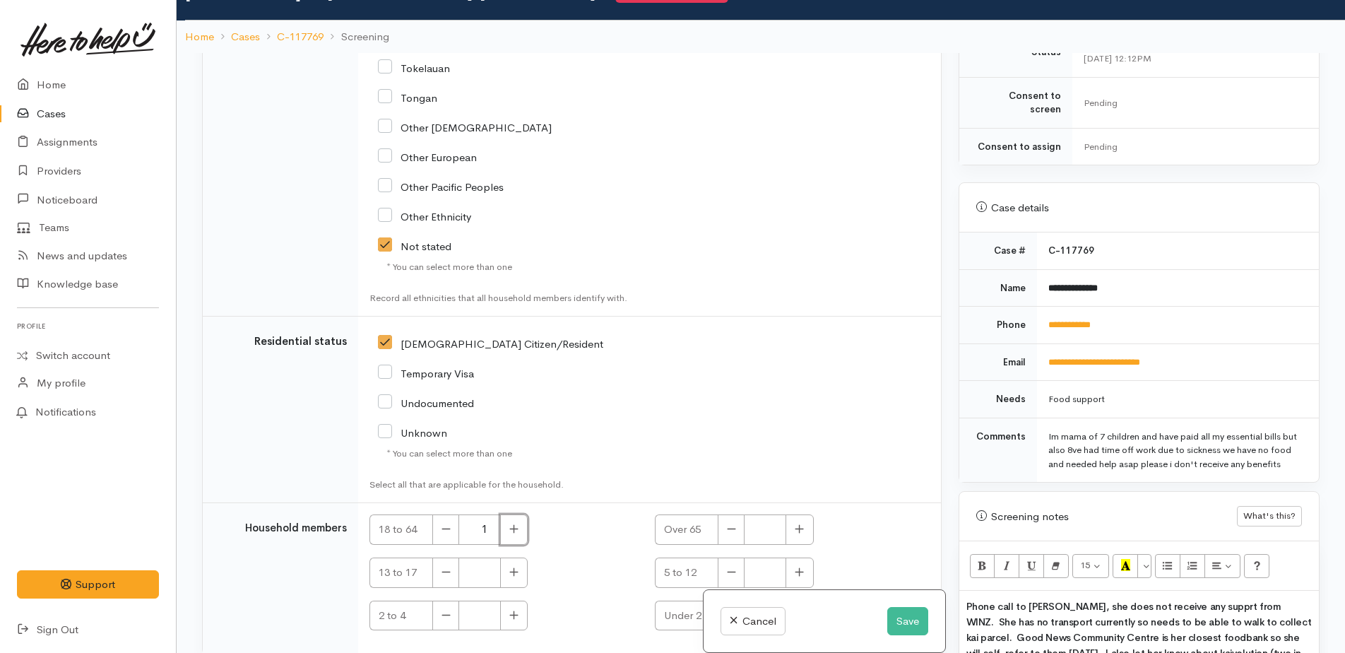
scroll to position [124, 0]
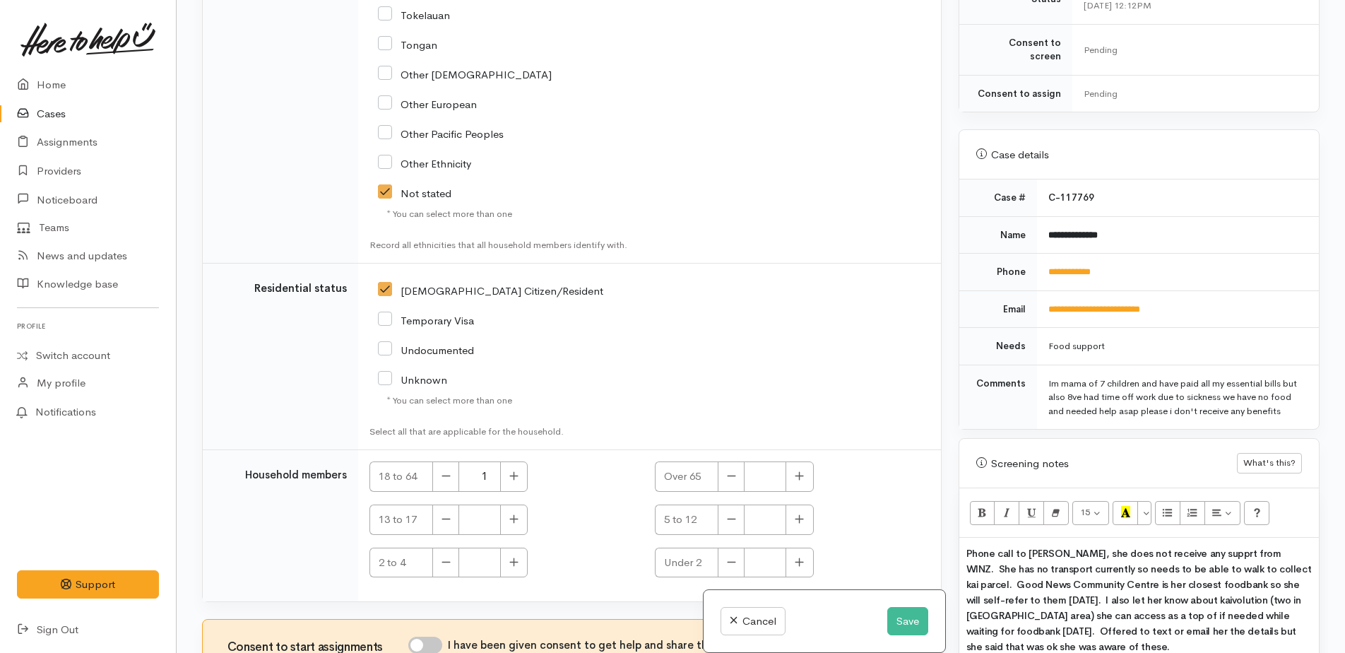
click at [424, 636] on input "I have been given consent to get help and share this information with appropria…" at bounding box center [425, 644] width 34 height 17
checkbox input "true"
click at [900, 622] on button "Save" at bounding box center [907, 621] width 41 height 29
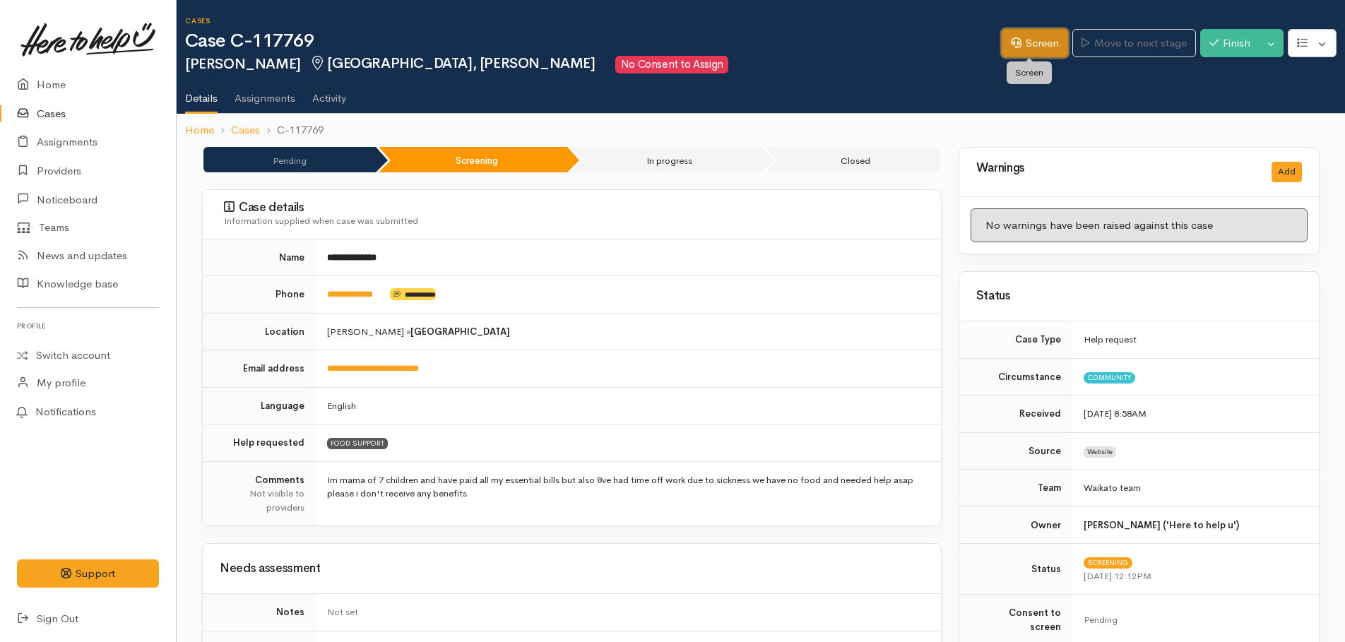
click at [1039, 42] on link "Screen" at bounding box center [1035, 43] width 66 height 29
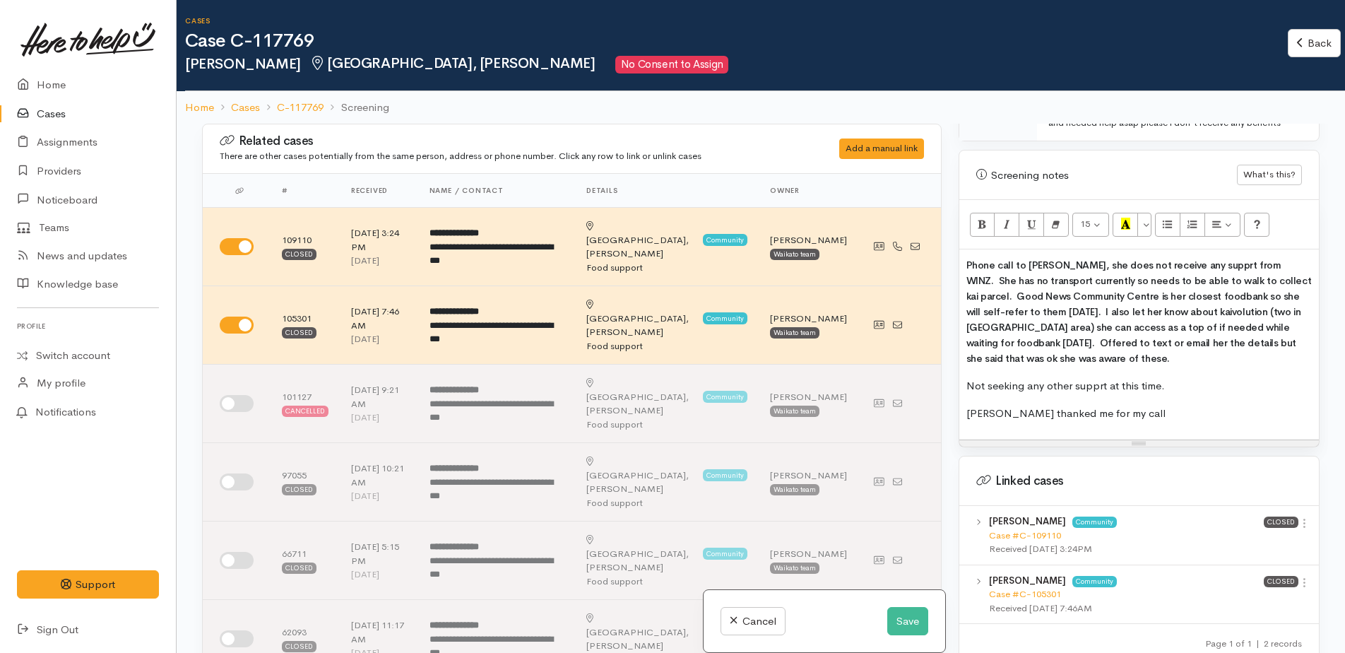
scroll to position [989, 0]
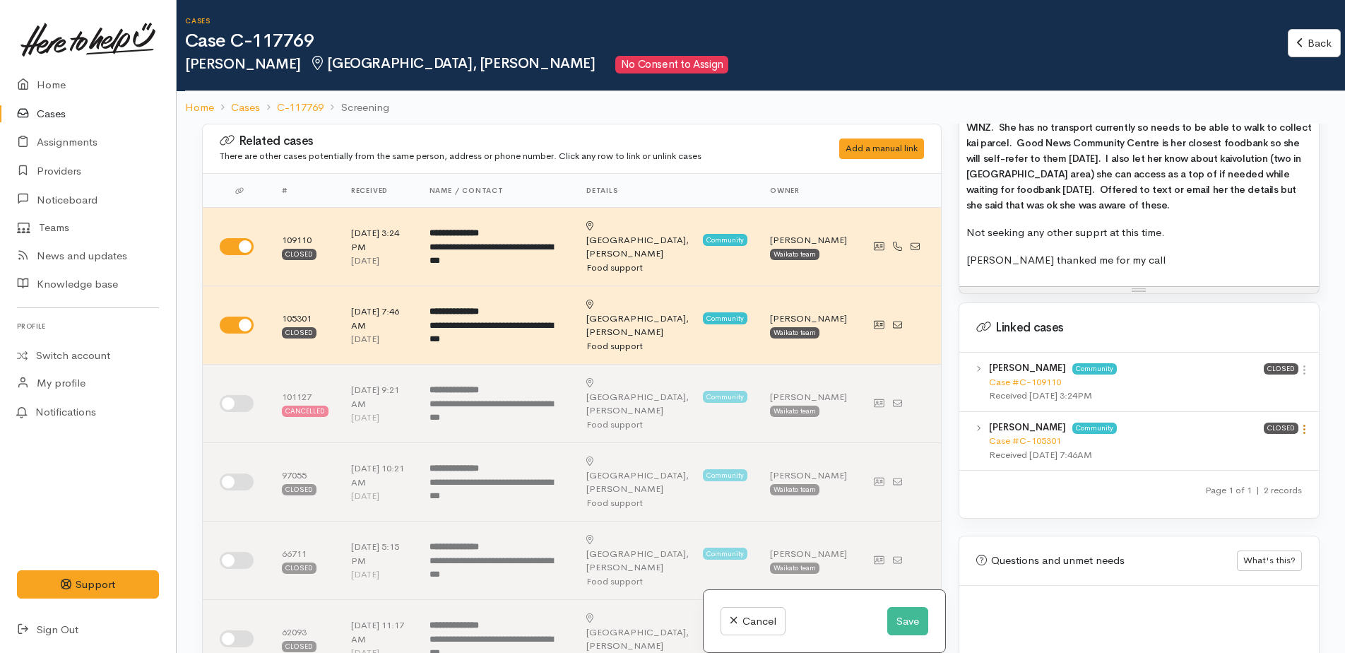
click at [1300, 436] on link at bounding box center [1304, 430] width 12 height 15
click at [1231, 455] on link "View case" at bounding box center [1254, 457] width 112 height 22
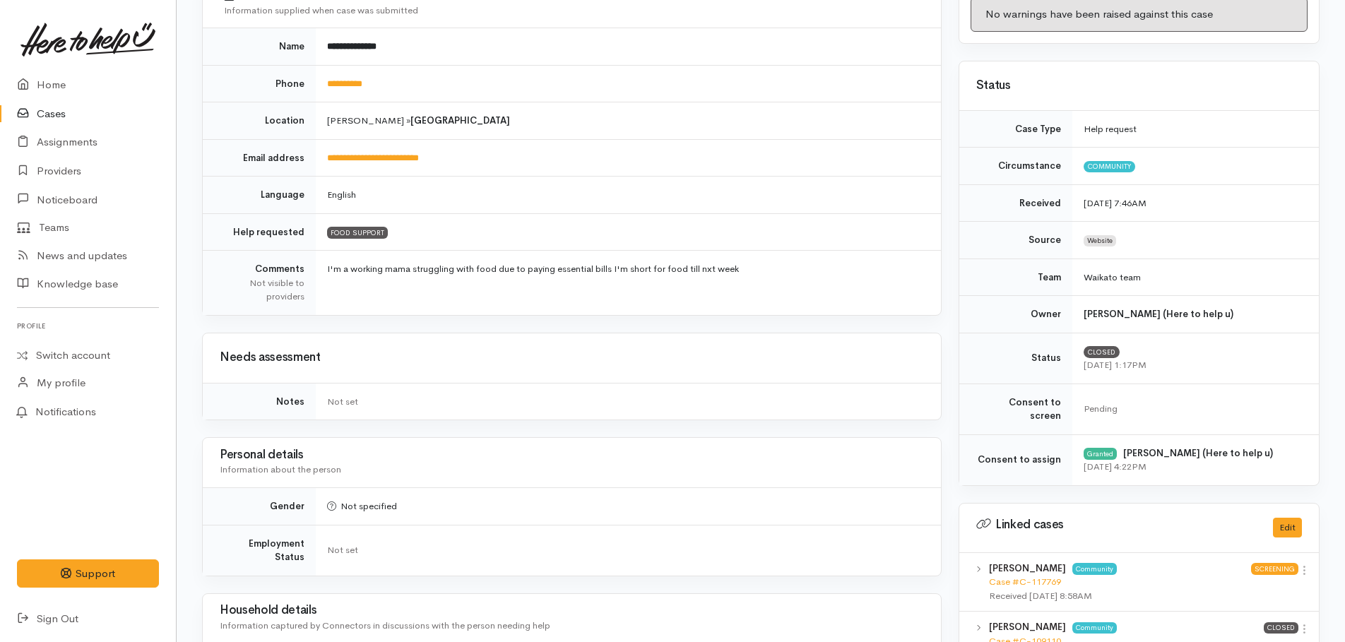
scroll to position [424, 0]
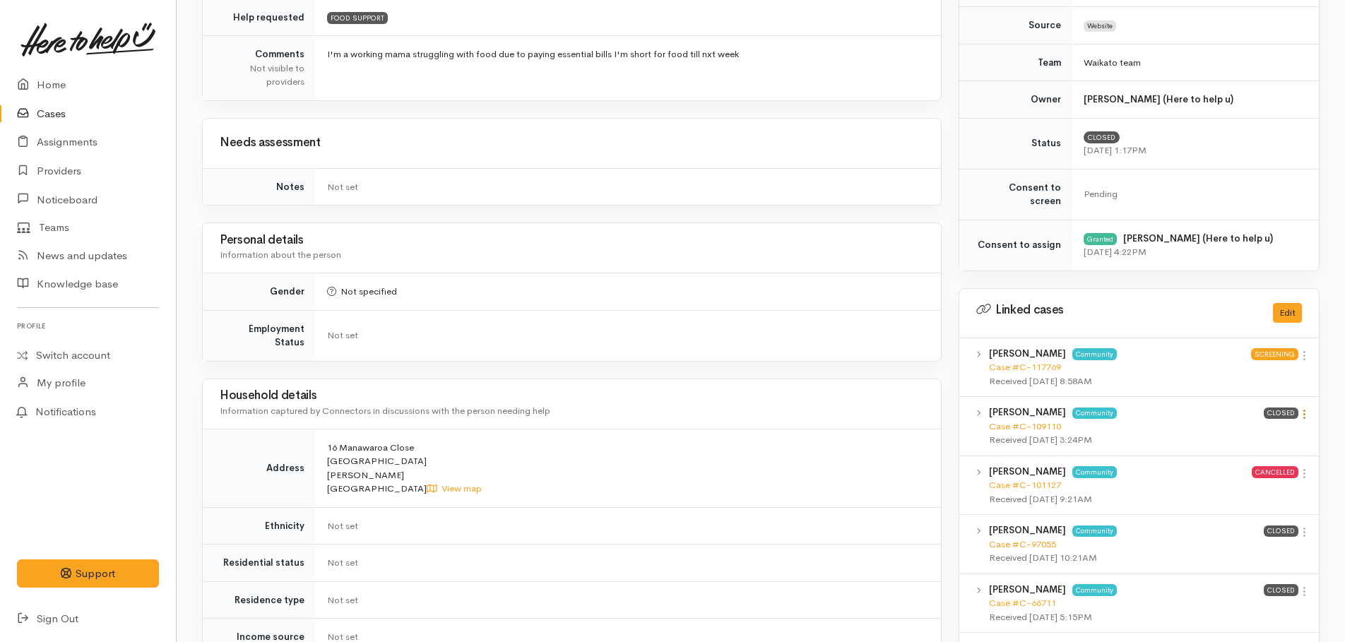
click at [1307, 408] on icon at bounding box center [1304, 414] width 12 height 12
click at [1244, 431] on link "View case" at bounding box center [1254, 442] width 112 height 22
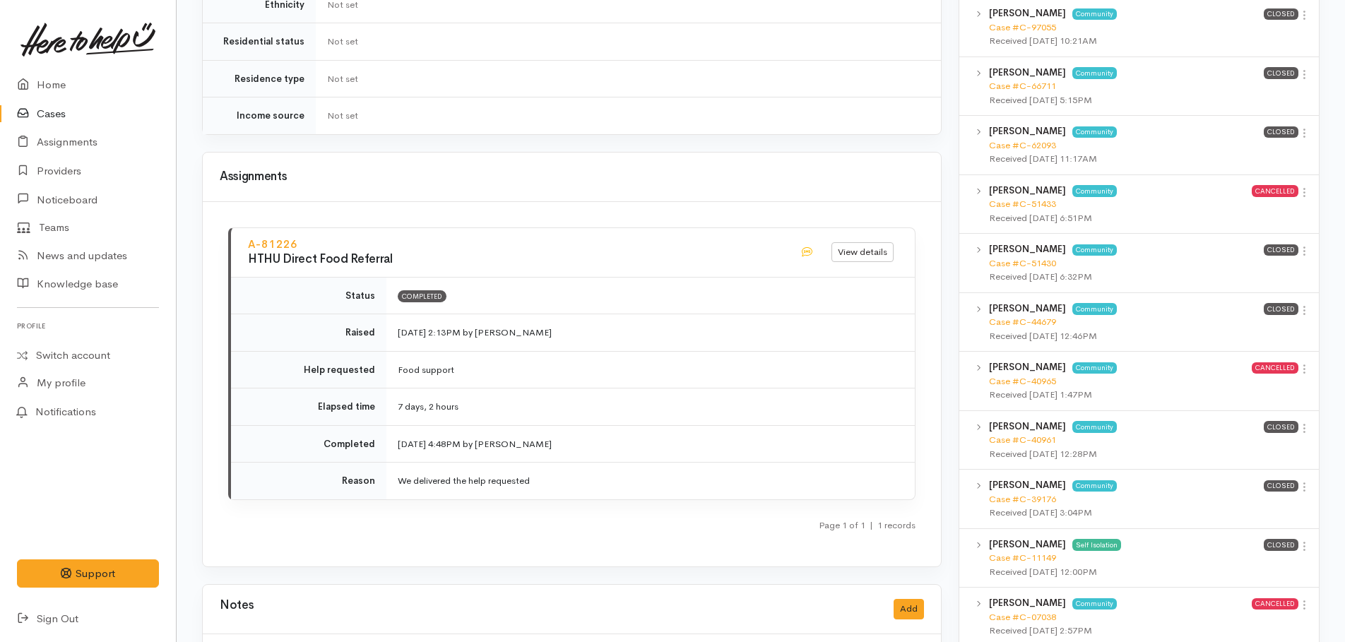
scroll to position [753, 0]
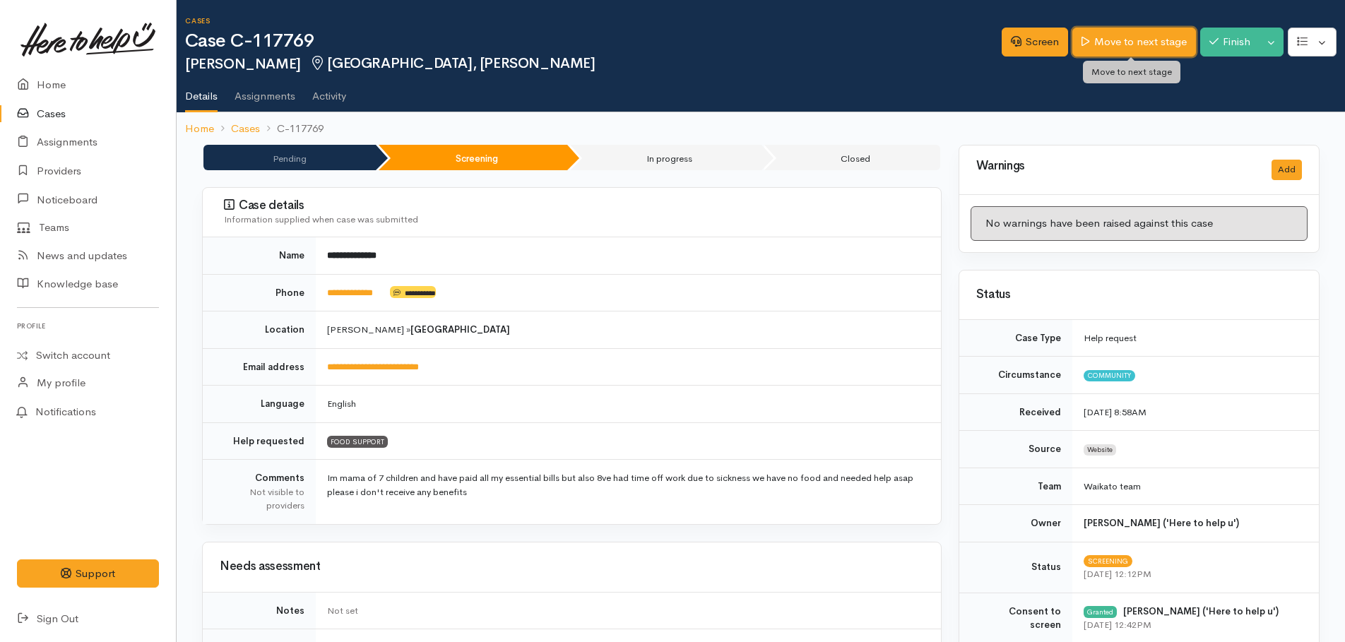
click at [1102, 44] on link "Move to next stage" at bounding box center [1133, 42] width 123 height 29
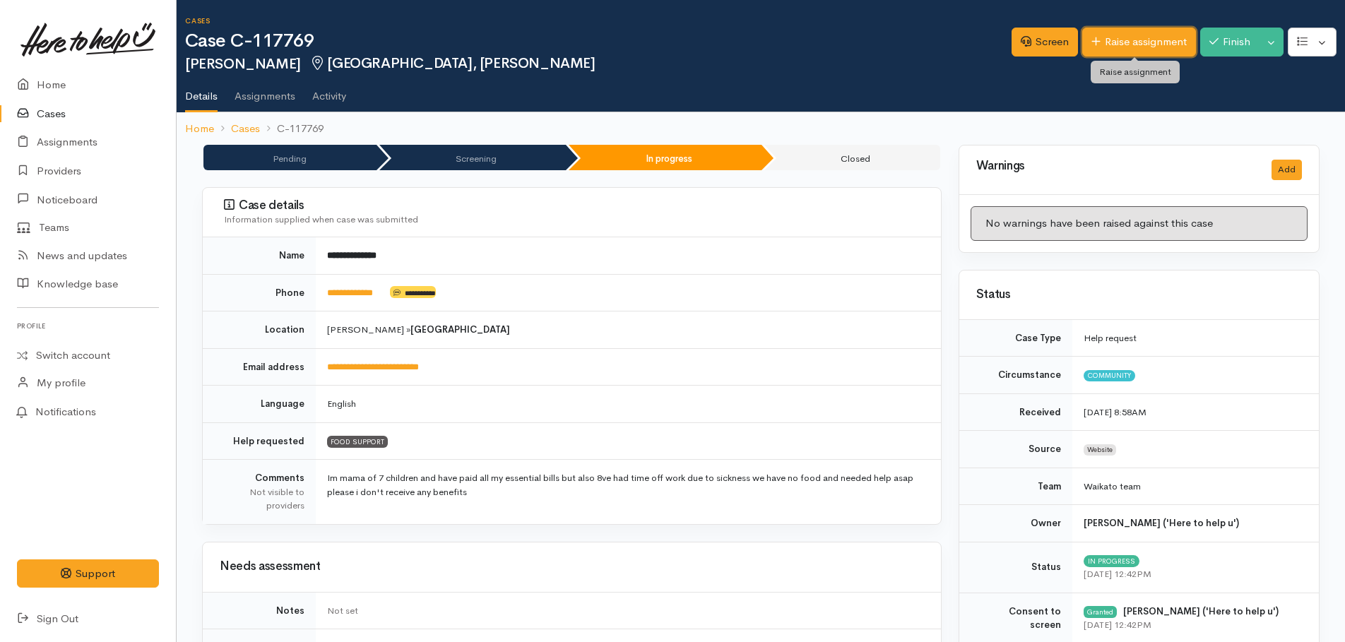
click at [1105, 44] on link "Raise assignment" at bounding box center [1139, 42] width 114 height 29
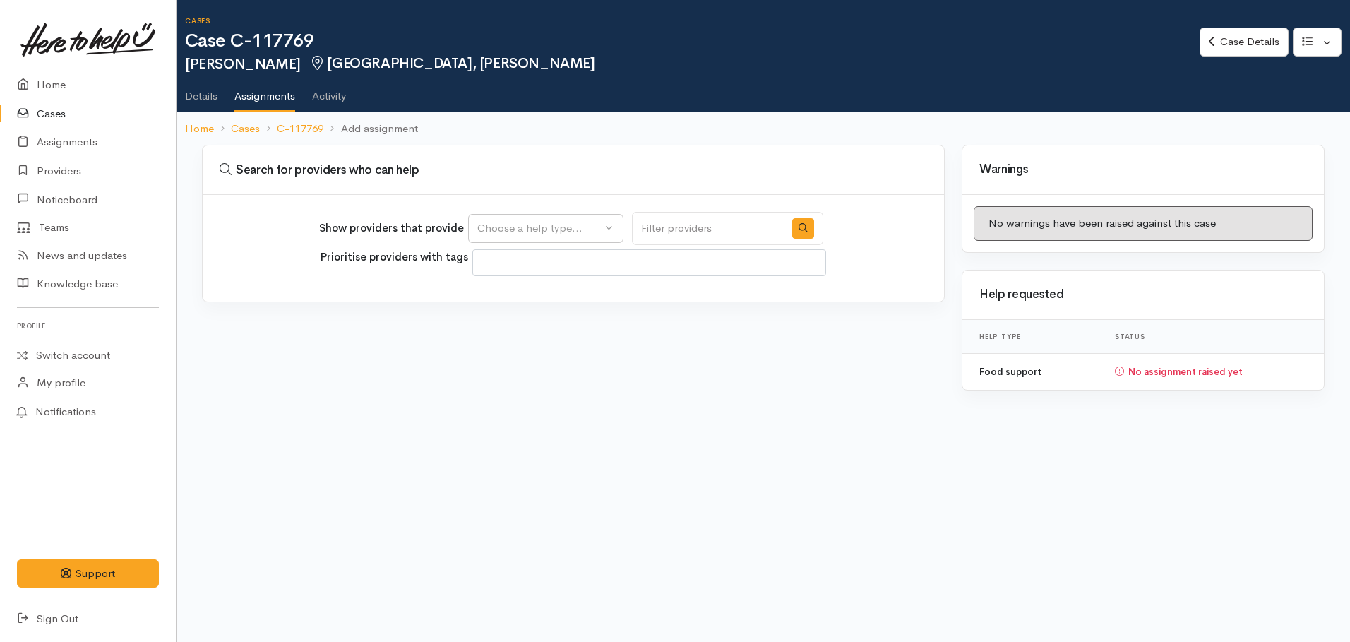
select select
click at [582, 227] on div "Choose a help type..." at bounding box center [539, 228] width 124 height 16
click at [525, 293] on span "Food support" at bounding box center [519, 296] width 66 height 16
select select "3"
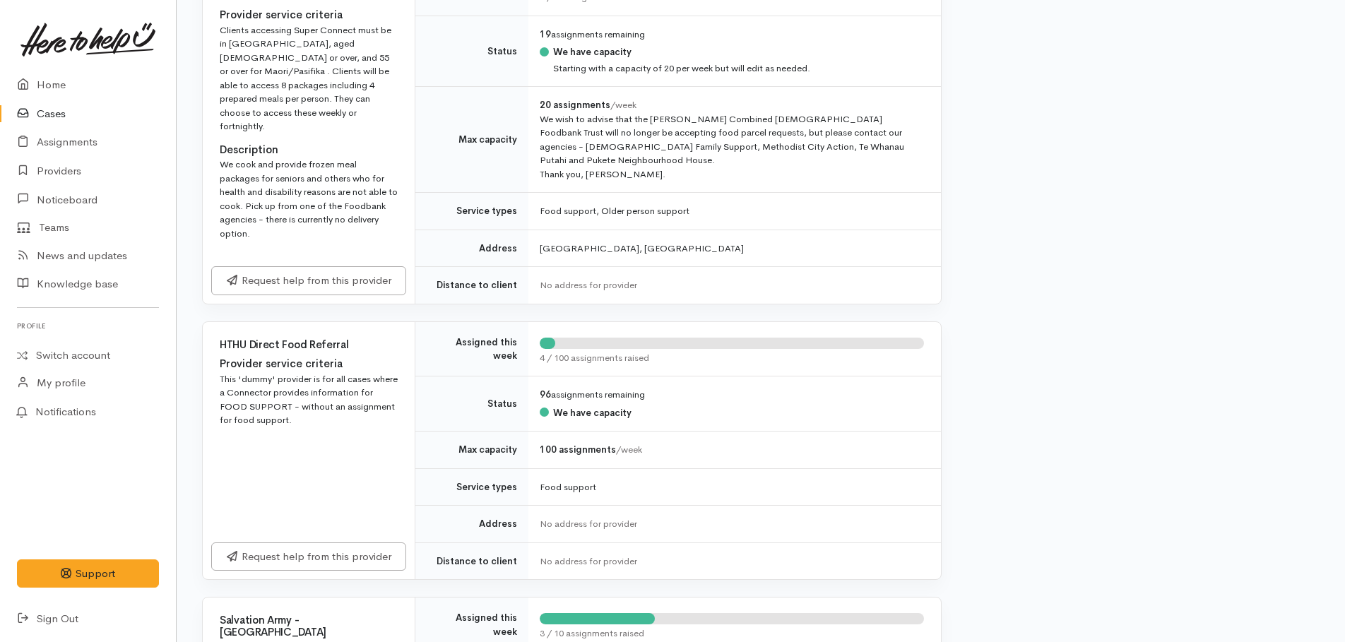
scroll to position [848, 0]
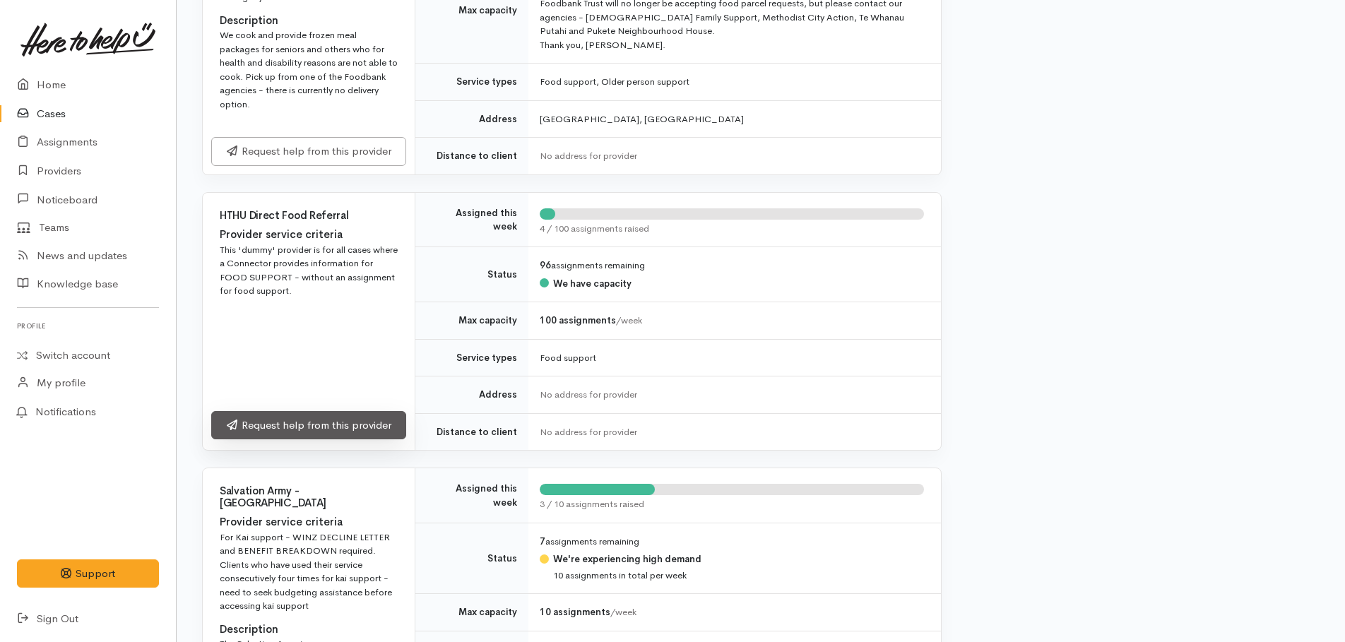
click at [345, 411] on link "Request help from this provider" at bounding box center [308, 425] width 195 height 29
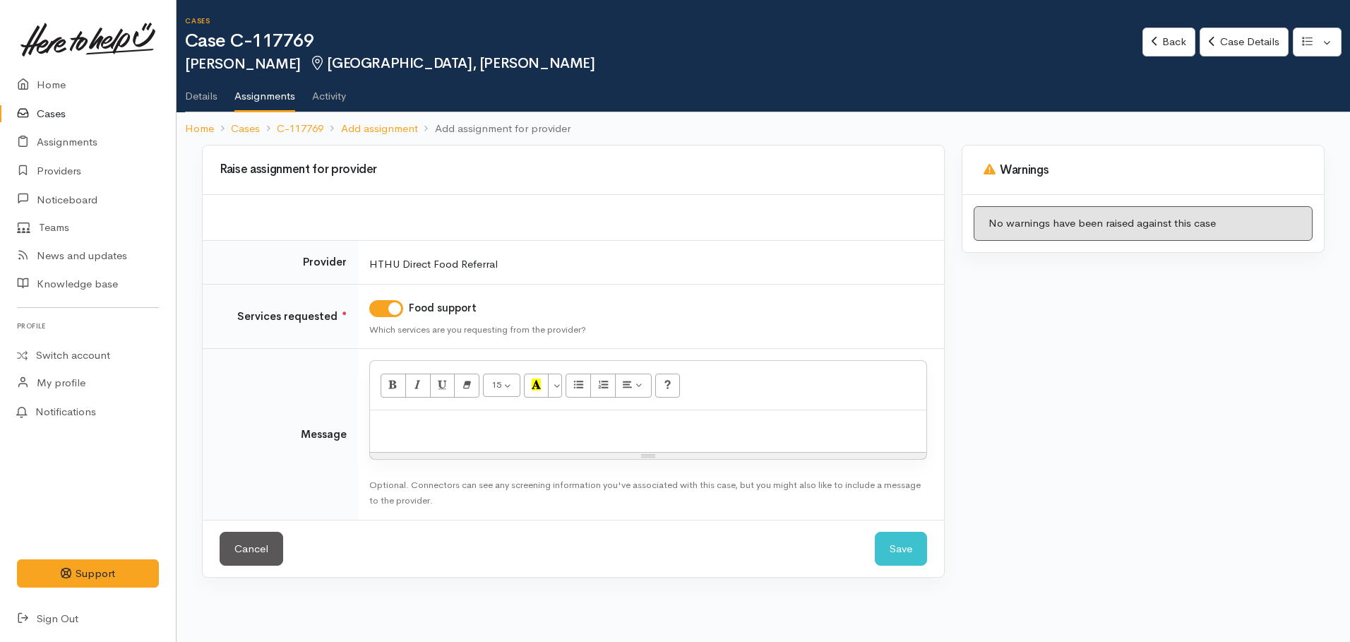
click at [402, 428] on p at bounding box center [648, 425] width 542 height 16
click at [892, 552] on button "Save" at bounding box center [901, 549] width 52 height 35
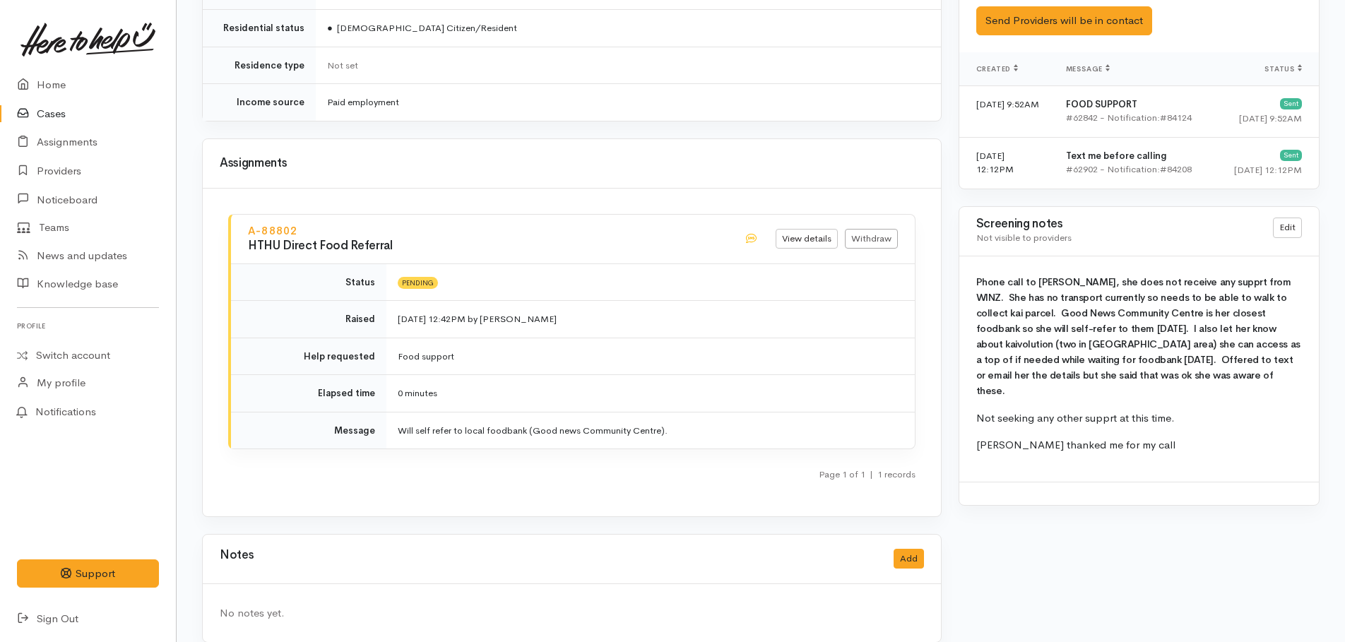
scroll to position [1009, 0]
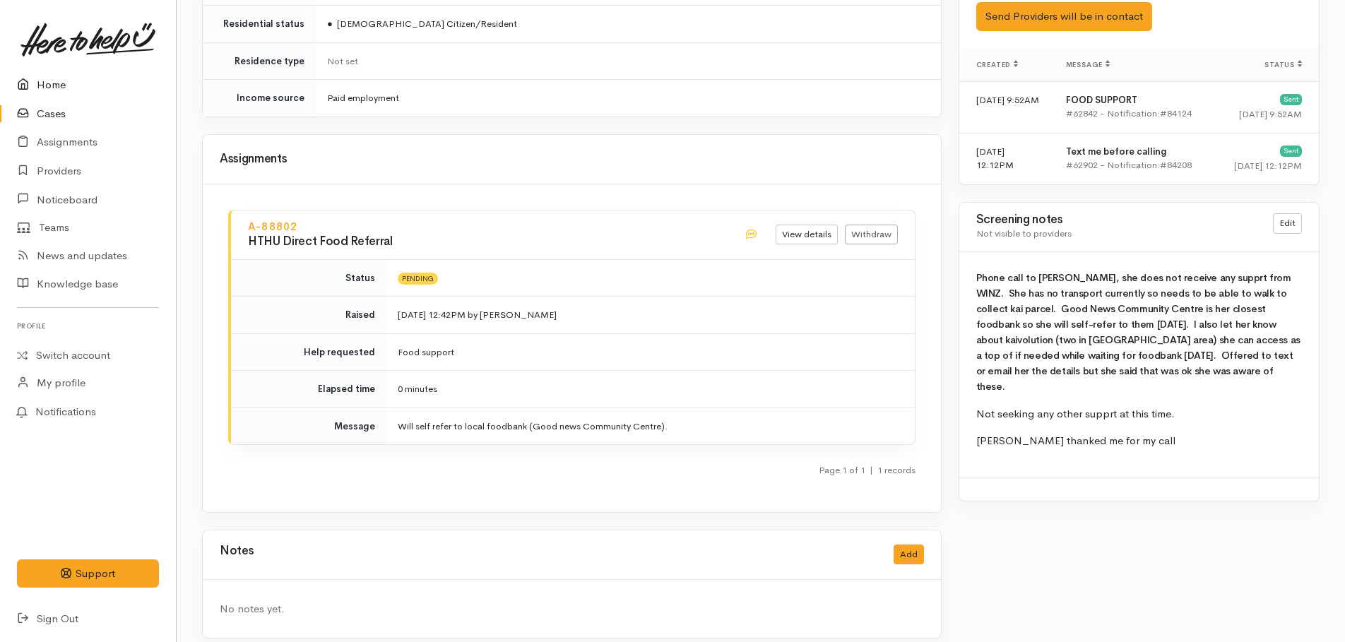
click at [57, 84] on link "Home" at bounding box center [88, 85] width 176 height 29
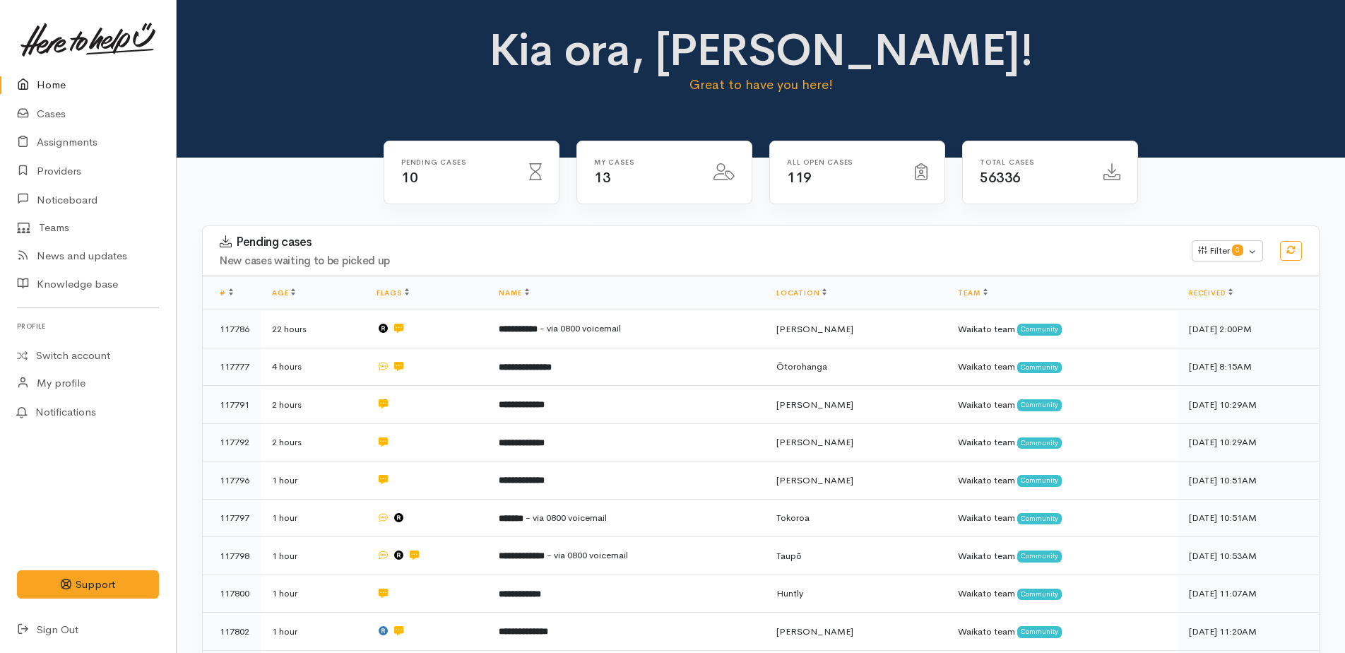
click at [50, 78] on link "Home" at bounding box center [88, 85] width 176 height 29
